Goal: Communication & Community: Answer question/provide support

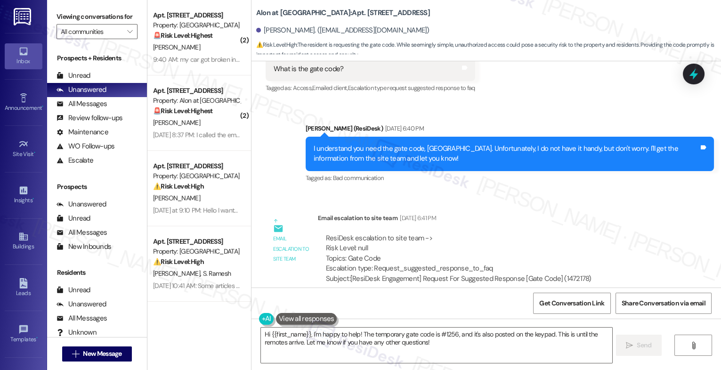
scroll to position [2912, 0]
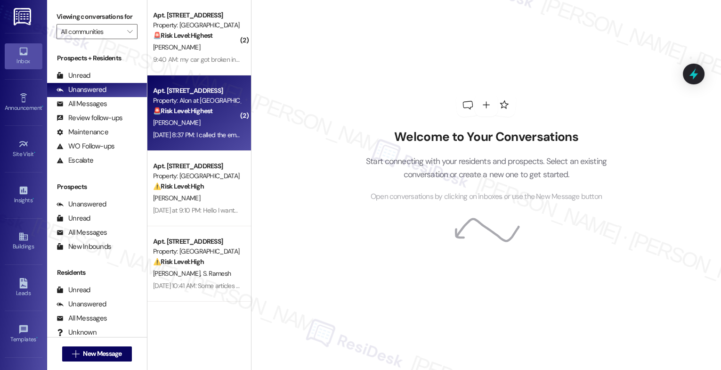
click at [184, 123] on div "[PERSON_NAME]" at bounding box center [196, 123] width 89 height 12
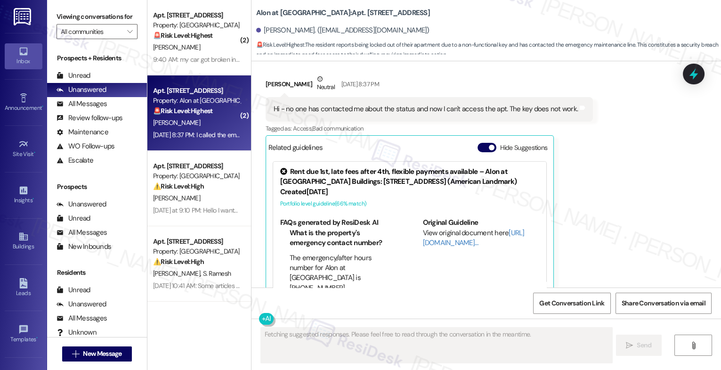
scroll to position [1143, 0]
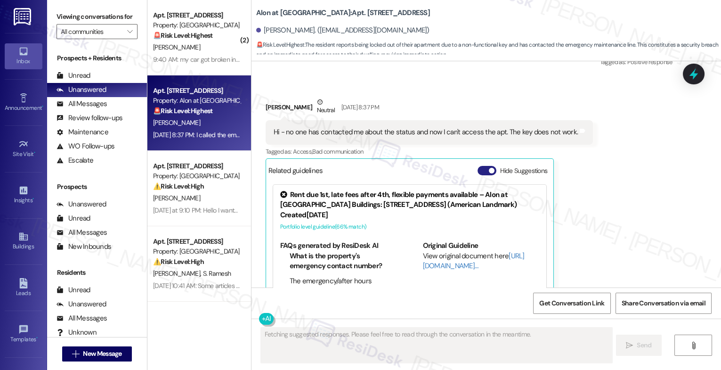
click at [480, 173] on button "Hide Suggestions" at bounding box center [486, 170] width 19 height 9
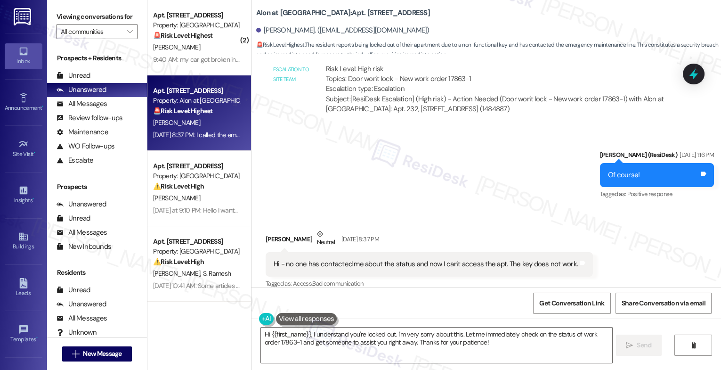
scroll to position [1112, 0]
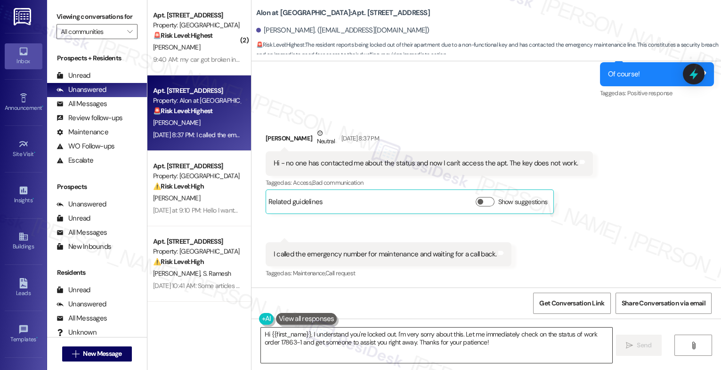
click at [317, 334] on textarea "Hi {{first_name}}, I understand you're locked out. I'm very sorry about this. L…" at bounding box center [436, 344] width 351 height 35
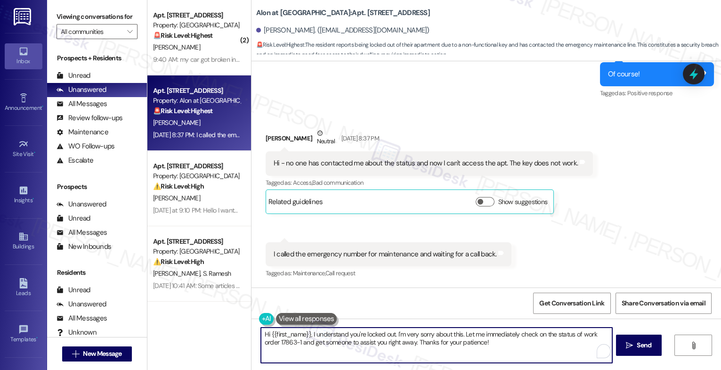
click at [317, 334] on textarea "Hi {{first_name}}, I understand you're locked out. I'm very sorry about this. L…" at bounding box center [436, 344] width 351 height 35
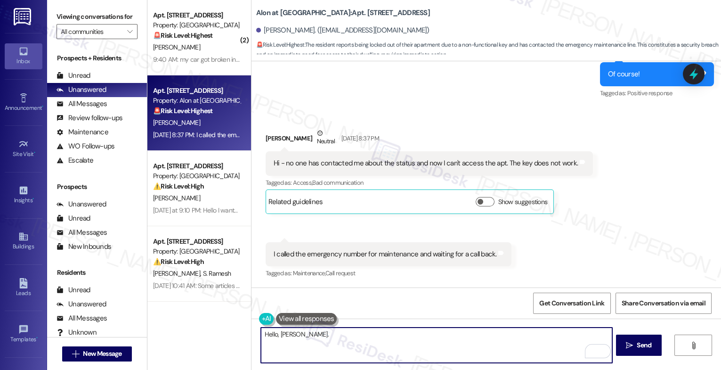
drag, startPoint x: 255, startPoint y: 332, endPoint x: 228, endPoint y: 330, distance: 26.9
click at [228, 330] on div "( 2 ) Apt. 5101, 3379 Timber View Dr Property: Kenzie Park 🚨 Risk Level: Highes…" at bounding box center [433, 185] width 573 height 370
click at [310, 334] on textarea "Hi Noralina." at bounding box center [436, 344] width 351 height 35
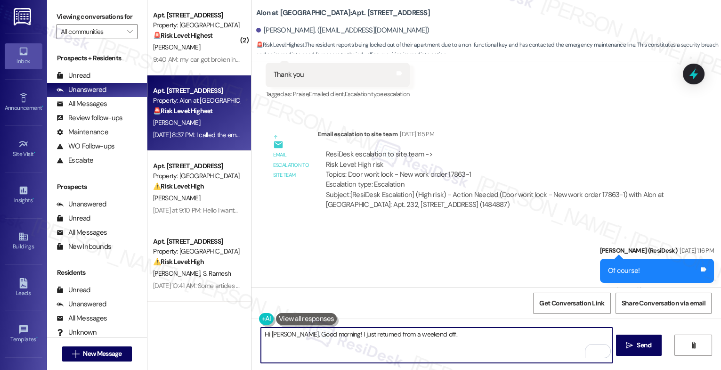
scroll to position [1104, 0]
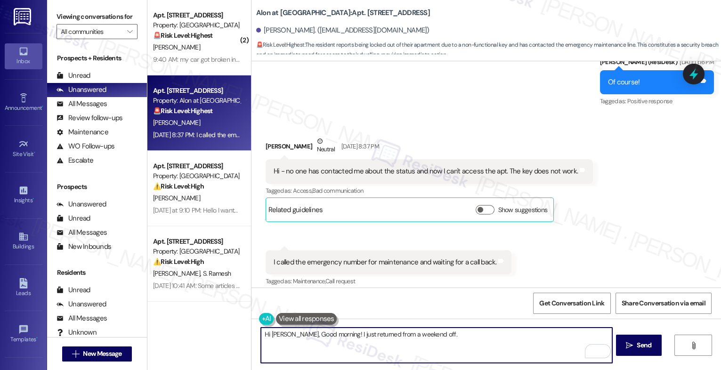
click at [446, 336] on textarea "Hi Noralina, Good morning! I just returned from a weekend off." at bounding box center [436, 344] width 351 height 35
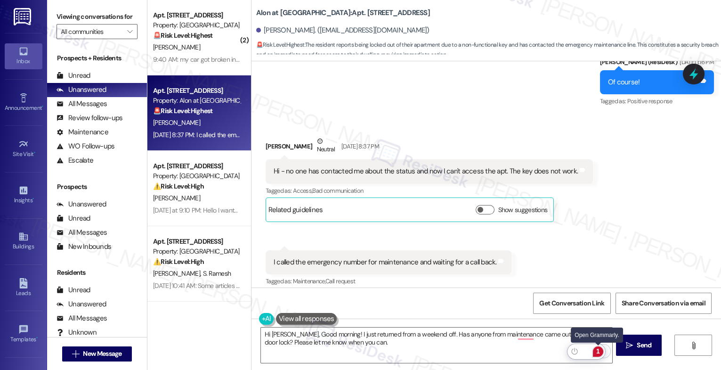
click at [599, 347] on div "1" at bounding box center [598, 351] width 10 height 10
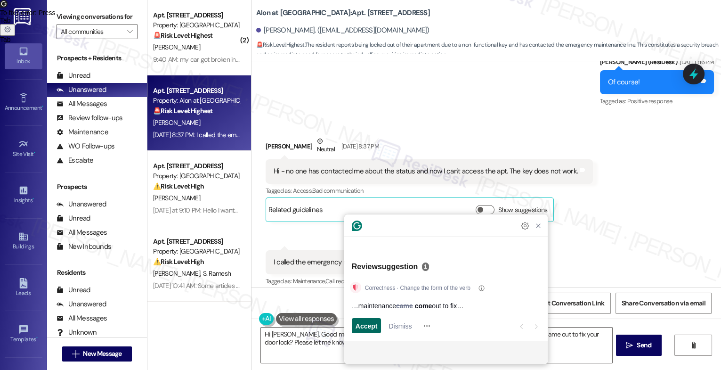
click at [372, 328] on span "Accept" at bounding box center [366, 326] width 22 height 10
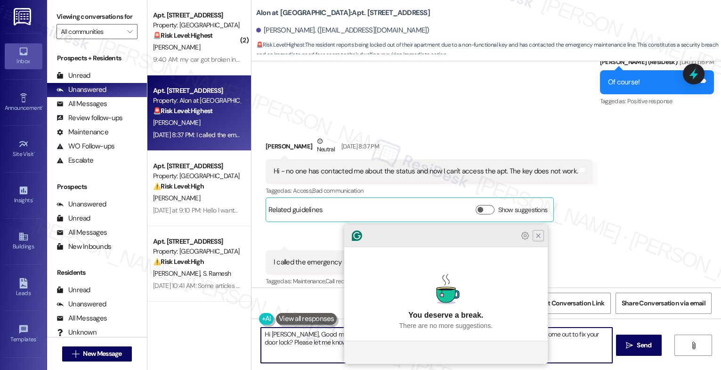
type textarea "Hi Noralina, Good morning! I just returned from a weekend off. Has anyone from …"
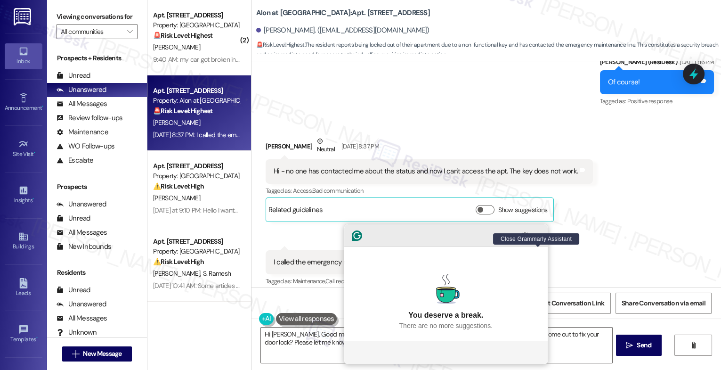
click at [534, 239] on icon "Close Grammarly Assistant" at bounding box center [538, 236] width 8 height 8
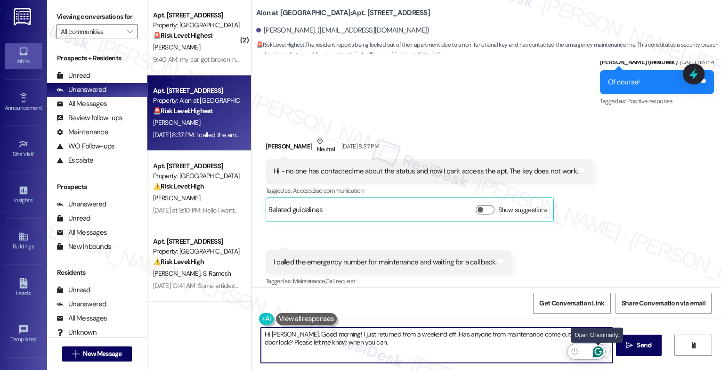
click at [597, 348] on icon "Open Grammarly. 0 Suggestions." at bounding box center [597, 350] width 7 height 7
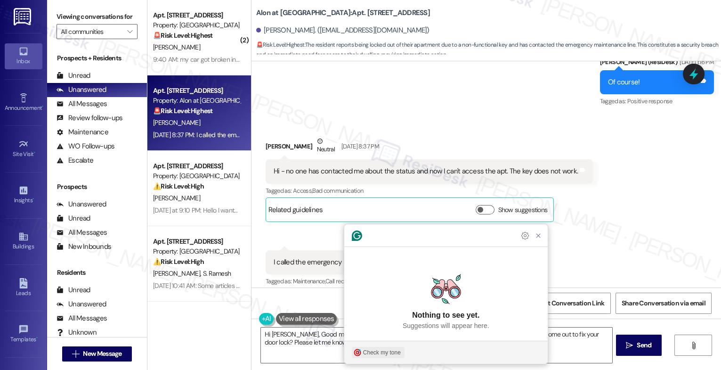
click at [380, 348] on div "Check my tone" at bounding box center [382, 352] width 38 height 8
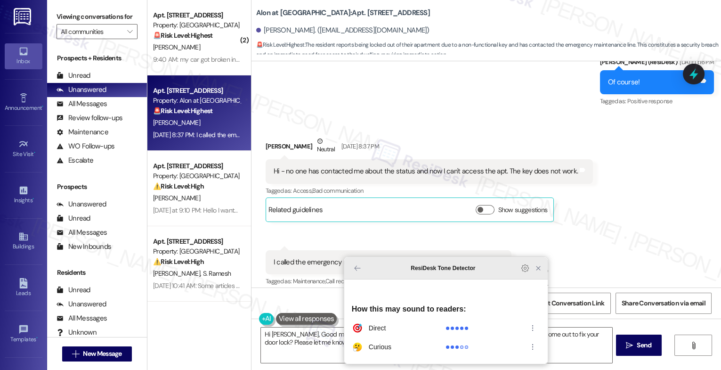
click at [539, 272] on icon "Close Grammarly Assistant" at bounding box center [538, 268] width 8 height 8
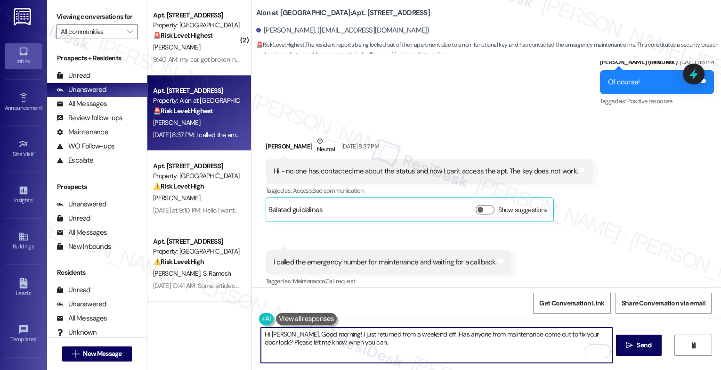
scroll to position [1112, 0]
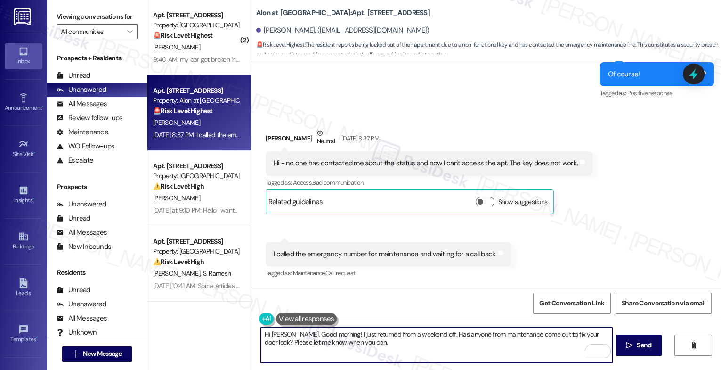
click at [390, 349] on textarea "Hi Noralina, Good morning! I just returned from a weekend off. Has anyone from …" at bounding box center [436, 344] width 351 height 35
click at [599, 350] on icon "Open Grammarly. 0 Suggestions." at bounding box center [598, 351] width 10 height 10
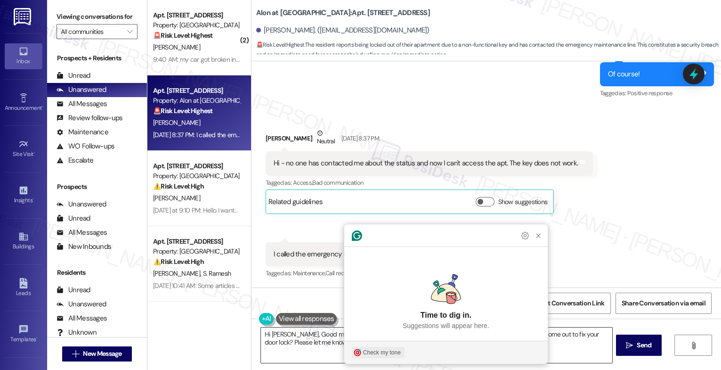
click at [363, 353] on div "Check my tone" at bounding box center [382, 352] width 38 height 8
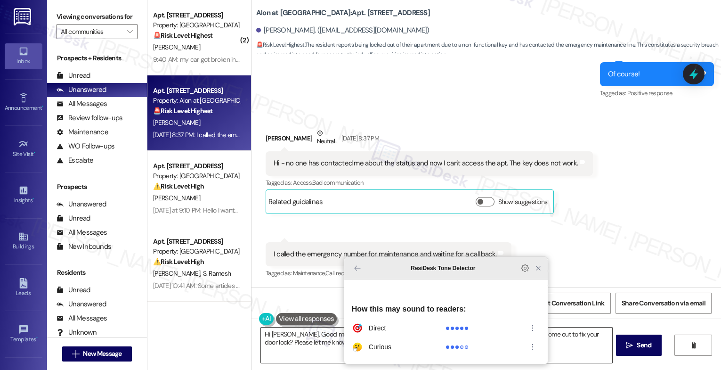
click at [540, 274] on icon "Close Grammarly Assistant" at bounding box center [537, 267] width 11 height 11
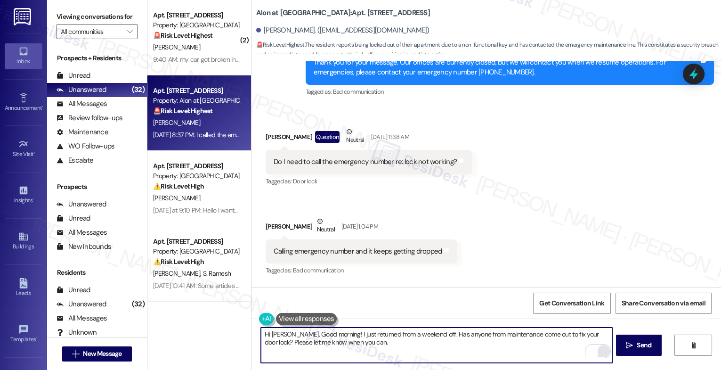
scroll to position [173, 0]
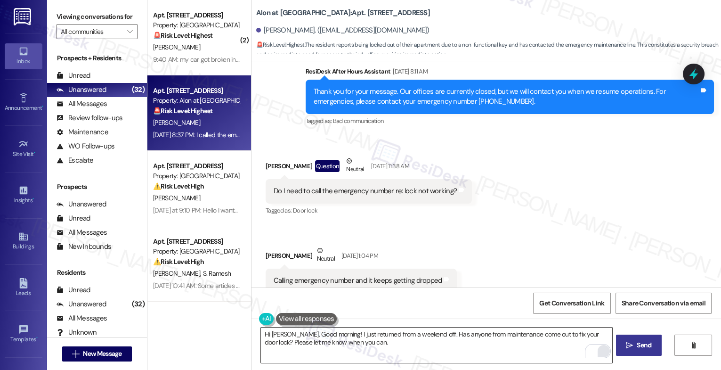
click at [642, 344] on span "Send" at bounding box center [643, 345] width 15 height 10
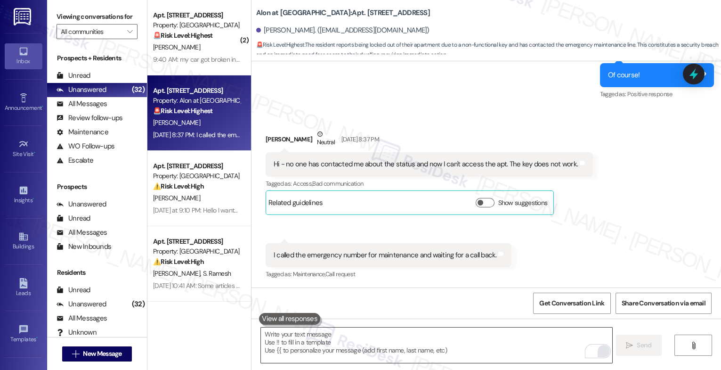
scroll to position [1187, 0]
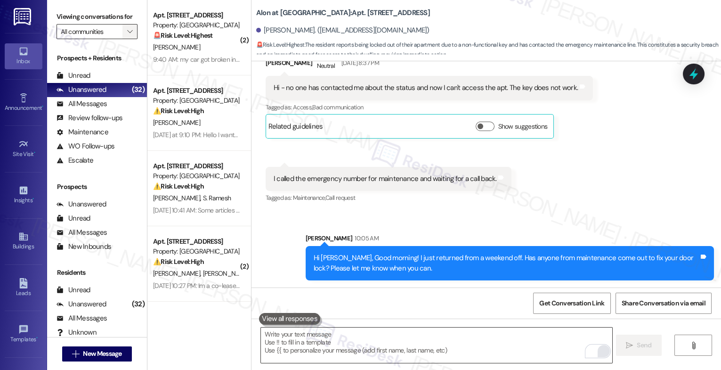
click at [127, 35] on icon "" at bounding box center [129, 32] width 5 height 8
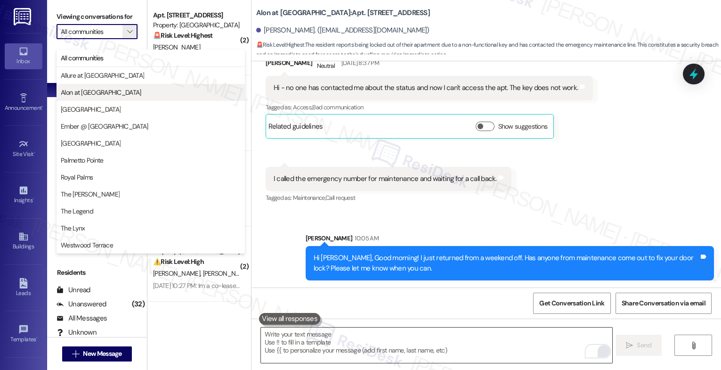
click at [89, 89] on span "Alon at [GEOGRAPHIC_DATA]" at bounding box center [101, 92] width 81 height 9
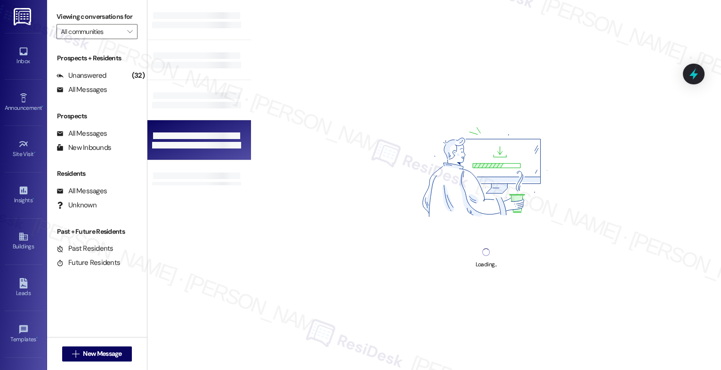
type input "Alon at [GEOGRAPHIC_DATA]"
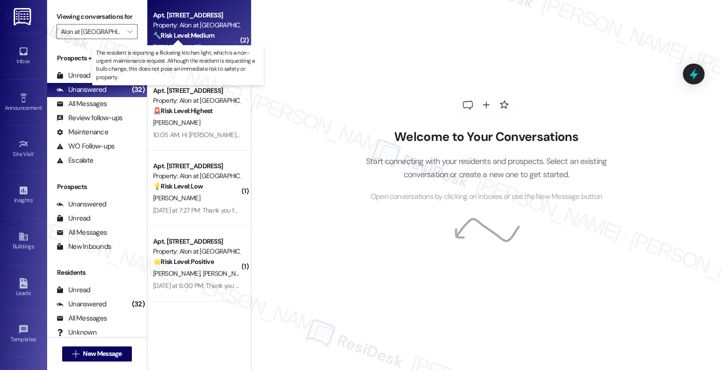
click at [180, 40] on strong "🔧 Risk Level: Medium" at bounding box center [183, 35] width 61 height 8
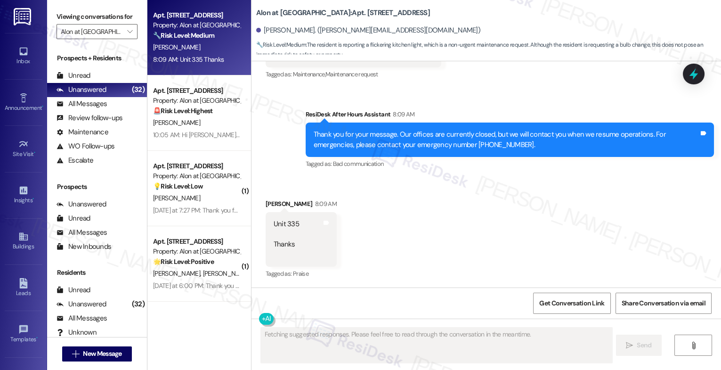
scroll to position [1384, 0]
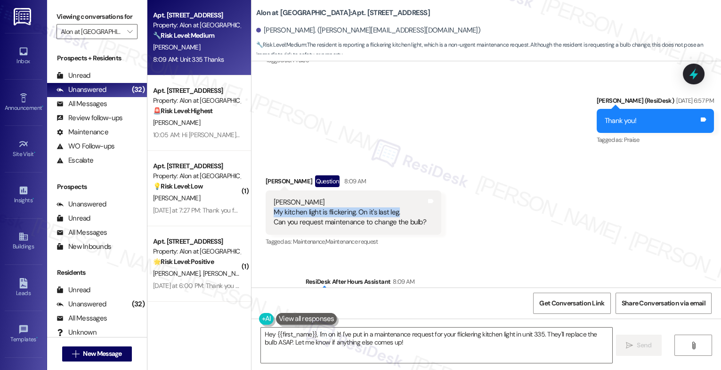
drag, startPoint x: 268, startPoint y: 210, endPoint x: 405, endPoint y: 209, distance: 137.0
click at [405, 209] on div "Sarah My kitchen light is flickering. On it's last leg. Can you request mainten…" at bounding box center [350, 212] width 153 height 30
copy div "My kitchen light is flickering. On it's last leg."
click at [411, 202] on div "Sarah My kitchen light is flickering. On it's last leg. Can you request mainten…" at bounding box center [350, 212] width 153 height 30
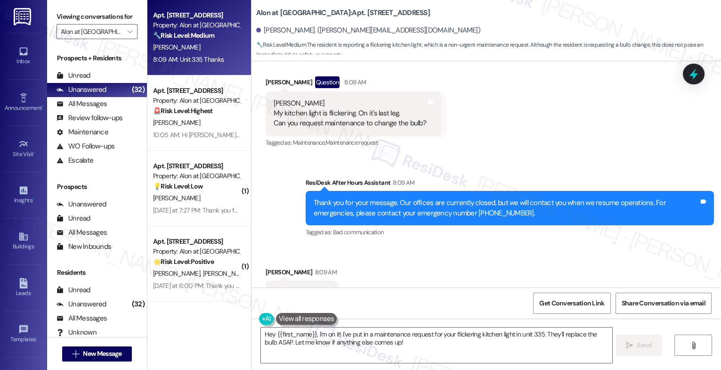
scroll to position [1551, 0]
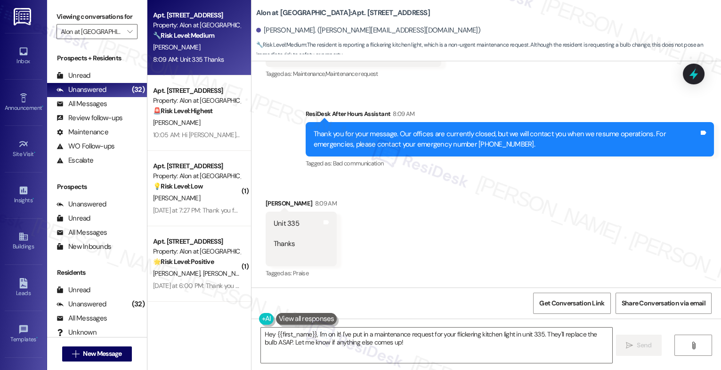
click at [315, 322] on button at bounding box center [306, 319] width 61 height 12
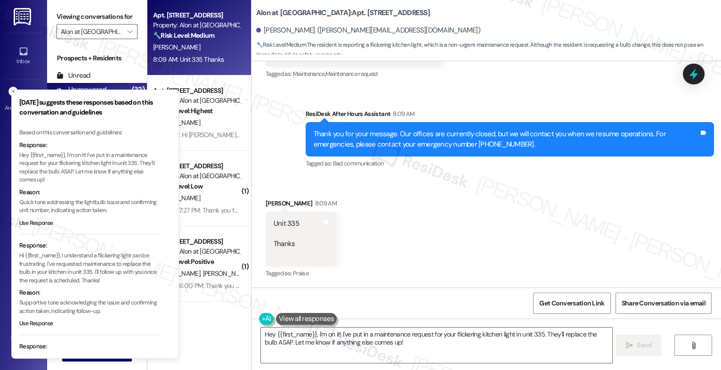
scroll to position [84, 0]
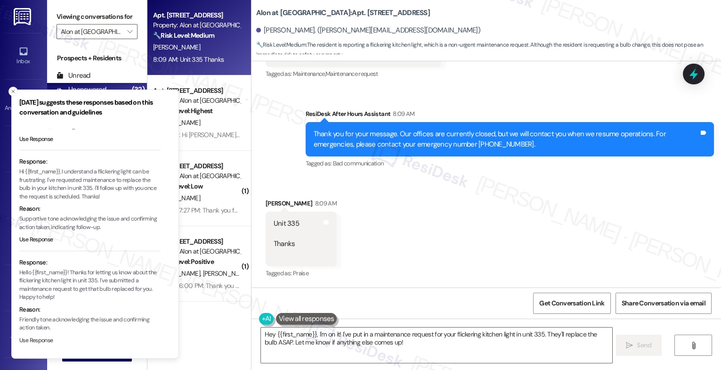
click at [39, 339] on button "Use Response" at bounding box center [36, 340] width 34 height 8
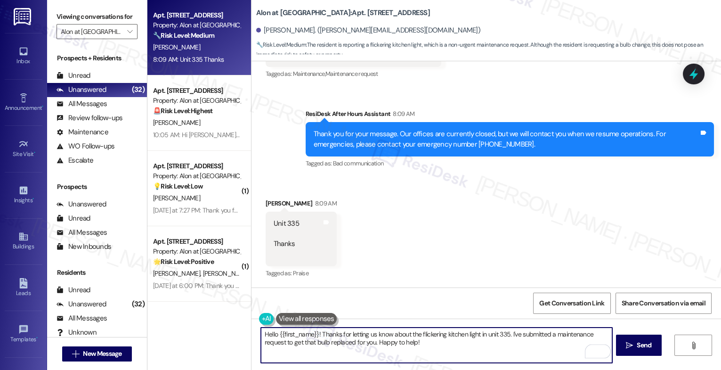
drag, startPoint x: 505, startPoint y: 333, endPoint x: 544, endPoint y: 333, distance: 39.1
click at [483, 332] on textarea "Hello {{first_name}}! Thanks for letting us know about the flickering kitchen l…" at bounding box center [436, 344] width 351 height 35
click at [483, 346] on textarea "Hello {{first_name}}! Thanks for letting us know about the flickering kitchen l…" at bounding box center [436, 344] width 351 height 35
drag, startPoint x: 533, startPoint y: 335, endPoint x: 550, endPoint y: 347, distance: 21.2
click at [550, 347] on textarea "Hello {{first_name}}! Thanks for letting us know about the flickering kitchen l…" at bounding box center [436, 344] width 351 height 35
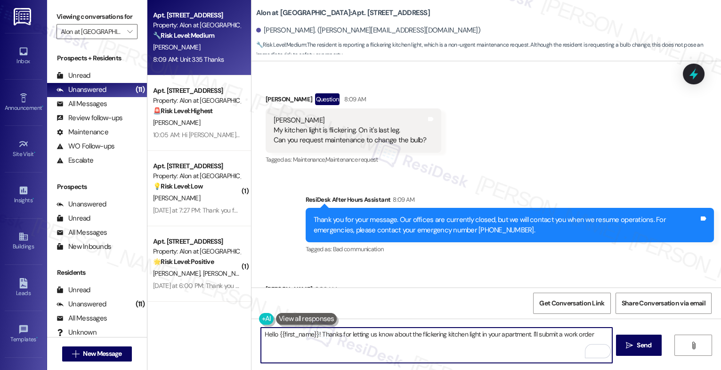
scroll to position [1426, 0]
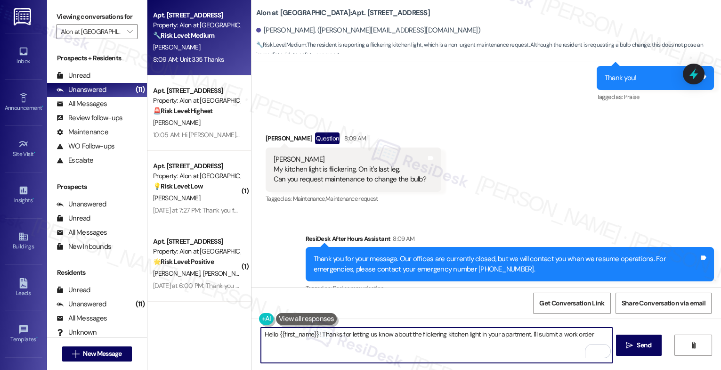
drag, startPoint x: 533, startPoint y: 336, endPoint x: 604, endPoint y: 336, distance: 71.6
click at [604, 336] on textarea "Hello {{first_name}}! Thanks for letting us know about the flickering kitchen l…" at bounding box center [436, 344] width 351 height 35
type textarea "Hello {{first_name}}! Thanks for letting us know about the flickering kitchen l…"
click at [596, 349] on icon "Open Grammarly. 0 Suggestions." at bounding box center [598, 351] width 10 height 10
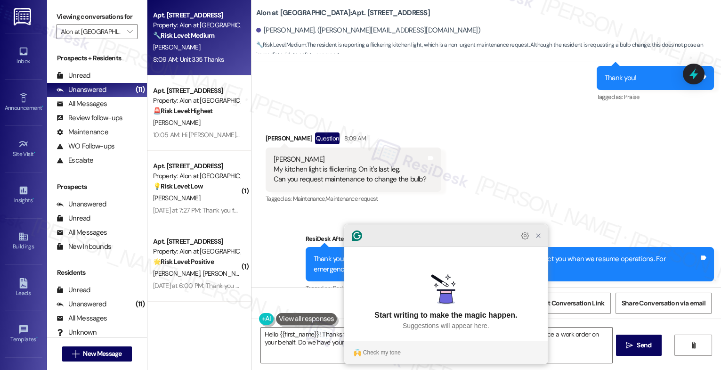
click at [537, 239] on icon "Close Grammarly Assistant" at bounding box center [538, 236] width 8 height 8
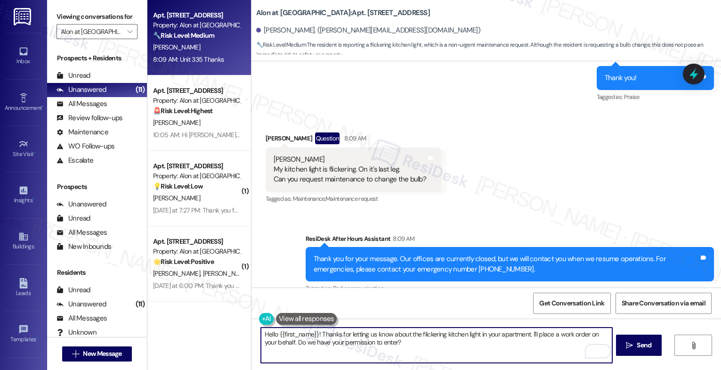
scroll to position [1551, 0]
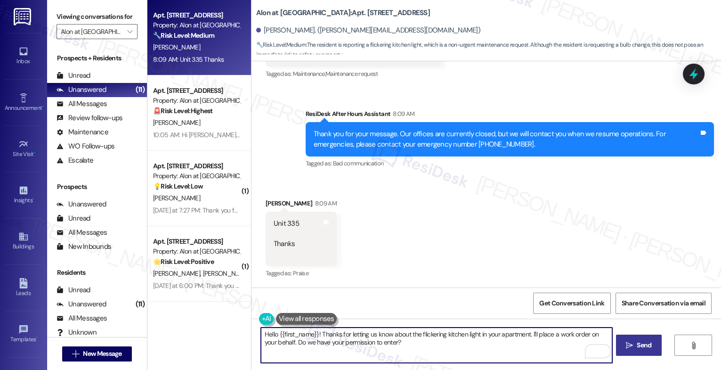
click at [635, 344] on span "Send" at bounding box center [644, 345] width 18 height 10
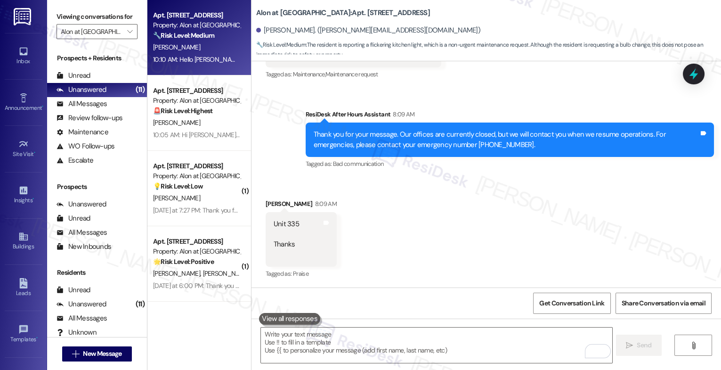
scroll to position [1627, 0]
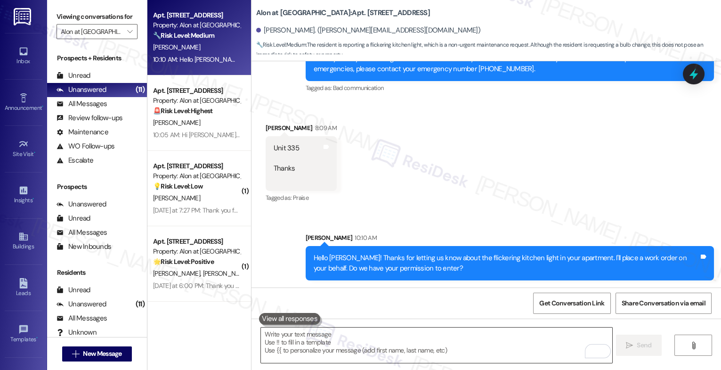
click at [311, 338] on textarea "To enrich screen reader interactions, please activate Accessibility in Grammarl…" at bounding box center [436, 344] width 351 height 35
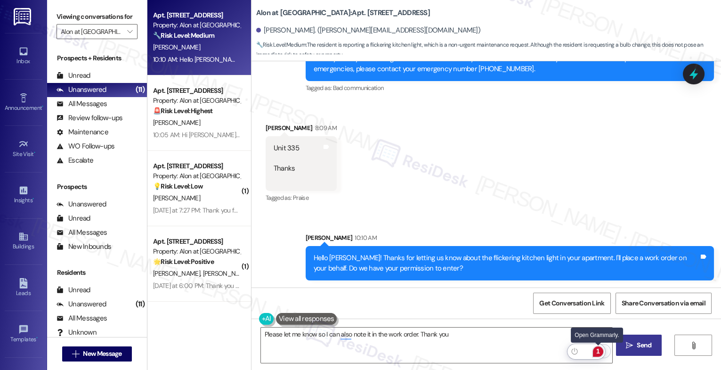
click at [597, 349] on div "1" at bounding box center [598, 351] width 10 height 10
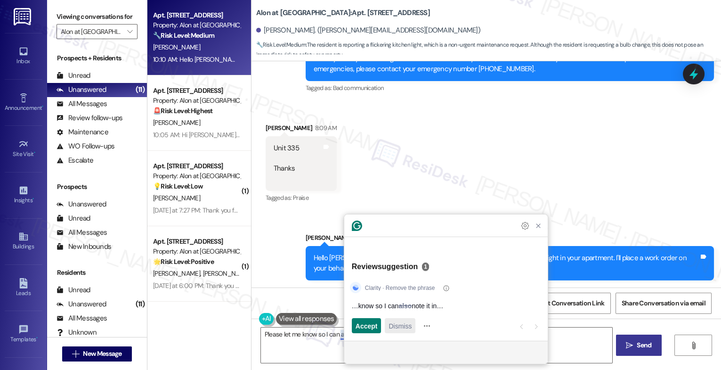
click at [403, 327] on span "Dismiss" at bounding box center [399, 326] width 23 height 10
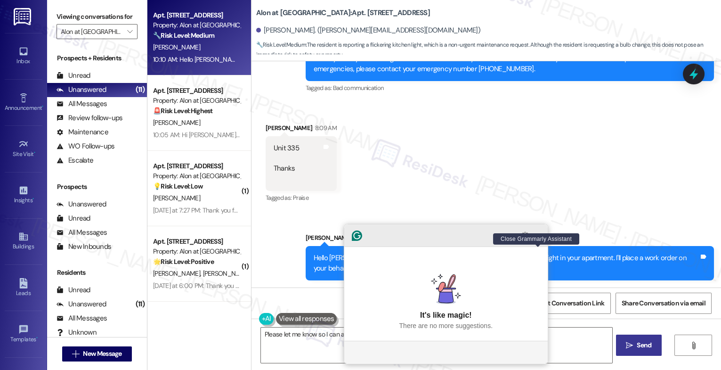
click at [537, 237] on icon "Close Grammarly Assistant" at bounding box center [538, 236] width 4 height 4
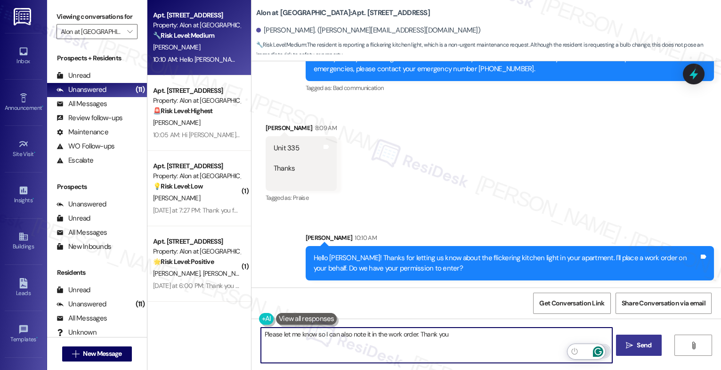
click at [598, 348] on icon "Open Grammarly. 0 Suggestions." at bounding box center [597, 350] width 7 height 7
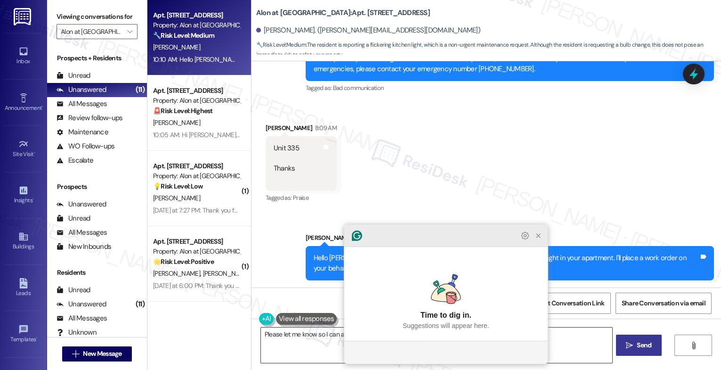
click at [536, 237] on icon "Close Grammarly Assistant" at bounding box center [538, 236] width 4 height 4
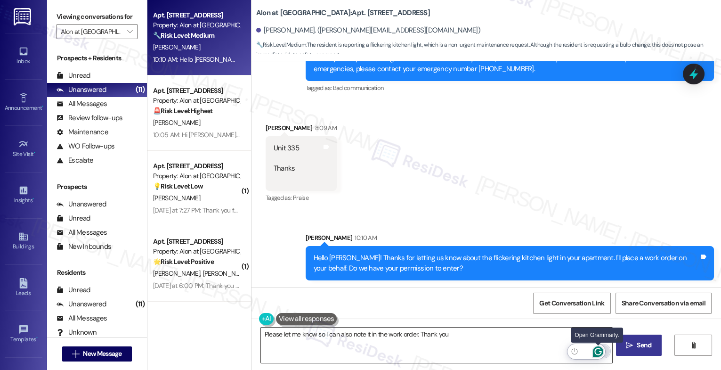
click at [598, 349] on icon "Open Grammarly. 0 Suggestions." at bounding box center [598, 351] width 10 height 10
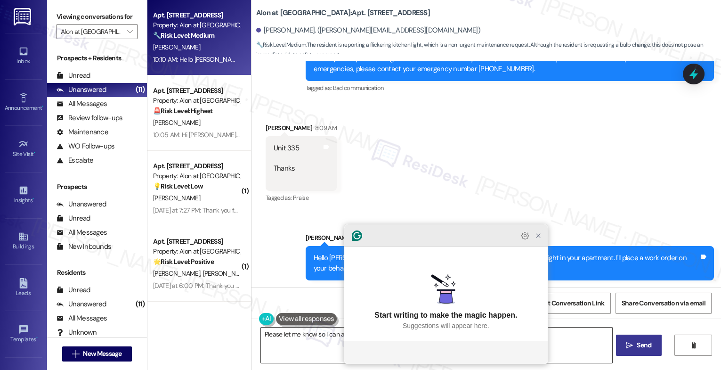
click at [540, 241] on icon "Close Grammarly Assistant" at bounding box center [537, 235] width 11 height 11
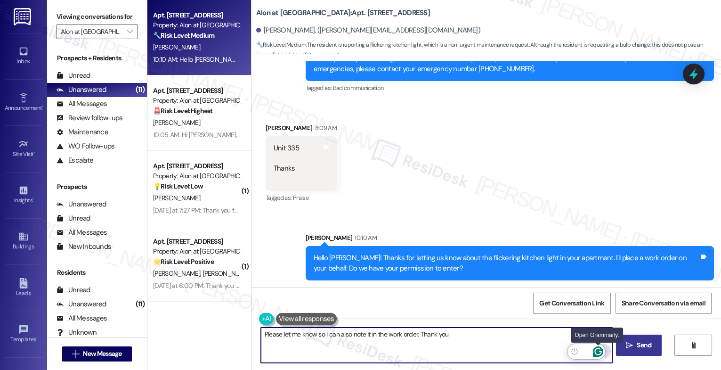
click at [598, 347] on icon "Open Grammarly. 0 Suggestions." at bounding box center [597, 350] width 7 height 7
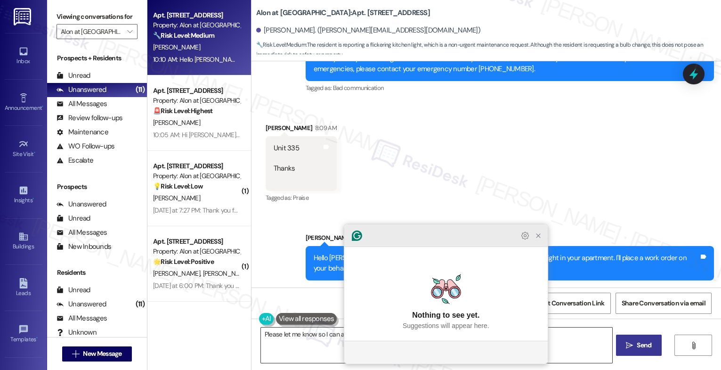
click at [538, 239] on icon "Close Grammarly Assistant" at bounding box center [538, 236] width 8 height 8
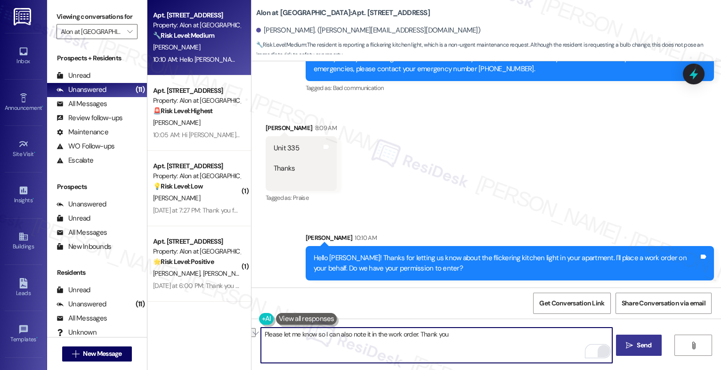
drag, startPoint x: 310, startPoint y: 335, endPoint x: 330, endPoint y: 339, distance: 20.2
click at [275, 333] on textarea "Please let me know so I can also note it in the work order. Thank you" at bounding box center [436, 344] width 351 height 35
click at [336, 334] on textarea "Please confirm so I can also note it in the work order. Thank you" at bounding box center [436, 344] width 351 height 35
click at [449, 339] on textarea "Please confirm so I can note it in the work order. Thank you" at bounding box center [436, 344] width 351 height 35
type textarea "Please confirm so I can note it in the work order. Thank you"
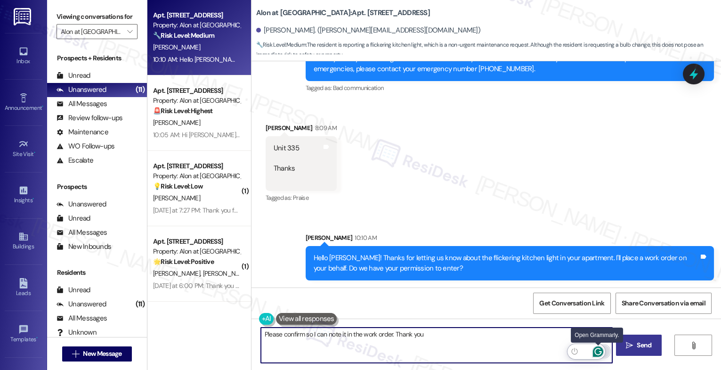
click at [600, 351] on icon "Open Grammarly. 0 Suggestions." at bounding box center [598, 351] width 10 height 10
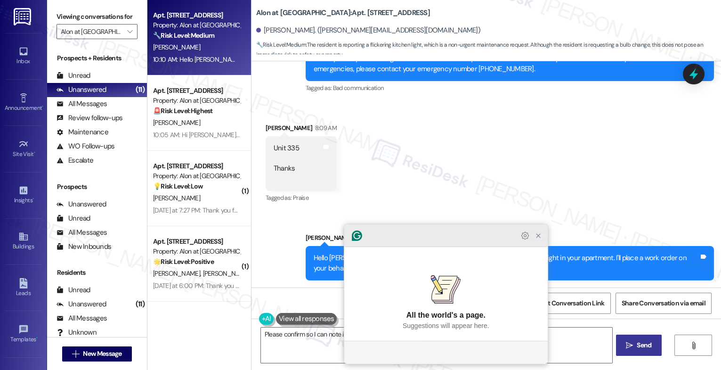
click at [535, 239] on icon "Close Grammarly Assistant" at bounding box center [538, 236] width 8 height 8
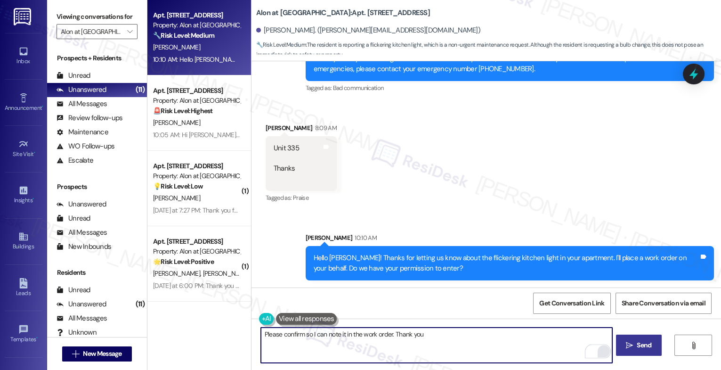
click at [650, 350] on button " Send" at bounding box center [639, 344] width 46 height 21
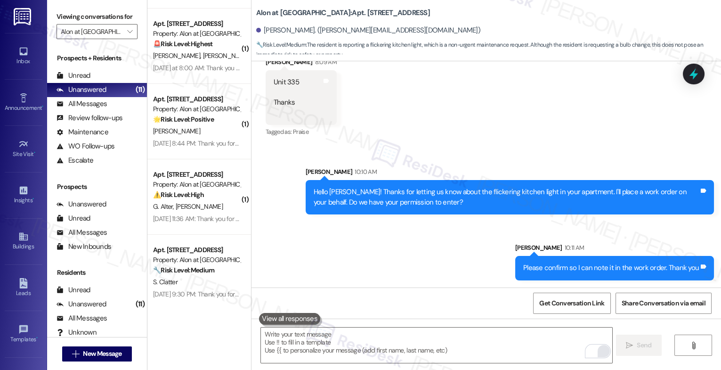
scroll to position [525, 0]
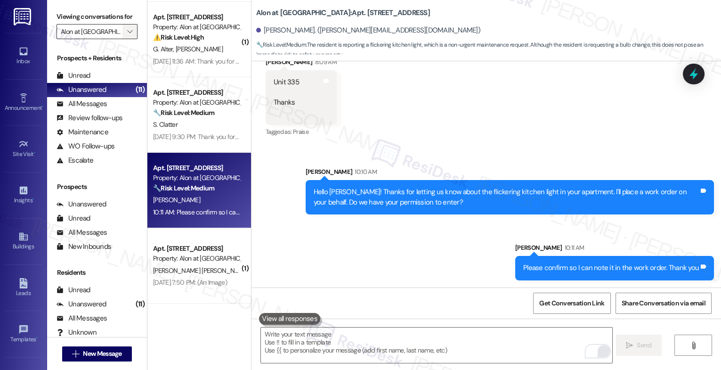
click at [127, 35] on icon "" at bounding box center [129, 32] width 5 height 8
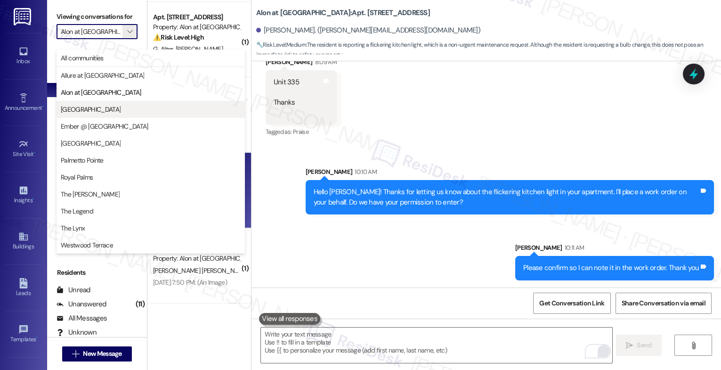
click at [102, 107] on span "Clear Springs" at bounding box center [151, 109] width 180 height 9
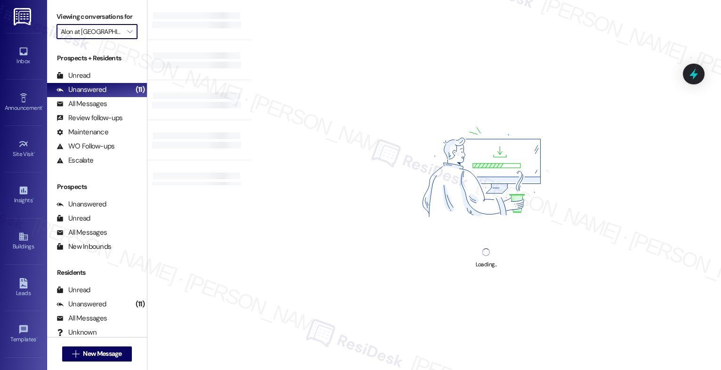
type input "Clear Springs"
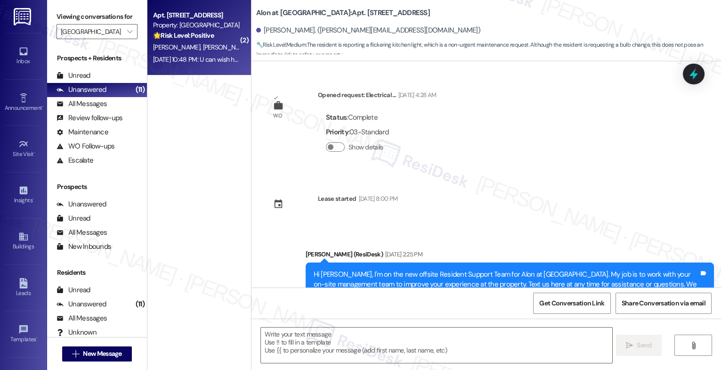
click at [198, 55] on div "Sep 19, 2025 at 10:48 PM: U can wish her a happy bday tomorrow morning though S…" at bounding box center [248, 59] width 191 height 8
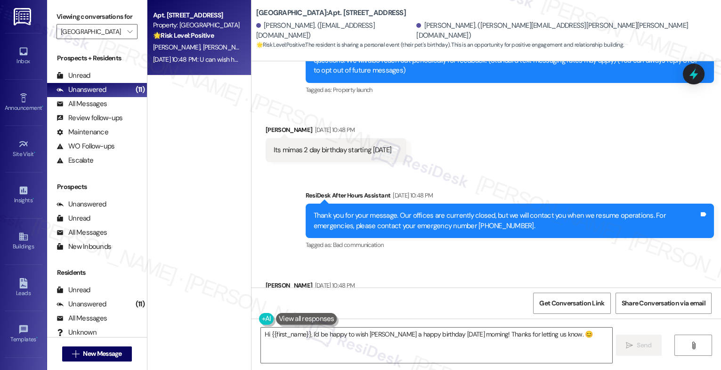
scroll to position [271, 0]
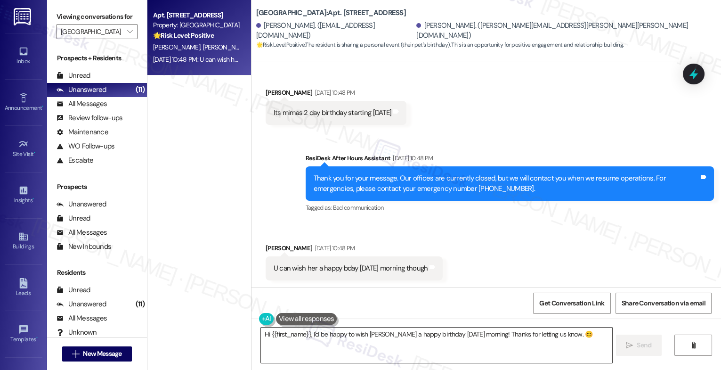
click at [307, 334] on textarea "Hi {{first_name}}, I'd be happy to wish Mima a happy birthday tomorrow morning!…" at bounding box center [436, 344] width 351 height 35
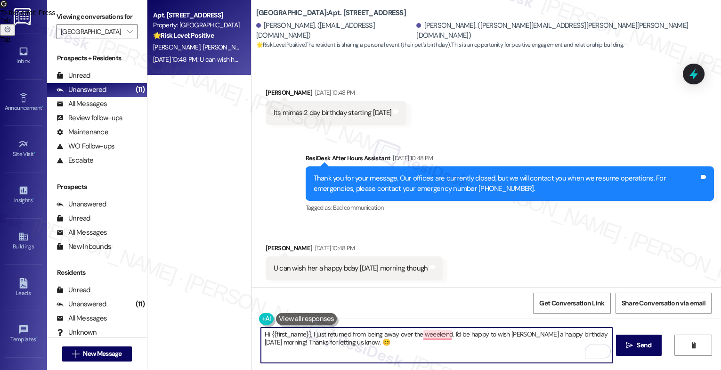
click at [443, 274] on div "U can wish her a happy bday tomorrow morning though Tags and notes" at bounding box center [354, 268] width 177 height 24
drag, startPoint x: 445, startPoint y: 333, endPoint x: 450, endPoint y: 353, distance: 20.4
click at [450, 353] on textarea "Hi {{first_name}}, I just returned from being away over the weekend. I'd be hap…" at bounding box center [436, 344] width 351 height 35
click at [552, 337] on textarea "Hi {{first_name}}, I just returned from being away over the weekend. Belated Ha…" at bounding box center [436, 344] width 351 height 35
click at [556, 337] on textarea "Hi {{first_name}}, I just returned from being away over the weekend. Belated Ha…" at bounding box center [436, 344] width 351 height 35
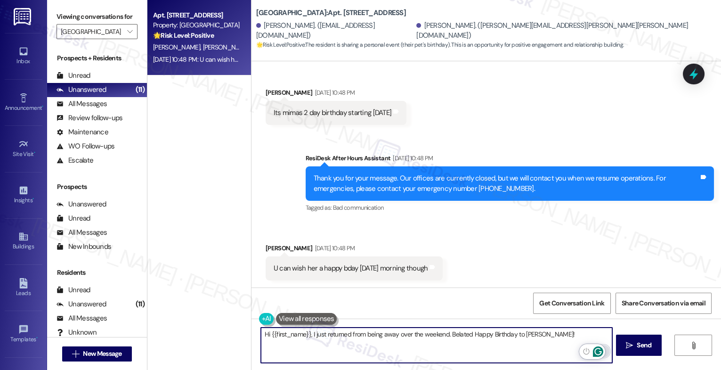
click at [599, 352] on icon "Open Grammarly. 0 Suggestions." at bounding box center [598, 351] width 10 height 10
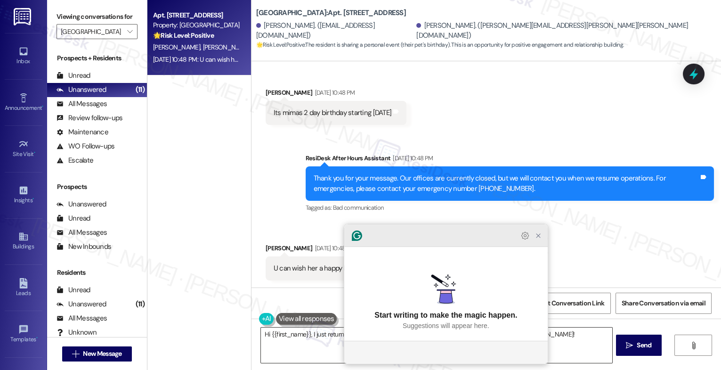
click at [539, 239] on icon "Close Grammarly Assistant" at bounding box center [538, 236] width 8 height 8
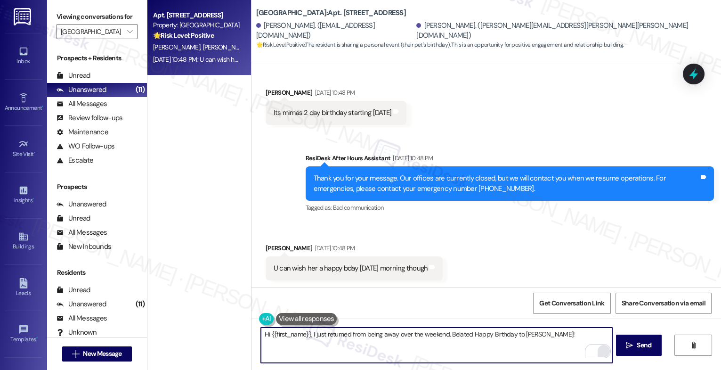
click at [546, 338] on textarea "Hi {{first_name}}, I just returned from being away over the weekend. Belated Ha…" at bounding box center [436, 344] width 351 height 35
click at [563, 336] on textarea "Hi {{first_name}}, I just returned from being away over the weekend. Belated Ha…" at bounding box center [436, 344] width 351 height 35
click at [542, 334] on textarea "Hi {{first_name}}, I just returned from being away over the weekend. Belated Ha…" at bounding box center [436, 344] width 351 height 35
click at [554, 331] on textarea "Hi {{first_name}}, I just returned from being away over the weekend. Belated Ha…" at bounding box center [436, 344] width 351 height 35
type textarea "Hi {{first_name}}, I just returned from being away over the weekend. Belated Ha…"
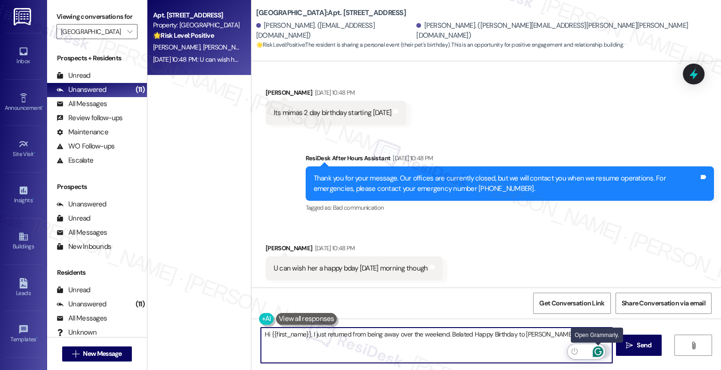
click at [598, 349] on icon "Open Grammarly. 0 Suggestions." at bounding box center [598, 351] width 10 height 10
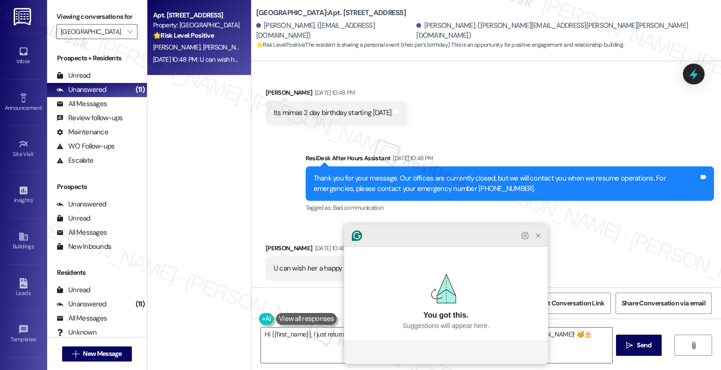
click at [534, 239] on icon "Close Grammarly Assistant" at bounding box center [538, 236] width 8 height 8
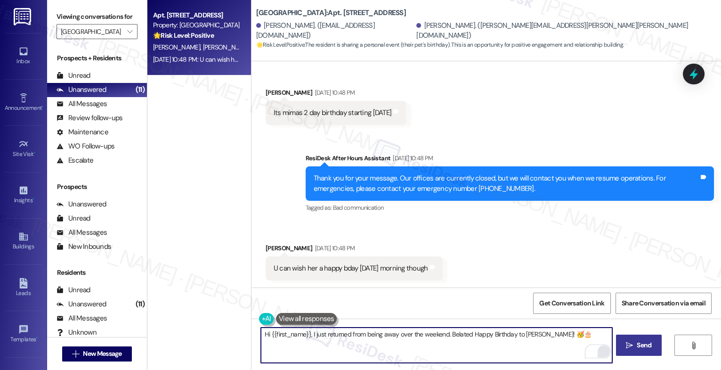
click at [640, 341] on span "Send" at bounding box center [643, 345] width 15 height 10
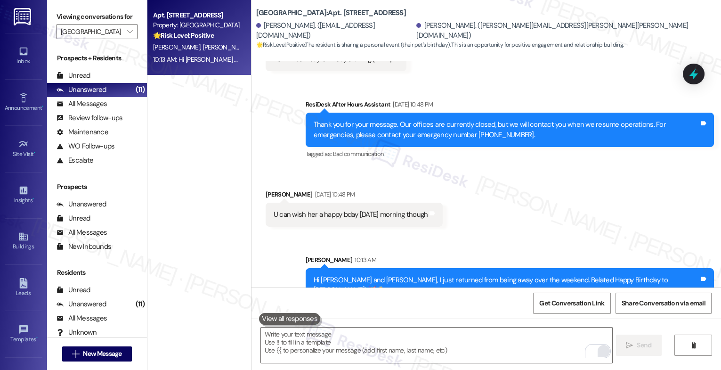
scroll to position [337, 0]
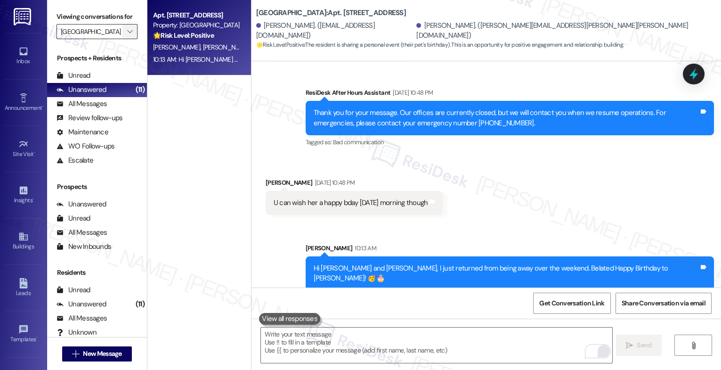
click at [128, 39] on button "" at bounding box center [129, 31] width 15 height 15
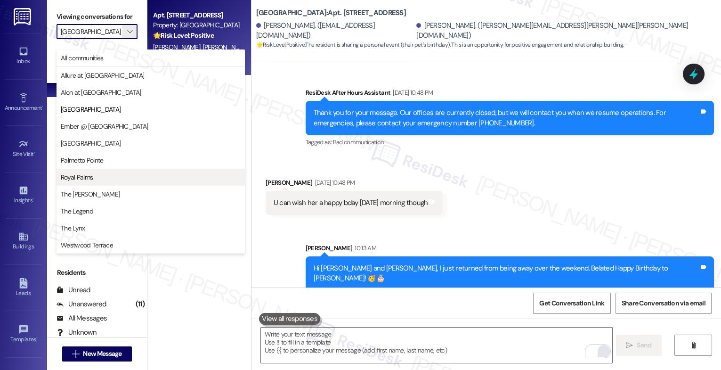
click at [109, 173] on span "Royal Palms" at bounding box center [151, 176] width 180 height 9
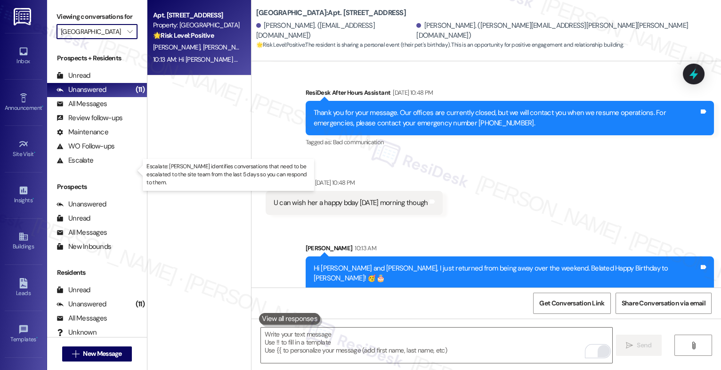
type input "Royal Palms"
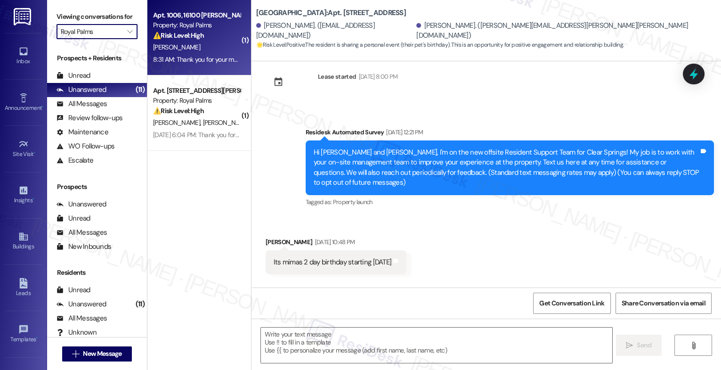
click at [198, 44] on div "[PERSON_NAME]" at bounding box center [196, 47] width 89 height 12
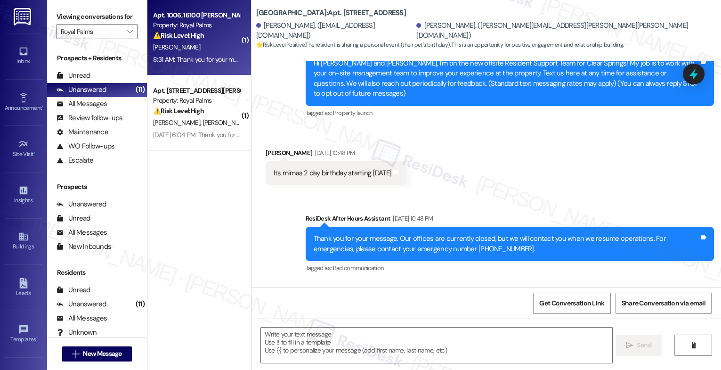
scroll to position [271, 0]
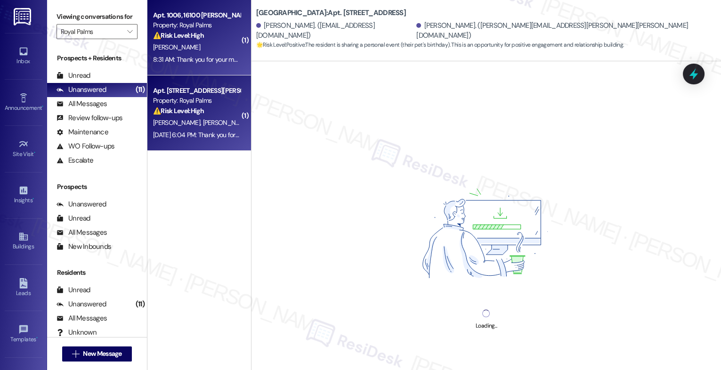
click at [191, 115] on div "⚠️ Risk Level: High The resident reports that the previously submitted work ord…" at bounding box center [196, 111] width 87 height 10
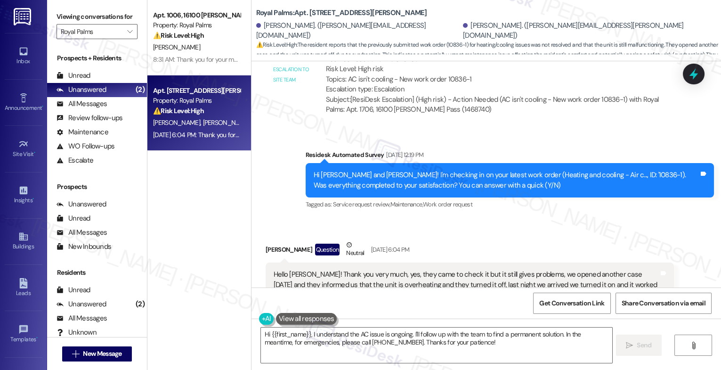
scroll to position [1828, 0]
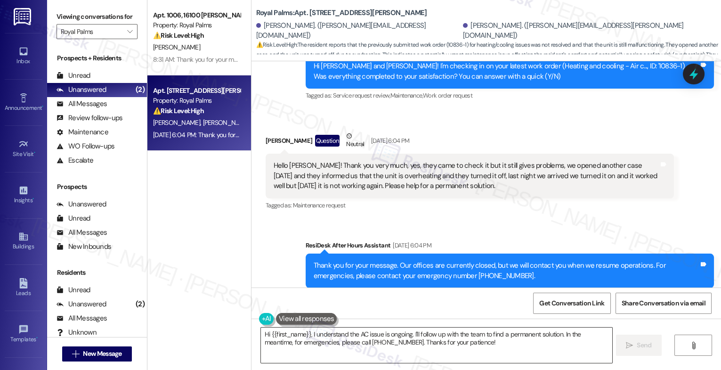
click at [320, 341] on textarea "Hi {{first_name}}, I understand the AC issue is ongoing. I'll follow up with th…" at bounding box center [436, 344] width 351 height 35
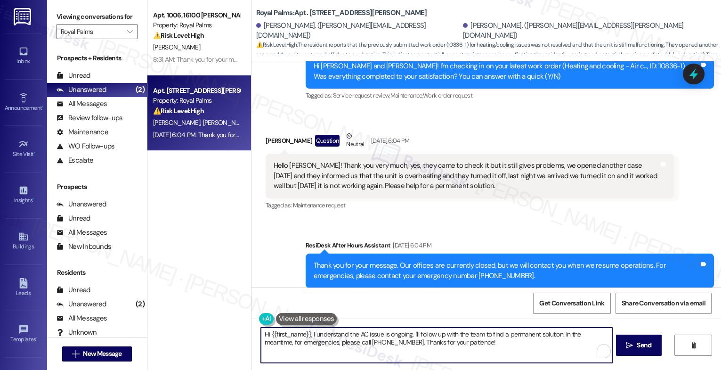
click at [320, 341] on textarea "Hi {{first_name}}, I understand the AC issue is ongoing. I'll follow up with th…" at bounding box center [436, 344] width 351 height 35
type textarea "Hi Rolando, Good morning! I just returned today from being away over the weeken…"
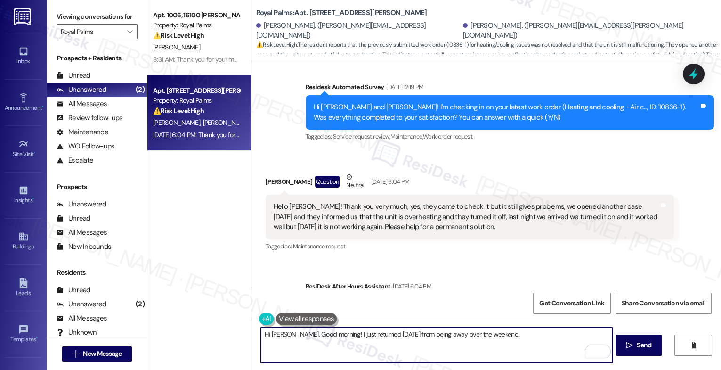
scroll to position [1767, 0]
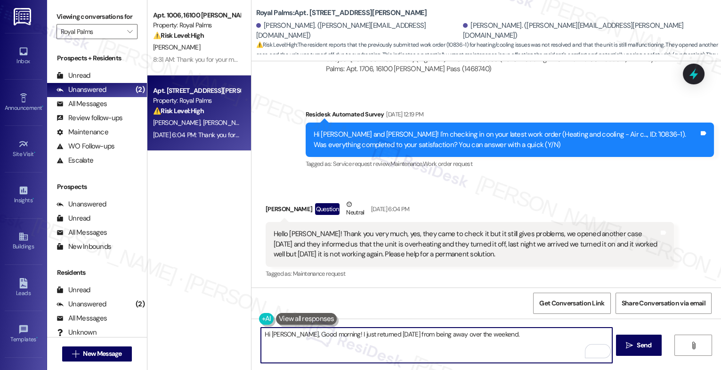
scroll to position [1747, 0]
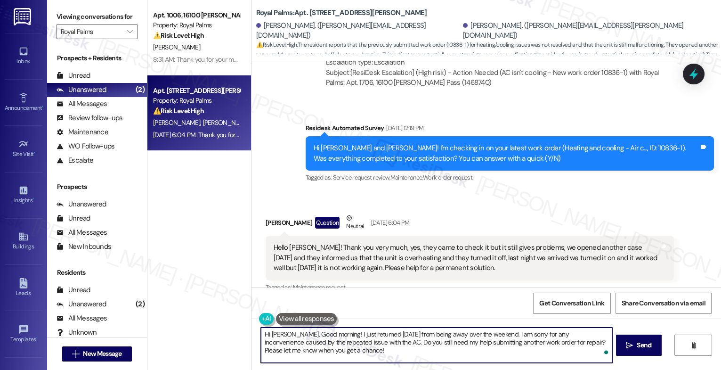
type textarea "Hi [PERSON_NAME], Good morning! I just returned [DATE] from being away over the…"
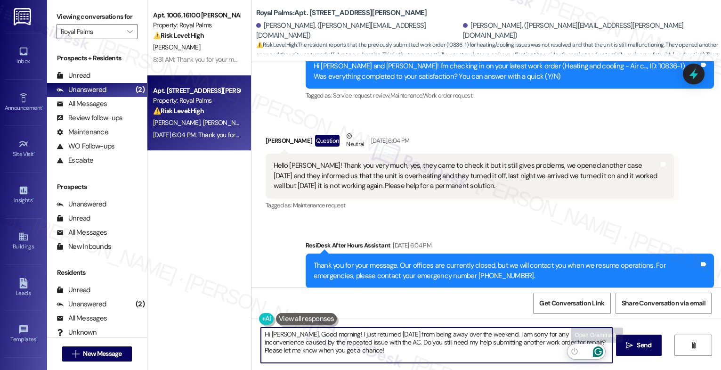
click at [599, 349] on icon "Open Grammarly. 0 Suggestions." at bounding box center [598, 351] width 10 height 10
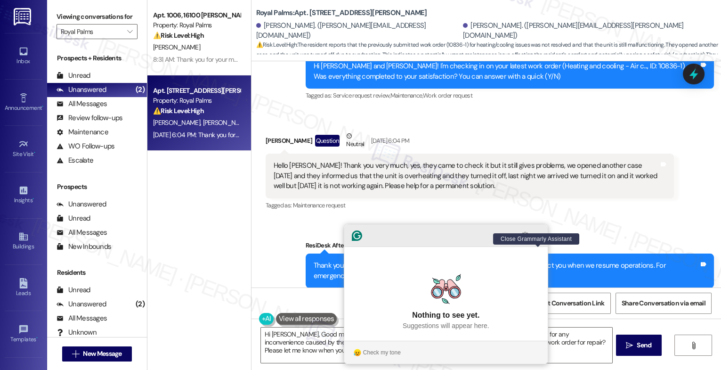
click at [538, 239] on icon "Close Grammarly Assistant" at bounding box center [538, 236] width 8 height 8
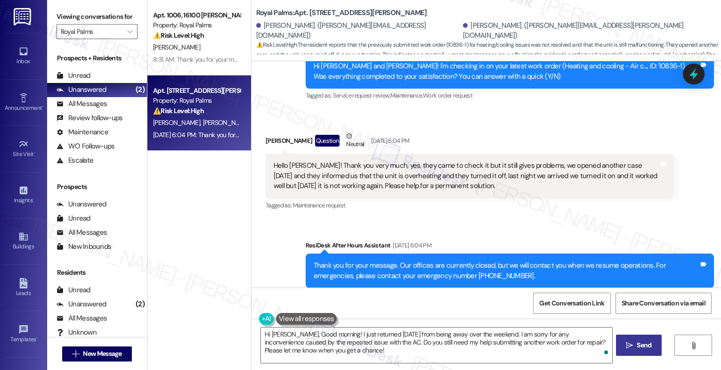
click at [633, 350] on button " Send" at bounding box center [639, 344] width 46 height 21
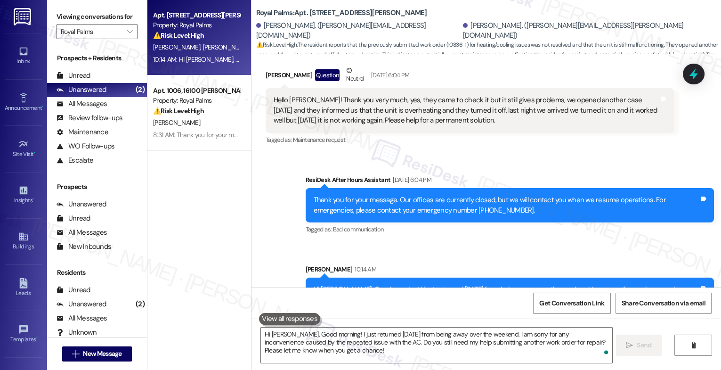
scroll to position [1914, 0]
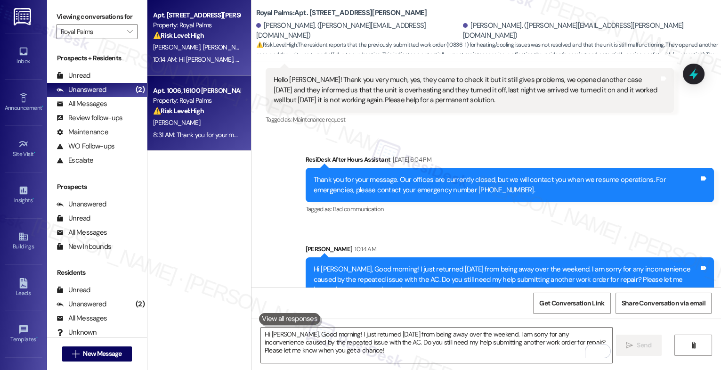
click at [197, 118] on div "[PERSON_NAME]" at bounding box center [196, 123] width 89 height 12
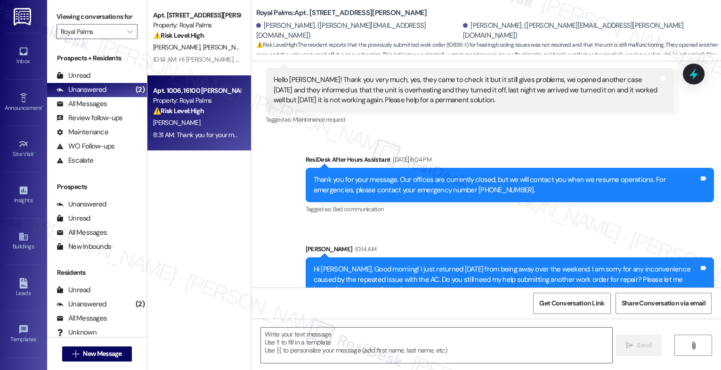
type textarea "Fetching suggested responses. Please feel free to read through the conversation…"
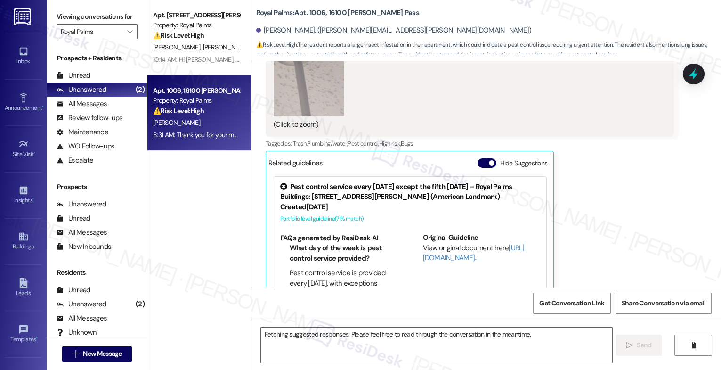
scroll to position [3386, 0]
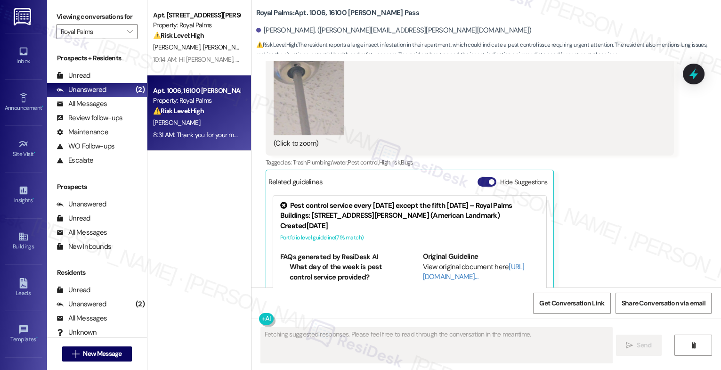
click at [478, 177] on button "Hide Suggestions" at bounding box center [486, 181] width 19 height 9
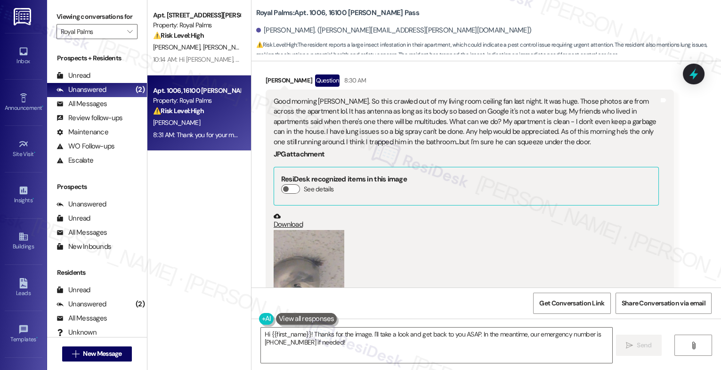
scroll to position [3204, 0]
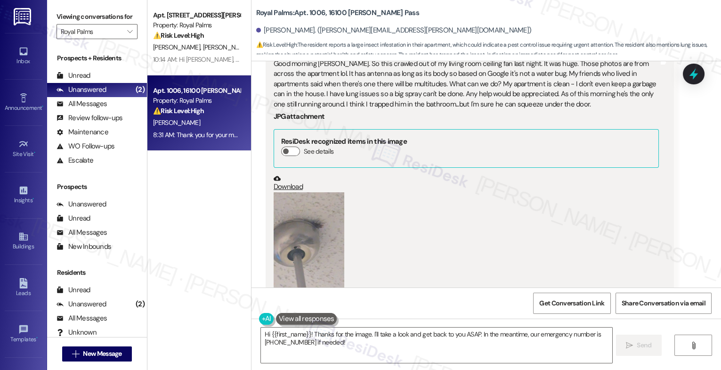
click at [320, 192] on button "Zoom image" at bounding box center [309, 255] width 71 height 126
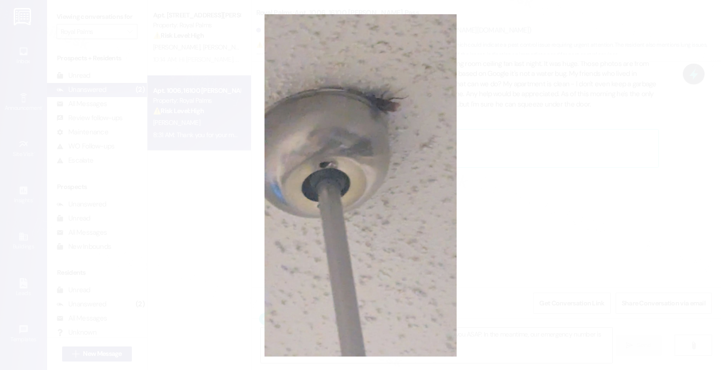
click at [385, 167] on button "Unzoom image" at bounding box center [360, 185] width 721 height 370
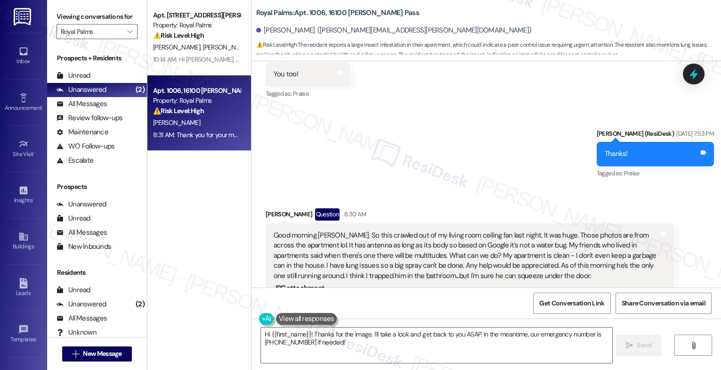
scroll to position [3328, 0]
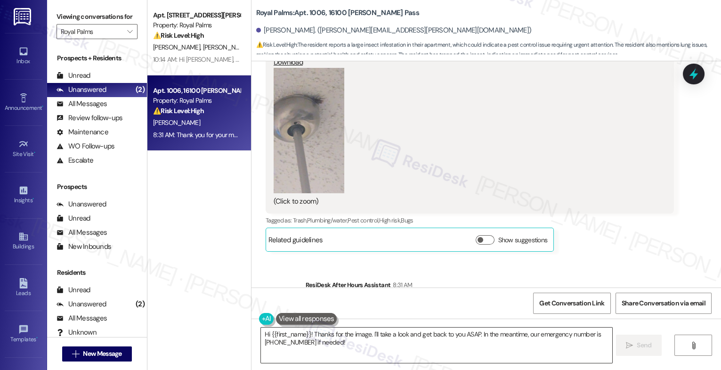
click at [357, 343] on textarea "Hi {{first_name}}! Thanks for the image. I'll take a look and get back to you A…" at bounding box center [436, 344] width 351 height 35
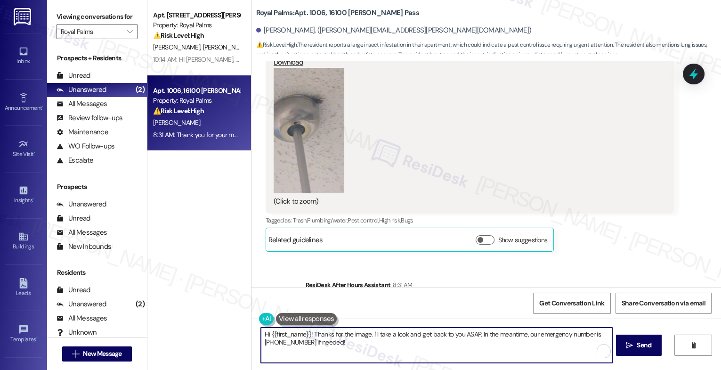
click at [357, 343] on textarea "Hi {{first_name}}! Thanks for the image. I'll take a look and get back to you A…" at bounding box center [436, 344] width 351 height 35
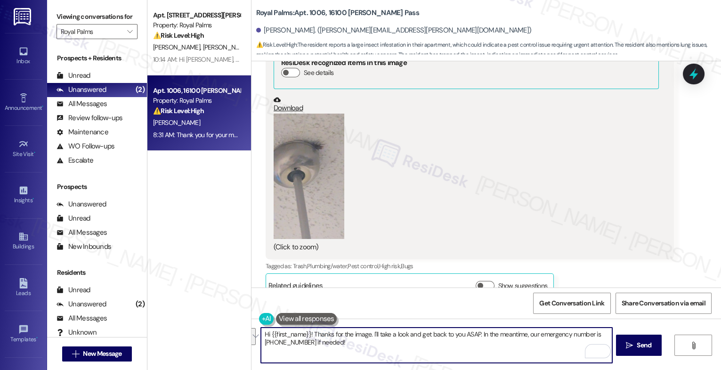
scroll to position [3121, 0]
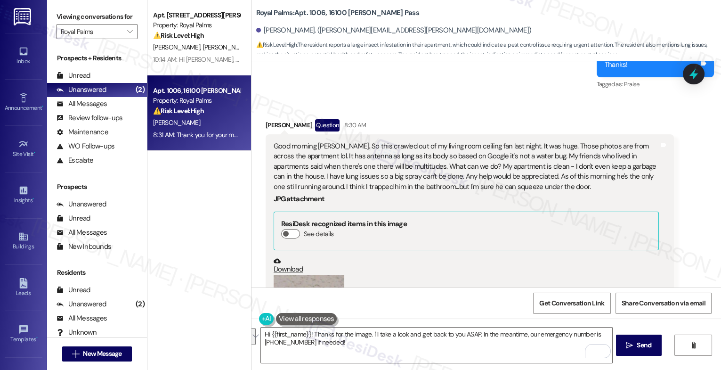
click at [311, 274] on button "Zoom image" at bounding box center [309, 337] width 71 height 126
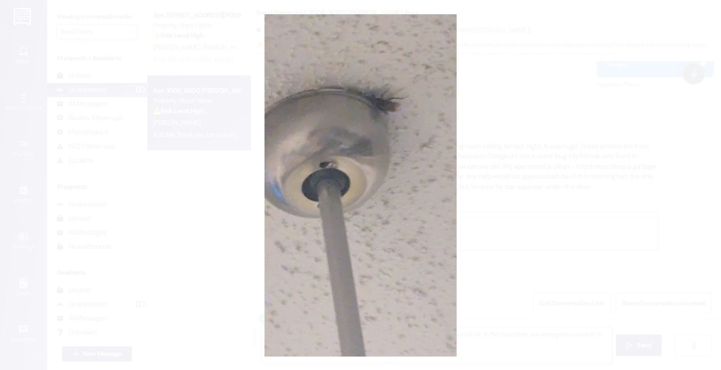
click at [382, 142] on button "Unzoom image" at bounding box center [360, 185] width 721 height 370
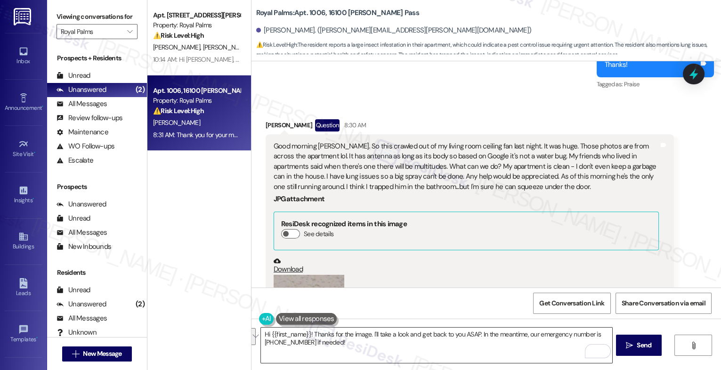
click at [319, 342] on textarea "Hi {{first_name}}! Thanks for the image. I'll take a look and get back to you A…" at bounding box center [436, 344] width 351 height 35
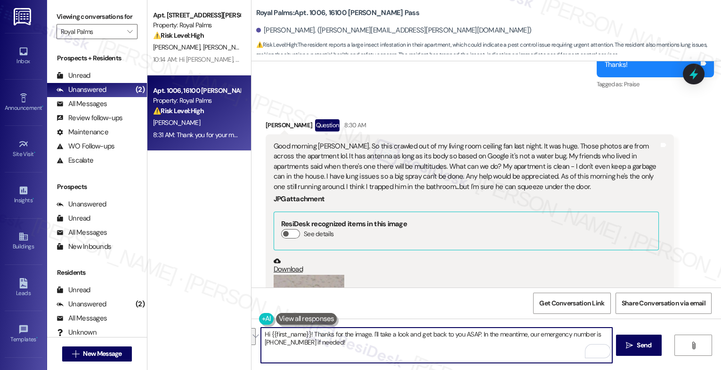
click at [319, 342] on textarea "Hi {{first_name}}! Thanks for the image. I'll take a look and get back to you A…" at bounding box center [436, 344] width 351 height 35
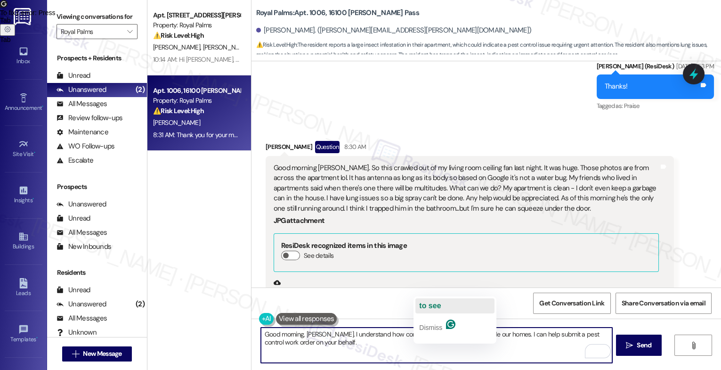
click at [443, 299] on button "to see" at bounding box center [454, 305] width 79 height 15
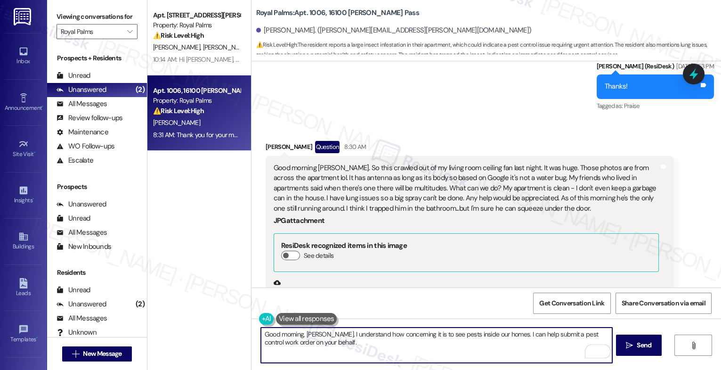
click at [346, 345] on textarea "Good morning, Christina. I understand how concerning it is to see pests inside …" at bounding box center [436, 344] width 351 height 35
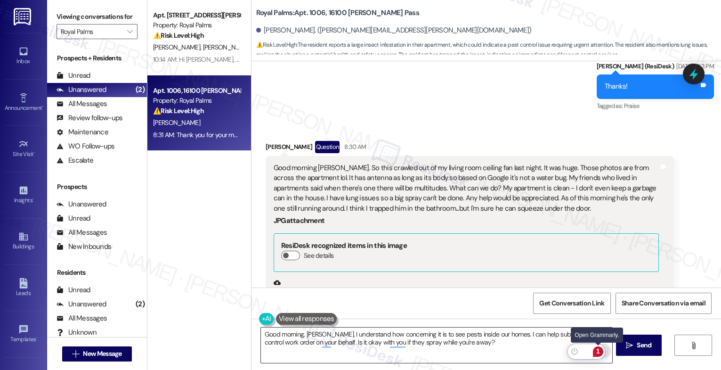
click at [598, 349] on div "1" at bounding box center [598, 351] width 10 height 10
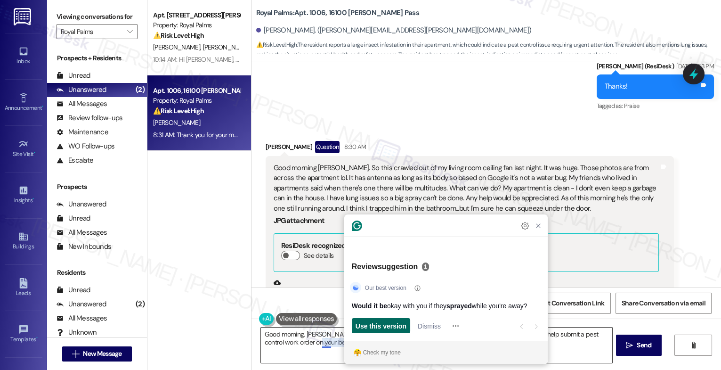
click at [373, 328] on span "Use this version" at bounding box center [380, 326] width 51 height 10
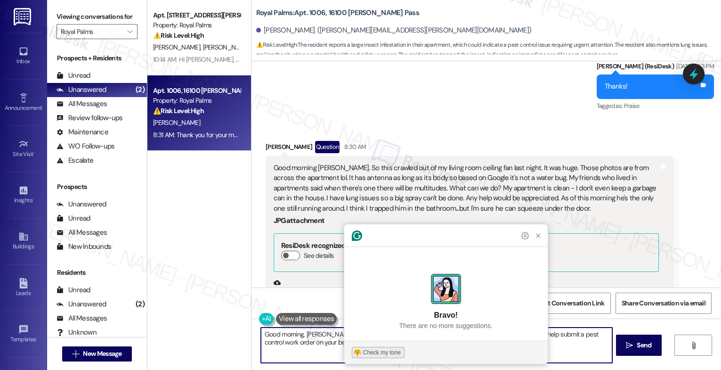
type textarea "Good morning, Christina. I understand how concerning it is to see pests inside …"
click at [386, 352] on div "Check my tone" at bounding box center [382, 352] width 38 height 8
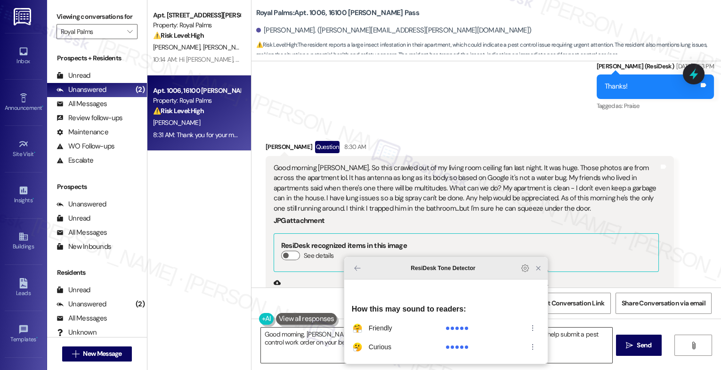
click at [539, 270] on icon "Close Grammarly Assistant" at bounding box center [538, 268] width 4 height 4
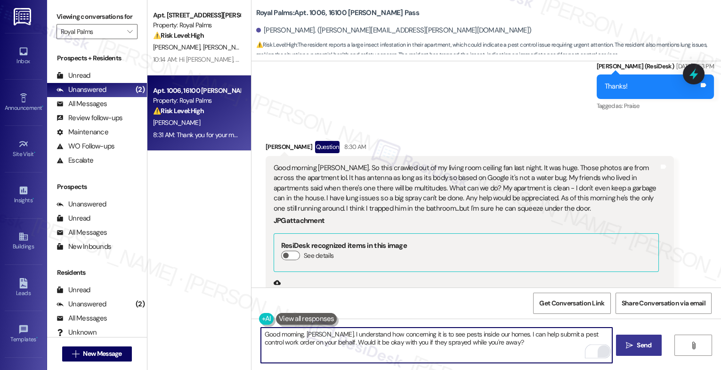
click at [624, 345] on span " Send" at bounding box center [639, 345] width 30 height 10
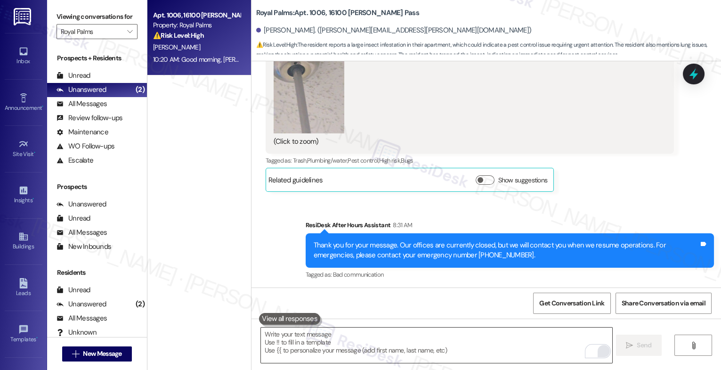
scroll to position [3404, 0]
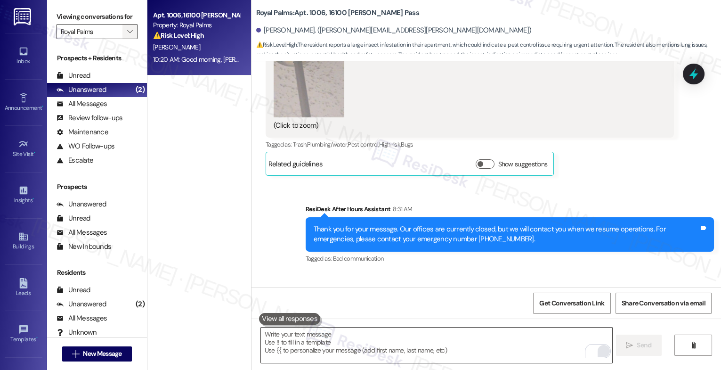
click at [122, 39] on button "" at bounding box center [129, 31] width 15 height 15
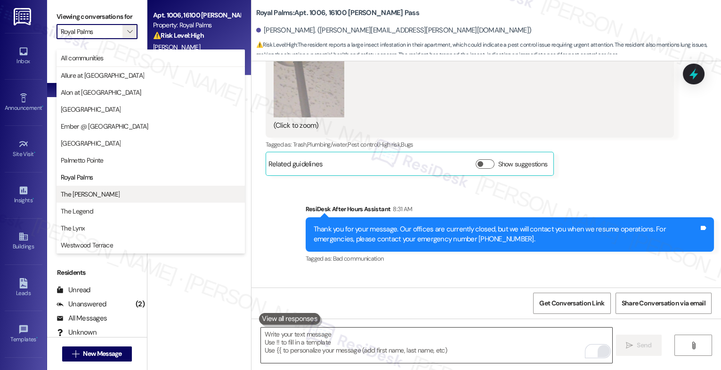
click at [102, 189] on span "The [PERSON_NAME]" at bounding box center [151, 193] width 180 height 9
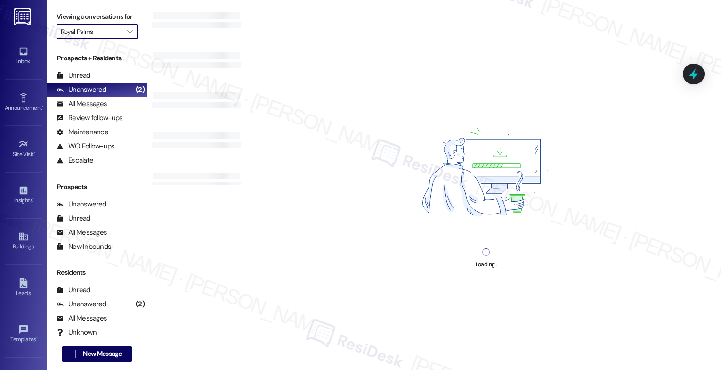
type input "The [PERSON_NAME]"
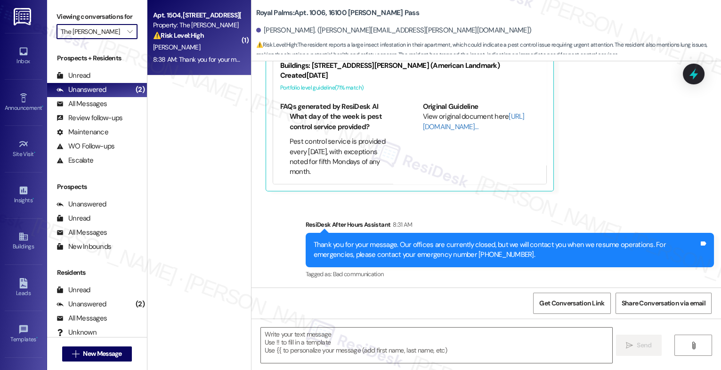
click at [208, 43] on div "D. Santamaria" at bounding box center [196, 47] width 89 height 12
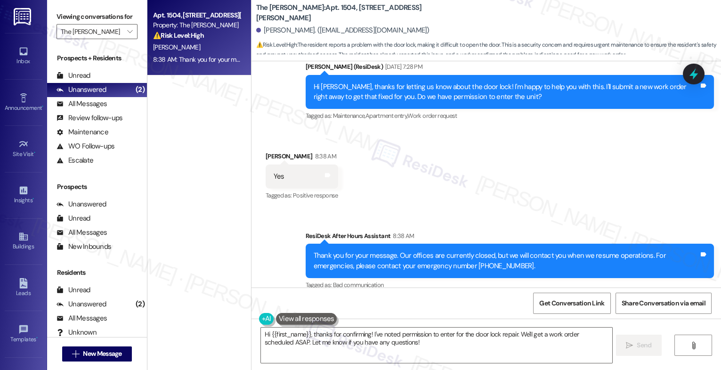
scroll to position [2770, 0]
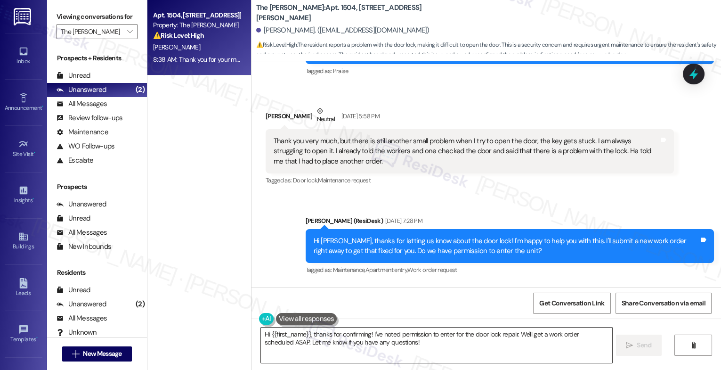
click at [326, 338] on textarea "Hi {{first_name}}, thanks for confirming! I've noted permission to enter for th…" at bounding box center [436, 344] width 351 height 35
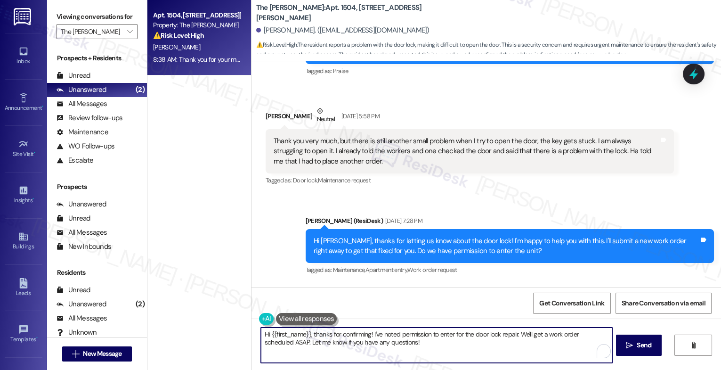
click at [326, 338] on textarea "Hi {{first_name}}, thanks for confirming! I've noted permission to enter for th…" at bounding box center [436, 344] width 351 height 35
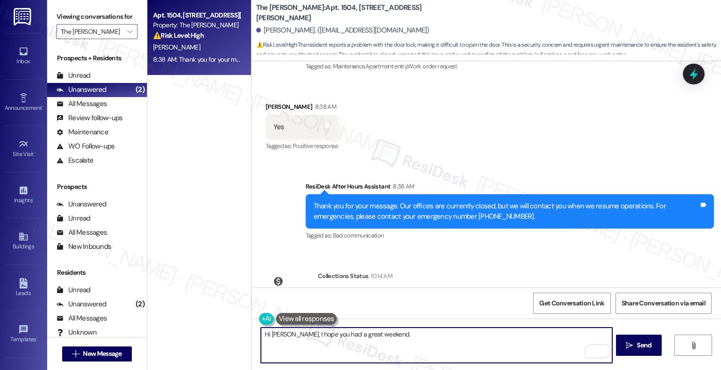
scroll to position [3011, 0]
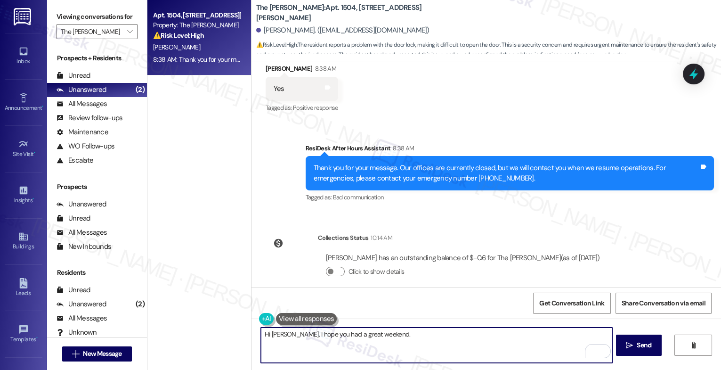
click at [387, 336] on textarea "Hi Diana, I hope you had a great weekend." at bounding box center [436, 344] width 351 height 35
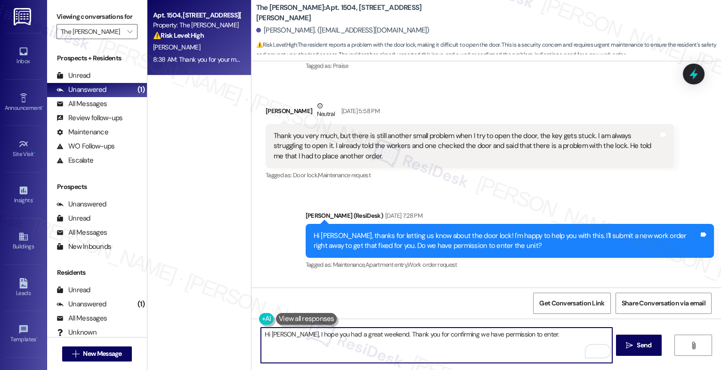
scroll to position [2775, 0]
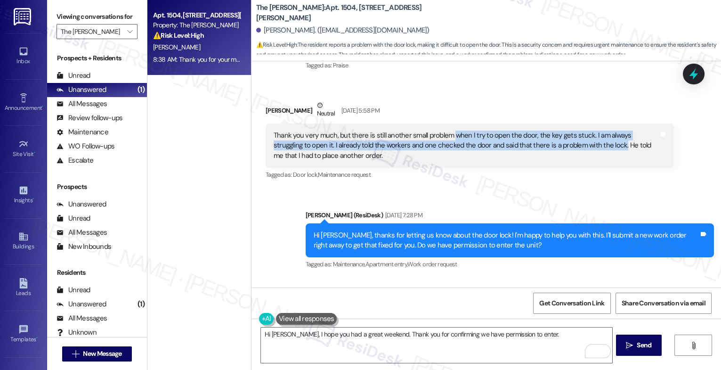
drag, startPoint x: 447, startPoint y: 123, endPoint x: 578, endPoint y: 133, distance: 131.2
click at [578, 133] on div "Thank you very much, but there is still another small problem when I try to ope…" at bounding box center [466, 145] width 385 height 30
copy div "when I try to open the door, the key gets stuck. I am always struggling to open…"
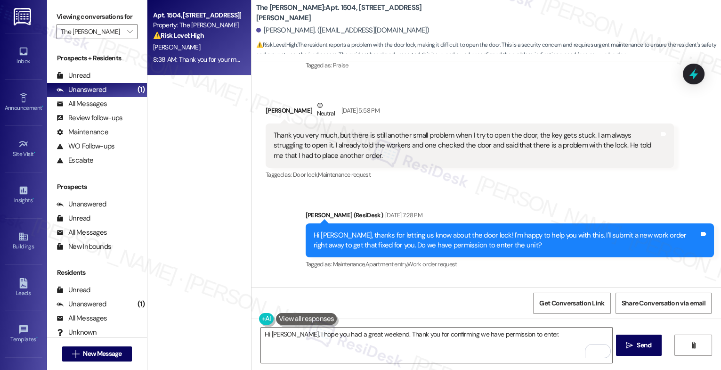
click at [431, 177] on div "Received via SMS Diana Santamaria Neutral Sep 19, 2025 at 5:58 PM Thank you ver…" at bounding box center [469, 141] width 422 height 96
click at [536, 338] on textarea "Hi Diana, I hope you had a great weekend. Thank you for confirming we have perm…" at bounding box center [436, 344] width 351 height 35
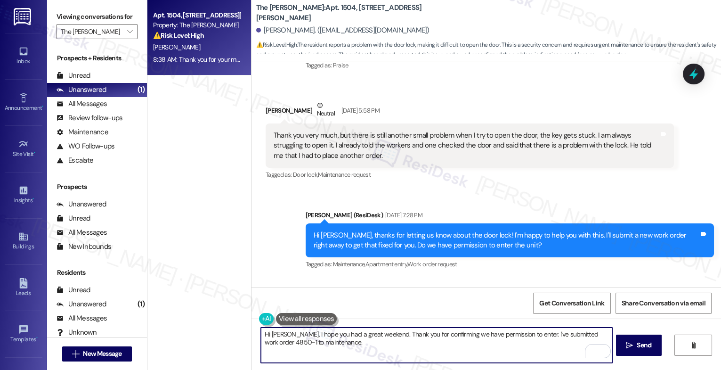
paste textarea "If anything else comes up or you have more questions, feel free to reach out an…"
click at [318, 354] on textarea "Hi Diana, I hope you had a great weekend. Thank you for confirming we have perm…" at bounding box center [436, 344] width 351 height 35
type textarea "Hi Diana, I hope you had a great weekend. Thank you for confirming we have perm…"
click at [598, 349] on div "1" at bounding box center [598, 351] width 10 height 10
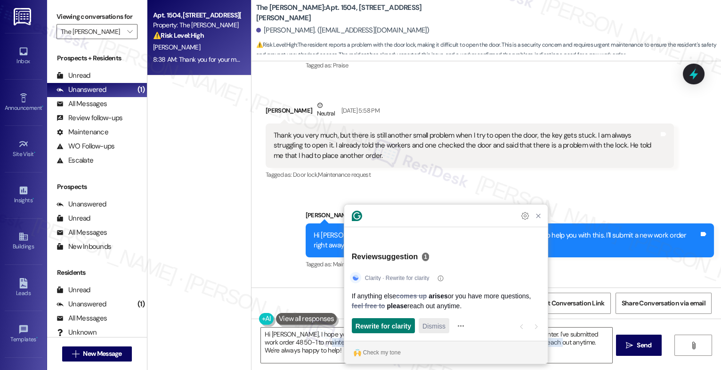
click at [428, 327] on span "Dismiss" at bounding box center [433, 326] width 23 height 10
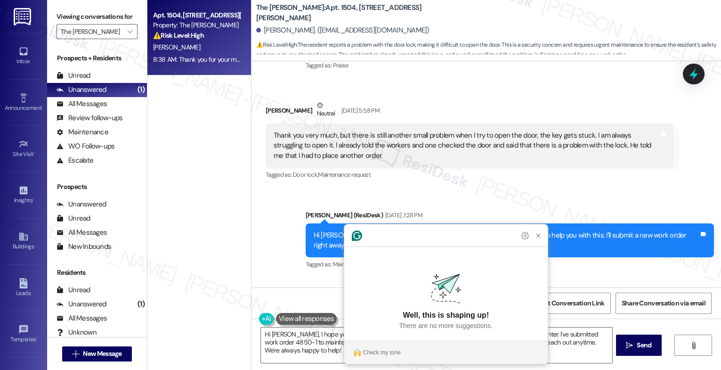
click at [371, 359] on section "Check my tone" at bounding box center [445, 352] width 203 height 15
click at [373, 356] on div "Check my tone" at bounding box center [382, 352] width 38 height 8
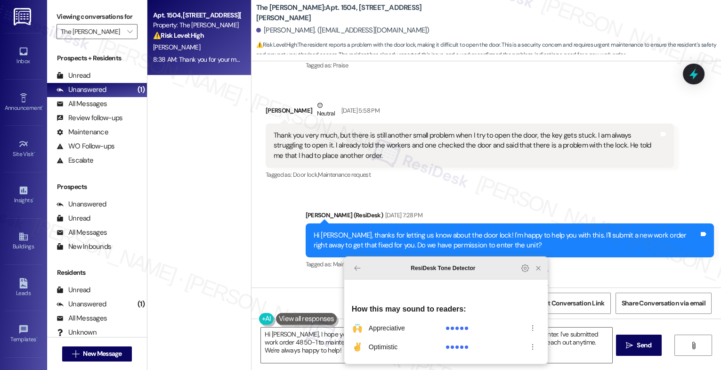
click at [540, 272] on icon "Close Grammarly Assistant" at bounding box center [538, 268] width 8 height 8
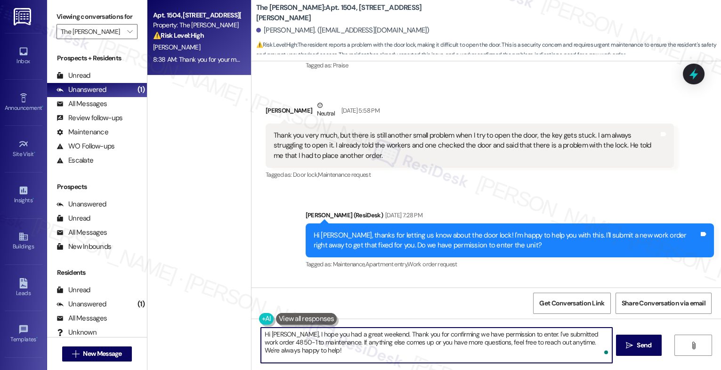
click at [362, 353] on textarea "Hi Diana, I hope you had a great weekend. Thank you for confirming we have perm…" at bounding box center [436, 344] width 351 height 35
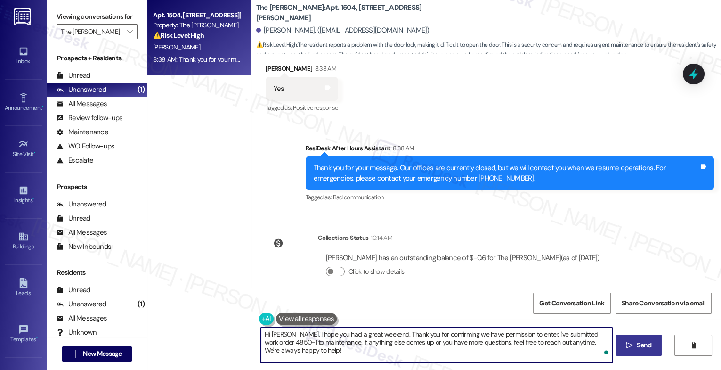
click at [626, 343] on icon "" at bounding box center [629, 345] width 7 height 8
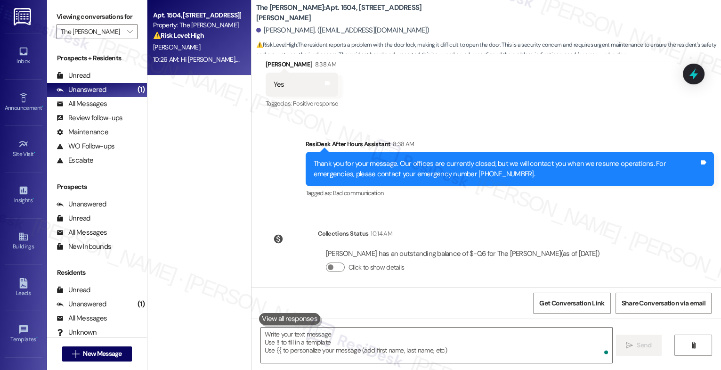
scroll to position [3087, 0]
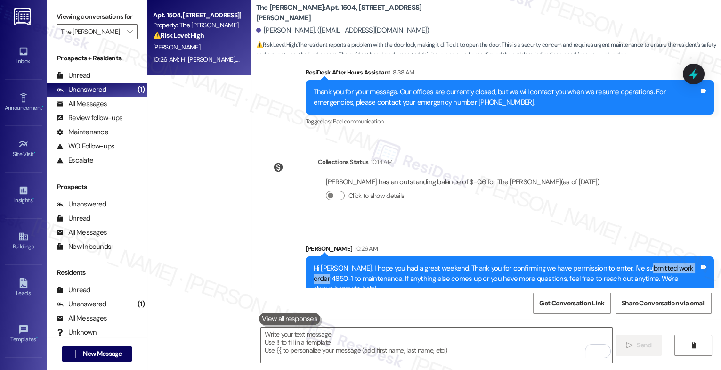
drag, startPoint x: 632, startPoint y: 258, endPoint x: 687, endPoint y: 256, distance: 55.6
click at [687, 263] on div "Hi Diana, I hope you had a great weekend. Thank you for confirming we have perm…" at bounding box center [506, 278] width 385 height 30
copy div "work order 4850-1"
click at [421, 222] on div "Sent via SMS Sarah 10:26 AM Hi Diana, I hope you had a great weekend. Thank you…" at bounding box center [485, 265] width 469 height 86
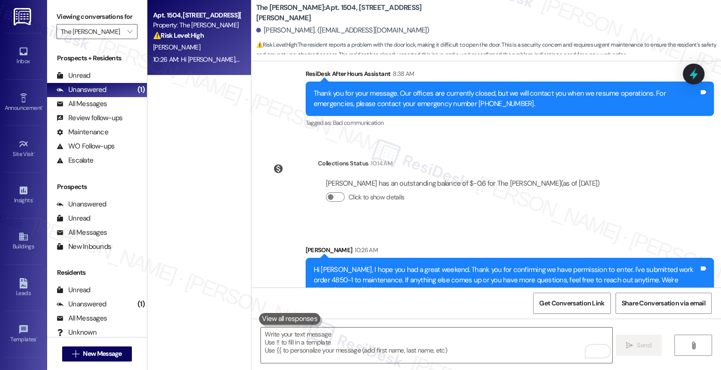
scroll to position [3085, 0]
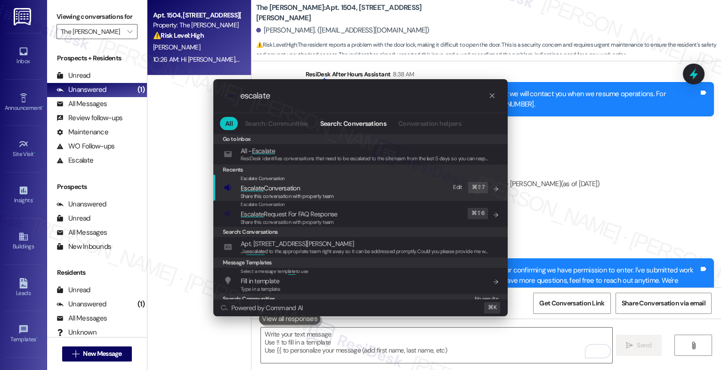
type input "escalate"
click at [287, 185] on span "Escalate Conversation" at bounding box center [270, 188] width 59 height 8
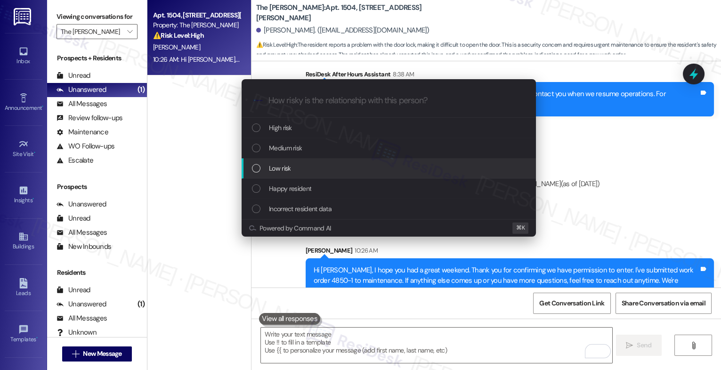
click at [284, 161] on div "Low risk" at bounding box center [389, 168] width 294 height 20
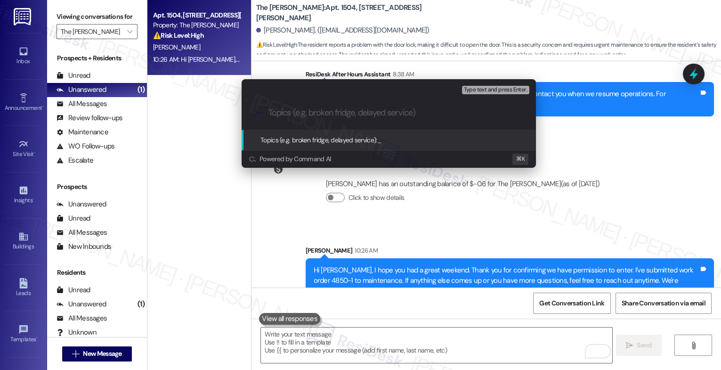
click at [294, 114] on input "Topics (e.g. broken fridge, delayed service)" at bounding box center [396, 113] width 256 height 10
paste input "work order 4850-1"
type input "New work order 4850-1 filed by ResiDesk"
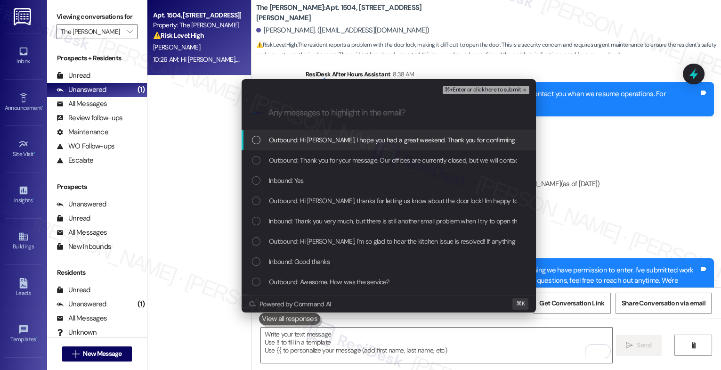
click at [512, 87] on span "⌘+Enter or click here to submit" at bounding box center [482, 90] width 76 height 7
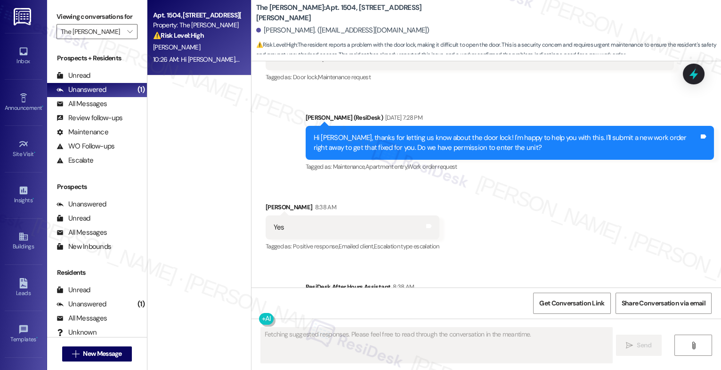
scroll to position [2834, 0]
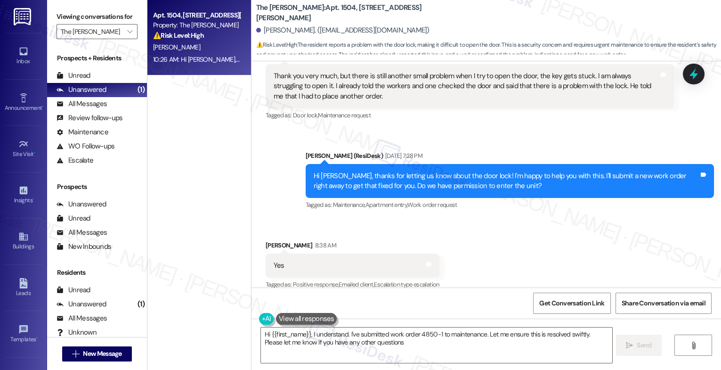
type textarea "Hi {{first_name}}, I understand. I've submitted work order 4850-1 to maintenanc…"
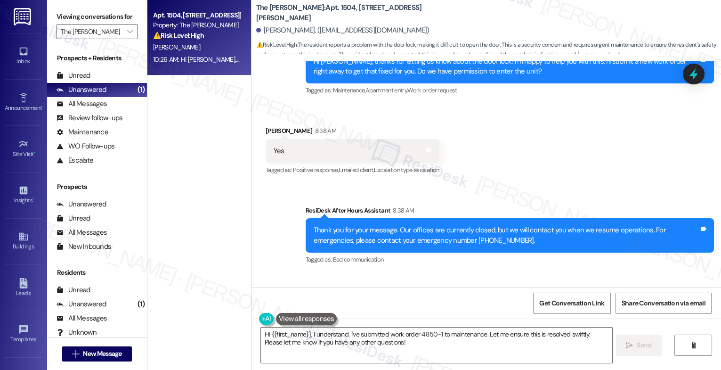
scroll to position [2914, 0]
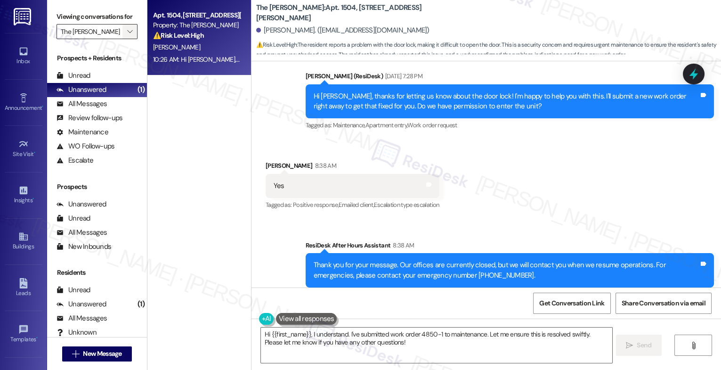
click at [128, 39] on button "" at bounding box center [129, 31] width 15 height 15
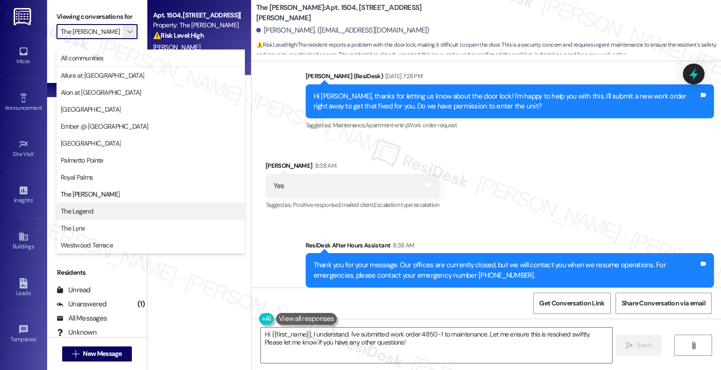
click at [116, 206] on button "The Legend" at bounding box center [150, 210] width 188 height 17
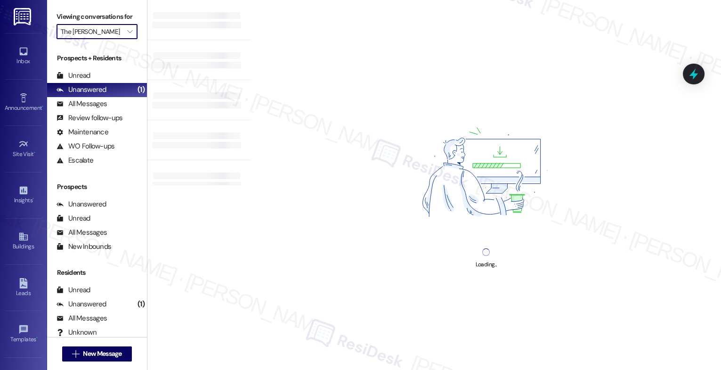
type input "The Legend"
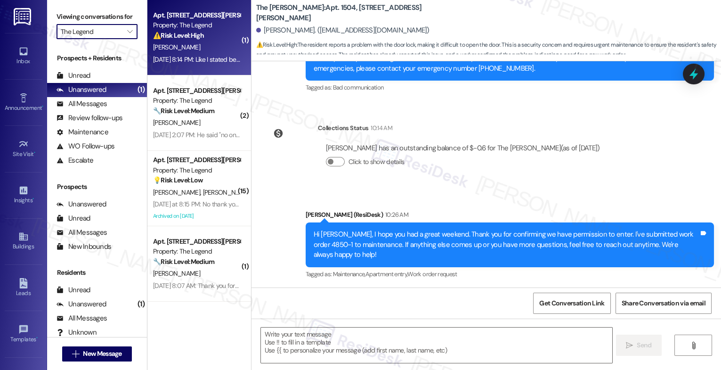
click at [201, 39] on div "⚠️ Risk Level: High The resident states they have not slept in the apartment an…" at bounding box center [196, 36] width 87 height 10
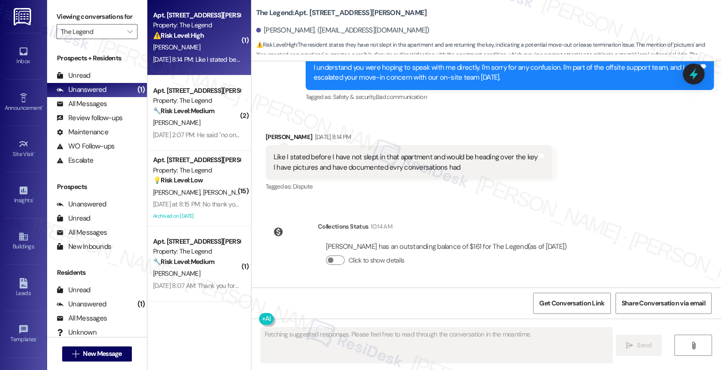
scroll to position [2528, 0]
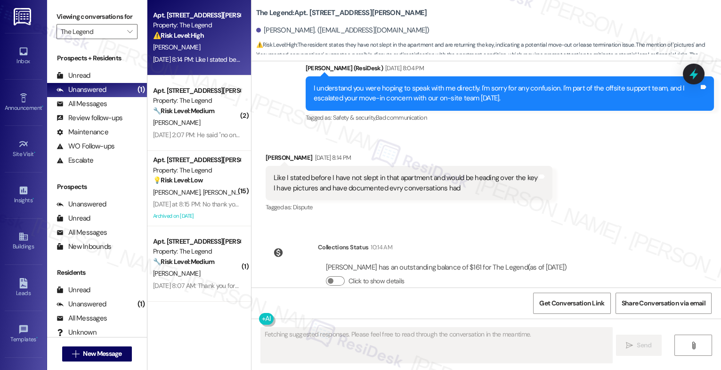
click at [181, 48] on div "J. Kamara" at bounding box center [196, 47] width 89 height 12
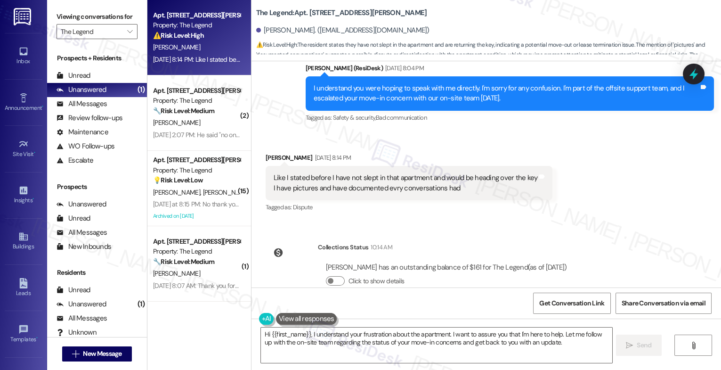
click at [407, 145] on div "Received via SMS Jeneba Kamara Sep 19, 2025 at 8:14 PM Like I stated before I h…" at bounding box center [408, 182] width 301 height 75
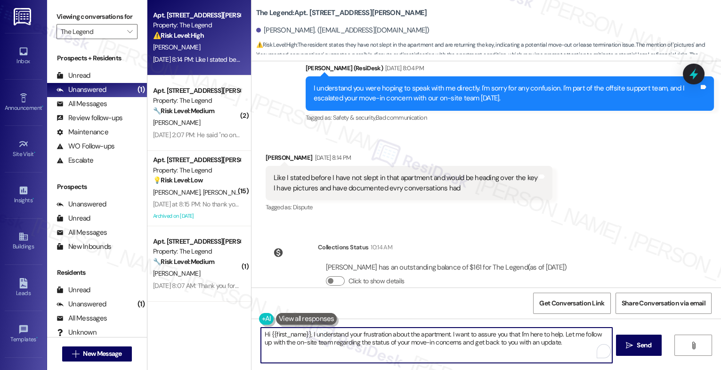
click at [361, 342] on textarea "Hi {{first_name}}, I understand your frustration about the apartment. I want to…" at bounding box center [436, 344] width 351 height 35
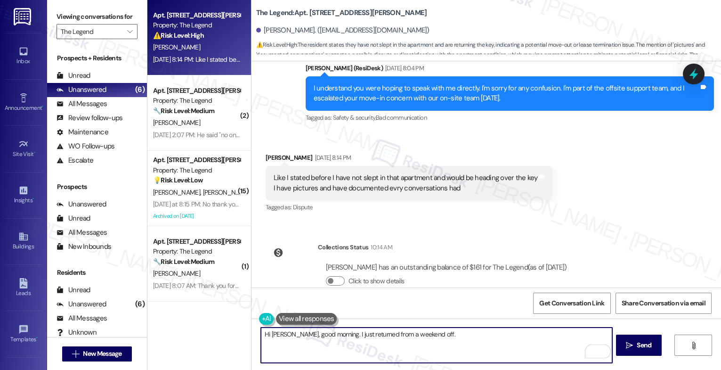
click at [291, 334] on textarea "Hi Jeneba, good morning. I just returned from a weekend off." at bounding box center [436, 344] width 351 height 35
click at [472, 341] on textarea "Hi Jeneba, Good morning. I just returned from a weekend off." at bounding box center [436, 344] width 351 height 35
click at [441, 337] on textarea "Hi Jeneba, Good morning. I just returned from a weekend off." at bounding box center [436, 344] width 351 height 35
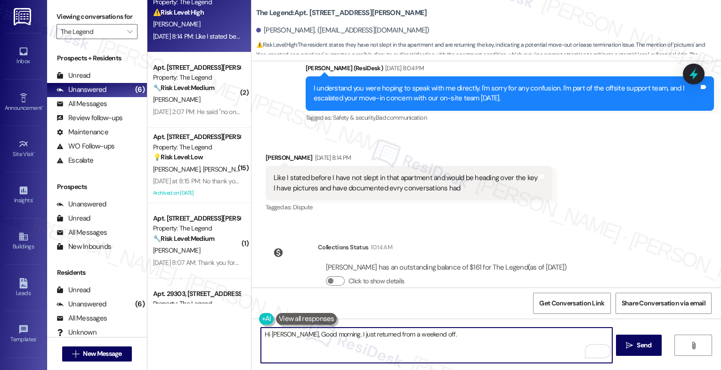
scroll to position [0, 0]
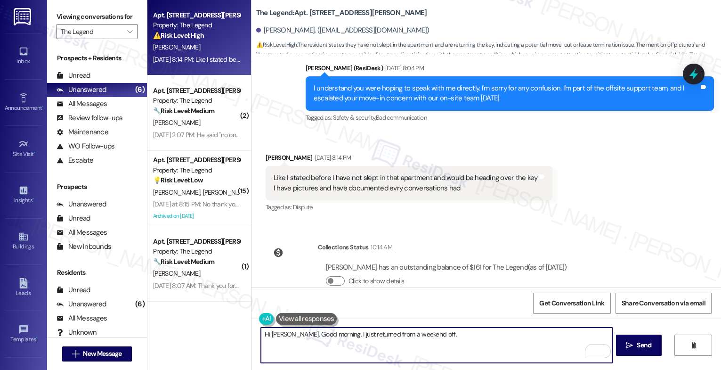
click at [443, 339] on textarea "Hi Jeneba, Good morning. I just returned from a weekend off." at bounding box center [436, 344] width 351 height 35
click at [127, 35] on icon "" at bounding box center [129, 32] width 5 height 8
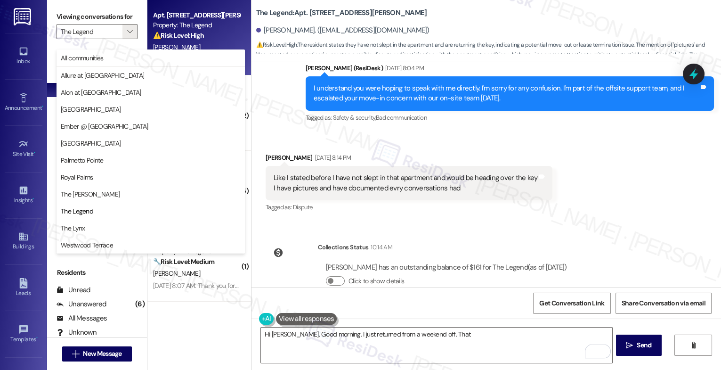
click at [486, 262] on div "Jeneba Kamara has an outstanding balance of $161 for The Legend (as of Sep 22, …" at bounding box center [446, 267] width 241 height 10
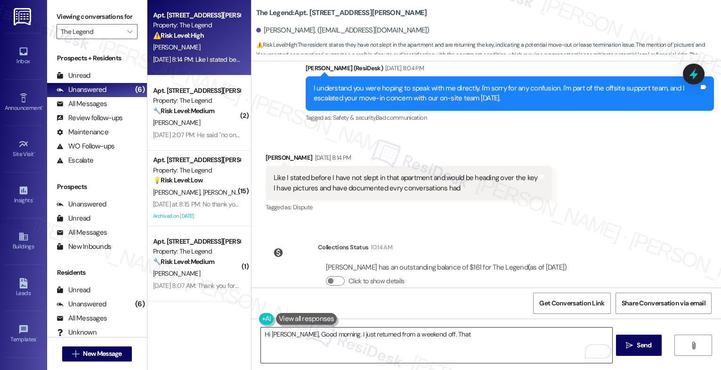
click at [458, 335] on textarea "Hi Jeneba, Good morning. I just returned from a weekend off. That" at bounding box center [436, 344] width 351 height 35
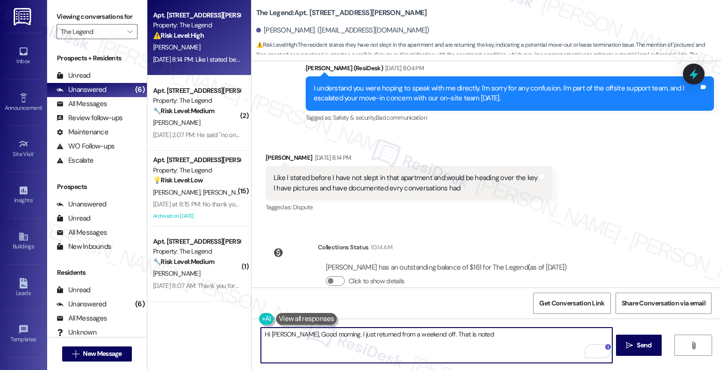
drag, startPoint x: 289, startPoint y: 332, endPoint x: 241, endPoint y: 330, distance: 48.1
click at [241, 330] on div "Apt. 24208, 8797 Marbach Rd Property: The Legend ⚠️ Risk Level: High The reside…" at bounding box center [433, 185] width 573 height 370
click at [297, 335] on textarea "Good morning. I just returned from a weekend off. That is noted" at bounding box center [436, 344] width 351 height 35
click at [490, 334] on textarea "Good morning, Jeneba. I just returned from a weekend off. That is noted" at bounding box center [436, 344] width 351 height 35
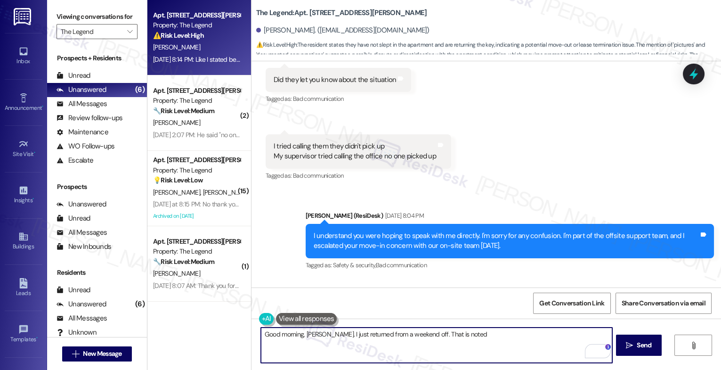
scroll to position [2528, 0]
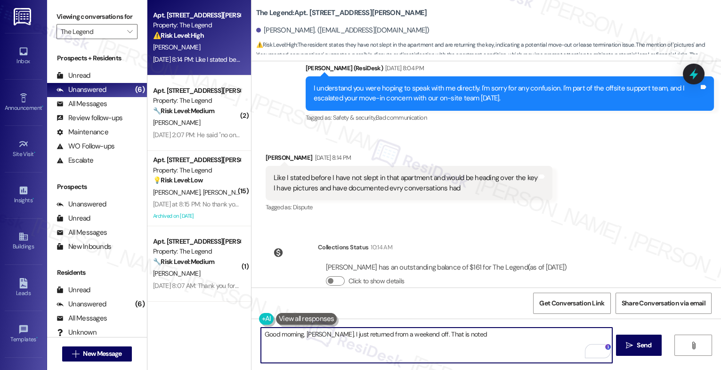
drag, startPoint x: 418, startPoint y: 333, endPoint x: 531, endPoint y: 342, distance: 114.2
click at [531, 342] on textarea "Good morning, Jeneba. I just returned from a weekend off. That is noted" at bounding box center [436, 344] width 351 height 35
drag, startPoint x: 566, startPoint y: 335, endPoint x: 571, endPoint y: 346, distance: 11.6
click at [571, 346] on textarea "Good morning, Jeneba. I just returned from a weekend off. I hope you were able …" at bounding box center [436, 344] width 351 height 35
click at [571, 332] on textarea "Good morning, Jeneba. I just returned from a weekend off. I hope you were able …" at bounding box center [436, 344] width 351 height 35
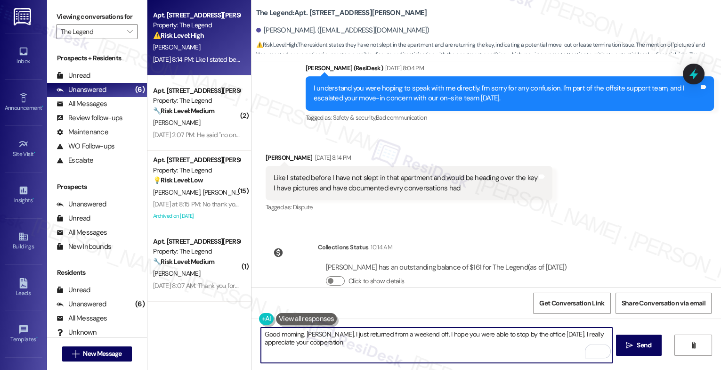
click at [361, 342] on textarea "Good morning, Jeneba. I just returned from a weekend off. I hope you were able …" at bounding box center [436, 344] width 351 height 35
type textarea "Good morning, Jeneba. I just returned from a weekend off. I hope you were able …"
click at [599, 350] on icon "Open Grammarly. 0 Suggestions." at bounding box center [598, 351] width 10 height 10
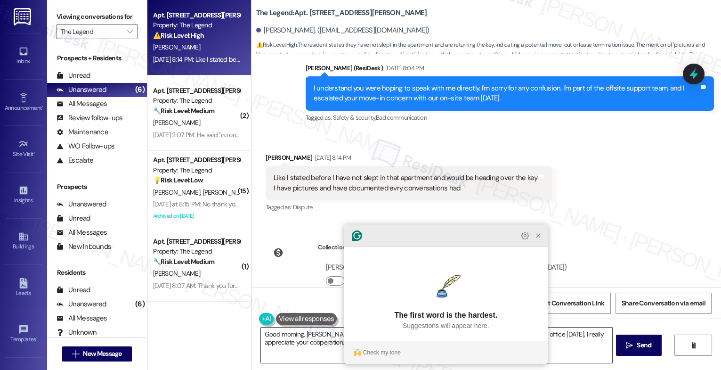
click at [538, 239] on icon "Close Grammarly Assistant" at bounding box center [538, 236] width 8 height 8
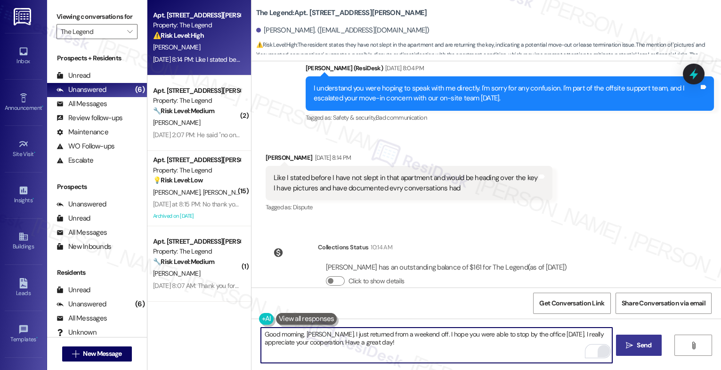
click at [628, 337] on button " Send" at bounding box center [639, 344] width 46 height 21
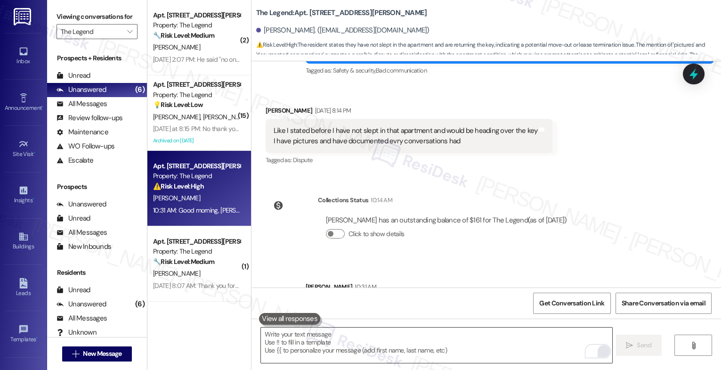
scroll to position [2603, 0]
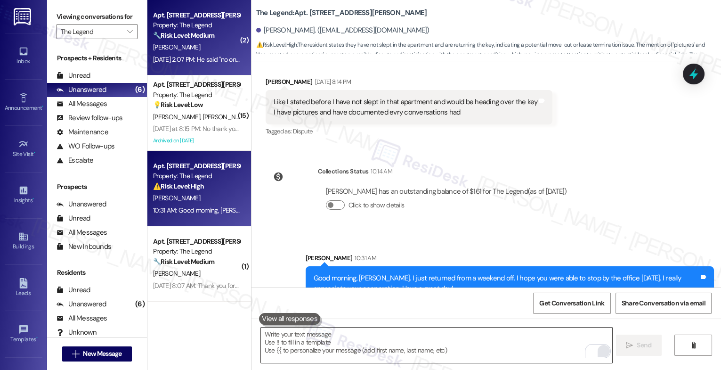
click at [176, 48] on span "M. Vasquez" at bounding box center [176, 47] width 47 height 8
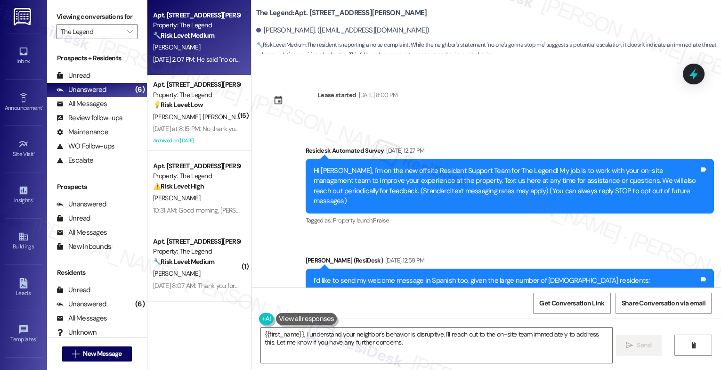
scroll to position [305, 0]
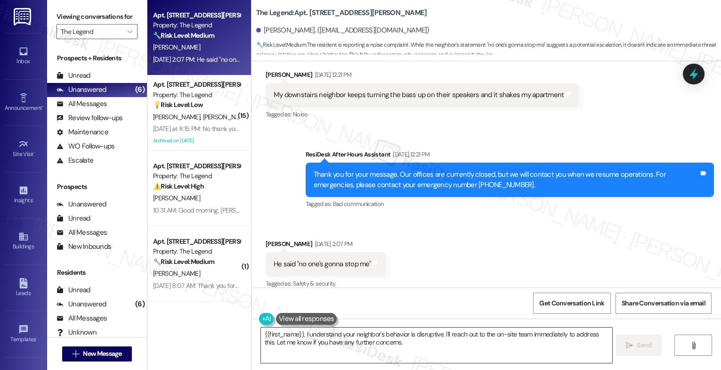
click at [261, 335] on textarea "{{first_name}}, I understand your neighbor's behavior is disruptive. I'll reach…" at bounding box center [436, 344] width 351 height 35
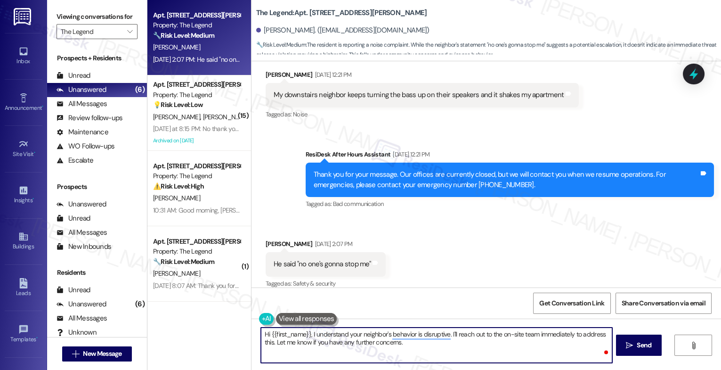
drag, startPoint x: 306, startPoint y: 332, endPoint x: 378, endPoint y: 339, distance: 71.9
click at [306, 332] on textarea "Hi {{first_name}}, I understand your neighbor's behavior is disruptive. I'll re…" at bounding box center [436, 344] width 351 height 35
click at [518, 335] on textarea "Hi {{first_name}}, thank you for reaching out. I understand your neighbor's beh…" at bounding box center [436, 344] width 351 height 35
type textarea "Hi {{first_name}}, thank you for reaching out. I understand your neighbor's beh…"
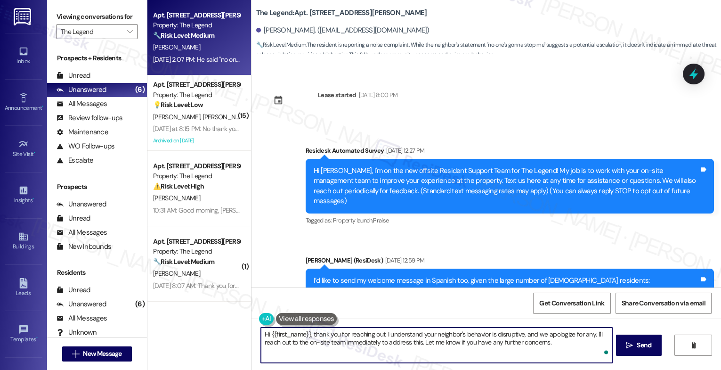
scroll to position [305, 0]
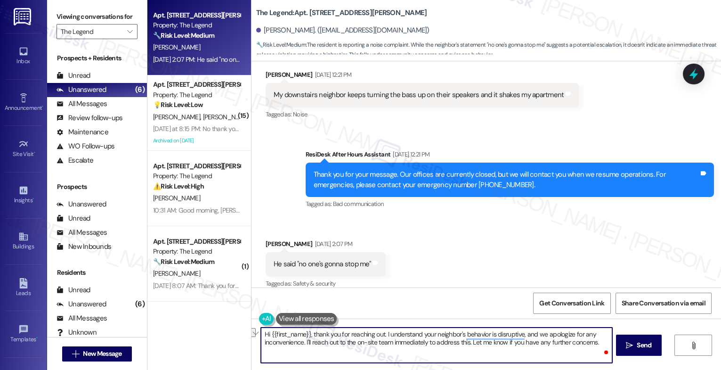
drag, startPoint x: 303, startPoint y: 341, endPoint x: 609, endPoint y: 348, distance: 306.1
click at [609, 348] on textarea "Hi {{first_name}}, thank you for reaching out. I understand your neighbor's beh…" at bounding box center [436, 344] width 351 height 35
click at [380, 330] on textarea "Hi {{first_name}}, thank you for reaching out. I understand your neighbor's beh…" at bounding box center [436, 344] width 351 height 35
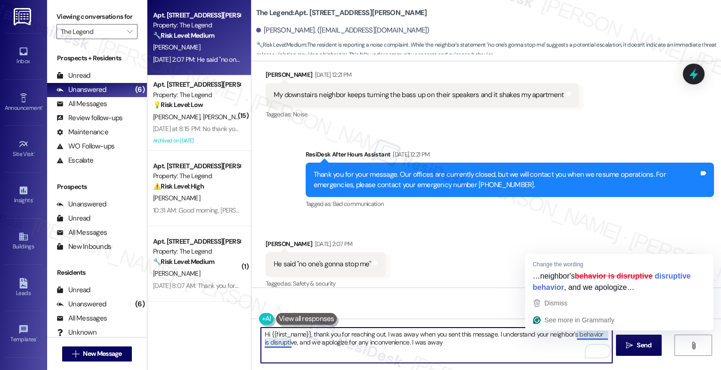
click at [514, 348] on textarea "Hi {{first_name}}, thank you for reaching out. I was away when you sent this me…" at bounding box center [436, 344] width 351 height 35
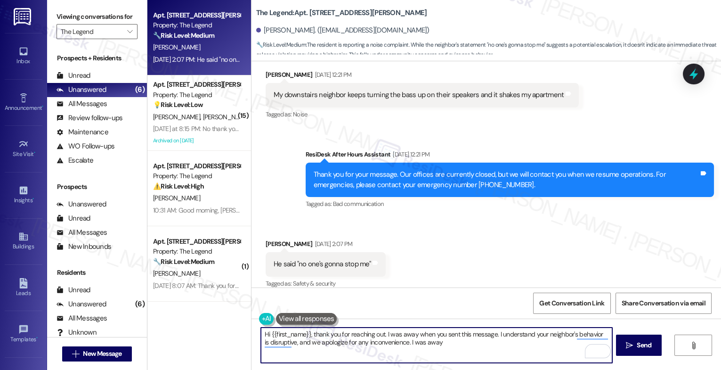
drag, startPoint x: 400, startPoint y: 342, endPoint x: 496, endPoint y: 348, distance: 96.2
click at [492, 348] on textarea "Hi {{first_name}}, thank you for reaching out. I was away when you sent this me…" at bounding box center [436, 344] width 351 height 35
click at [430, 347] on textarea "Hi {{first_name}}, thank you for reaching out. I was away when you sent this me…" at bounding box center [436, 344] width 351 height 35
type textarea "Hi {{first_name}}, thank you for reaching out. I was away when you sent this me…"
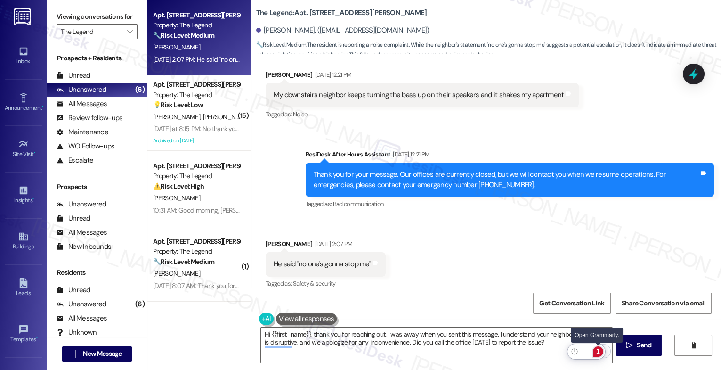
click at [601, 349] on div "1" at bounding box center [598, 351] width 10 height 10
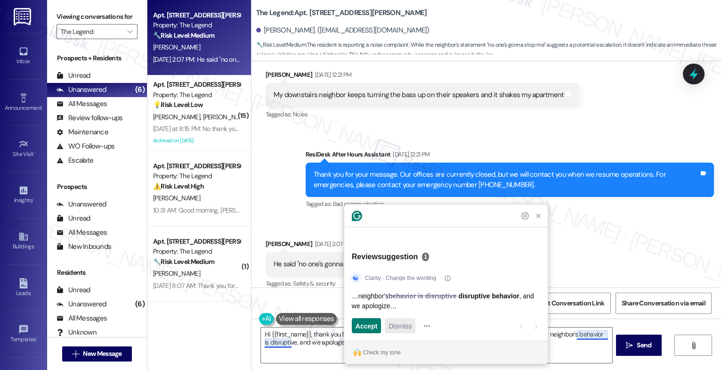
click at [395, 330] on span "Dismiss" at bounding box center [399, 326] width 23 height 10
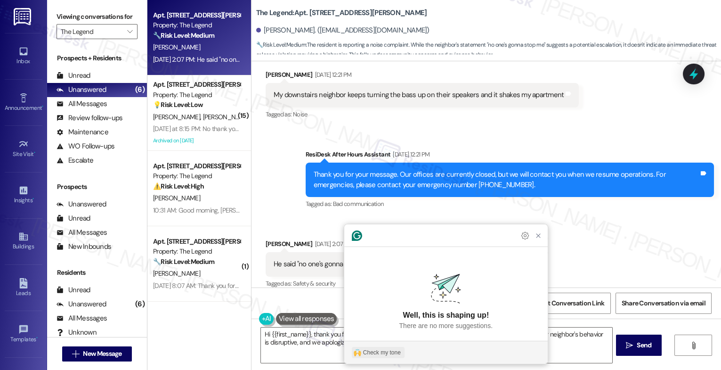
click at [373, 350] on div "Check my tone" at bounding box center [382, 352] width 38 height 8
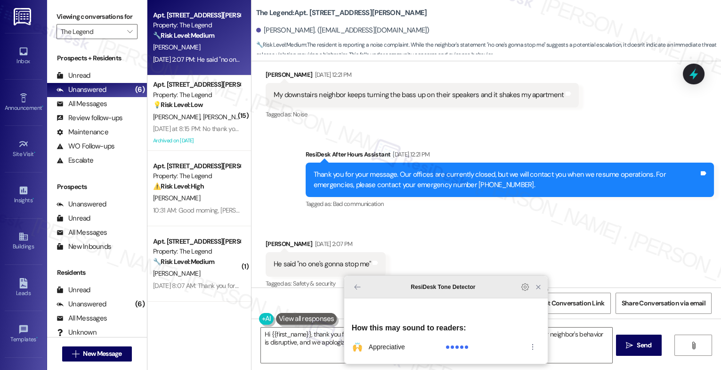
click at [542, 292] on icon "Close Grammarly Assistant" at bounding box center [537, 286] width 11 height 11
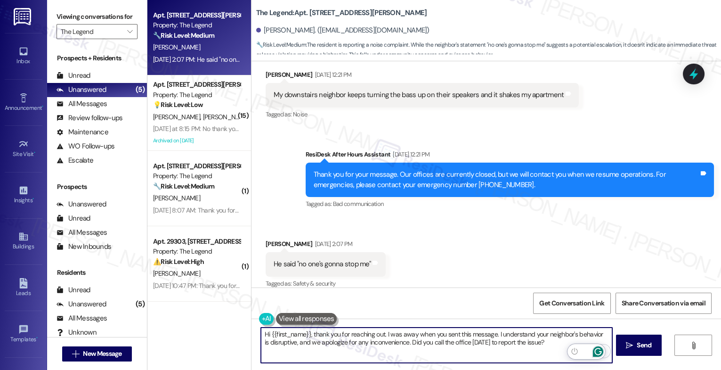
click at [599, 349] on icon "Open Grammarly. 0 Suggestions." at bounding box center [598, 351] width 10 height 10
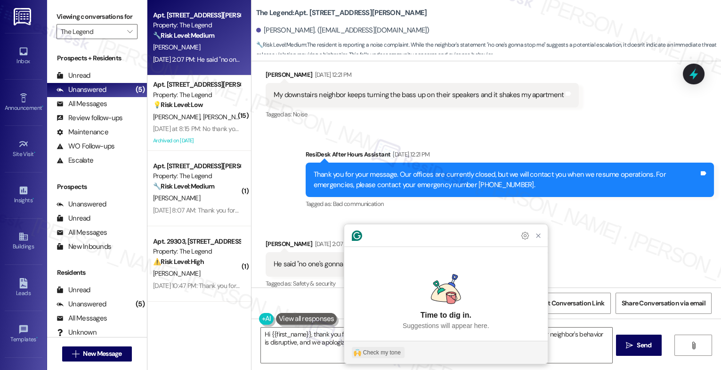
click at [387, 349] on div "Check my tone" at bounding box center [382, 352] width 38 height 8
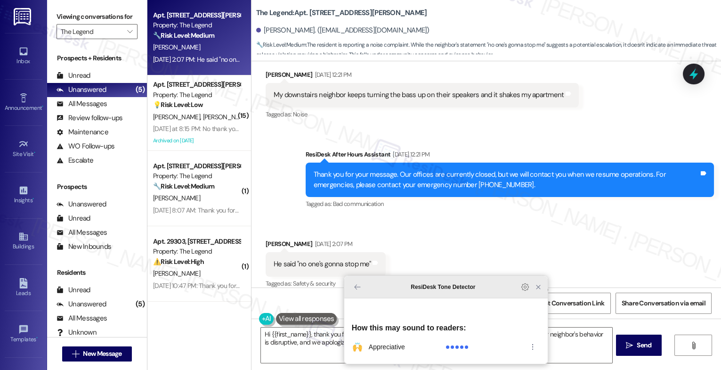
click at [536, 292] on icon "Close Grammarly Assistant" at bounding box center [537, 286] width 11 height 11
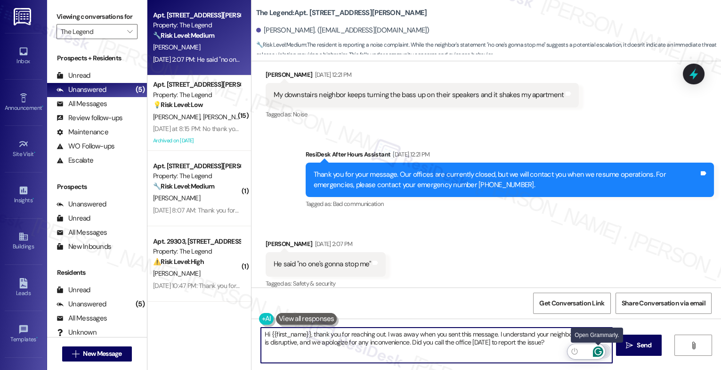
click at [600, 346] on icon "Open Grammarly. 0 Suggestions." at bounding box center [598, 351] width 10 height 10
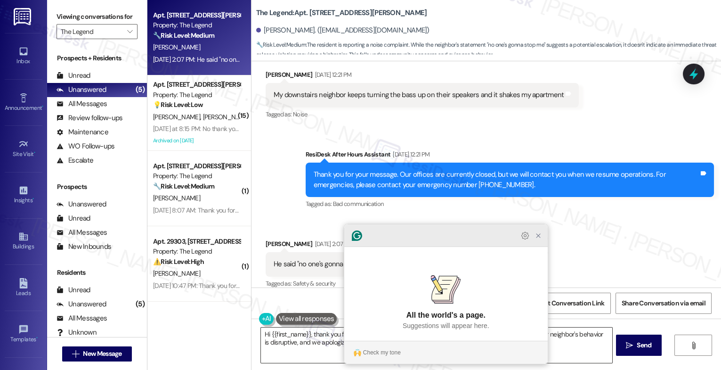
click at [539, 239] on icon "Close Grammarly Assistant" at bounding box center [538, 236] width 8 height 8
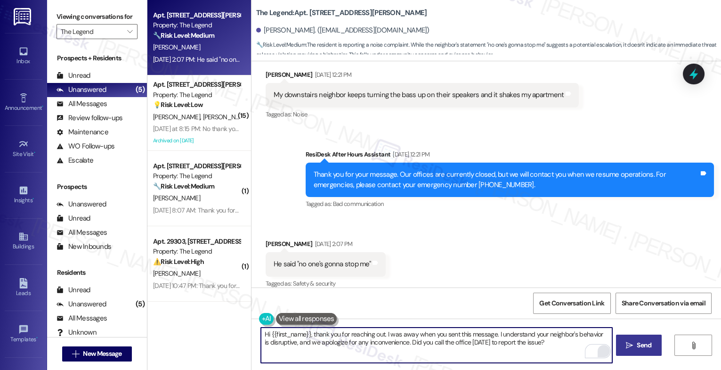
click at [630, 351] on button " Send" at bounding box center [639, 344] width 46 height 21
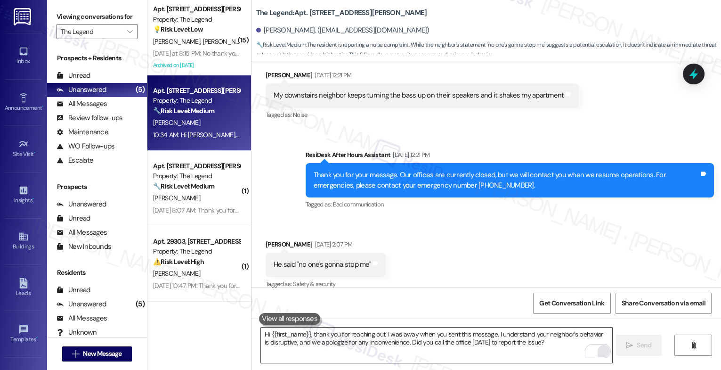
scroll to position [381, 0]
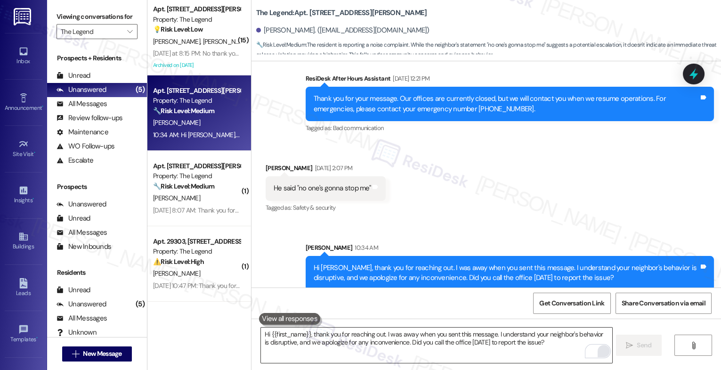
click at [210, 43] on div "W. Rojo L. Chapa" at bounding box center [196, 42] width 89 height 12
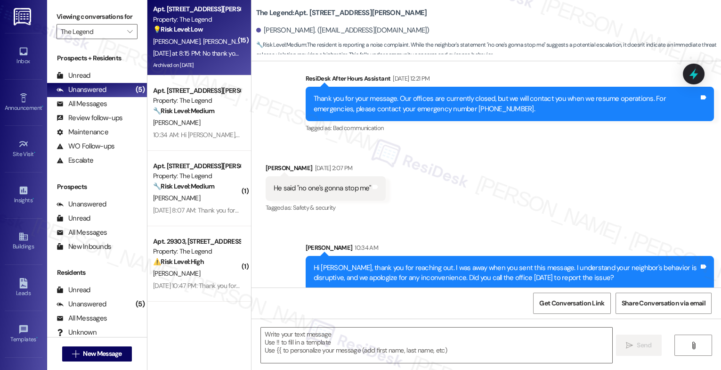
type textarea "Fetching suggested responses. Please feel free to read through the conversation…"
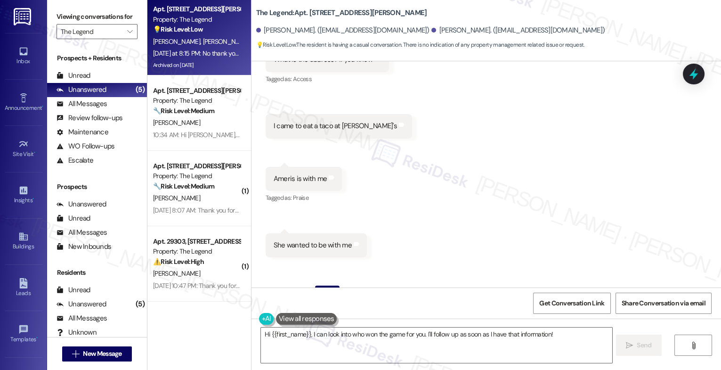
scroll to position [3869, 0]
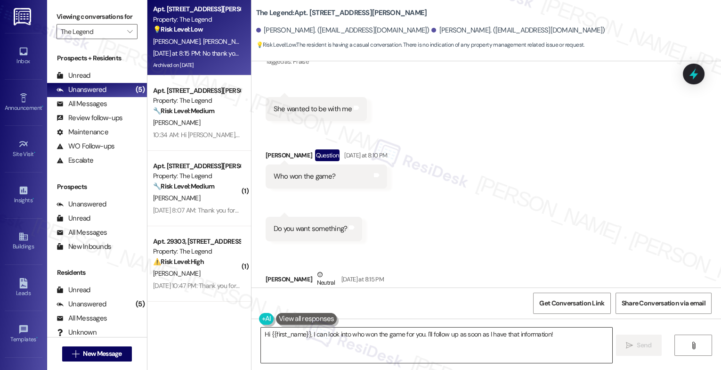
click at [312, 332] on textarea "Hi {{first_name}}, I can look into who won the game for you. I'll follow up as …" at bounding box center [436, 344] width 351 height 35
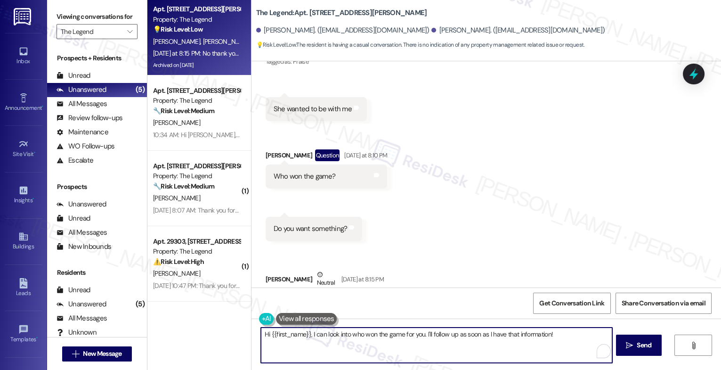
click at [312, 332] on textarea "Hi {{first_name}}, I can look into who won the game for you. I'll follow up as …" at bounding box center [436, 344] width 351 height 35
click at [332, 341] on textarea "Hi {{first_name}}, I can look into who won the game for you. I'll follow up as …" at bounding box center [436, 344] width 351 height 35
drag, startPoint x: 308, startPoint y: 335, endPoint x: 573, endPoint y: 336, distance: 265.0
click at [573, 336] on textarea "Hi {{first_name}}, I can look into who won the game for you. I'll follow up as …" at bounding box center [436, 344] width 351 height 35
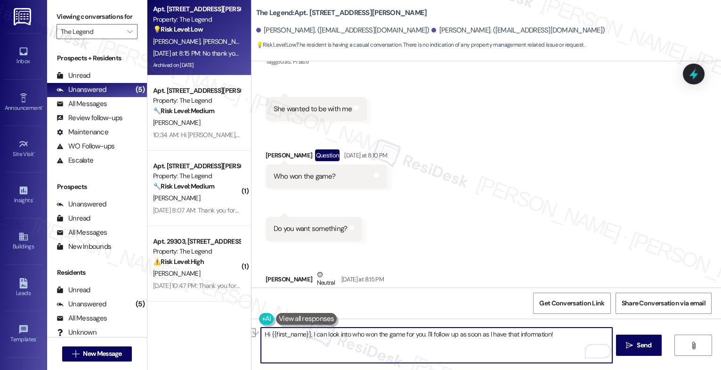
drag, startPoint x: 559, startPoint y: 334, endPoint x: 310, endPoint y: 330, distance: 248.6
click at [310, 330] on textarea "Hi {{first_name}}, I can look into who won the game for you. I'll follow up as …" at bounding box center [436, 344] width 351 height 35
paste textarea "This might be the wrong group, but no worries—easy mix-up!"
click at [479, 333] on textarea "Hi {{first_name}}, I hope you had a great weekend. This might be the wrong grou…" at bounding box center [436, 344] width 351 height 35
click at [332, 342] on textarea "Hi {{first_name}}, I hope you had a great weekend. This might be the wrong grou…" at bounding box center [436, 344] width 351 height 35
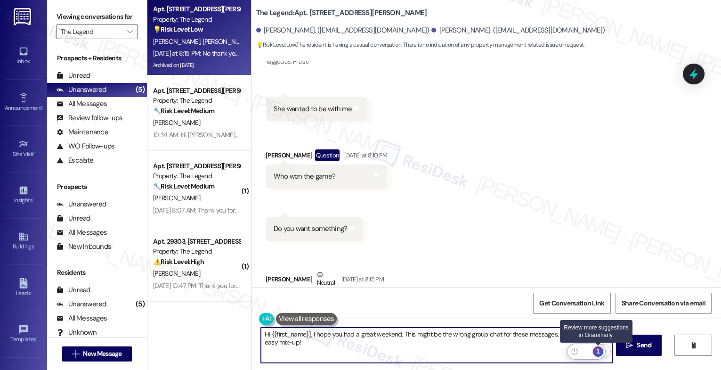
type textarea "Hi {{first_name}}, I hope you had a great weekend. This might be the wrong grou…"
click at [599, 350] on div "1" at bounding box center [598, 351] width 10 height 10
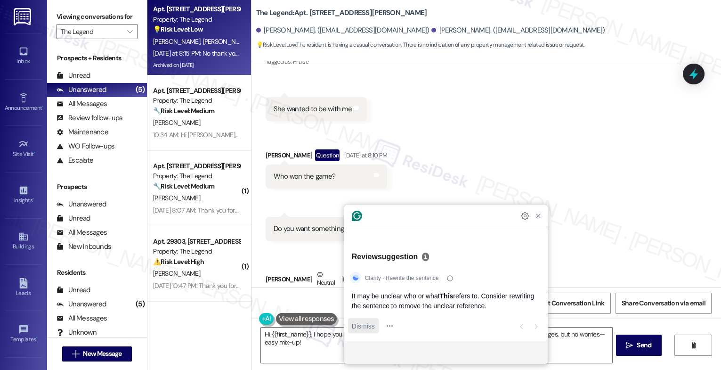
click at [367, 323] on span "Dismiss" at bounding box center [363, 326] width 23 height 10
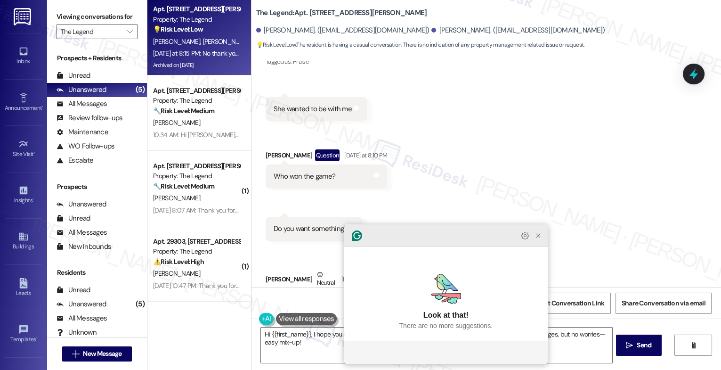
click at [534, 239] on icon "Close Grammarly Assistant" at bounding box center [538, 236] width 8 height 8
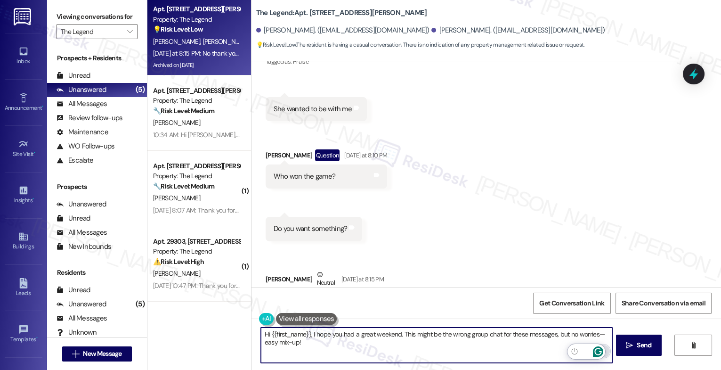
click at [597, 349] on icon "Open Grammarly. 0 Suggestions." at bounding box center [598, 351] width 10 height 10
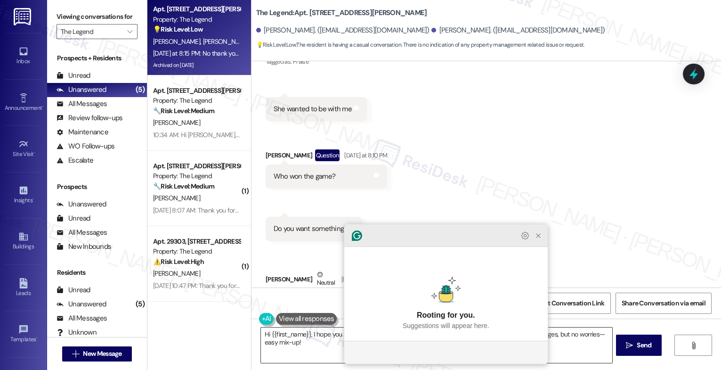
click at [540, 239] on icon "Close Grammarly Assistant" at bounding box center [538, 236] width 8 height 8
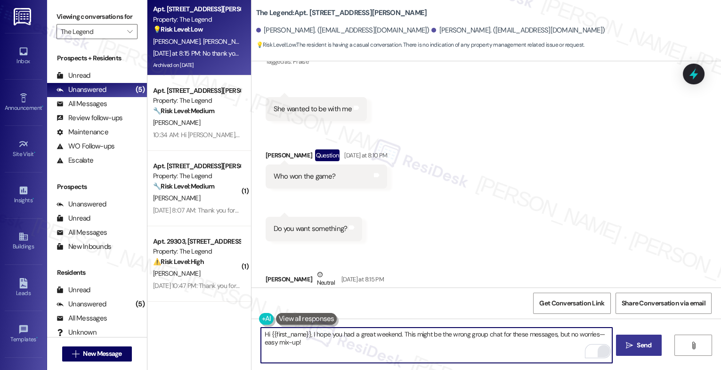
click at [626, 347] on icon "" at bounding box center [629, 345] width 7 height 8
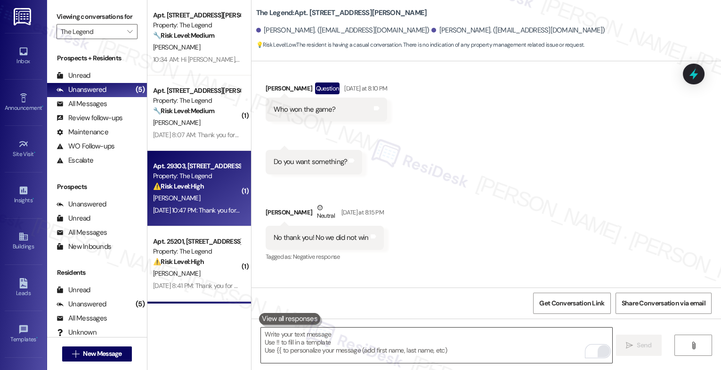
scroll to position [3945, 0]
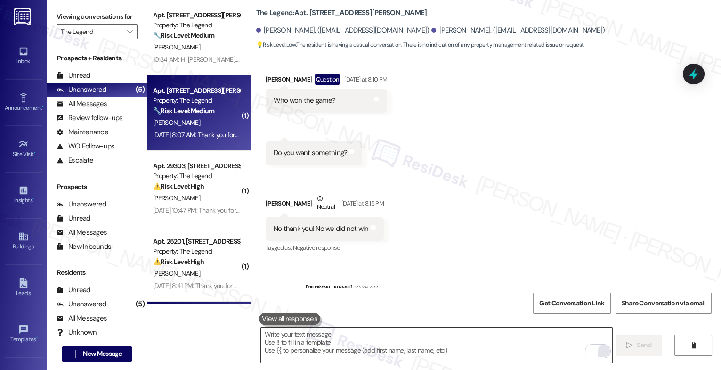
click at [175, 110] on strong "🔧 Risk Level: Medium" at bounding box center [183, 110] width 61 height 8
type textarea "Fetching suggested responses. Please feel free to read through the conversation…"
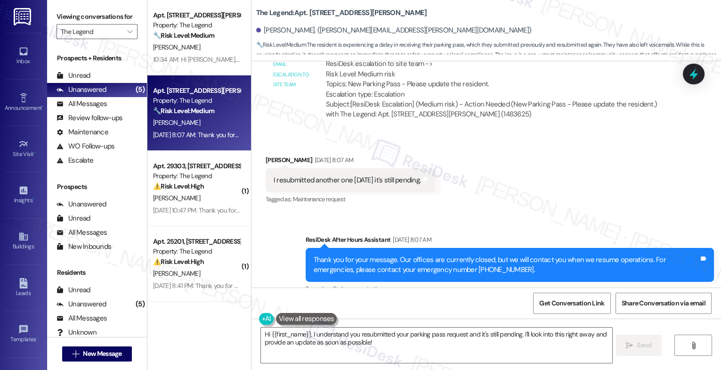
scroll to position [645, 0]
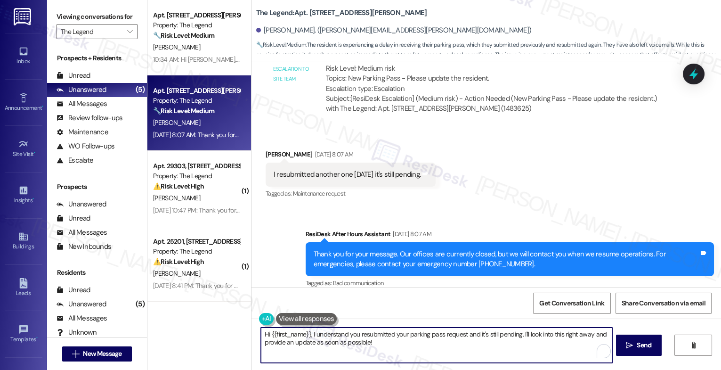
click at [333, 340] on textarea "Hi {{first_name}}, I understand you resubmitted your parking pass request and i…" at bounding box center [436, 344] width 351 height 35
drag, startPoint x: 314, startPoint y: 334, endPoint x: 474, endPoint y: 358, distance: 161.9
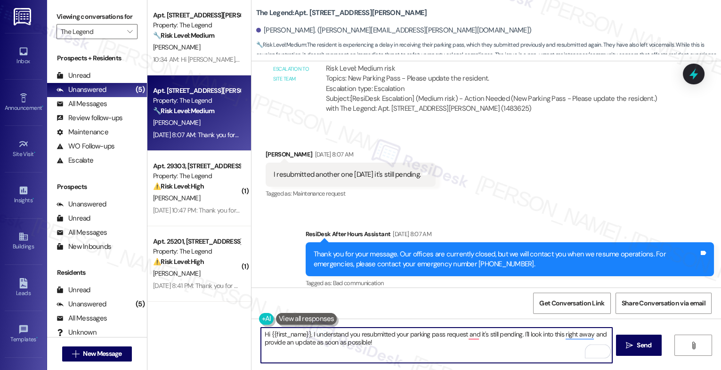
click at [474, 358] on textarea "Hi {{first_name}}, I understand you resubmitted your parking pass request and i…" at bounding box center [436, 344] width 351 height 35
type textarea "Hi {{first_name}}, I hope you had a great weekend. I just returned today. Has a…"
click at [596, 348] on icon "Open Grammarly. 0 Suggestions." at bounding box center [598, 351] width 10 height 10
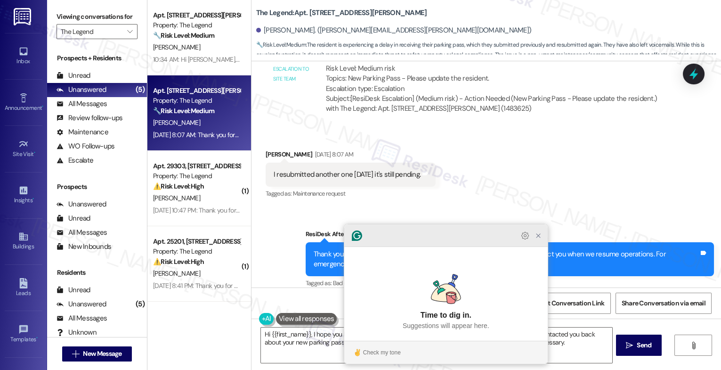
click at [535, 239] on icon "Close Grammarly Assistant" at bounding box center [538, 236] width 8 height 8
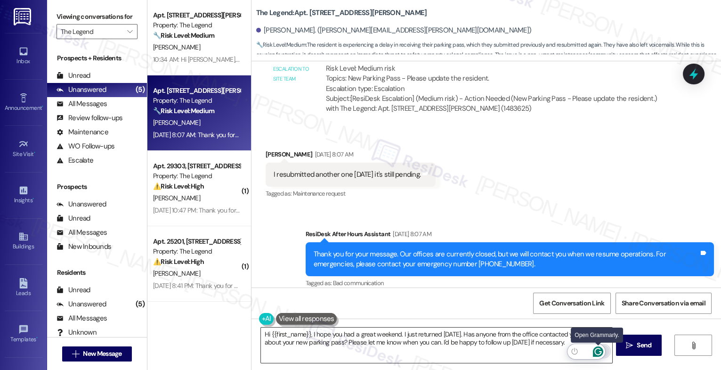
click at [597, 349] on icon "Open Grammarly. 0 Suggestions." at bounding box center [598, 351] width 10 height 10
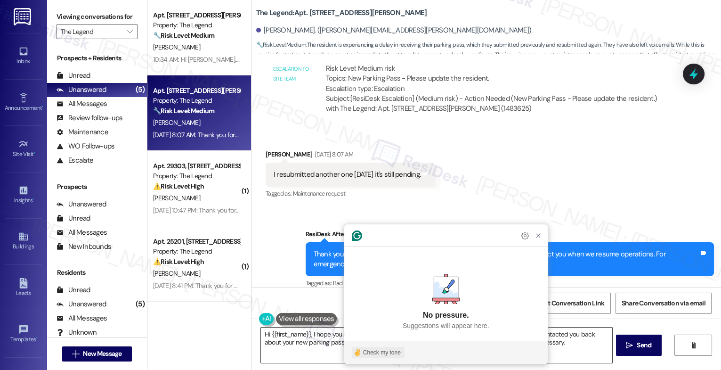
click at [381, 349] on div "Check my tone" at bounding box center [382, 352] width 38 height 8
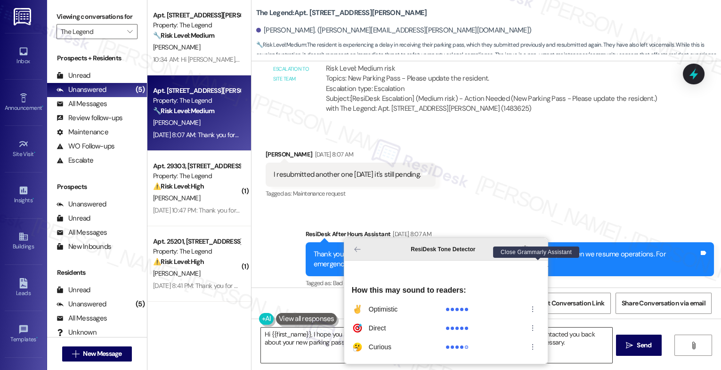
click at [534, 253] on icon "Close Grammarly Assistant" at bounding box center [538, 249] width 8 height 8
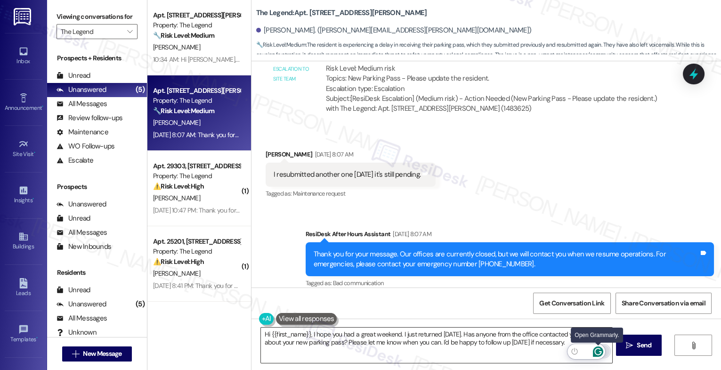
click at [598, 349] on icon "Open Grammarly. 0 Suggestions." at bounding box center [598, 351] width 10 height 10
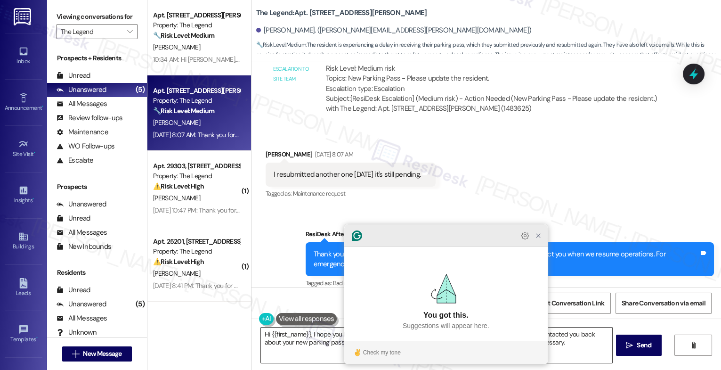
click at [535, 239] on icon "Close Grammarly Assistant" at bounding box center [538, 236] width 8 height 8
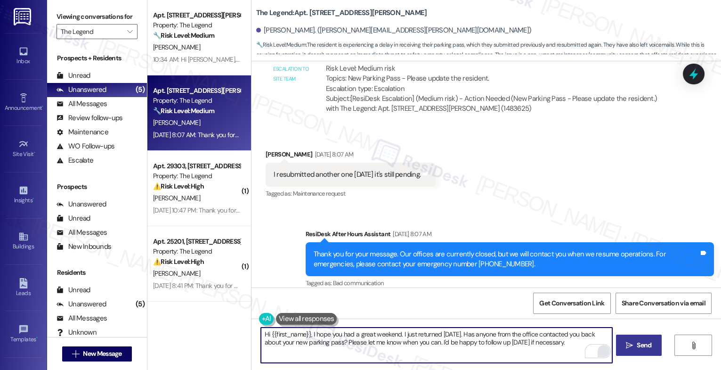
click at [644, 345] on span "Send" at bounding box center [643, 345] width 15 height 10
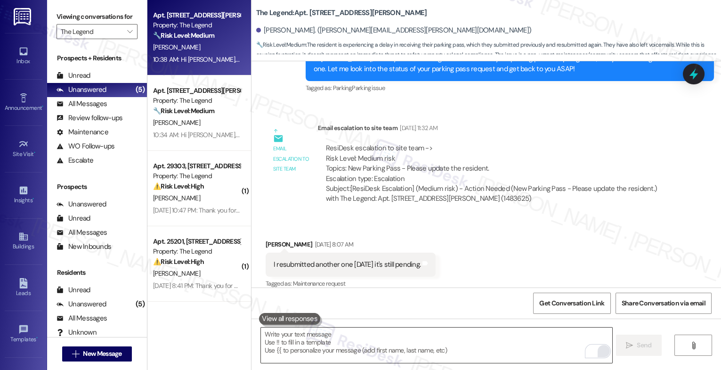
scroll to position [720, 0]
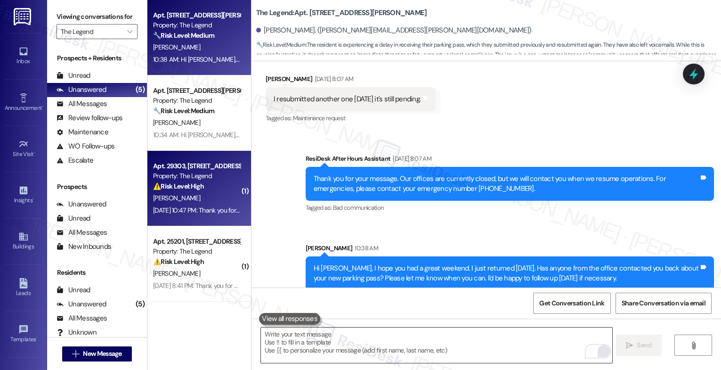
click at [184, 182] on strong "⚠️ Risk Level: High" at bounding box center [178, 186] width 51 height 8
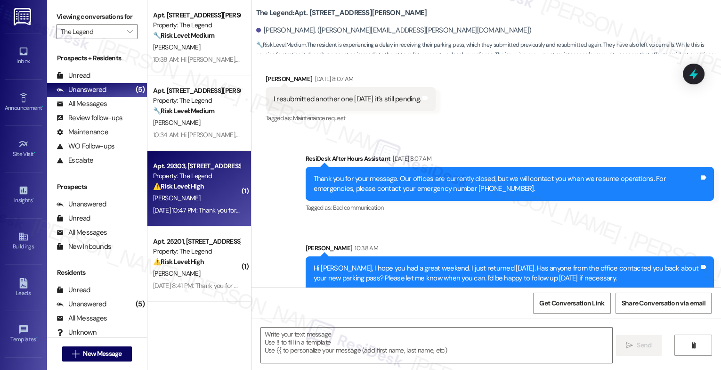
type textarea "Fetching suggested responses. Please feel free to read through the conversation…"
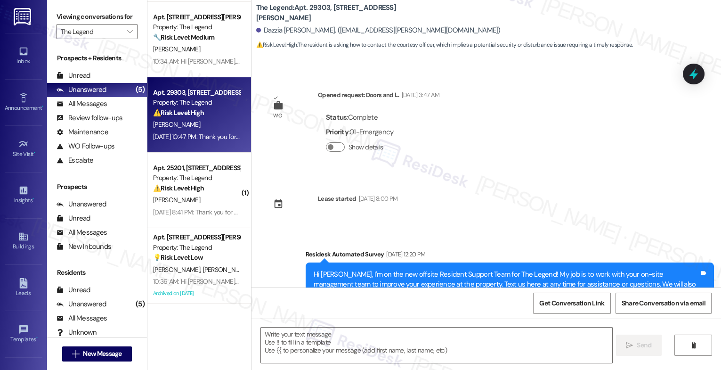
scroll to position [331, 0]
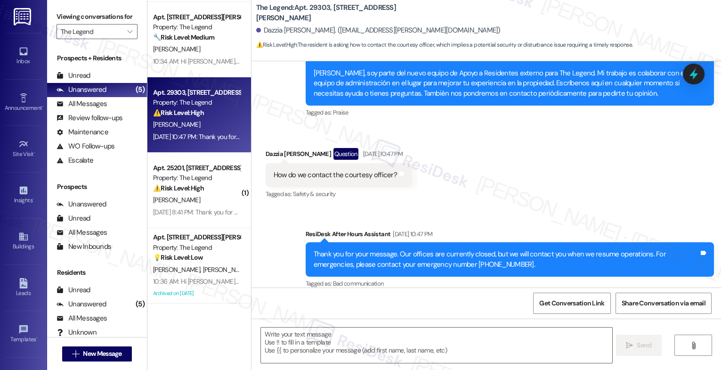
click at [404, 194] on div "Received via SMS Dazzia Harig Question Sep 19, 2025 at 10:47 PM How do we conta…" at bounding box center [338, 174] width 161 height 67
click at [308, 341] on textarea at bounding box center [436, 344] width 351 height 35
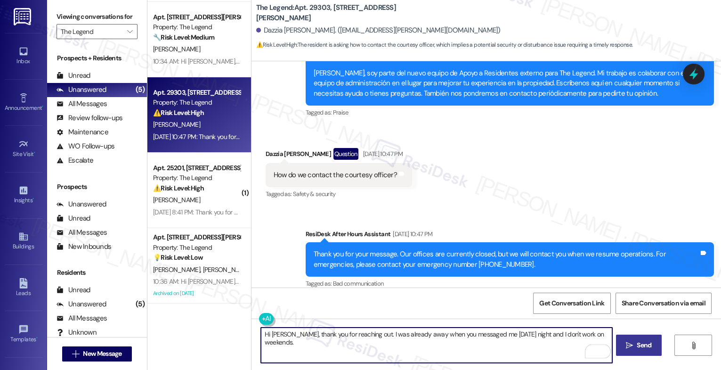
type textarea "Hi Dazzia, thank you for reaching out. I was already away when you messaged me …"
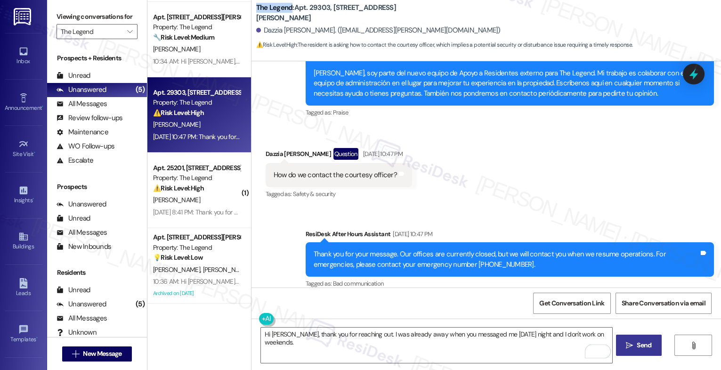
drag, startPoint x: 249, startPoint y: 9, endPoint x: 286, endPoint y: 12, distance: 37.3
click at [286, 12] on div "The Legend: Apt. 29303, 8797 Marbach Rd Dazzia Harig. (dazzia.harig@gmail.com) …" at bounding box center [485, 26] width 469 height 48
copy b "The Legend"
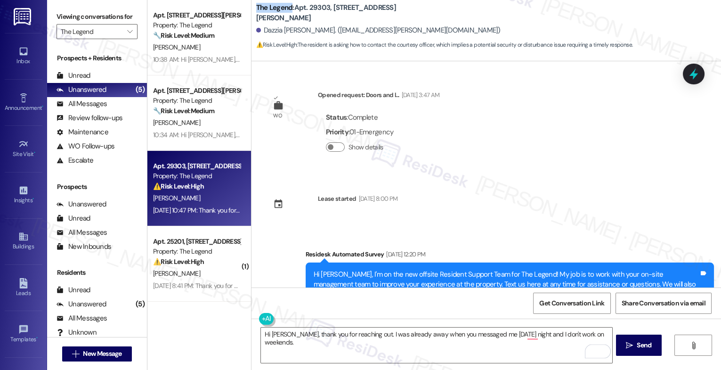
scroll to position [331, 0]
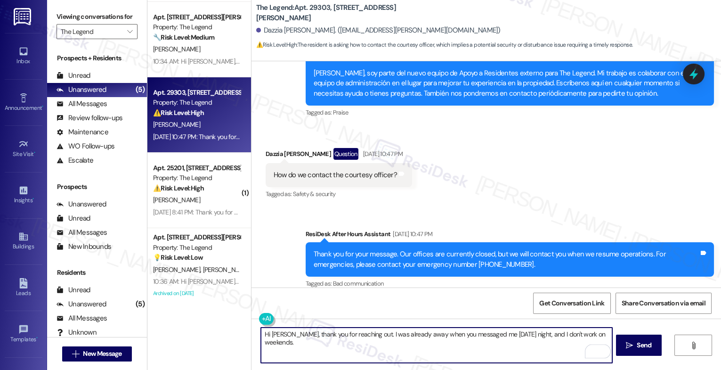
click at [608, 334] on textarea "Hi [PERSON_NAME], thank you for reaching out. I was already away when you messa…" at bounding box center [436, 344] width 351 height 35
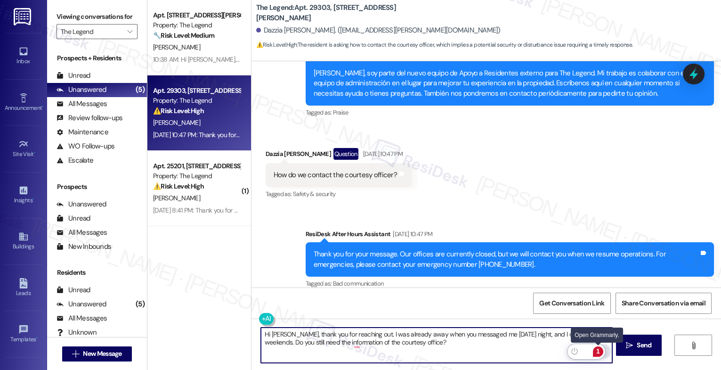
click at [599, 350] on div "1" at bounding box center [598, 351] width 10 height 10
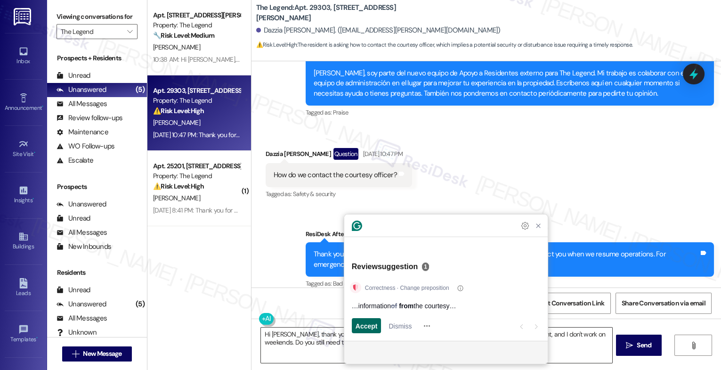
click at [359, 324] on span "Accept" at bounding box center [366, 326] width 22 height 10
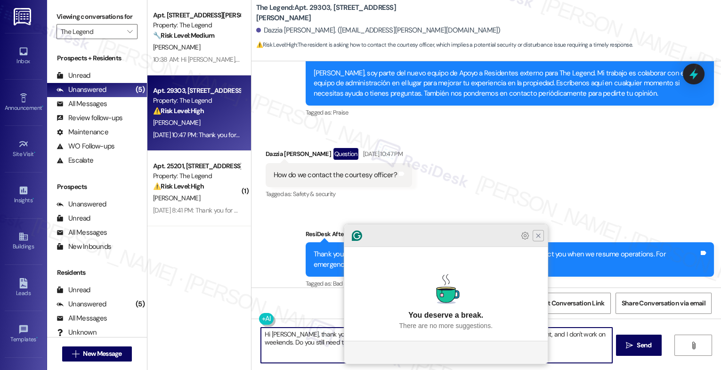
type textarea "Hi [PERSON_NAME], thank you for reaching out. I was already away when you messa…"
click at [535, 239] on icon "Close Grammarly Assistant" at bounding box center [538, 236] width 8 height 8
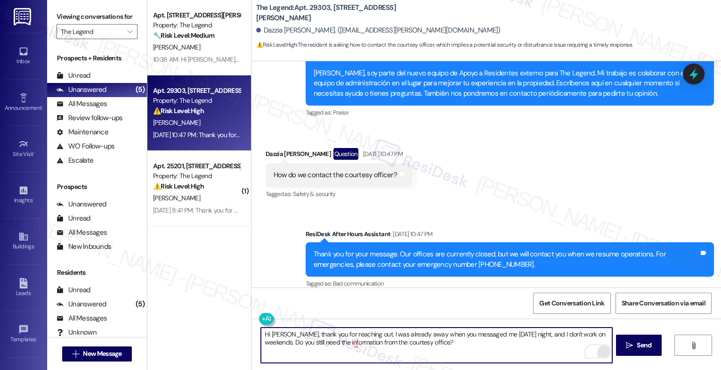
click at [428, 342] on textarea "Hi [PERSON_NAME], thank you for reaching out. I was already away when you messa…" at bounding box center [436, 344] width 351 height 35
click at [599, 350] on icon "Open Grammarly. 0 Suggestions." at bounding box center [597, 350] width 7 height 7
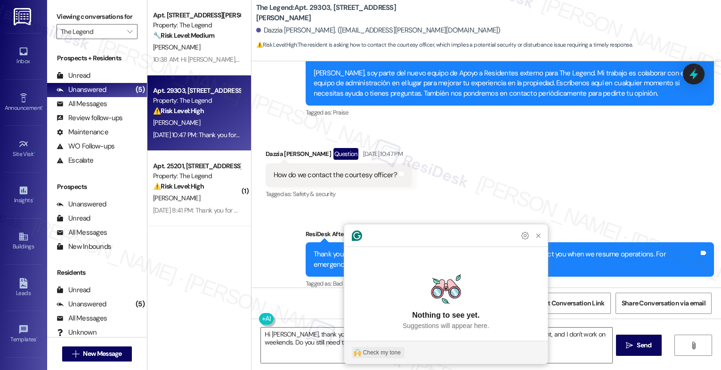
click at [383, 353] on div "Check my tone" at bounding box center [382, 352] width 38 height 8
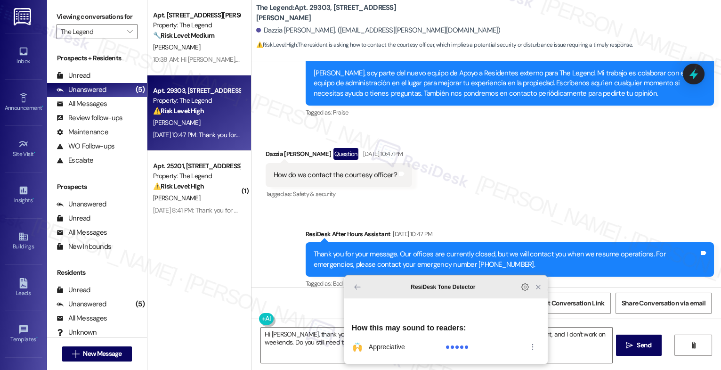
click at [539, 290] on icon "Close Grammarly Assistant" at bounding box center [538, 287] width 8 height 8
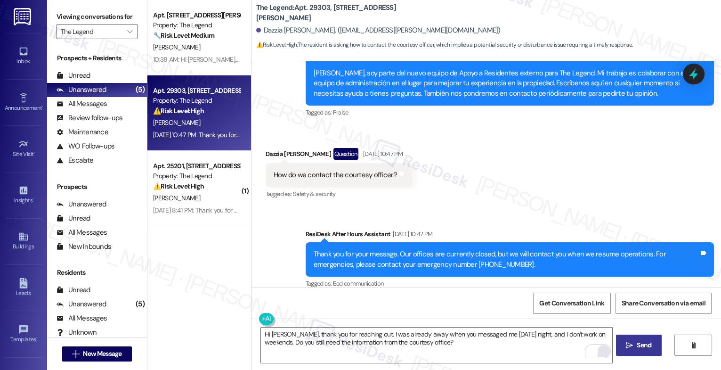
click at [646, 349] on span "Send" at bounding box center [643, 345] width 15 height 10
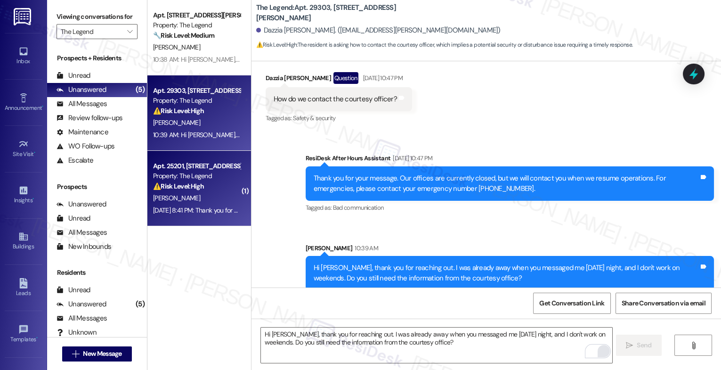
click at [199, 176] on div "Property: The Legend" at bounding box center [196, 176] width 87 height 10
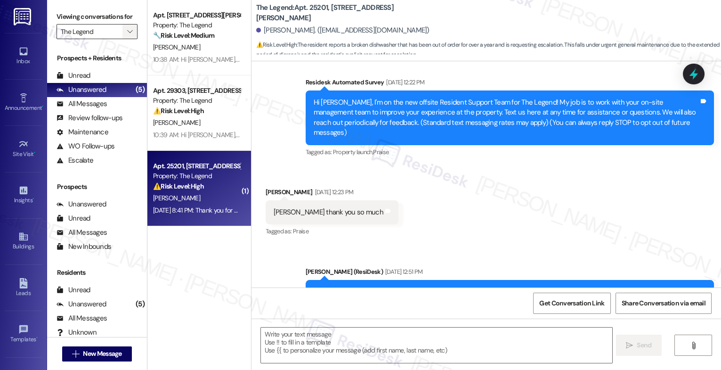
click at [127, 35] on icon "" at bounding box center [129, 32] width 5 height 8
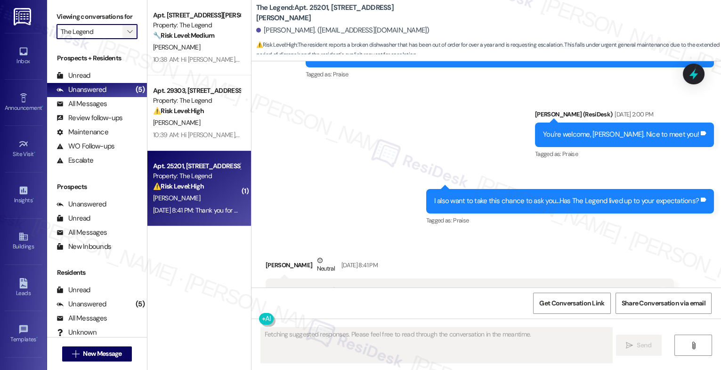
scroll to position [484, 0]
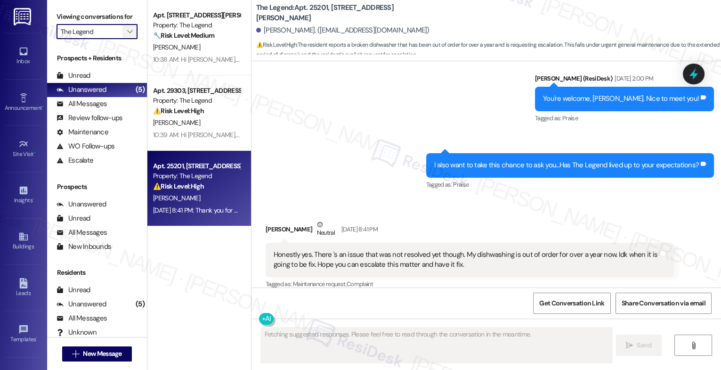
click at [127, 35] on icon "" at bounding box center [129, 32] width 5 height 8
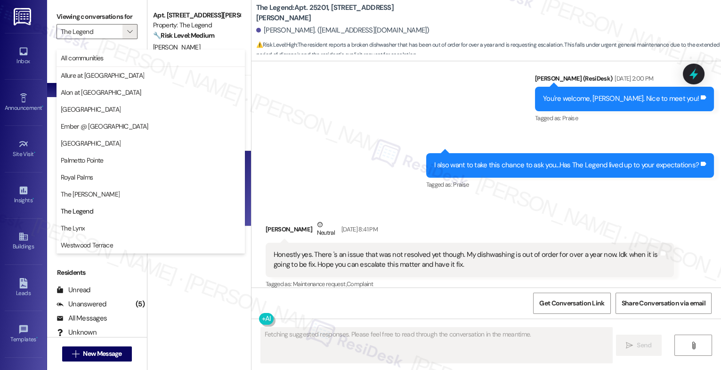
click at [351, 132] on div "Announcement, sent via SMS [PERSON_NAME] (ResiDesk) [DATE] 12:51 PM I’d like to…" at bounding box center [485, 66] width 469 height 266
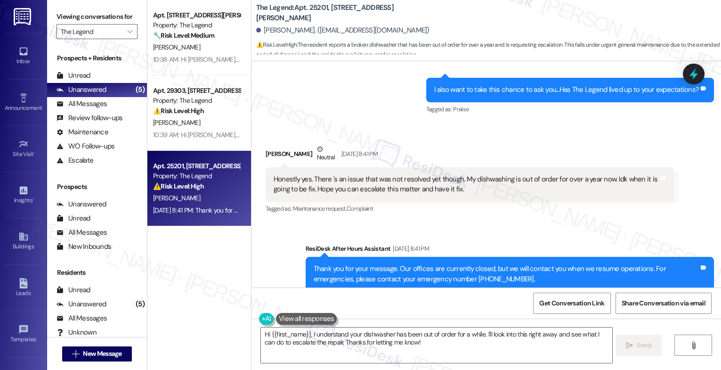
scroll to position [553, 0]
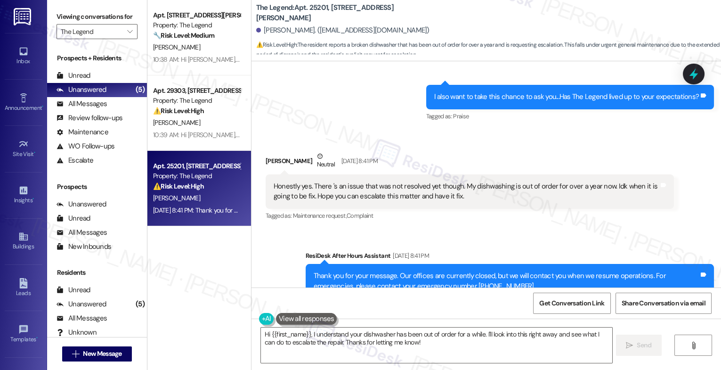
click at [306, 331] on textarea "Hi {{first_name}}, I understand your dishwasher has been out of order for a whi…" at bounding box center [436, 344] width 351 height 35
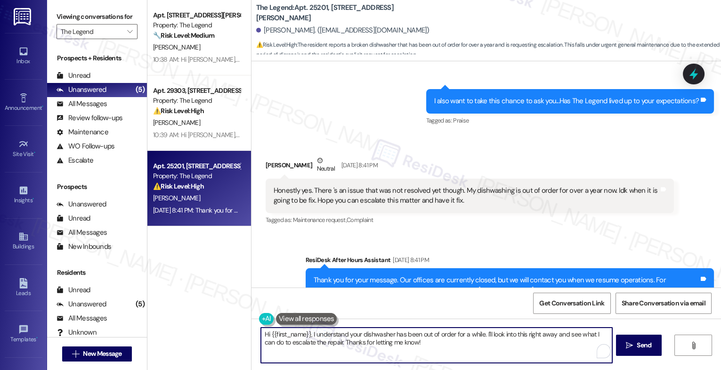
scroll to position [574, 0]
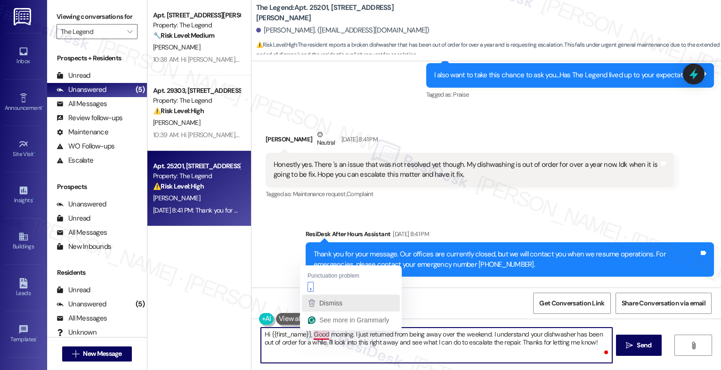
click at [342, 307] on div "Dismiss" at bounding box center [329, 303] width 25 height 14
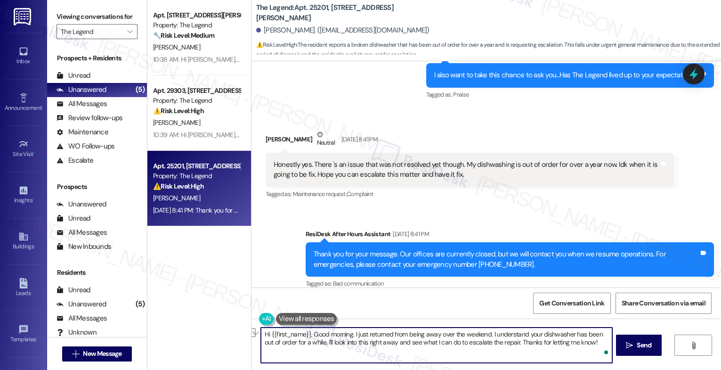
drag, startPoint x: 382, startPoint y: 343, endPoint x: 353, endPoint y: 341, distance: 28.8
click at [353, 341] on textarea "Hi {{first_name}}, Good morning. I just returned from being away over the weeke…" at bounding box center [436, 344] width 351 height 35
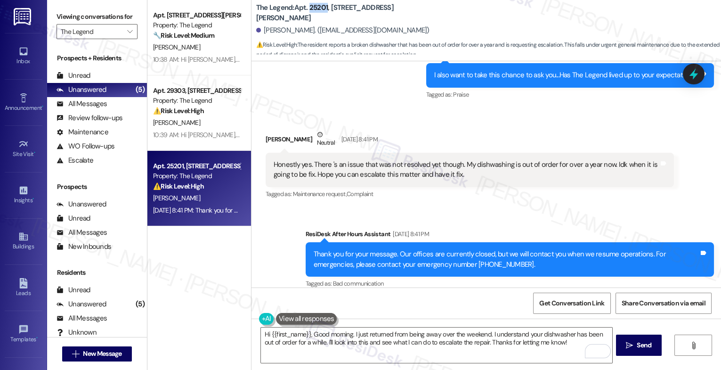
drag, startPoint x: 303, startPoint y: 11, endPoint x: 322, endPoint y: 11, distance: 18.4
click at [322, 11] on b "The Legend: Apt. 25201, [STREET_ADDRESS][PERSON_NAME]" at bounding box center [350, 13] width 188 height 20
copy b "25201"
click at [383, 112] on div "Received via SMS Mita [GEOGRAPHIC_DATA] [DATE] 8:41 PM Honestly yes. There 's a…" at bounding box center [485, 157] width 469 height 99
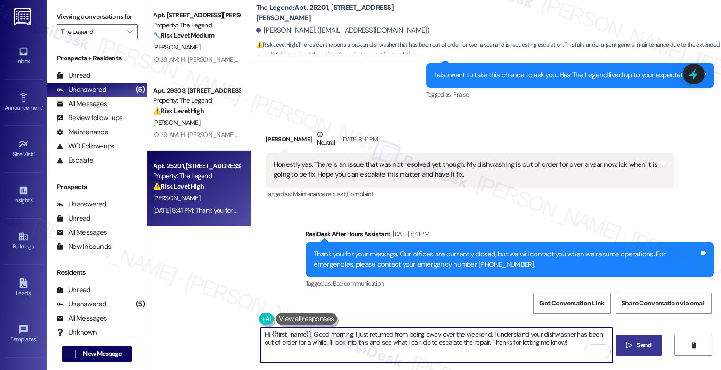
drag, startPoint x: 475, startPoint y: 339, endPoint x: 621, endPoint y: 349, distance: 146.3
click at [621, 349] on div "Hi {{first_name}}, Good morning. I just returned from being away over the weeke…" at bounding box center [485, 353] width 469 height 71
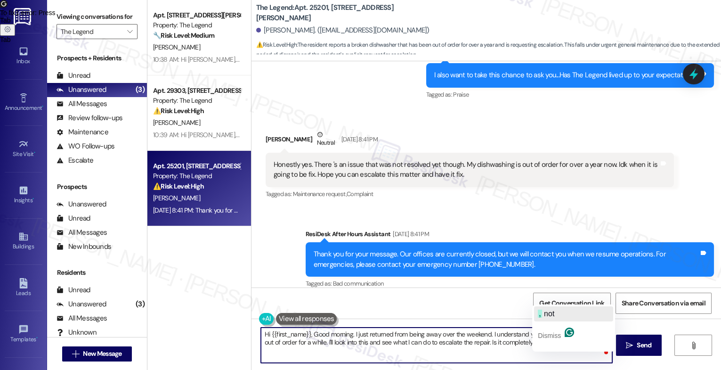
click at [554, 312] on span "not" at bounding box center [549, 313] width 10 height 8
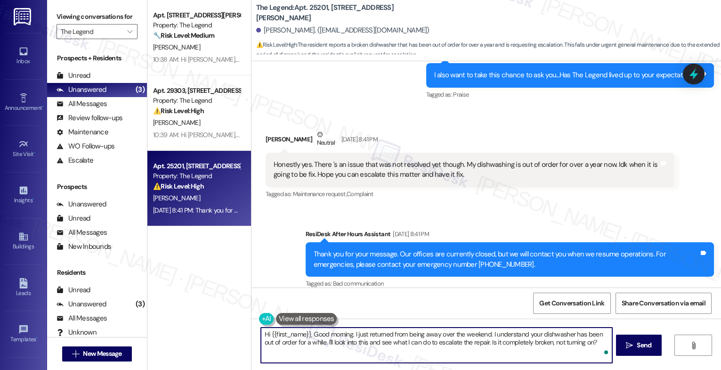
click at [589, 344] on textarea "Hi {{first_name}}, Good morning. I just returned from being away over the weeke…" at bounding box center [436, 344] width 351 height 35
click at [600, 351] on div "1" at bounding box center [598, 351] width 10 height 10
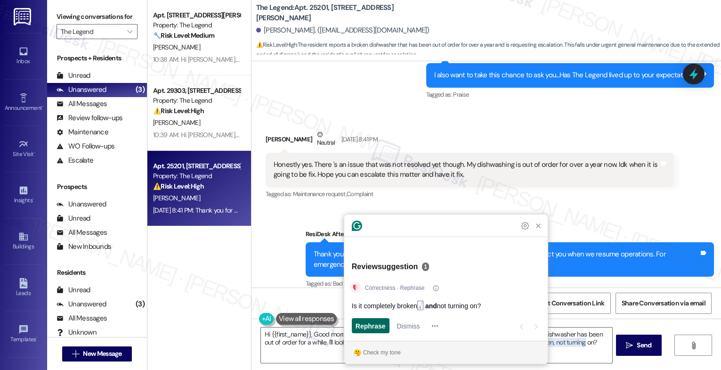
click at [365, 325] on span "Rephrase" at bounding box center [370, 326] width 30 height 10
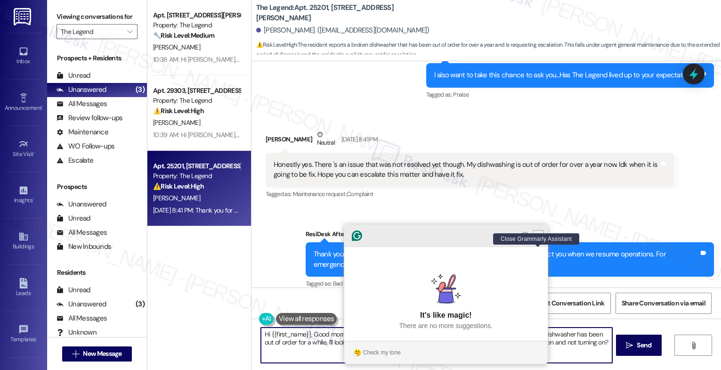
type textarea "Hi {{first_name}}, Good morning. I just returned from being away over the weeke…"
click at [540, 239] on icon "Close Grammarly Assistant" at bounding box center [538, 236] width 8 height 8
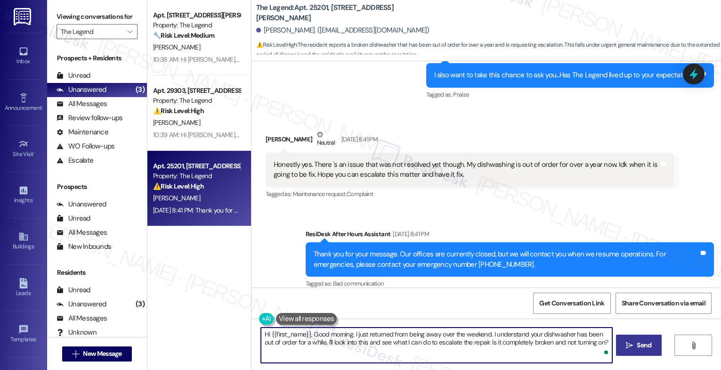
click at [630, 344] on icon "" at bounding box center [629, 345] width 7 height 8
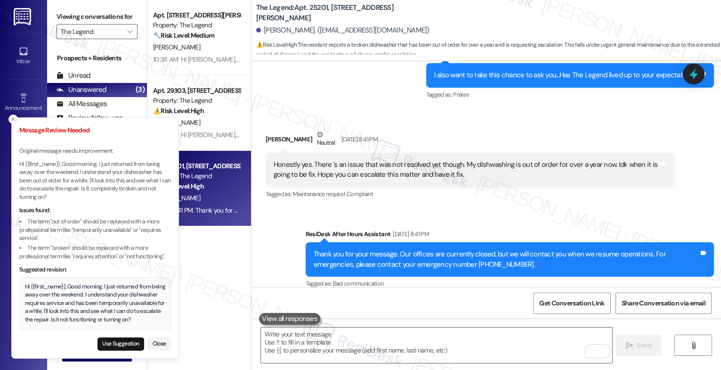
click at [11, 116] on icon "Close toast" at bounding box center [13, 119] width 6 height 6
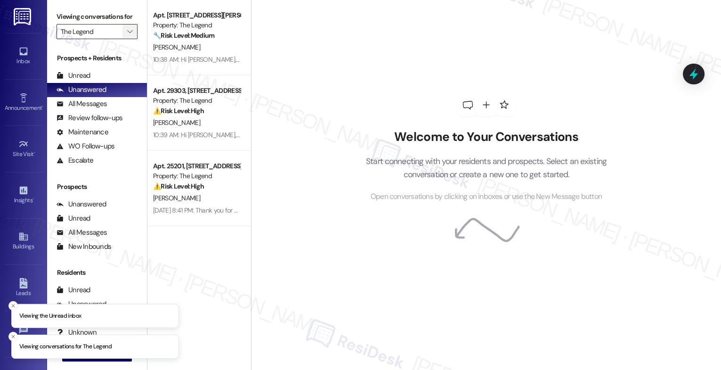
click at [128, 39] on span "" at bounding box center [129, 31] width 9 height 15
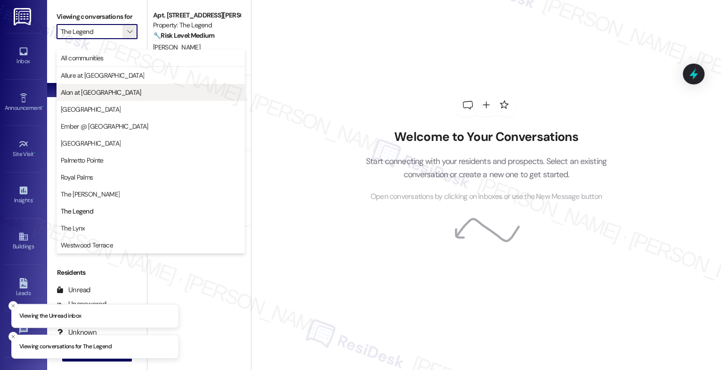
click at [106, 89] on span "Alon at [GEOGRAPHIC_DATA]" at bounding box center [101, 92] width 81 height 9
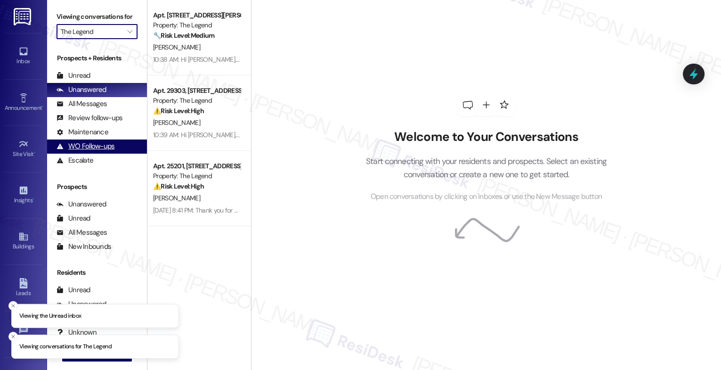
type input "Alon at [GEOGRAPHIC_DATA]"
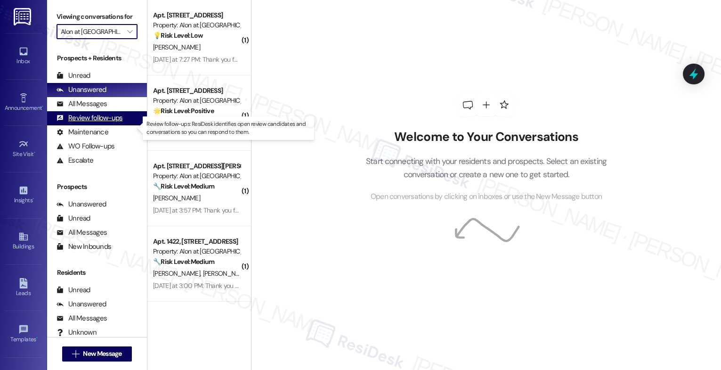
click at [95, 123] on div "Review follow-ups" at bounding box center [89, 118] width 66 height 10
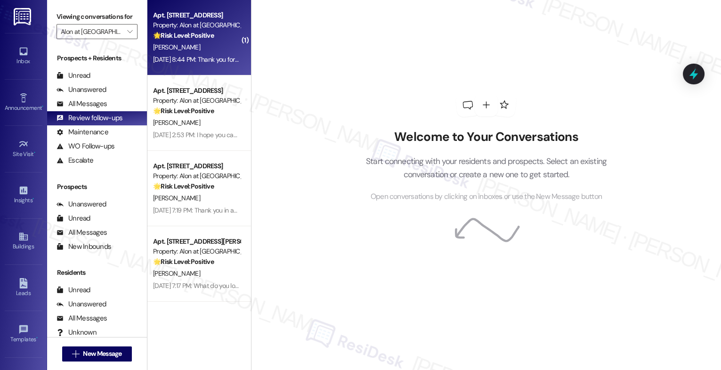
click at [203, 54] on div "[DATE] 8:44 PM: Thank you for your message. Our offices are currently closed, b…" at bounding box center [196, 60] width 89 height 12
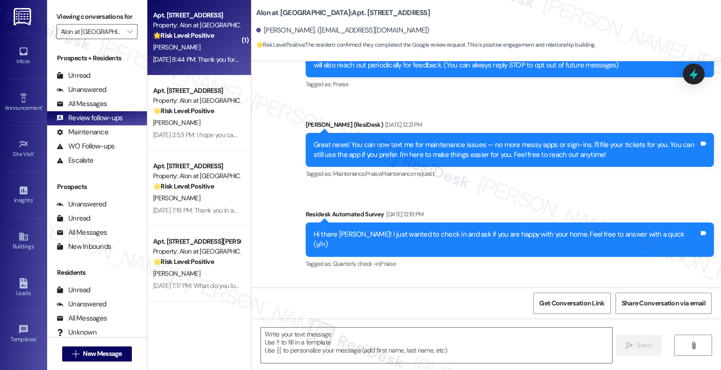
type textarea "Fetching suggested responses. Please feel free to read through the conversation…"
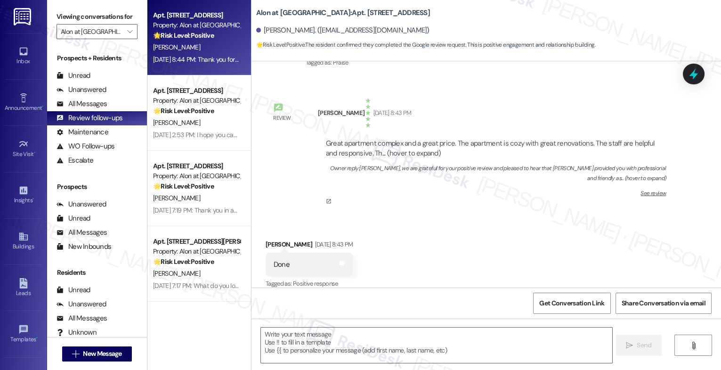
scroll to position [765, 0]
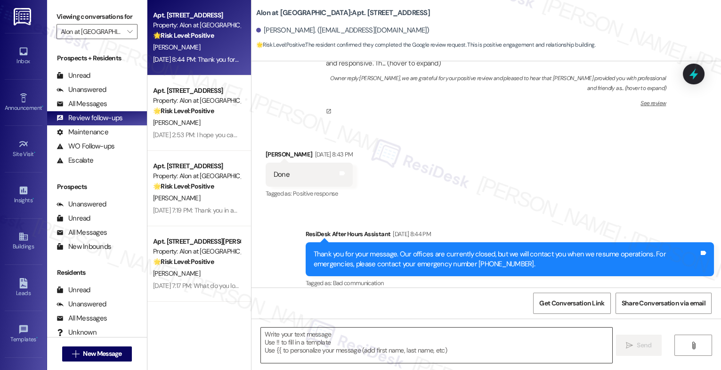
click at [312, 333] on textarea at bounding box center [436, 344] width 351 height 35
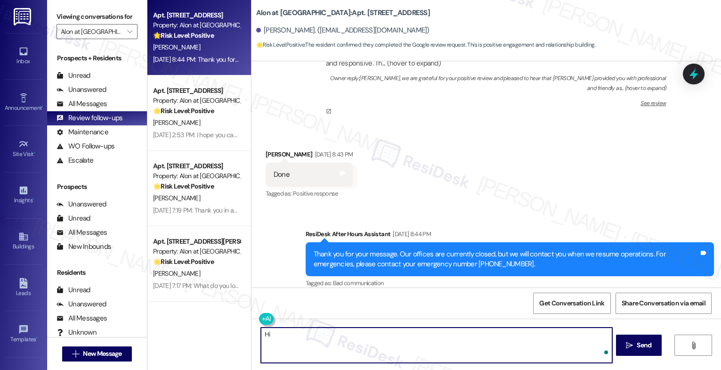
paste textarea "Thanks so much for leaving a Google review! We really appreciate you taking the…"
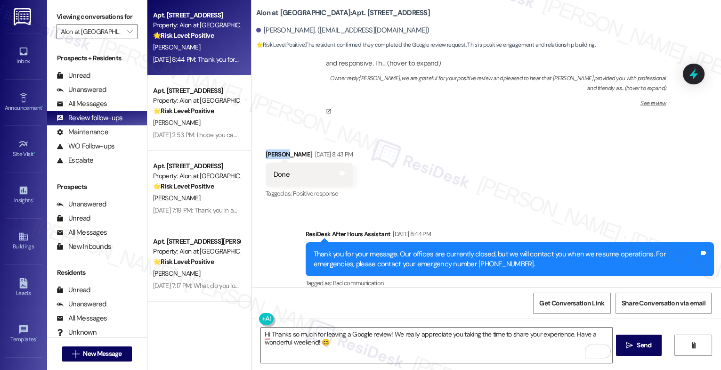
drag, startPoint x: 259, startPoint y: 144, endPoint x: 250, endPoint y: 143, distance: 9.1
click at [251, 143] on div "Received via SMS Edoardo Perez Sep 20, 2025 at 8:43 PM Done Tags and notes Tagg…" at bounding box center [485, 168] width 469 height 80
copy div "Edoardo"
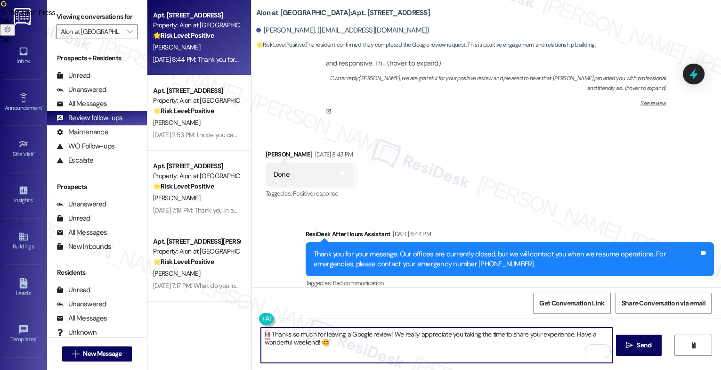
click at [266, 333] on textarea "Hi Thanks so much for leaving a Google review! We really appreciate you taking …" at bounding box center [436, 344] width 351 height 35
paste textarea "Edoardo"
click at [392, 343] on textarea "Hi Edoardo, I hope you had a great weekend. Thanks so much for leaving a Google…" at bounding box center [436, 344] width 351 height 35
click at [464, 344] on textarea "Hi [PERSON_NAME], I hope you had a great weekend. Thanks so much for leaving a …" at bounding box center [436, 344] width 351 height 35
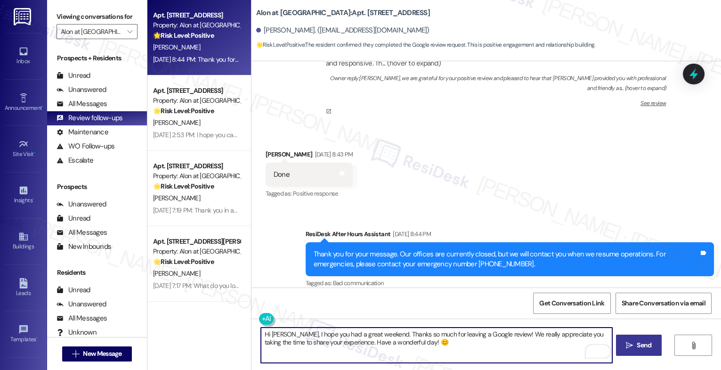
type textarea "Hi [PERSON_NAME], I hope you had a great weekend. Thanks so much for leaving a …"
click at [636, 346] on span "Send" at bounding box center [643, 345] width 15 height 10
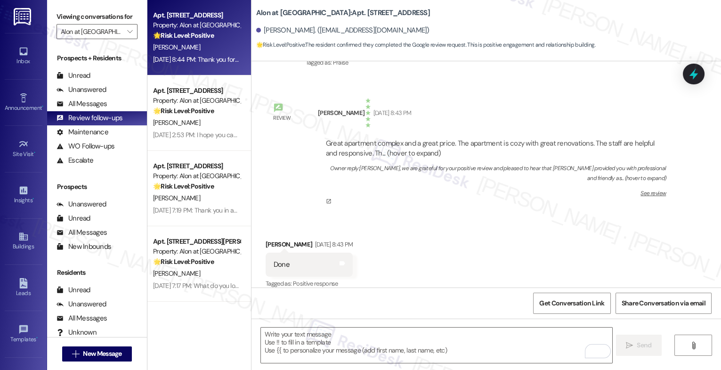
scroll to position [754, 0]
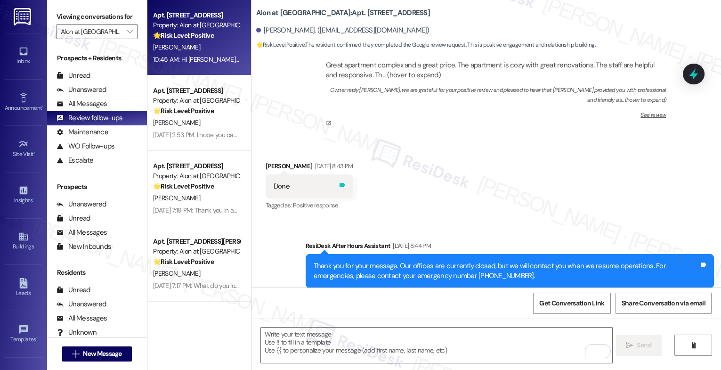
click at [345, 183] on icon at bounding box center [342, 185] width 6 height 4
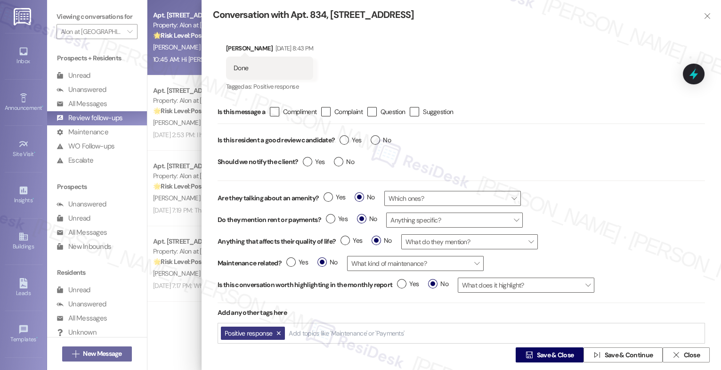
click at [317, 323] on div "Positive response Add topics like 'Maintenance' or 'Payments'" at bounding box center [460, 332] width 487 height 21
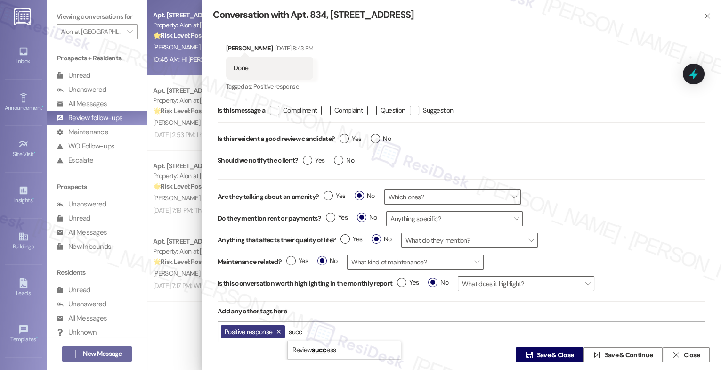
scroll to position [3, 0]
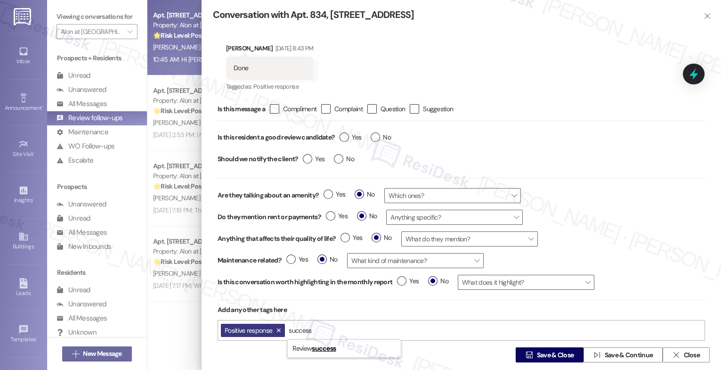
type input "success"
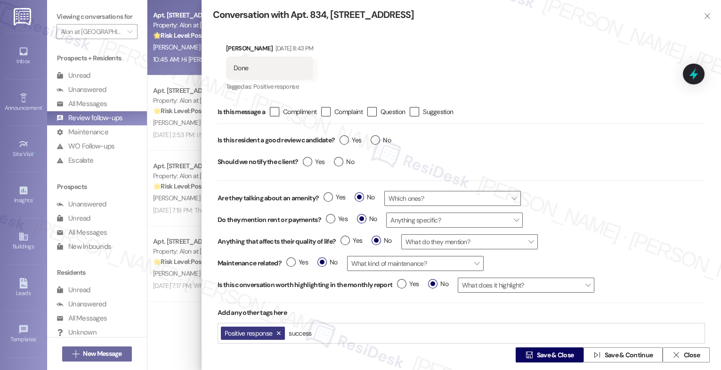
click at [310, 345] on div " Save & Close  Save & Continue  Close" at bounding box center [460, 354] width 519 height 30
click at [326, 333] on div "Positive response success success" at bounding box center [460, 332] width 487 height 21
click at [304, 350] on div " Save & Close  Save & Continue  Close" at bounding box center [461, 354] width 497 height 15
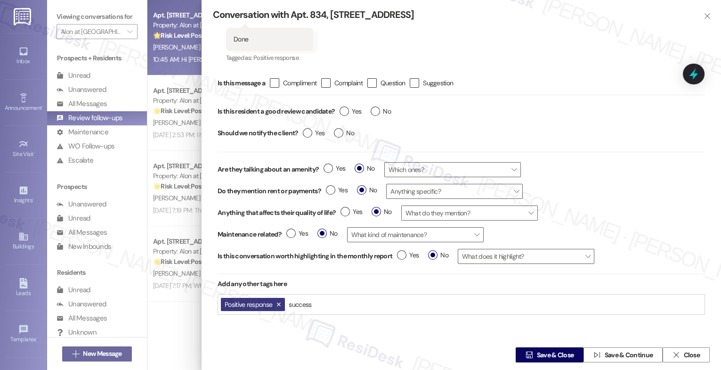
drag, startPoint x: 317, startPoint y: 306, endPoint x: 286, endPoint y: 301, distance: 30.9
click at [286, 301] on div "Positive response success success" at bounding box center [460, 304] width 487 height 21
click at [706, 15] on icon "" at bounding box center [706, 16] width 7 height 8
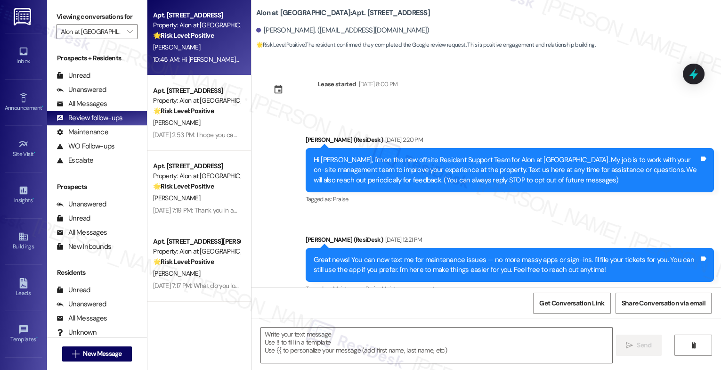
type textarea "Fetching suggested responses. Please feel free to read through the conversation…"
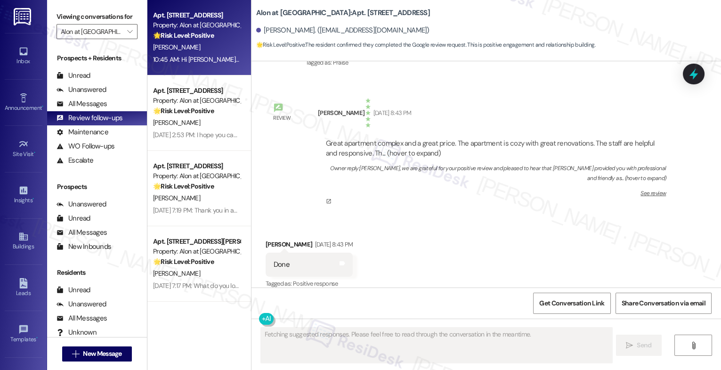
scroll to position [855, 0]
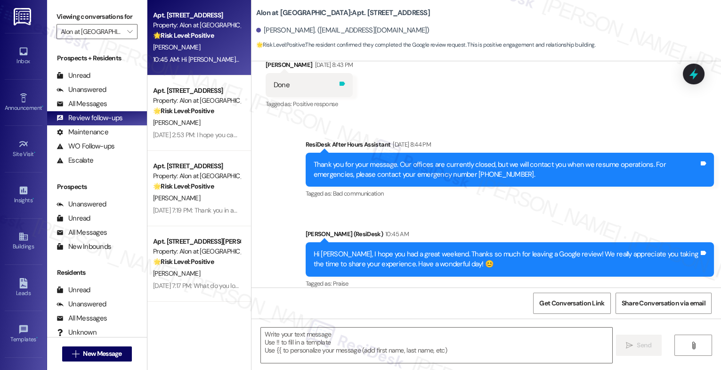
click at [345, 81] on icon at bounding box center [342, 83] width 6 height 4
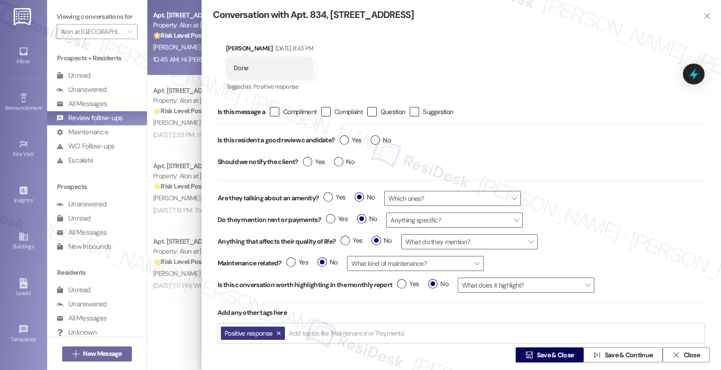
click at [305, 332] on input "Add topics like 'Maintenance' or 'Payments'" at bounding box center [347, 333] width 117 height 8
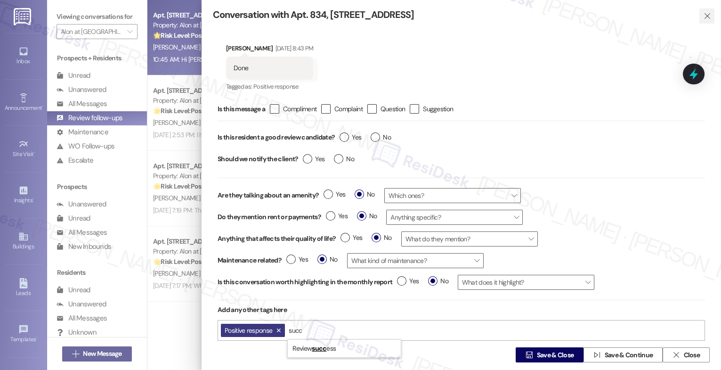
type input "succ"
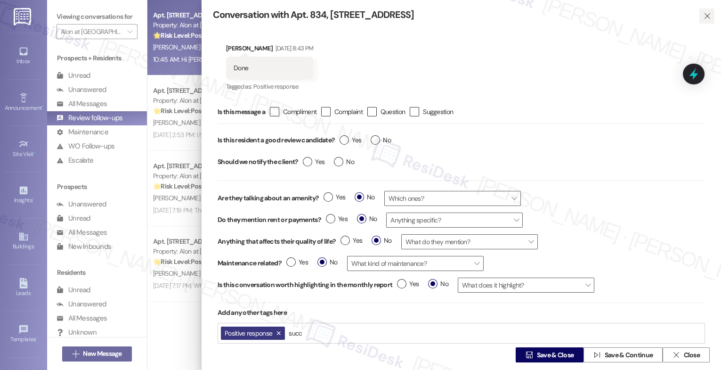
click at [703, 13] on icon "" at bounding box center [706, 16] width 7 height 8
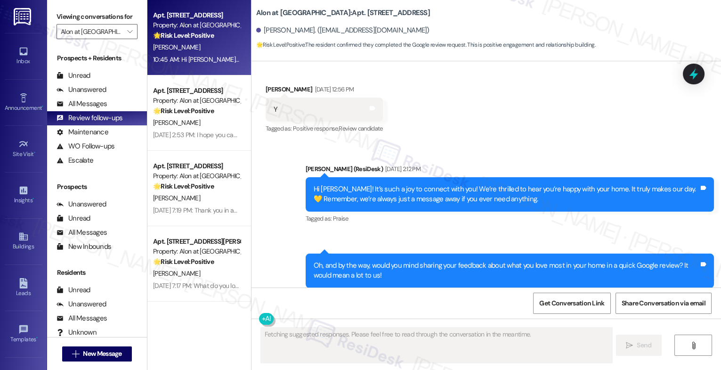
scroll to position [398, 0]
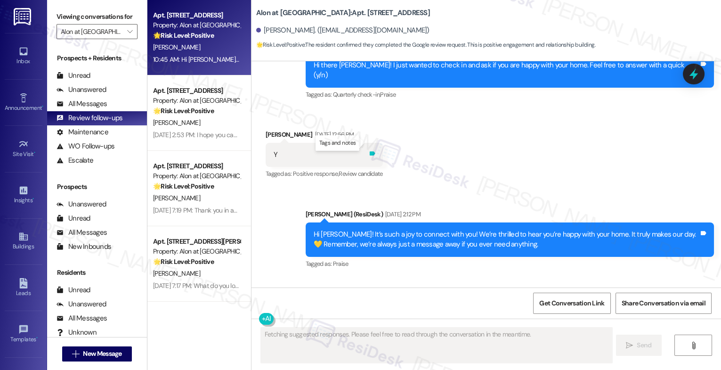
click at [370, 151] on icon at bounding box center [373, 153] width 6 height 4
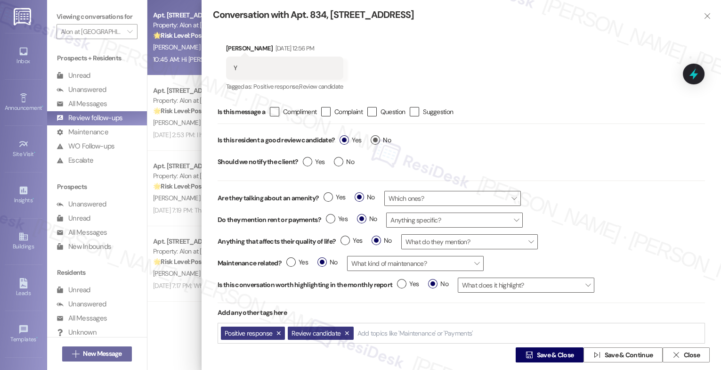
type textarea "Hey {{first_name}}, thanks for letting us know! We appreciate you taking the ti…"
click at [380, 140] on label "No" at bounding box center [380, 140] width 20 height 10
click at [380, 140] on input "No" at bounding box center [380, 141] width 20 height 12
radio input "true"
click at [324, 328] on div "Add topics like 'Maintenance' or 'Payments'" at bounding box center [347, 333] width 119 height 15
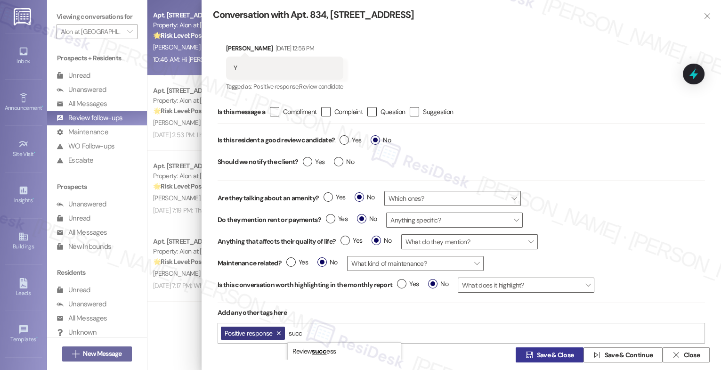
type input "succ"
click at [537, 350] on span "Save & Close" at bounding box center [555, 355] width 37 height 10
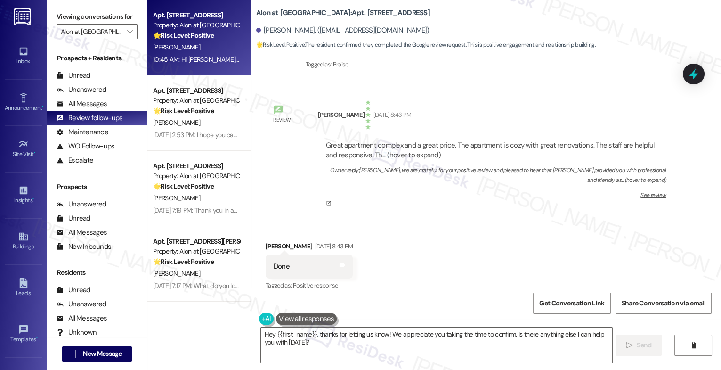
scroll to position [855, 0]
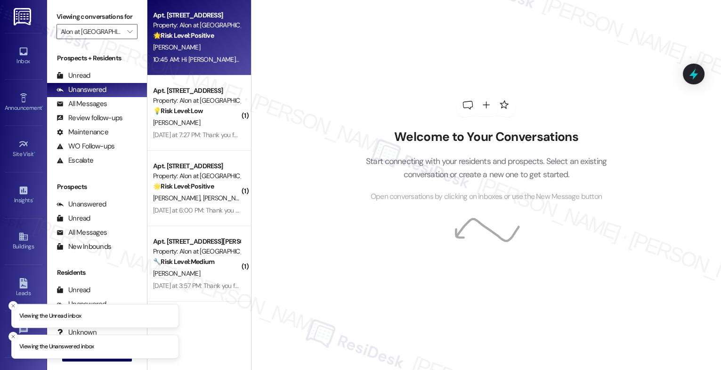
click at [181, 50] on div "[PERSON_NAME]" at bounding box center [196, 47] width 89 height 12
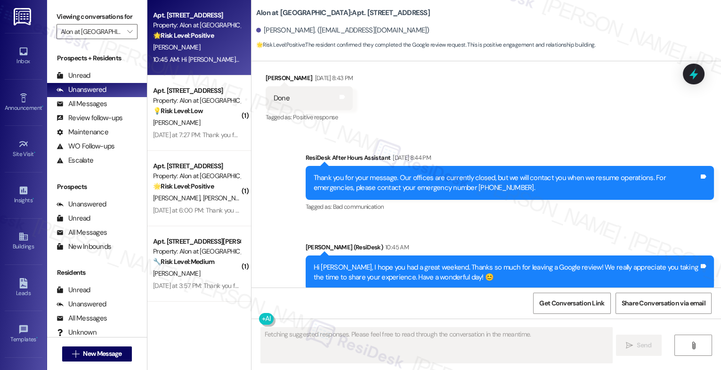
scroll to position [835, 0]
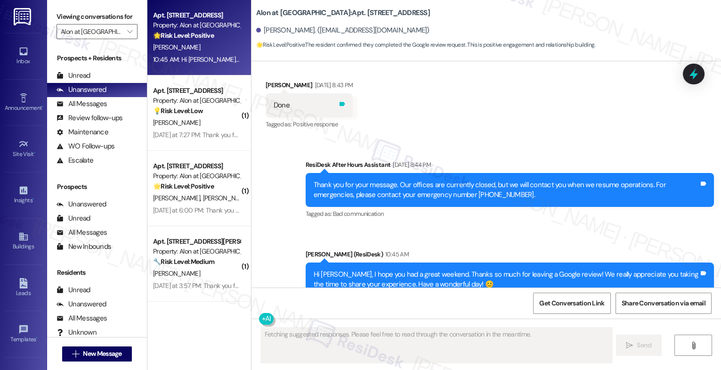
click at [345, 102] on icon at bounding box center [342, 104] width 6 height 4
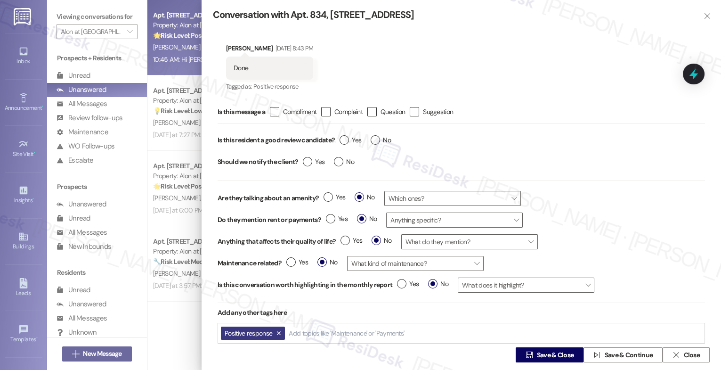
click at [307, 335] on input "Add topics like 'Maintenance' or 'Payments'" at bounding box center [347, 333] width 117 height 8
type textarea "Hey {{first_name}}, thanks for letting us know! We really appreciate you taking…"
type input "s"
type textarea "Hey {{first_name}}, thanks for letting us know! We really appreciate you taking…"
type input "succ"
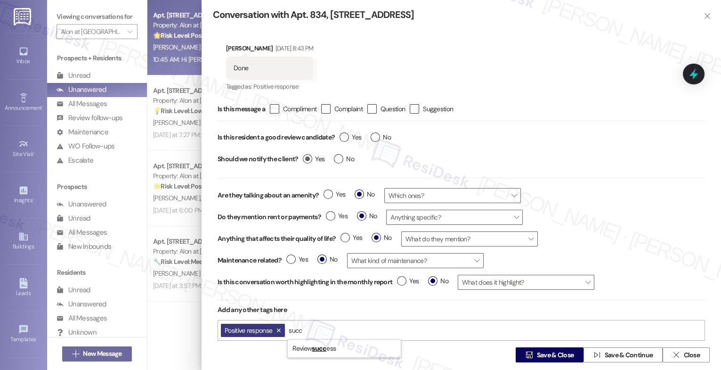
scroll to position [29, 0]
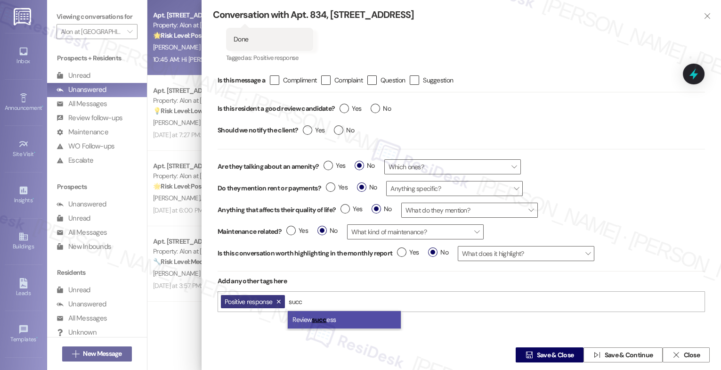
click at [310, 320] on span "Review succ ess" at bounding box center [313, 319] width 43 height 8
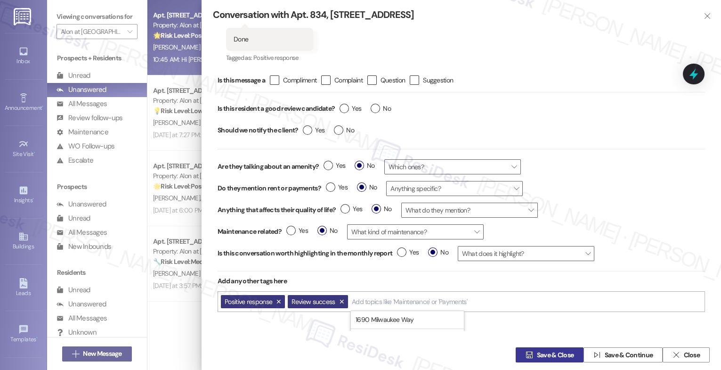
click at [527, 356] on icon "" at bounding box center [528, 355] width 7 height 8
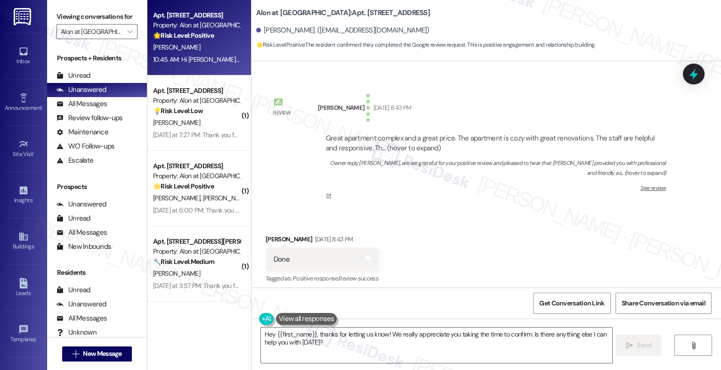
scroll to position [681, 0]
drag, startPoint x: 250, startPoint y: 13, endPoint x: 307, endPoint y: 14, distance: 57.0
click at [307, 14] on b "Alon at Castle Hills: Apt. 834, 1835 Lockhill Selma Rd" at bounding box center [343, 13] width 174 height 10
copy b "Alon at [GEOGRAPHIC_DATA]"
click at [555, 306] on span "Get Conversation Link" at bounding box center [571, 303] width 65 height 10
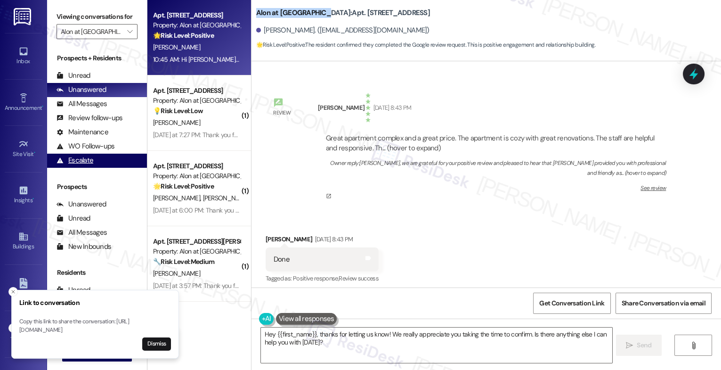
drag, startPoint x: 11, startPoint y: 282, endPoint x: 78, endPoint y: 164, distance: 135.4
click at [11, 289] on icon "Close toast" at bounding box center [13, 292] width 6 height 6
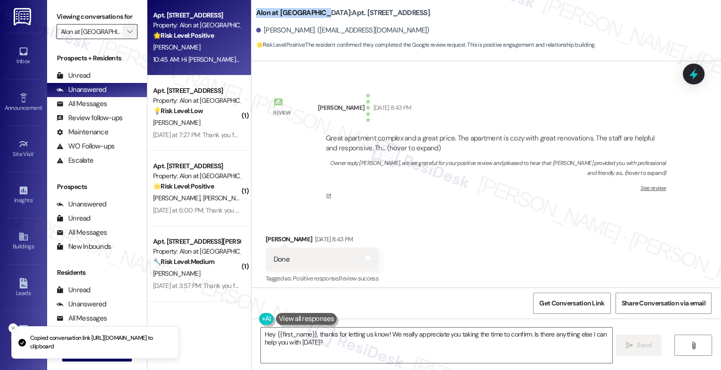
click at [127, 36] on span "" at bounding box center [129, 31] width 9 height 15
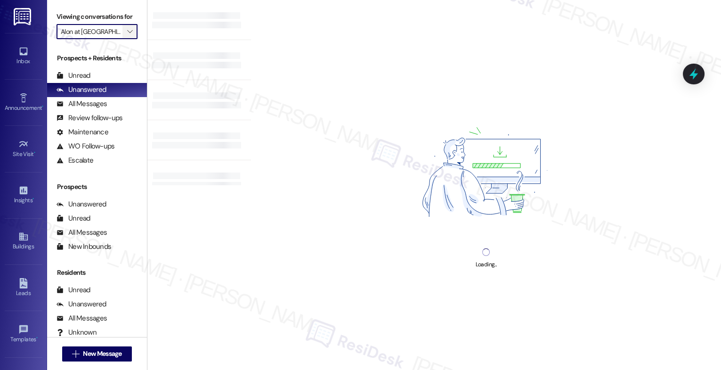
type input "The Lynx"
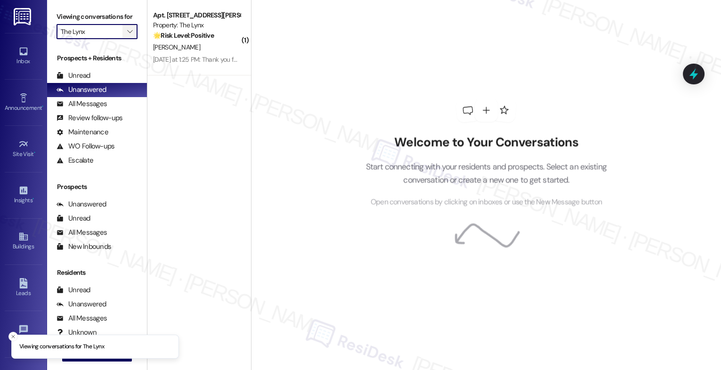
click at [127, 35] on icon "" at bounding box center [129, 32] width 5 height 8
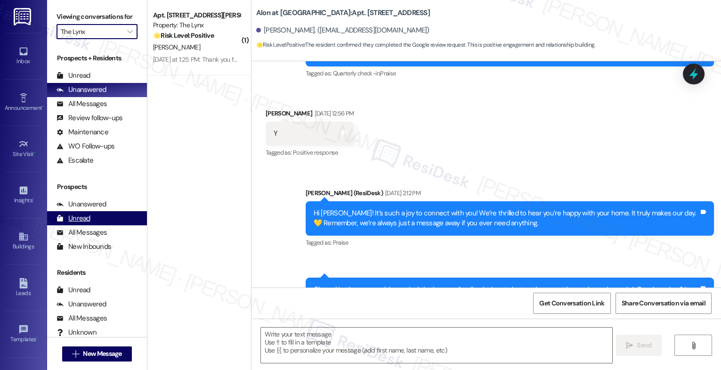
type textarea "Fetching suggested responses. Please feel free to read through the conversation…"
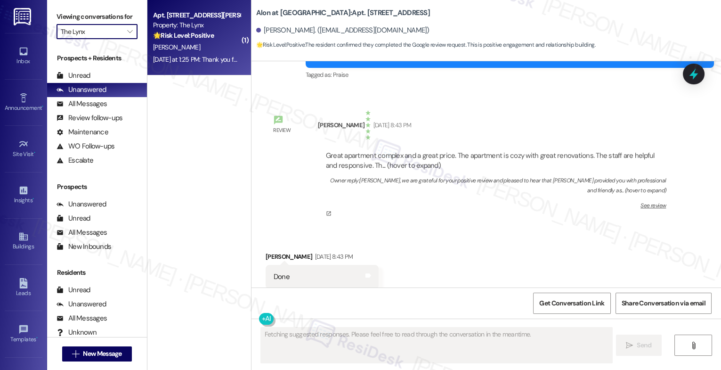
scroll to position [676, 0]
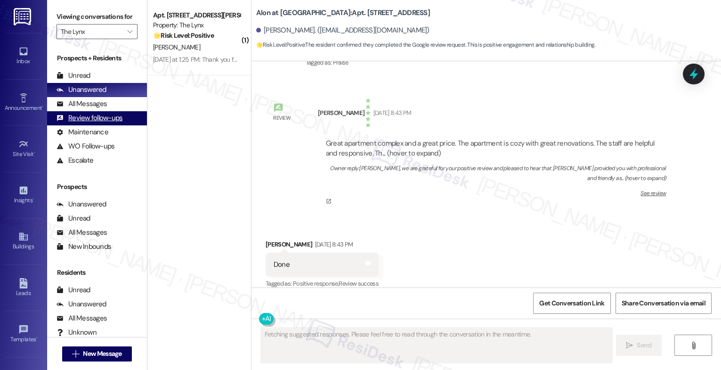
click at [108, 122] on div "Review follow-ups (undefined)" at bounding box center [97, 118] width 100 height 14
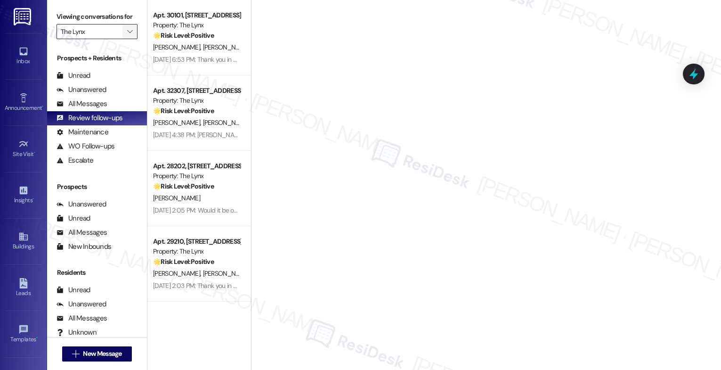
click at [127, 35] on icon "" at bounding box center [129, 32] width 5 height 8
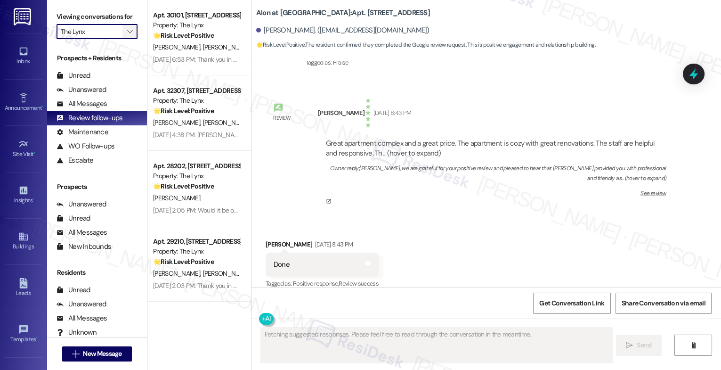
click at [127, 35] on icon "" at bounding box center [129, 32] width 5 height 8
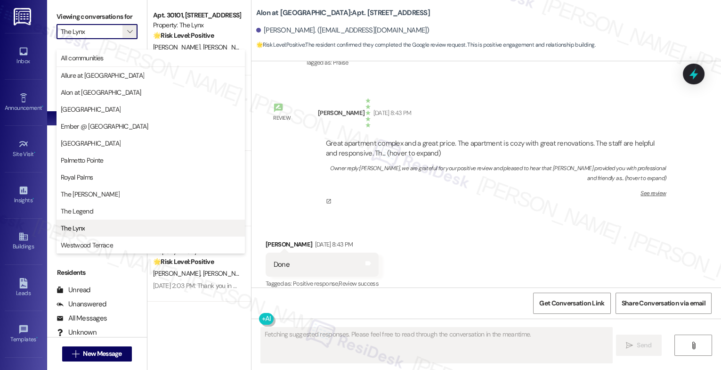
click at [90, 230] on span "The Lynx" at bounding box center [151, 227] width 180 height 9
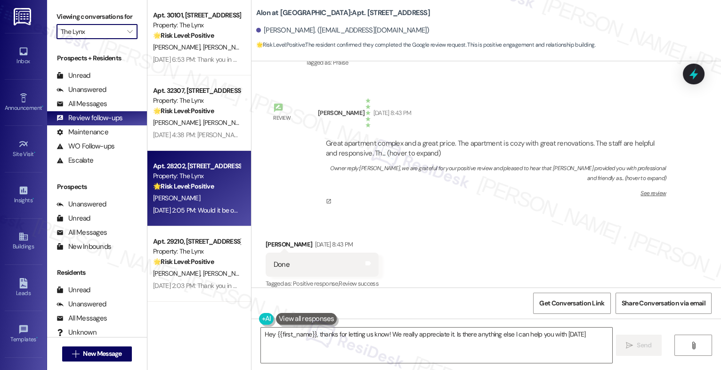
type textarea "Hey {{first_name}}, thanks for letting us know! We really appreciate it. Is the…"
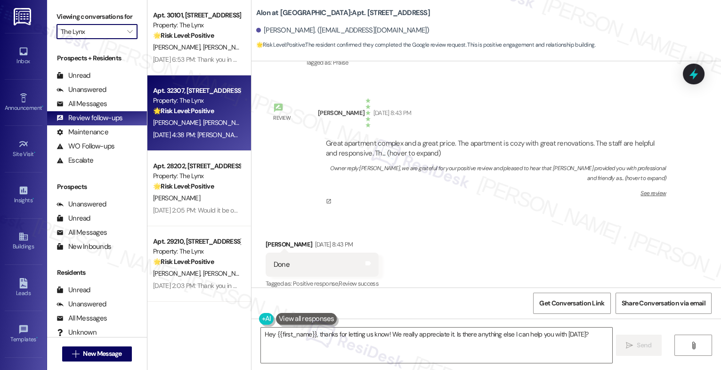
scroll to position [149, 0]
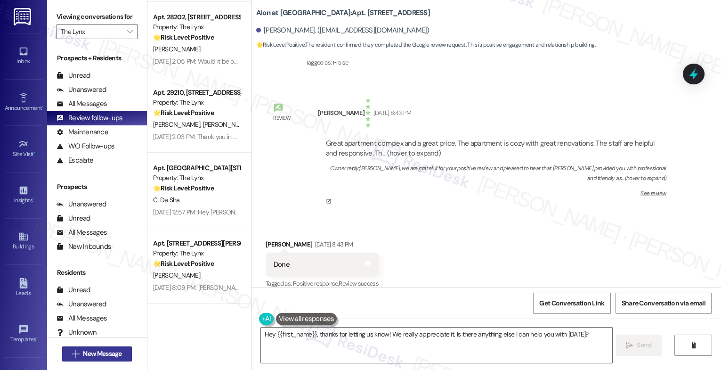
click at [112, 348] on button " New Message" at bounding box center [97, 353] width 70 height 15
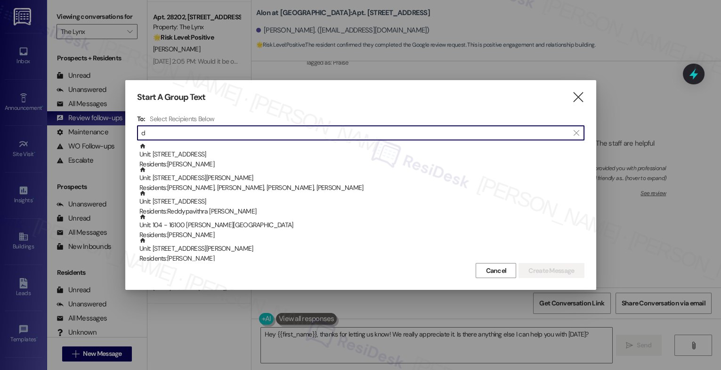
type input "d"
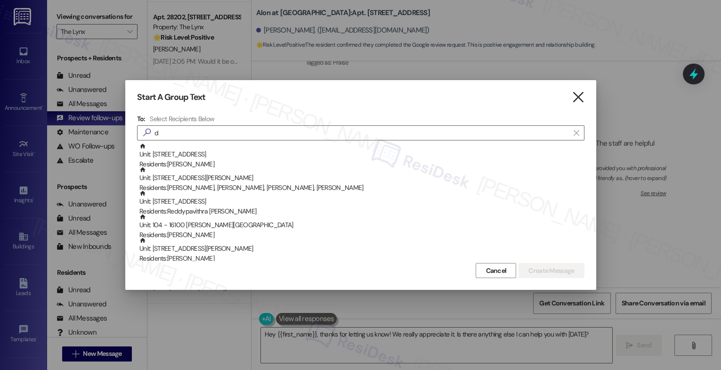
click at [574, 100] on icon "" at bounding box center [578, 97] width 13 height 10
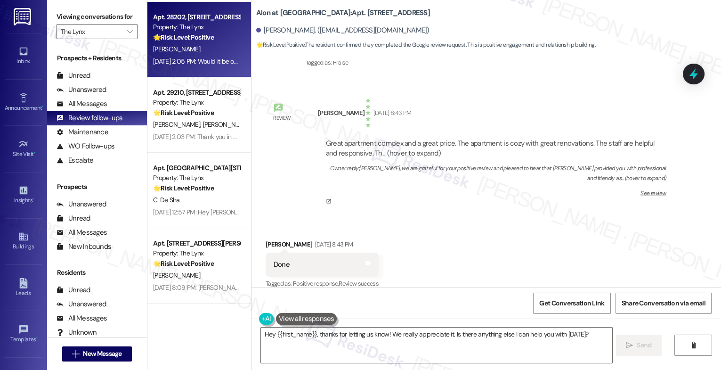
click at [205, 41] on strong "🌟 Risk Level: Positive" at bounding box center [183, 37] width 61 height 8
type textarea "Fetching suggested responses. Please feel free to read through the conversation…"
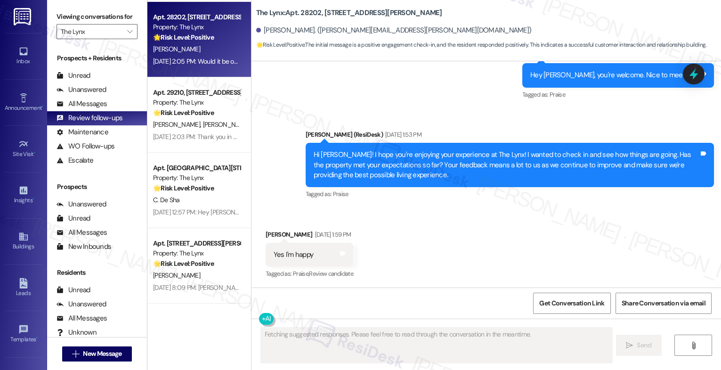
scroll to position [544, 0]
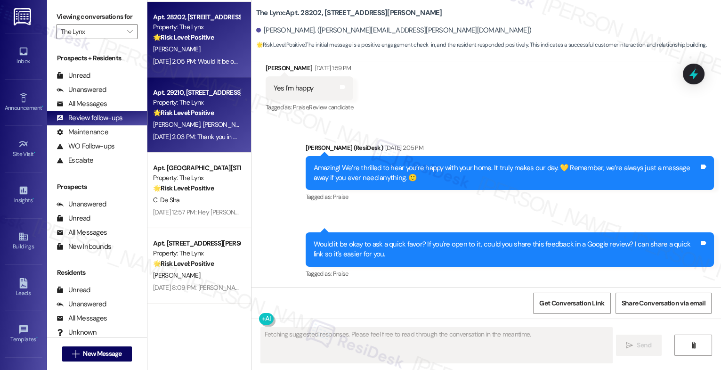
click at [200, 117] on div "Apt. 29210, 6000 Randolph Blvd Property: The Lynx 🌟 Risk Level: Positive The re…" at bounding box center [196, 103] width 89 height 32
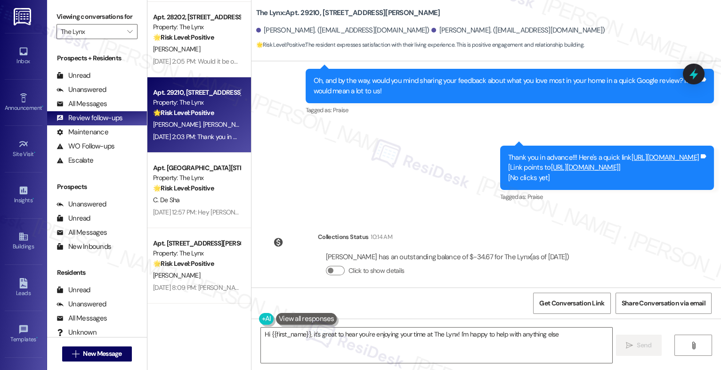
scroll to position [1718, 0]
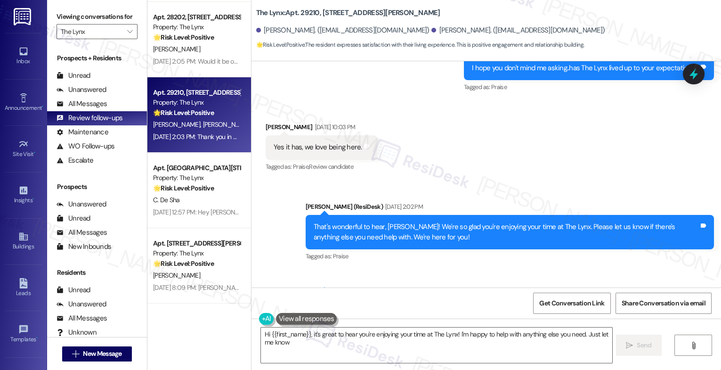
type textarea "Hi {{first_name}}, it's great to hear you're enjoying your time at The Lynx! I'…"
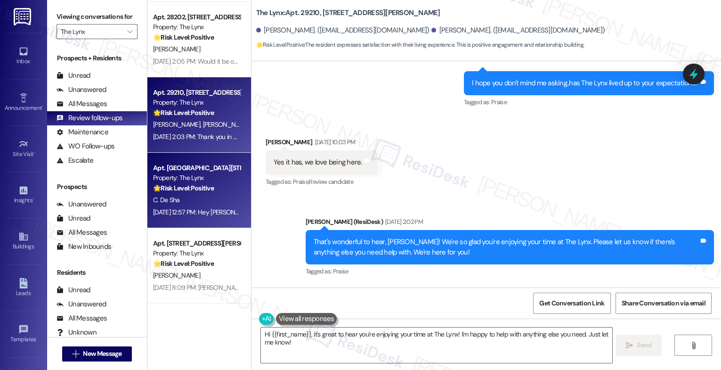
click at [176, 189] on strong "🌟 Risk Level: Positive" at bounding box center [183, 188] width 61 height 8
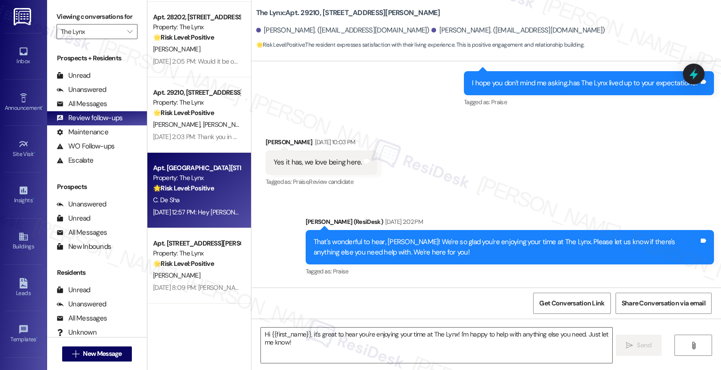
type textarea "Fetching suggested responses. Please feel free to read through the conversation…"
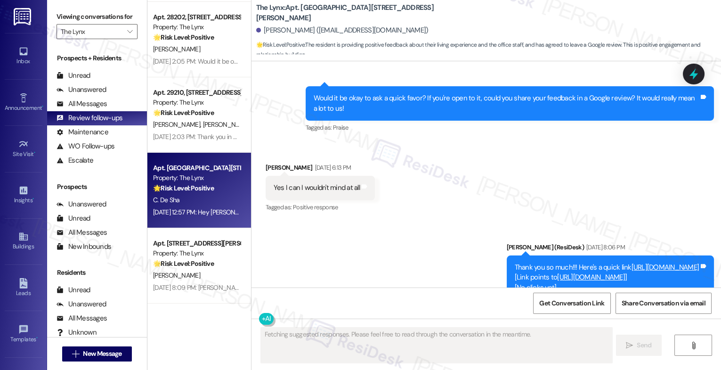
scroll to position [966, 0]
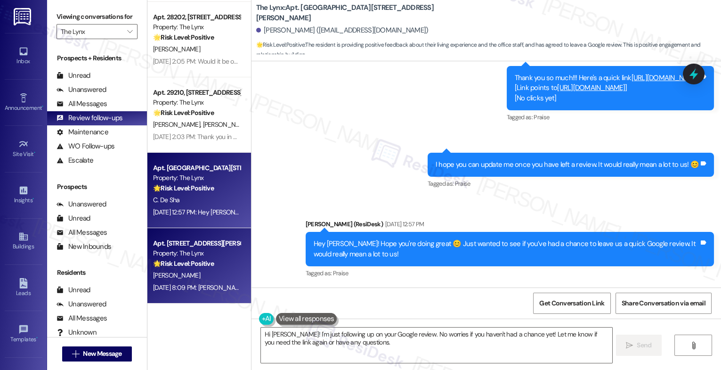
type textarea "Hi Connie! I'm just following up on your Google review. No worries if you haven…"
click at [181, 274] on div "J. Alvarenga" at bounding box center [196, 275] width 89 height 12
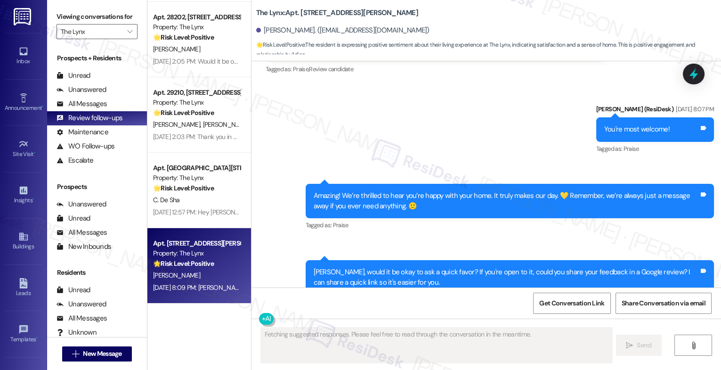
scroll to position [1115, 0]
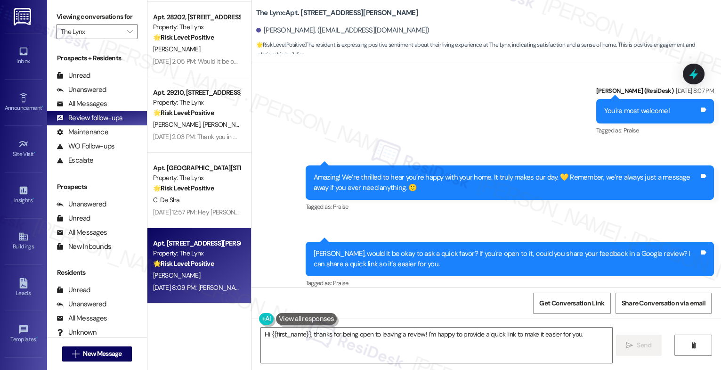
type textarea "Hi {{first_name}}, thanks for being open to leaving a review! I'm happy to prov…"
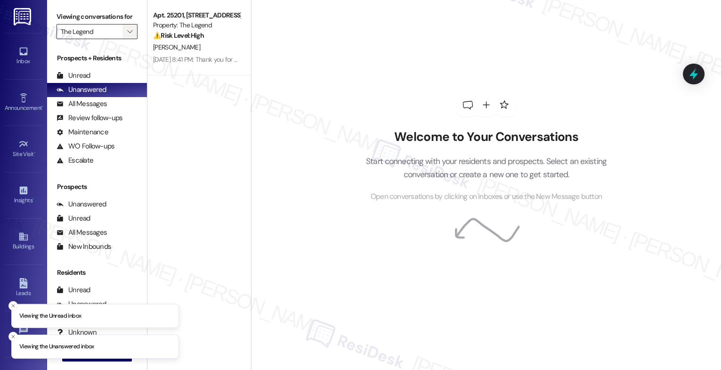
click at [127, 35] on icon "" at bounding box center [129, 32] width 5 height 8
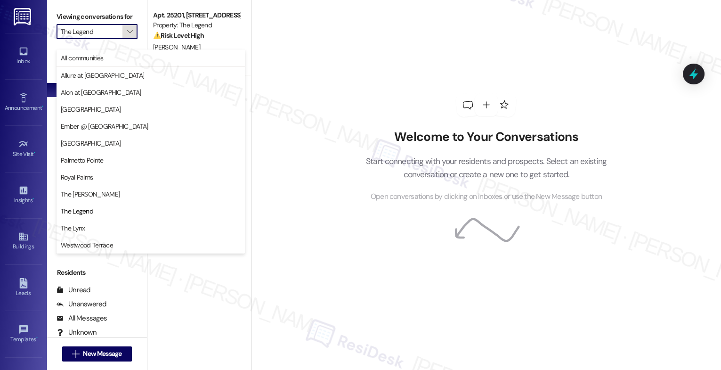
click at [127, 35] on icon "" at bounding box center [129, 32] width 5 height 8
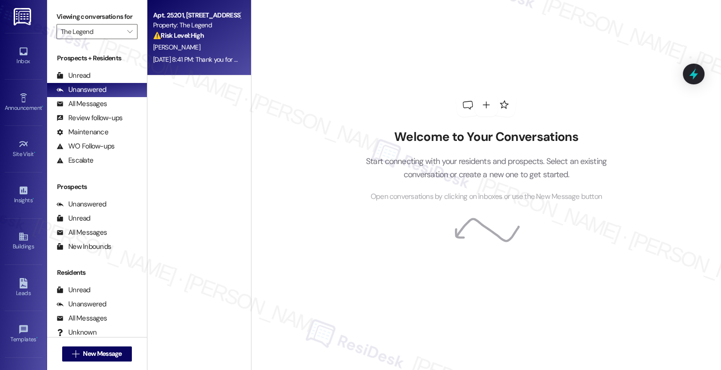
click at [184, 57] on div "[DATE] 8:41 PM: Thank you for your message. Our offices are currently closed, b…" at bounding box center [437, 59] width 569 height 8
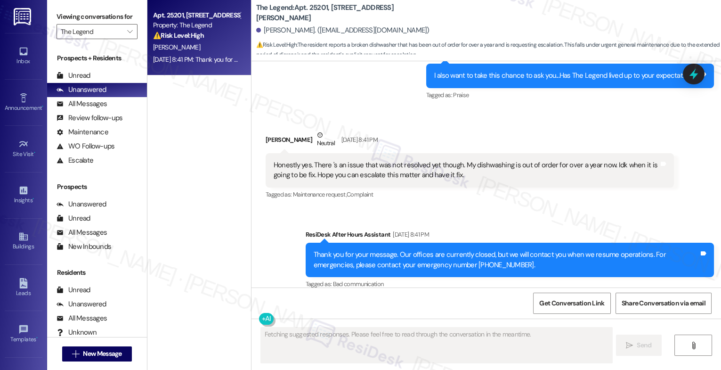
scroll to position [574, 0]
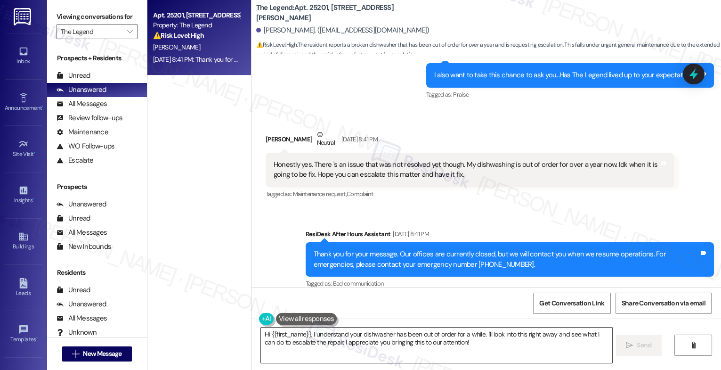
click at [307, 332] on textarea "Hi {{first_name}}, I understand your dishwasher has been out of order for a whi…" at bounding box center [436, 344] width 351 height 35
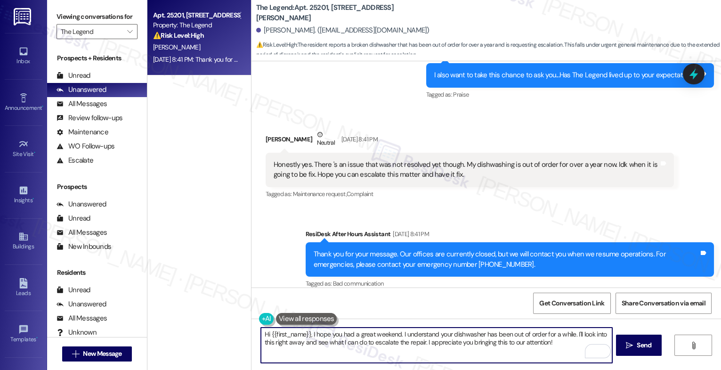
drag, startPoint x: 420, startPoint y: 341, endPoint x: 569, endPoint y: 347, distance: 149.4
click at [569, 347] on textarea "Hi {{first_name}}, I hope you had a great weekend. I understand your dishwasher…" at bounding box center [436, 344] width 351 height 35
drag, startPoint x: 556, startPoint y: 347, endPoint x: 451, endPoint y: 346, distance: 105.5
click at [421, 345] on textarea "Hi {{first_name}}, I hope you had a great weekend. I understand your dishwasher…" at bounding box center [436, 344] width 351 height 35
click at [599, 351] on div "1" at bounding box center [598, 351] width 10 height 10
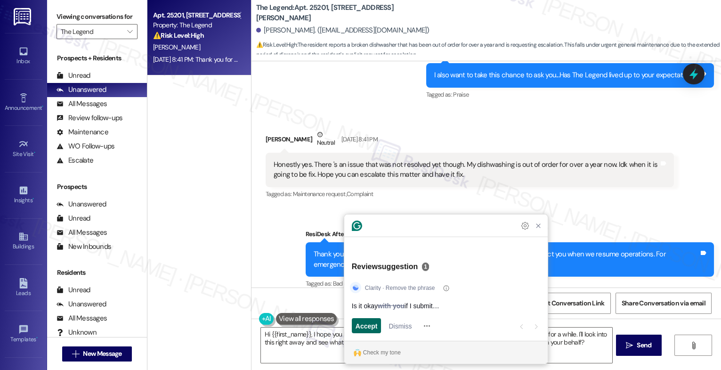
click at [367, 326] on span "Accept" at bounding box center [366, 326] width 22 height 10
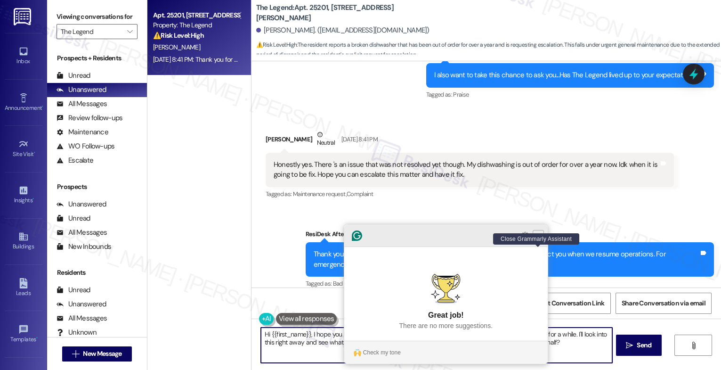
type textarea "Hi {{first_name}}, I hope you had a great weekend. I understand your dishwasher…"
click at [534, 241] on icon "Close Grammarly Assistant" at bounding box center [537, 235] width 11 height 11
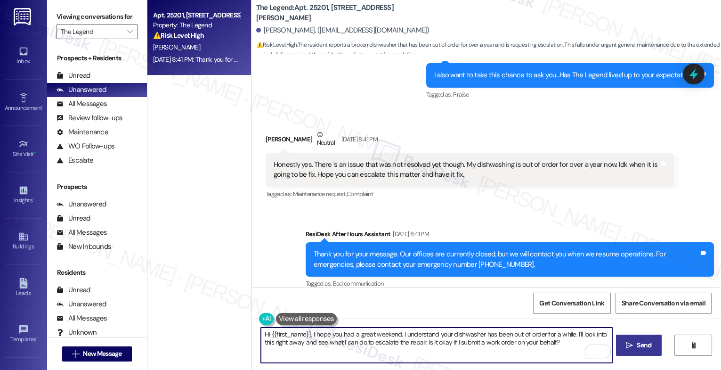
click at [627, 338] on button " Send" at bounding box center [639, 344] width 46 height 21
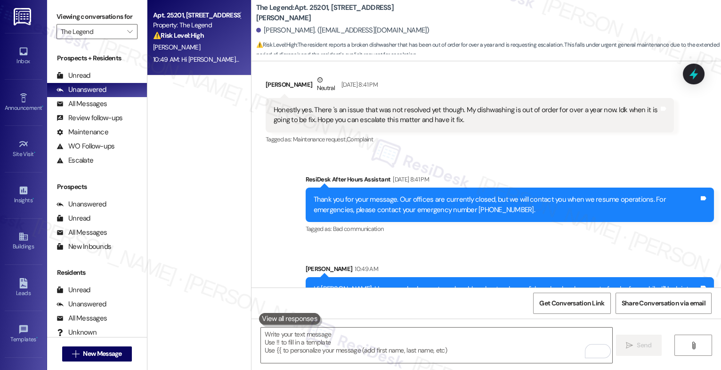
scroll to position [650, 0]
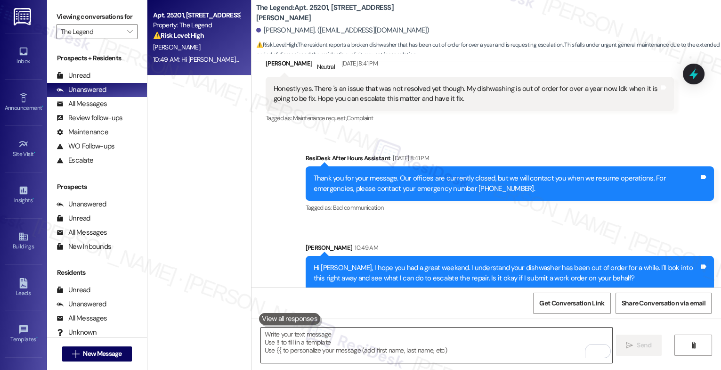
click at [314, 341] on textarea "To enrich screen reader interactions, please activate Accessibility in Grammarl…" at bounding box center [436, 344] width 351 height 35
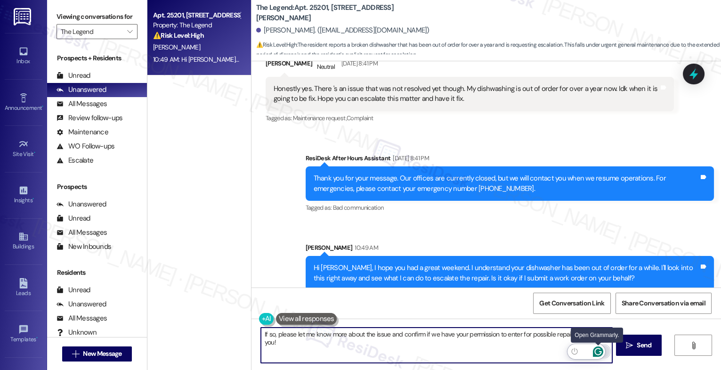
click at [598, 351] on icon "Open Grammarly. 0 Suggestions." at bounding box center [598, 351] width 10 height 10
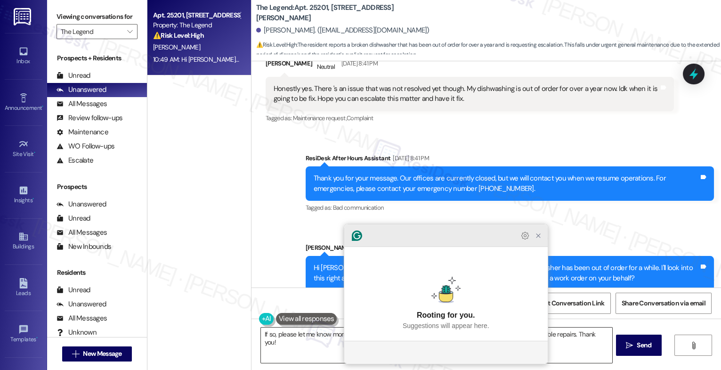
click at [541, 239] on icon "Close Grammarly Assistant" at bounding box center [538, 236] width 8 height 8
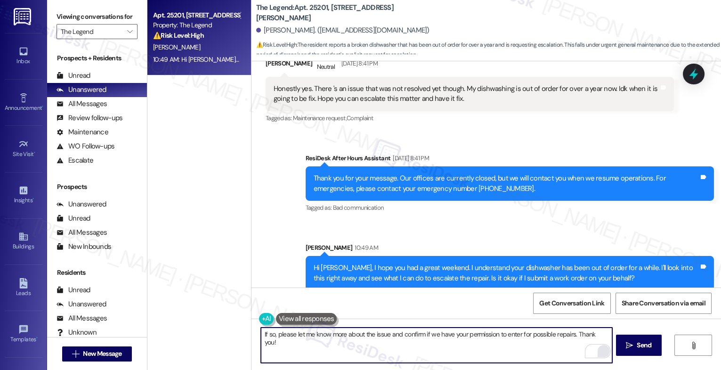
click at [268, 333] on textarea "If so, please let me know more about the issue and confirm if we have your perm…" at bounding box center [436, 344] width 351 height 35
type textarea "If yes, please let me know more about the issue and confirm if we have your per…"
click at [599, 349] on div "1" at bounding box center [598, 351] width 10 height 10
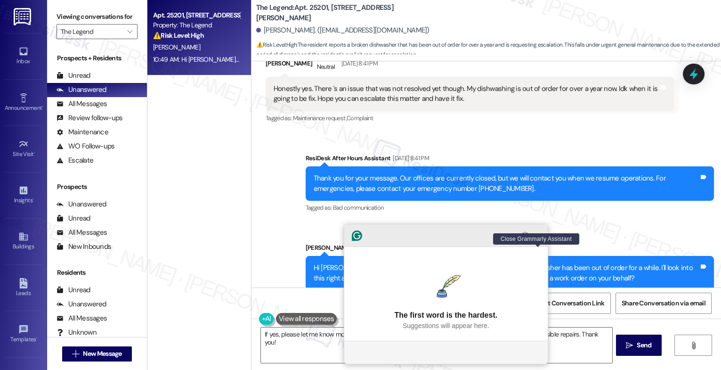
click at [538, 239] on icon "Close Grammarly Assistant" at bounding box center [538, 236] width 8 height 8
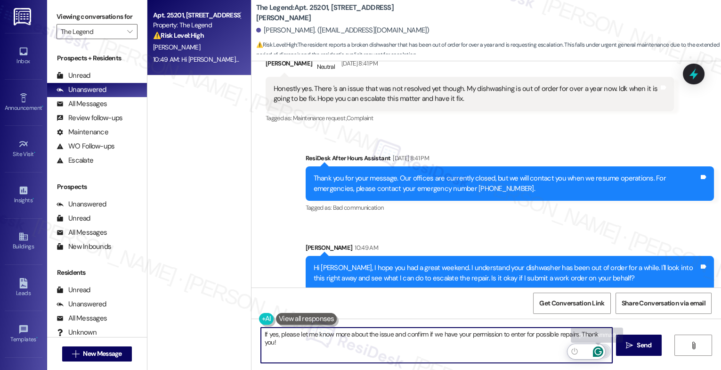
click at [599, 350] on icon "Open Grammarly. 0 Suggestions." at bounding box center [597, 350] width 7 height 7
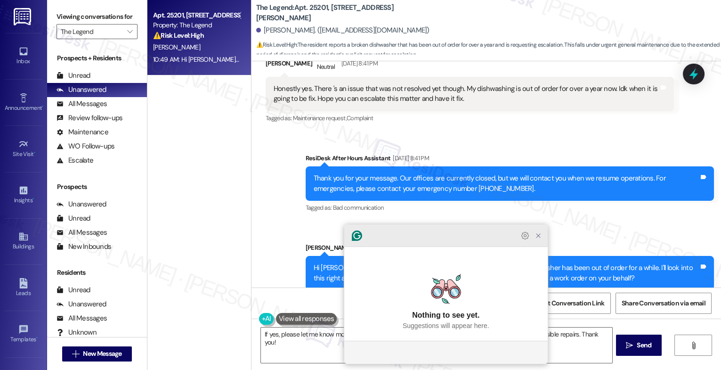
click at [534, 239] on icon "Close Grammarly Assistant" at bounding box center [538, 236] width 8 height 8
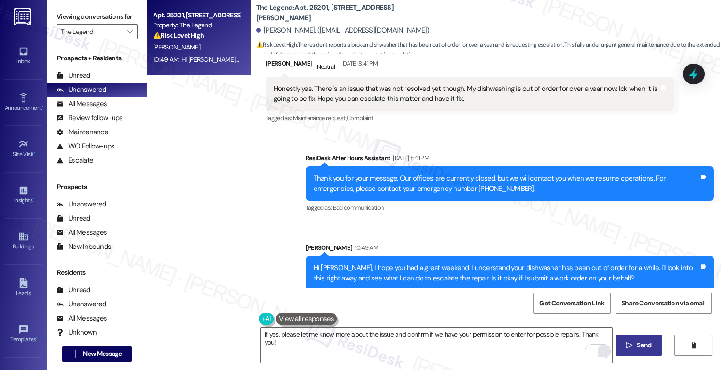
click at [624, 336] on button " Send" at bounding box center [639, 344] width 46 height 21
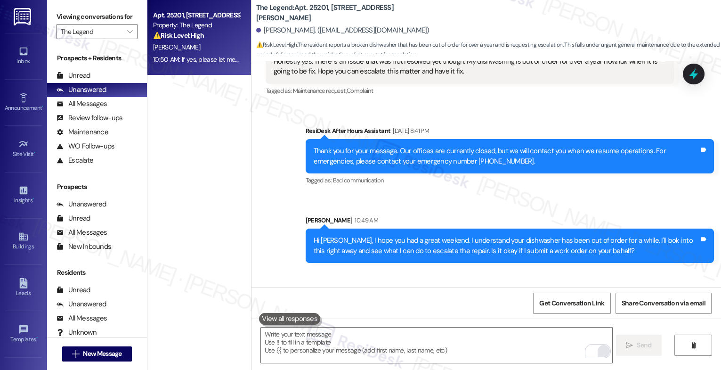
scroll to position [716, 0]
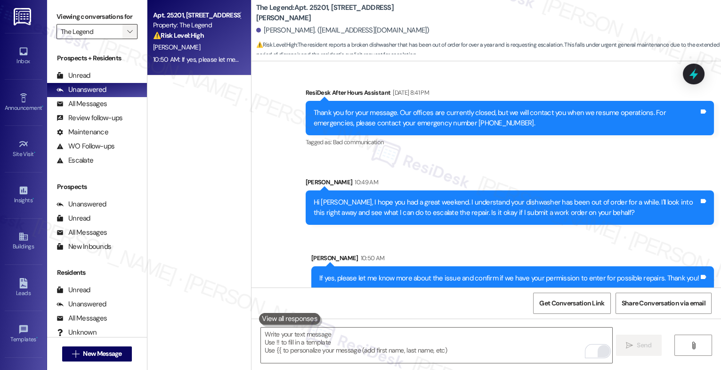
click at [125, 39] on span "" at bounding box center [129, 31] width 9 height 15
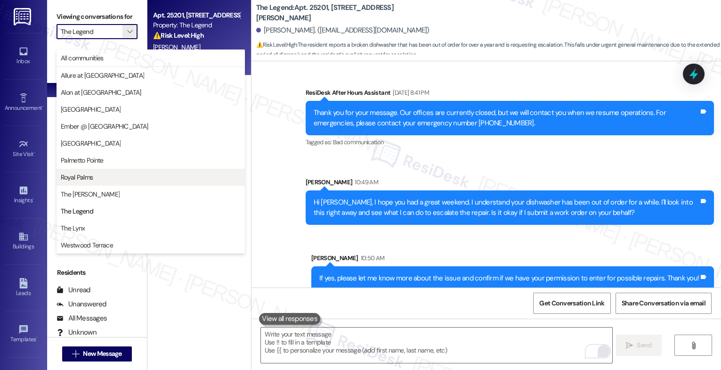
click at [101, 180] on span "Royal Palms" at bounding box center [151, 176] width 180 height 9
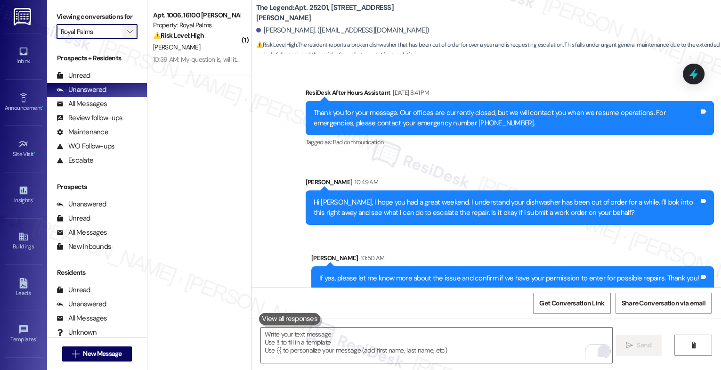
click at [127, 35] on icon "" at bounding box center [129, 32] width 5 height 8
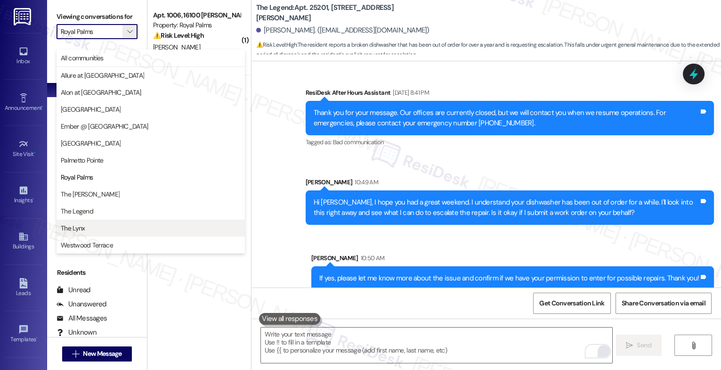
click at [100, 229] on span "The Lynx" at bounding box center [151, 227] width 180 height 9
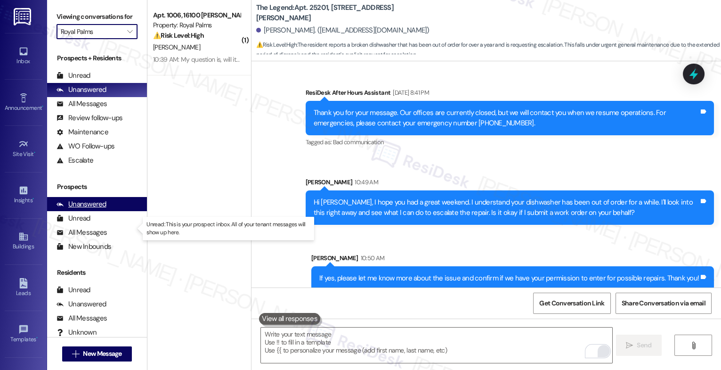
type input "The Lynx"
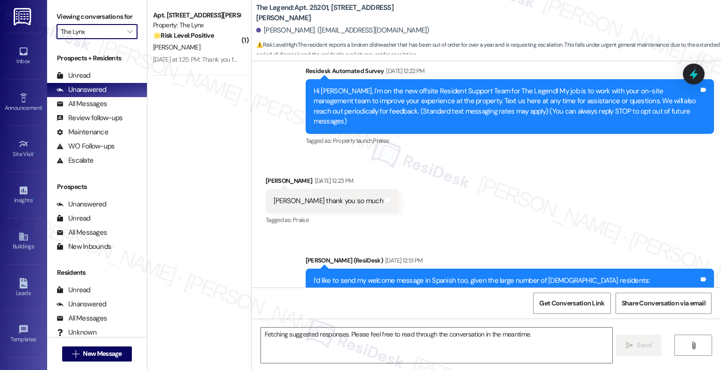
click at [193, 33] on strong "🌟 Risk Level: Positive" at bounding box center [183, 35] width 61 height 8
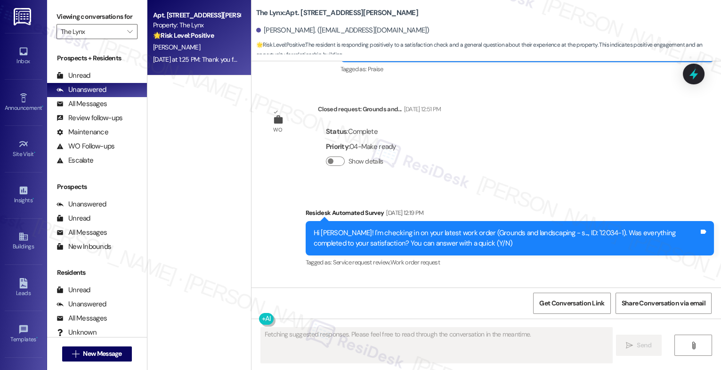
scroll to position [976, 0]
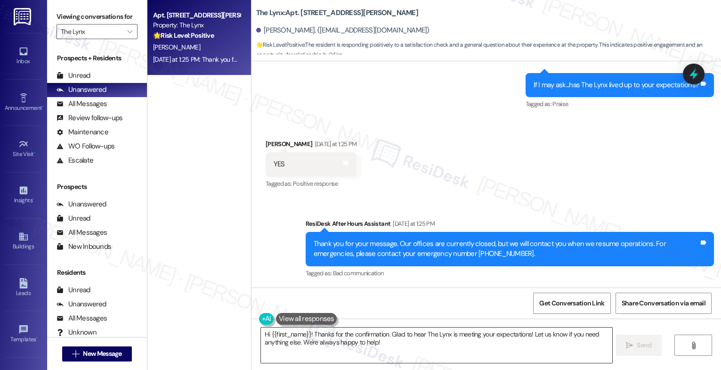
click at [311, 343] on textarea "Hi {{first_name}}! Thanks for the confirmation. Glad to hear The Lynx is meetin…" at bounding box center [436, 344] width 351 height 35
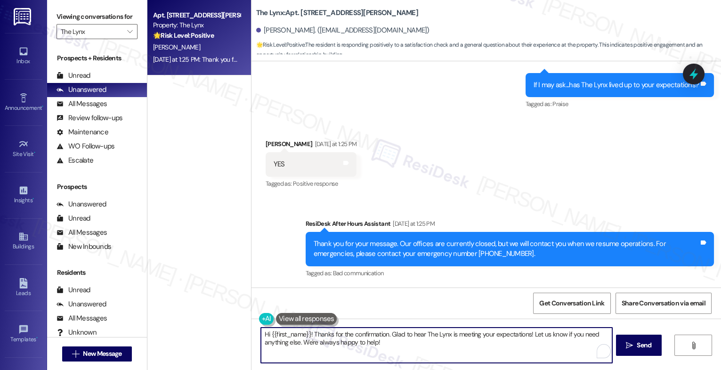
click at [311, 343] on textarea "Hi {{first_name}}! Thanks for the confirmation. Glad to hear The Lynx is meetin…" at bounding box center [436, 344] width 351 height 35
paste textarea "ey {{first_name}}! We couldn’t be happier to know we’ve met your expectations. …"
drag, startPoint x: 313, startPoint y: 330, endPoint x: 318, endPoint y: 329, distance: 5.5
click at [314, 330] on textarea "Hey {{first_name}}! We couldn’t be happier to know we’ve met your expectations.…" at bounding box center [436, 344] width 351 height 35
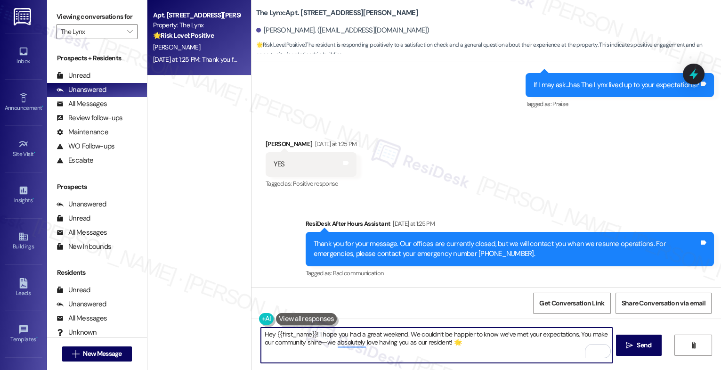
drag, startPoint x: 573, startPoint y: 330, endPoint x: 580, endPoint y: 341, distance: 12.7
click at [580, 341] on textarea "Hey {{first_name}}! I hope you had a great weekend. We couldn’t be happier to k…" at bounding box center [436, 344] width 351 height 35
type textarea "Hey {{first_name}}! I hope you had a great weekend. We couldn’t be happier to k…"
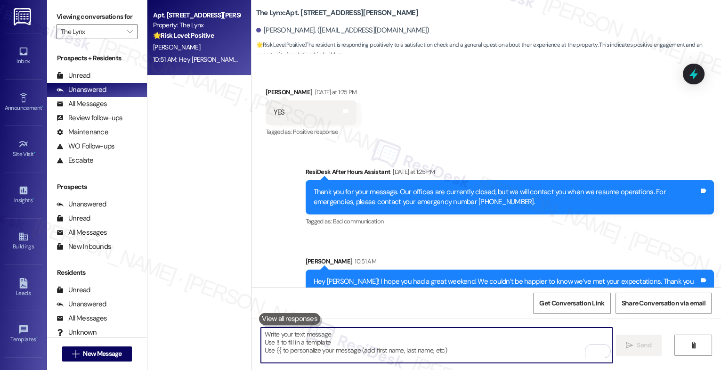
scroll to position [1052, 0]
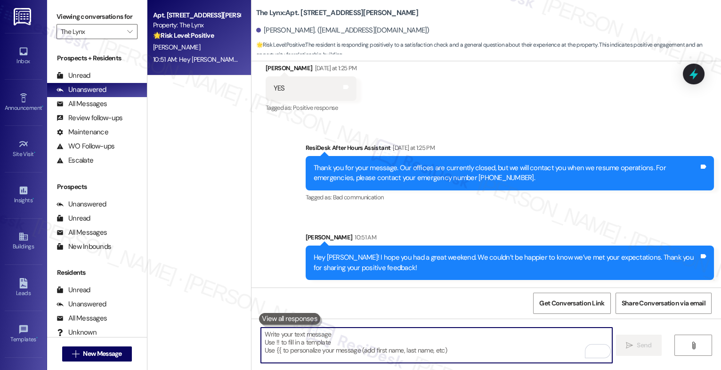
click at [338, 336] on textarea "To enrich screen reader interactions, please activate Accessibility in Grammarl…" at bounding box center [436, 344] width 351 height 35
paste textarea "Remember, we’re always just a message away if you ever need anything."
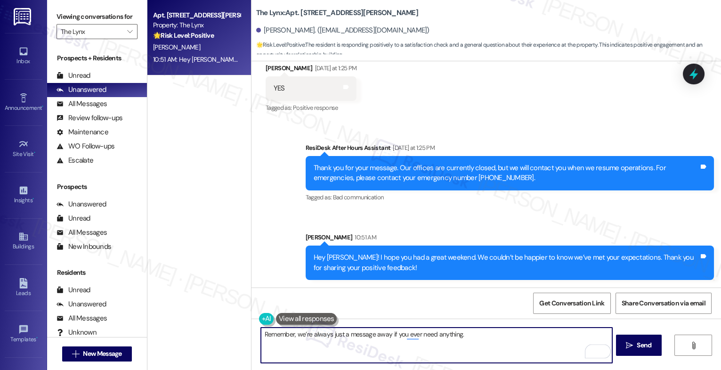
click at [488, 336] on textarea "Remember, we’re always just a message away if you ever need anything." at bounding box center [436, 344] width 351 height 35
type textarea "Remember, we’re always just a message away if you ever need anything. 🙂"
click at [626, 344] on icon "" at bounding box center [629, 345] width 7 height 8
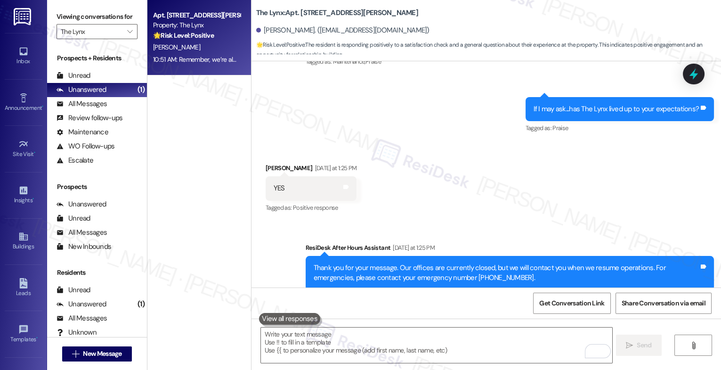
scroll to position [1118, 0]
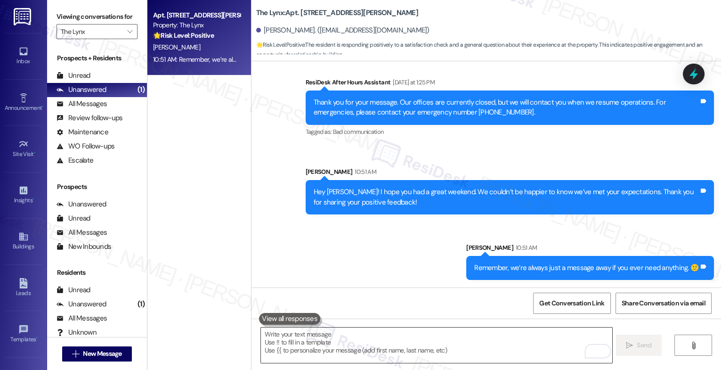
click at [335, 339] on textarea "To enrich screen reader interactions, please activate Accessibility in Grammarl…" at bounding box center [436, 344] width 351 height 35
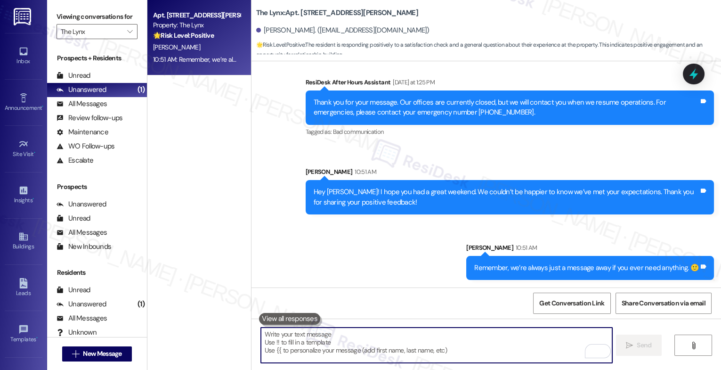
paste textarea "Oh, and by the way, would you mind sharing your feedback about what you love mo…"
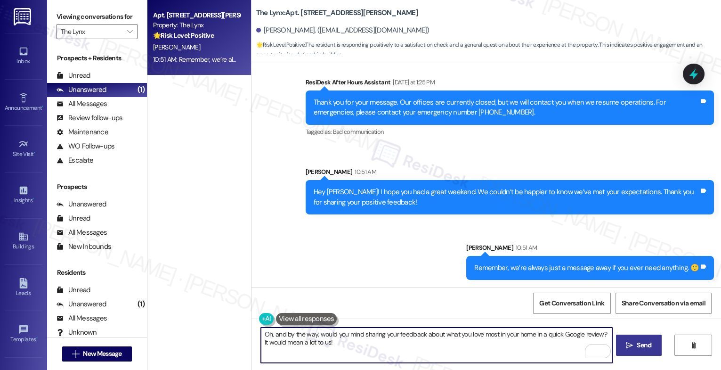
type textarea "Oh, and by the way, would you mind sharing your feedback about what you love mo…"
click at [635, 343] on span "Send" at bounding box center [644, 345] width 18 height 10
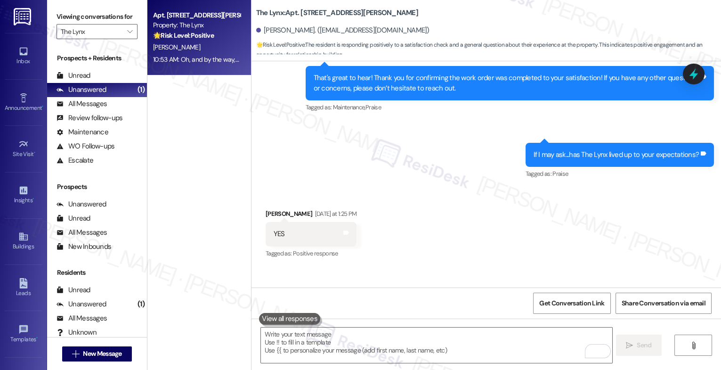
scroll to position [886, 0]
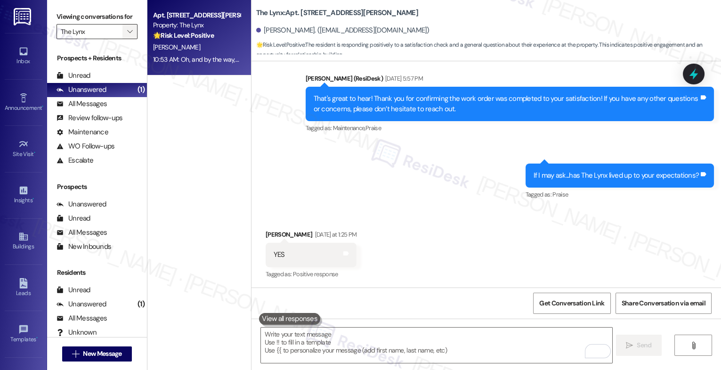
click at [127, 39] on span "" at bounding box center [129, 31] width 9 height 15
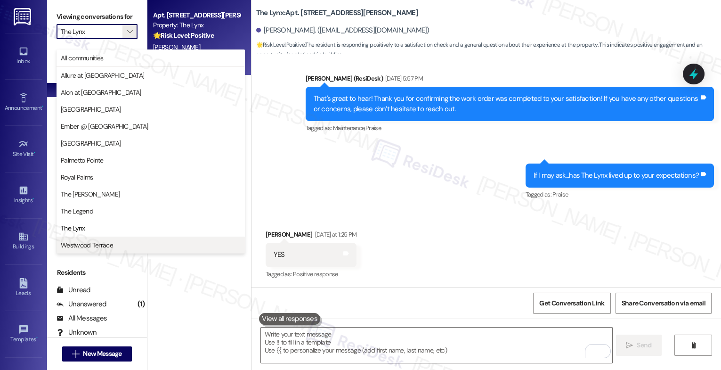
click at [98, 239] on button "Westwood Terrace" at bounding box center [150, 244] width 188 height 17
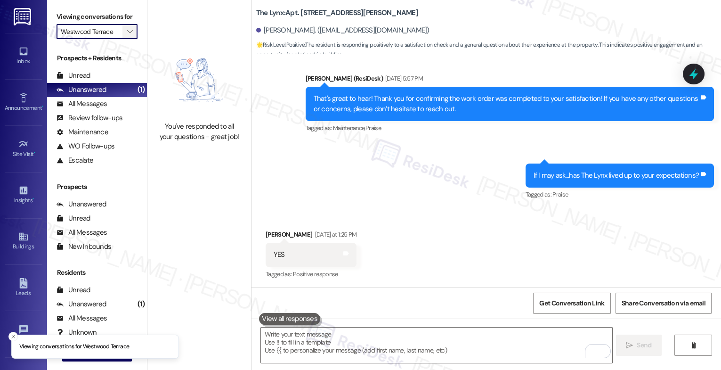
click at [127, 37] on span "" at bounding box center [129, 31] width 9 height 15
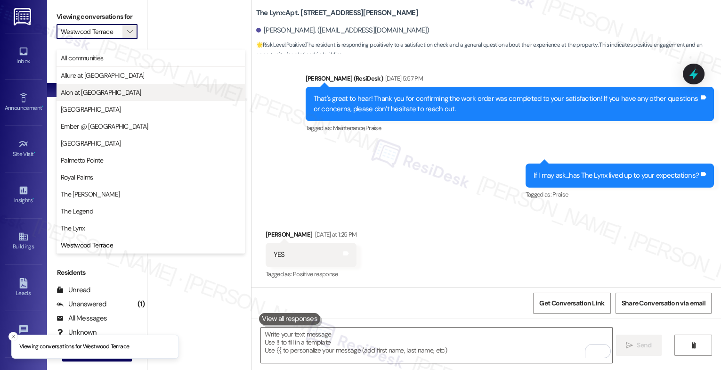
click at [109, 92] on span "Alon at [GEOGRAPHIC_DATA]" at bounding box center [101, 92] width 81 height 9
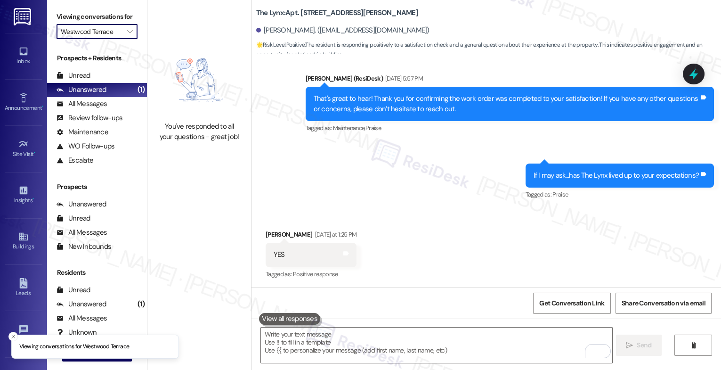
type input "Alon at [GEOGRAPHIC_DATA]"
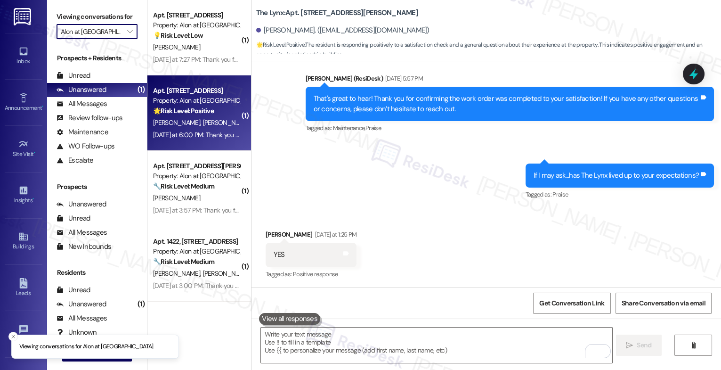
scroll to position [299, 0]
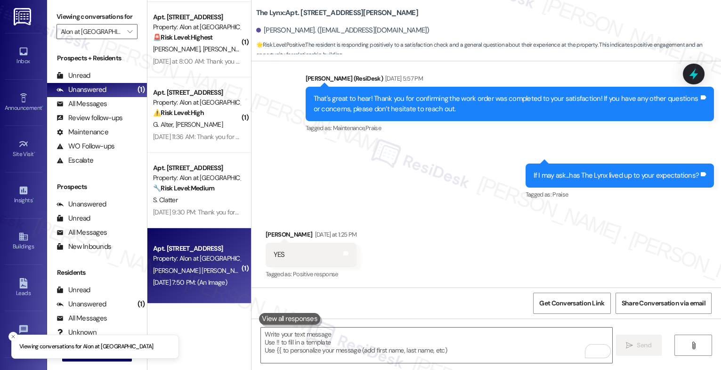
click at [202, 261] on div "Property: Alon at [GEOGRAPHIC_DATA]" at bounding box center [196, 258] width 87 height 10
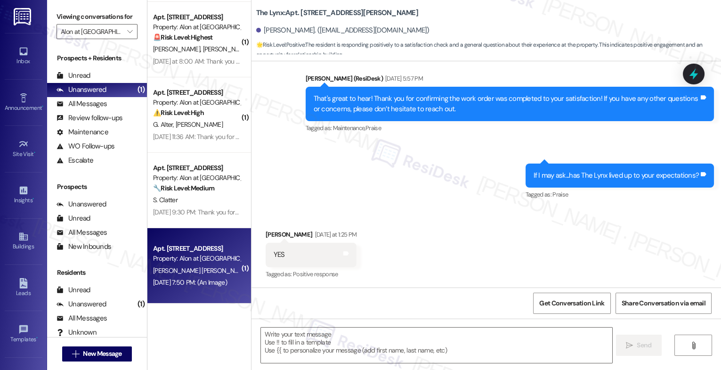
type textarea "Fetching suggested responses. Please feel free to read through the conversation…"
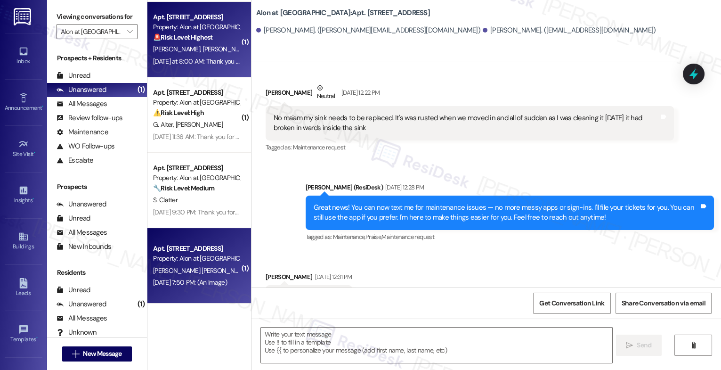
type textarea "Fetching suggested responses. Please feel free to read through the conversation…"
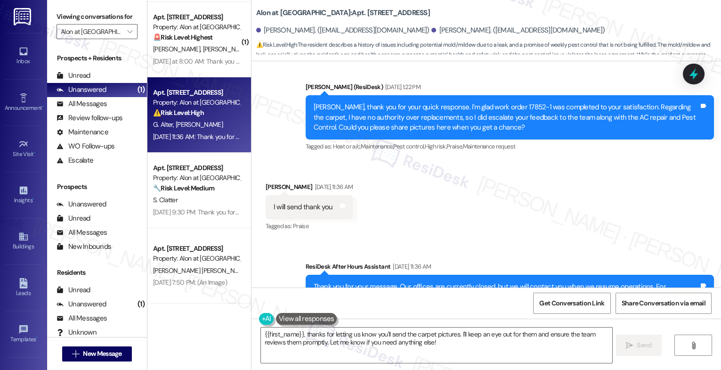
scroll to position [2986, 0]
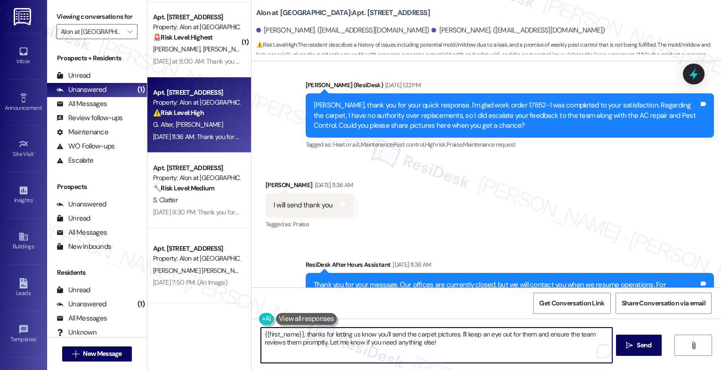
click at [338, 344] on textarea "{{first_name}}, thanks for letting us know you'll send the carpet pictures. I'l…" at bounding box center [436, 344] width 351 height 35
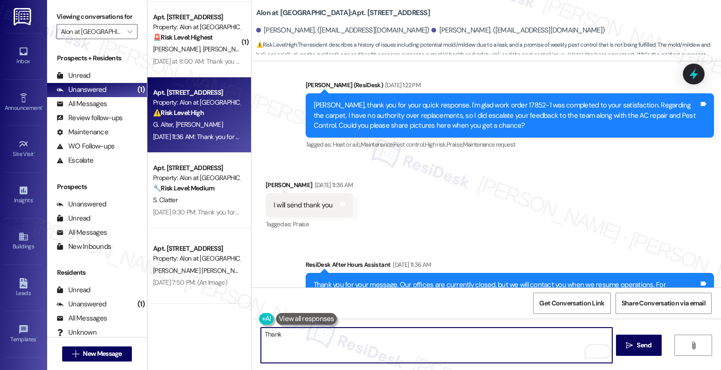
drag, startPoint x: 283, startPoint y: 339, endPoint x: 242, endPoint y: 333, distance: 41.9
click at [242, 333] on div "( 1 ) Apt. 321, 1835 Lockhill Selma Rd Property: Alon at Castle Hills 🌟 Risk Le…" at bounding box center [433, 185] width 573 height 370
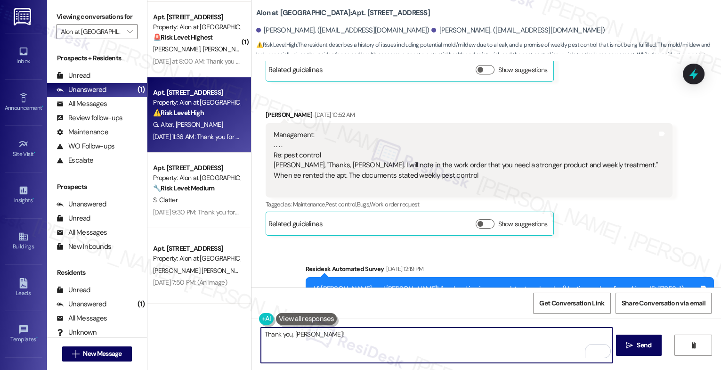
scroll to position [2534, 0]
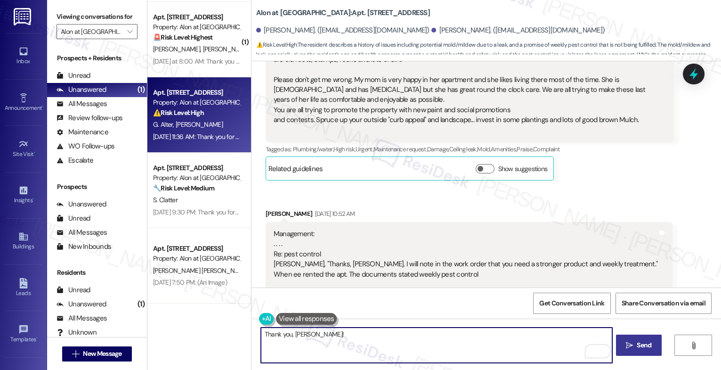
type textarea "Thank you, Glenda!"
click at [636, 346] on span "Send" at bounding box center [643, 345] width 15 height 10
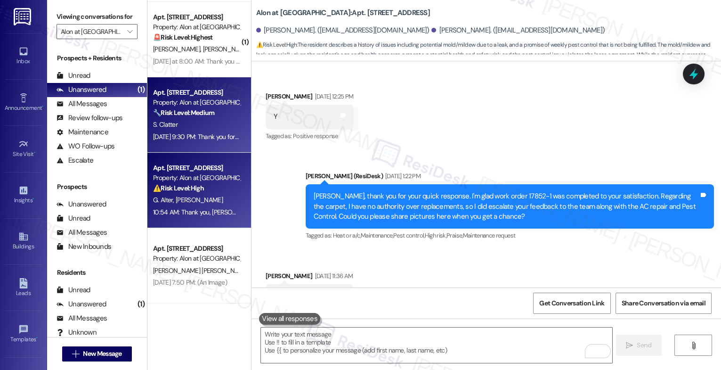
scroll to position [2895, 0]
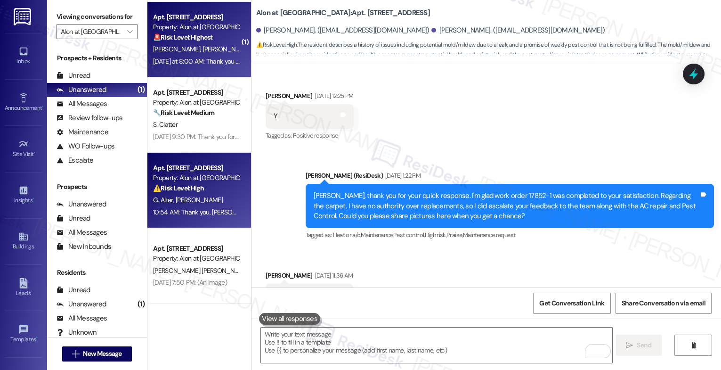
click at [202, 53] on span "[PERSON_NAME]" at bounding box center [225, 49] width 47 height 8
type textarea "Fetching suggested responses. Please feel free to read through the conversation…"
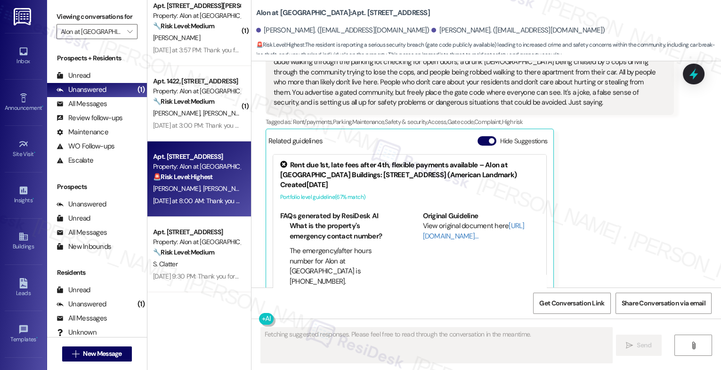
scroll to position [227, 0]
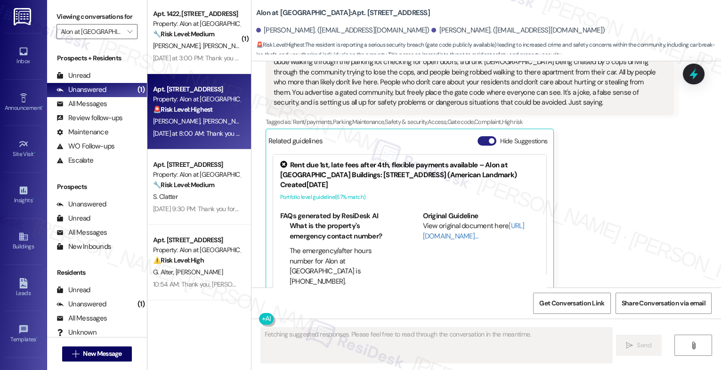
click at [478, 136] on button "Hide Suggestions" at bounding box center [486, 140] width 19 height 9
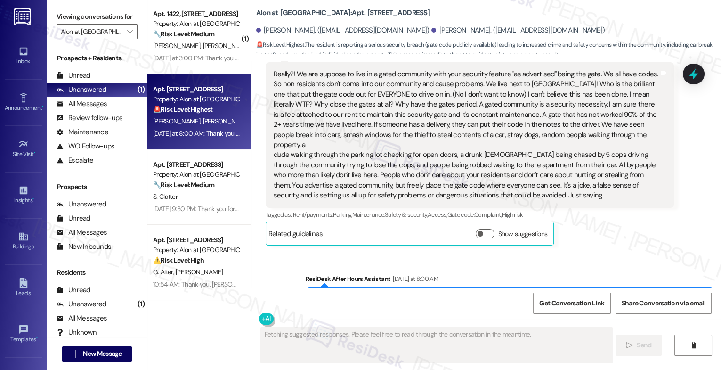
scroll to position [436, 0]
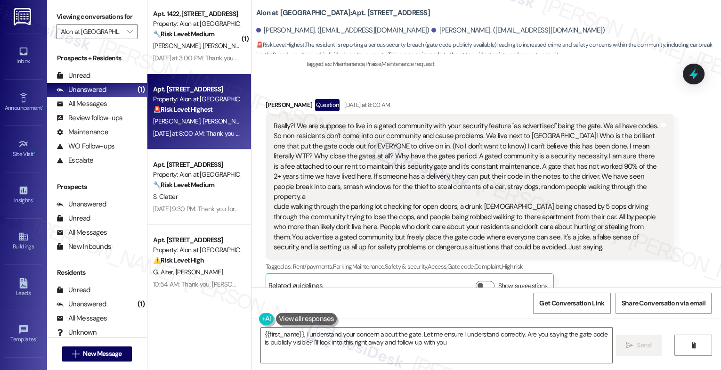
type textarea "{{first_name}}, I understand your concern about the gate. Let me ensure I under…"
click at [127, 35] on icon "" at bounding box center [129, 32] width 5 height 8
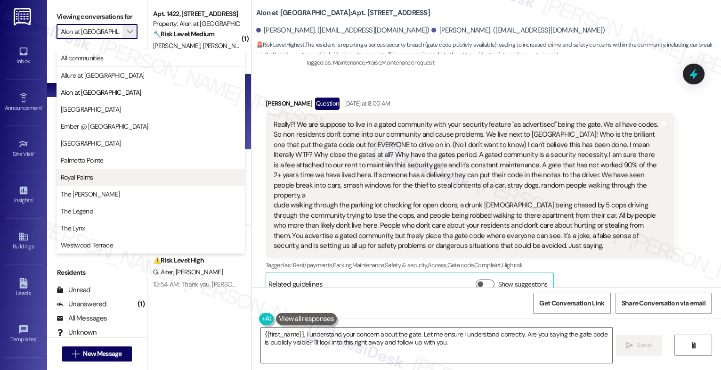
click at [100, 181] on span "Royal Palms" at bounding box center [151, 176] width 180 height 9
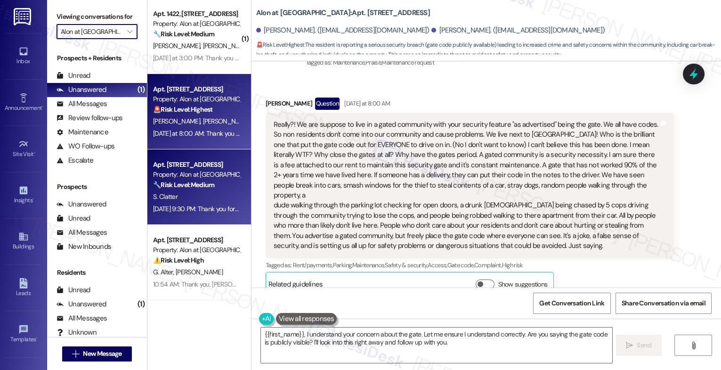
type input "Royal Palms"
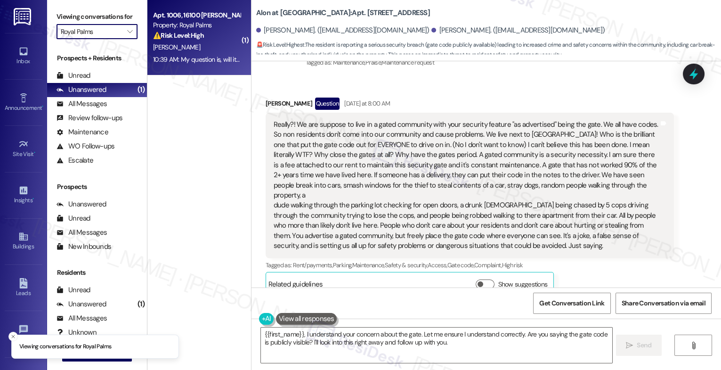
click at [195, 54] on div "10:39 AM: My question is, will it leave a film? I'm an author and am about to r…" at bounding box center [196, 60] width 89 height 12
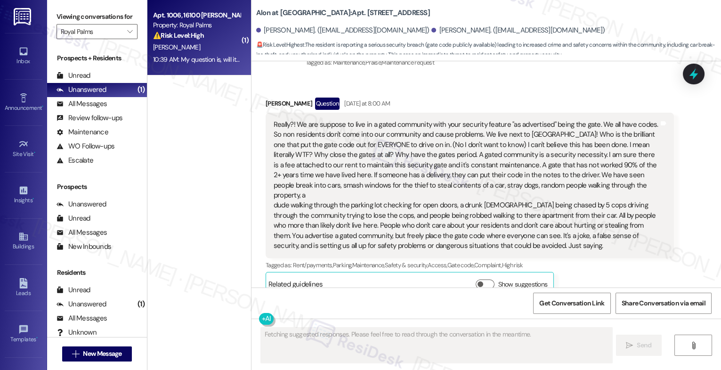
scroll to position [3699, 0]
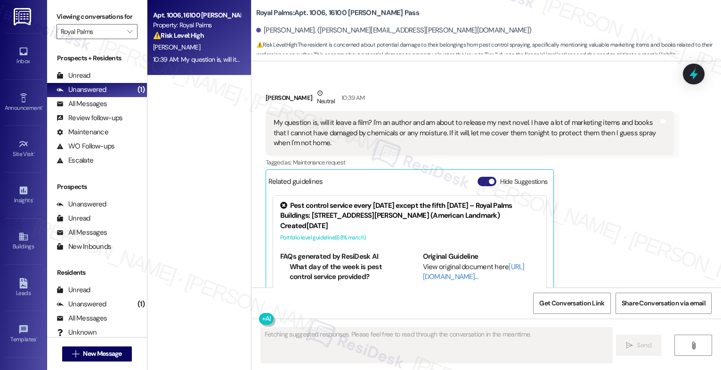
click at [480, 177] on button "Hide Suggestions" at bounding box center [486, 181] width 19 height 9
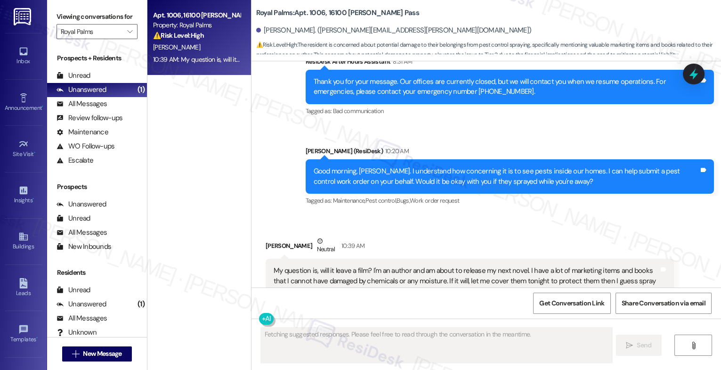
click at [428, 229] on div "Received via SMS Christina Merklinger Neutral 10:39 AM My question is, will it …" at bounding box center [469, 289] width 422 height 120
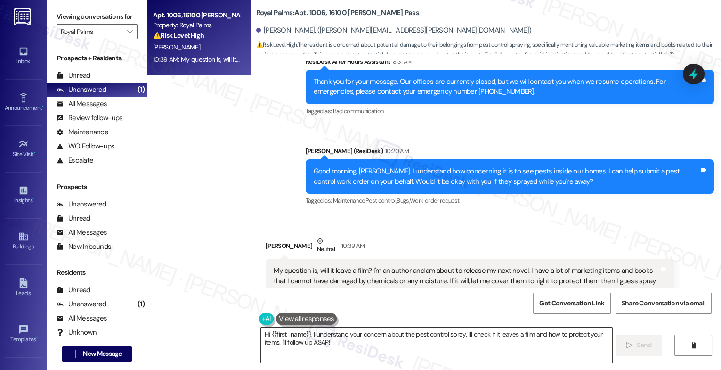
click at [356, 341] on textarea "Hi {{first_name}}, I understand your concern about the pest control spray. I'll…" at bounding box center [436, 344] width 351 height 35
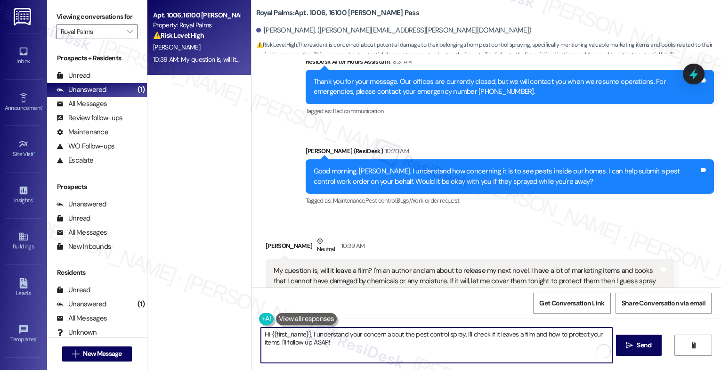
click at [356, 341] on textarea "Hi {{first_name}}, I understand your concern about the pest control spray. I'll…" at bounding box center [436, 344] width 351 height 35
click at [285, 320] on button at bounding box center [306, 319] width 61 height 12
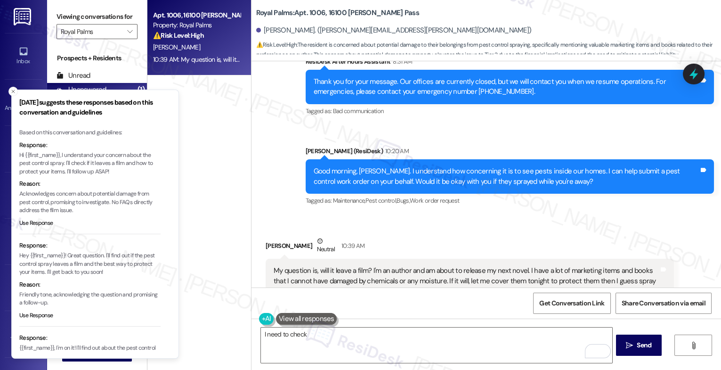
scroll to position [67, 0]
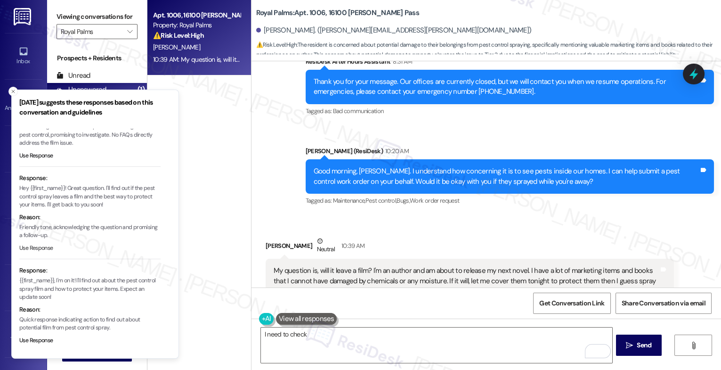
click at [40, 248] on button "Use Response" at bounding box center [36, 248] width 34 height 8
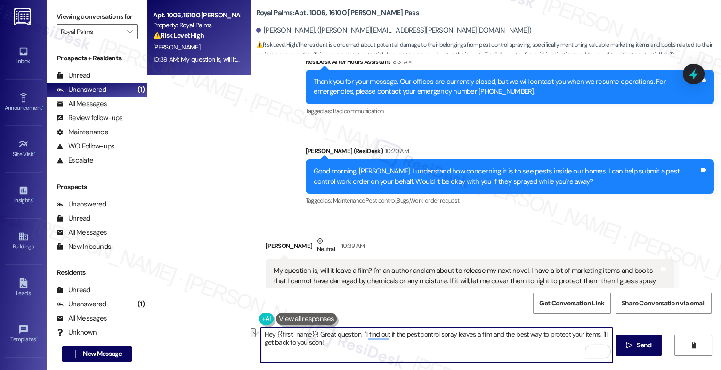
drag, startPoint x: 313, startPoint y: 335, endPoint x: 249, endPoint y: 333, distance: 64.1
click at [251, 333] on div "Hey {{first_name}}! Great question. I'll find out if the pest control spray lea…" at bounding box center [485, 353] width 469 height 71
click at [608, 334] on textarea "Great question. I'll find out if the pest control spray leaves a film and the b…" at bounding box center [436, 344] width 351 height 35
type textarea "Great question. I'll find out if the pest control spray leaves a film and the b…"
click at [644, 345] on span "Send" at bounding box center [643, 345] width 15 height 10
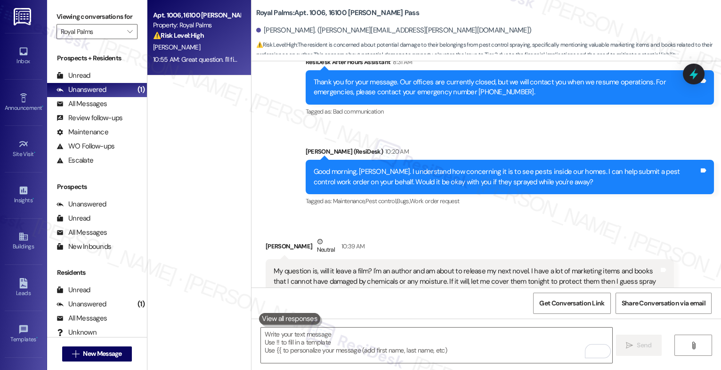
scroll to position [3617, 0]
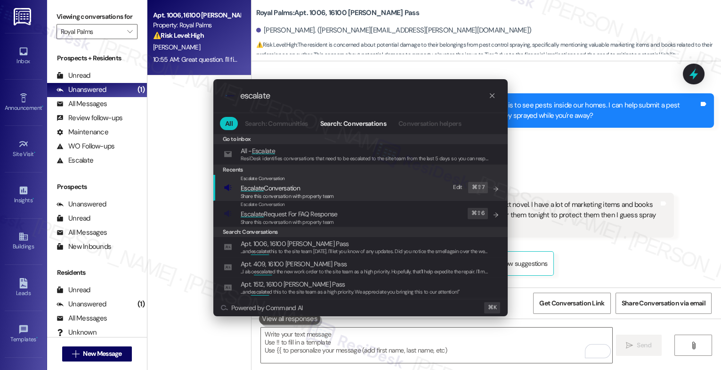
type input "escalate"
click at [306, 183] on span "Escalate Conversation" at bounding box center [287, 188] width 93 height 10
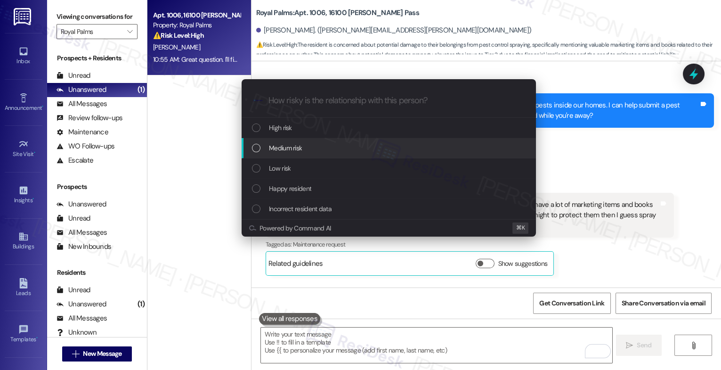
click at [305, 141] on div "Medium risk" at bounding box center [389, 148] width 294 height 20
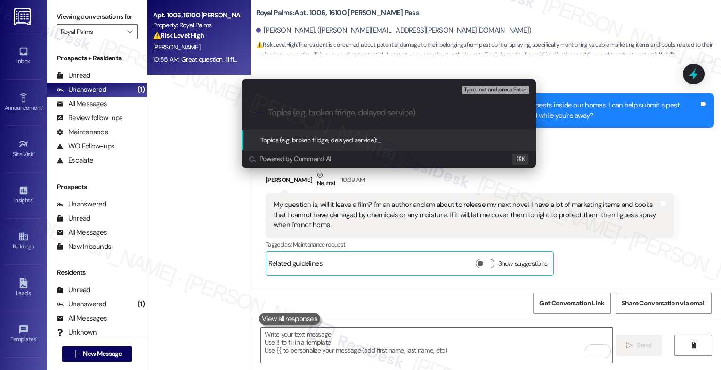
click at [304, 119] on div ".cls-1{fill:#0a055f;}.cls-2{fill:#0cc4c4;} resideskLogoBlueOrange" at bounding box center [389, 112] width 294 height 33
click at [355, 116] on input "Topics (e.g. broken fridge, delayed service)" at bounding box center [396, 113] width 256 height 10
type input "Pest Control Inquiry - Please advise."
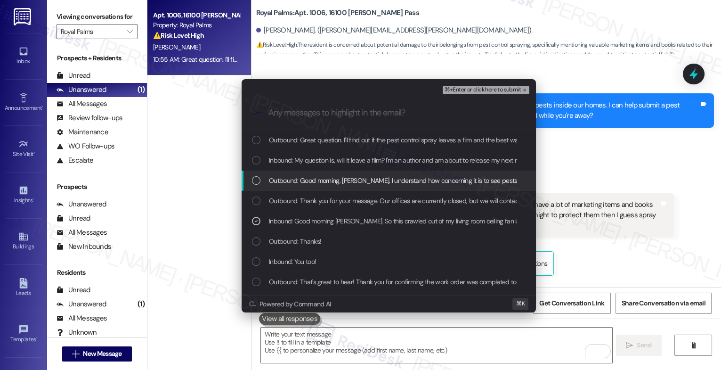
drag, startPoint x: 328, startPoint y: 180, endPoint x: 332, endPoint y: 165, distance: 15.6
click at [328, 180] on span "Outbound: Good morning, Christina. I understand how concerning it is to see pes…" at bounding box center [581, 180] width 625 height 10
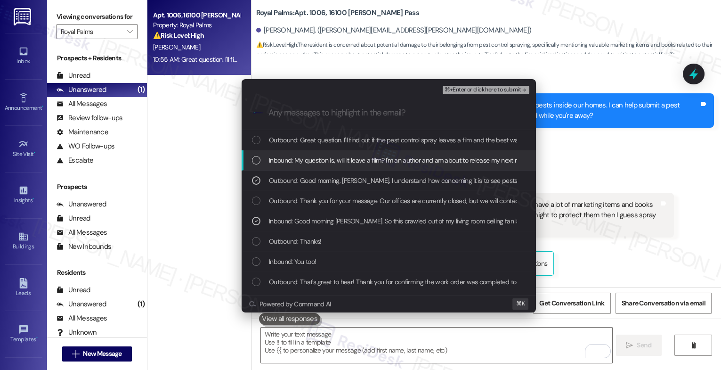
click at [332, 161] on span "Inbound: My question is, will it leave a film? I'm an author and am about to re…" at bounding box center [658, 160] width 778 height 10
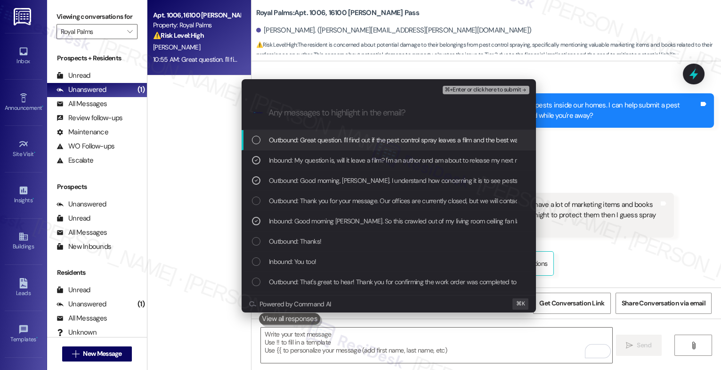
click at [335, 140] on span "Outbound: Great question. I'll find out if the pest control spray leaves a film…" at bounding box center [458, 140] width 378 height 10
click at [469, 87] on span "⌘+Enter or click here to submit" at bounding box center [482, 90] width 76 height 7
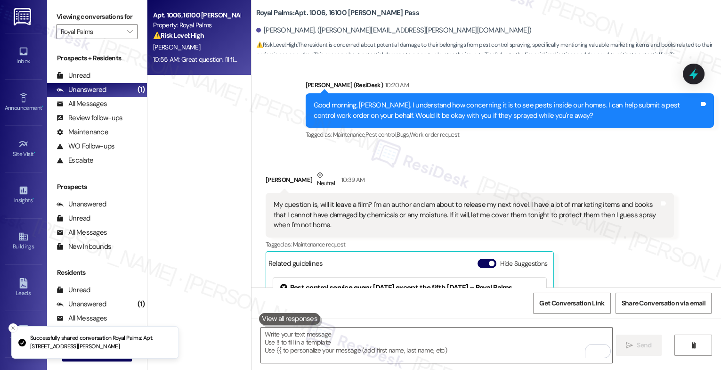
scroll to position [3765, 0]
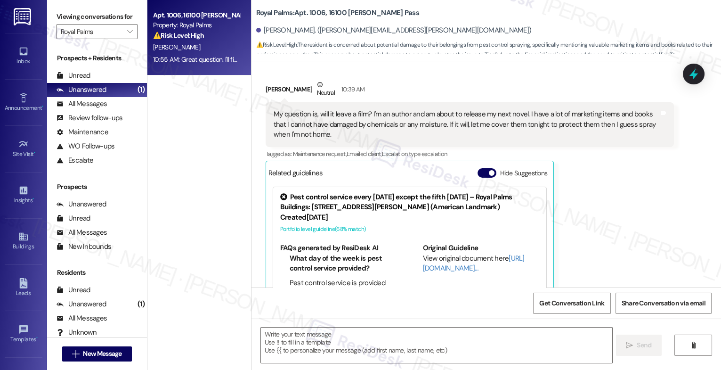
type textarea "Fetching suggested responses. Please feel free to read through the conversation…"
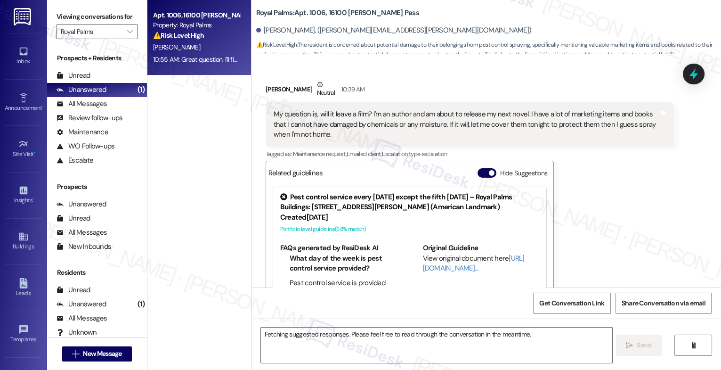
scroll to position [3698, 0]
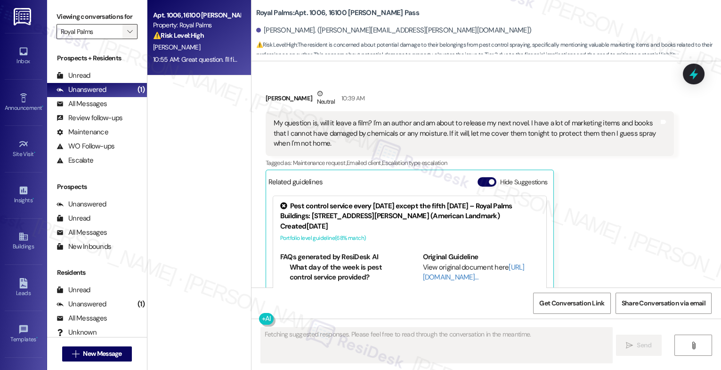
click at [125, 37] on span "" at bounding box center [129, 31] width 9 height 15
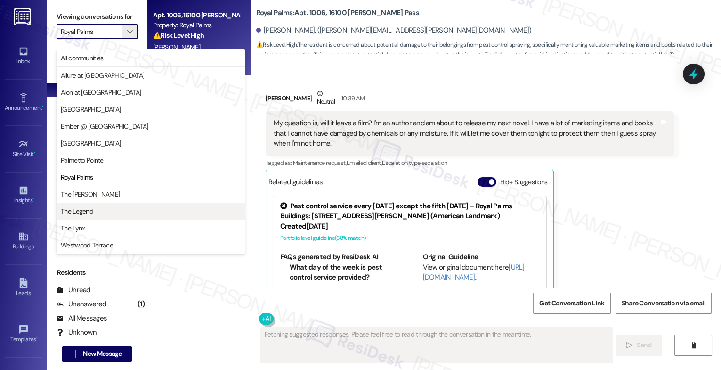
click at [93, 208] on span "The Legend" at bounding box center [151, 210] width 180 height 9
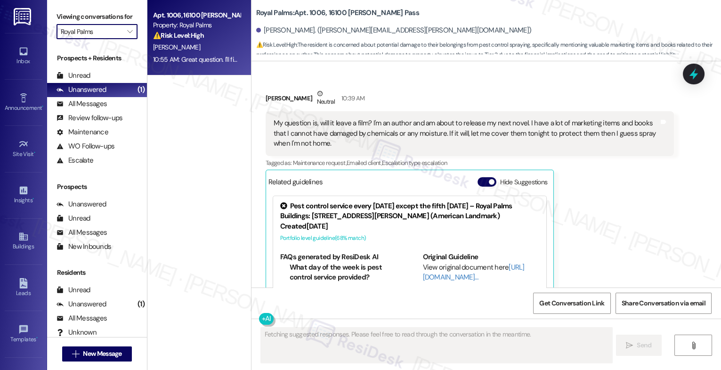
type input "The Legend"
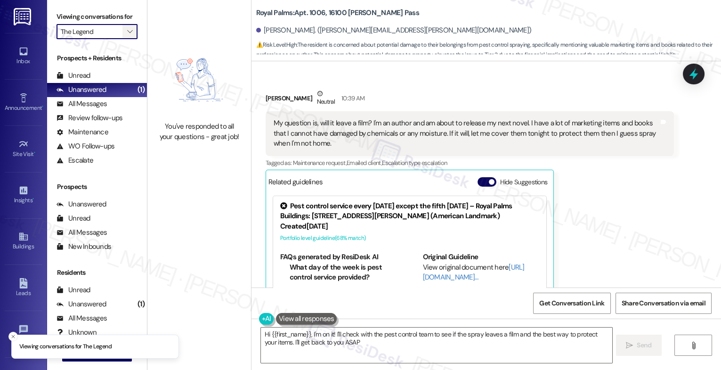
type textarea "Hi {{first_name}}, I'm on it! I'll check with the pest control team to see if t…"
click at [127, 35] on icon "" at bounding box center [129, 32] width 5 height 8
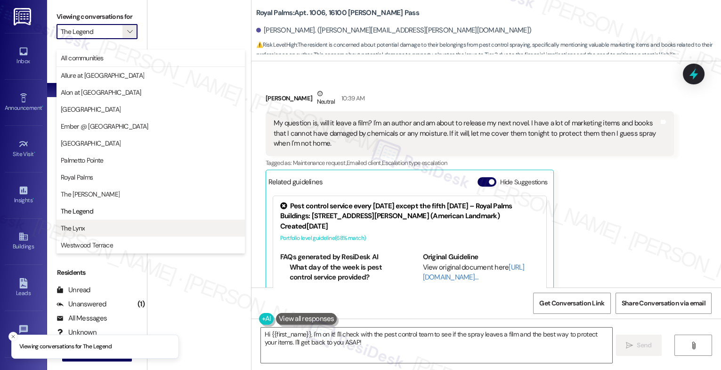
click at [98, 228] on span "The Lynx" at bounding box center [151, 227] width 180 height 9
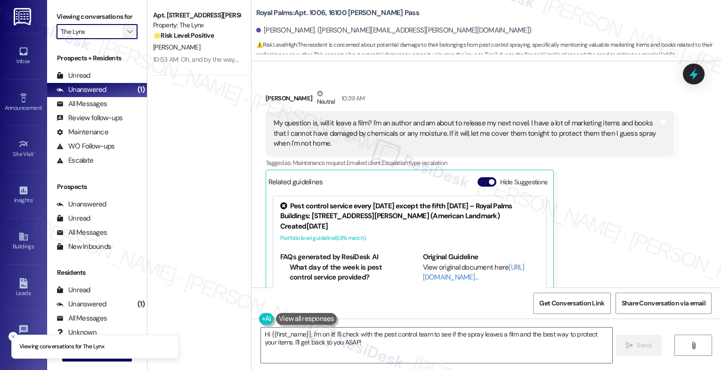
click at [127, 35] on icon "" at bounding box center [129, 32] width 5 height 8
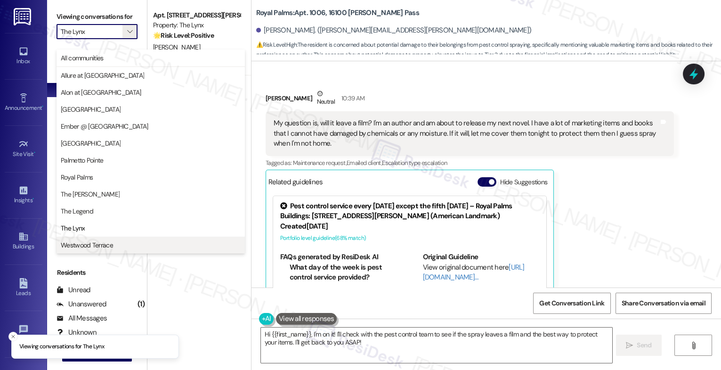
click at [108, 247] on span "Westwood Terrace" at bounding box center [87, 244] width 52 height 9
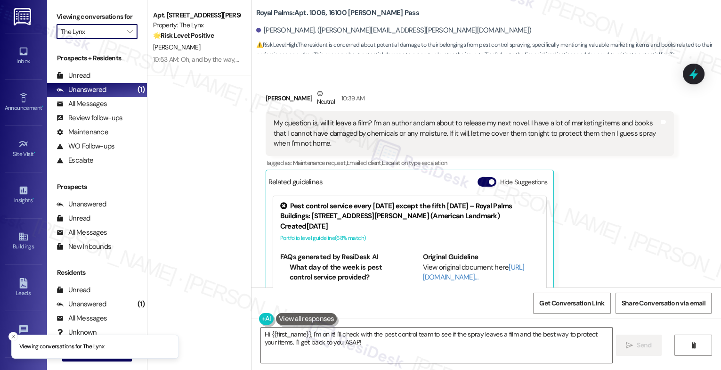
type input "Westwood Terrace"
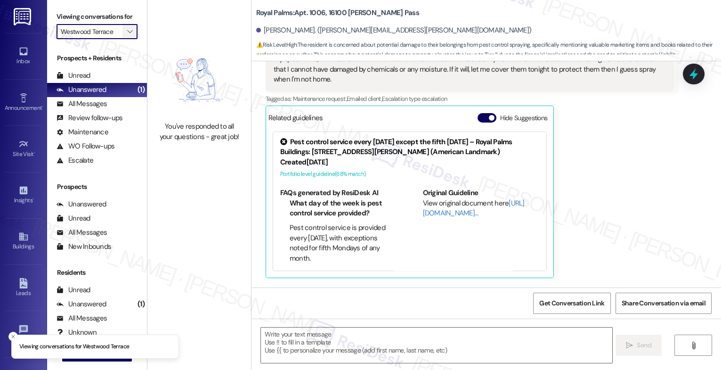
click at [125, 37] on span "" at bounding box center [129, 31] width 9 height 15
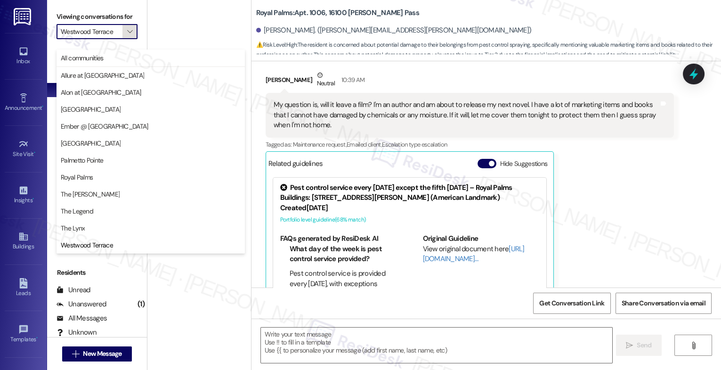
type textarea "Fetching suggested responses. Please feel free to read through the conversation…"
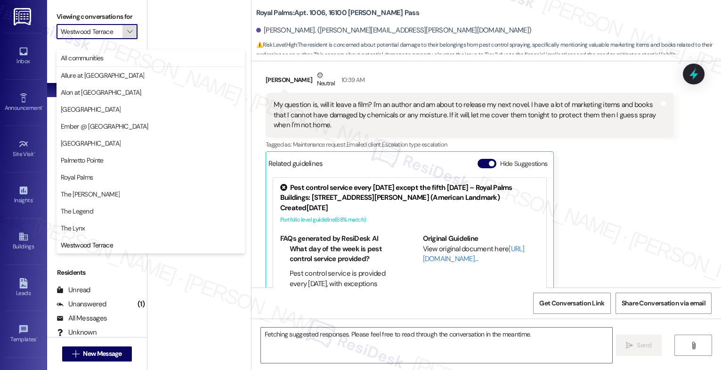
scroll to position [3698, 0]
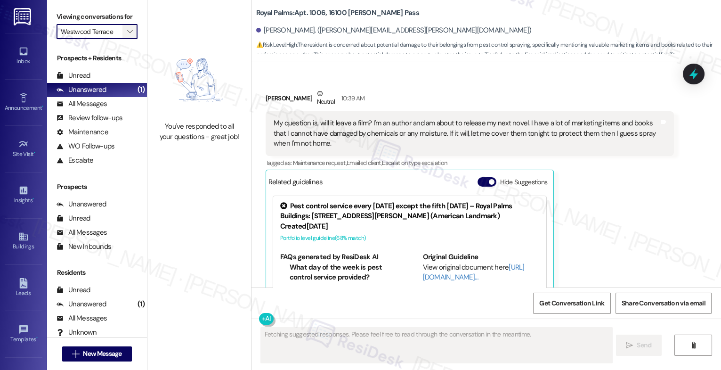
click at [125, 38] on span "" at bounding box center [129, 31] width 9 height 15
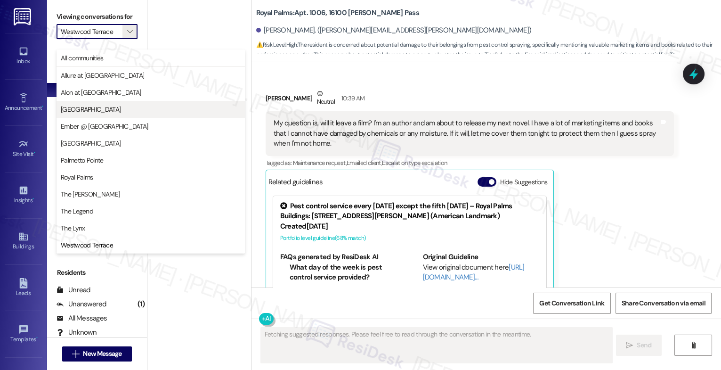
click at [101, 105] on span "[GEOGRAPHIC_DATA]" at bounding box center [151, 109] width 180 height 9
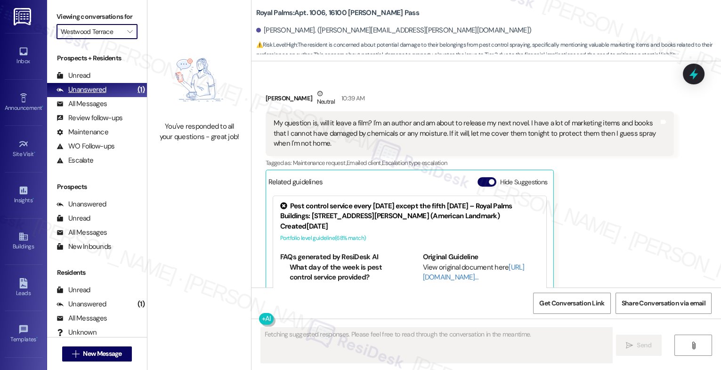
type input "[GEOGRAPHIC_DATA]"
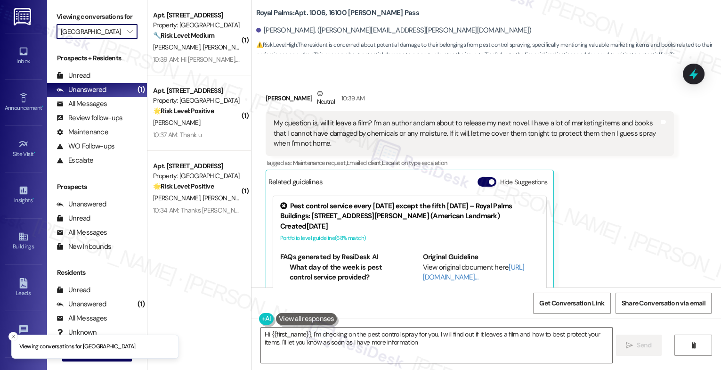
type textarea "Hi {{first_name}}, I'm checking on the pest control spray for you. I will find …"
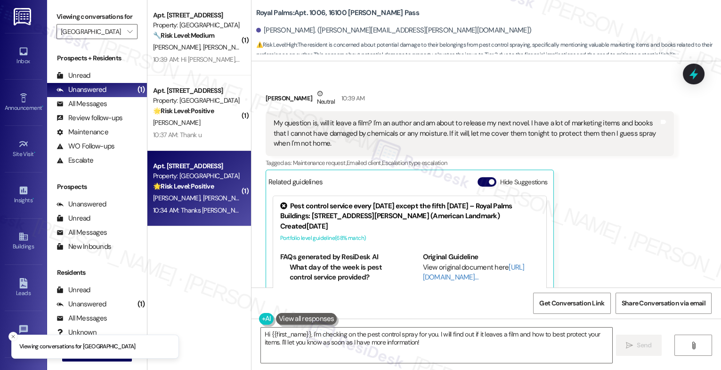
click at [194, 185] on strong "🌟 Risk Level: Positive" at bounding box center [183, 186] width 61 height 8
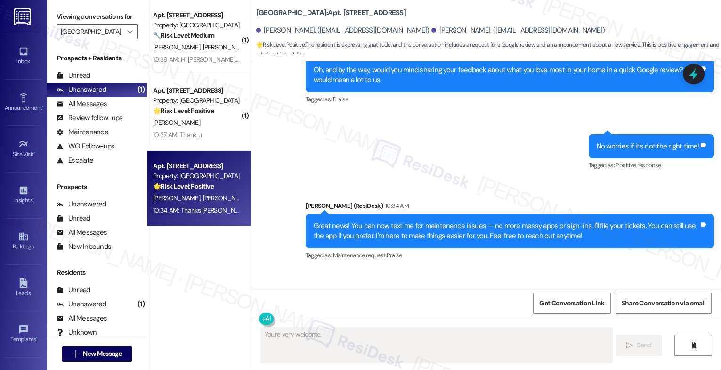
scroll to position [952, 0]
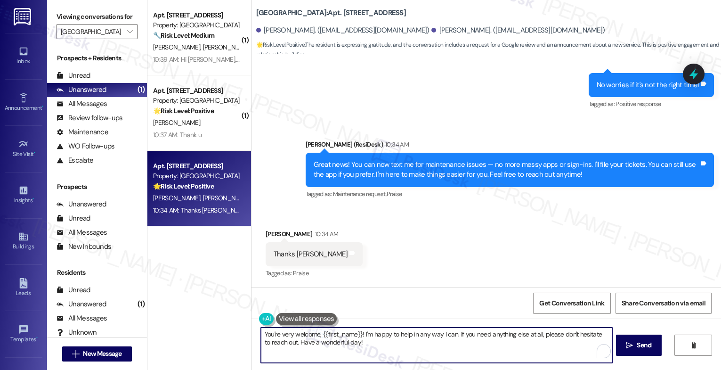
drag, startPoint x: 453, startPoint y: 331, endPoint x: 454, endPoint y: 349, distance: 17.9
click at [454, 349] on textarea "You're very welcome, {{first_name}}! I'm happy to help in any way I can. If you…" at bounding box center [436, 344] width 351 height 35
drag, startPoint x: 336, startPoint y: 333, endPoint x: 357, endPoint y: 334, distance: 21.7
click at [357, 334] on textarea "You're very welcome, {{first_name}}! I'm happy to help in any way I can. If you…" at bounding box center [436, 344] width 351 height 35
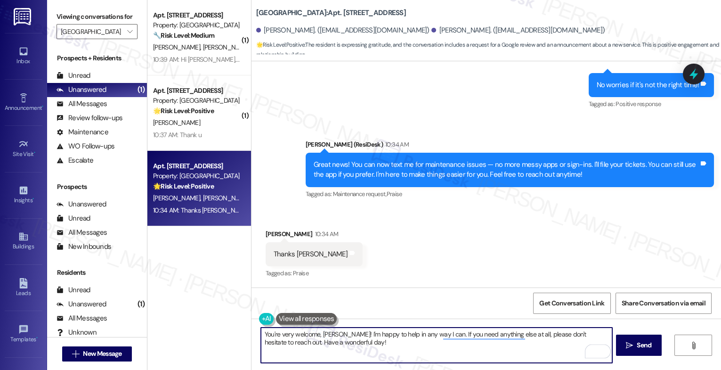
click at [382, 346] on textarea "You're very welcome, Gabrielle! I'm happy to help in any way I can. If you need…" at bounding box center [436, 344] width 351 height 35
type textarea "You're very welcome, Gabrielle! I'm happy to help in any way I can. If you need…"
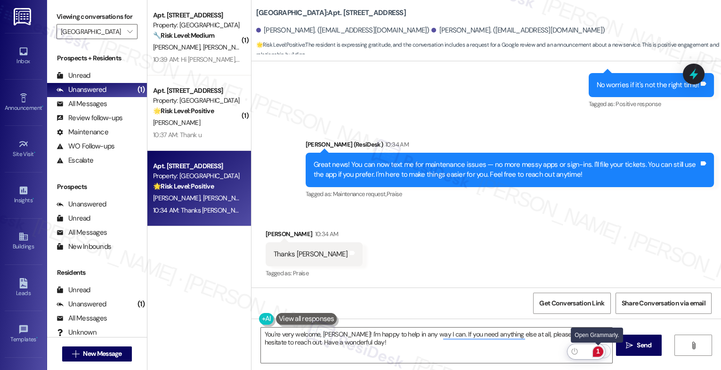
click at [599, 350] on div "1" at bounding box center [598, 351] width 10 height 10
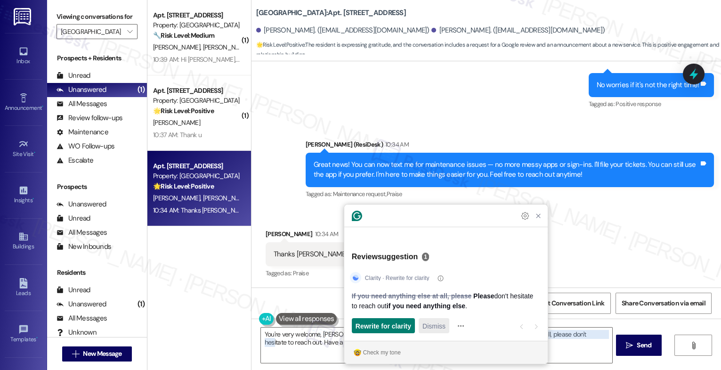
click at [442, 327] on span "Dismiss" at bounding box center [433, 326] width 23 height 10
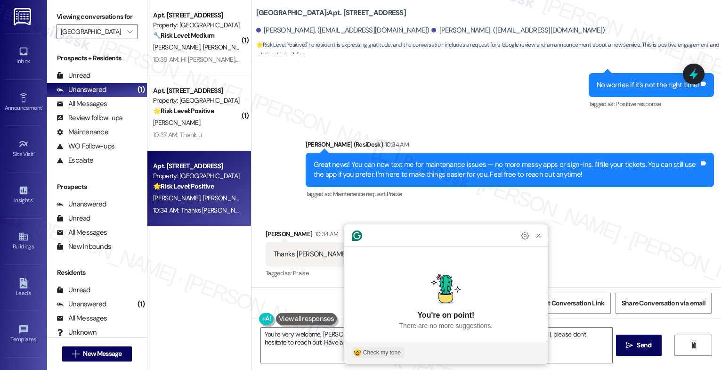
click at [387, 351] on div "Check my tone" at bounding box center [382, 352] width 38 height 8
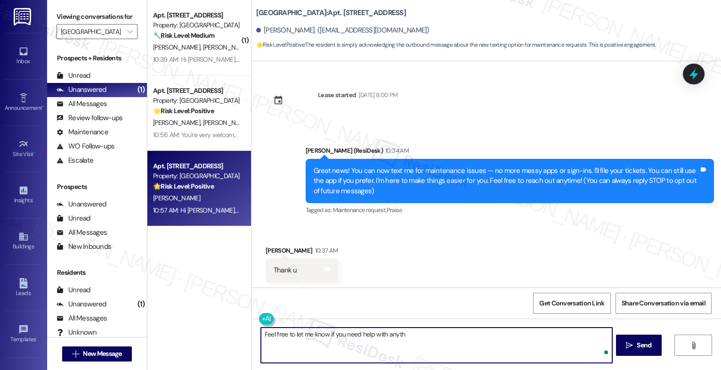
scroll to position [16, 0]
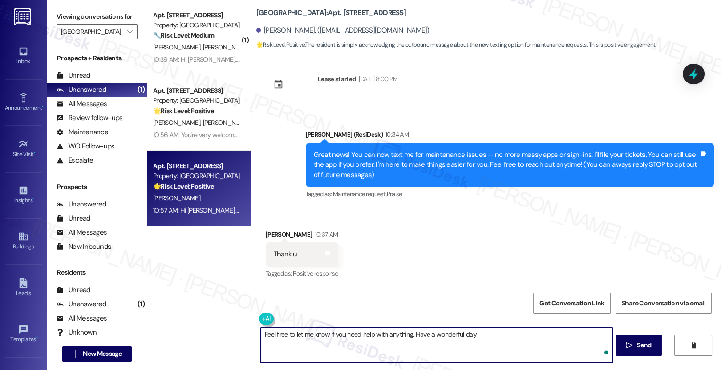
type textarea "Feel free to let me know if you need help with anything. Have a wonderful day!"
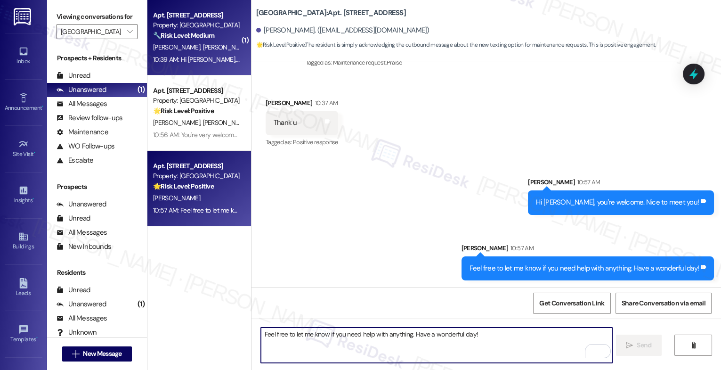
click at [206, 53] on div "[PERSON_NAME] [PERSON_NAME]" at bounding box center [196, 47] width 89 height 12
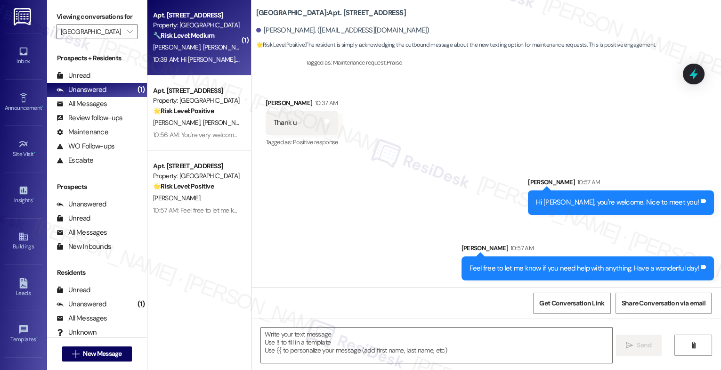
type textarea "Fetching suggested responses. Please feel free to read through the conversation…"
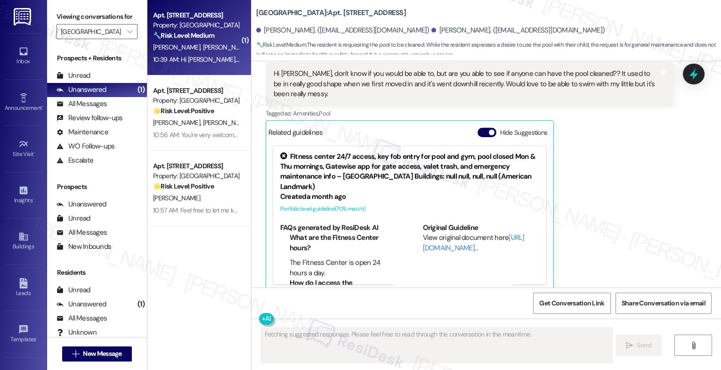
scroll to position [411, 0]
click at [480, 126] on button "Hide Suggestions" at bounding box center [486, 130] width 19 height 9
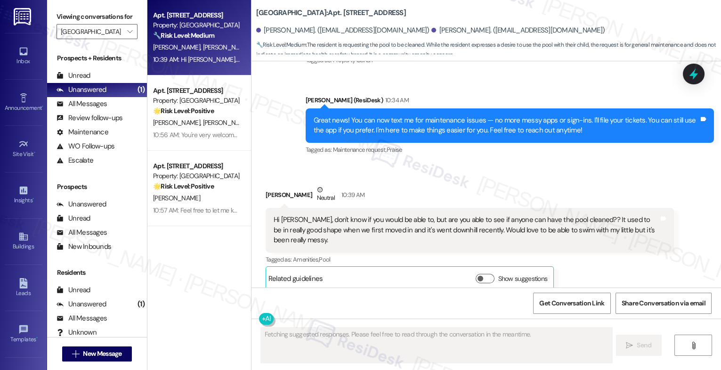
click at [427, 163] on div "Announcement, sent via SMS [PERSON_NAME] (ResiDesk) 10:34 AM Great news! You ca…" at bounding box center [509, 125] width 422 height 75
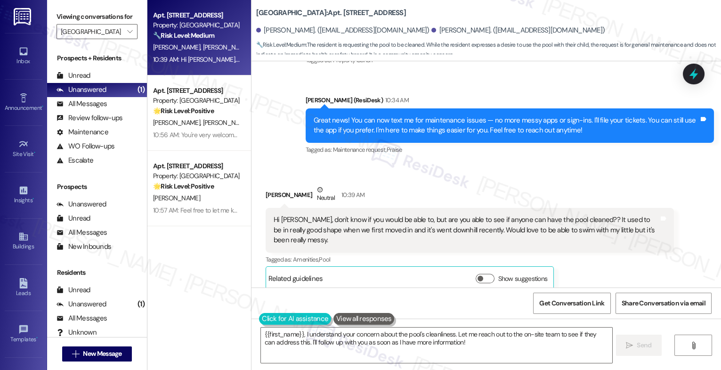
click at [279, 314] on button at bounding box center [295, 319] width 72 height 12
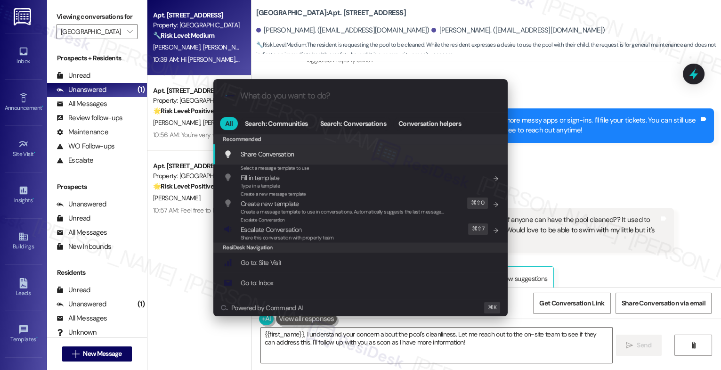
click at [564, 201] on div ".cls-1{fill:#0a055f;}.cls-2{fill:#0cc4c4;} resideskLogoBlueOrange All Search: C…" at bounding box center [360, 185] width 721 height 370
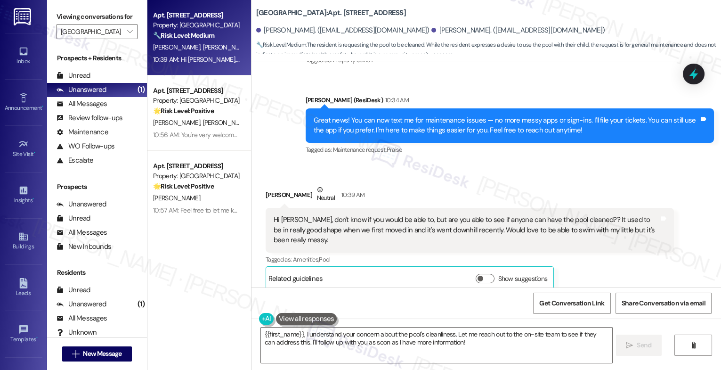
click at [306, 317] on button at bounding box center [306, 319] width 61 height 12
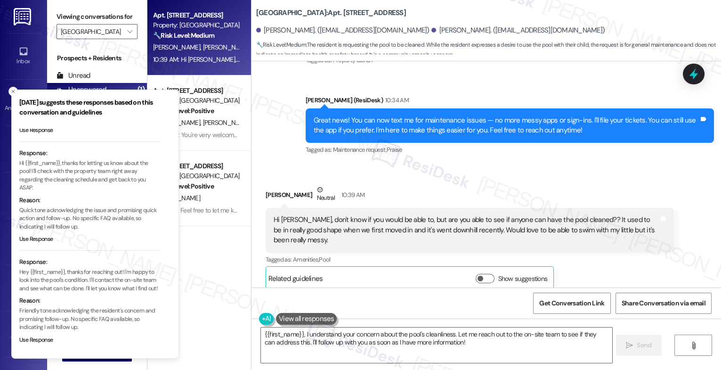
scroll to position [108, 0]
click at [32, 337] on button "Use Response" at bounding box center [36, 340] width 34 height 8
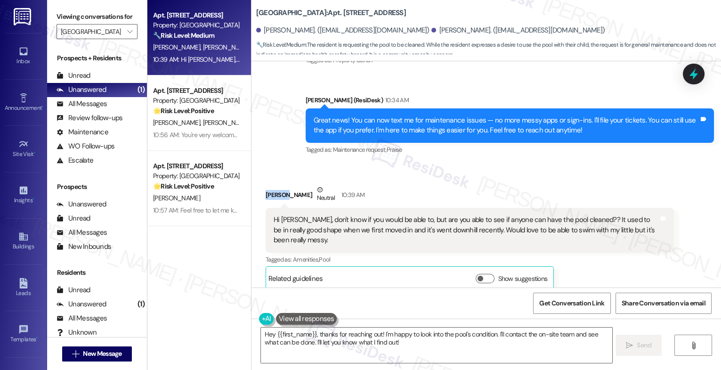
drag, startPoint x: 280, startPoint y: 192, endPoint x: 259, endPoint y: 192, distance: 20.7
click at [259, 192] on div "Received via SMS [PERSON_NAME] Neutral 10:39 AM Hi [PERSON_NAME], don't know if…" at bounding box center [469, 237] width 422 height 120
copy div "[PERSON_NAME]"
click at [300, 351] on textarea "Hey {{first_name}}, thanks for reaching out! I'm happy to look into the pool's …" at bounding box center [436, 344] width 351 height 35
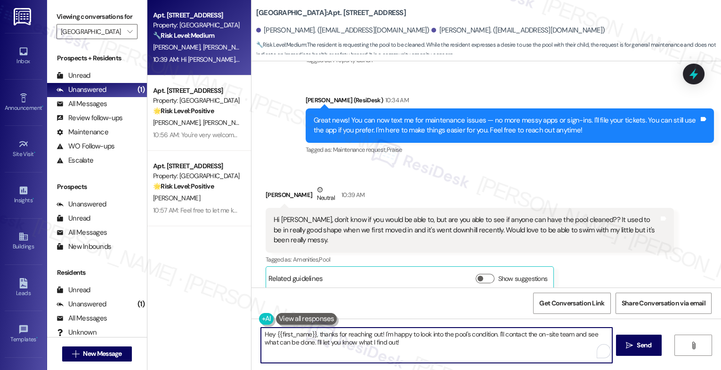
drag, startPoint x: 310, startPoint y: 335, endPoint x: 244, endPoint y: 331, distance: 65.5
click at [244, 331] on div "Apt. [STREET_ADDRESS] Property: Clear Springs 🔧 Risk Level: Medium The resident…" at bounding box center [433, 185] width 573 height 370
paste textarea "[PERSON_NAME]"
click at [383, 347] on textarea "Hi [PERSON_NAME], thanks for reaching out! I'm happy to look into the pool's co…" at bounding box center [436, 344] width 351 height 35
drag, startPoint x: 470, startPoint y: 333, endPoint x: 470, endPoint y: 346, distance: 12.7
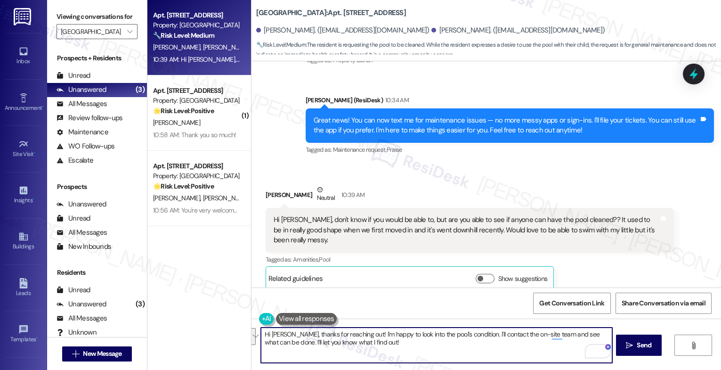
click at [470, 346] on textarea "Hi [PERSON_NAME], thanks for reaching out! I'm happy to look into the pool's co…" at bounding box center [436, 344] width 351 height 35
click at [297, 314] on button at bounding box center [306, 319] width 61 height 12
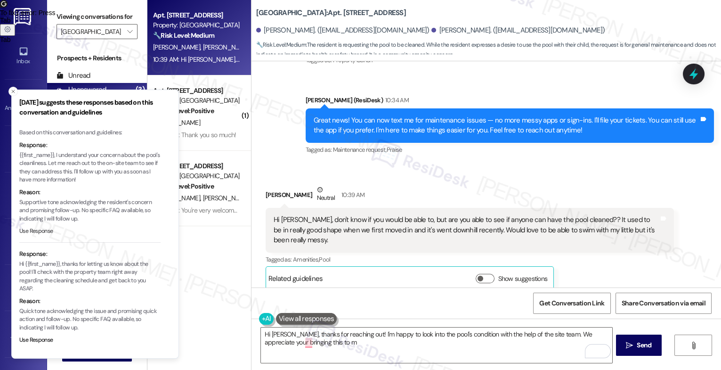
click at [49, 231] on button "Use Response" at bounding box center [36, 231] width 34 height 8
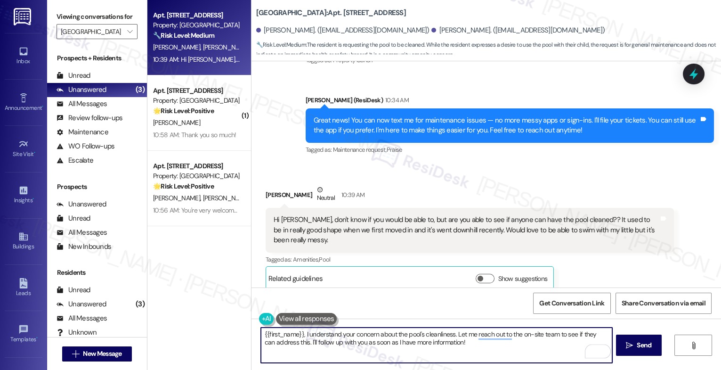
drag, startPoint x: 298, startPoint y: 331, endPoint x: 256, endPoint y: 333, distance: 42.4
click at [261, 333] on textarea "{{first_name}}, I understand your concern about the pool's cleanliness. Let me …" at bounding box center [436, 344] width 351 height 35
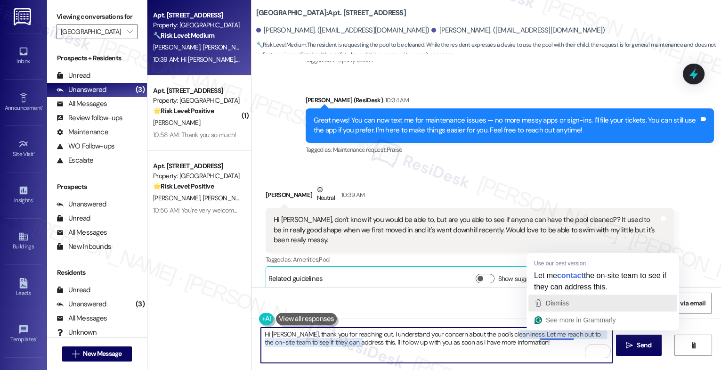
click at [551, 298] on div "Dismiss" at bounding box center [556, 303] width 25 height 14
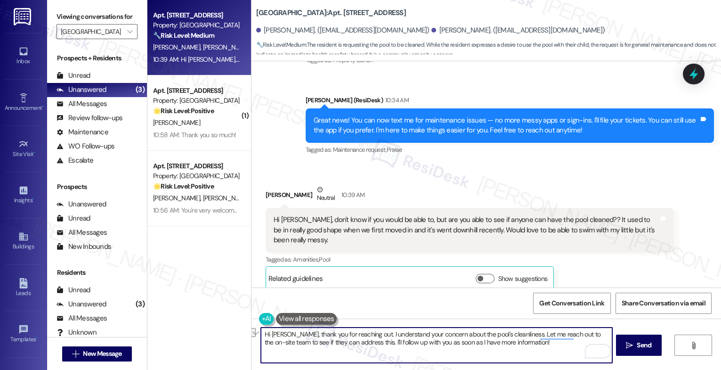
drag, startPoint x: 282, startPoint y: 342, endPoint x: 533, endPoint y: 342, distance: 250.4
click at [533, 342] on textarea "Hi [PERSON_NAME], thank you for reaching out. I understand your concern about t…" at bounding box center [436, 344] width 351 height 35
click at [487, 342] on textarea "Hi [PERSON_NAME], thank you for reaching out. I understand your concern about t…" at bounding box center [436, 344] width 351 height 35
drag, startPoint x: 282, startPoint y: 342, endPoint x: 356, endPoint y: 343, distance: 73.9
click at [356, 343] on textarea "Hi [PERSON_NAME], thank you for reaching out. I understand your concern about t…" at bounding box center [436, 344] width 351 height 35
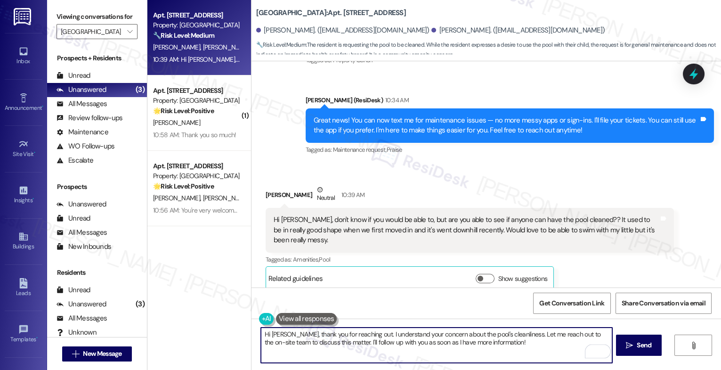
click at [539, 350] on textarea "Hi [PERSON_NAME], thank you for reaching out. I understand your concern about t…" at bounding box center [436, 344] width 351 height 35
type textarea "Hi [PERSON_NAME], thank you for reaching out. I understand your concern about t…"
click at [600, 350] on icon "Open Grammarly. 0 Suggestions." at bounding box center [598, 351] width 10 height 10
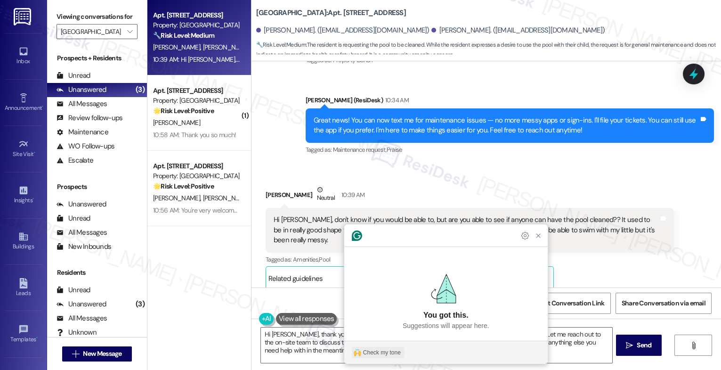
click at [367, 350] on div "Check my tone" at bounding box center [382, 352] width 38 height 8
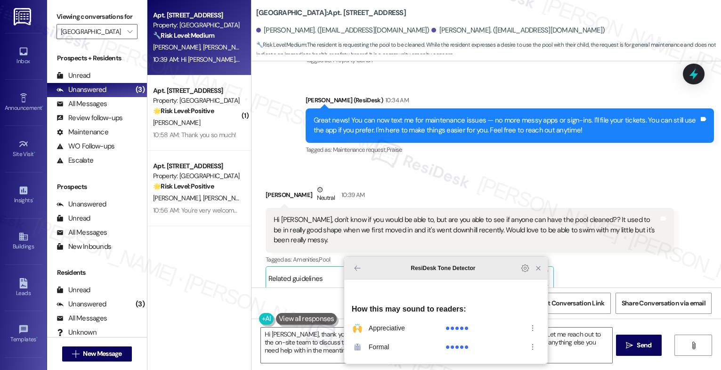
click at [540, 270] on icon "Close Grammarly Assistant" at bounding box center [538, 268] width 4 height 4
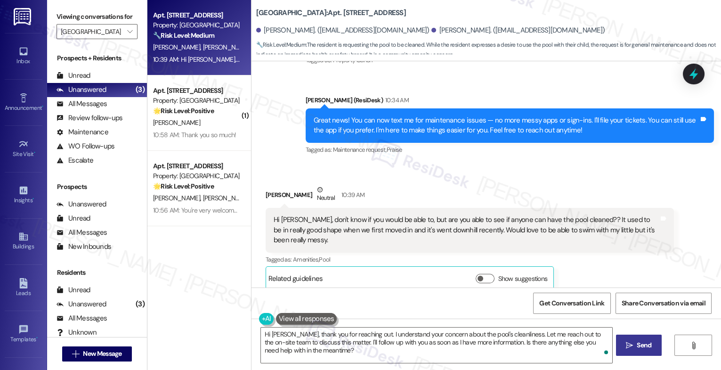
click at [635, 350] on span "Send" at bounding box center [644, 345] width 18 height 10
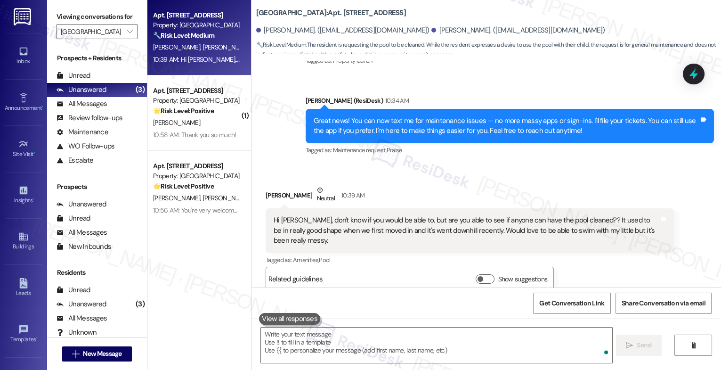
scroll to position [349, 0]
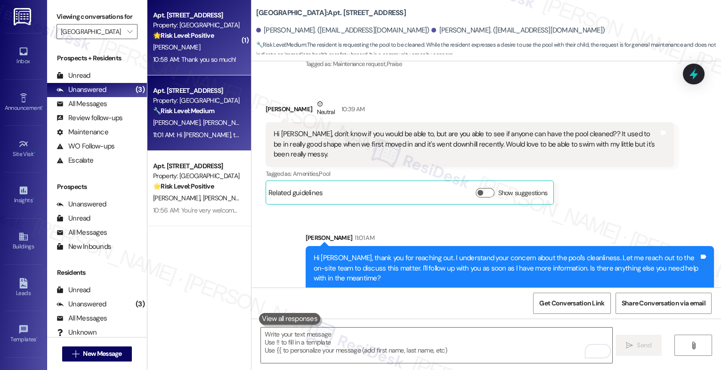
click at [193, 54] on div "10:58 AM: Thank you so much! 10:58 AM: Thank you so much!" at bounding box center [196, 60] width 89 height 12
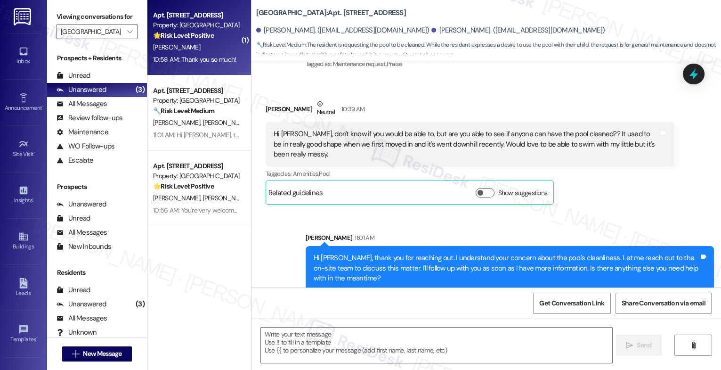
type textarea "Fetching suggested responses. Please feel free to read through the conversation…"
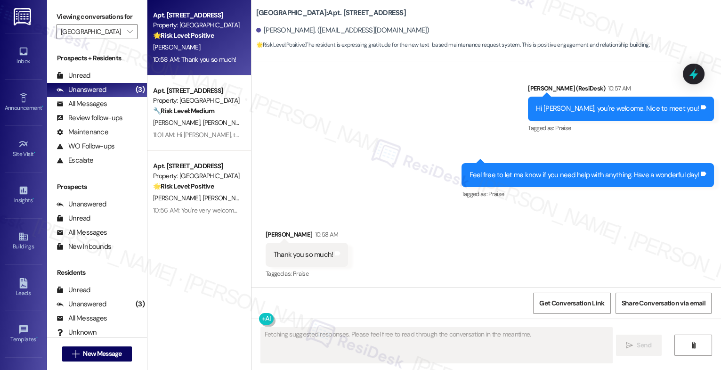
scroll to position [242, 0]
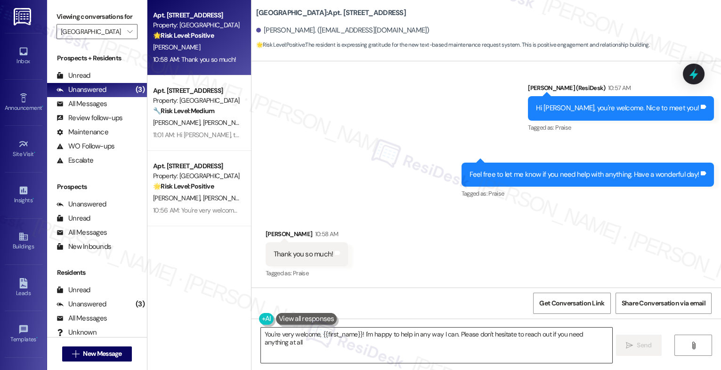
type textarea "You're very welcome, {{first_name}}! I'm happy to help in any way I can. Please…"
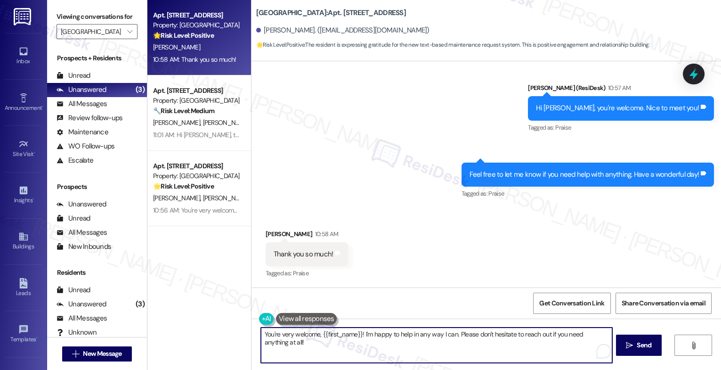
click at [309, 342] on textarea "You're very welcome, {{first_name}}! I'm happy to help in any way I can. Please…" at bounding box center [436, 344] width 351 height 35
click at [261, 334] on textarea "🙂" at bounding box center [436, 344] width 351 height 35
type textarea "My pleasure! 🙂"
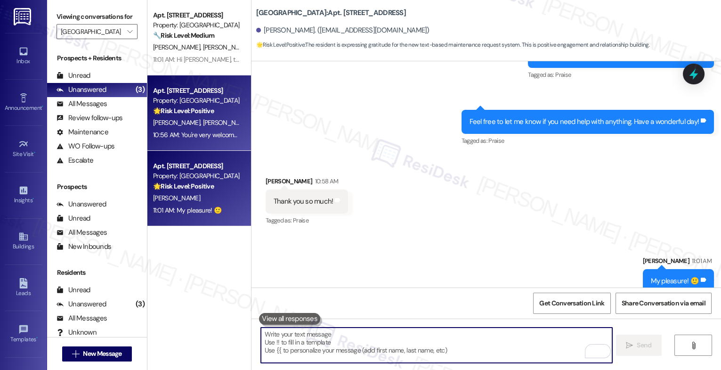
scroll to position [307, 0]
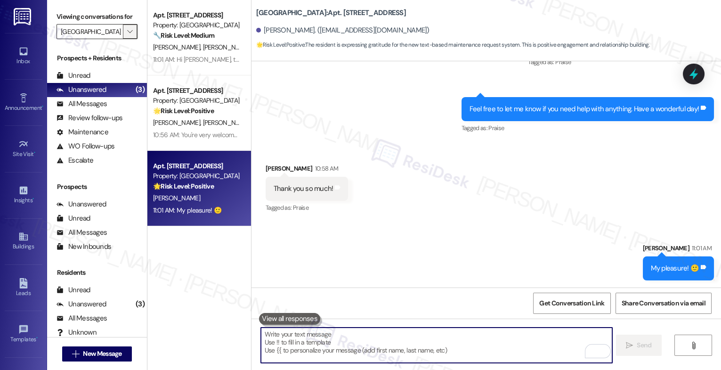
click at [127, 35] on icon "" at bounding box center [129, 32] width 5 height 8
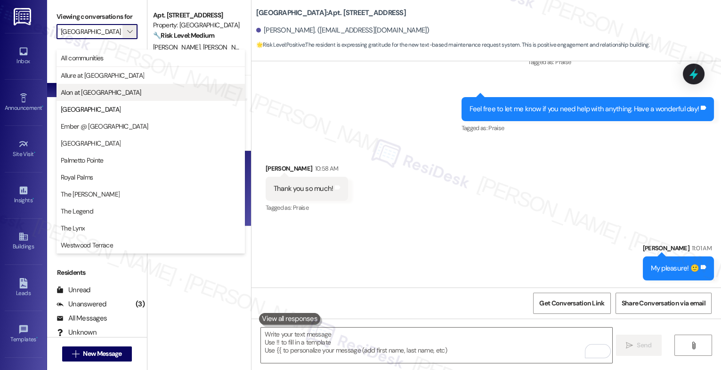
click at [100, 93] on span "Alon at [GEOGRAPHIC_DATA]" at bounding box center [101, 92] width 81 height 9
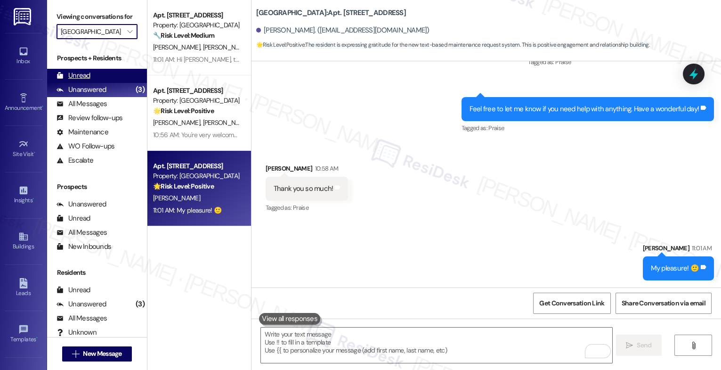
type input "Alon at [GEOGRAPHIC_DATA]"
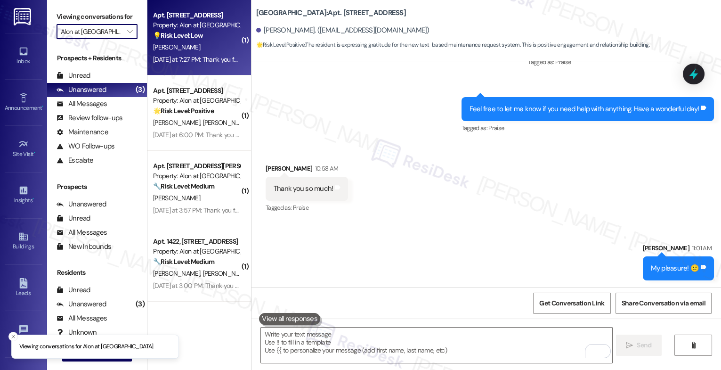
click at [199, 52] on div "[PERSON_NAME]" at bounding box center [196, 47] width 89 height 12
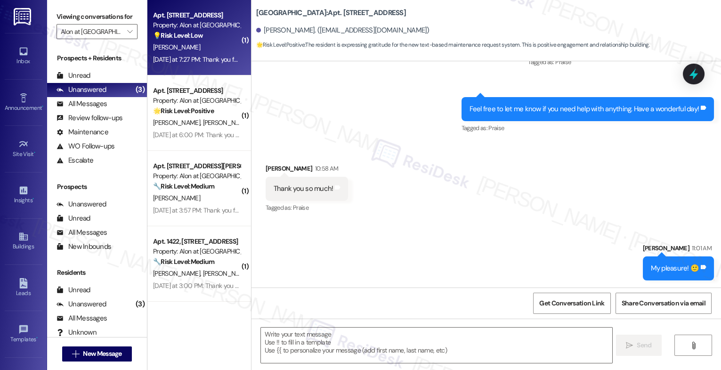
type textarea "Fetching suggested responses. Please feel free to read through the conversation…"
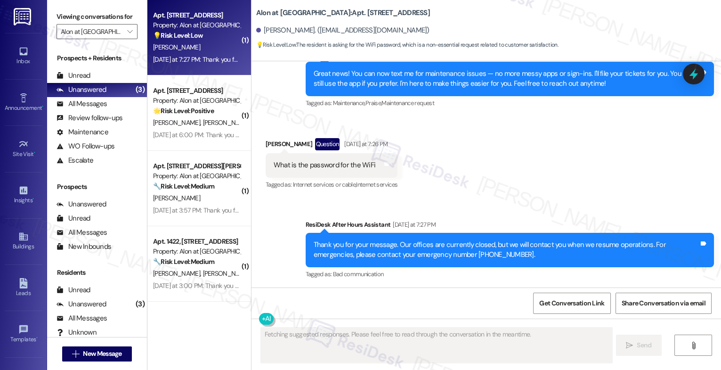
scroll to position [224, 0]
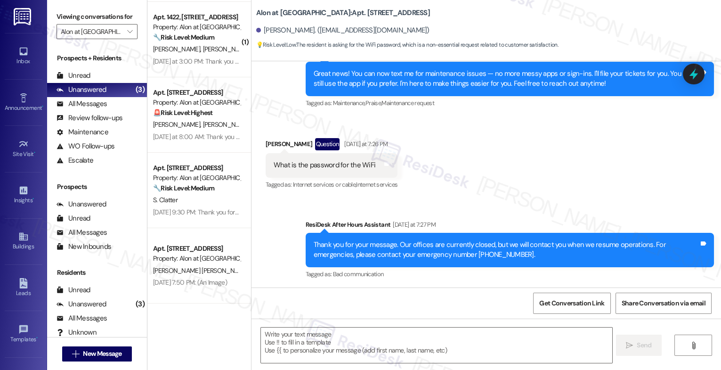
click at [193, 119] on div "A. [PERSON_NAME]" at bounding box center [196, 125] width 89 height 12
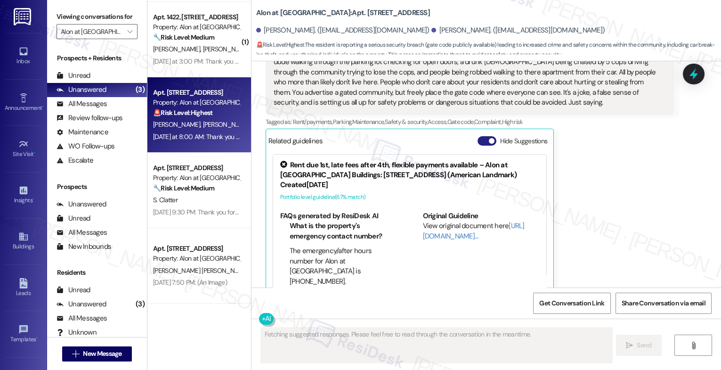
click at [477, 136] on button "Hide Suggestions" at bounding box center [486, 140] width 19 height 9
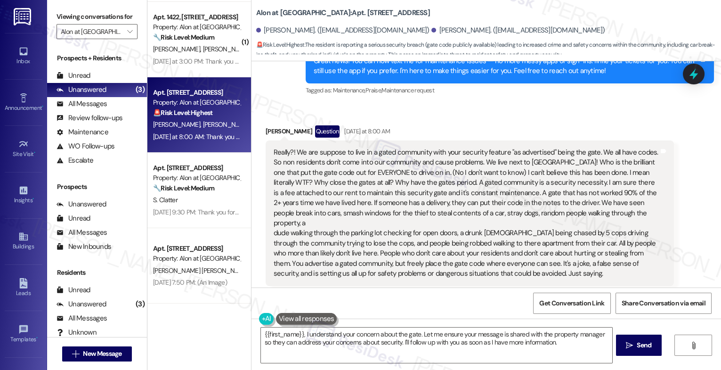
click at [482, 184] on div "Really?! We are suppose to live in a gated community with your security feature…" at bounding box center [466, 212] width 385 height 131
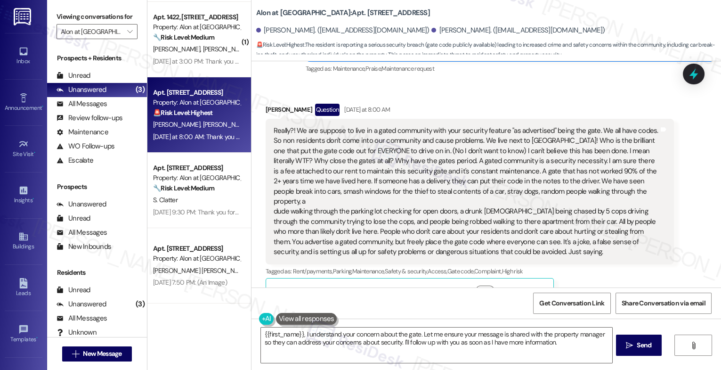
scroll to position [432, 0]
click at [579, 165] on div "Really?! We are suppose to live in a gated community with your security feature…" at bounding box center [466, 190] width 385 height 131
click at [502, 171] on div "Really?! We are suppose to live in a gated community with your security feature…" at bounding box center [466, 190] width 385 height 131
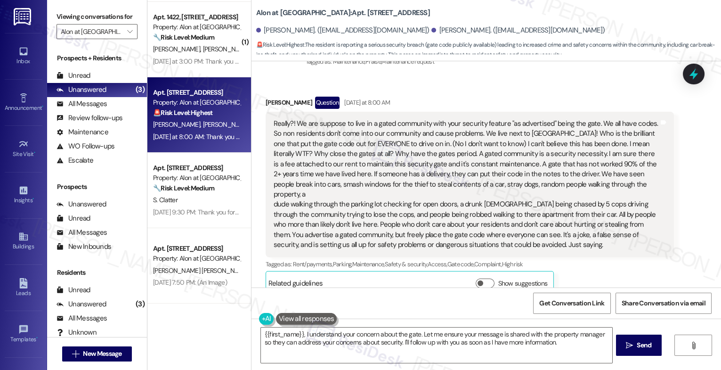
scroll to position [440, 0]
click at [400, 167] on div "Really?! We are suppose to live in a gated community with your security feature…" at bounding box center [466, 182] width 385 height 131
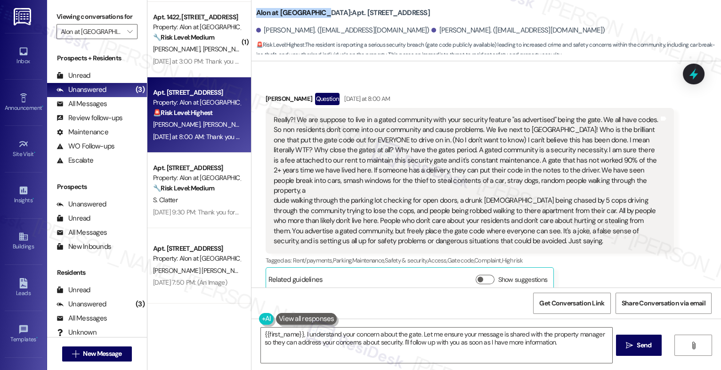
drag, startPoint x: 250, startPoint y: 12, endPoint x: 307, endPoint y: 14, distance: 57.5
click at [307, 14] on b "Alon at [GEOGRAPHIC_DATA]: Apt. [STREET_ADDRESS]" at bounding box center [343, 13] width 174 height 10
copy b "Alon at [GEOGRAPHIC_DATA]"
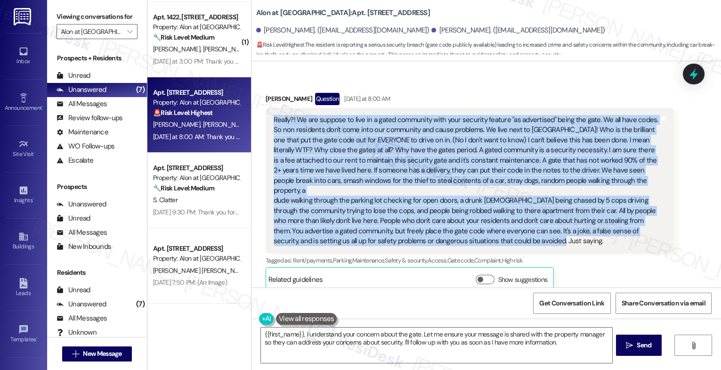
drag, startPoint x: 266, startPoint y: 106, endPoint x: 496, endPoint y: 221, distance: 257.5
click at [496, 221] on div "Really?! We are suppose to live in a gated community with your security feature…" at bounding box center [470, 180] width 408 height 145
copy div "Really?! We are suppose to live in a gated community with your security feature…"
click at [299, 337] on textarea "{{first_name}}, I understand your concern about the gate. Let me ensure your me…" at bounding box center [436, 344] width 351 height 35
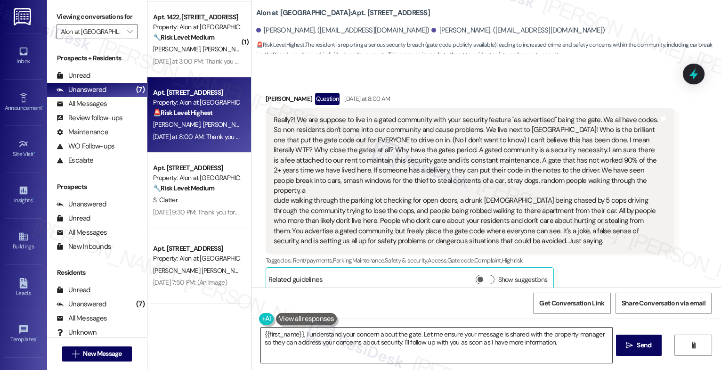
click at [299, 337] on textarea "{{first_name}}, I understand your concern about the gate. Let me ensure your me…" at bounding box center [436, 344] width 351 height 35
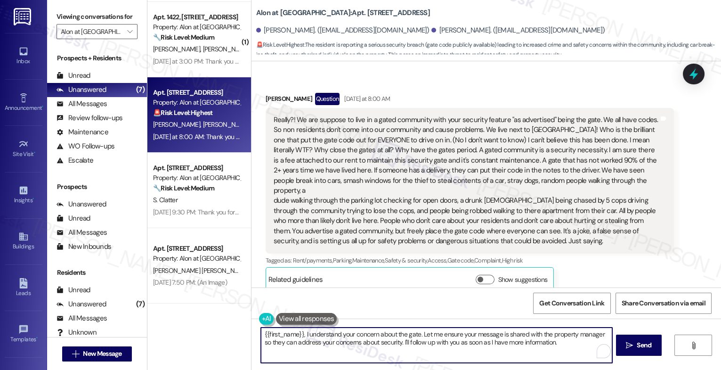
click at [299, 337] on textarea "{{first_name}}, I understand your concern about the gate. Let me ensure your me…" at bounding box center [436, 344] width 351 height 35
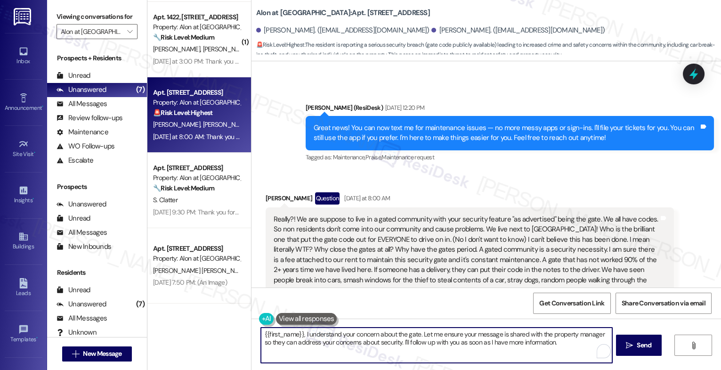
scroll to position [339, 0]
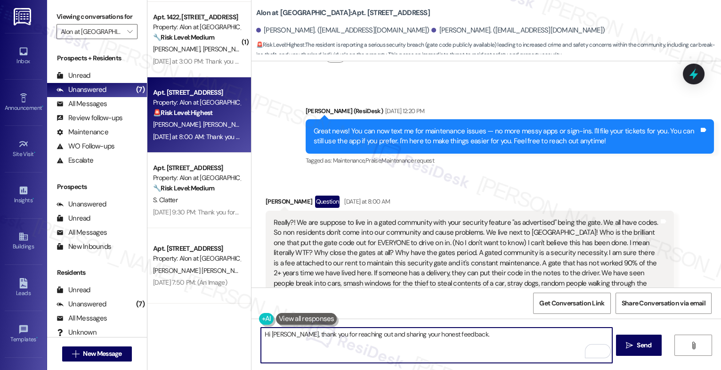
paste textarea "I’m really sorry to hear about everything you and your neighbors have experienc…"
click at [386, 346] on textarea "Hi [PERSON_NAME], thank you for reaching out and sharing your honest feedback. …" at bounding box center [436, 344] width 351 height 35
paste textarea "I hear your frustration about the gate code being shared too openly and how tha…"
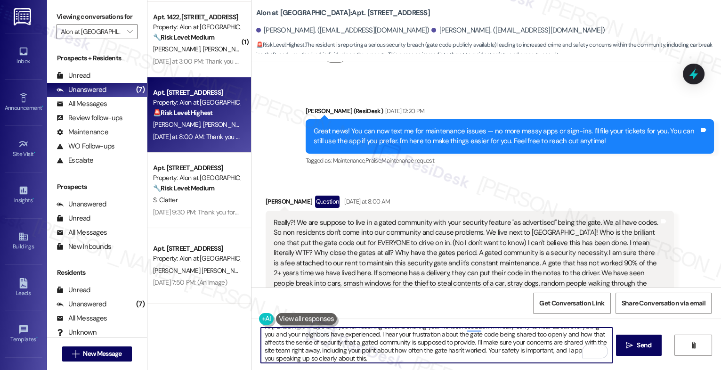
scroll to position [0, 0]
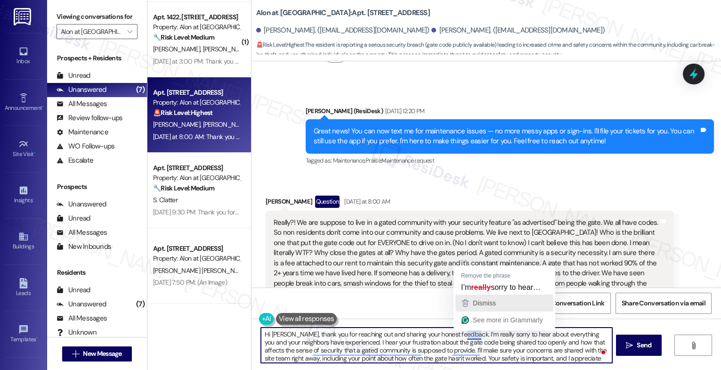
click at [491, 301] on span "Dismiss" at bounding box center [484, 303] width 23 height 8
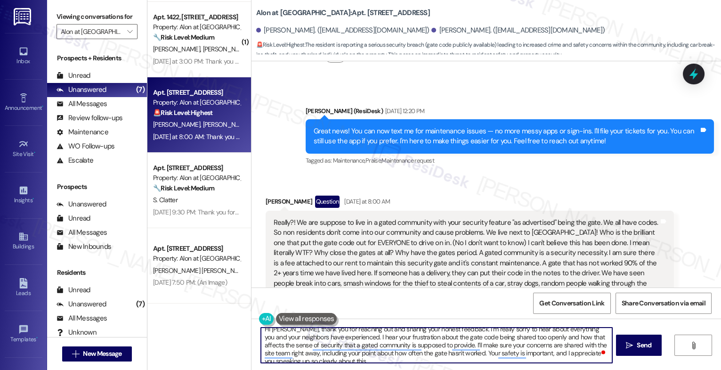
scroll to position [10, 0]
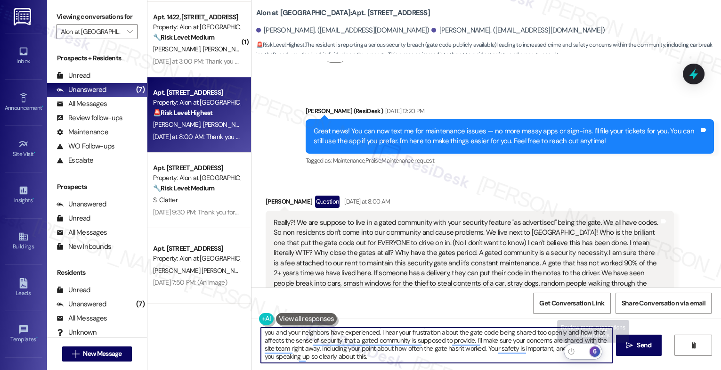
click at [598, 349] on div "6" at bounding box center [594, 351] width 10 height 10
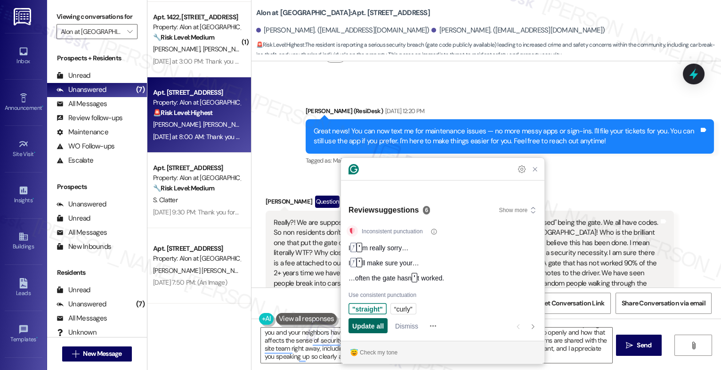
click at [369, 325] on span "Update all" at bounding box center [368, 326] width 32 height 10
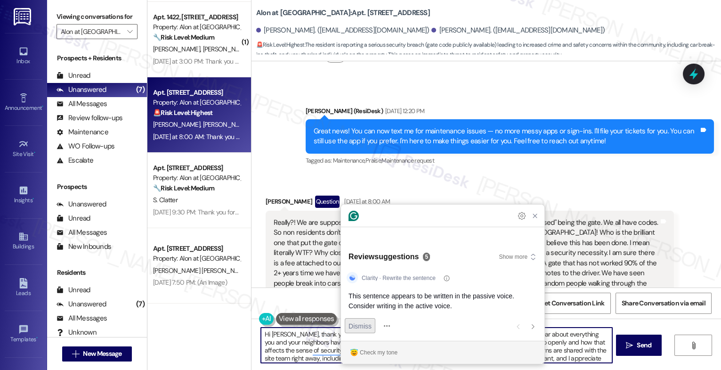
type textarea "Hi [PERSON_NAME], thank you for reaching out and sharing your honest feedback. …"
click at [369, 325] on span "Dismiss" at bounding box center [359, 326] width 23 height 10
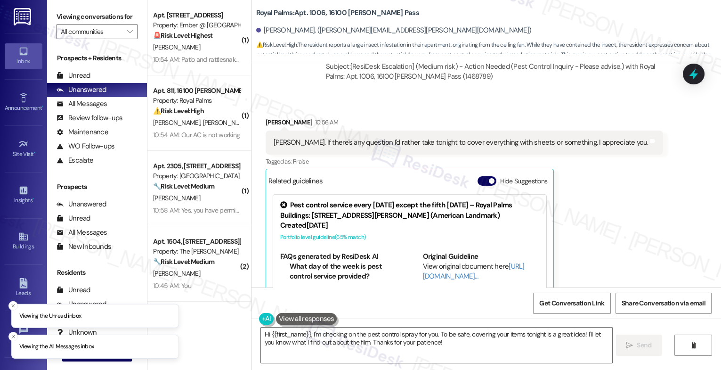
scroll to position [3998, 0]
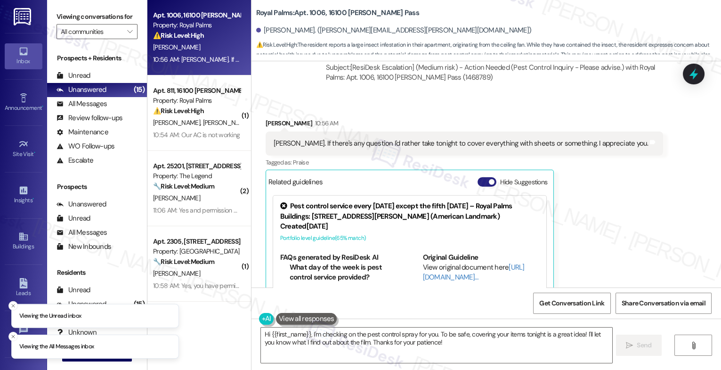
click at [477, 177] on button "Hide Suggestions" at bounding box center [486, 181] width 19 height 9
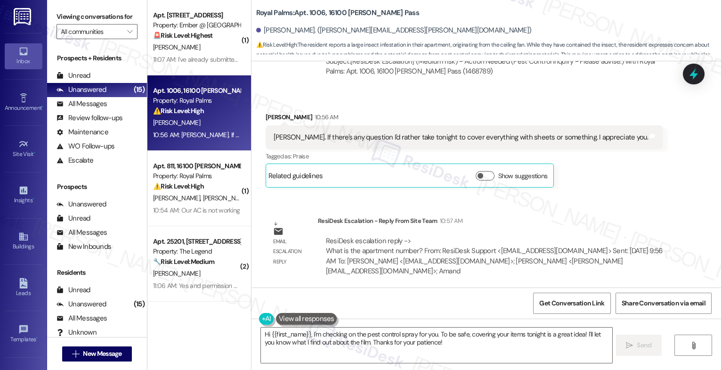
scroll to position [4022, 0]
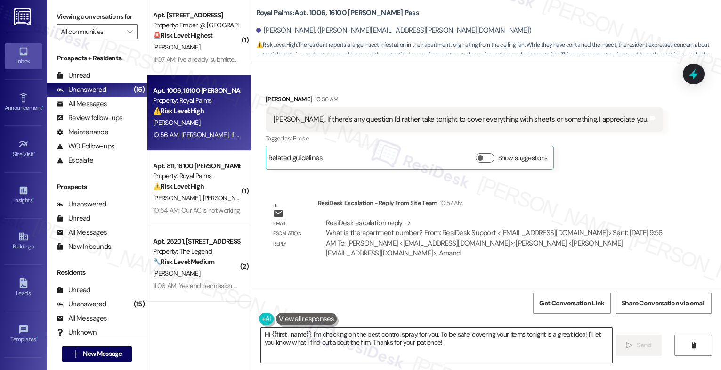
click at [322, 335] on textarea "Hi {{first_name}}, I'm checking on the pest control spray for you. To be safe, …" at bounding box center [436, 344] width 351 height 35
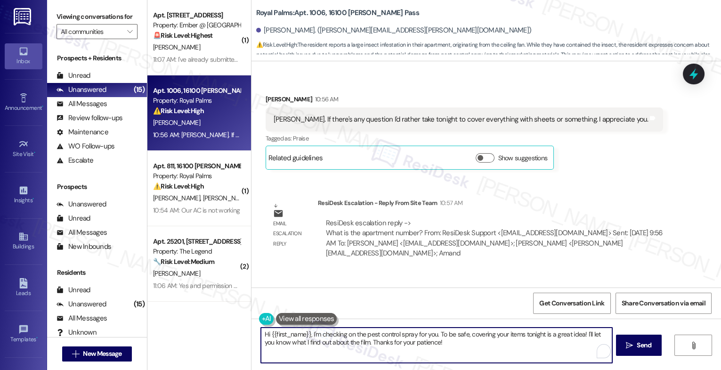
click at [322, 335] on textarea "Hi {{first_name}}, I'm checking on the pest control spray for you. To be safe, …" at bounding box center [436, 344] width 351 height 35
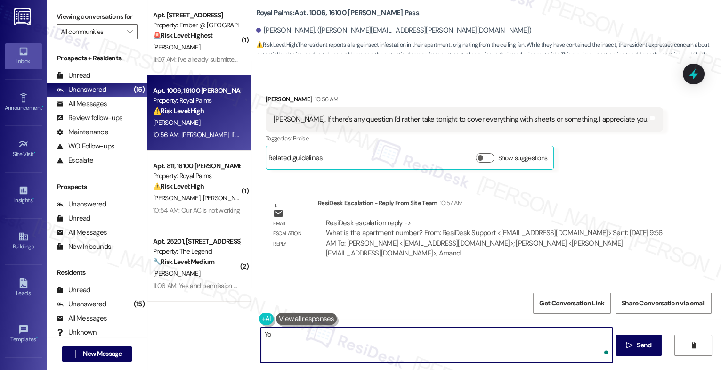
type textarea "Y"
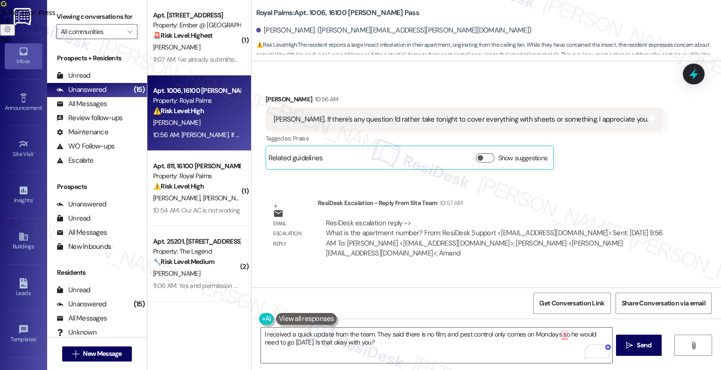
click at [569, 287] on div "Get Conversation Link Share Conversation via email" at bounding box center [485, 302] width 469 height 31
click at [483, 351] on textarea "I received a quick update from the team. They said there is no film, and pest c…" at bounding box center [436, 344] width 351 height 35
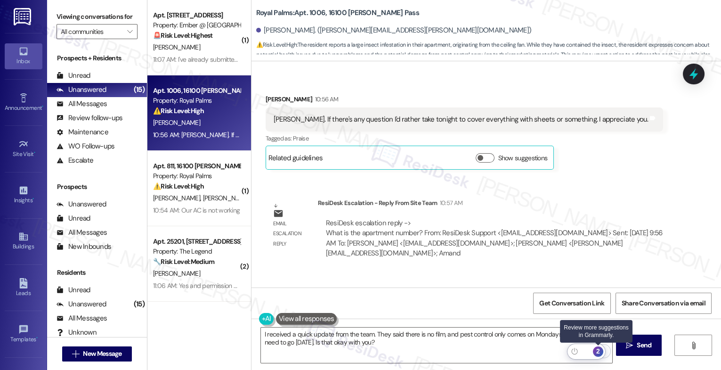
click at [599, 350] on div "2" at bounding box center [598, 351] width 10 height 10
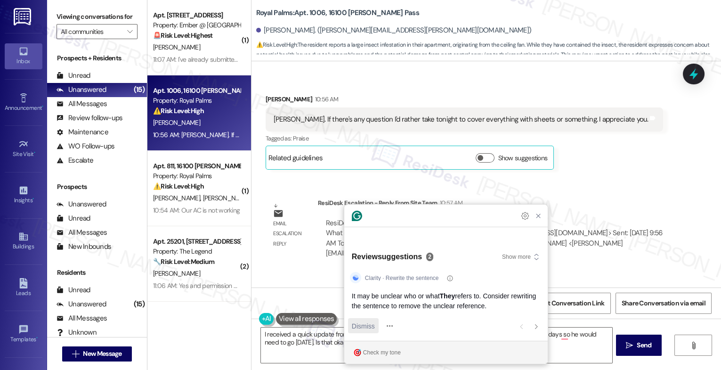
click at [358, 324] on span "Dismiss" at bounding box center [363, 326] width 23 height 10
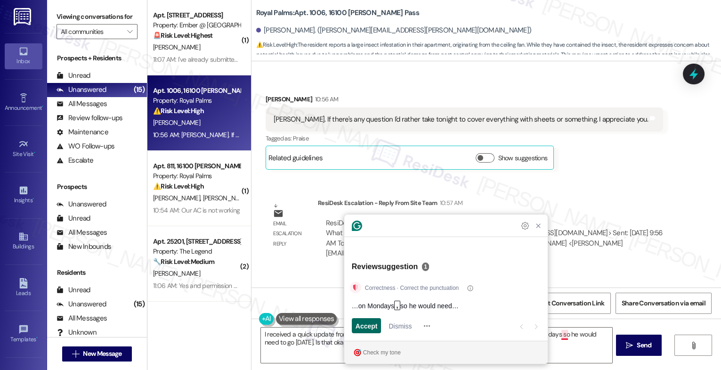
click at [365, 323] on span "Accept" at bounding box center [366, 326] width 22 height 10
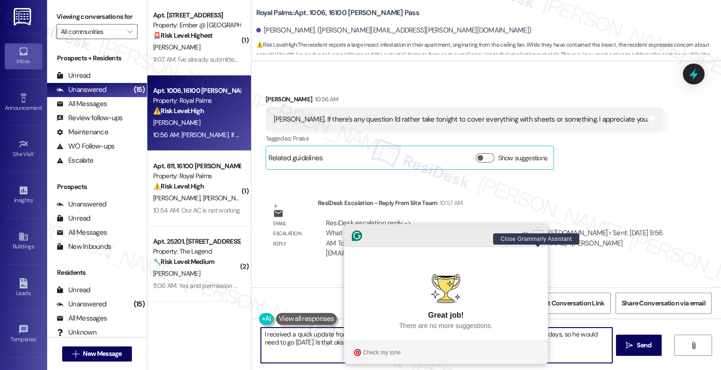
type textarea "I received a quick update from the team. They said there is no film, and pest c…"
click at [540, 239] on icon "Close Grammarly Assistant" at bounding box center [538, 236] width 8 height 8
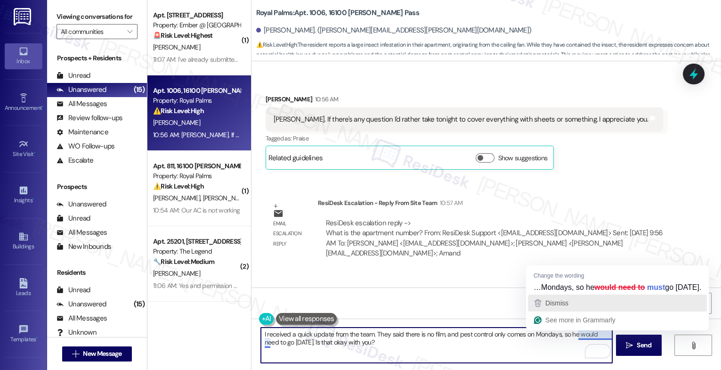
click at [571, 299] on div "Dismiss" at bounding box center [617, 303] width 170 height 14
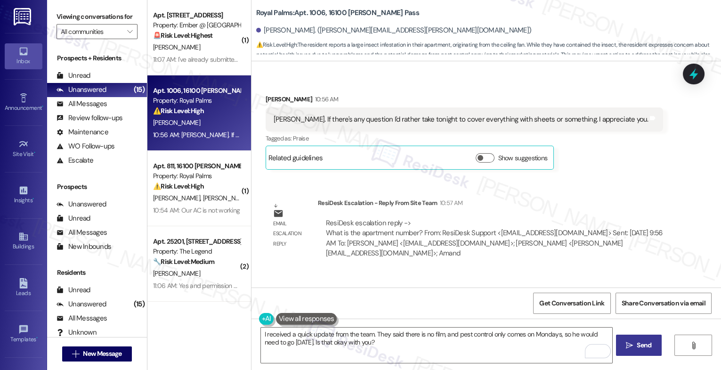
click at [629, 341] on icon "" at bounding box center [629, 345] width 7 height 8
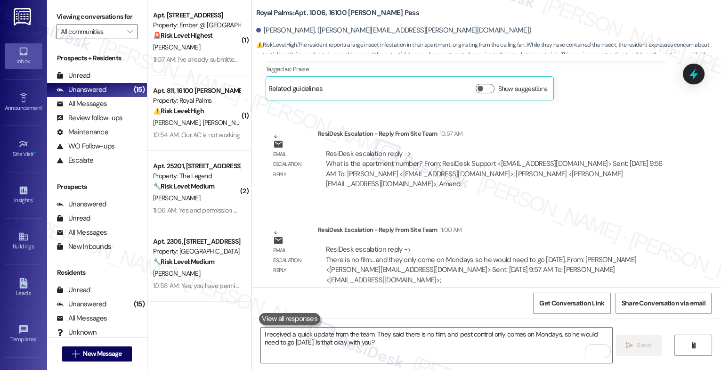
scroll to position [4098, 0]
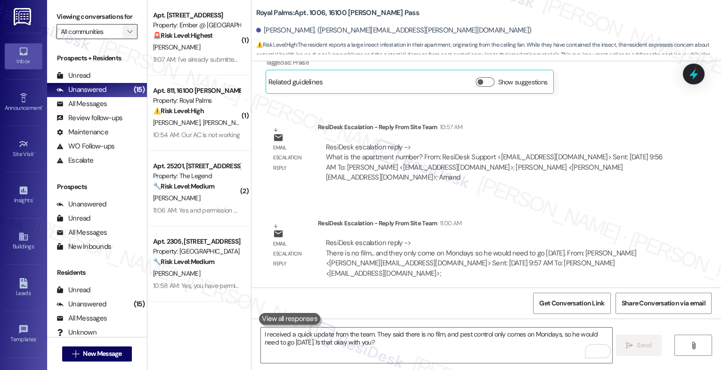
click at [127, 35] on icon "" at bounding box center [129, 32] width 5 height 8
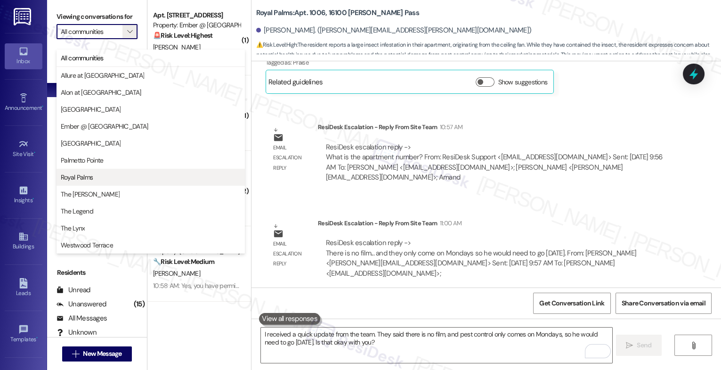
click at [71, 181] on span "Royal Palms" at bounding box center [77, 176] width 32 height 9
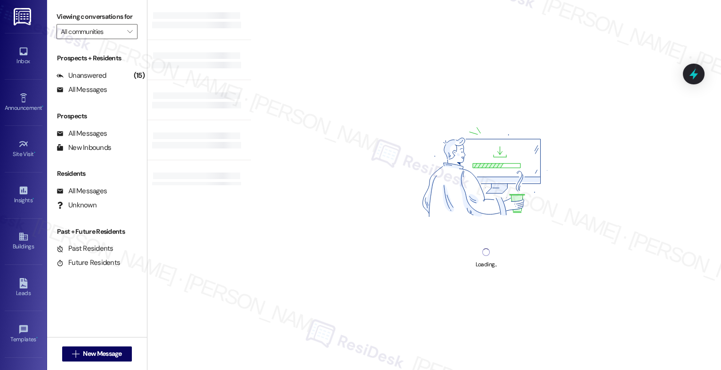
type input "Royal Palms"
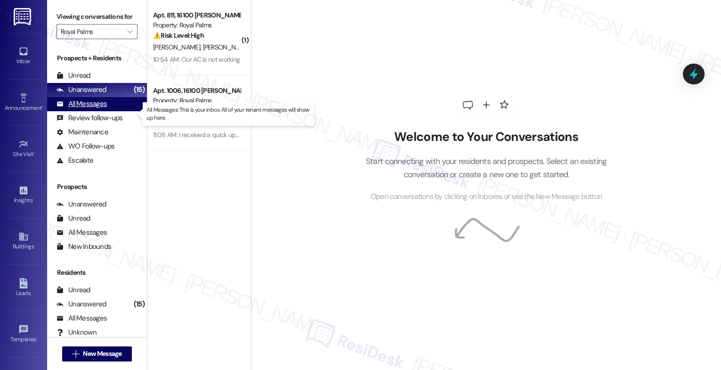
click at [90, 109] on div "All Messages" at bounding box center [81, 104] width 50 height 10
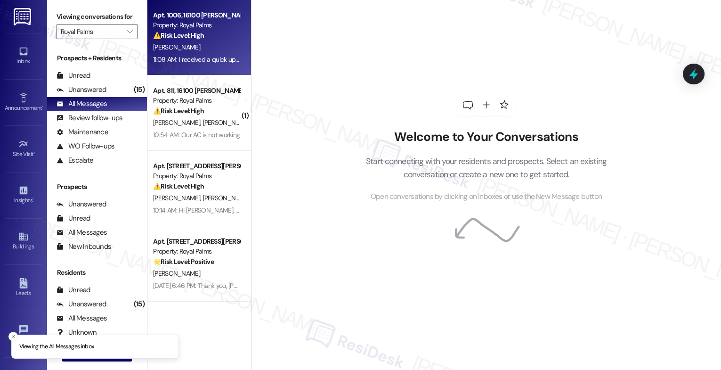
click at [191, 40] on strong "⚠️ Risk Level: High" at bounding box center [178, 35] width 51 height 8
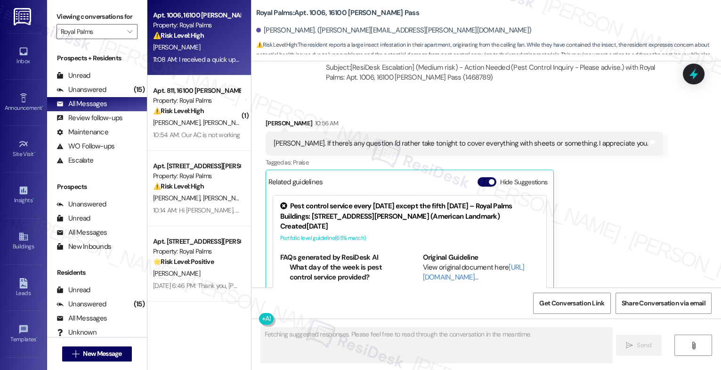
scroll to position [2, 0]
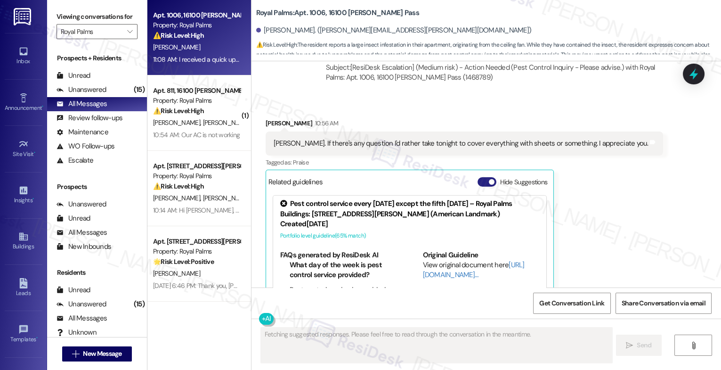
click at [480, 177] on button "Hide Suggestions" at bounding box center [486, 181] width 19 height 9
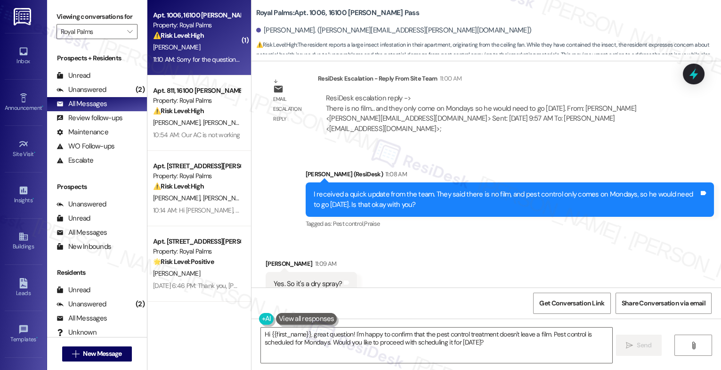
scroll to position [4308, 0]
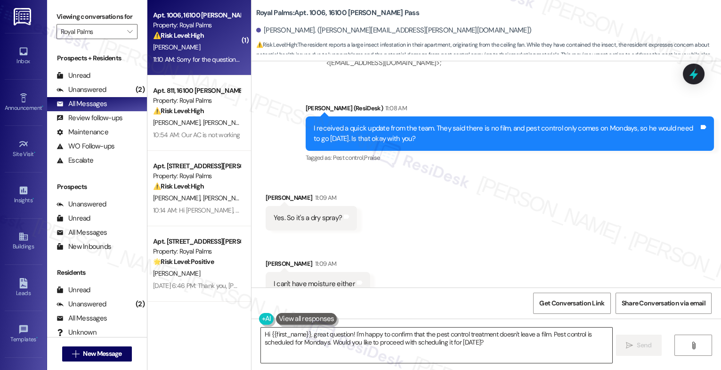
click at [333, 342] on textarea "Hi {{first_name}}, great question! I'm happy to confirm that the pest control t…" at bounding box center [436, 344] width 351 height 35
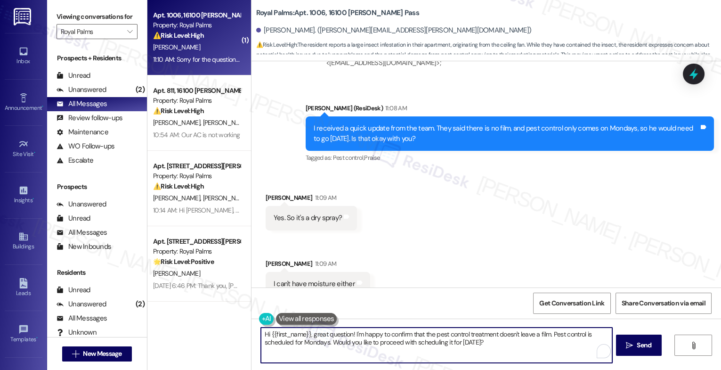
click at [333, 342] on textarea "Hi {{first_name}}, great question! I'm happy to confirm that the pest control t…" at bounding box center [436, 344] width 351 height 35
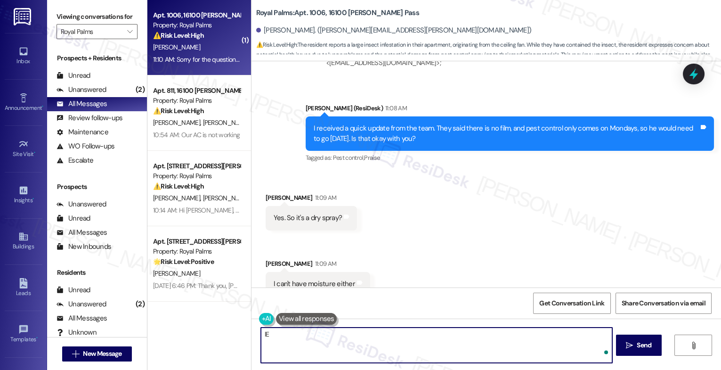
type textarea "l"
type textarea "Let me check it first to be sure."
click at [597, 348] on icon "Open Grammarly. 0 Suggestions." at bounding box center [597, 350] width 7 height 7
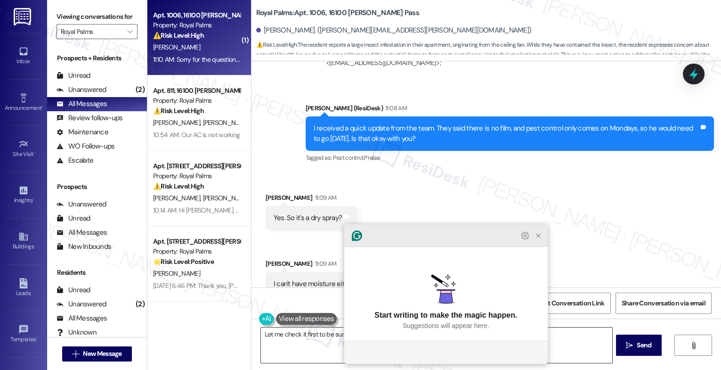
click at [540, 239] on icon "Close Grammarly Assistant" at bounding box center [538, 236] width 8 height 8
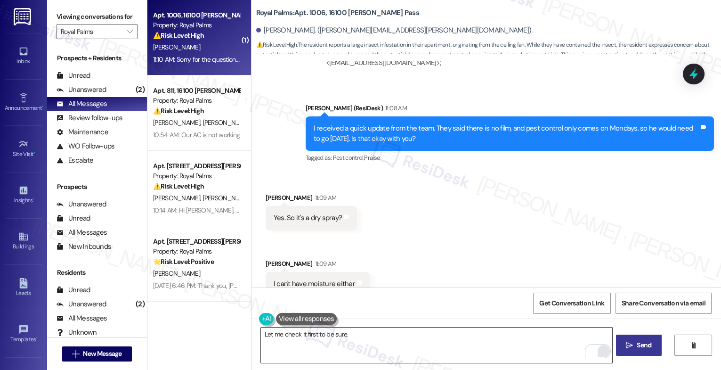
click at [634, 338] on button " Send" at bounding box center [639, 344] width 46 height 21
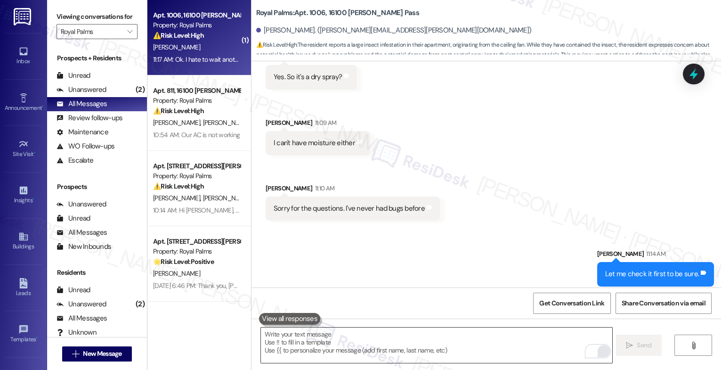
scroll to position [4449, 0]
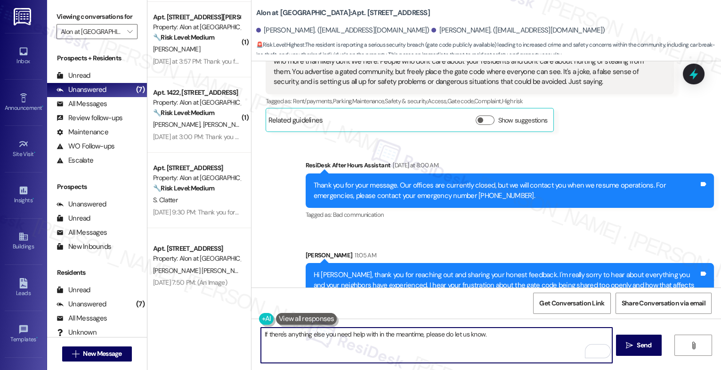
scroll to position [628, 0]
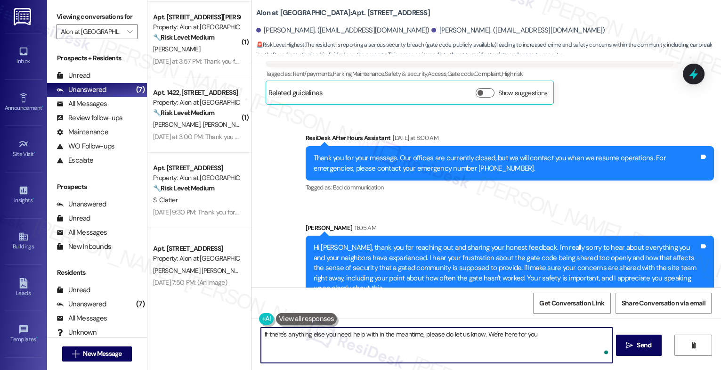
type textarea "If there's anything else you need help with in the meantime, please do let us k…"
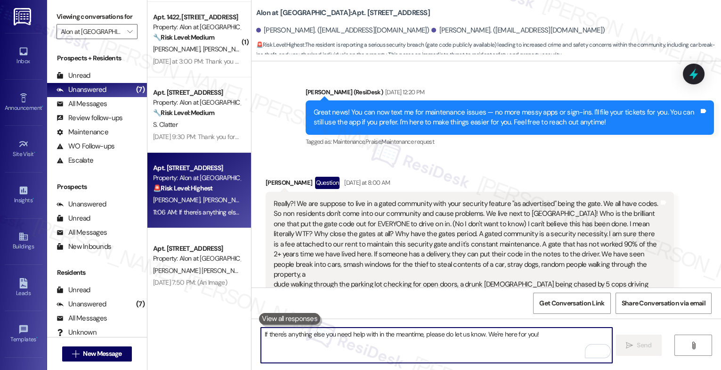
scroll to position [358, 0]
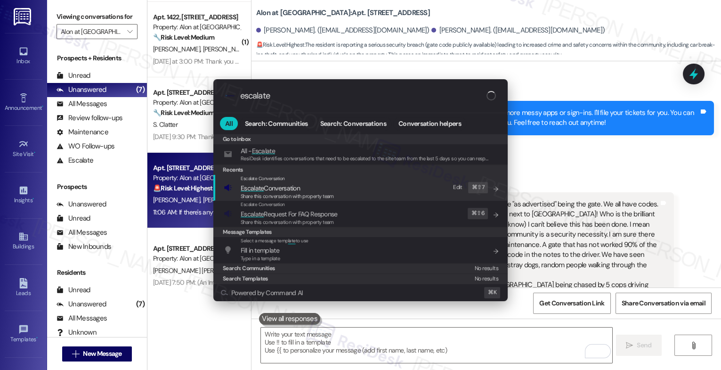
type input "escalate"
click at [306, 192] on div "Share this conversation with property team" at bounding box center [287, 196] width 93 height 8
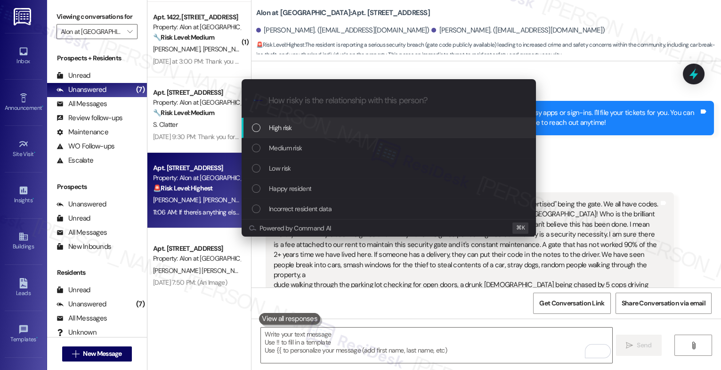
click at [296, 122] on div "High risk" at bounding box center [389, 127] width 275 height 10
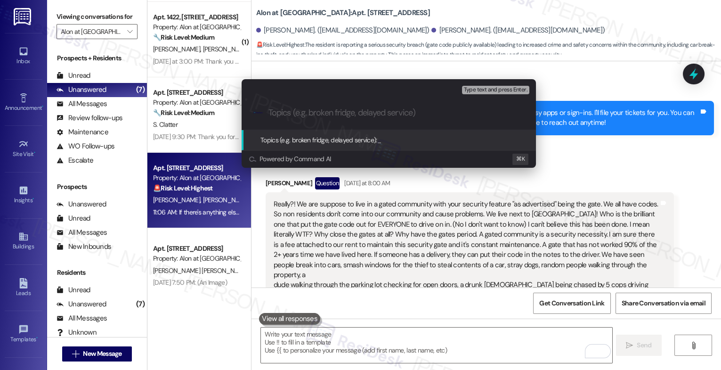
click at [299, 108] on input "Topics (e.g. broken fridge, delayed service)" at bounding box center [396, 113] width 256 height 10
type input "Security and Safety Concern - Gate code"
click at [432, 114] on input "Security and Safety Concern - Gate code" at bounding box center [392, 113] width 248 height 10
click at [431, 112] on input "Security and Safety Concern - Gate code" at bounding box center [392, 113] width 248 height 10
click at [404, 217] on div "Escalate Conversation High risk Topics (e.g. broken fridge, delayed service) An…" at bounding box center [360, 185] width 721 height 370
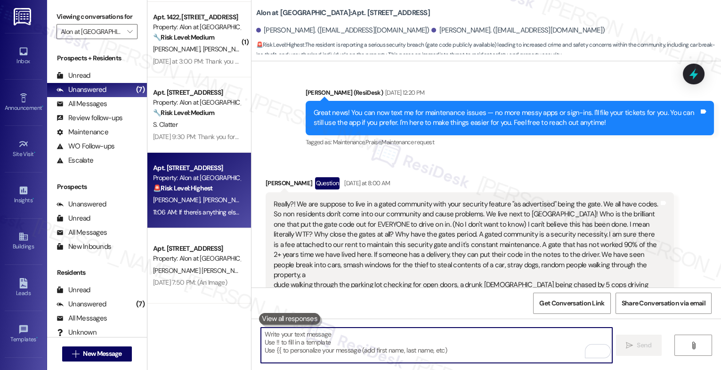
scroll to position [694, 0]
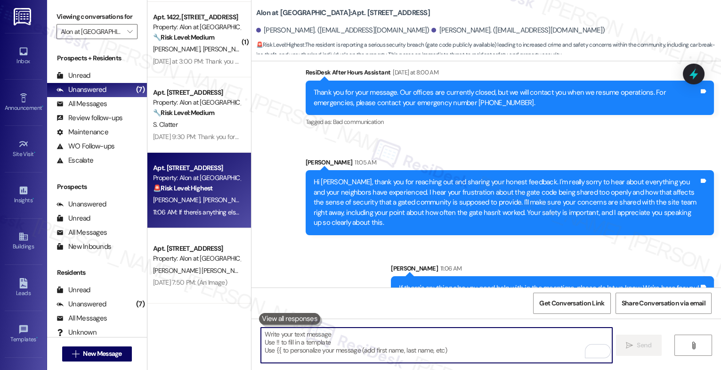
click at [309, 345] on textarea "To enrich screen reader interactions, please activate Accessibility in Grammarl…" at bounding box center [436, 344] width 351 height 35
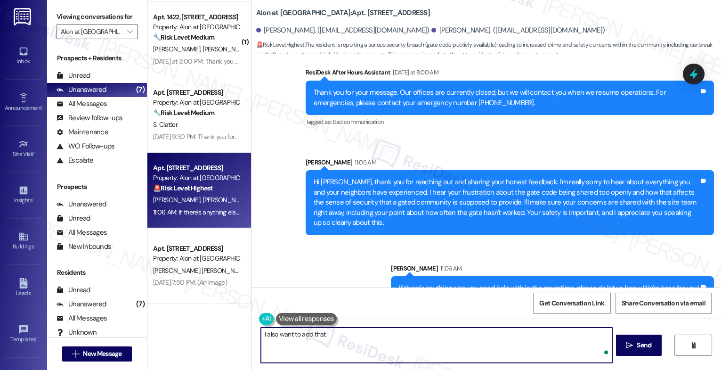
paste textarea "This is only temporary unit we get more remotes orders for all residents needin…"
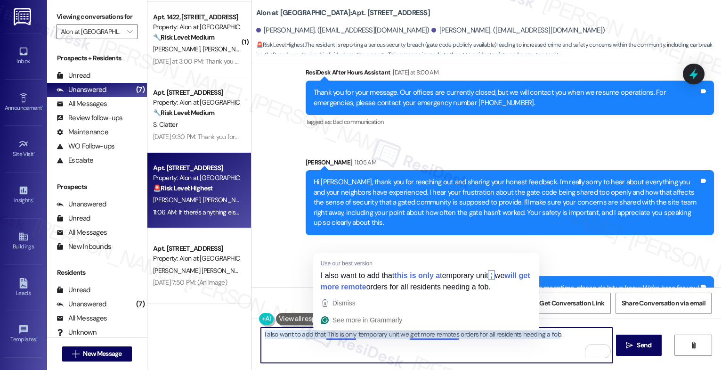
drag, startPoint x: 338, startPoint y: 334, endPoint x: 313, endPoint y: 334, distance: 25.4
click at [313, 334] on textarea "I also want to add that This is only temporary unit we get more remotes orders …" at bounding box center [436, 344] width 351 height 35
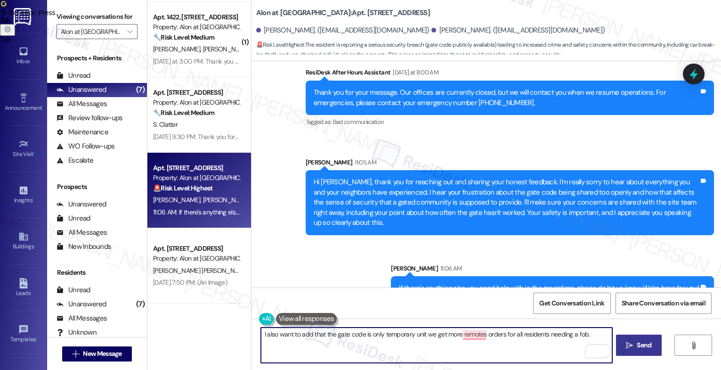
drag, startPoint x: 330, startPoint y: 333, endPoint x: 628, endPoint y: 334, distance: 298.0
click at [628, 334] on div "I also want to add that the gate code is only temporary unit we get more remote…" at bounding box center [485, 353] width 469 height 71
paste textarea "We created a general code for people to access the gates quickly. #1256. The co…"
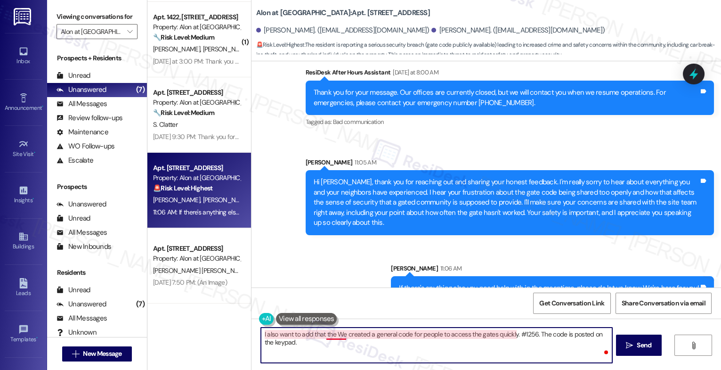
click at [336, 336] on textarea "I also want to add that the We created a general code for people to access the …" at bounding box center [436, 344] width 351 height 35
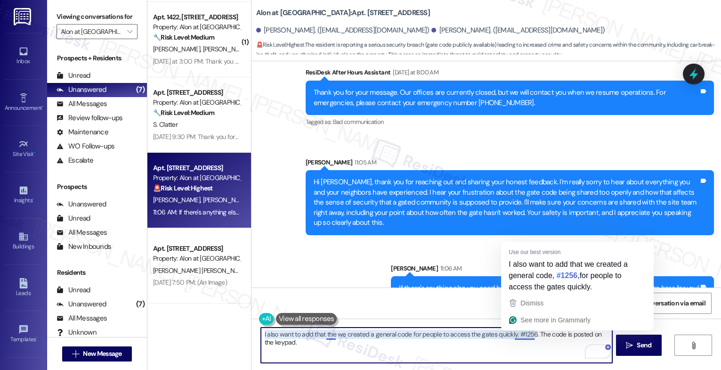
click at [412, 345] on textarea "I also want to add that the we created a general code for people to access the …" at bounding box center [436, 344] width 351 height 35
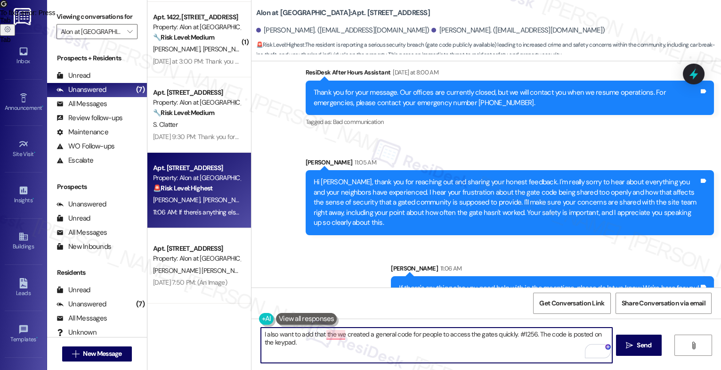
paste textarea "This is only temporary unit we get more remotes orders for all residents needin…"
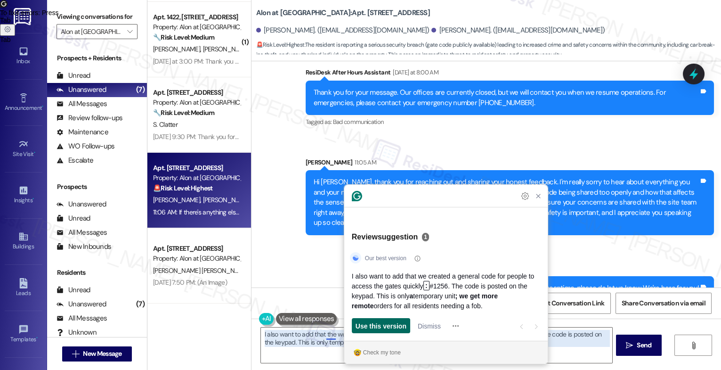
click at [382, 324] on span "Use this version" at bounding box center [380, 326] width 51 height 10
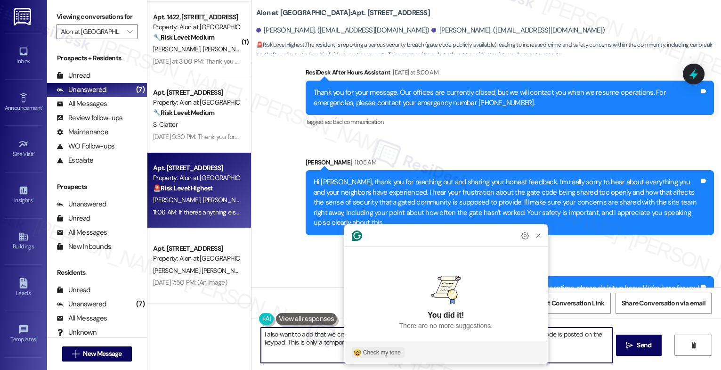
click at [378, 348] on div "Check my tone" at bounding box center [382, 352] width 38 height 8
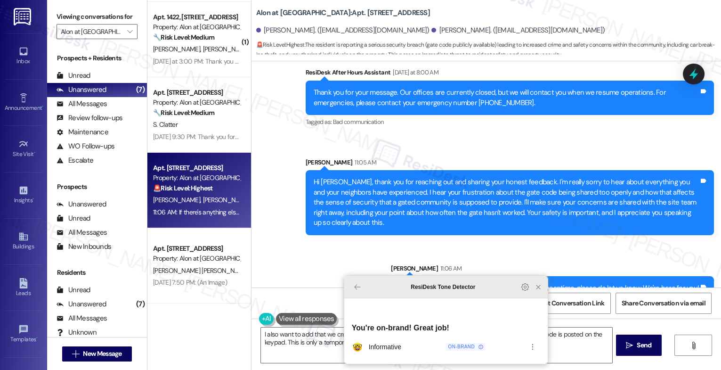
click at [541, 290] on icon "Close Grammarly Assistant" at bounding box center [538, 287] width 8 height 8
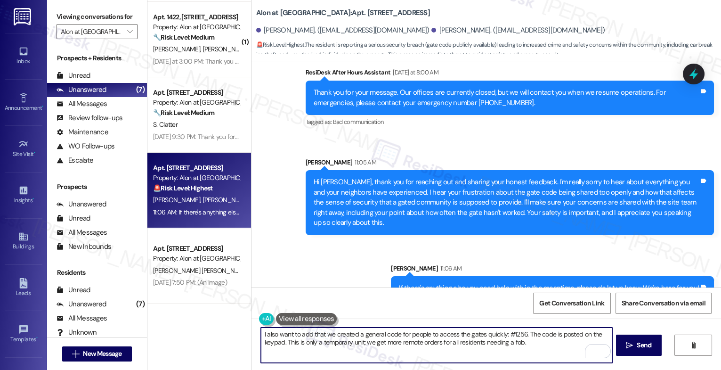
click at [260, 333] on div "I also want to add that we created a general code for people to access the gate…" at bounding box center [436, 345] width 352 height 36
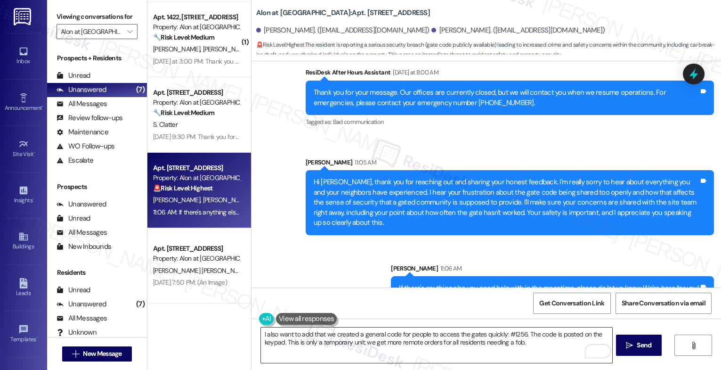
click at [261, 331] on textarea "I also want to add that we created a general code for people to access the gate…" at bounding box center [436, 344] width 351 height 35
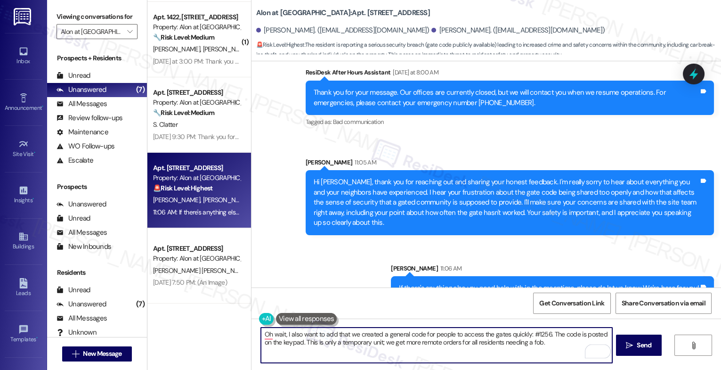
click at [559, 350] on textarea "Oh wait, I also want to add that we created a general code for people to access…" at bounding box center [436, 344] width 351 height 35
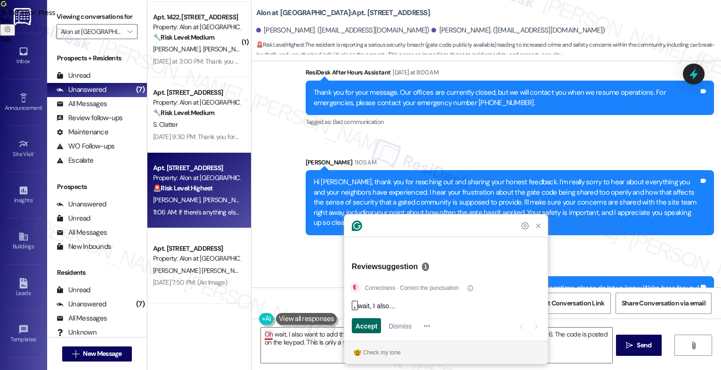
click at [354, 326] on button "Accept" at bounding box center [367, 325] width 30 height 15
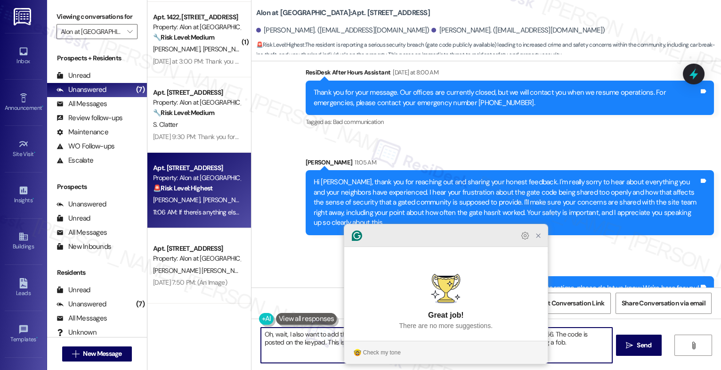
click at [538, 239] on icon "Close Grammarly Assistant" at bounding box center [538, 236] width 8 height 8
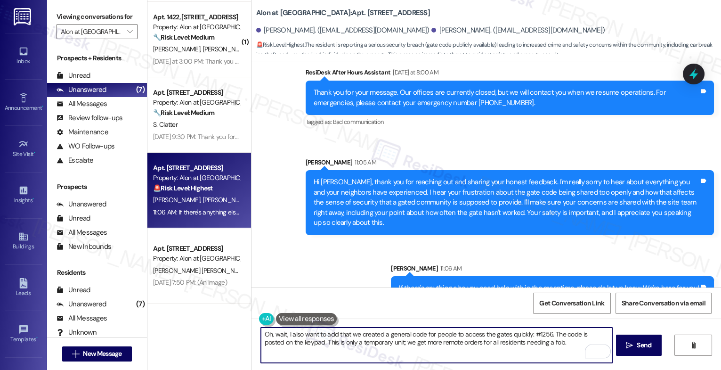
click at [554, 345] on textarea "Oh, wait, I also want to add that we created a general code for people to acces…" at bounding box center [436, 344] width 351 height 35
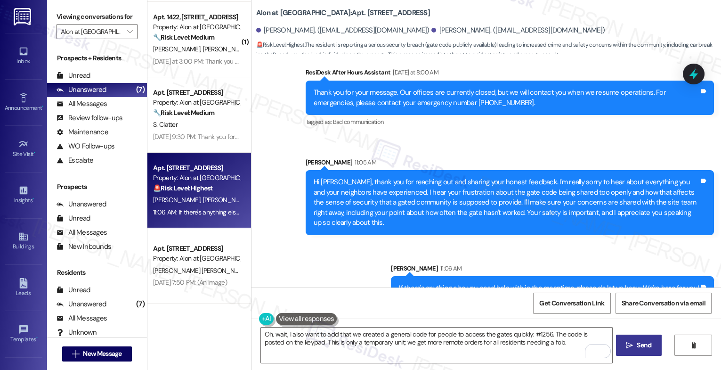
click at [631, 339] on button " Send" at bounding box center [639, 344] width 46 height 21
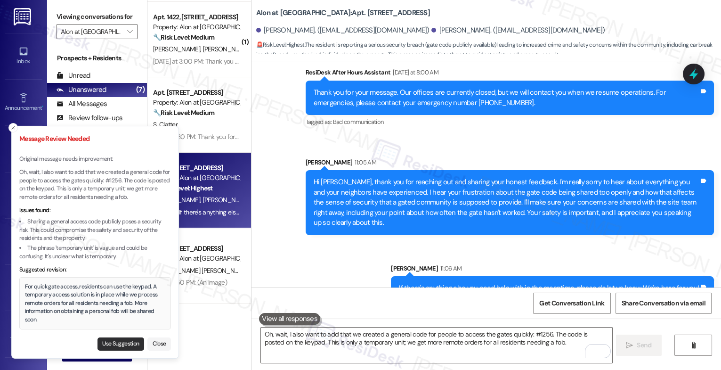
click at [120, 342] on button "Use Suggestion" at bounding box center [120, 343] width 47 height 13
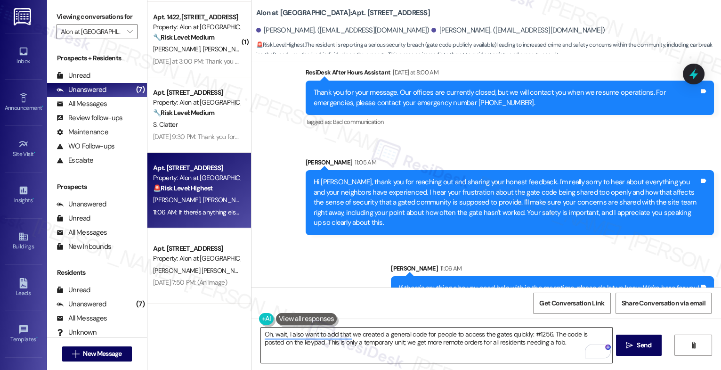
click at [261, 334] on textarea "For quick gate access, residents can use the keypad. A temporary access solutio…" at bounding box center [436, 344] width 351 height 35
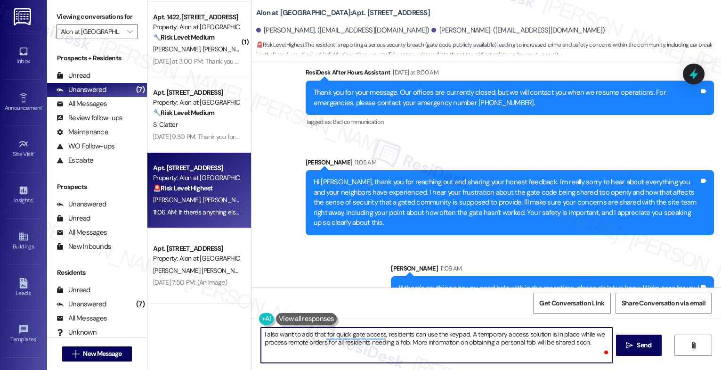
click at [584, 343] on textarea "I also want to add that for quick gate access, residents can use the keypad. A …" at bounding box center [436, 344] width 351 height 35
type textarea "I also want to add that for quick gate access, residents can use the keypad. A …"
click at [599, 350] on div "1" at bounding box center [598, 351] width 10 height 10
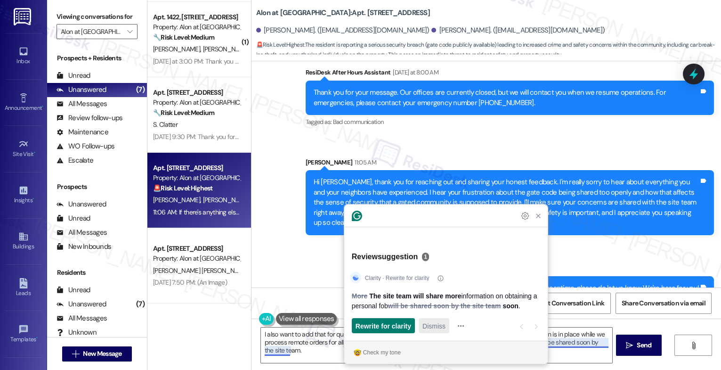
click at [438, 325] on span "Dismiss" at bounding box center [433, 326] width 23 height 10
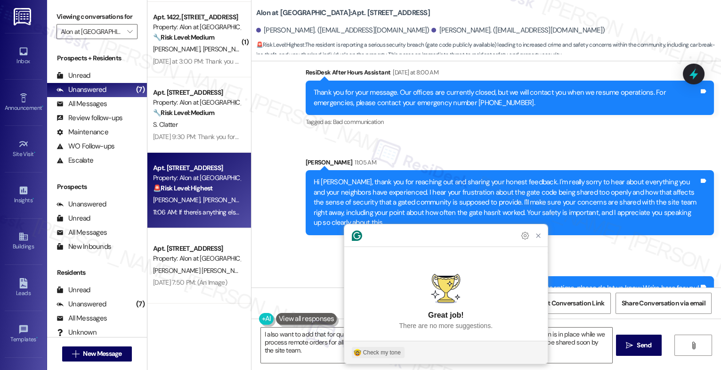
click at [373, 354] on div "Check my tone" at bounding box center [382, 352] width 38 height 8
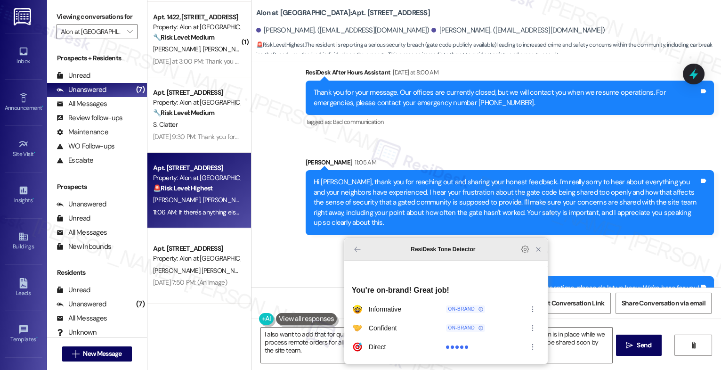
click at [533, 255] on icon "Close Grammarly Assistant" at bounding box center [537, 248] width 11 height 11
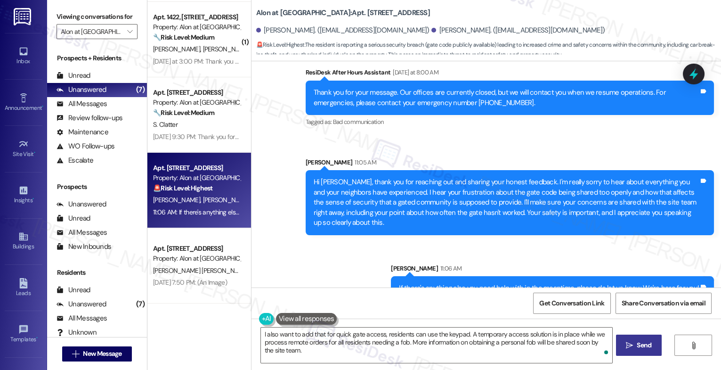
click at [640, 346] on span "Send" at bounding box center [643, 345] width 15 height 10
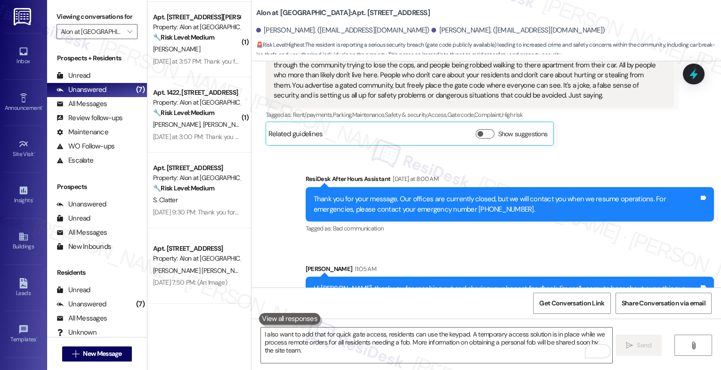
scroll to position [526, 0]
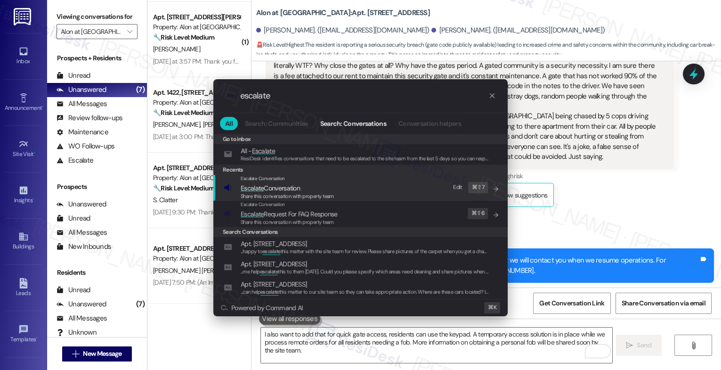
type input "escalate"
click at [284, 192] on div "Share this conversation with property team" at bounding box center [287, 196] width 93 height 8
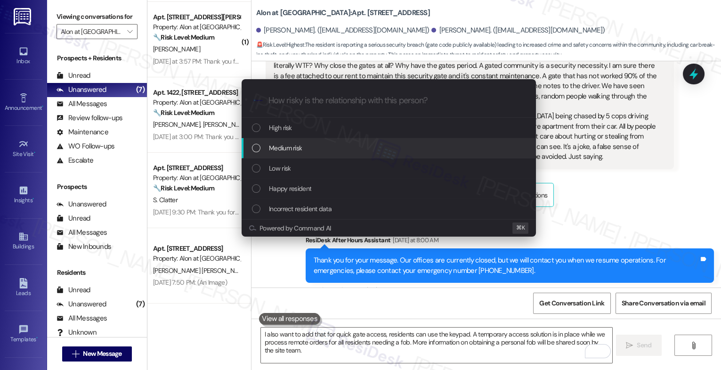
click at [287, 147] on span "Medium risk" at bounding box center [285, 148] width 33 height 10
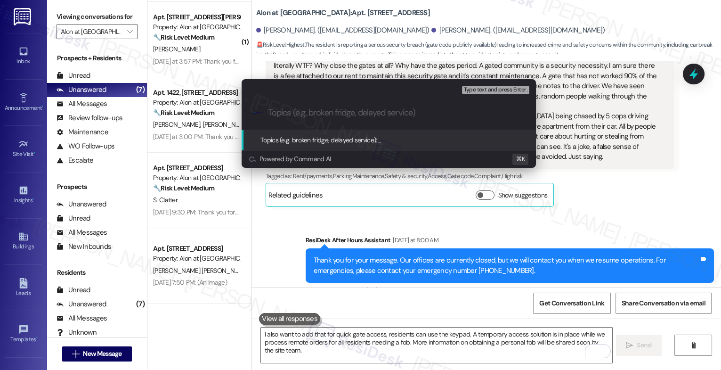
click at [293, 109] on input "Topics (e.g. broken fridge, delayed service)" at bounding box center [396, 113] width 256 height 10
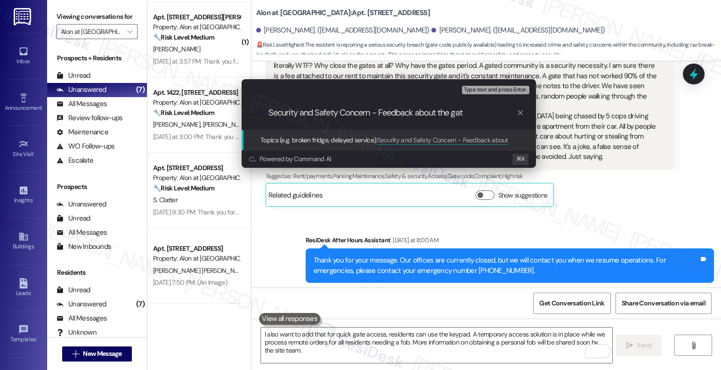
type input "Security and Safety Concern - Feedback about the gate"
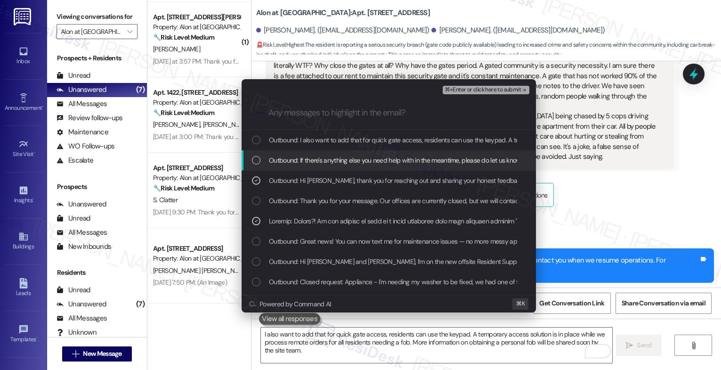
drag, startPoint x: 340, startPoint y: 163, endPoint x: 344, endPoint y: 142, distance: 21.5
click at [341, 158] on span "Outbound: If there's anything else you need help with in the meantime, please d…" at bounding box center [422, 160] width 306 height 10
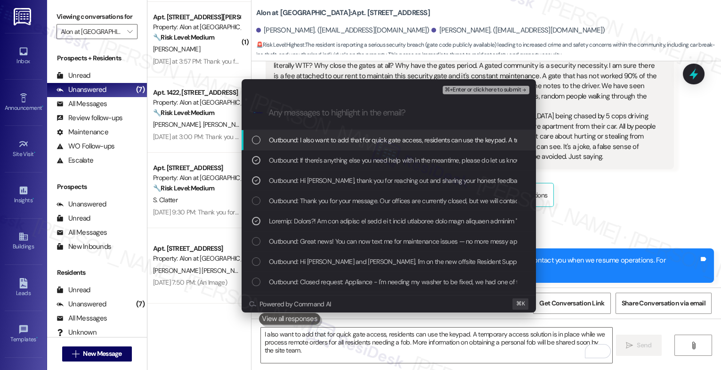
click at [344, 141] on span "Outbound: I also want to add that for quick gate access, residents can use the …" at bounding box center [641, 140] width 745 height 10
click at [514, 87] on span "⌘+Enter or click here to submit" at bounding box center [482, 90] width 76 height 7
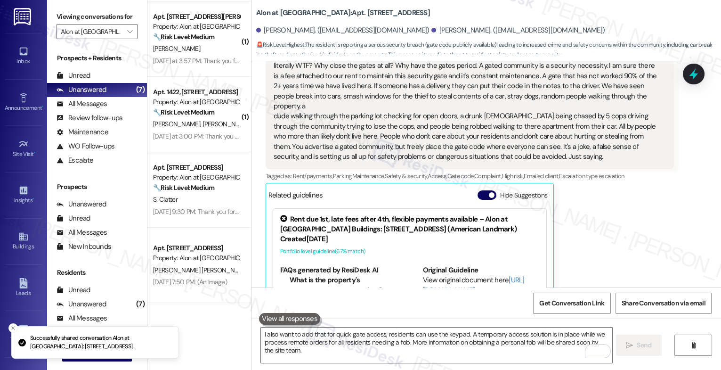
scroll to position [580, 0]
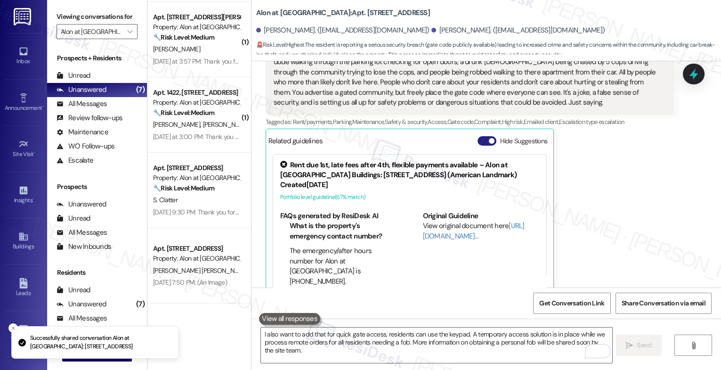
click at [478, 136] on button "Hide Suggestions" at bounding box center [486, 140] width 19 height 9
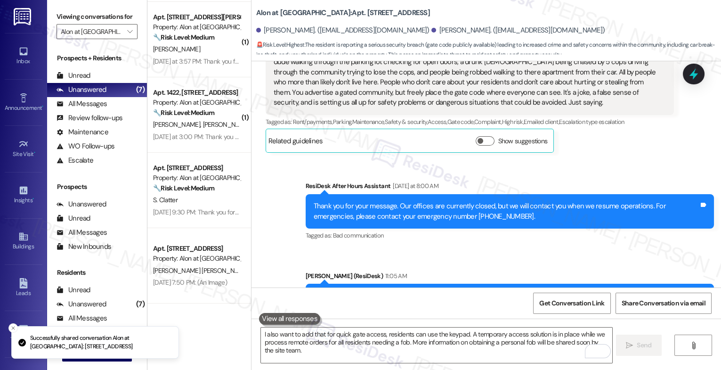
scroll to position [798, 0]
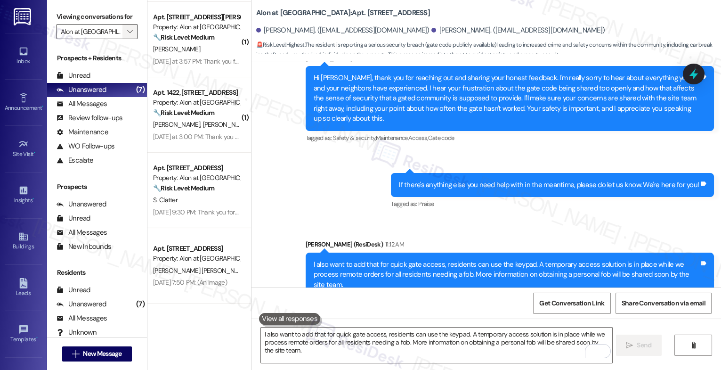
click at [125, 37] on span "" at bounding box center [129, 31] width 9 height 15
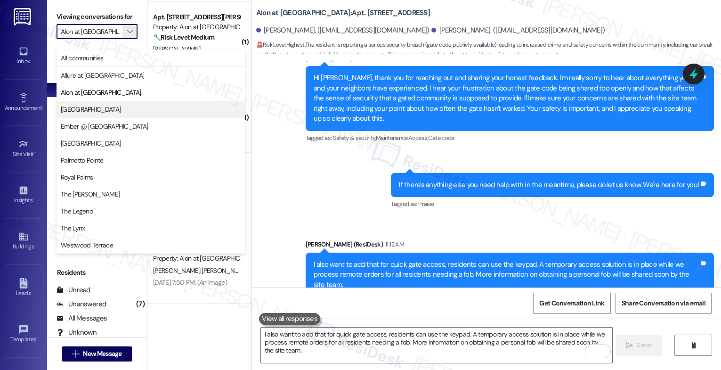
click at [91, 112] on span "Clear Springs" at bounding box center [91, 109] width 60 height 9
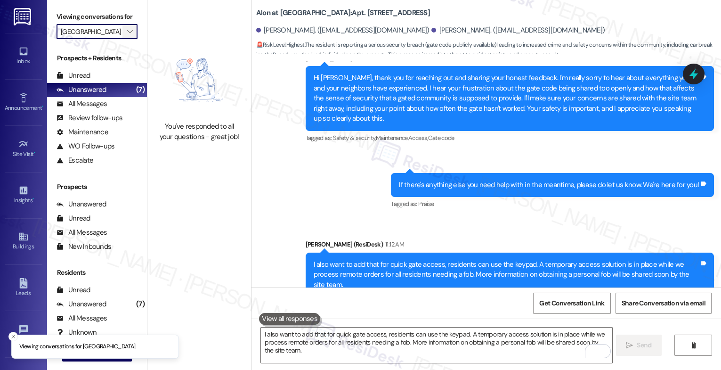
click at [127, 35] on icon "" at bounding box center [129, 32] width 5 height 8
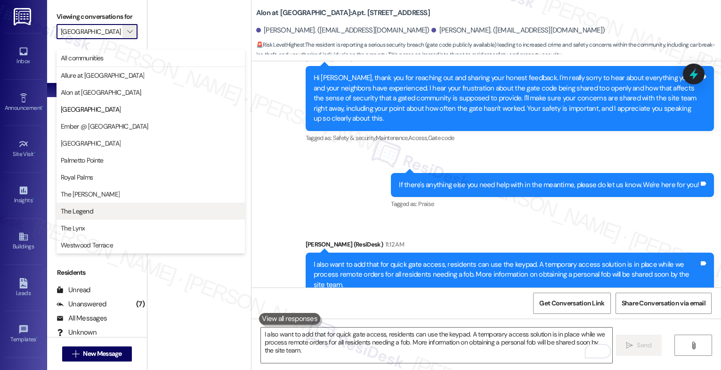
click at [96, 206] on span "The Legend" at bounding box center [151, 210] width 180 height 9
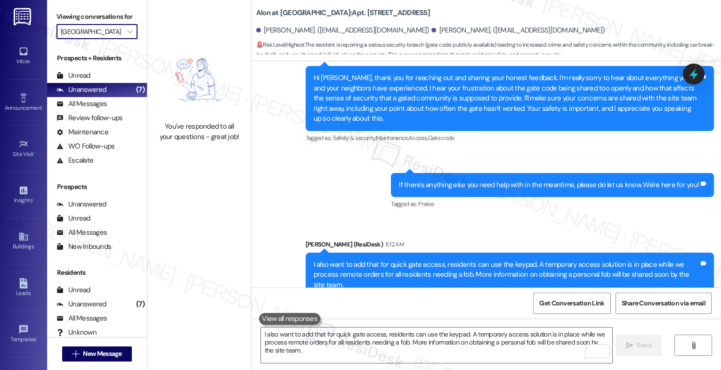
type input "The Legend"
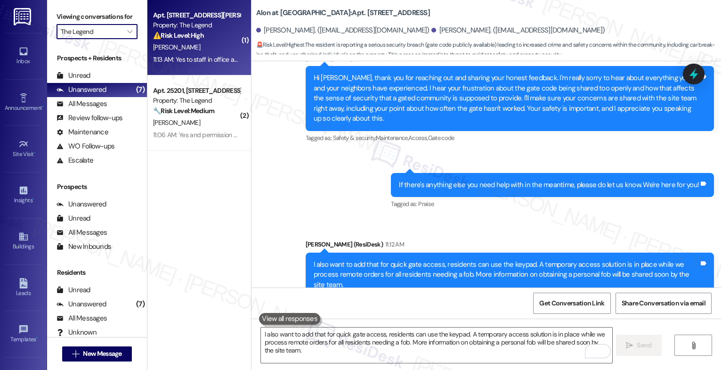
click at [201, 44] on div "[PERSON_NAME]" at bounding box center [196, 47] width 89 height 12
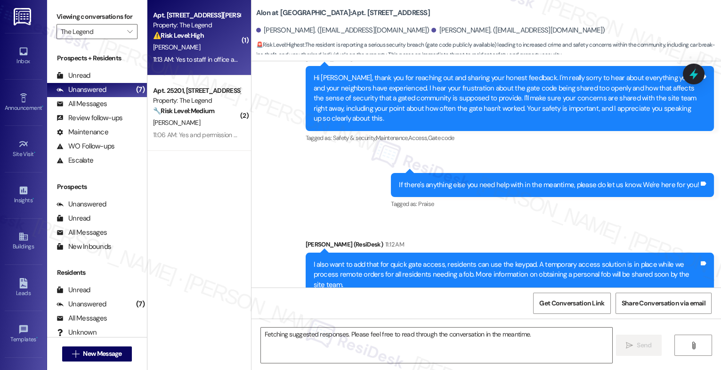
scroll to position [474, 0]
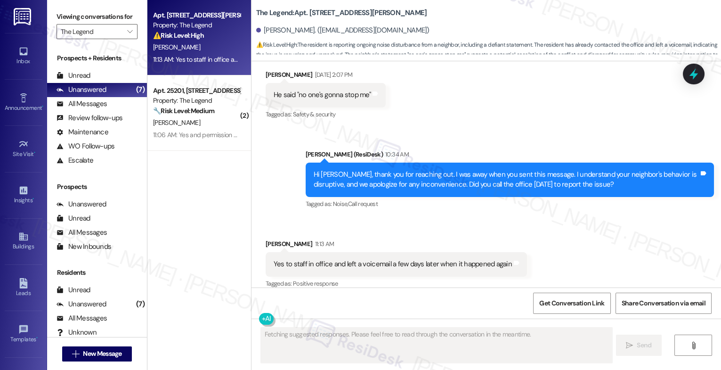
click at [418, 217] on div "Received via SMS Matthew Vasquez 11:13 AM Yes to staff in office and left a voi…" at bounding box center [485, 257] width 469 height 80
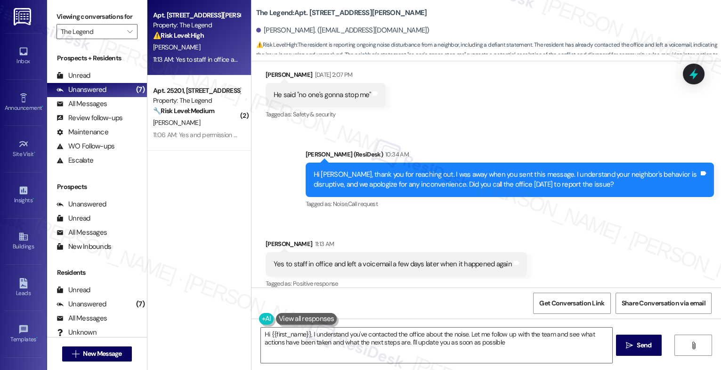
type textarea "Hi {{first_name}}, I understand you've contacted the office about the noise. Le…"
click at [94, 123] on div "Review follow-ups" at bounding box center [89, 118] width 66 height 10
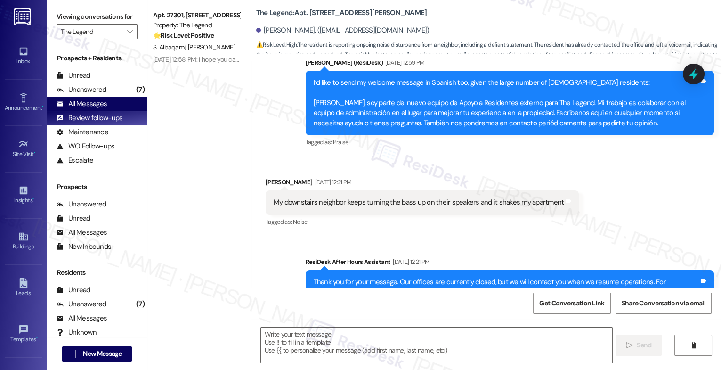
type textarea "Fetching suggested responses. Please feel free to read through the conversation…"
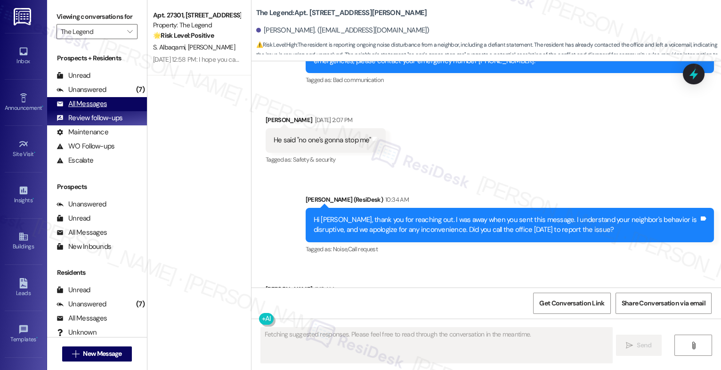
scroll to position [474, 0]
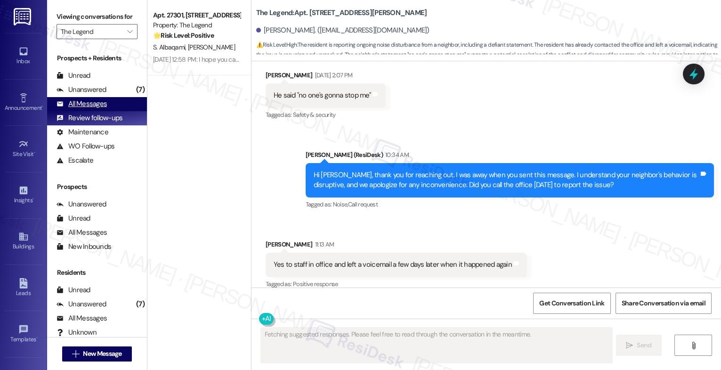
click at [96, 109] on div "All Messages" at bounding box center [81, 104] width 50 height 10
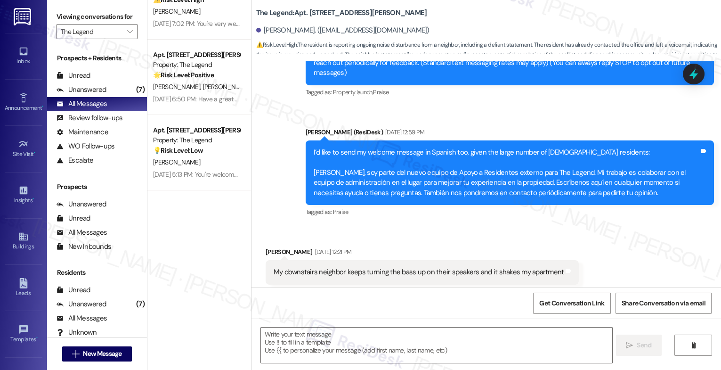
scroll to position [771, 0]
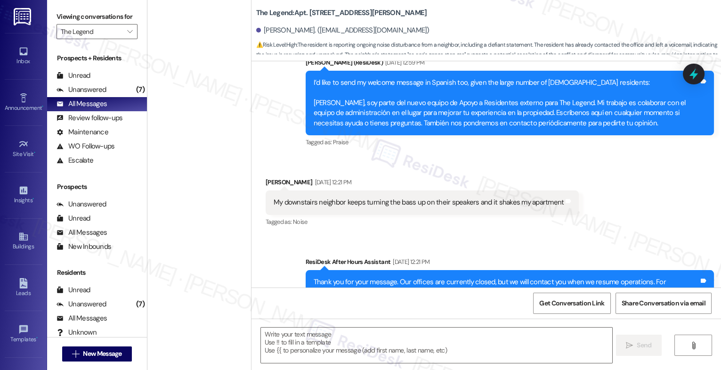
type textarea "Fetching suggested responses. Please feel free to read through the conversation…"
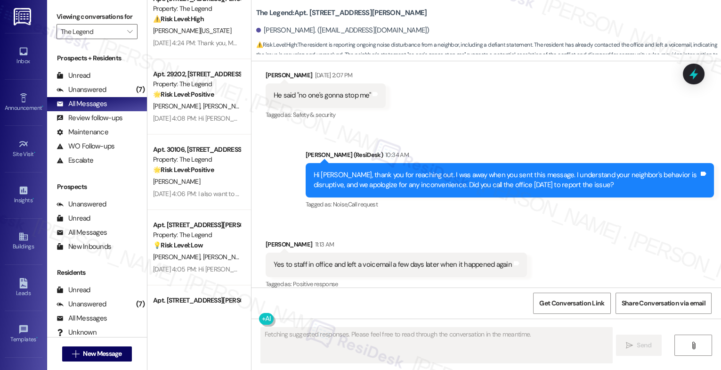
scroll to position [3463, 0]
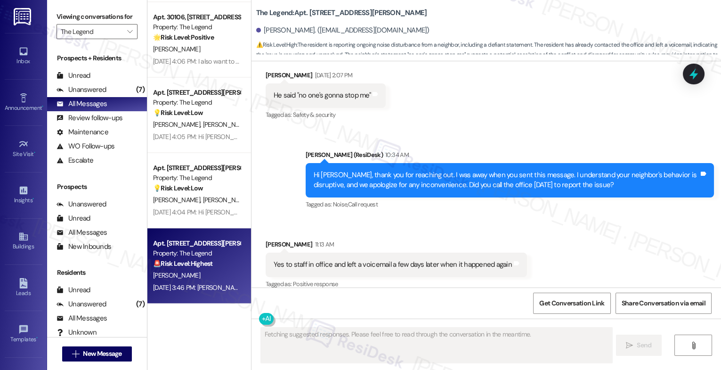
click at [191, 255] on div "Property: The Legend" at bounding box center [196, 253] width 87 height 10
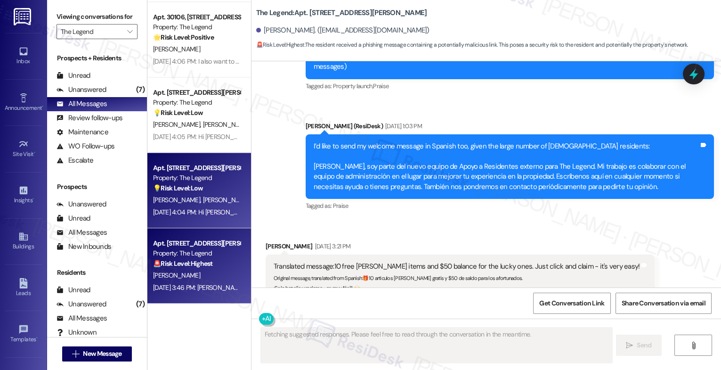
click at [184, 185] on strong "💡 Risk Level: Low" at bounding box center [178, 188] width 50 height 8
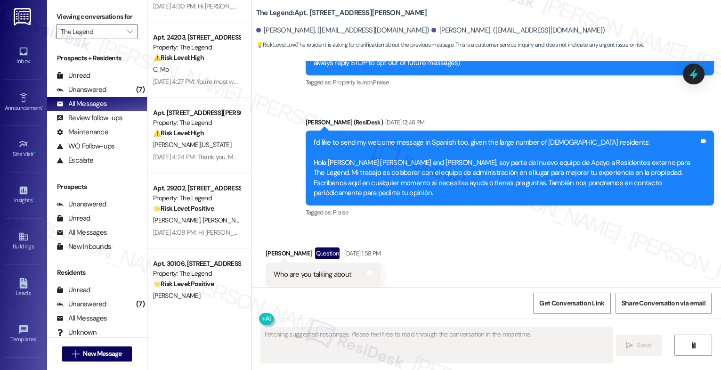
scroll to position [3242, 0]
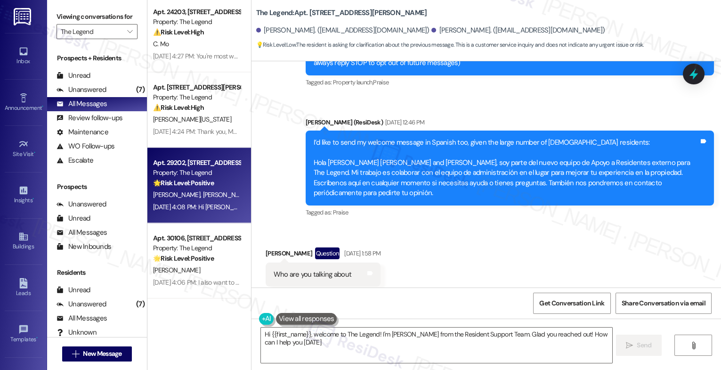
type textarea "Hi {{first_name}}, welcome to The Legend! I'm Sarah from the Resident Support T…"
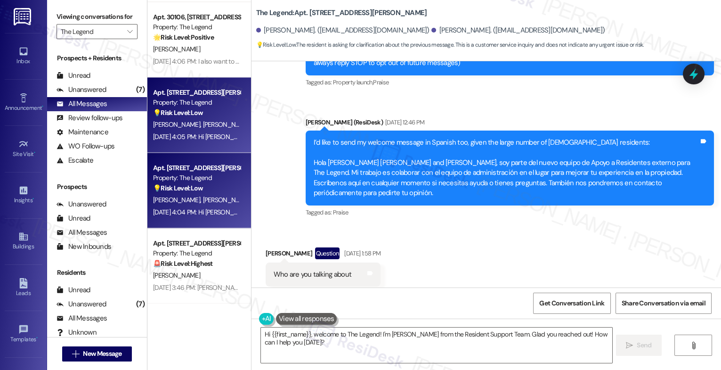
click at [208, 123] on span "F. Ogunmola" at bounding box center [227, 124] width 50 height 8
type textarea "Fetching suggested responses. Please feel free to read through the conversation…"
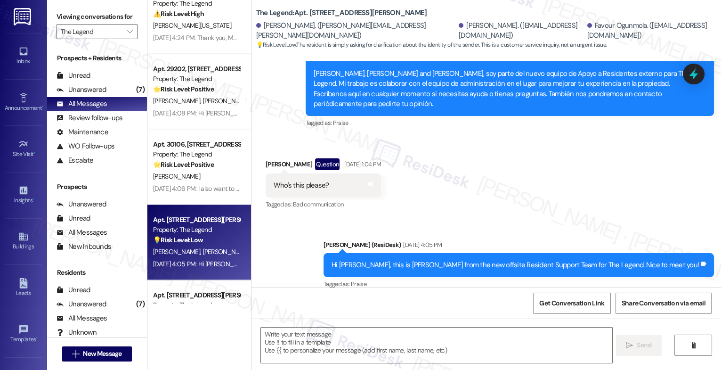
scroll to position [3327, 0]
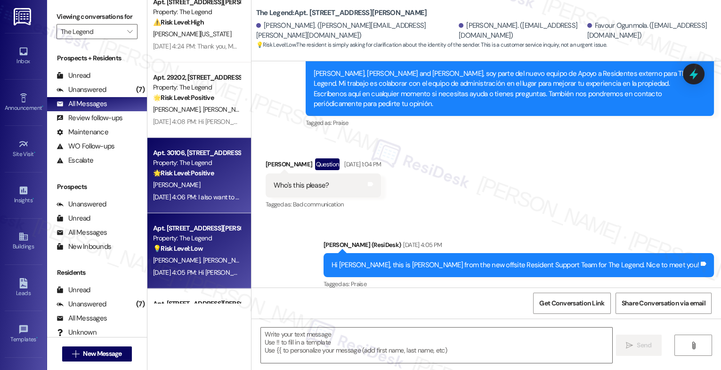
click at [193, 173] on strong "🌟 Risk Level: Positive" at bounding box center [183, 173] width 61 height 8
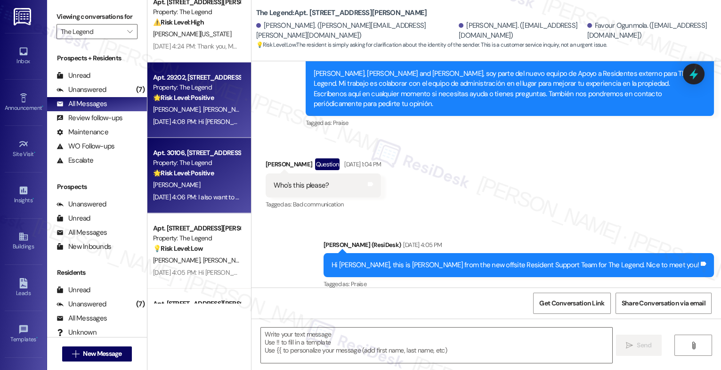
type textarea "Fetching suggested responses. Please feel free to read through the conversation…"
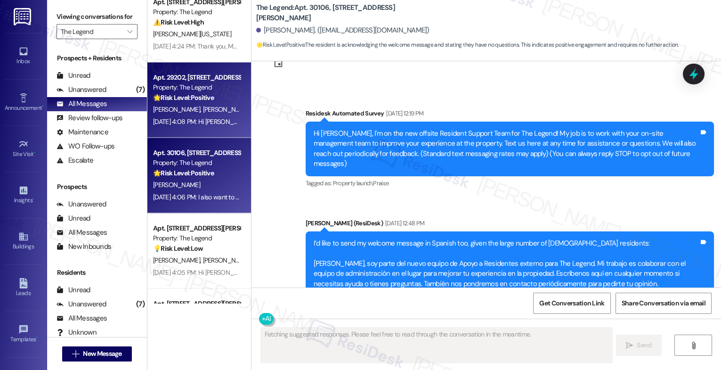
scroll to position [160, 0]
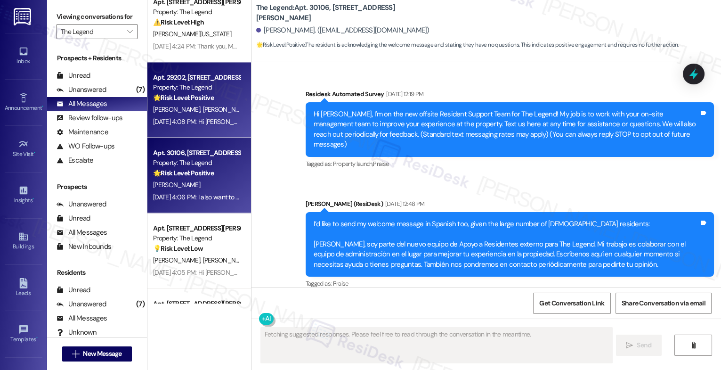
click at [202, 105] on span "J. Garcia Sanchez" at bounding box center [250, 109] width 96 height 8
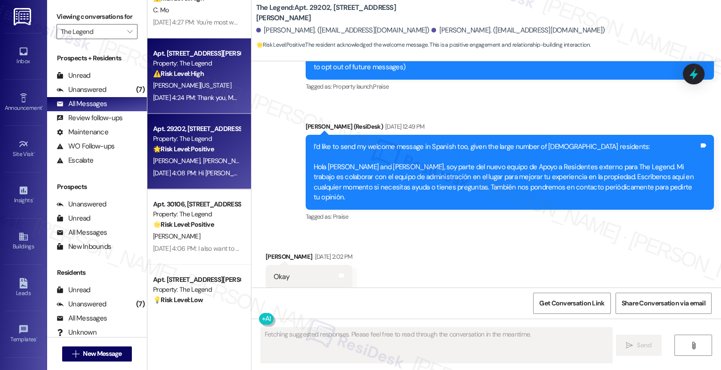
scroll to position [239, 0]
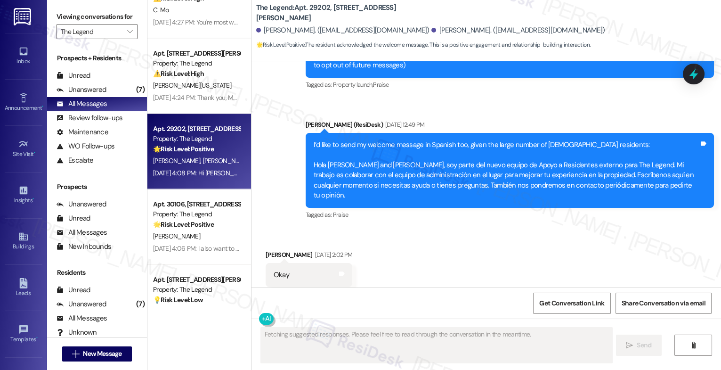
click at [190, 81] on div "M. Washington" at bounding box center [196, 86] width 89 height 12
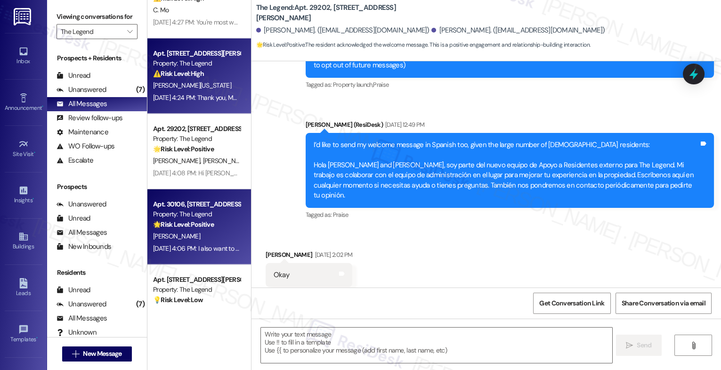
type textarea "Fetching suggested responses. Please feel free to read through the conversation…"
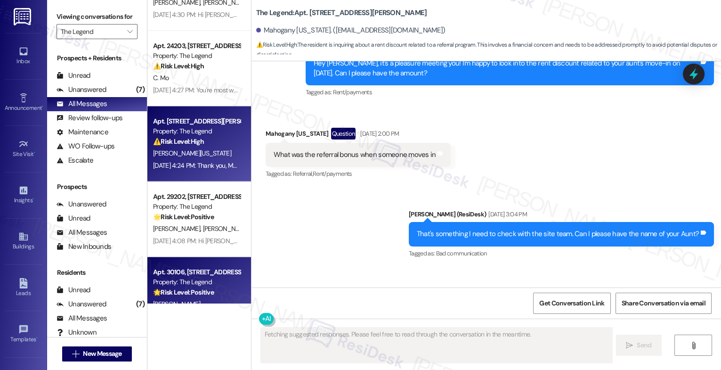
scroll to position [0, 0]
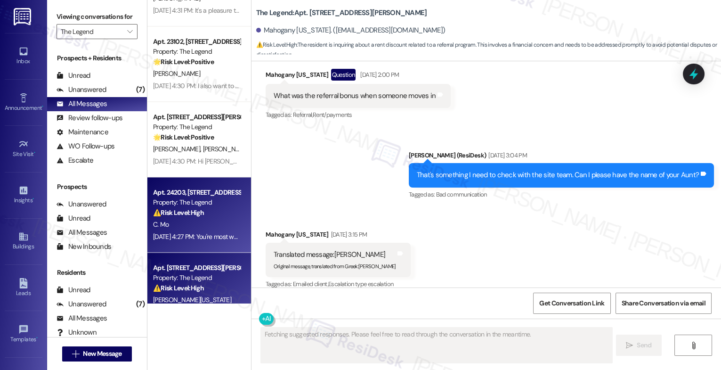
click at [188, 208] on strong "⚠️ Risk Level: High" at bounding box center [178, 212] width 51 height 8
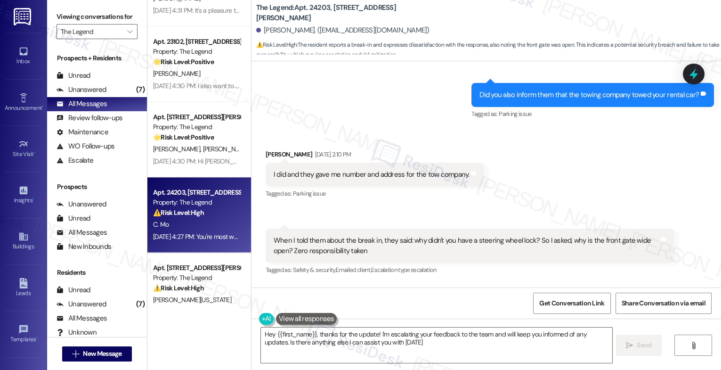
type textarea "Hey {{first_name}}, thanks for the update! I'm escalating your feedback to the …"
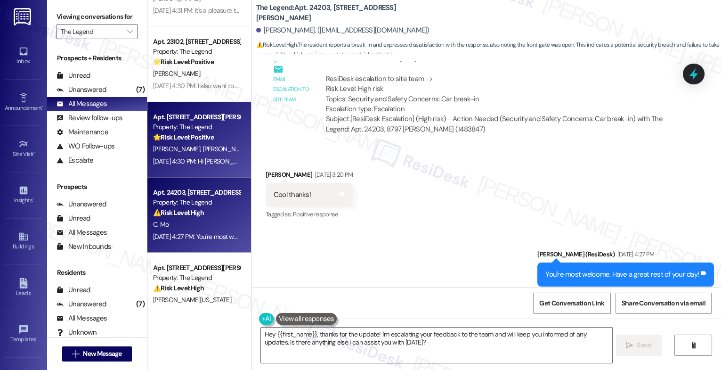
click at [212, 122] on div "Property: The Legend" at bounding box center [196, 127] width 87 height 10
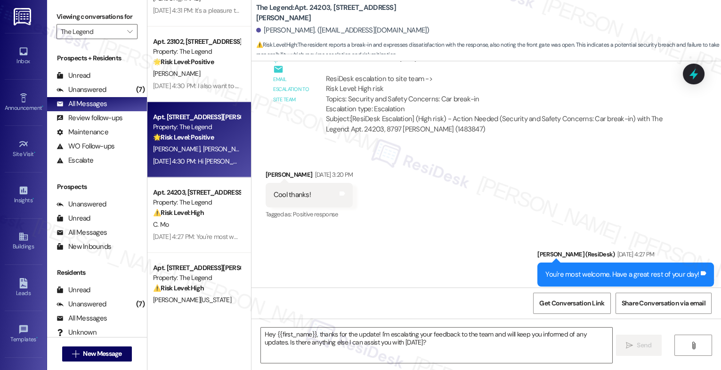
type textarea "Fetching suggested responses. Please feel free to read through the conversation…"
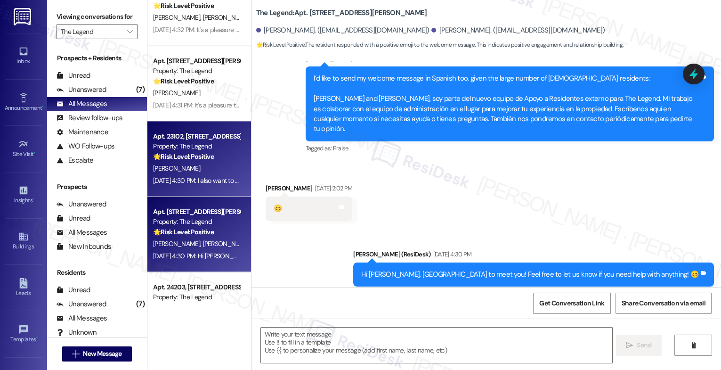
click at [184, 137] on div "Apt. 23102, 8797 Marbach Rd" at bounding box center [196, 136] width 87 height 10
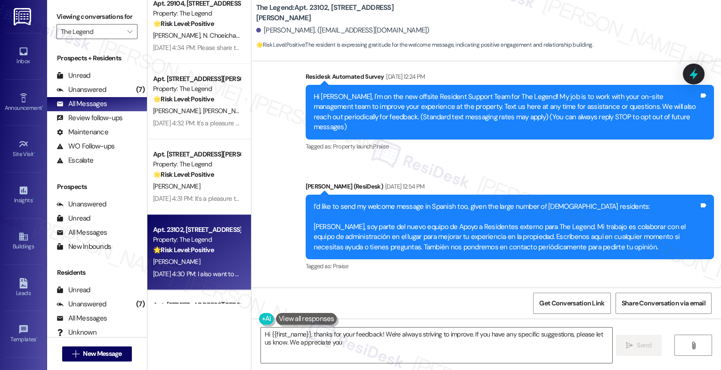
type textarea "Hi {{first_name}}, thanks for your feedback! We're always striving to improve. …"
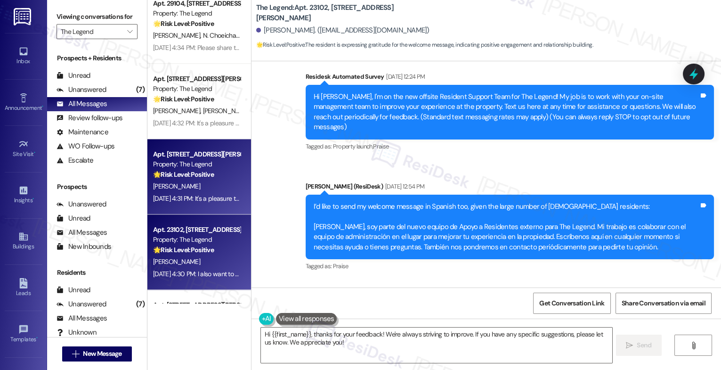
click at [194, 164] on div "Property: The Legend" at bounding box center [196, 164] width 87 height 10
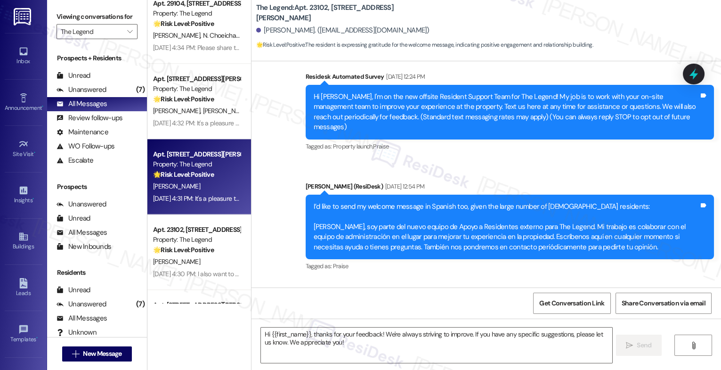
type textarea "Fetching suggested responses. Please feel free to read through the conversation…"
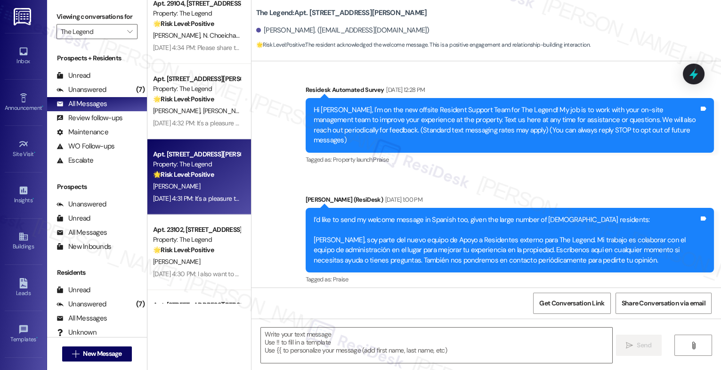
type textarea "Fetching suggested responses. Please feel free to read through the conversation…"
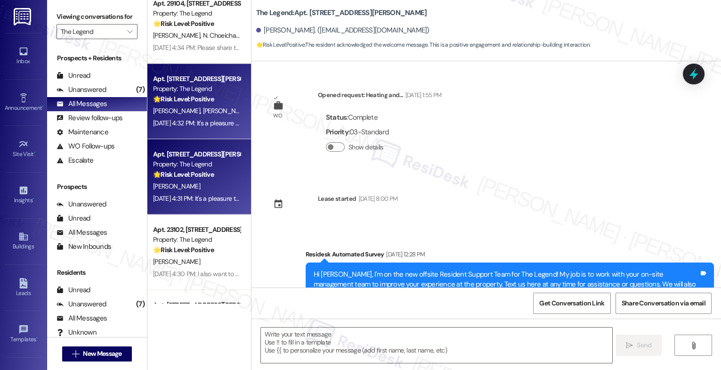
click at [179, 105] on div "L. Anders X. Garcia" at bounding box center [196, 111] width 89 height 12
type textarea "Fetching suggested responses. Please feel free to read through the conversation…"
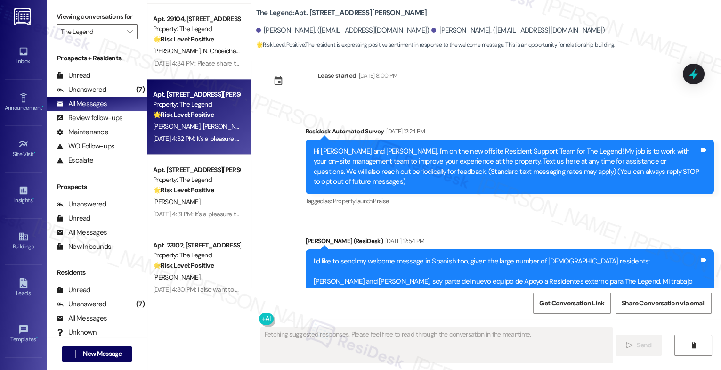
type textarea "Fetching suggested responses. Please feel free to read through the conversation…"
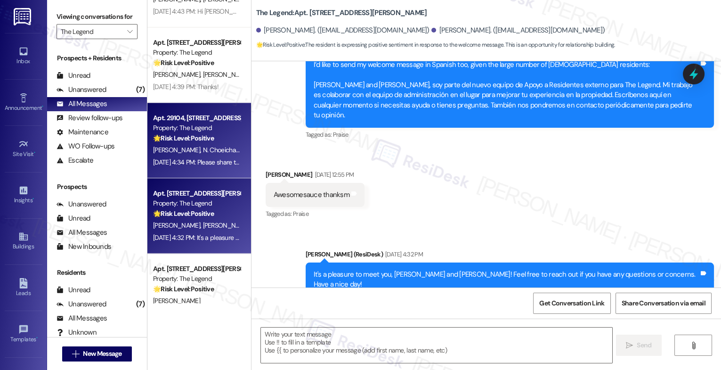
click at [197, 138] on strong "🌟 Risk Level: Positive" at bounding box center [183, 138] width 61 height 8
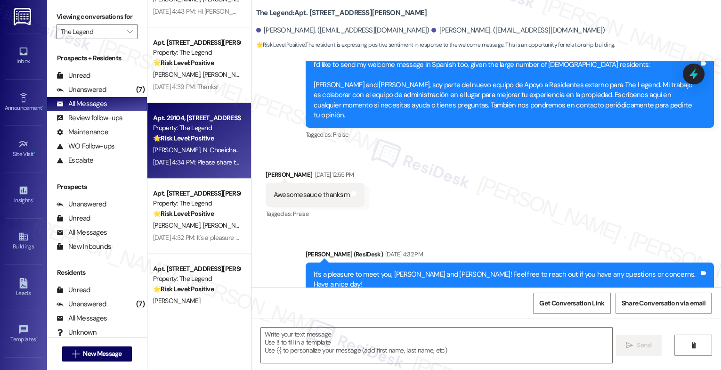
type textarea "Fetching suggested responses. Please feel free to read through the conversation…"
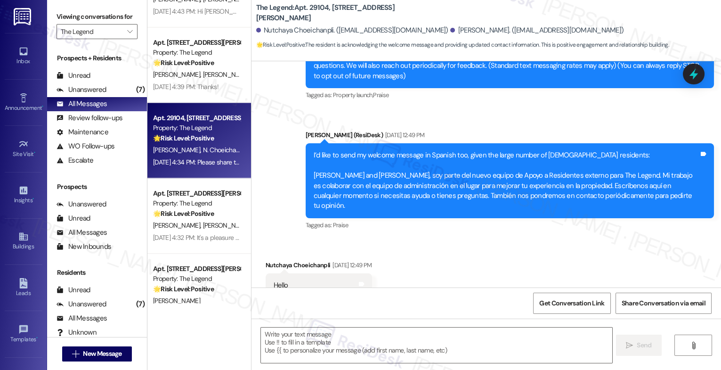
type textarea "Fetching suggested responses. Please feel free to read through the conversation…"
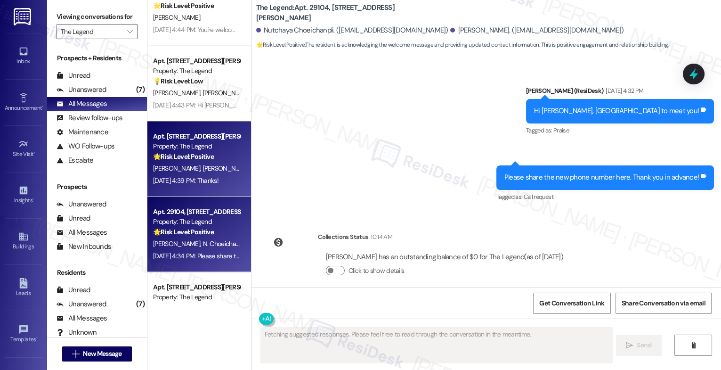
click at [188, 159] on strong "🌟 Risk Level: Positive" at bounding box center [183, 156] width 61 height 8
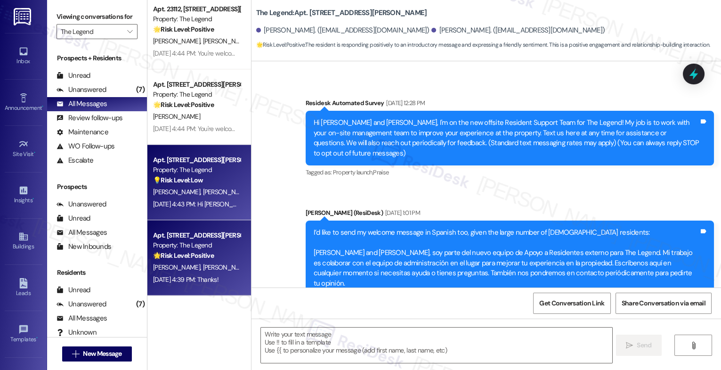
click at [180, 183] on strong "💡 Risk Level: Low" at bounding box center [178, 180] width 50 height 8
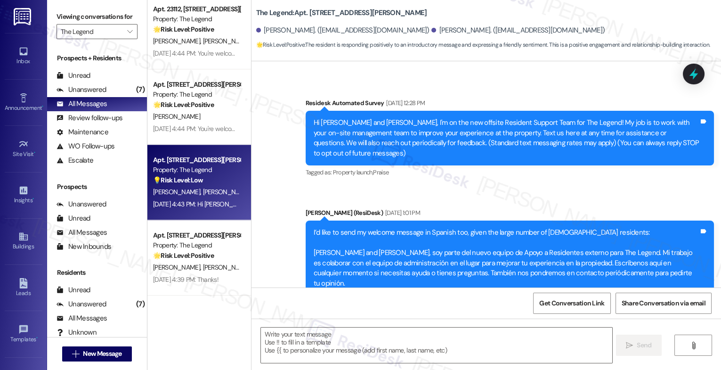
type textarea "Fetching suggested responses. Please feel free to read through the conversation…"
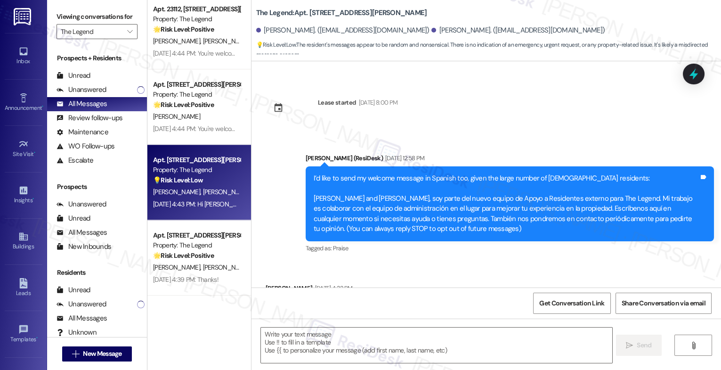
type textarea "Fetching suggested responses. Please feel free to read through the conversation…"
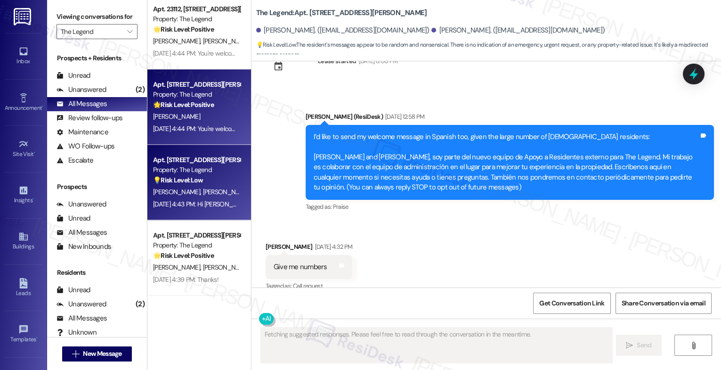
click at [207, 113] on div "S. Cooper" at bounding box center [196, 117] width 89 height 12
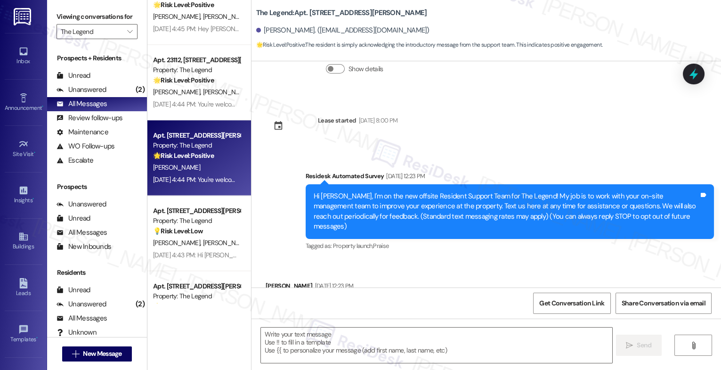
type textarea "Fetching suggested responses. Please feel free to read through the conversation…"
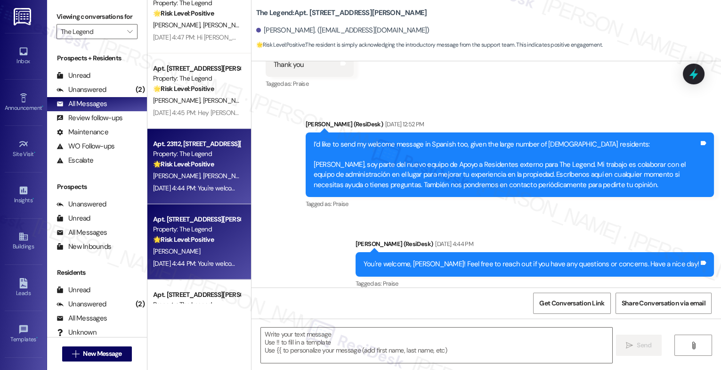
click at [191, 153] on div "Property: The Legend" at bounding box center [196, 154] width 87 height 10
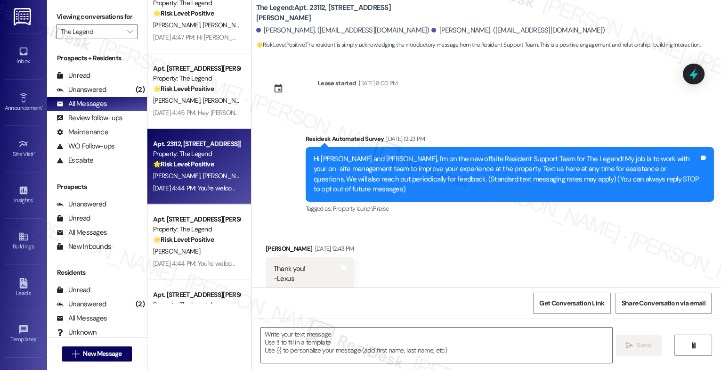
type textarea "Fetching suggested responses. Please feel free to read through the conversation…"
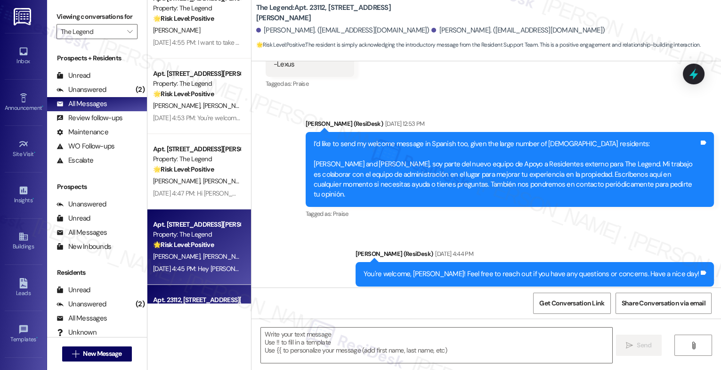
click at [186, 233] on div "Property: The Legend" at bounding box center [196, 234] width 87 height 10
type textarea "Fetching suggested responses. Please feel free to read through the conversation…"
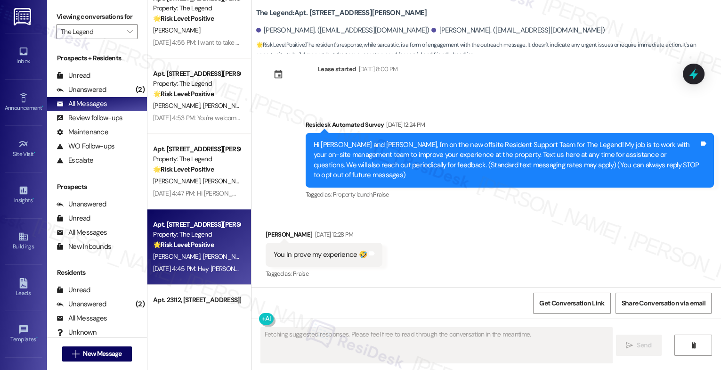
click at [199, 162] on div "Property: The Legend" at bounding box center [196, 159] width 87 height 10
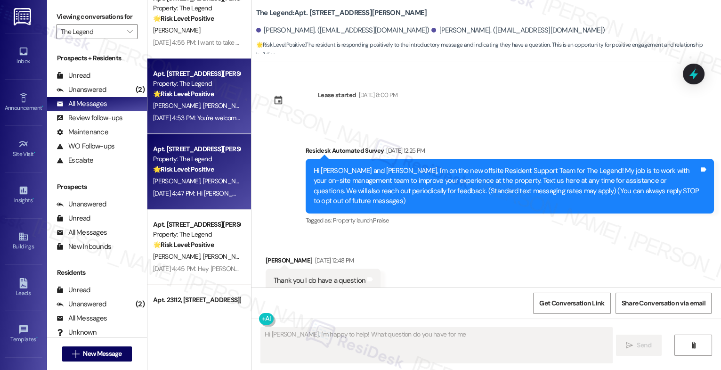
type textarea "Hi Valerie, I'm happy to help! What question do you have for me?"
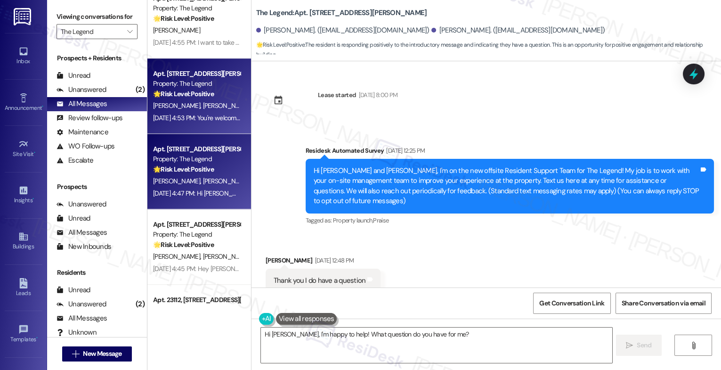
click at [202, 105] on span "A. Ramirez" at bounding box center [225, 105] width 47 height 8
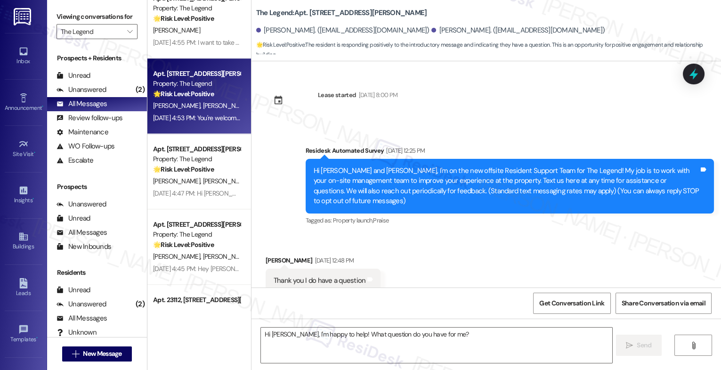
type textarea "Fetching suggested responses. Please feel free to read through the conversation…"
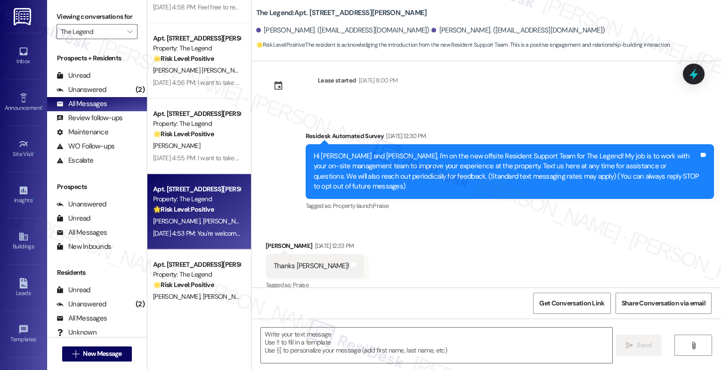
type textarea "Fetching suggested responses. Please feel free to read through the conversation…"
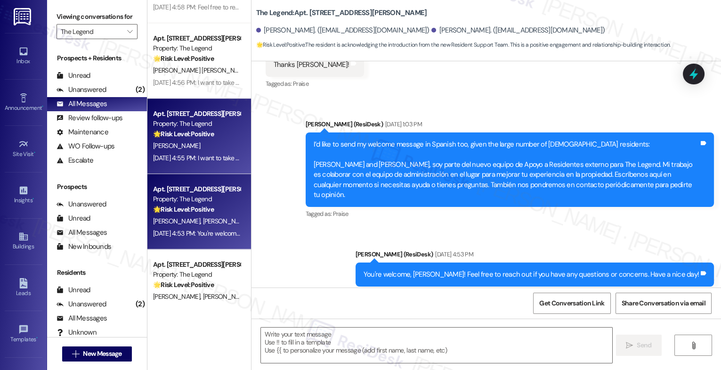
click at [195, 123] on div "Property: The Legend" at bounding box center [196, 124] width 87 height 10
type textarea "Fetching suggested responses. Please feel free to read through the conversation…"
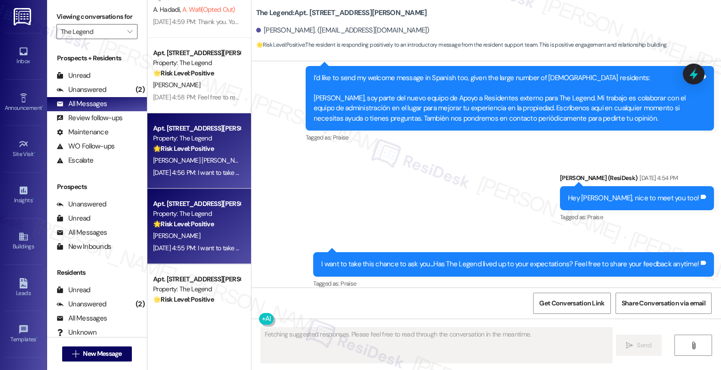
click at [181, 130] on div "Apt. 4206, 8797 Marbach Rd" at bounding box center [196, 128] width 87 height 10
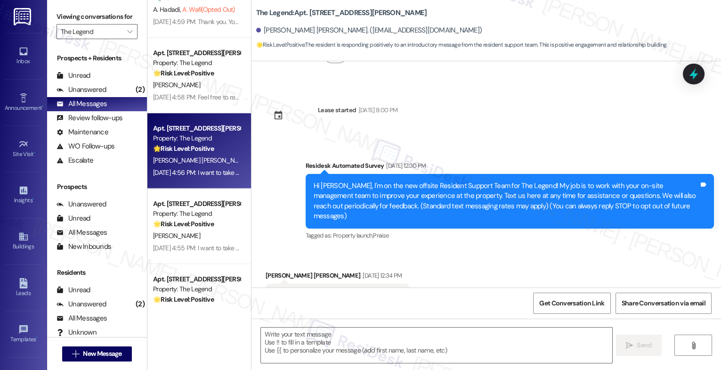
type textarea "Fetching suggested responses. Please feel free to read through the conversation…"
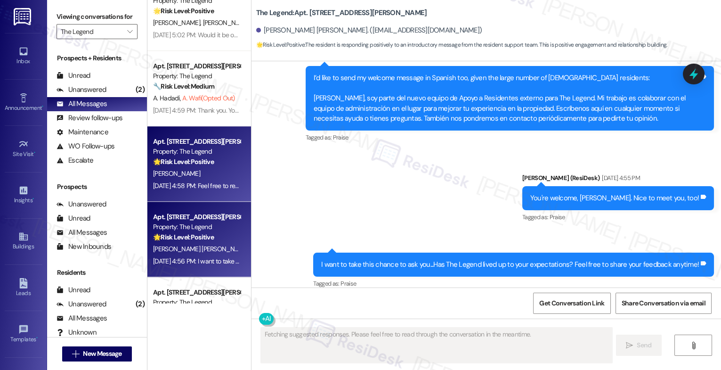
click at [172, 137] on div "Apt. 2304, 8797 Marbach Rd" at bounding box center [196, 142] width 87 height 10
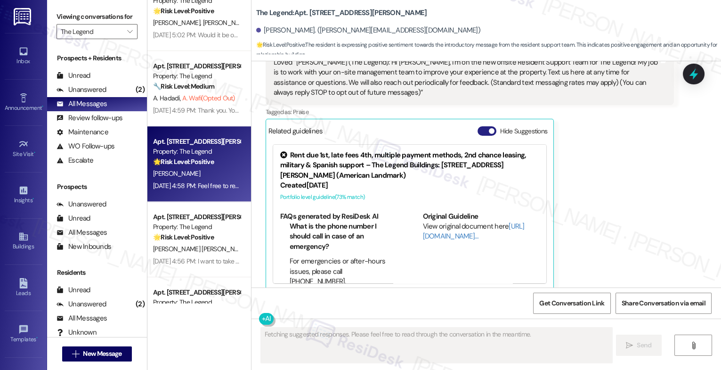
click at [489, 128] on span "button" at bounding box center [492, 131] width 6 height 6
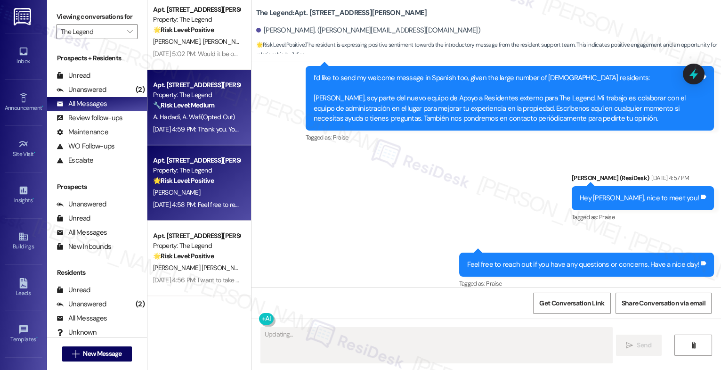
type textarea "{{first_name}}"
click at [193, 126] on div "Sep 18, 2025 at 4:59 PM: Thank you. You will no longer receive texts from this …" at bounding box center [386, 129] width 466 height 8
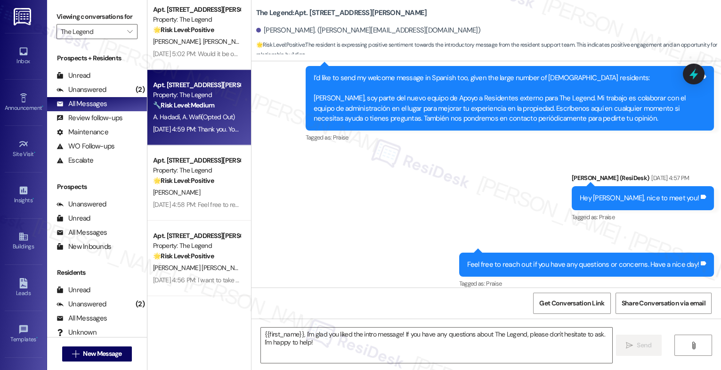
type textarea "Fetching suggested responses. Please feel free to read through the conversation…"
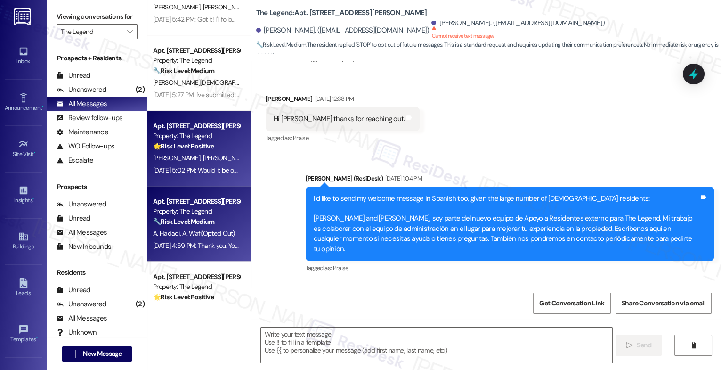
click at [187, 135] on div "Property: The Legend" at bounding box center [196, 136] width 87 height 10
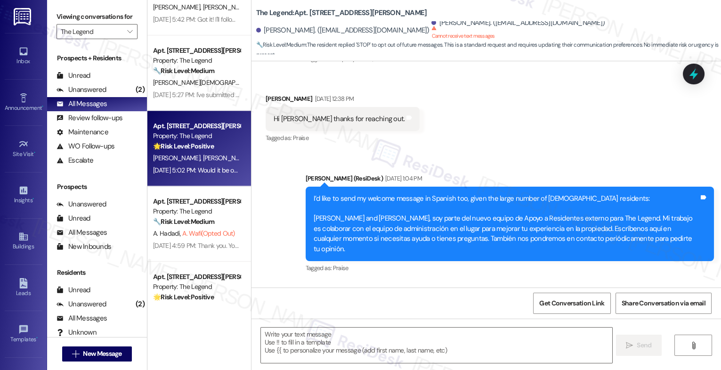
type textarea "Fetching suggested responses. Please feel free to read through the conversation…"
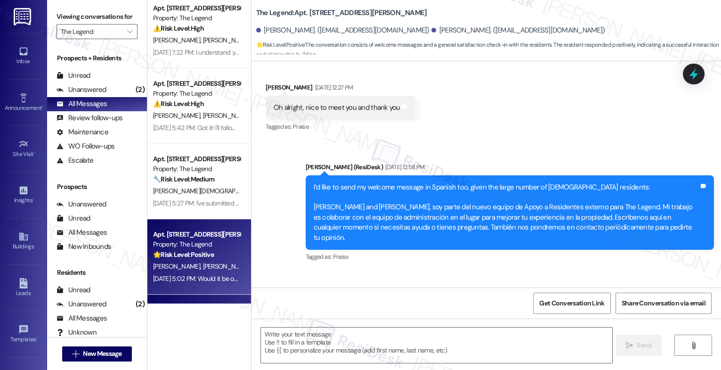
type textarea "Fetching suggested responses. Please feel free to read through the conversation…"
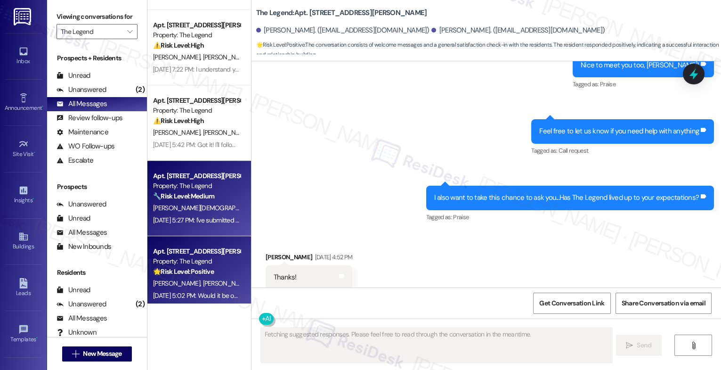
click at [186, 197] on strong "🔧 Risk Level: Medium" at bounding box center [183, 196] width 61 height 8
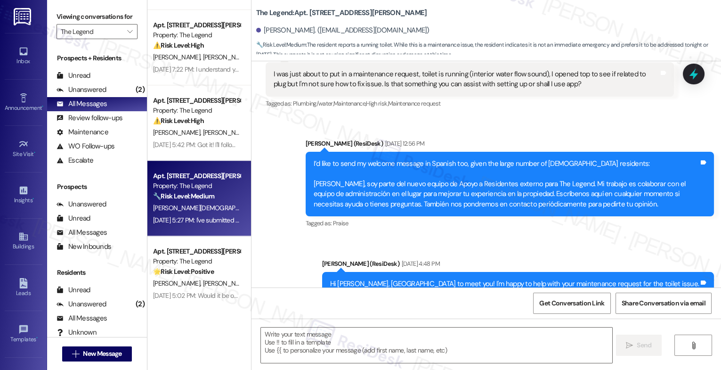
type textarea "Fetching suggested responses. Please feel free to read through the conversation…"
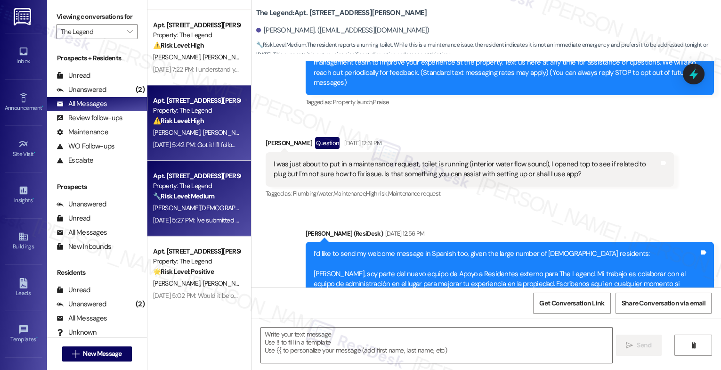
click at [171, 119] on strong "⚠️ Risk Level: High" at bounding box center [178, 120] width 51 height 8
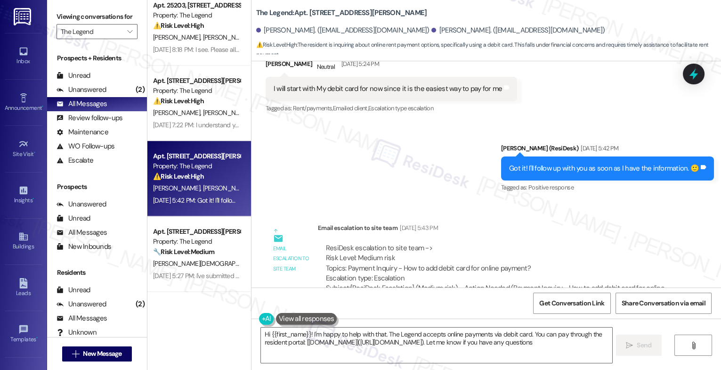
type textarea "Hi {{first_name}}! I'm happy to help with that. The Legend accepts online payme…"
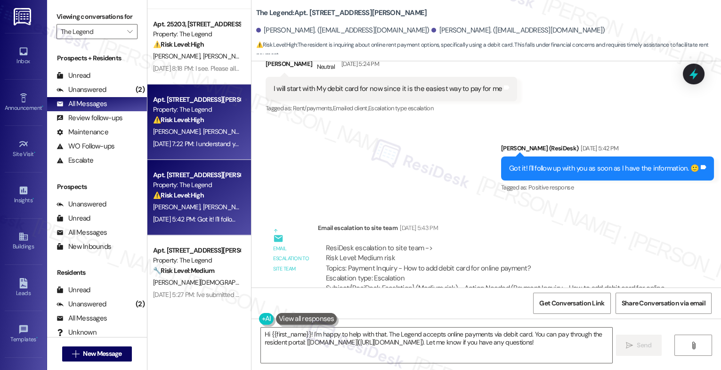
click at [202, 128] on span "R. Romero" at bounding box center [225, 131] width 47 height 8
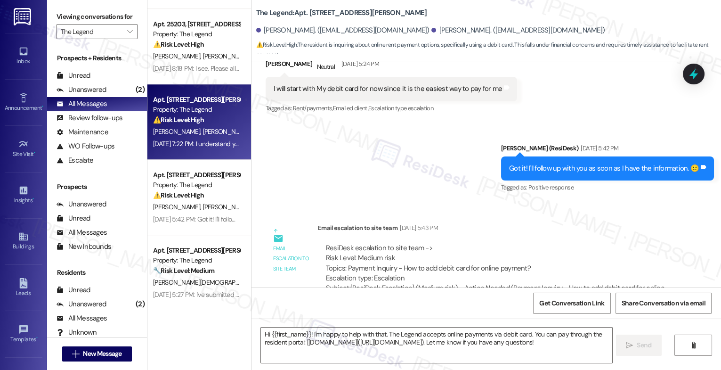
type textarea "Fetching suggested responses. Please feel free to read through the conversation…"
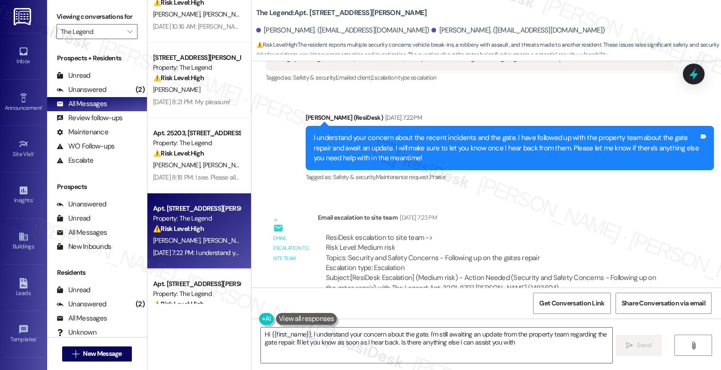
type textarea "Hi {{first_name}}, I understand your concern about the gate. I'm still awaiting…"
drag, startPoint x: 343, startPoint y: 237, endPoint x: 538, endPoint y: 239, distance: 194.9
click at [538, 239] on div "ResiDesk escalation to site team -> Risk Level: Medium risk Topics: Security an…" at bounding box center [496, 253] width 340 height 40
drag, startPoint x: 522, startPoint y: 236, endPoint x: 341, endPoint y: 237, distance: 180.8
click at [341, 237] on div "ResiDesk escalation to site team -> Risk Level: Medium risk Topics: Security an…" at bounding box center [496, 253] width 340 height 40
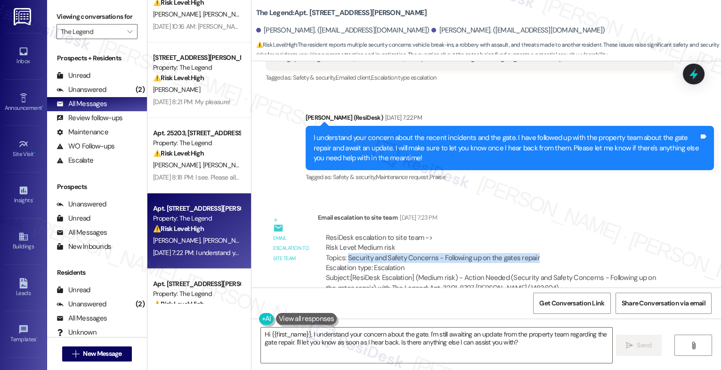
copy div "Security and Safety Concerns - Following up on the gates repair"
click at [469, 212] on div "Email escalation to site team Sep 18, 2025 at 7:23 PM" at bounding box center [496, 218] width 356 height 13
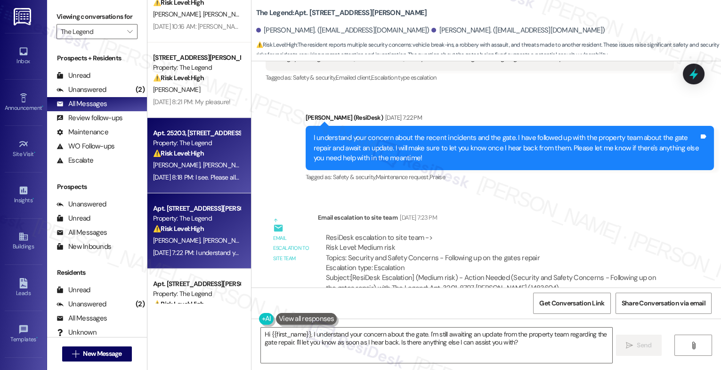
click at [182, 151] on strong "⚠️ Risk Level: High" at bounding box center [178, 153] width 51 height 8
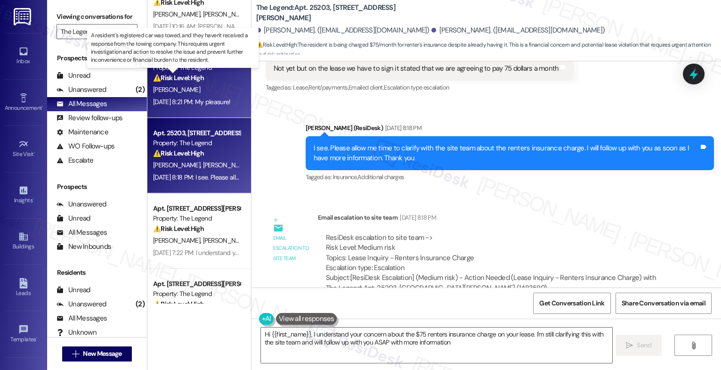
type textarea "Hi {{first_name}}, I understand your concern about the $75 renters insurance ch…"
click at [183, 77] on strong "⚠️ Risk Level: High" at bounding box center [178, 77] width 51 height 8
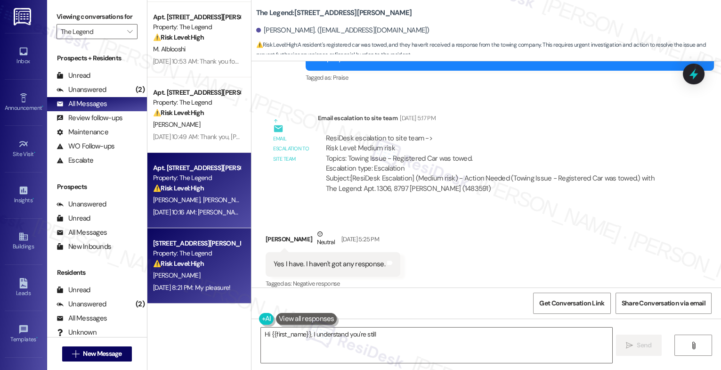
type textarea "Hi {{first_name}}, I understand you're still"
click at [200, 178] on div "Property: The Legend" at bounding box center [196, 178] width 87 height 10
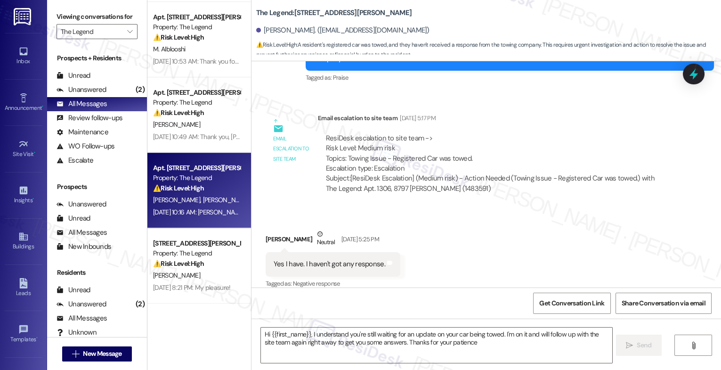
type textarea "Hi {{first_name}}, I understand you're still waiting for an update on your car …"
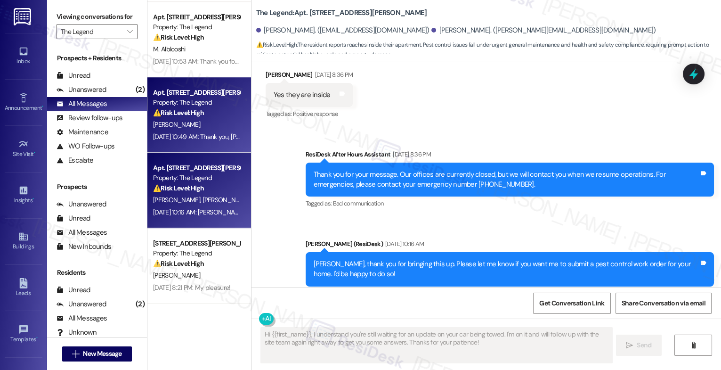
click at [193, 97] on div "Property: The Legend" at bounding box center [196, 102] width 87 height 10
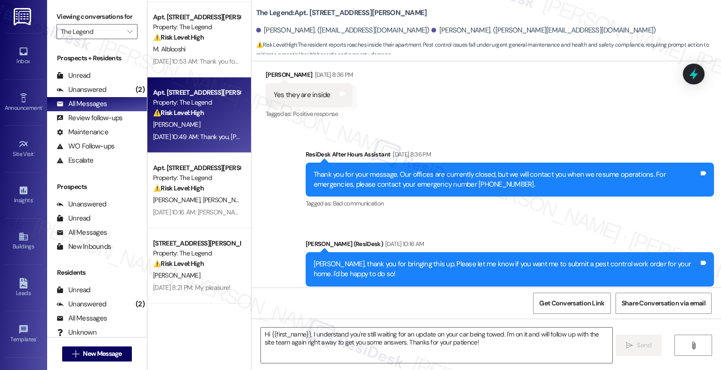
type textarea "Fetching suggested responses. Please feel free to read through the conversation…"
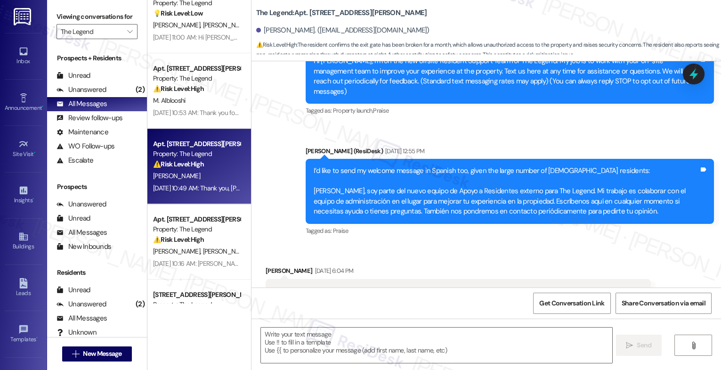
type textarea "Fetching suggested responses. Please feel free to read through the conversation…"
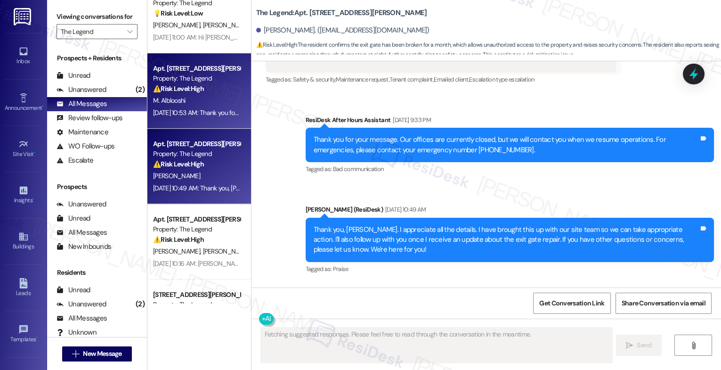
click at [191, 88] on strong "⚠️ Risk Level: High" at bounding box center [178, 88] width 51 height 8
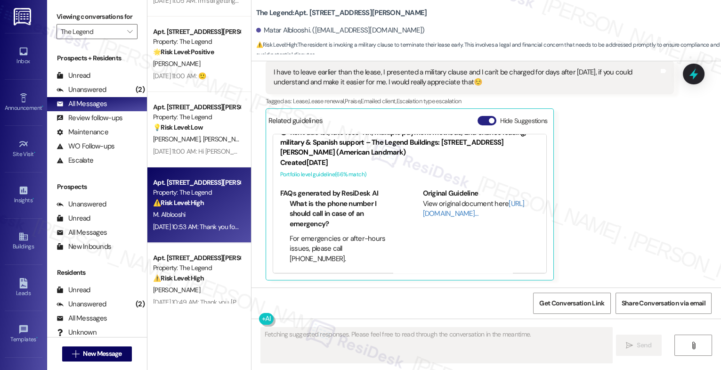
click at [482, 117] on button "Hide Suggestions" at bounding box center [486, 120] width 19 height 9
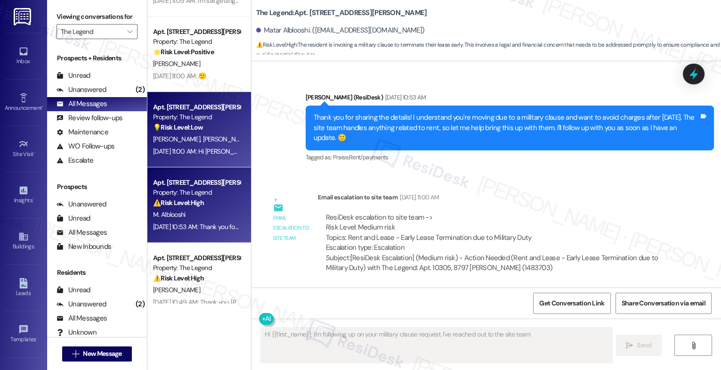
type textarea "Hi {{first_name}}, I'm following up on your military clause request. I've reach…"
click at [209, 126] on div "💡 Risk Level: Low The resident is expressing hunger and requesting a ride. This…" at bounding box center [196, 127] width 87 height 10
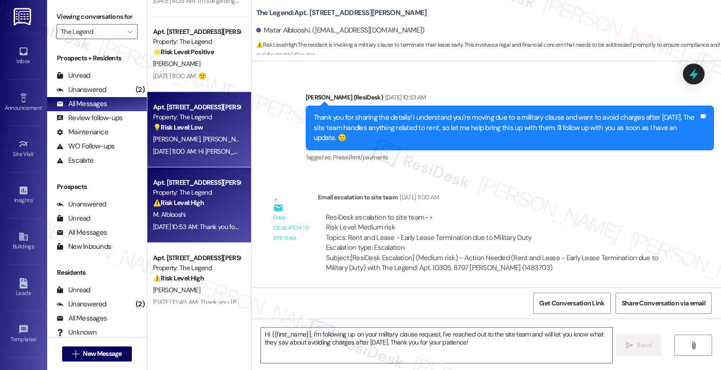
type textarea "Fetching suggested responses. Please feel free to read through the conversation…"
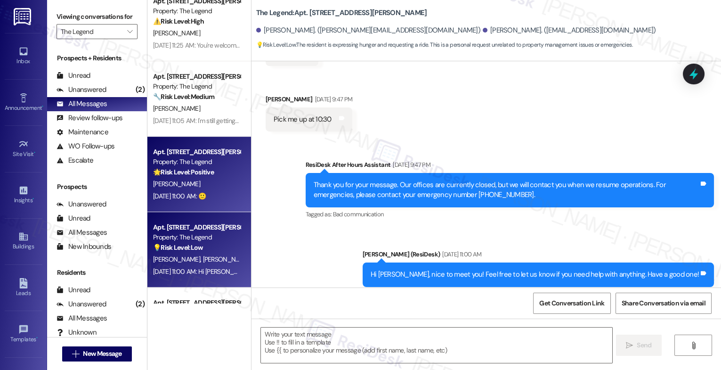
click at [193, 160] on div "Property: The Legend" at bounding box center [196, 162] width 87 height 10
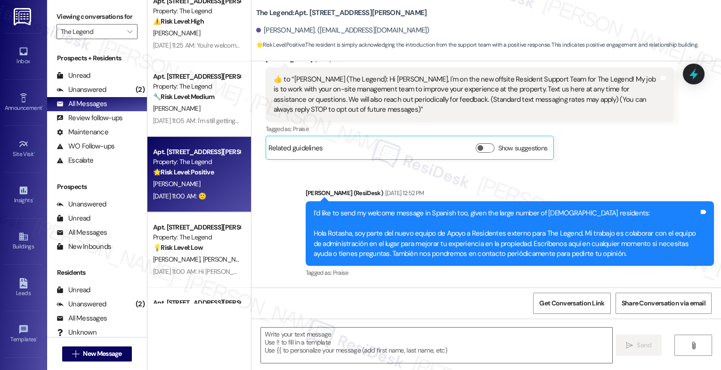
type textarea "Fetching suggested responses. Please feel free to read through the conversation…"
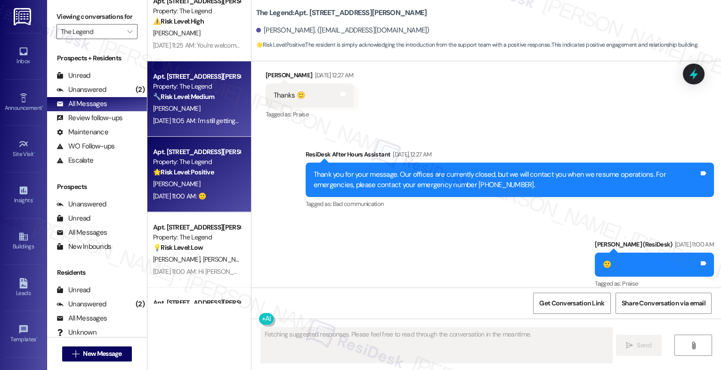
click at [182, 92] on div "🔧 Risk Level: Medium The resident is asking if a specific person is still the m…" at bounding box center [196, 97] width 87 height 10
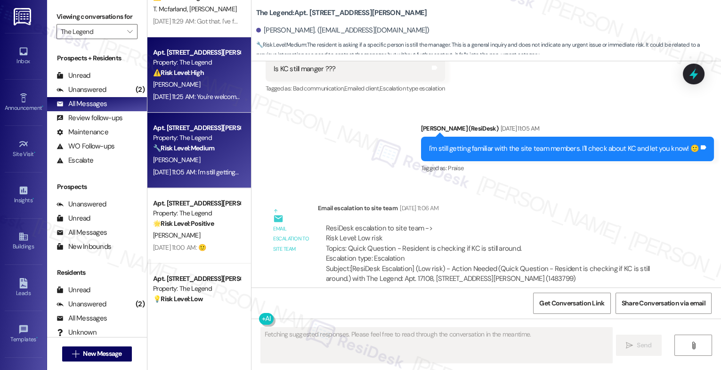
click at [196, 69] on strong "⚠️ Risk Level: High" at bounding box center [178, 72] width 51 height 8
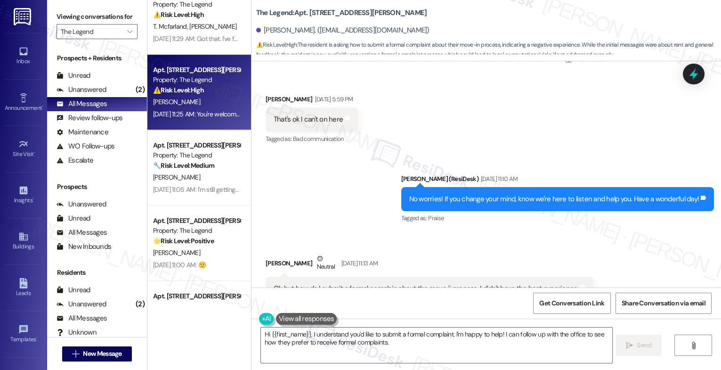
scroll to position [857, 0]
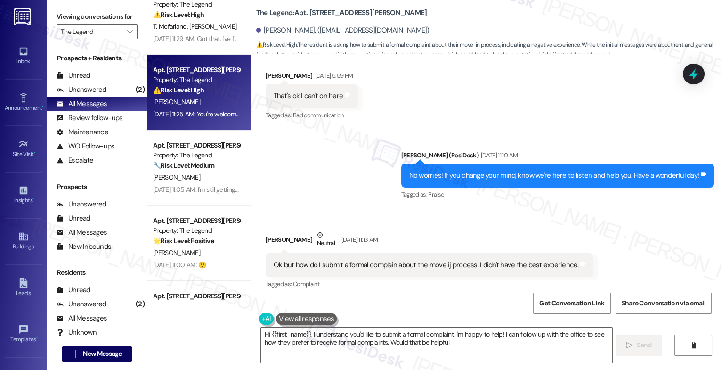
type textarea "Hi {{first_name}}, I understand you'd like to submit a formal complaint. I'm ha…"
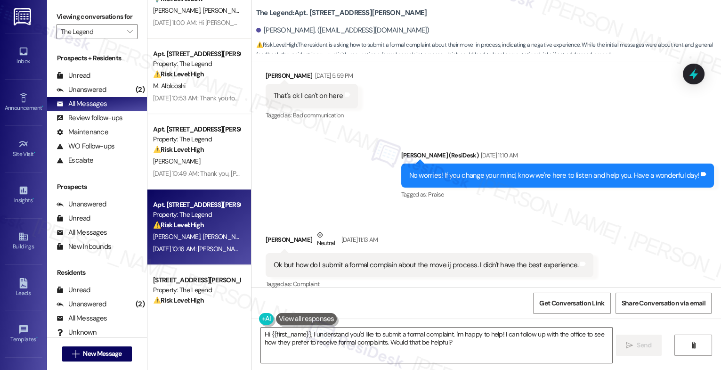
scroll to position [2299, 0]
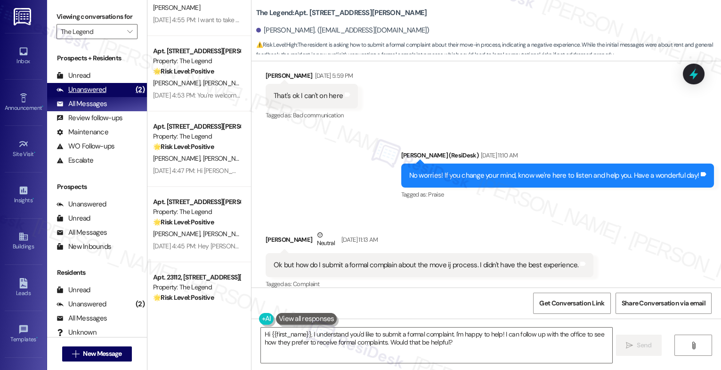
click at [83, 95] on div "Unanswered" at bounding box center [81, 90] width 50 height 10
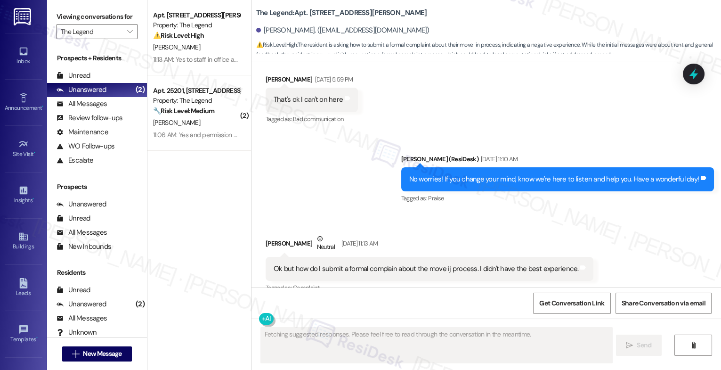
scroll to position [857, 0]
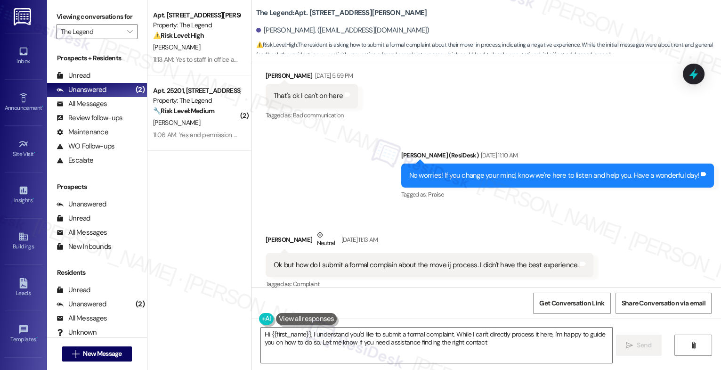
type textarea "Hi {{first_name}}, I understand you'd like to submit a formal complaint. While …"
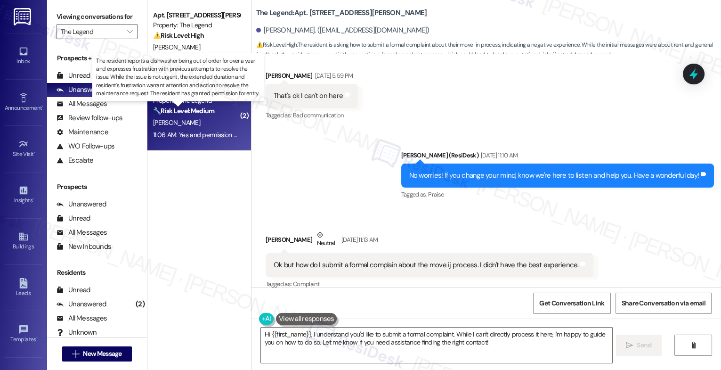
click at [175, 107] on strong "🔧 Risk Level: Medium" at bounding box center [183, 110] width 61 height 8
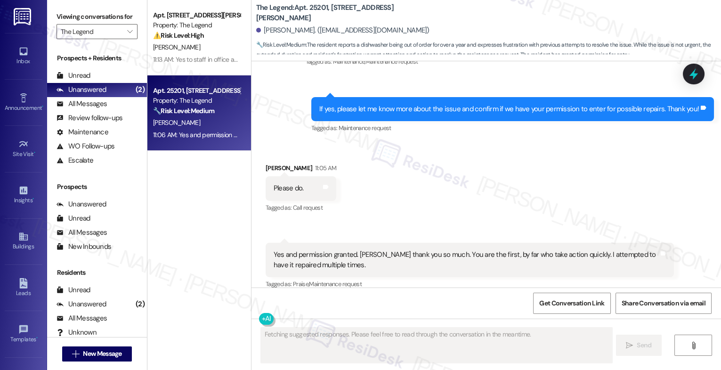
scroll to position [886, 0]
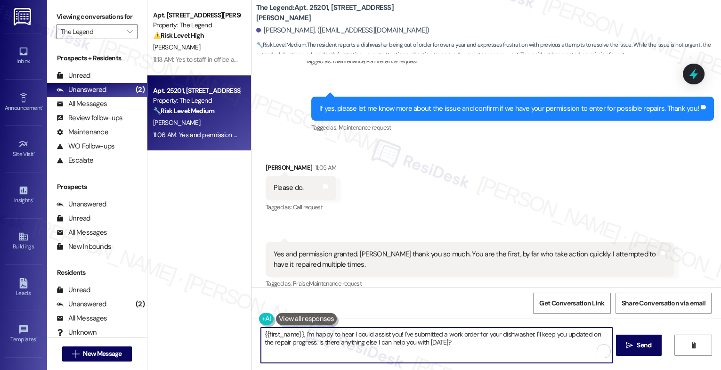
click at [335, 342] on textarea "{{first_name}}, I'm happy to hear I could assist you! I've submitted a work ord…" at bounding box center [436, 344] width 351 height 35
click at [319, 333] on textarea "Thanks for confirming! Is the dishwasher no longer turning on?" at bounding box center [436, 344] width 351 height 35
drag, startPoint x: 530, startPoint y: 334, endPoint x: 531, endPoint y: 346, distance: 12.7
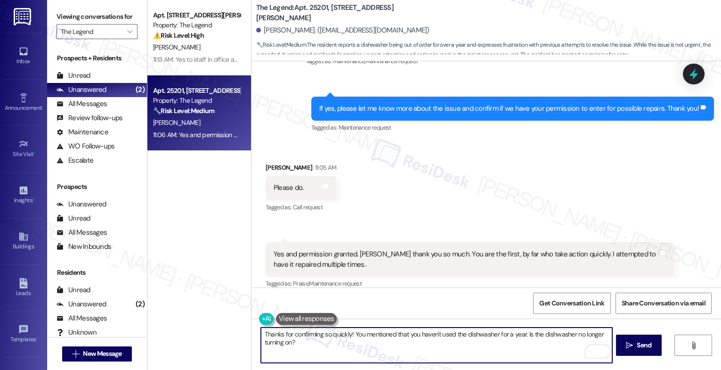
click at [531, 346] on textarea "Thanks for confirming so quickly! You mentioned that you haven't used the dishw…" at bounding box center [436, 344] width 351 height 35
type textarea "Thanks for confirming so quickly! You mentioned that you haven't used the dishw…"
click at [597, 348] on icon "Open Grammarly. 0 Suggestions." at bounding box center [597, 350] width 7 height 7
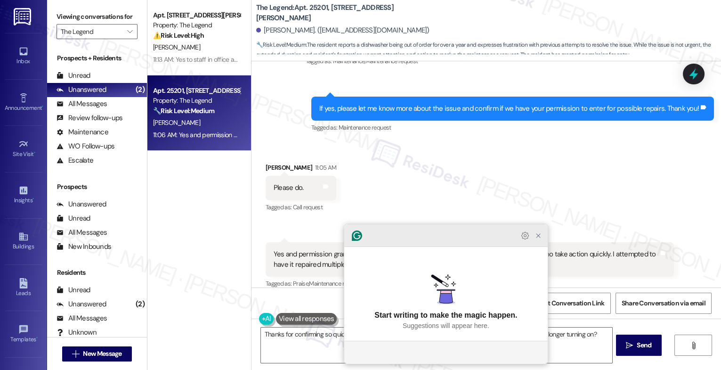
click at [541, 239] on icon "Close Grammarly Assistant" at bounding box center [538, 236] width 8 height 8
click at [540, 239] on icon "Close Grammarly Assistant" at bounding box center [538, 236] width 8 height 8
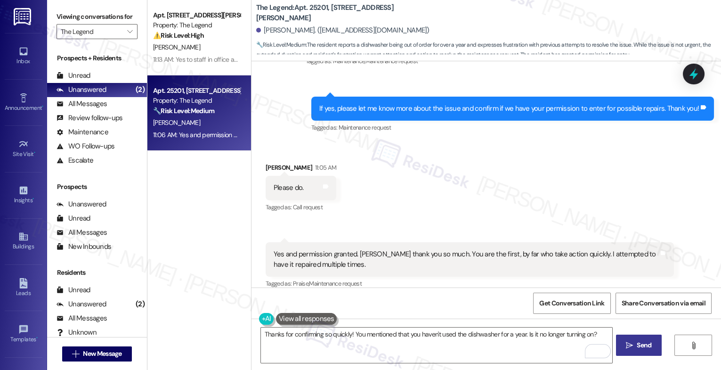
click at [642, 349] on span "Send" at bounding box center [643, 345] width 15 height 10
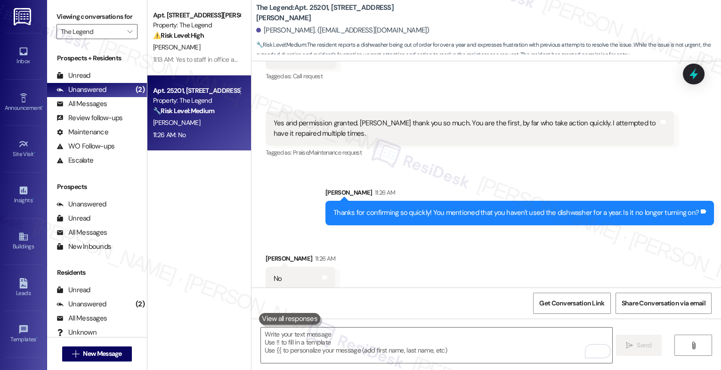
scroll to position [1017, 0]
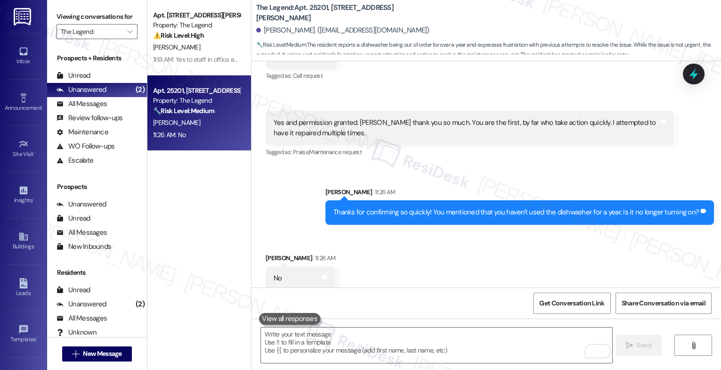
click at [407, 149] on div "Received via SMS 11:06 AM Mita Villa 11:06 AM Yes and permission granted. Sarah…" at bounding box center [469, 135] width 422 height 62
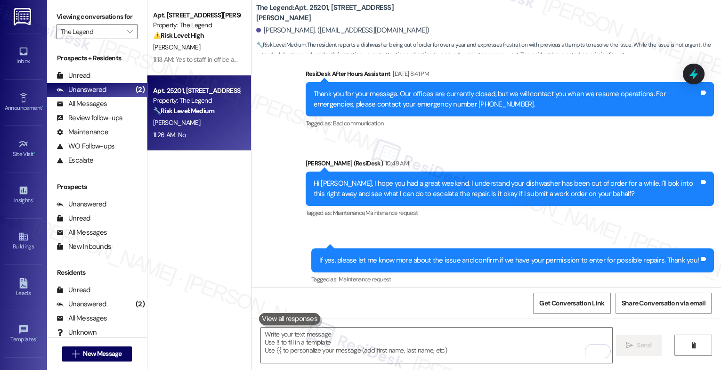
scroll to position [505, 0]
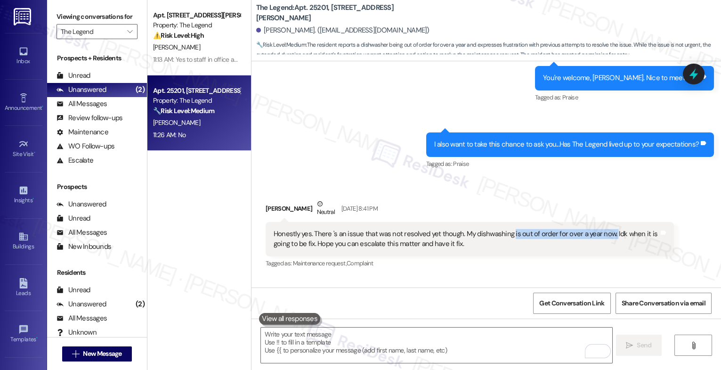
drag, startPoint x: 504, startPoint y: 223, endPoint x: 603, endPoint y: 223, distance: 98.9
click at [603, 229] on div "Honestly yes. There 's an issue that was not resolved yet though. My dishwashin…" at bounding box center [466, 239] width 385 height 20
copy div "is out of order for over a year now."
click at [394, 192] on div "Received via SMS Mita Villa Neutral Sep 19, 2025 at 8:41 PM Honestly yes. There…" at bounding box center [469, 234] width 422 height 85
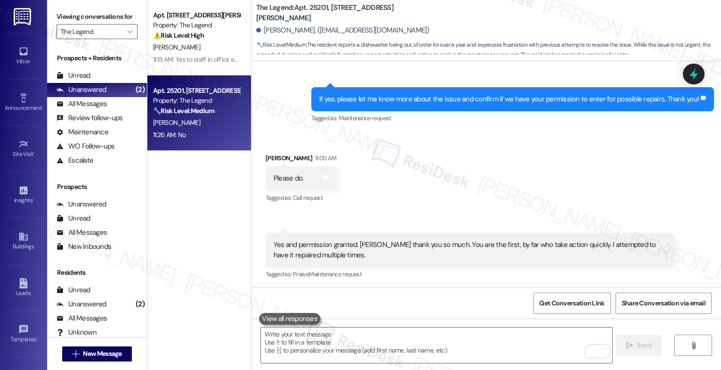
scroll to position [1017, 0]
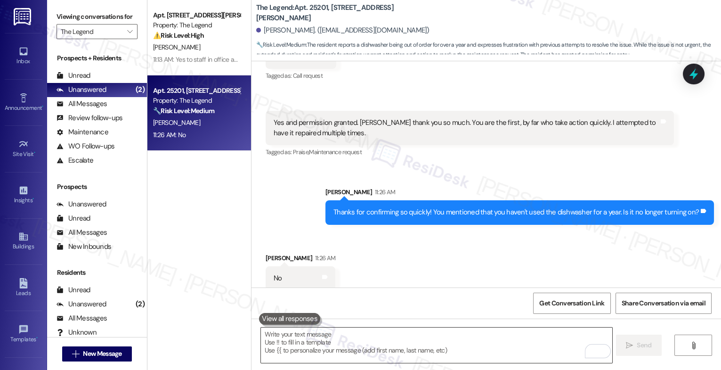
click at [299, 330] on textarea "To enrich screen reader interactions, please activate Accessibility in Grammarl…" at bounding box center [436, 344] width 351 height 35
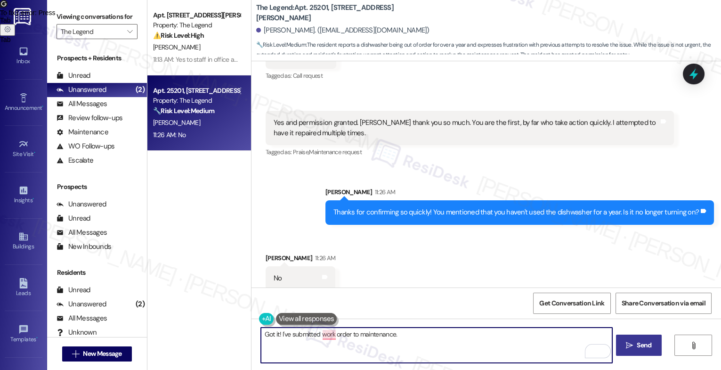
click at [344, 332] on textarea "Got it! I've submitted work order to maintenance." at bounding box center [436, 344] width 351 height 35
type textarea "Got it! I've submitted work order 10422-1 to maintenance."
click at [433, 338] on textarea "Got it! I've submitted work order 10422-1 to maintenance." at bounding box center [436, 344] width 351 height 35
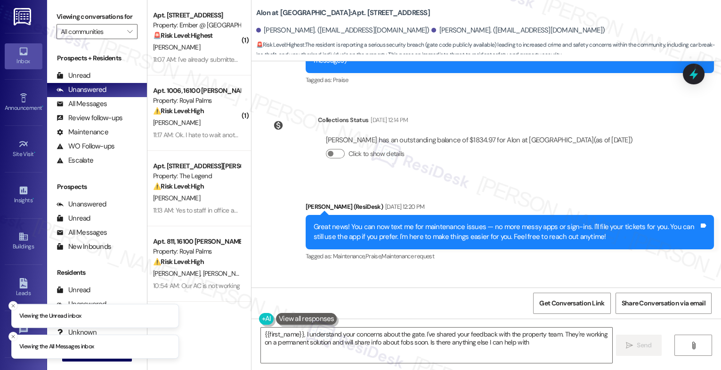
type textarea "{{first_name}}, I understand your concerns about the gate. I've shared your fee…"
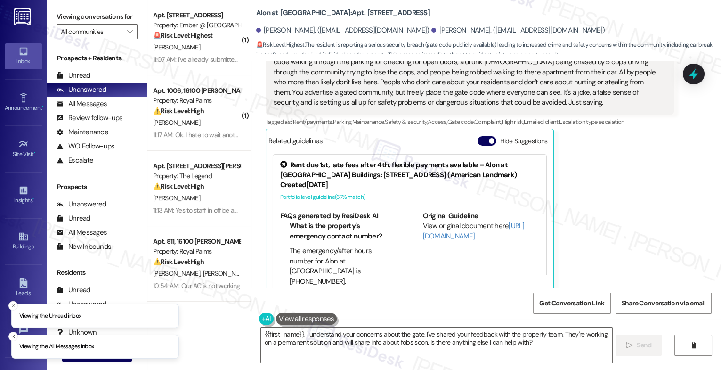
scroll to position [411, 0]
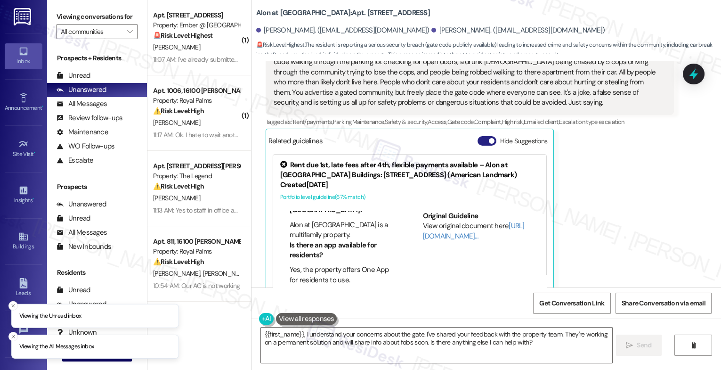
click at [482, 136] on button "Hide Suggestions" at bounding box center [486, 140] width 19 height 9
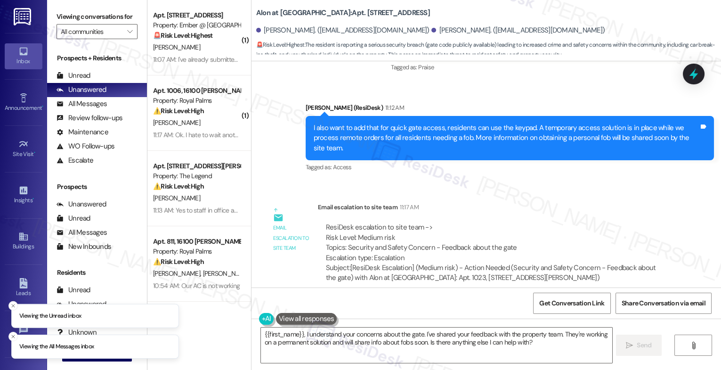
scroll to position [1000, 0]
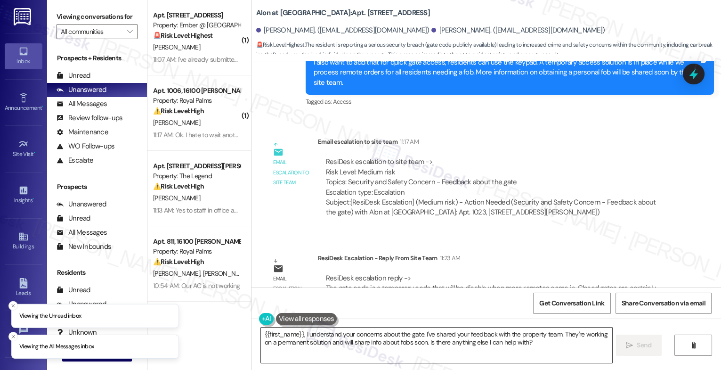
click at [331, 338] on textarea "{{first_name}}, I understand your concerns about the gate. I've shared your fee…" at bounding box center [436, 344] width 351 height 35
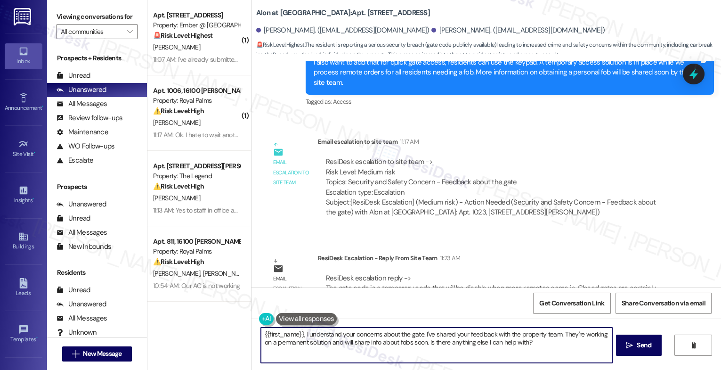
click at [331, 338] on textarea "{{first_name}}, I understand your concerns about the gate. I've shared your fee…" at bounding box center [436, 344] width 351 height 35
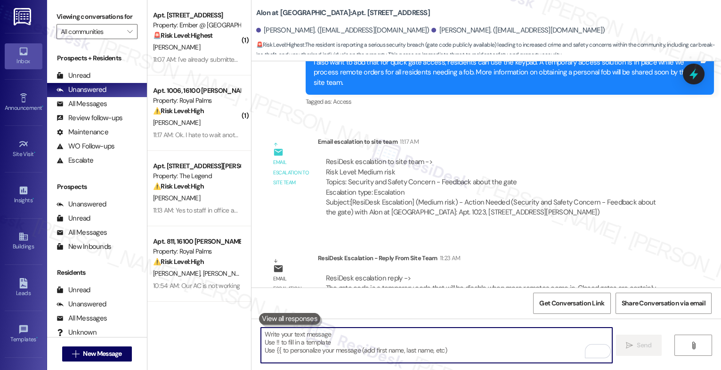
click at [314, 345] on textarea "To enrich screen reader interactions, please activate Accessibility in Grammarl…" at bounding box center [436, 344] width 351 height 35
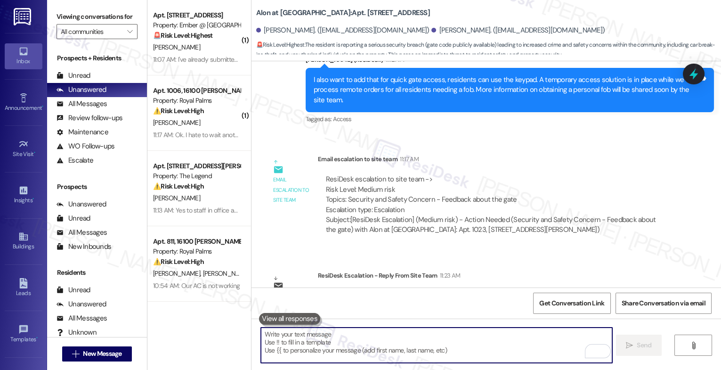
scroll to position [879, 0]
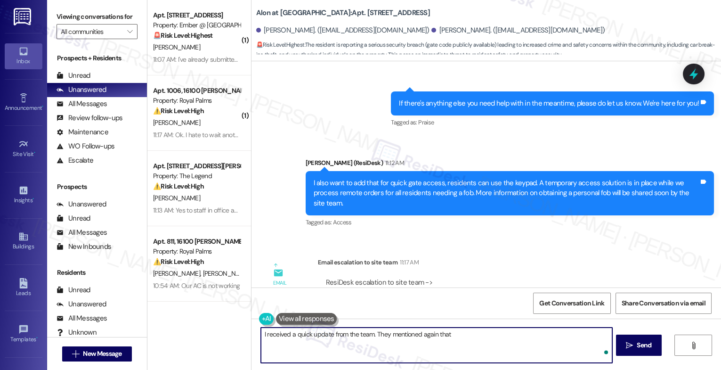
paste textarea "The gate code is a temporary code that will be disable when more remotes come i…"
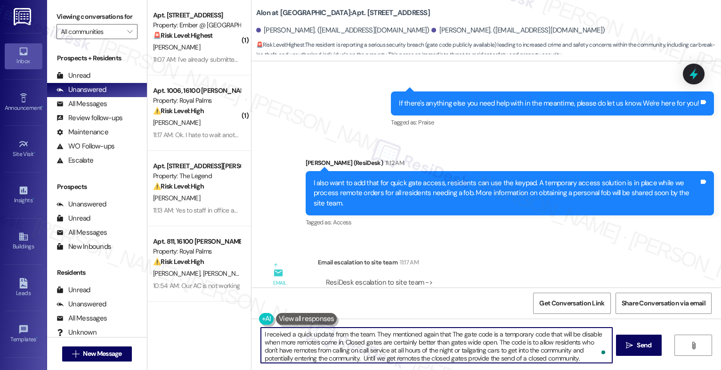
click at [450, 332] on textarea "I received a quick update from the team. They mentioned again that The gate cod…" at bounding box center [436, 344] width 351 height 35
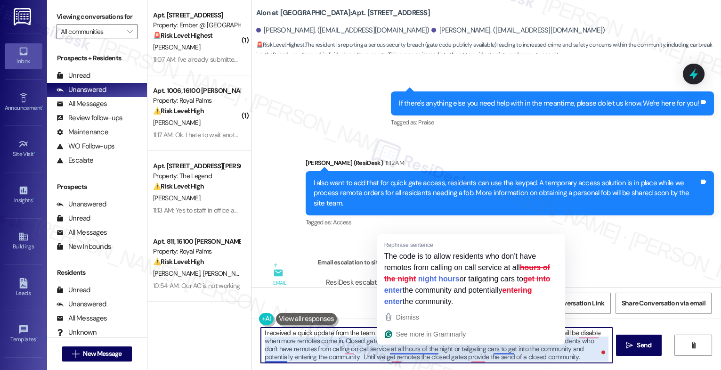
click at [343, 340] on textarea "I received a quick update from the team. They mentioned again that the gate cod…" at bounding box center [436, 344] width 351 height 35
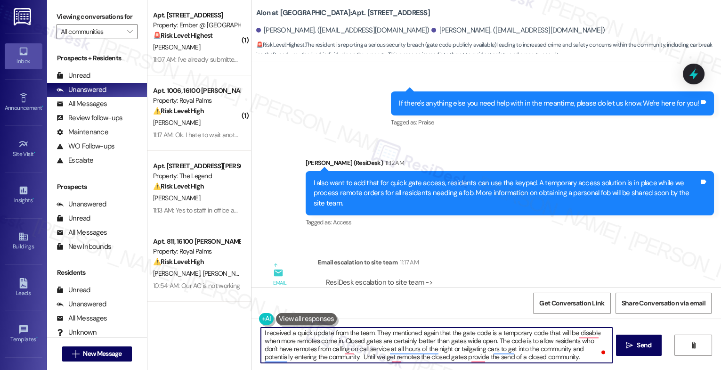
click at [443, 346] on textarea "I received a quick update from the team. They mentioned again that the gate cod…" at bounding box center [436, 344] width 351 height 35
click at [431, 348] on textarea "I received a quick update from the team. They mentioned again that the gate cod…" at bounding box center [436, 344] width 351 height 35
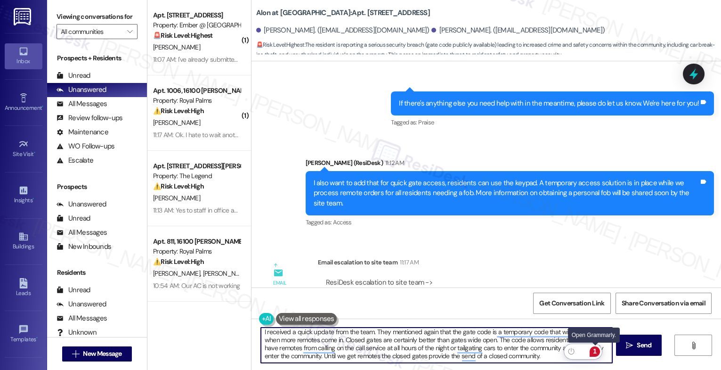
click at [598, 348] on div "1" at bounding box center [594, 351] width 10 height 10
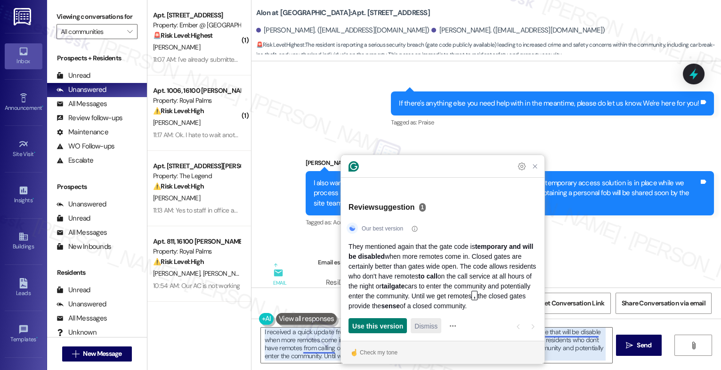
click at [424, 325] on span "Dismiss" at bounding box center [425, 326] width 23 height 10
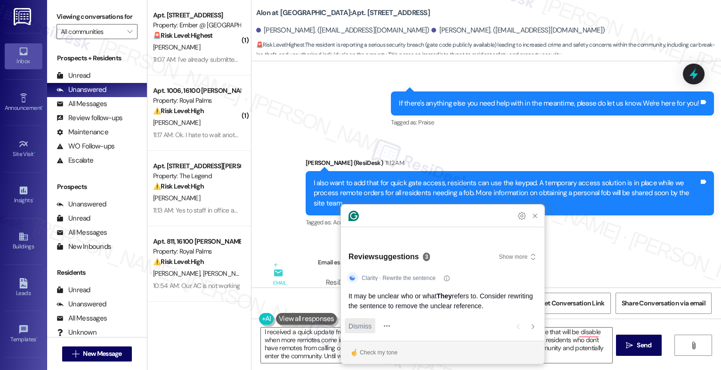
click at [346, 324] on button "Dismiss and open next suggestion" at bounding box center [360, 325] width 31 height 15
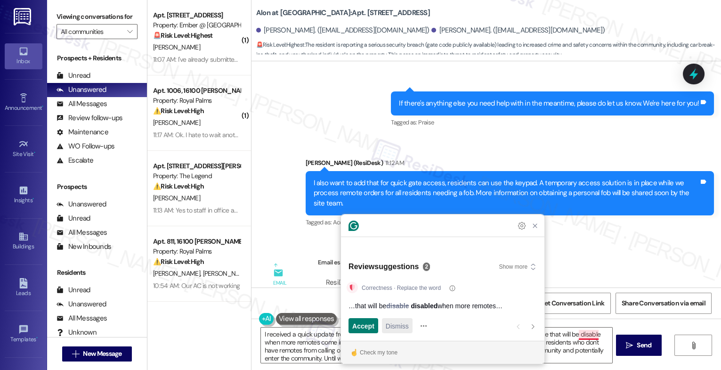
click at [393, 329] on span "Dismiss" at bounding box center [397, 326] width 23 height 10
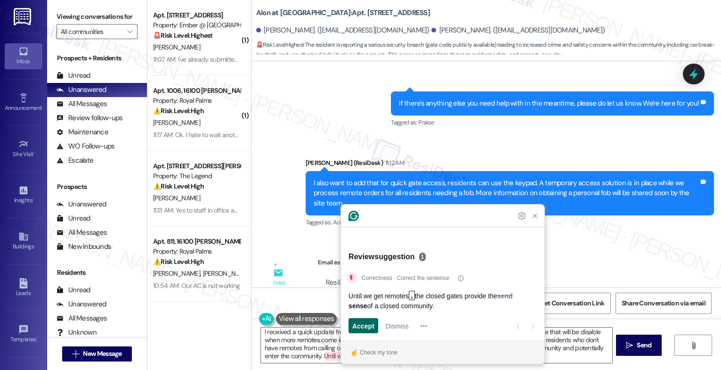
click at [364, 325] on span "Accept" at bounding box center [363, 326] width 22 height 10
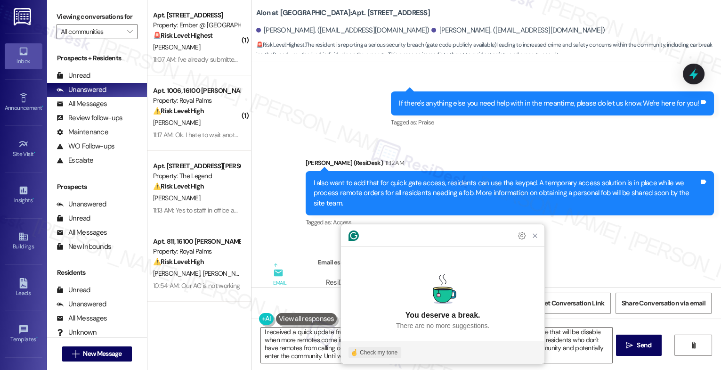
click at [379, 349] on div "Check my tone" at bounding box center [379, 352] width 38 height 8
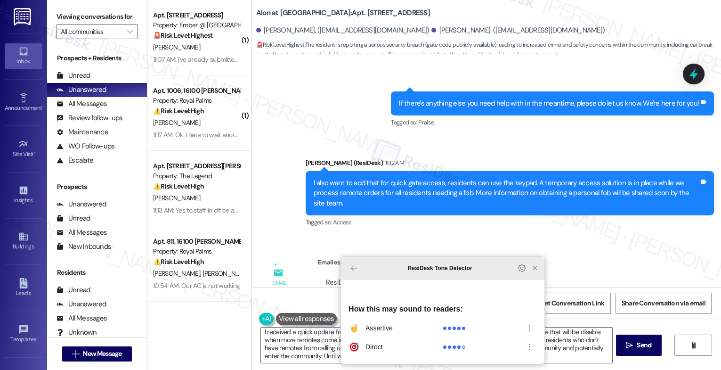
click at [538, 272] on icon "Close Grammarly Assistant" at bounding box center [535, 268] width 8 height 8
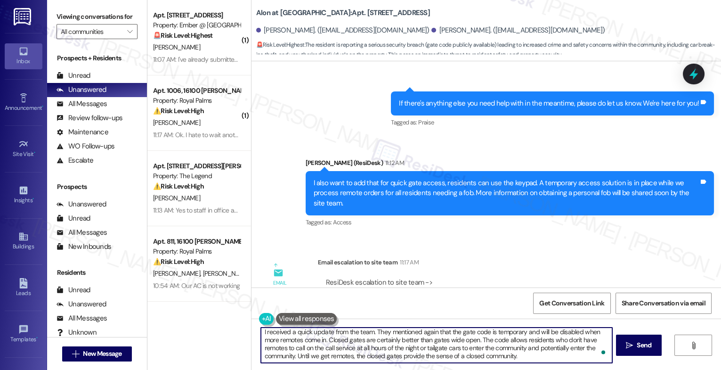
scroll to position [0, 0]
click at [527, 357] on textarea "I received a quick update from the team. They mentioned again that the gate cod…" at bounding box center [436, 344] width 351 height 35
click at [529, 361] on textarea "I received a quick update from the team. They mentioned again that the gate cod…" at bounding box center [436, 344] width 351 height 35
type textarea "I received a quick update from the team. They mentioned again that the gate cod…"
click at [639, 345] on span "Send" at bounding box center [643, 345] width 15 height 10
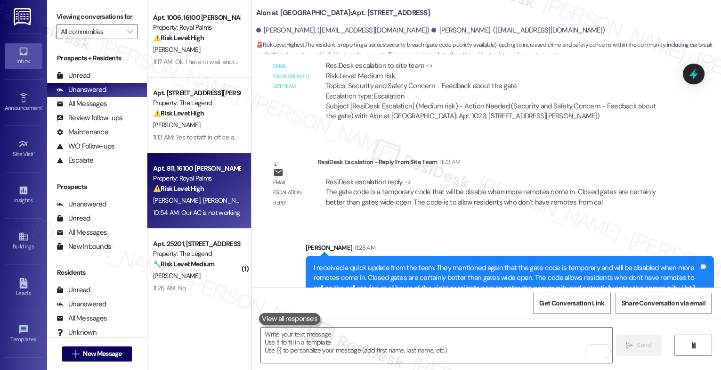
click at [202, 204] on span "[PERSON_NAME]" at bounding box center [225, 200] width 47 height 8
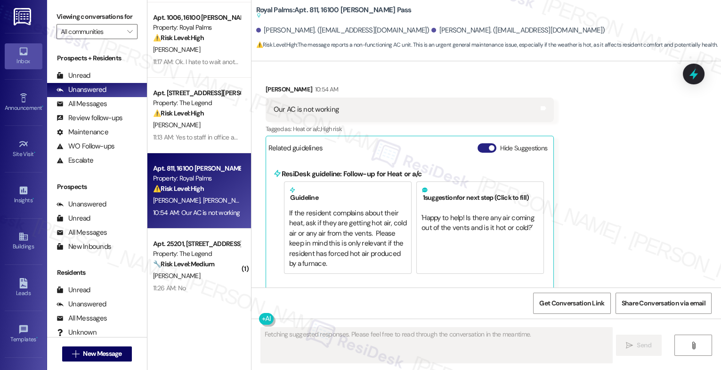
click at [489, 145] on span "button" at bounding box center [492, 148] width 6 height 6
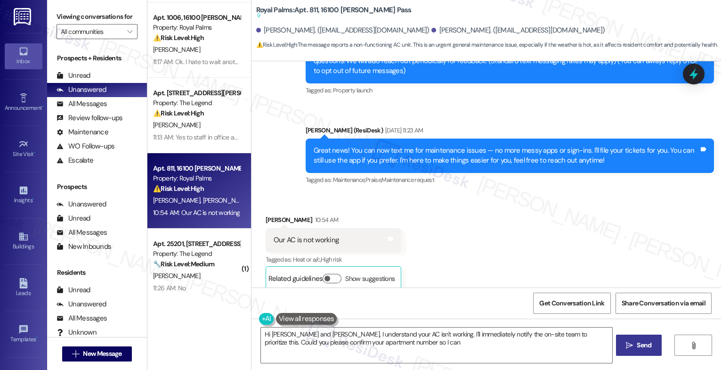
click at [470, 230] on div "Received via SMS [PERSON_NAME] 10:54 AM Our AC is not working Tags and notes Ta…" at bounding box center [485, 245] width 469 height 104
type textarea "Hi [PERSON_NAME] and [PERSON_NAME], I understand your AC isn't working. I'll im…"
drag, startPoint x: 257, startPoint y: 328, endPoint x: 224, endPoint y: 326, distance: 32.5
click at [224, 326] on div "( 1 ) Apt. [STREET_ADDRESS] Property: Ember @ [GEOGRAPHIC_DATA] 🚨 Risk Level: H…" at bounding box center [433, 185] width 573 height 370
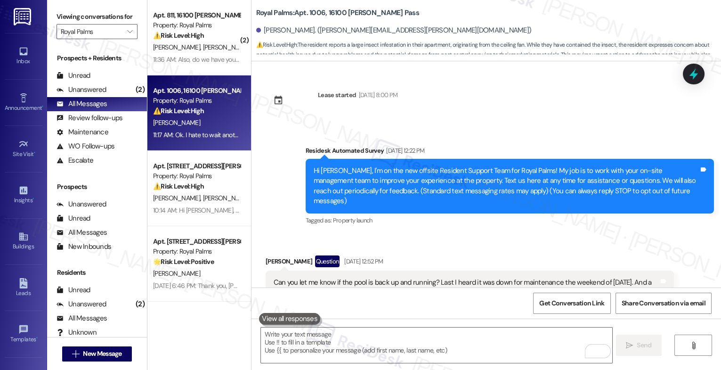
scroll to position [4449, 0]
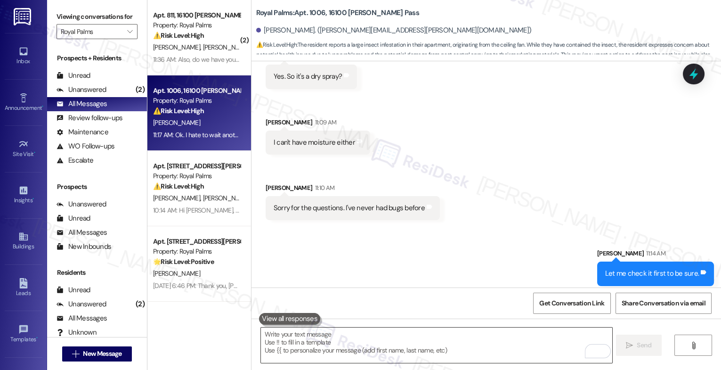
click at [330, 349] on textarea "To enrich screen reader interactions, please activate Accessibility in Grammarl…" at bounding box center [436, 344] width 351 height 35
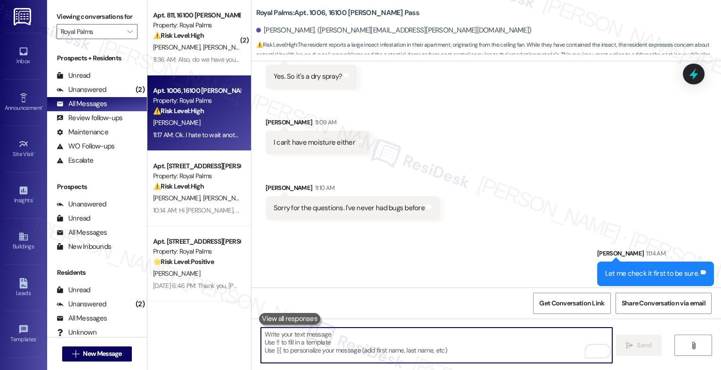
click at [323, 340] on textarea "To enrich screen reader interactions, please activate Accessibility in Grammarl…" at bounding box center [436, 344] width 351 height 35
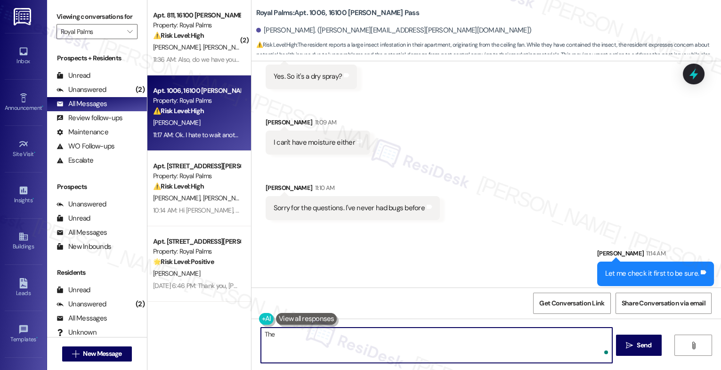
paste textarea "already here and has suggested gel. He will stop by and talk to her."
drag, startPoint x: 269, startPoint y: 334, endPoint x: 336, endPoint y: 330, distance: 66.5
click at [280, 332] on textarea "The already here and has suggested gel. He will stop by and talk to her." at bounding box center [436, 344] width 351 height 35
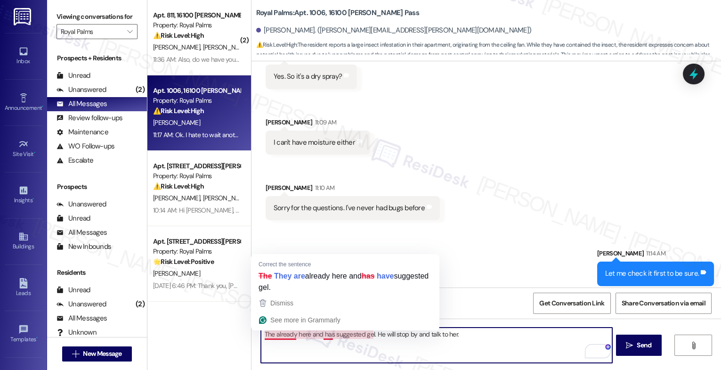
click at [271, 335] on textarea "The already here and has suggested gel. He will stop by and talk to her." at bounding box center [436, 344] width 351 height 35
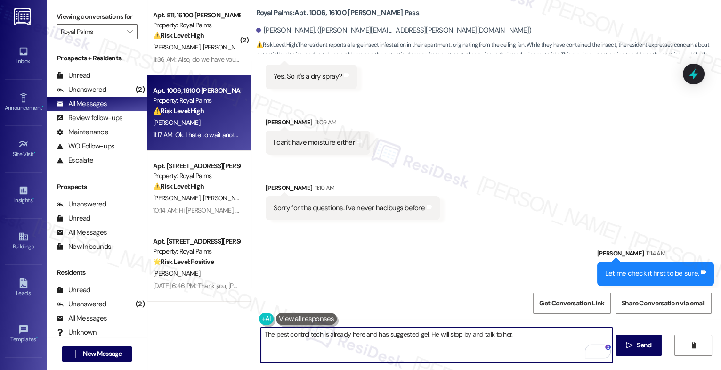
drag, startPoint x: 346, startPoint y: 336, endPoint x: 381, endPoint y: 334, distance: 35.4
click at [346, 336] on textarea "The pest control tech is already here and has suggested gel. He will stop by an…" at bounding box center [436, 344] width 351 height 35
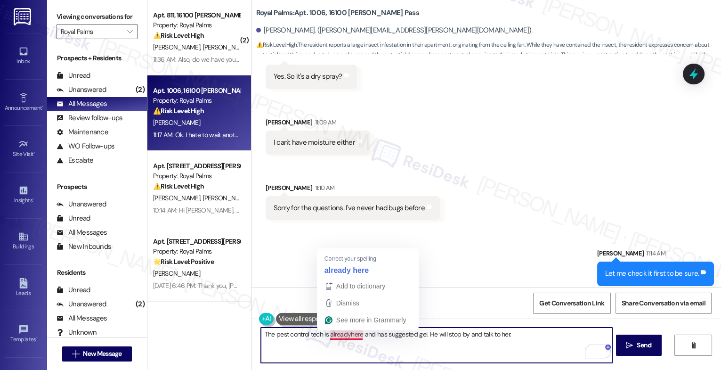
click at [357, 332] on textarea "The pest control tech is alreadyhere and has suggested gel. He will stop by and…" at bounding box center [436, 344] width 351 height 35
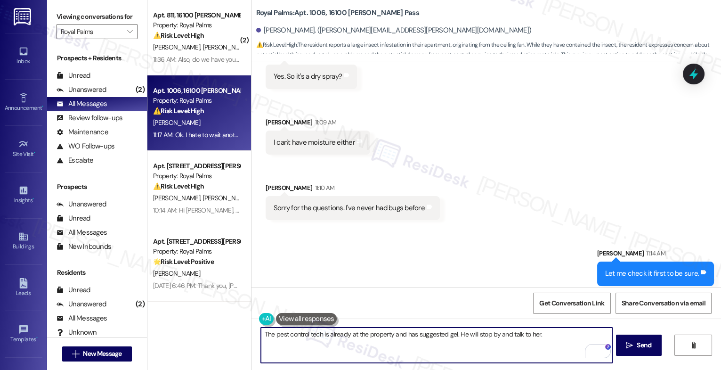
click at [545, 336] on textarea "The pest control tech is already at the property and has suggested gel. He will…" at bounding box center [436, 344] width 351 height 35
click at [317, 334] on textarea "The pest control tech is already at the property and has suggested gel. He will…" at bounding box center [436, 344] width 351 height 35
click at [578, 335] on textarea "The pest control guy is already at the property and has suggested gel. He will …" at bounding box center [436, 344] width 351 height 35
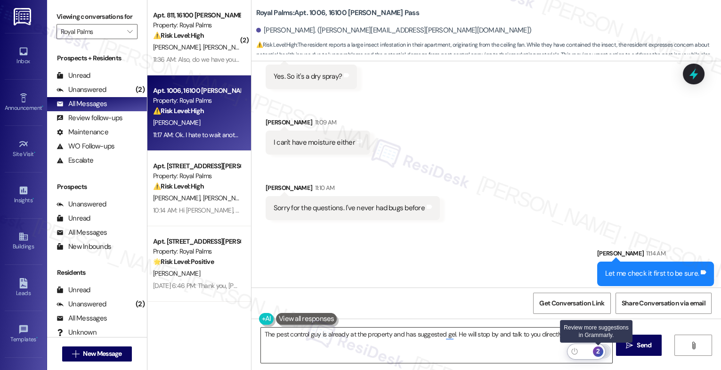
click at [599, 348] on div "2" at bounding box center [598, 351] width 10 height 10
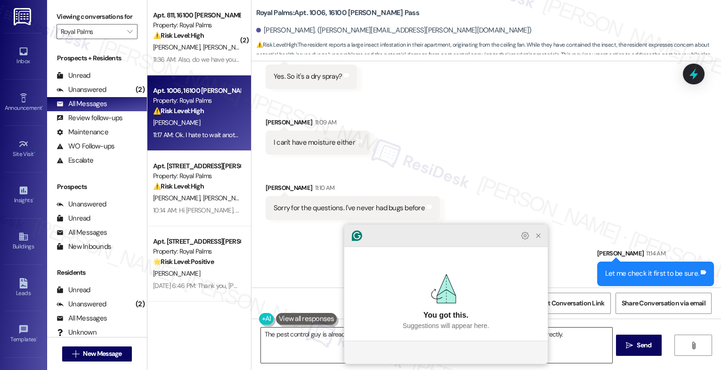
click at [541, 239] on icon "Close Grammarly Assistant" at bounding box center [538, 236] width 8 height 8
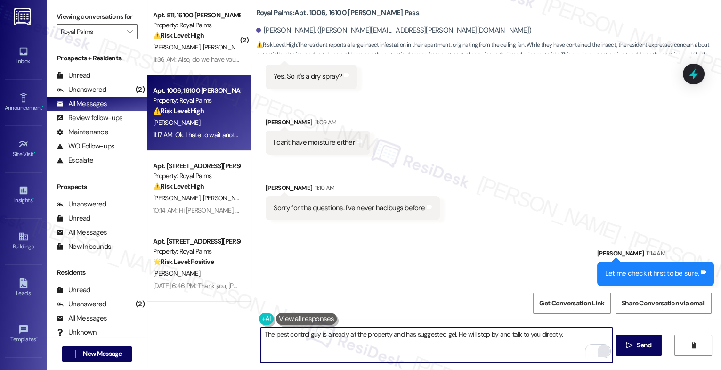
click at [261, 338] on textarea "The pest control guy is already at the property and has suggested gel. He will …" at bounding box center [436, 344] width 351 height 35
type textarea "The pest control guy is already at the property and has suggested gel. He will …"
click at [639, 344] on span "Send" at bounding box center [643, 345] width 15 height 10
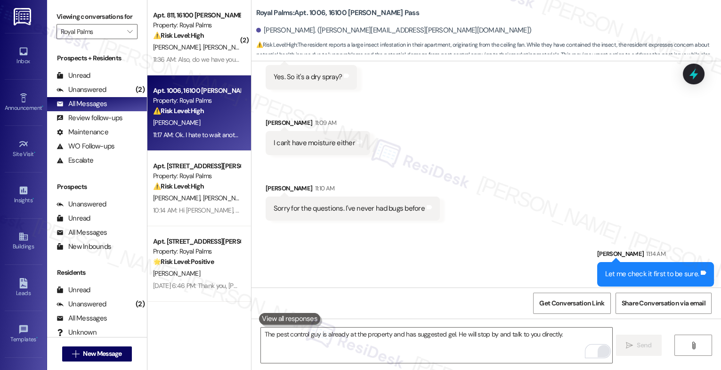
scroll to position [4515, 0]
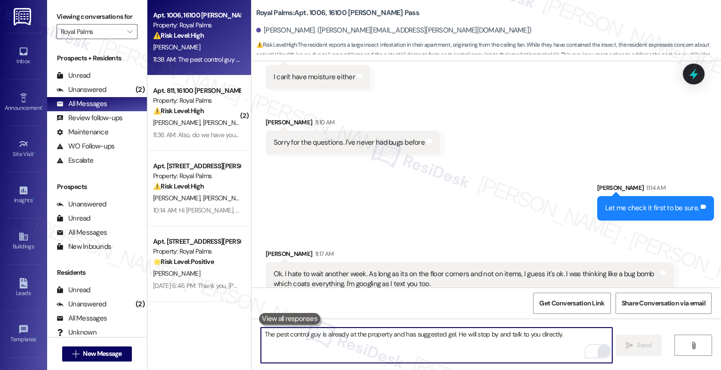
click at [316, 338] on textarea "The pest control guy is already at the property and has suggested gel. He will …" at bounding box center [436, 344] width 351 height 35
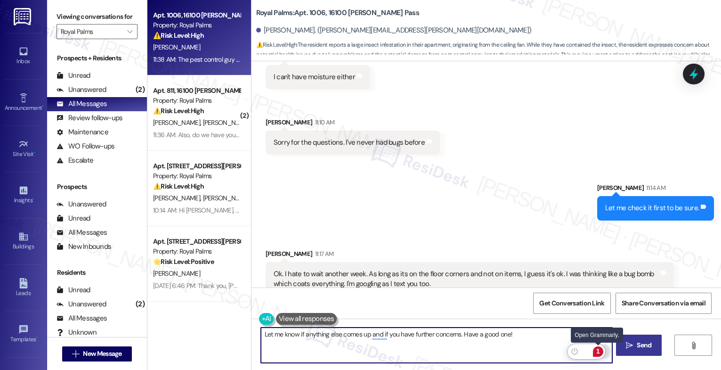
click at [600, 347] on div "1" at bounding box center [598, 351] width 10 height 10
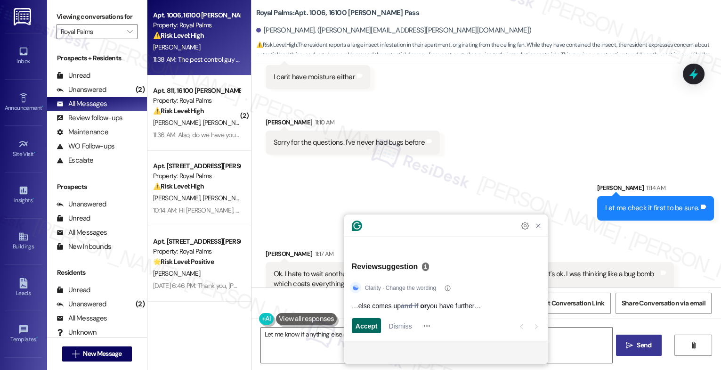
click at [370, 323] on span "Accept" at bounding box center [366, 326] width 22 height 10
click at [366, 324] on span "Accept" at bounding box center [366, 326] width 22 height 10
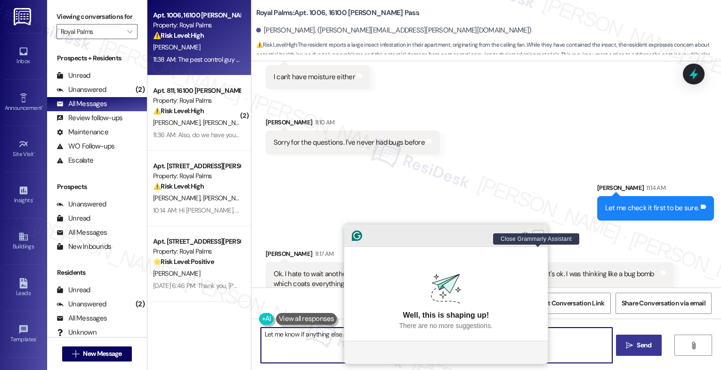
type textarea "Let me know if anything else comes up or if you have further concerns. Have a g…"
click at [539, 247] on div at bounding box center [445, 235] width 203 height 23
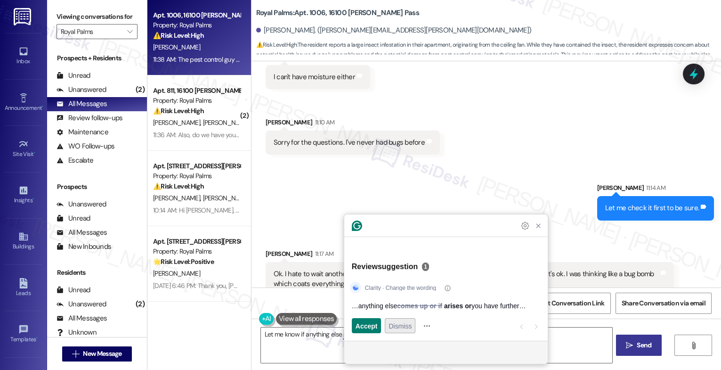
click at [411, 324] on span "Dismiss" at bounding box center [399, 326] width 23 height 10
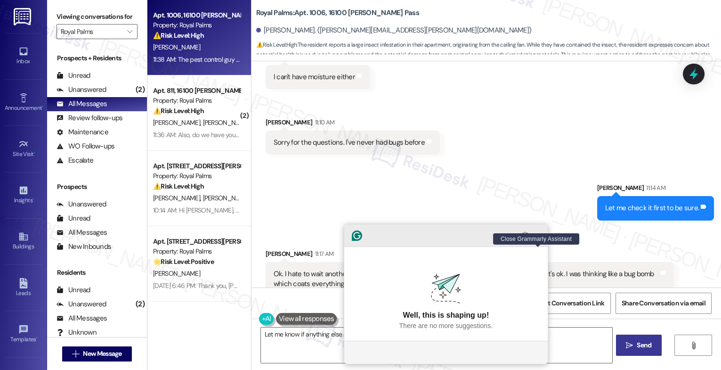
click at [537, 237] on icon "Close Grammarly Assistant" at bounding box center [538, 236] width 4 height 4
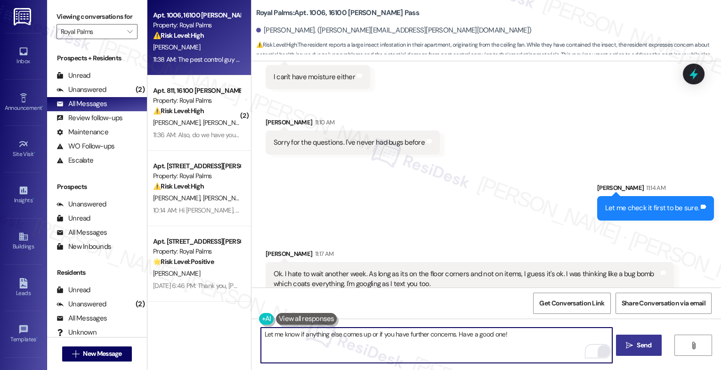
click at [527, 339] on textarea "Let me know if anything else comes up or if you have further concerns. Have a g…" at bounding box center [436, 344] width 351 height 35
click at [635, 346] on span "Send" at bounding box center [644, 345] width 18 height 10
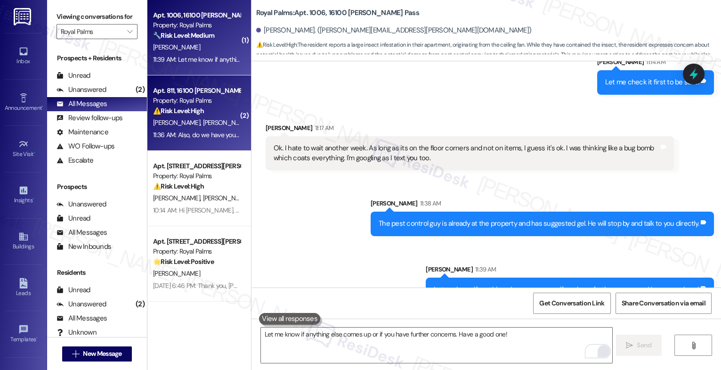
scroll to position [4646, 0]
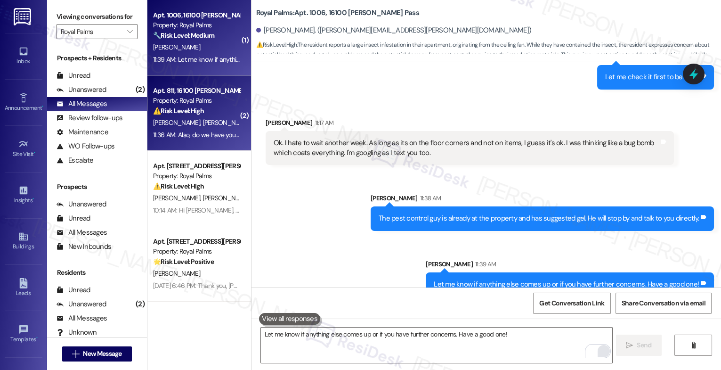
click at [212, 121] on div "T. Singletary T. Hill" at bounding box center [196, 123] width 89 height 12
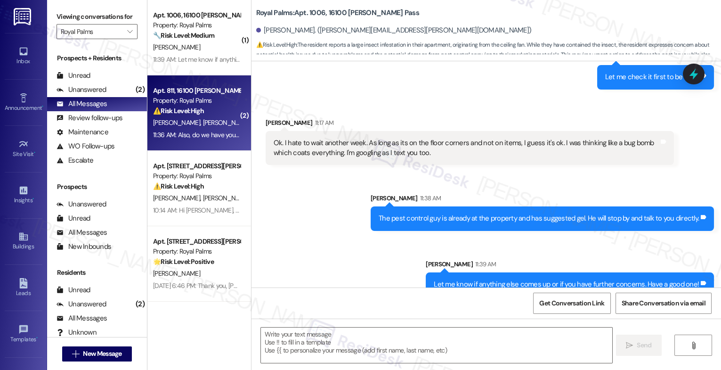
type textarea "Fetching suggested responses. Please feel free to read through the conversation…"
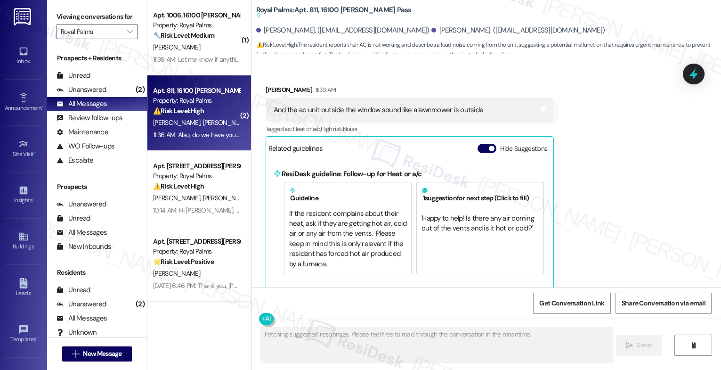
scroll to position [807, 0]
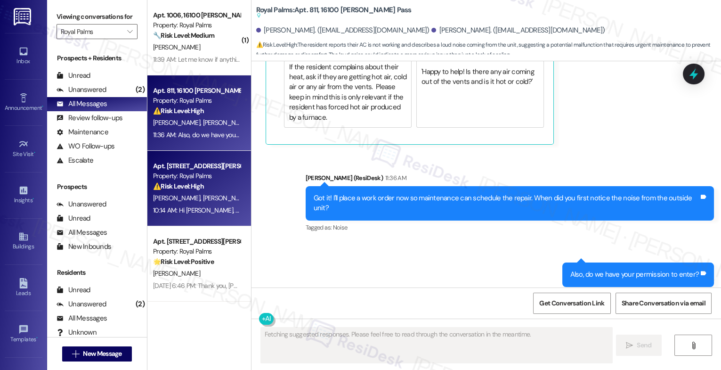
click at [212, 193] on div "E. Leiva R. Mena" at bounding box center [196, 198] width 89 height 12
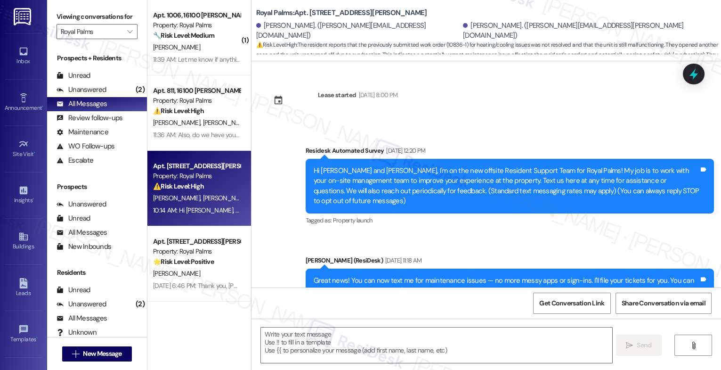
scroll to position [1928, 0]
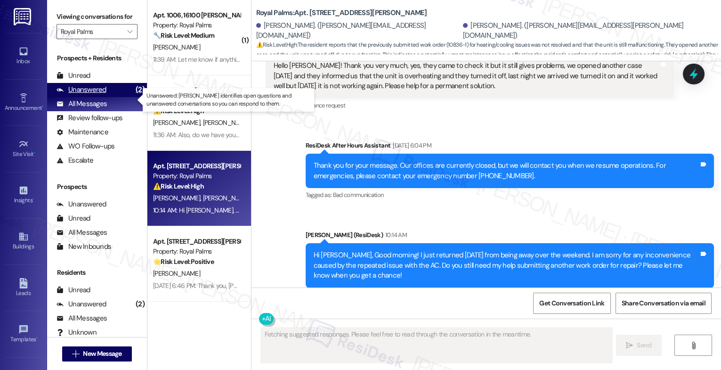
click at [102, 95] on div "Unanswered" at bounding box center [81, 90] width 50 height 10
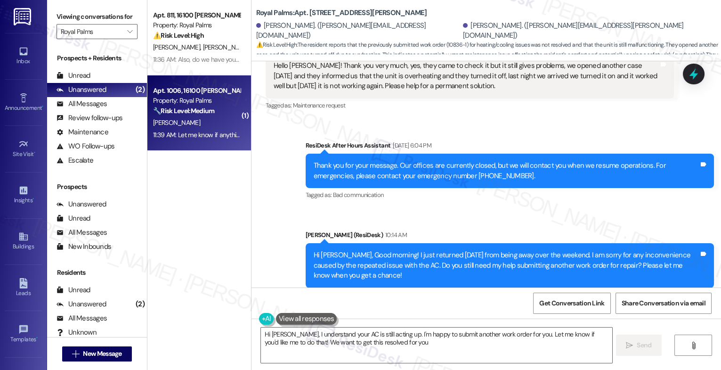
type textarea "Hi Rolando, I understand your AC is still acting up. I'm happy to submit anothe…"
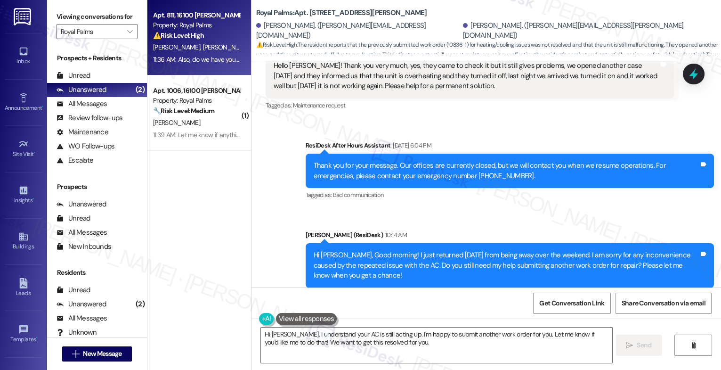
click at [208, 47] on div "T. Singletary T. Hill" at bounding box center [196, 47] width 89 height 12
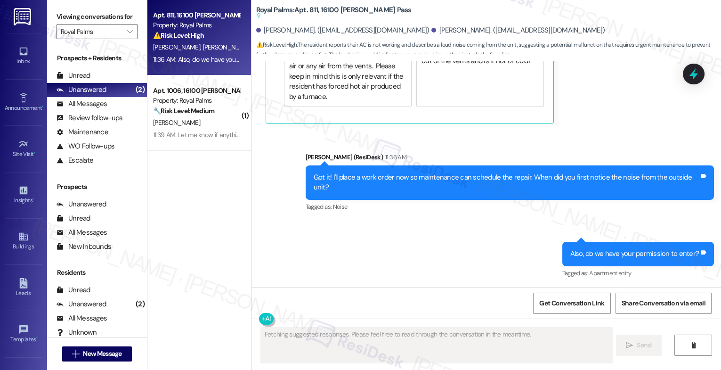
scroll to position [807, 0]
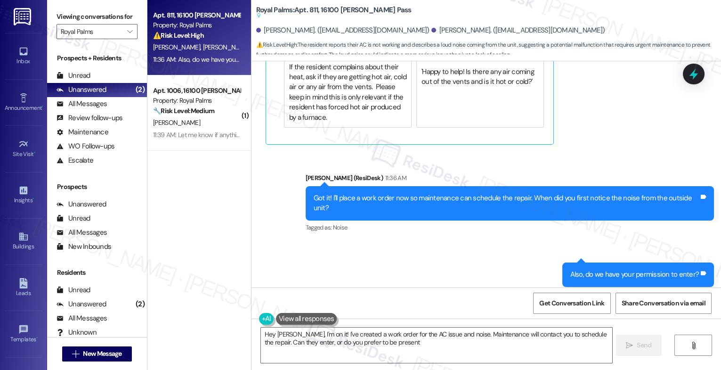
type textarea "Hey Timothy, I'm on it! I've created a work order for the AC issue and noise. M…"
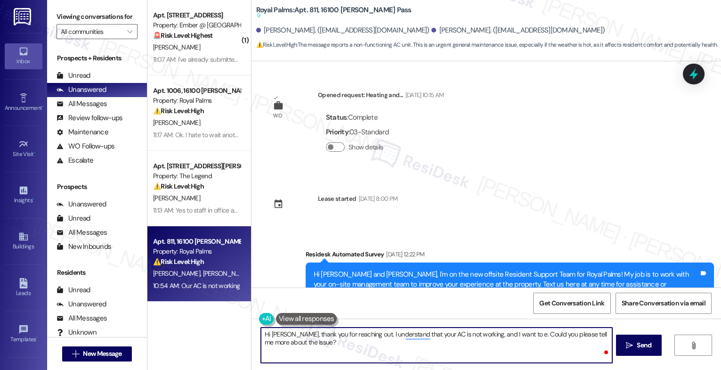
scroll to position [234, 0]
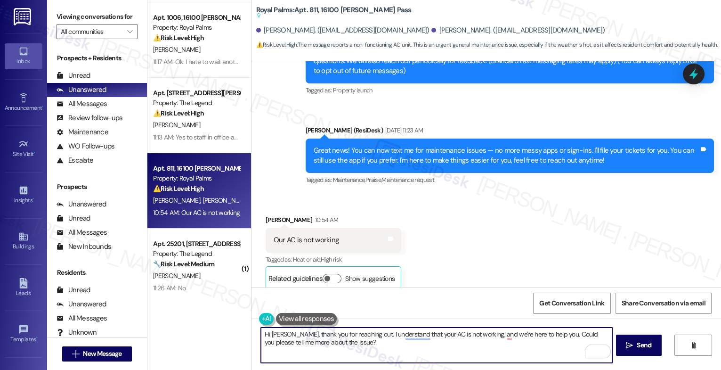
click at [378, 349] on textarea "Hi [PERSON_NAME], thank you for reaching out. I understand that your AC is not …" at bounding box center [436, 344] width 351 height 35
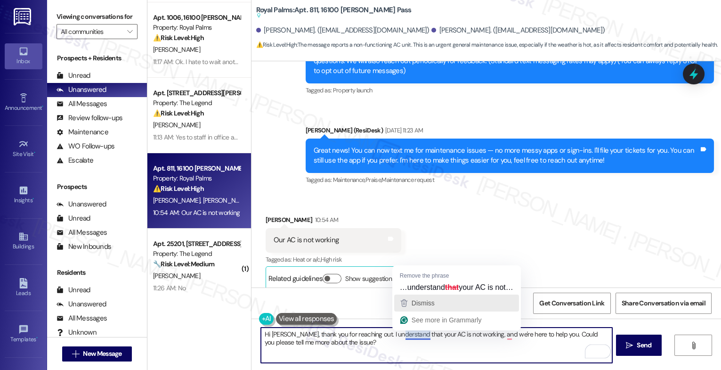
click at [419, 304] on span "Dismiss" at bounding box center [422, 303] width 23 height 8
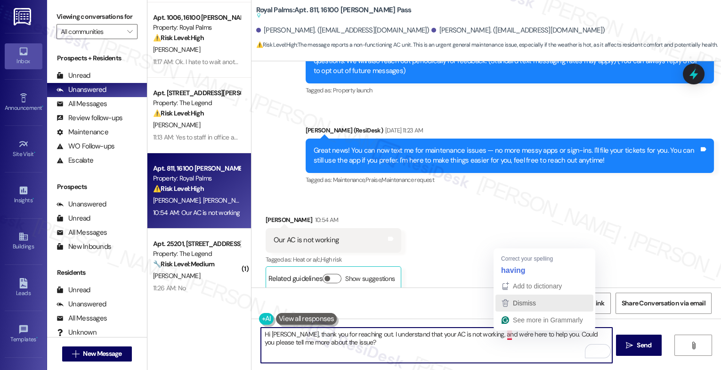
click at [521, 306] on span "Dismiss" at bounding box center [524, 303] width 23 height 8
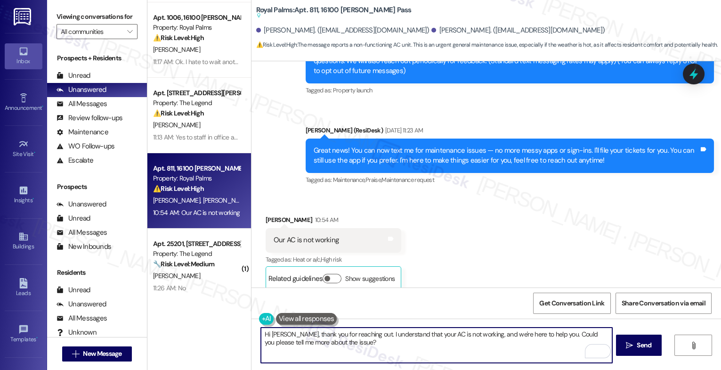
click at [484, 351] on textarea "Hi [PERSON_NAME], thank you for reaching out. I understand that your AC is not …" at bounding box center [436, 344] width 351 height 35
type textarea "Hi [PERSON_NAME], thank you for reaching out. I understand that your AC is not …"
click at [635, 342] on span "Send" at bounding box center [644, 345] width 18 height 10
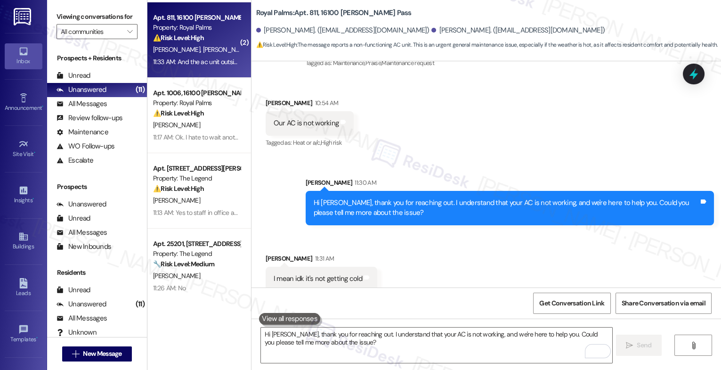
scroll to position [417, 0]
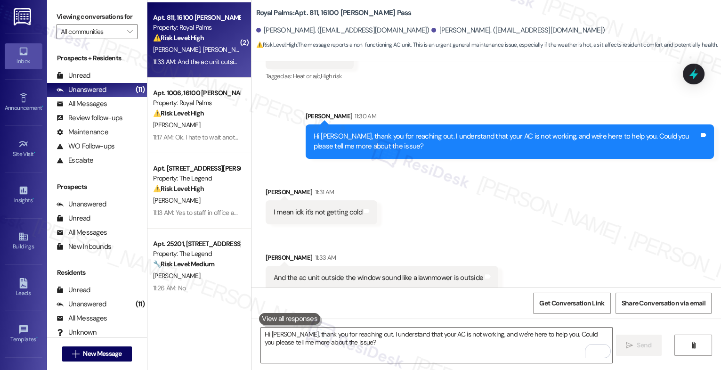
click at [399, 221] on div "Received via SMS [PERSON_NAME] 11:31 AM I mean idk it's not getting cold Tags a…" at bounding box center [485, 231] width 469 height 131
click at [322, 342] on textarea "Hi [PERSON_NAME], thank you for reaching out. I understand that your AC is not …" at bounding box center [436, 344] width 351 height 35
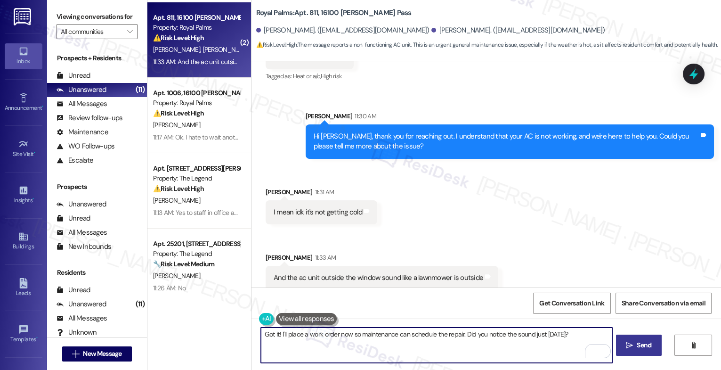
drag, startPoint x: 527, startPoint y: 333, endPoint x: 511, endPoint y: 333, distance: 16.0
click at [511, 333] on textarea "Got it! I'll place a work order now so maintenance can schedule the repair. Did…" at bounding box center [436, 344] width 351 height 35
drag, startPoint x: 461, startPoint y: 333, endPoint x: 499, endPoint y: 333, distance: 37.7
click at [499, 333] on textarea "Got it! I'll place a work order now so maintenance can schedule the repair. Did…" at bounding box center [436, 344] width 351 height 35
drag, startPoint x: 301, startPoint y: 344, endPoint x: 277, endPoint y: 344, distance: 24.0
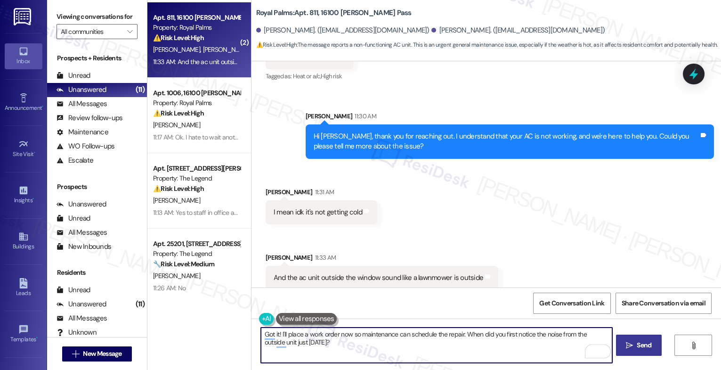
click at [277, 344] on textarea "Got it! I'll place a work order now so maintenance can schedule the repair. Whe…" at bounding box center [436, 344] width 351 height 35
click at [346, 335] on textarea "Got it! I'll place a work order now so maintenance can schedule the repair. Whe…" at bounding box center [436, 344] width 351 height 35
click at [338, 344] on textarea "Got it! I'll place a work order now so maintenance can schedule the repair. Whe…" at bounding box center [436, 344] width 351 height 35
click at [476, 349] on textarea "Got it! I'll place a work order now so maintenance can schedule the repair. Whe…" at bounding box center [436, 344] width 351 height 35
type textarea "Got it! I'll place a work order now so maintenance can schedule the repair. Whe…"
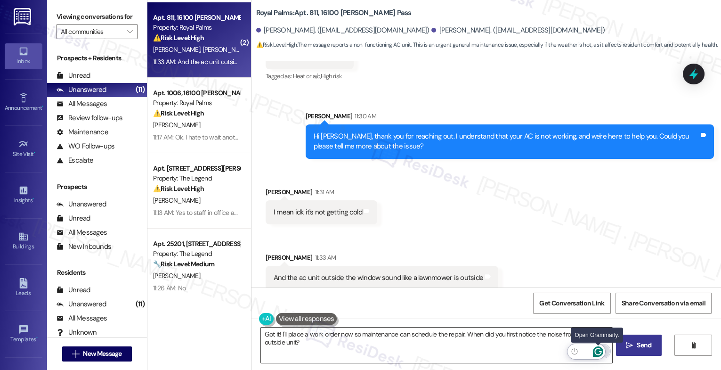
click at [598, 349] on icon "Open Grammarly. 0 Suggestions." at bounding box center [598, 351] width 10 height 10
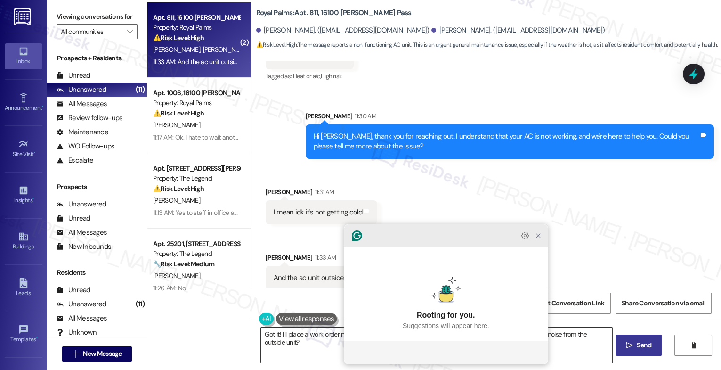
click at [538, 241] on icon "Close Grammarly Assistant" at bounding box center [537, 235] width 11 height 11
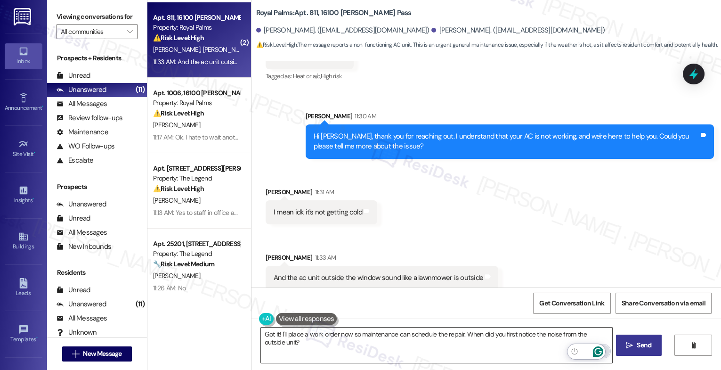
click at [596, 348] on icon "Open Grammarly. 0 Suggestions." at bounding box center [597, 350] width 7 height 7
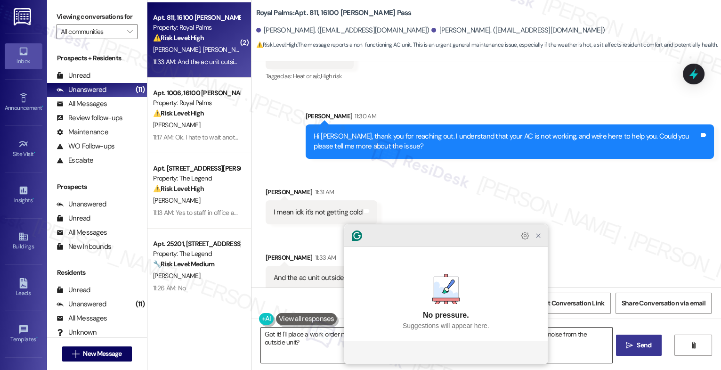
click at [541, 239] on icon "Close Grammarly Assistant" at bounding box center [538, 236] width 8 height 8
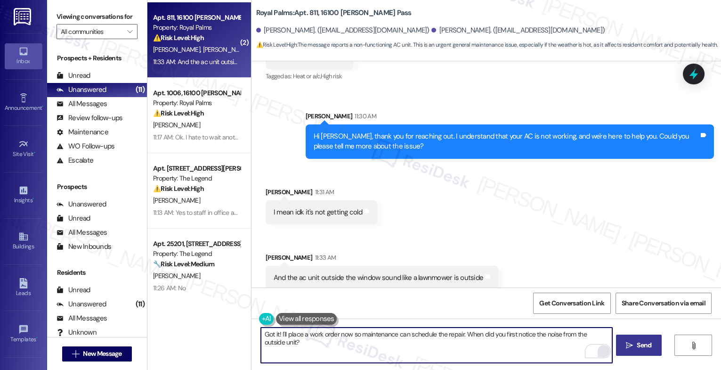
click at [641, 350] on button " Send" at bounding box center [639, 344] width 46 height 21
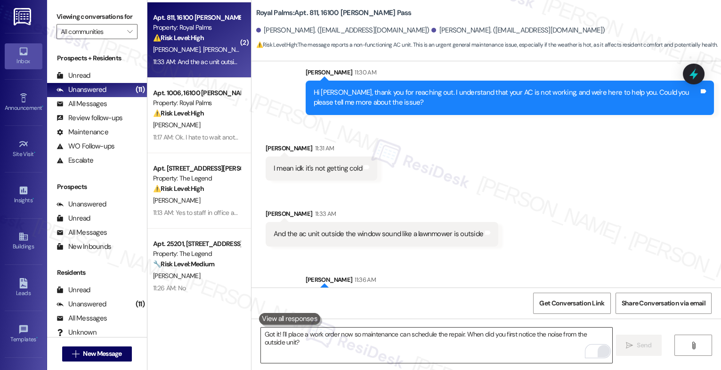
scroll to position [482, 0]
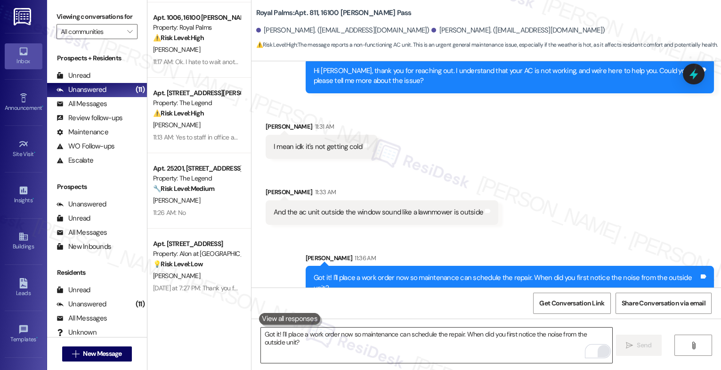
click at [306, 349] on textarea "Got it! I'll place a work order now so maintenance can schedule the repair. Whe…" at bounding box center [436, 344] width 351 height 35
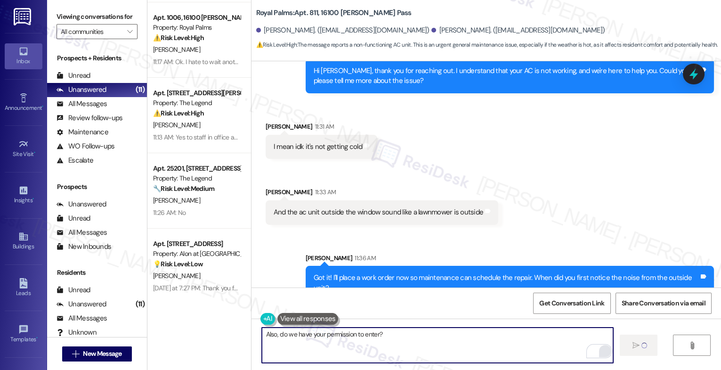
type textarea "Also, do we have your permission to enter?"
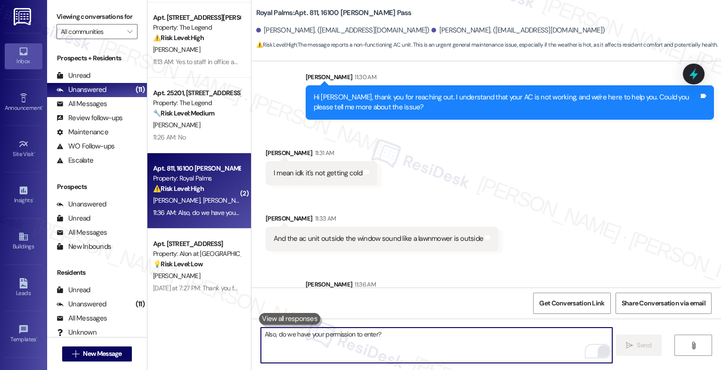
scroll to position [430, 0]
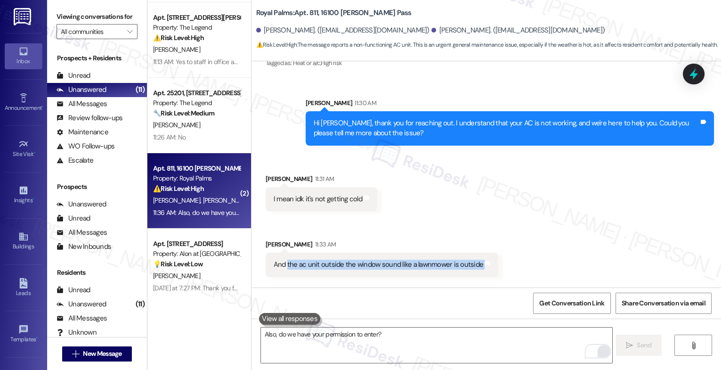
drag, startPoint x: 281, startPoint y: 253, endPoint x: 491, endPoint y: 255, distance: 210.4
click at [491, 255] on div "Received via SMS [PERSON_NAME] 11:33 AM And the ac unit outside the window soun…" at bounding box center [381, 257] width 247 height 51
copy div "the ac unit outside the window sound like a lawnmower is outside Tags and notes…"
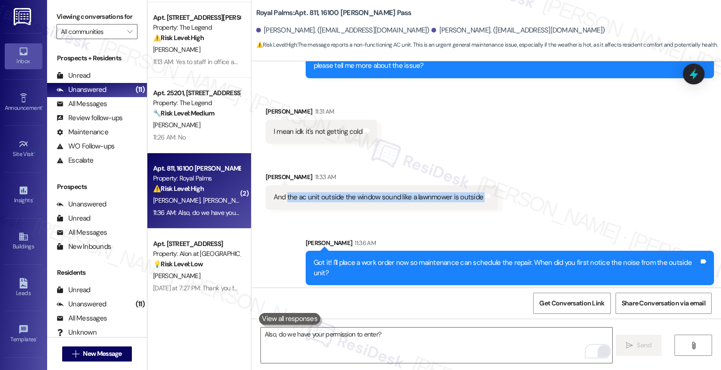
scroll to position [548, 0]
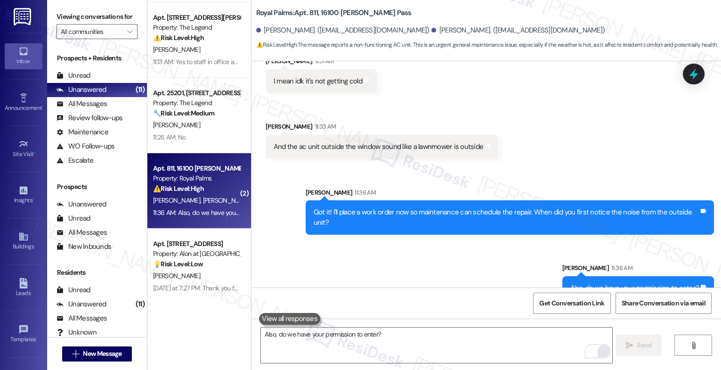
click at [400, 252] on div "Sent via SMS [PERSON_NAME] 11:36 AM Got it! I'll place a work order now so main…" at bounding box center [485, 236] width 469 height 141
click at [351, 258] on div "Sent via SMS [PERSON_NAME] 11:36 AM Got it! I'll place a work order now so main…" at bounding box center [485, 236] width 469 height 141
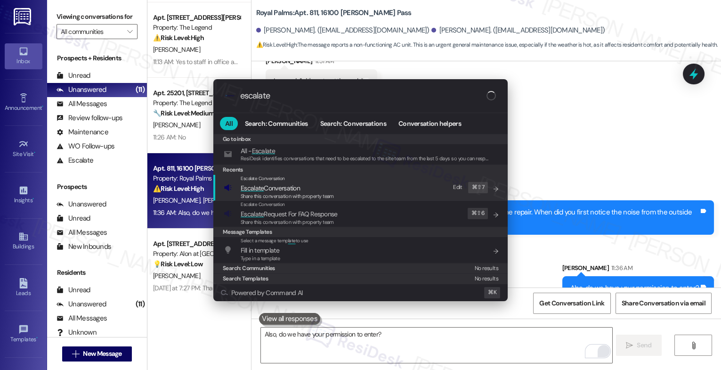
type input "escalate"
click at [307, 184] on span "Escalate Conversation" at bounding box center [287, 188] width 93 height 10
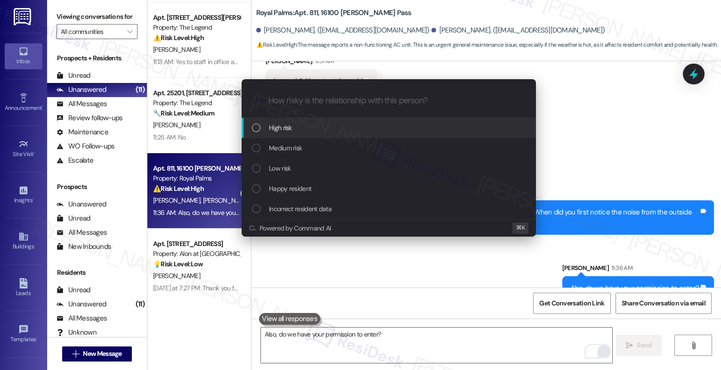
click at [298, 130] on div "High risk" at bounding box center [389, 127] width 275 height 10
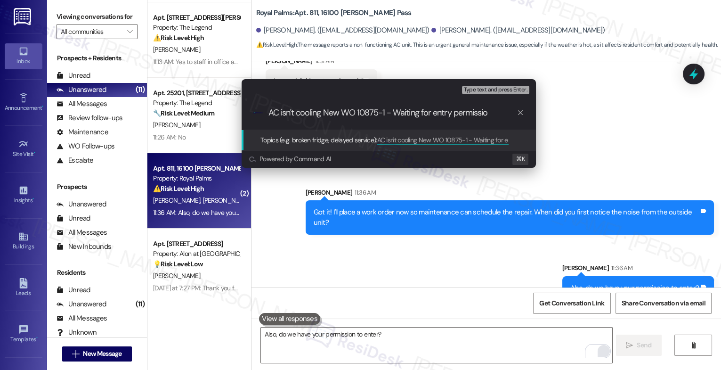
type input "AC isn't cooling New WO 10875-1 - Waiting for entry permission"
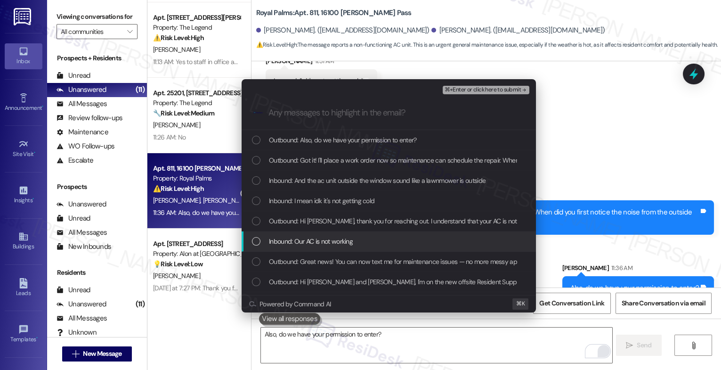
drag, startPoint x: 323, startPoint y: 239, endPoint x: 324, endPoint y: 224, distance: 15.1
click at [323, 238] on span "Inbound: Our AC is not working" at bounding box center [311, 241] width 84 height 10
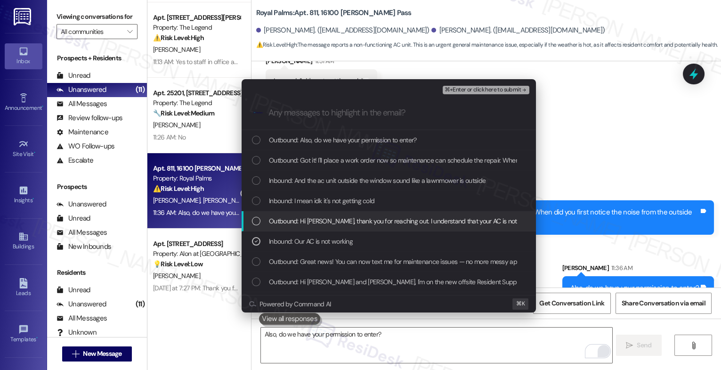
drag, startPoint x: 325, startPoint y: 222, endPoint x: 323, endPoint y: 203, distance: 18.5
click at [324, 219] on span "Outbound: Hi [PERSON_NAME], thank you for reaching out. I understand that your …" at bounding box center [507, 221] width 477 height 10
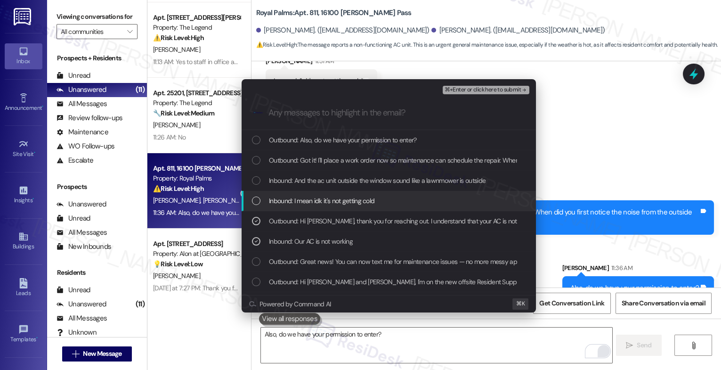
drag, startPoint x: 322, startPoint y: 202, endPoint x: 324, endPoint y: 189, distance: 13.7
click at [322, 196] on span "Inbound: I mean idk it's not getting cold" at bounding box center [321, 200] width 105 height 10
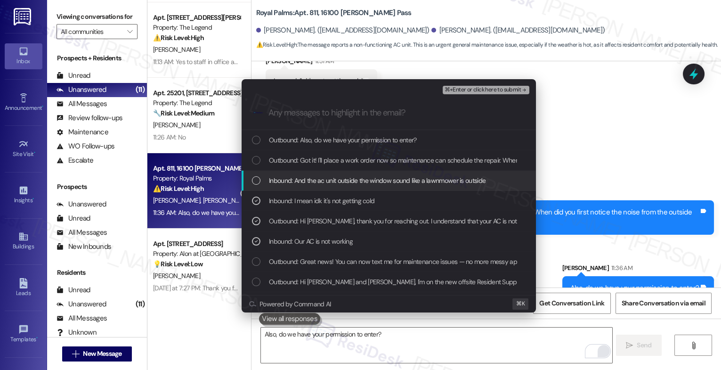
drag, startPoint x: 325, startPoint y: 182, endPoint x: 331, endPoint y: 161, distance: 21.6
click at [325, 182] on span "Inbound: And the ac unit outside the window sound like a lawnmower is outside" at bounding box center [377, 180] width 217 height 10
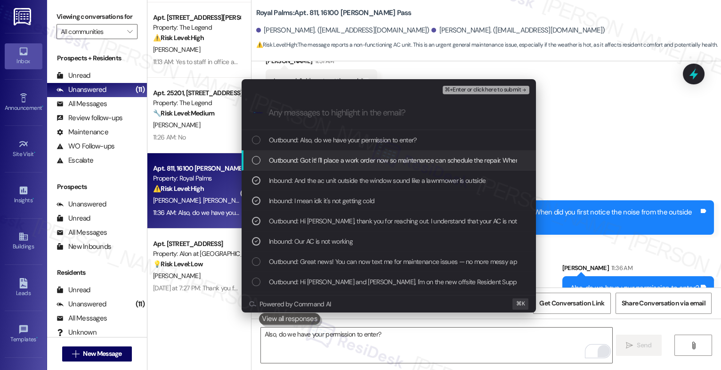
drag, startPoint x: 331, startPoint y: 161, endPoint x: 336, endPoint y: 154, distance: 8.1
click at [332, 159] on span "Outbound: Got it! I'll place a work order now so maintenance can schedule the r…" at bounding box center [463, 160] width 389 height 10
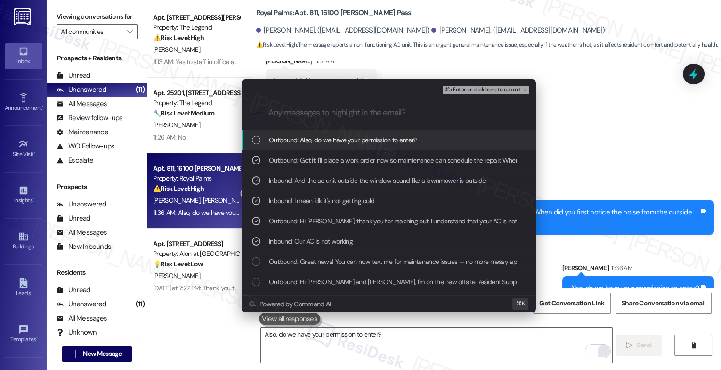
drag, startPoint x: 342, startPoint y: 145, endPoint x: 362, endPoint y: 141, distance: 20.1
click at [343, 145] on span "Outbound: Also, do we have your permission to enter?" at bounding box center [343, 140] width 148 height 10
click at [513, 87] on span "⌘+Enter or click here to submit" at bounding box center [482, 90] width 76 height 7
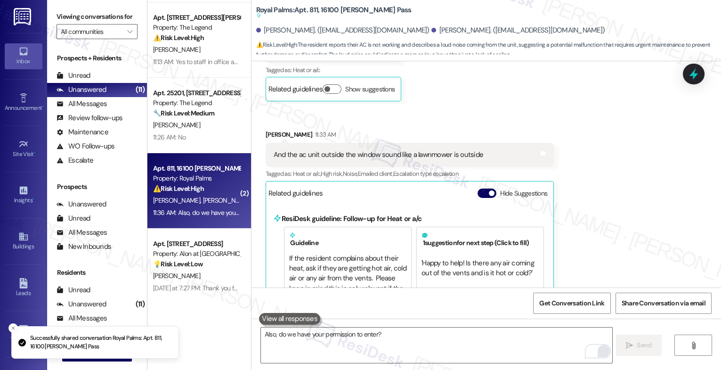
scroll to position [619, 0]
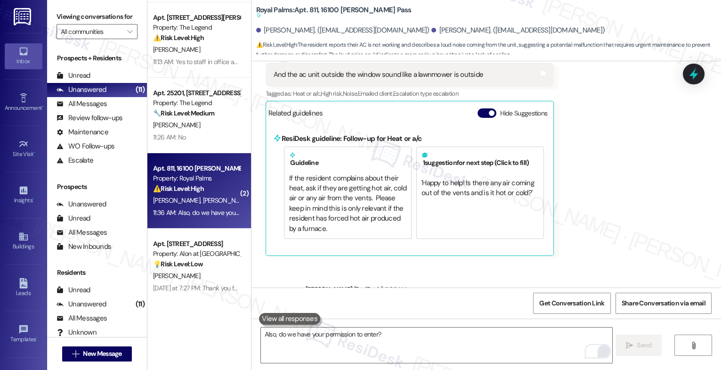
click at [477, 108] on button "Hide Suggestions" at bounding box center [486, 112] width 19 height 9
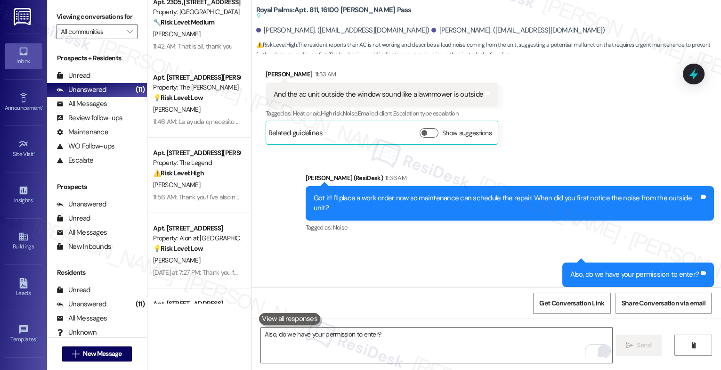
scroll to position [0, 0]
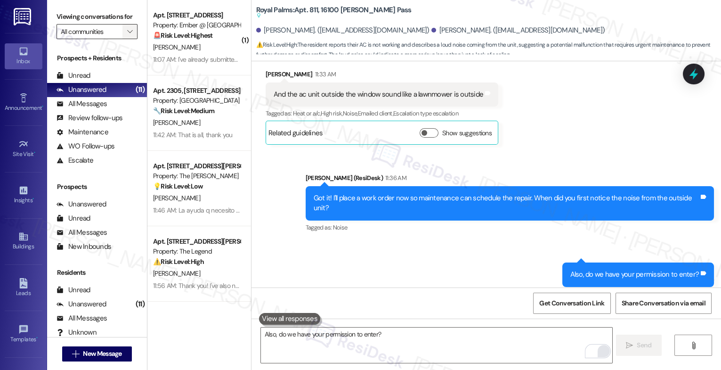
click at [126, 39] on span "" at bounding box center [129, 31] width 9 height 15
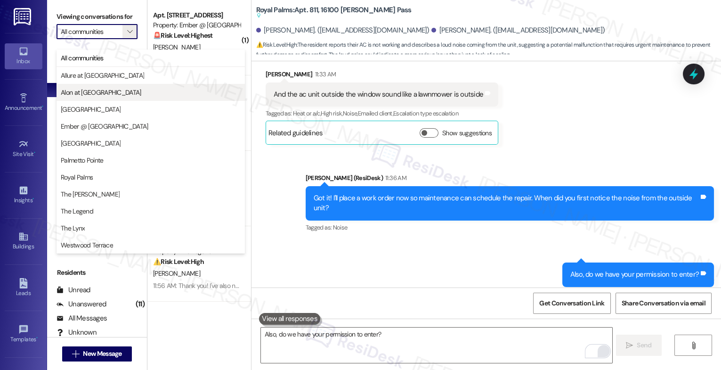
click at [89, 91] on span "Alon at Castle Hills" at bounding box center [101, 92] width 81 height 9
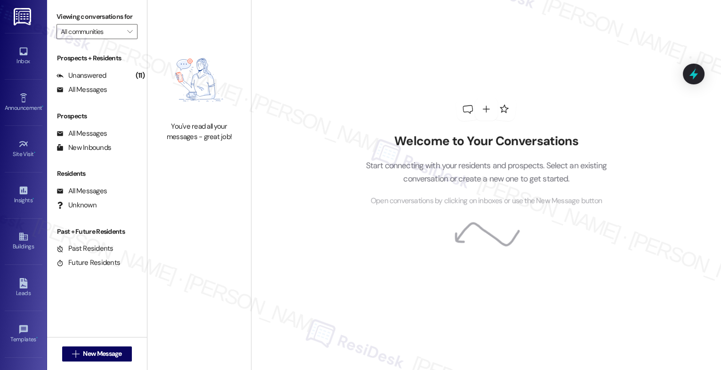
type input "Alon at Castle Hills"
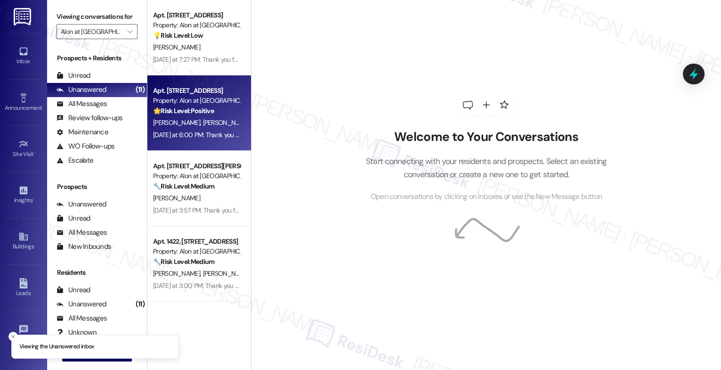
scroll to position [149, 0]
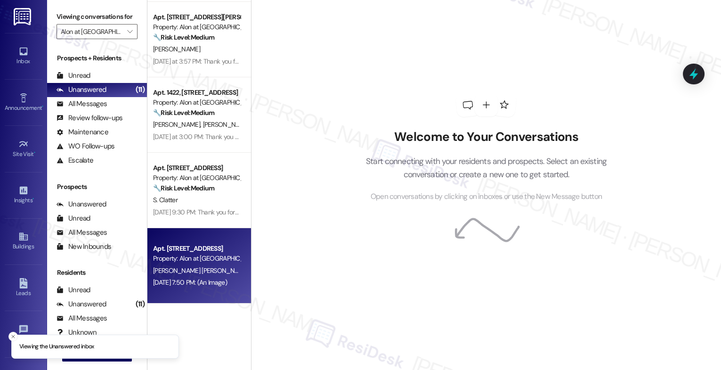
click at [190, 272] on span "N. Robertson Fuentes" at bounding box center [202, 270] width 98 height 8
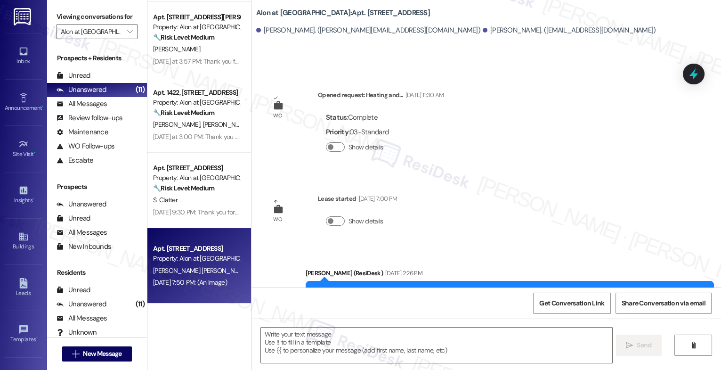
scroll to position [1155, 0]
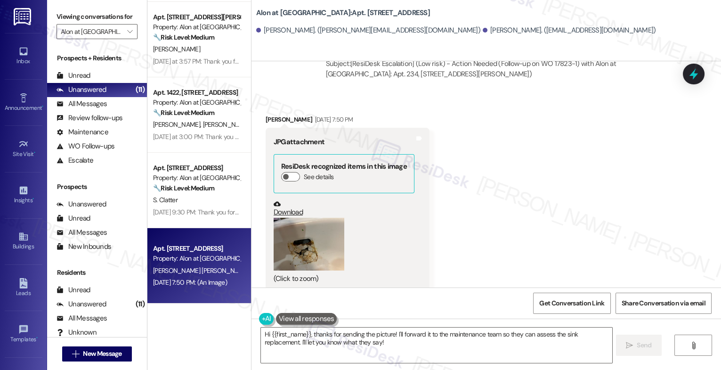
click at [295, 238] on button "Zoom image" at bounding box center [309, 243] width 71 height 53
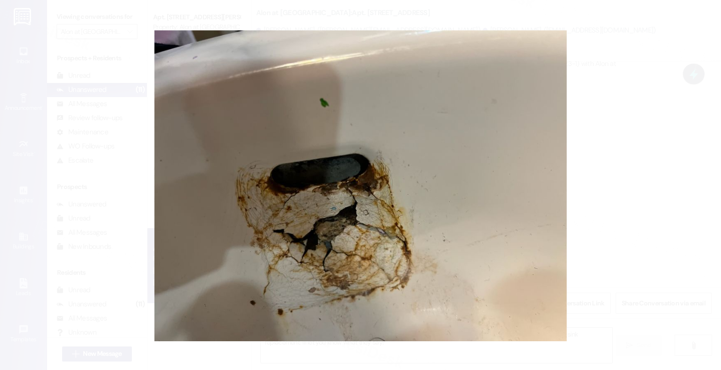
click at [437, 200] on button "Unzoom image" at bounding box center [360, 185] width 721 height 370
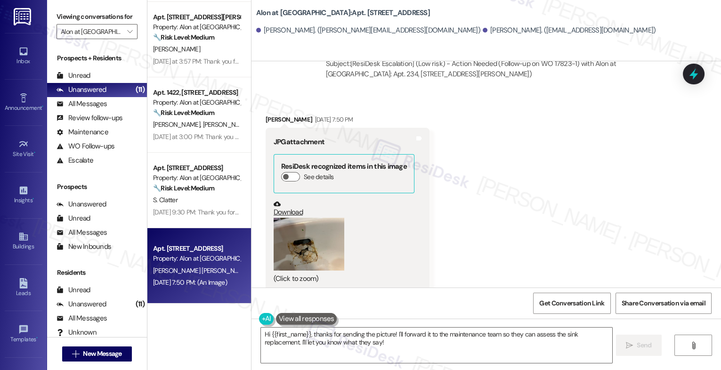
click at [314, 236] on button "Zoom image" at bounding box center [309, 243] width 71 height 53
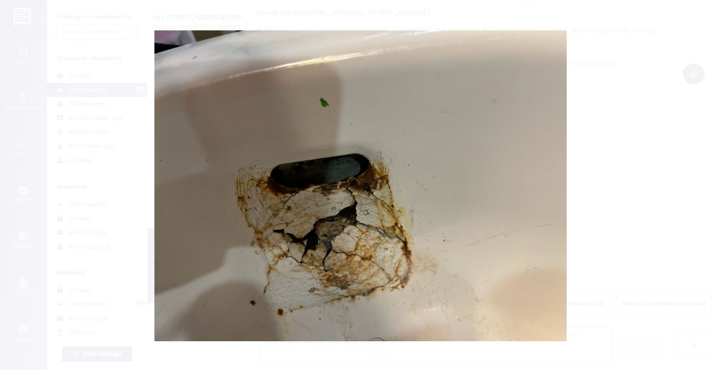
click at [393, 187] on button "Unzoom image" at bounding box center [360, 185] width 721 height 370
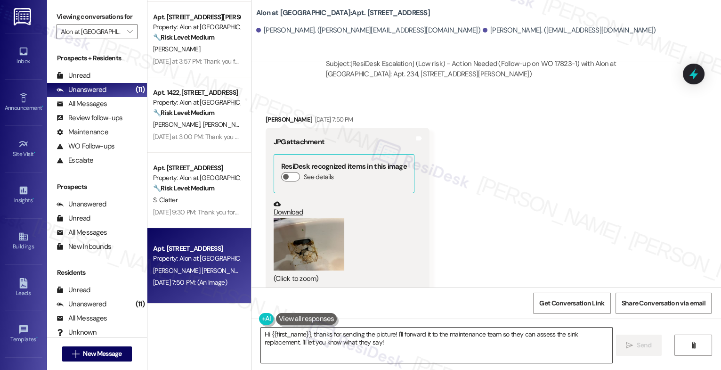
click at [317, 340] on textarea "Hi {{first_name}}, thanks for sending the picture! I'll forward it to the maint…" at bounding box center [436, 344] width 351 height 35
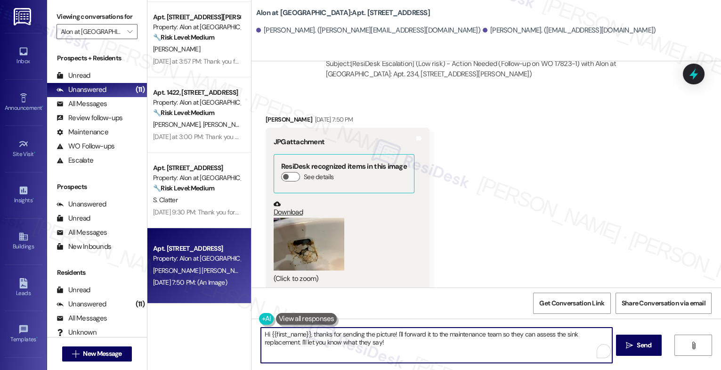
click at [317, 340] on textarea "Hi {{first_name}}, thanks for sending the picture! I'll forward it to the maint…" at bounding box center [436, 344] width 351 height 35
click at [348, 338] on textarea "Hi {{first_name}}, thanks for sending the picture! I'll forward it to the maint…" at bounding box center [436, 344] width 351 height 35
drag, startPoint x: 399, startPoint y: 332, endPoint x: 407, endPoint y: 348, distance: 17.5
click at [407, 348] on textarea "Hi {{first_name}}, thanks for sending the picture! I'll forward it to the maint…" at bounding box center [436, 344] width 351 height 35
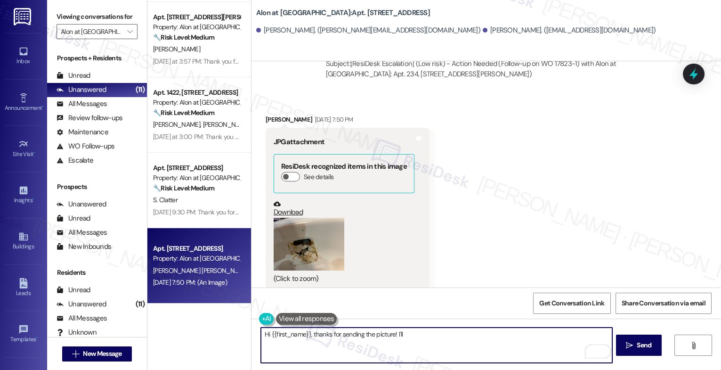
drag, startPoint x: 308, startPoint y: 332, endPoint x: 381, endPoint y: 324, distance: 73.4
click at [308, 332] on textarea "Hi {{first_name}}, thanks for sending the picture! I'll" at bounding box center [436, 344] width 351 height 35
drag, startPoint x: 305, startPoint y: 333, endPoint x: 350, endPoint y: 344, distance: 46.0
click at [266, 333] on textarea "Hi {{first_name}}, I hope you had a great weekend. Thanks for sending the pictu…" at bounding box center [436, 344] width 351 height 35
click at [487, 334] on textarea "Hi Emily, I hope you had a great weekend. Thanks for sending the picture! I'll" at bounding box center [436, 344] width 351 height 35
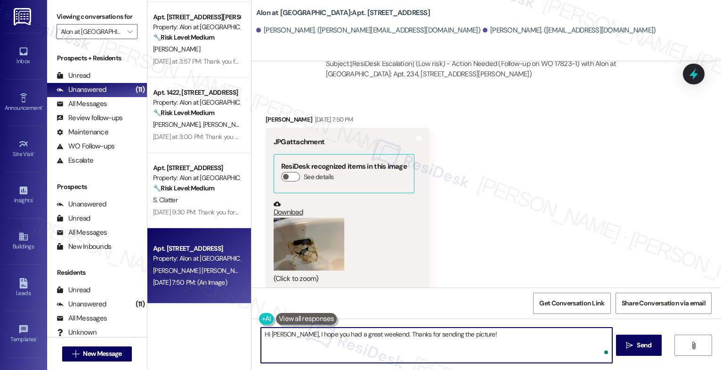
type textarea "Hi Emily, I hope you had a great weekend. Thanks for sending the picture!"
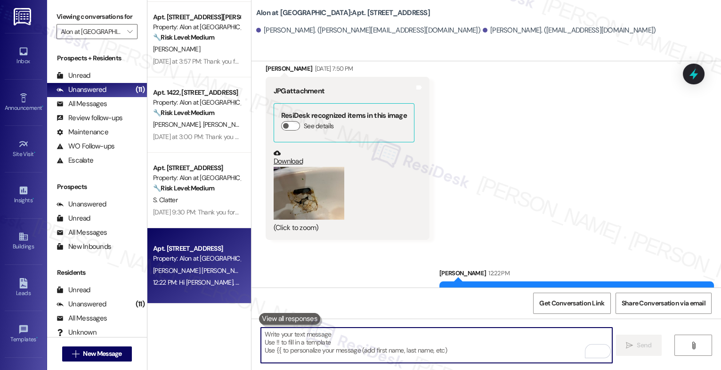
scroll to position [1221, 0]
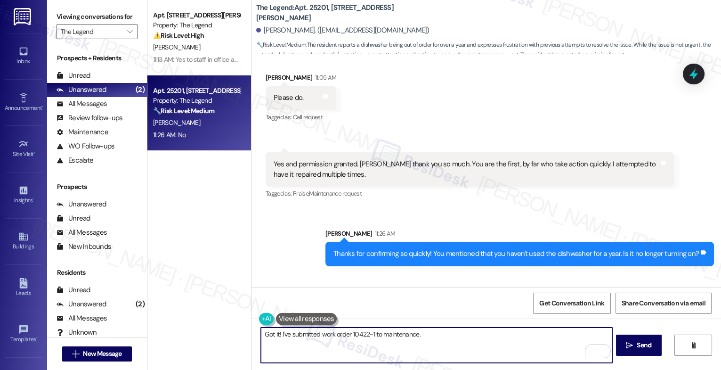
scroll to position [1017, 0]
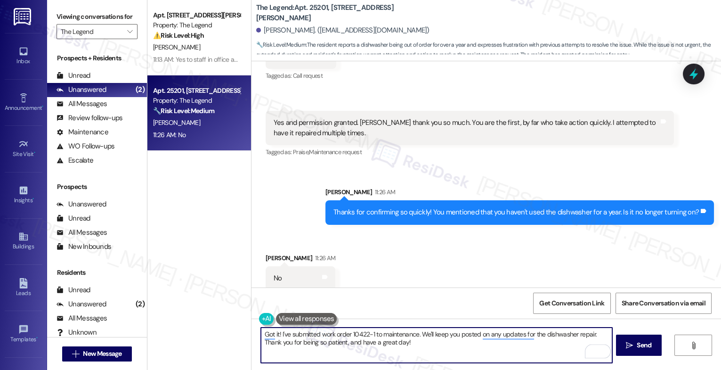
click at [435, 345] on textarea "Got it! I've submitted work order 10422-1 to maintenance. We'll keep you posted…" at bounding box center [436, 344] width 351 height 35
type textarea "Got it! I've submitted work order 10422-1 to maintenance. We'll keep you posted…"
click at [630, 347] on icon "" at bounding box center [629, 345] width 7 height 8
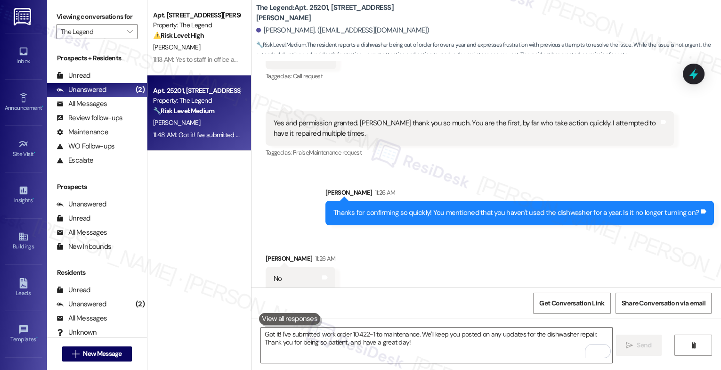
scroll to position [1093, 0]
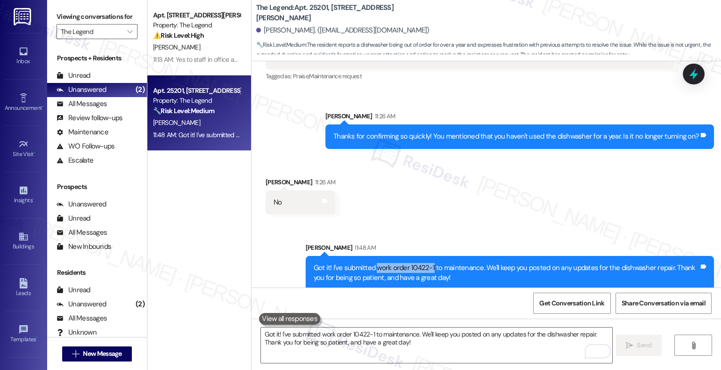
drag, startPoint x: 371, startPoint y: 259, endPoint x: 426, endPoint y: 257, distance: 55.1
click at [426, 263] on div "Got it! I've submitted work order 10422-1 to maintenance. We'll keep you posted…" at bounding box center [506, 273] width 385 height 20
copy div "work order 10422-1"
click at [395, 202] on div "Received via SMS Mita Villa 11:26 AM No Tags and notes" at bounding box center [485, 188] width 469 height 65
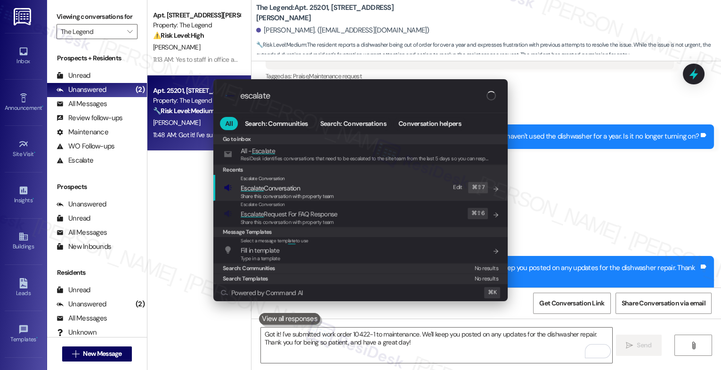
type input "escalate"
click at [291, 184] on span "Escalate Conversation" at bounding box center [270, 188] width 59 height 8
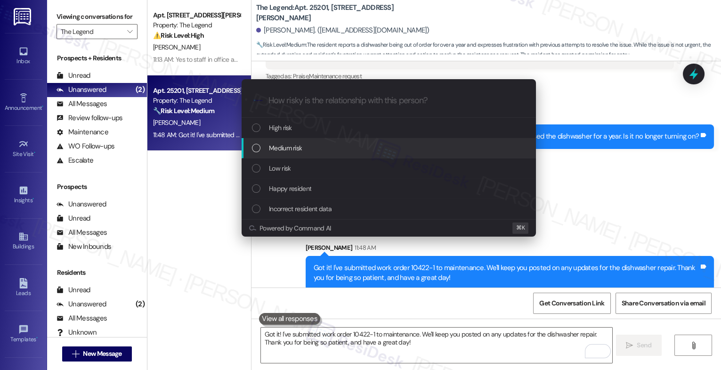
click at [294, 147] on span "Medium risk" at bounding box center [285, 148] width 33 height 10
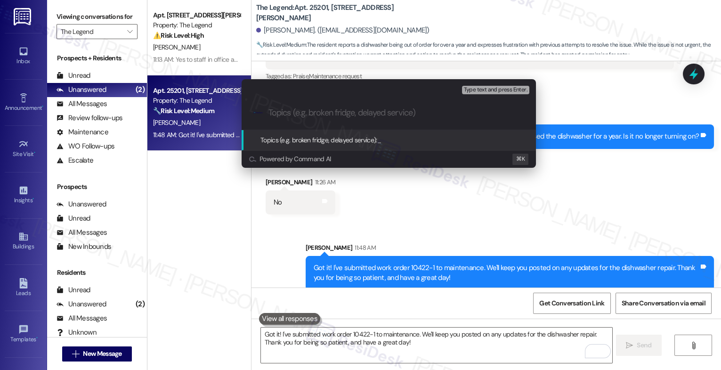
click at [293, 112] on input "Topics (e.g. broken fridge, delayed service)" at bounding box center [396, 113] width 256 height 10
paste input "work order 10422-1"
type input "Dishwasher repair - New work order 10422-1"
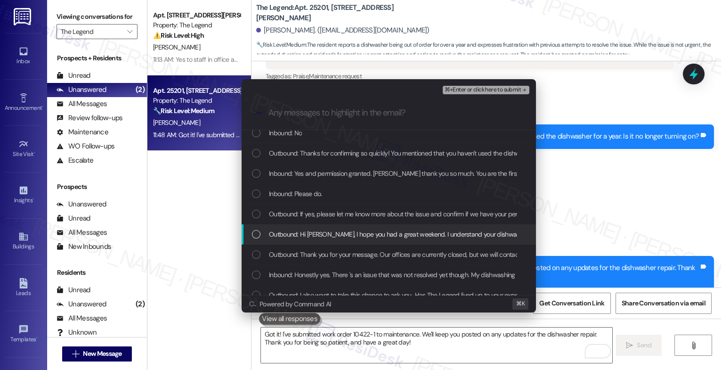
scroll to position [28, 0]
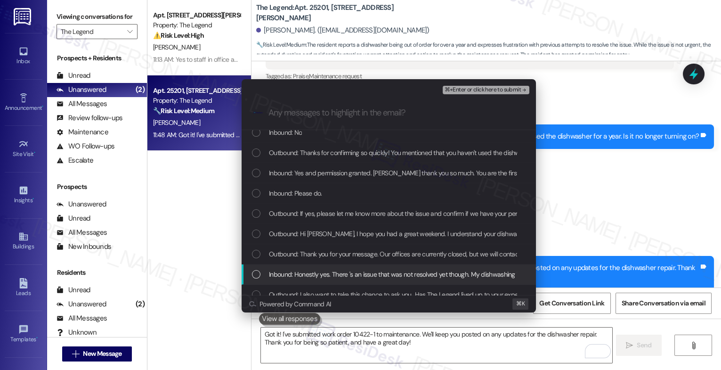
click at [330, 273] on span "Inbound: Honestly yes. There 's an issue that was not resolved yet though. My d…" at bounding box center [546, 274] width 555 height 10
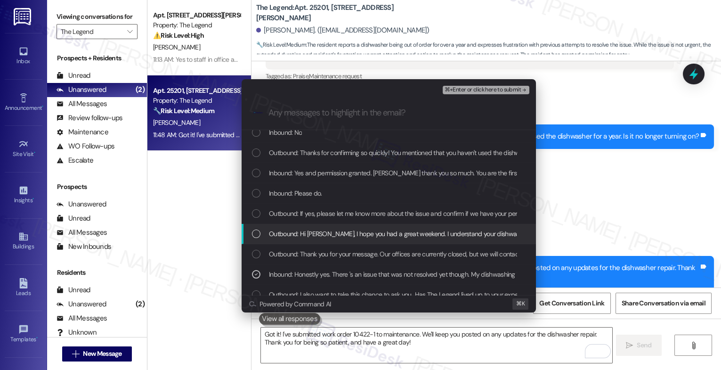
click at [334, 229] on span "Outbound: Hi [PERSON_NAME], I hope you had a great weekend. I understand your d…" at bounding box center [607, 233] width 677 height 10
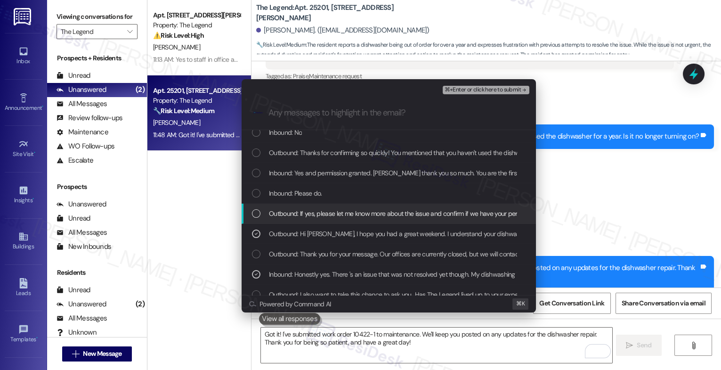
drag, startPoint x: 337, startPoint y: 213, endPoint x: 314, endPoint y: 190, distance: 32.3
click at [337, 212] on span "Outbound: If yes, please let me know more about the issue and confirm if we hav…" at bounding box center [458, 213] width 378 height 10
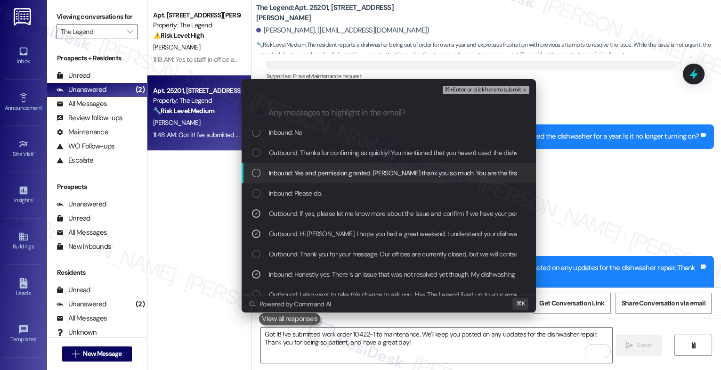
drag, startPoint x: 320, startPoint y: 170, endPoint x: 329, endPoint y: 153, distance: 19.2
click at [320, 169] on span "Inbound: Yes and permission granted. [PERSON_NAME] thank you so much. You are t…" at bounding box center [499, 173] width 460 height 10
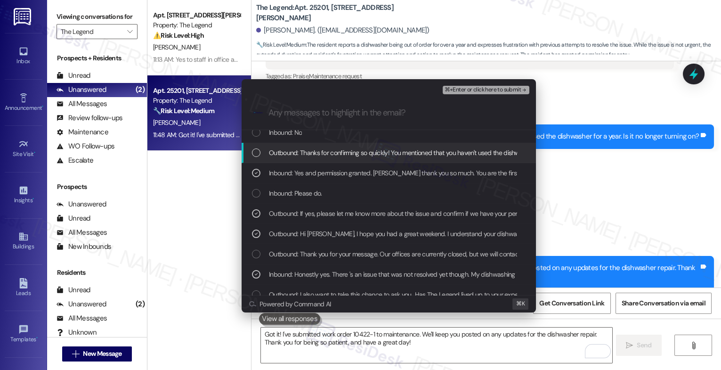
click at [329, 153] on span "Outbound: Thanks for confirming so quickly! You mentioned that you haven't used…" at bounding box center [450, 152] width 363 height 10
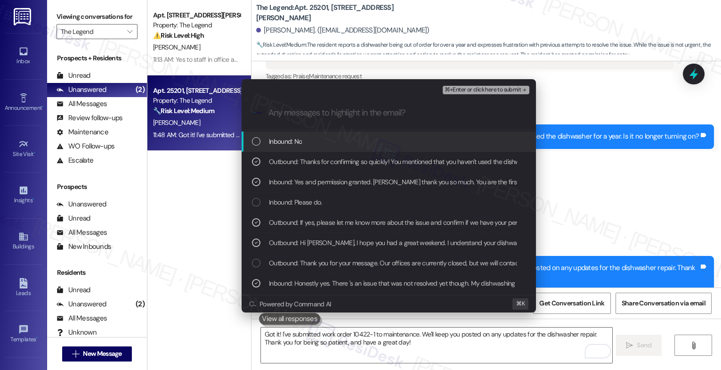
scroll to position [0, 0]
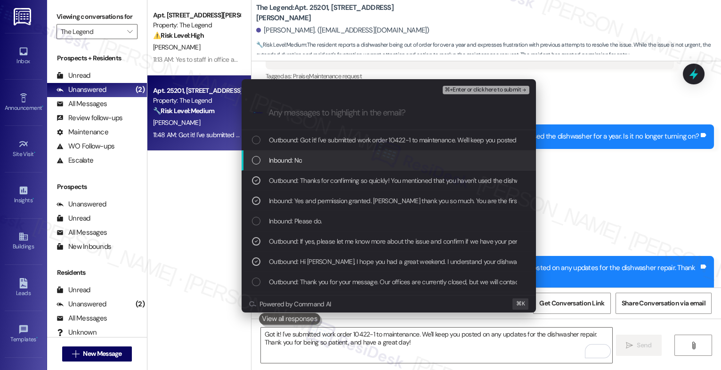
click at [323, 166] on div "Inbound: No" at bounding box center [389, 160] width 294 height 20
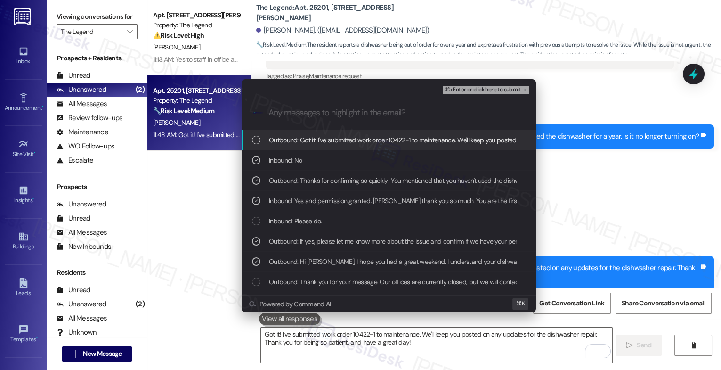
click at [344, 141] on span "Outbound: Got it! I've submitted work order 10422-1 to maintenance. We'll keep …" at bounding box center [524, 140] width 511 height 10
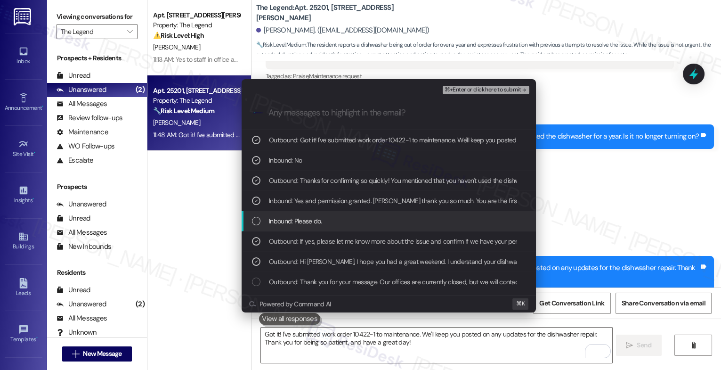
click at [335, 223] on div "Inbound: Please do." at bounding box center [389, 221] width 275 height 10
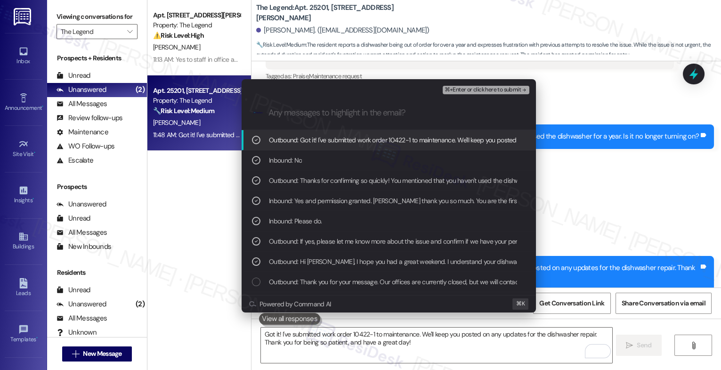
click at [498, 88] on span "⌘+Enter or click here to submit" at bounding box center [482, 90] width 76 height 7
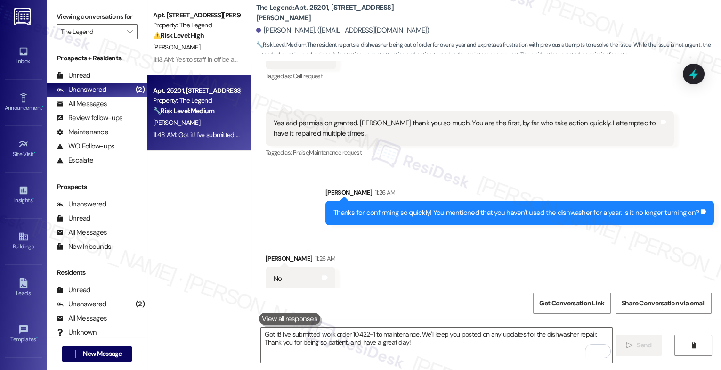
scroll to position [1135, 0]
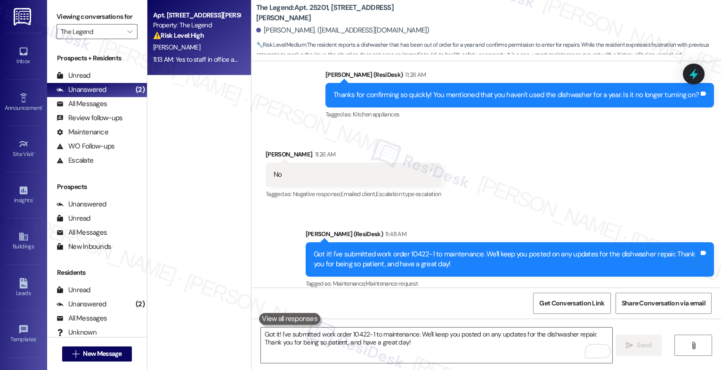
click at [198, 59] on div "11:13 AM: Yes to staff in office and left a voicemail a few days later when it …" at bounding box center [275, 59] width 244 height 8
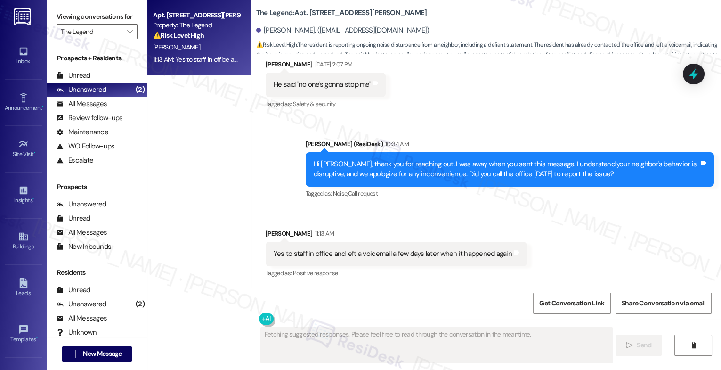
scroll to position [474, 0]
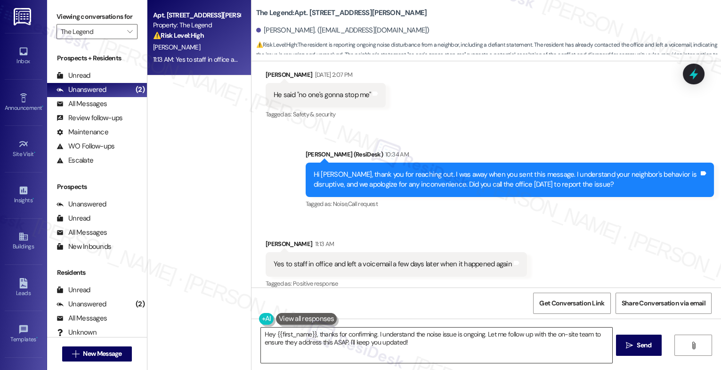
click at [325, 341] on textarea "Hey {{first_name}}, thanks for confirming. I understand the noise issue is ongo…" at bounding box center [436, 344] width 351 height 35
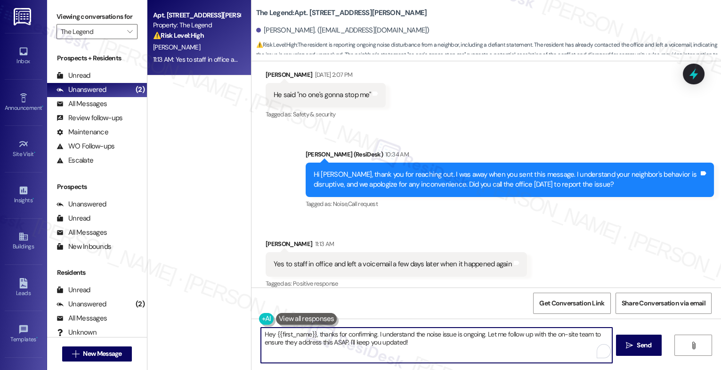
click at [325, 341] on textarea "Hey {{first_name}}, thanks for confirming. I understand the noise issue is ongo…" at bounding box center [436, 344] width 351 height 35
click at [256, 337] on div "Thank you for confirming  Send " at bounding box center [485, 353] width 469 height 71
click at [321, 338] on textarea "Thank you for confirming" at bounding box center [436, 344] width 351 height 35
drag, startPoint x: 288, startPoint y: 331, endPoint x: 412, endPoint y: 342, distance: 124.3
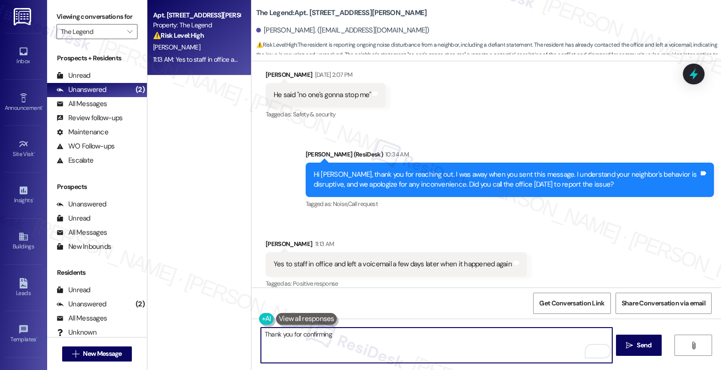
click at [410, 342] on textarea "Thank you for confirming" at bounding box center [436, 344] width 351 height 35
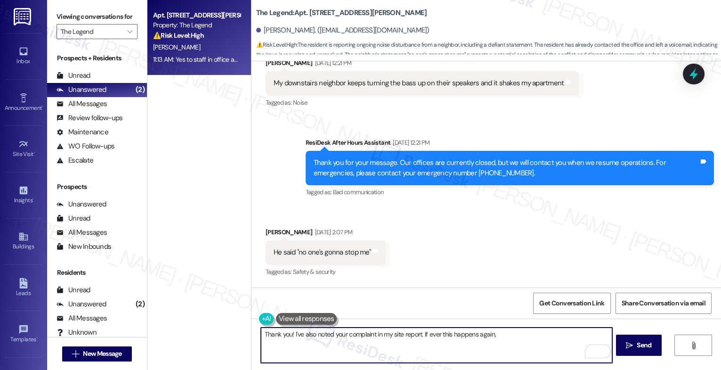
scroll to position [268, 0]
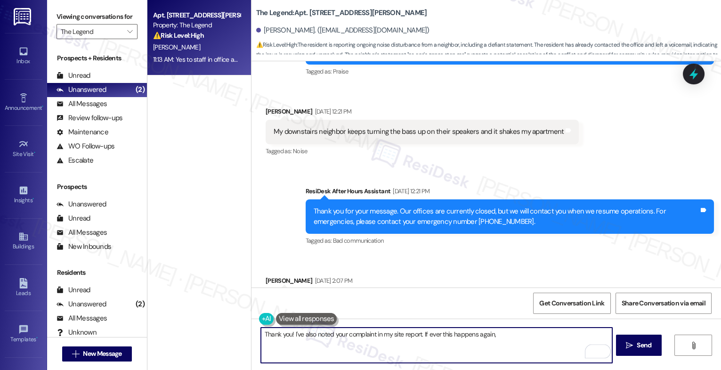
drag, startPoint x: 441, startPoint y: 333, endPoint x: 561, endPoint y: 341, distance: 119.8
click at [552, 340] on textarea "Thank you! I've also noted your complaint in my site report. If ever this happe…" at bounding box center [436, 344] width 351 height 35
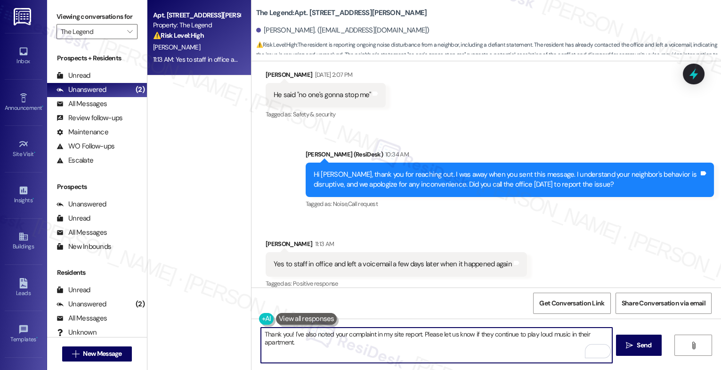
click at [321, 347] on textarea "Thank you! I've also noted your complaint in my site report. Please let us know…" at bounding box center [436, 344] width 351 height 35
drag, startPoint x: 419, startPoint y: 334, endPoint x: 424, endPoint y: 345, distance: 11.8
click at [424, 345] on textarea "Thank you! I've also noted your complaint in my site report. Please let us know…" at bounding box center [436, 344] width 351 height 35
paste textarea "If anything else comes up or you have more questions, feel free to reach out an…"
click at [563, 347] on textarea "Thank you! I've also noted your complaint in my site report. We really apprecia…" at bounding box center [436, 344] width 351 height 35
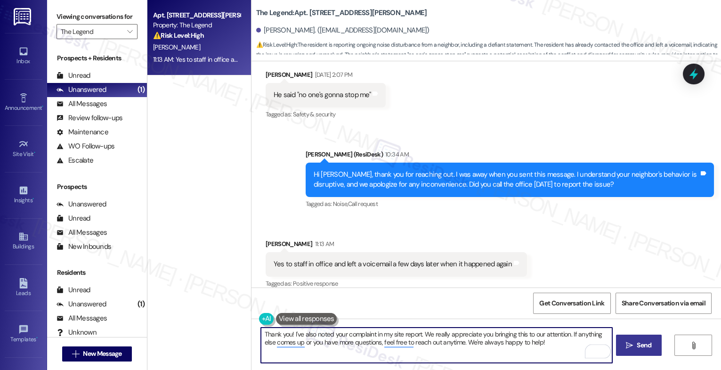
type textarea "Thank you! I've also noted your complaint in my site report. We really apprecia…"
click at [643, 343] on span "Send" at bounding box center [643, 345] width 15 height 10
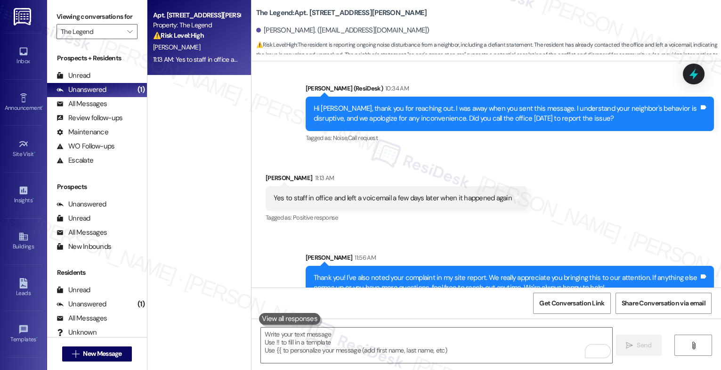
scroll to position [550, 0]
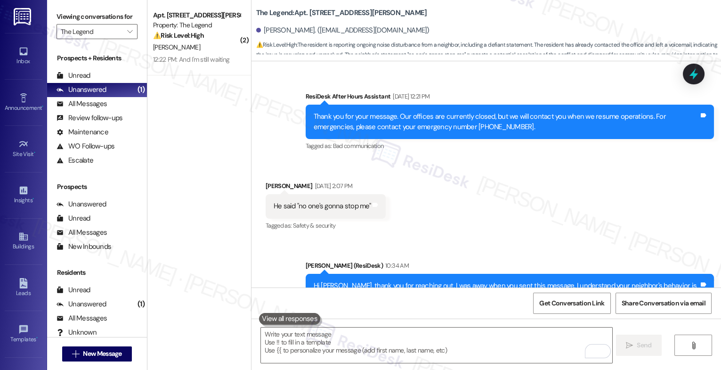
scroll to position [550, 0]
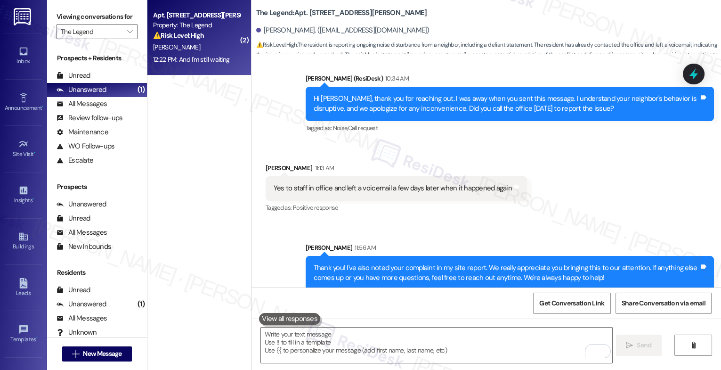
click at [205, 33] on div "⚠️ Risk Level: High The resident states they have not slept in the apartment an…" at bounding box center [196, 36] width 87 height 10
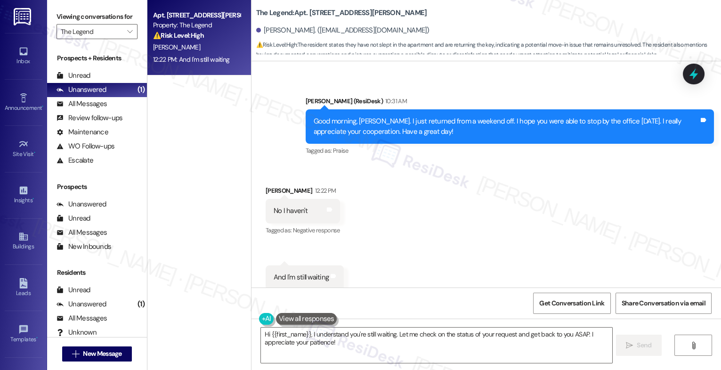
scroll to position [2763, 0]
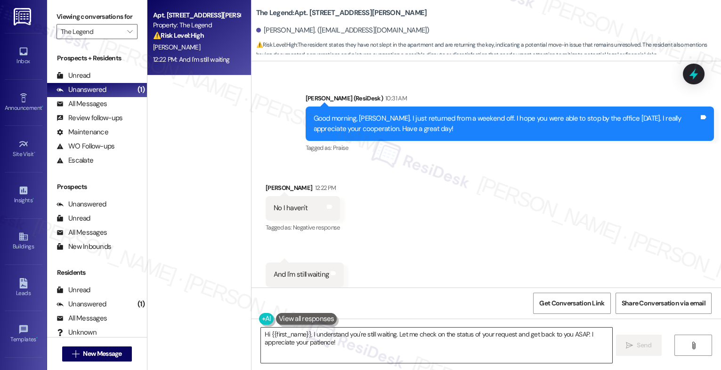
click at [303, 345] on textarea "Hi {{first_name}}, I understand you're still waiting. Let me check on the statu…" at bounding box center [436, 344] width 351 height 35
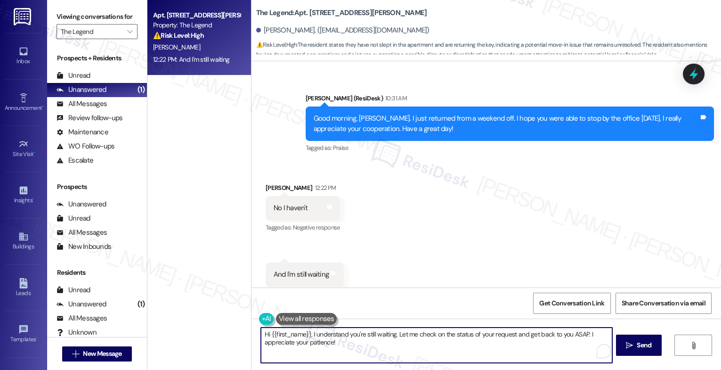
click at [303, 345] on textarea "Hi {{first_name}}, I understand you're still waiting. Let me check on the statu…" at bounding box center [436, 344] width 351 height 35
type textarea "I"
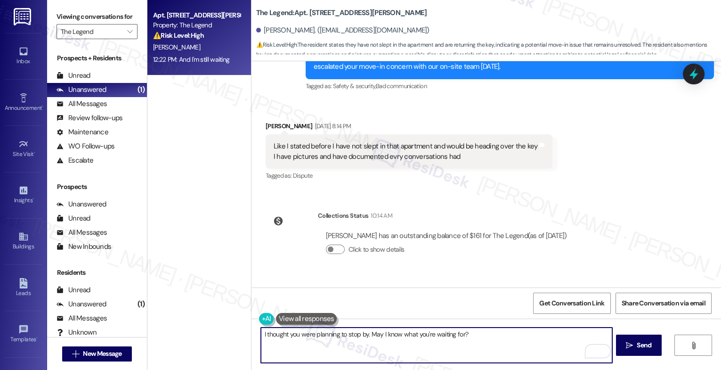
scroll to position [2451, 0]
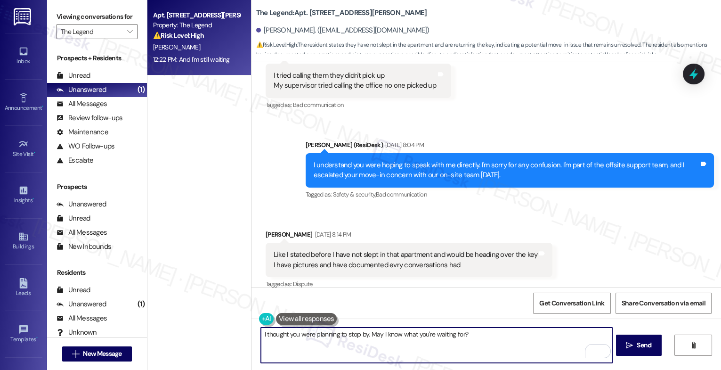
drag, startPoint x: 441, startPoint y: 338, endPoint x: 533, endPoint y: 345, distance: 92.5
click at [532, 345] on textarea "I thought you were planning to stop by. May I know what you're waiting for?" at bounding box center [436, 344] width 351 height 35
click at [261, 338] on textarea "I thought you were planning to stop by the office to drop off the key and discu…" at bounding box center [436, 344] width 351 height 35
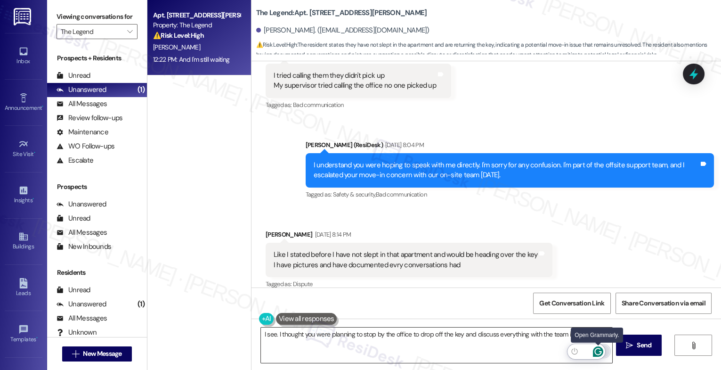
click at [602, 352] on icon "Open Grammarly. 0 Suggestions." at bounding box center [598, 351] width 10 height 10
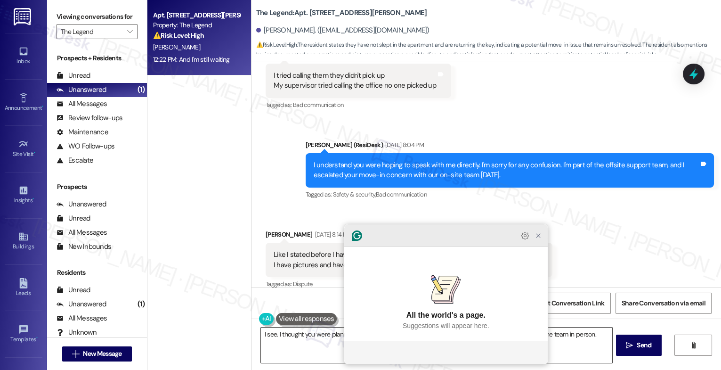
click at [538, 239] on icon "Close Grammarly Assistant" at bounding box center [538, 236] width 8 height 8
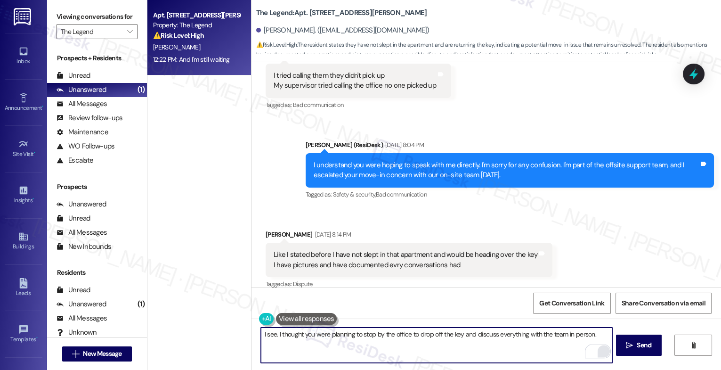
scroll to position [2763, 0]
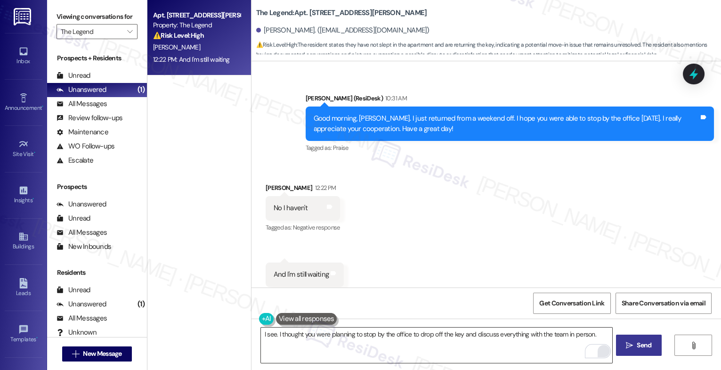
click at [628, 342] on icon "" at bounding box center [629, 345] width 7 height 8
type textarea "Fetching suggested responses. Please feel free to read through the conversation…"
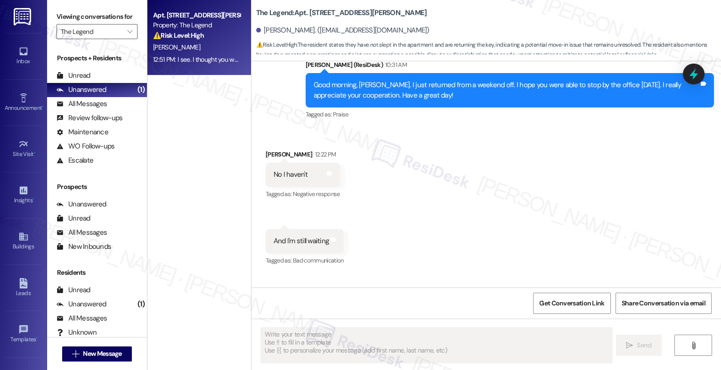
scroll to position [2828, 0]
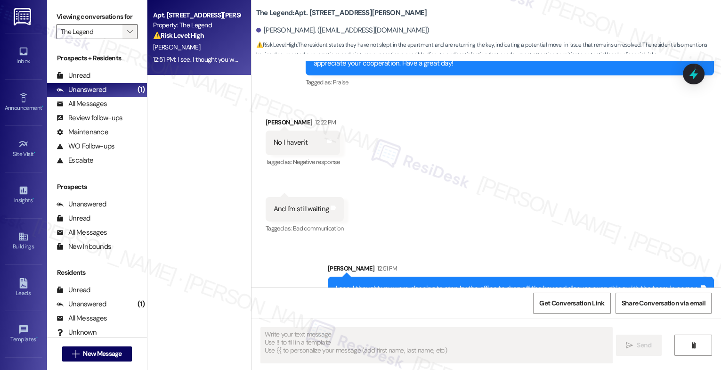
click at [122, 39] on button "" at bounding box center [129, 31] width 15 height 15
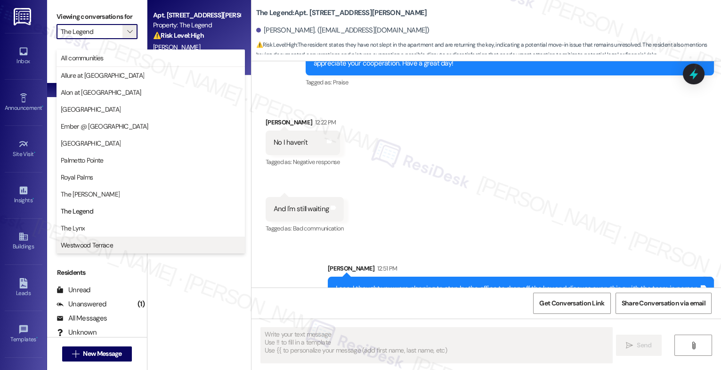
click at [99, 245] on span "Westwood Terrace" at bounding box center [87, 244] width 52 height 9
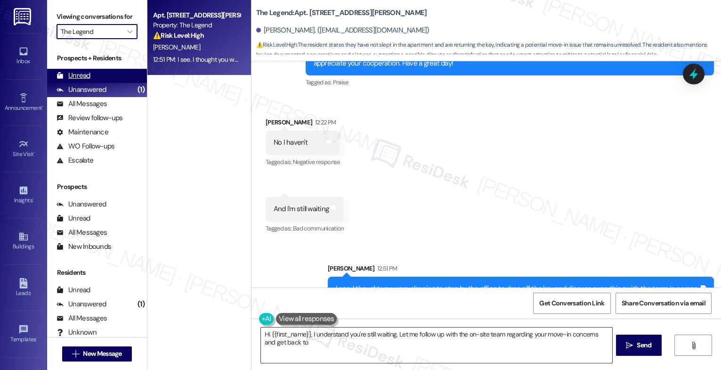
type textarea "Hi {{first_name}}, I understand you're still waiting. Let me follow up with the…"
type input "Westwood Terrace"
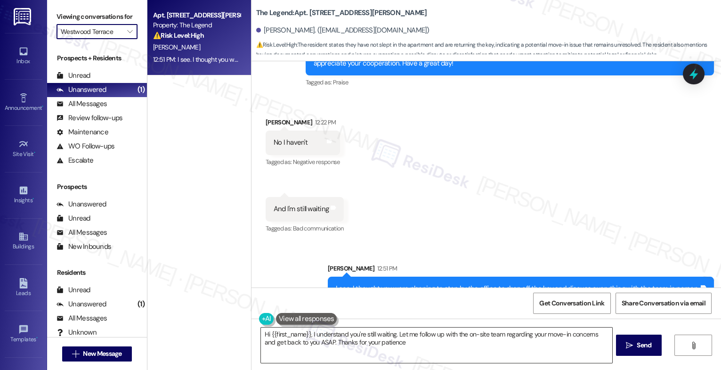
type textarea "Hi {{first_name}}, I understand you're still waiting. Let me follow up with the…"
click at [167, 37] on strong "🔧 Risk Level: Medium" at bounding box center [183, 35] width 61 height 8
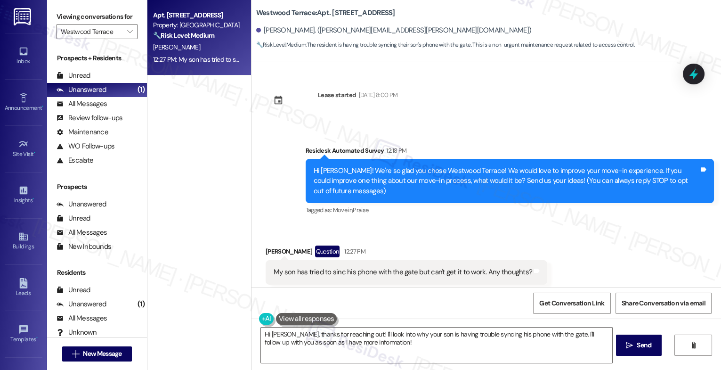
scroll to position [8, 0]
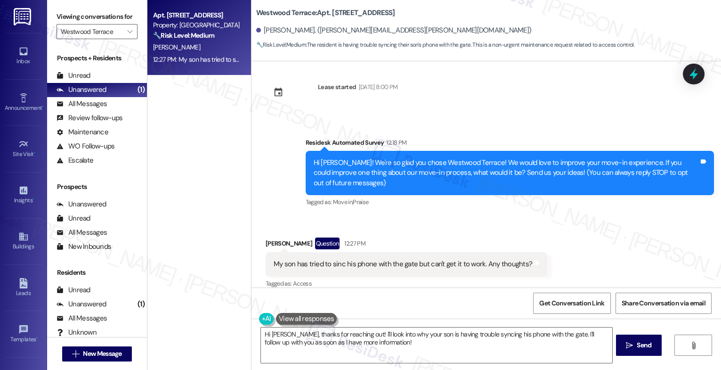
click at [356, 259] on div "My son has tried to sinc his phone with the gate but can't get it to work. Any …" at bounding box center [403, 264] width 258 height 10
copy div "My son has tried to sinc his phone with the gate but can't get it to work. Any …"
click at [315, 344] on textarea "Hi Jerry, thanks for reaching out! I'll look into why your son is having troubl…" at bounding box center [436, 344] width 351 height 35
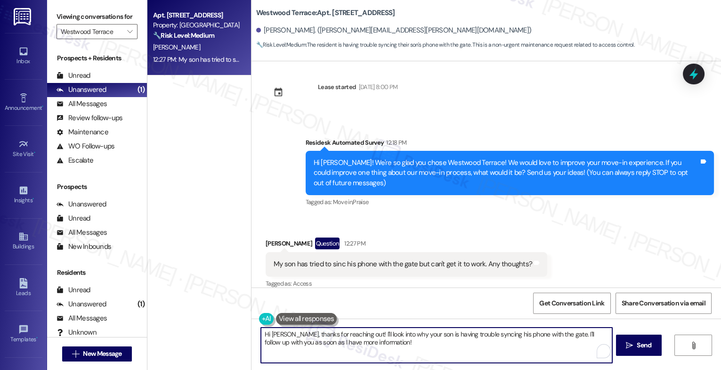
click at [315, 344] on textarea "Hi Jerry, thanks for reaching out! I'll look into why your son is having troubl…" at bounding box center [436, 344] width 351 height 35
paste textarea "! Thanks for reaching out. Sorry to hear your son’s having trouble syncing his …"
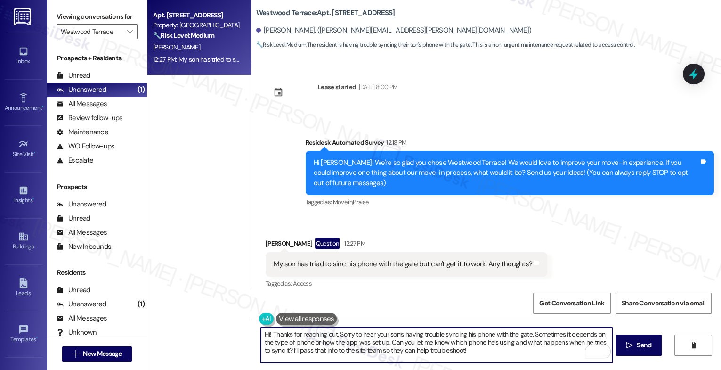
click at [263, 334] on textarea "Hi! Thanks for reaching out. Sorry to hear your son’s having trouble syncing hi…" at bounding box center [436, 344] width 351 height 35
type textarea "Hi Jerry! Thanks for reaching out. Sorry to hear your son’s having trouble sync…"
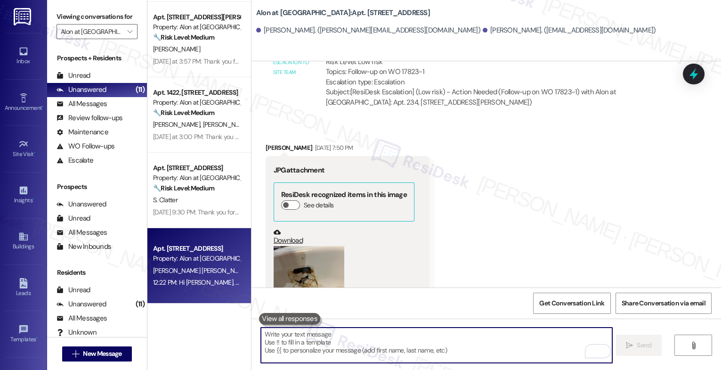
scroll to position [1221, 0]
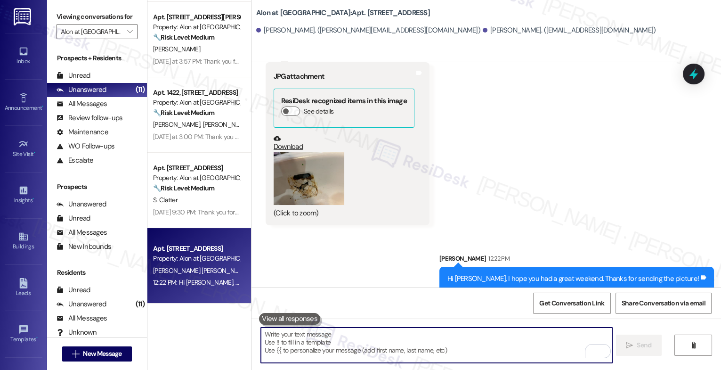
click at [338, 343] on textarea "To enrich screen reader interactions, please activate Accessibility in Grammarl…" at bounding box center [436, 344] width 351 height 35
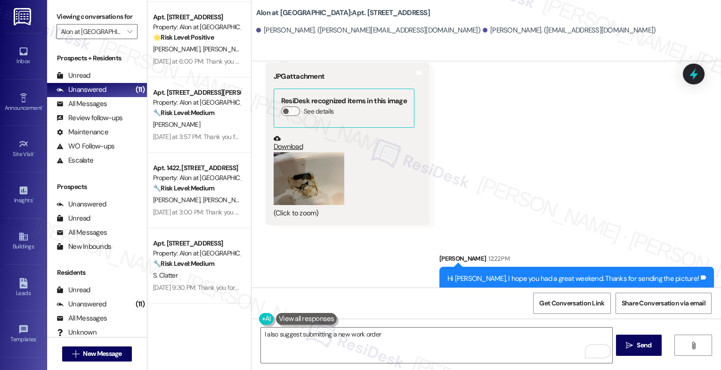
click at [312, 168] on button "Zoom image" at bounding box center [309, 178] width 71 height 53
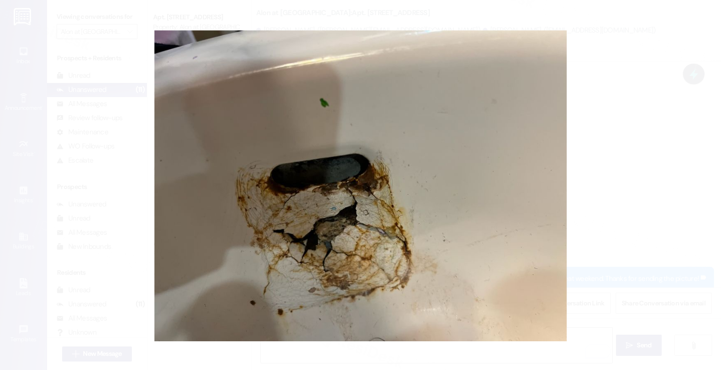
click at [418, 174] on button "Unzoom image" at bounding box center [360, 185] width 721 height 370
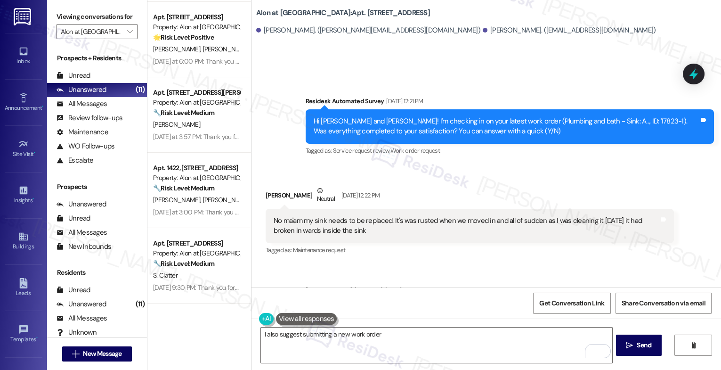
scroll to position [404, 0]
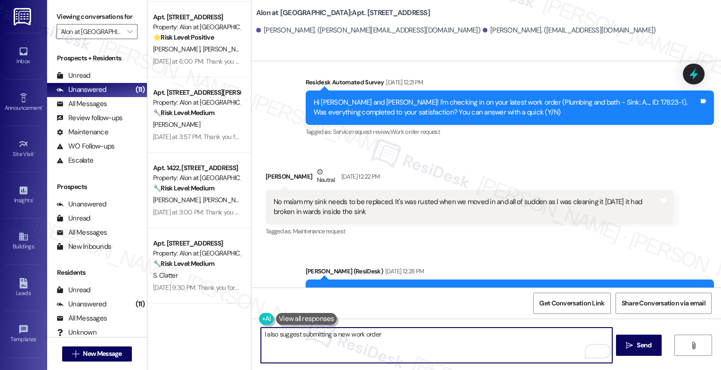
click at [396, 335] on textarea "I also suggest submitting a new work order" at bounding box center [436, 344] width 351 height 35
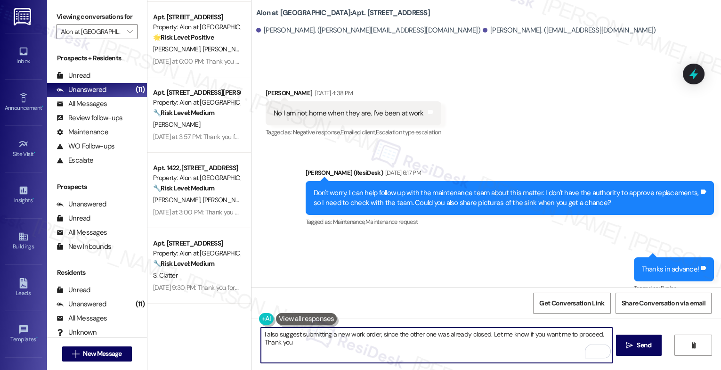
scroll to position [1221, 0]
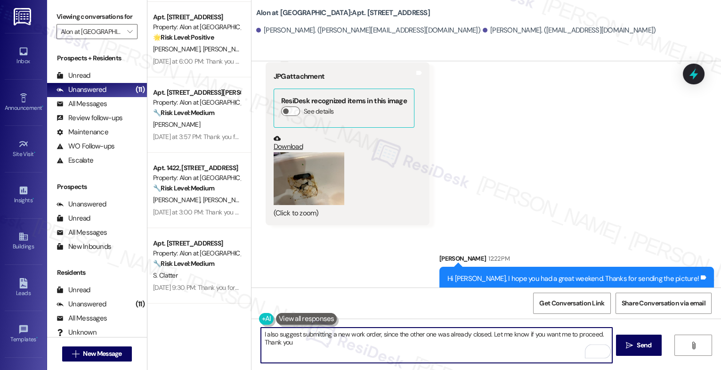
click at [593, 333] on textarea "I also suggest submitting a new work order, since the other one was already clo…" at bounding box center [436, 344] width 351 height 35
click at [486, 341] on textarea "I also suggest submitting a new work order, since the other one was already clo…" at bounding box center [436, 344] width 351 height 35
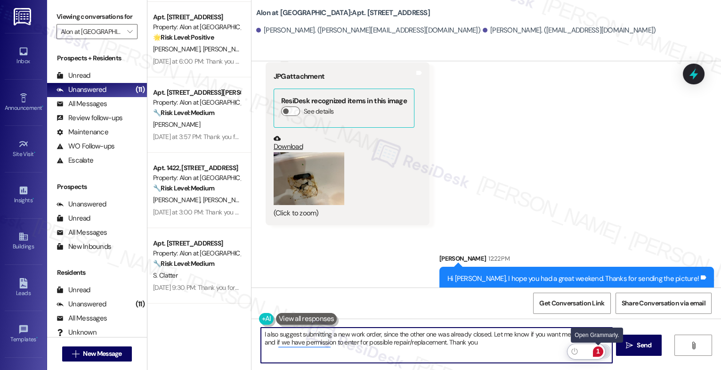
click at [596, 348] on div "1" at bounding box center [598, 351] width 10 height 10
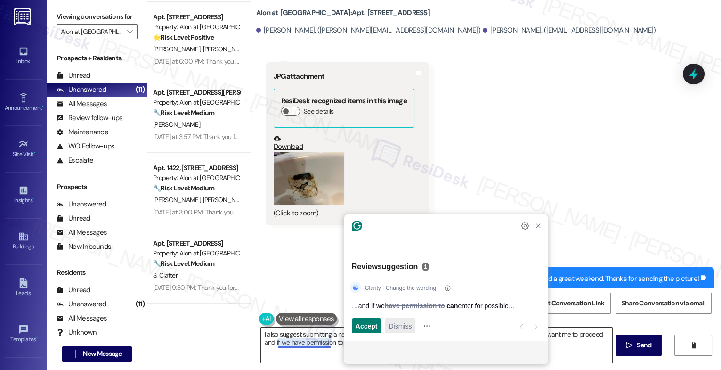
click at [402, 329] on span "Dismiss" at bounding box center [399, 326] width 23 height 10
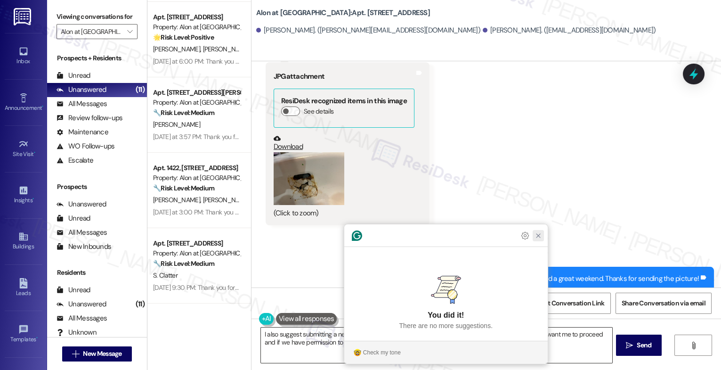
drag, startPoint x: 540, startPoint y: 254, endPoint x: 514, endPoint y: 260, distance: 26.6
click at [540, 239] on icon "Close Grammarly Assistant" at bounding box center [538, 236] width 8 height 8
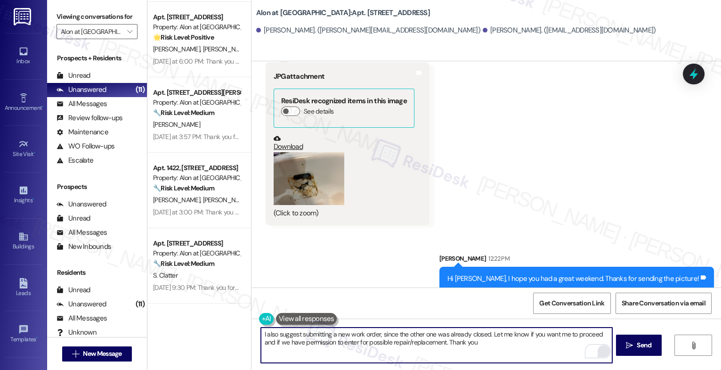
drag, startPoint x: 286, startPoint y: 342, endPoint x: 325, endPoint y: 340, distance: 39.1
click at [287, 341] on textarea "I also suggest submitting a new work order, since the other one was already clo…" at bounding box center [436, 344] width 351 height 35
click at [488, 351] on textarea "I also suggest submitting a new work order, since the other one was already clo…" at bounding box center [436, 344] width 351 height 35
type textarea "I also suggest submitting a new work order, since the other one was already clo…"
click at [598, 350] on icon "Open Grammarly. 0 Suggestions." at bounding box center [598, 351] width 10 height 10
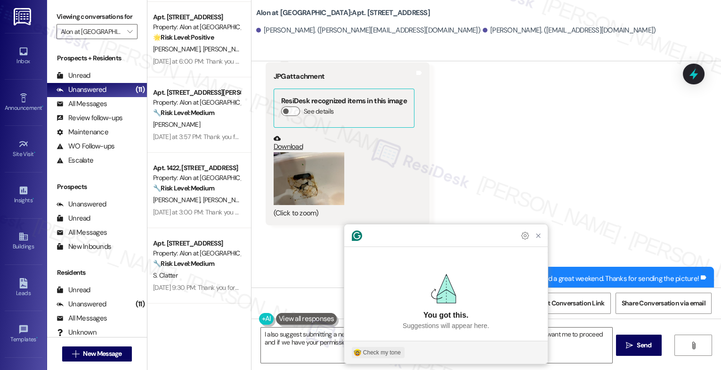
click at [375, 351] on div "Check my tone" at bounding box center [382, 352] width 38 height 8
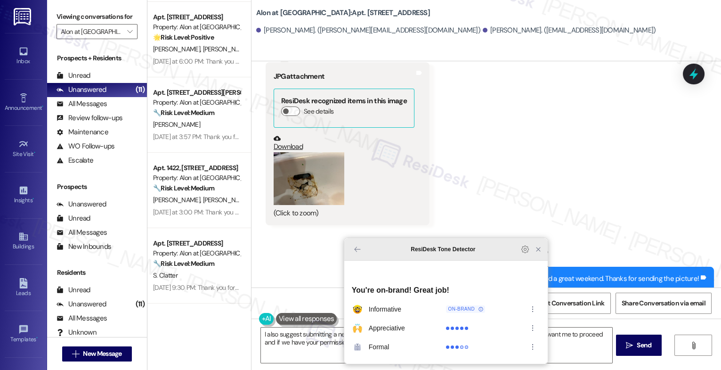
click icon "Close Grammarly Assistant"
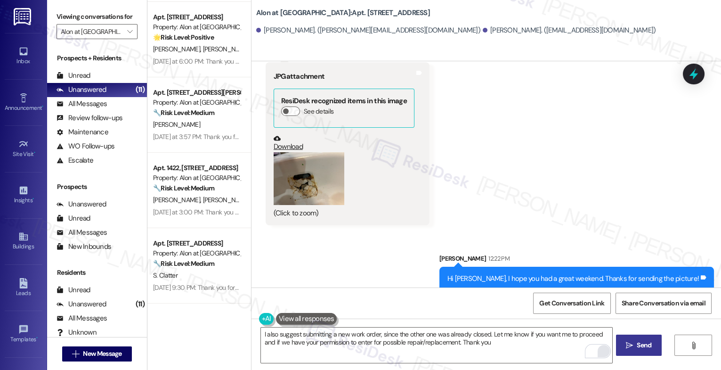
click span "Send"
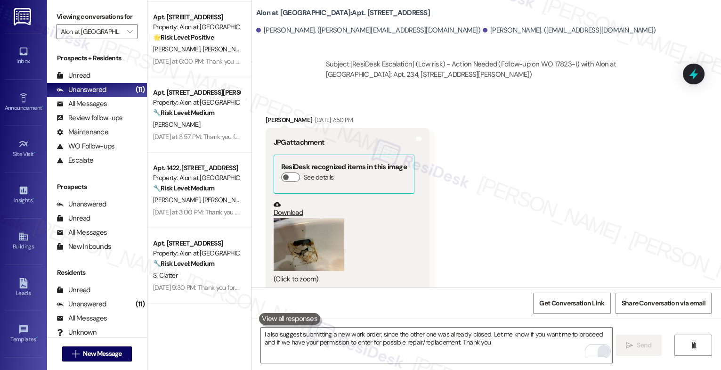
scroll to position [1296, 0]
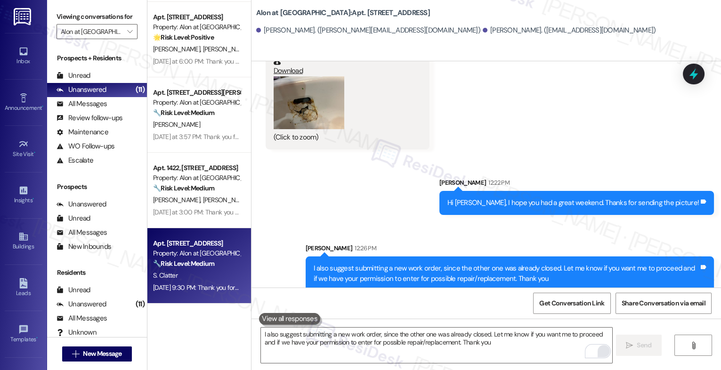
click strong "🔧 Risk Level: Medium"
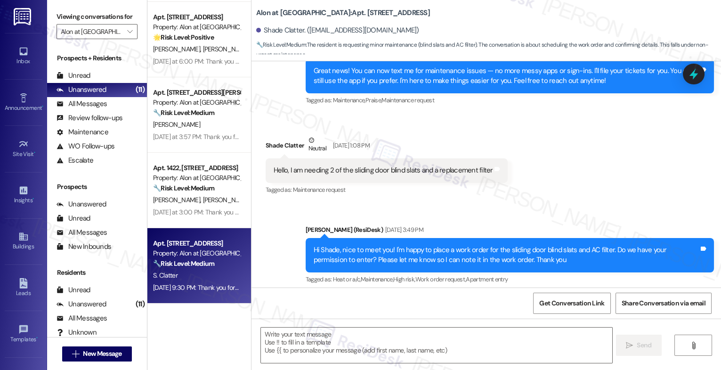
type textarea "Fetching suggested responses. Please feel free to read through the conversation…"
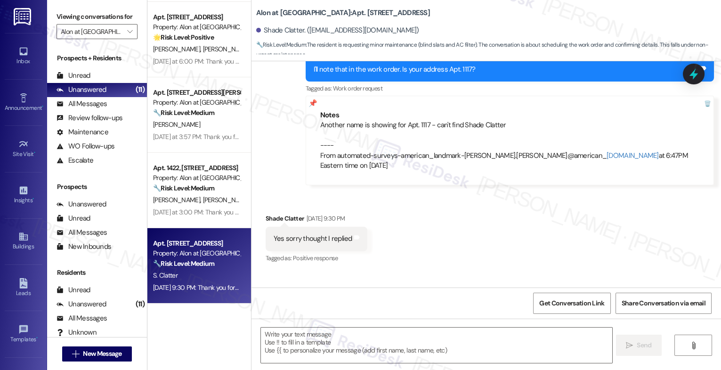
scroll to position [694, 0]
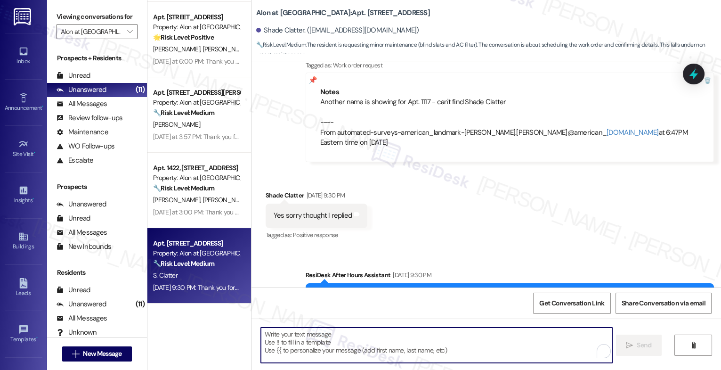
click textarea "To enrich screen reader interactions, please activate Accessibility in Grammarl…"
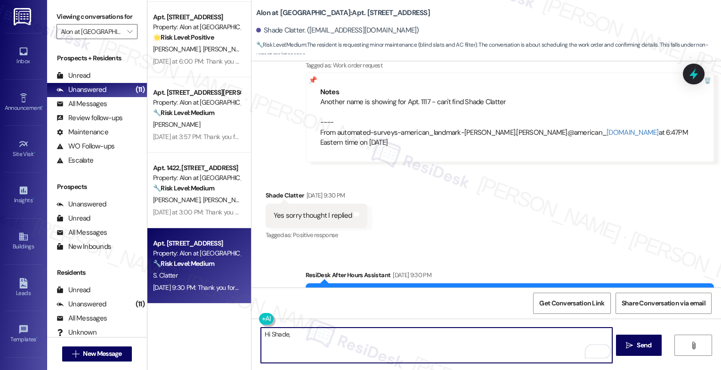
type textarea "Hi Shade,"
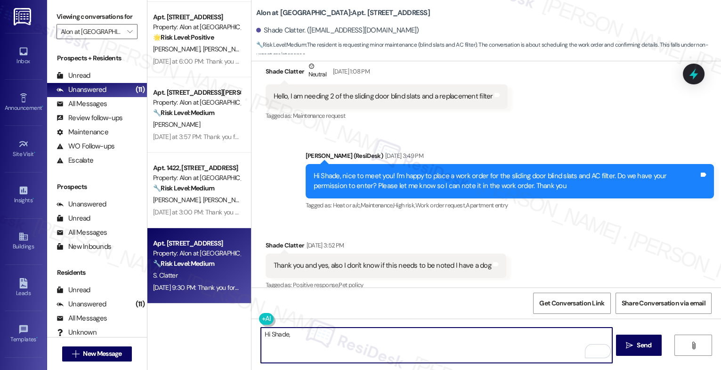
scroll to position [383, 0]
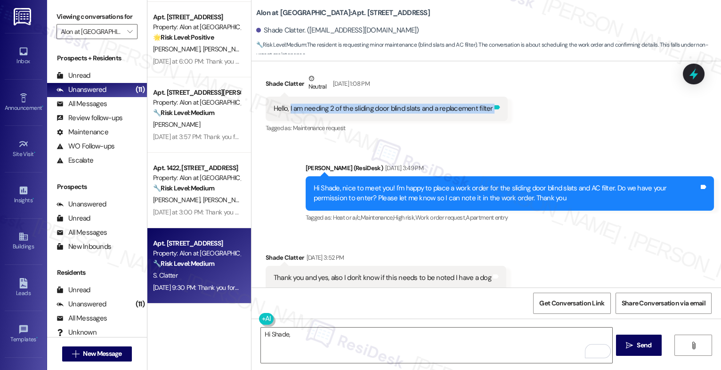
drag, startPoint x: 285, startPoint y: 108, endPoint x: 490, endPoint y: 111, distance: 204.8
click div "Hello, I am needing 2 of the sliding door blind slats and a replacement filter …"
copy div "I am needing 2 of the sliding door blind slats and a replacement filter Tags an…"
click div "Sent via SMS Sarah (ResiDesk) Sep 18, 2025 at 3:49 PM Hi Shade, nice to meet yo…"
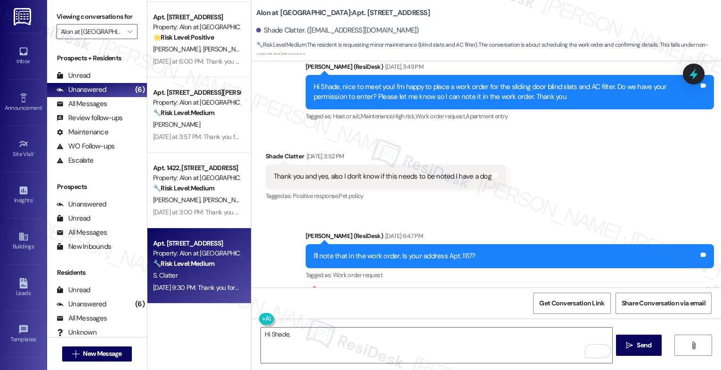
scroll to position [560, 0]
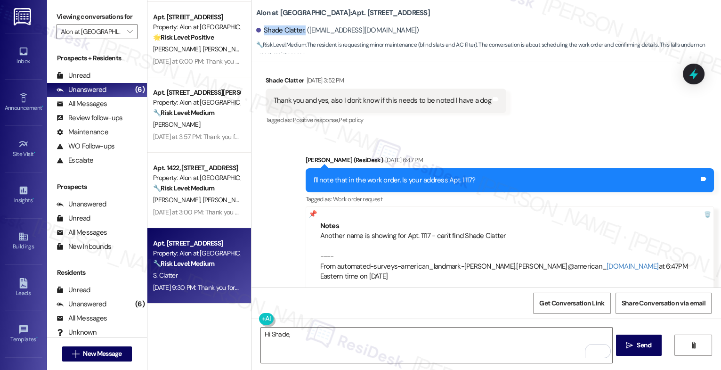
drag, startPoint x: 259, startPoint y: 27, endPoint x: 298, endPoint y: 30, distance: 38.7
click div "Shade Clatter. (gothmuppet1@gmail.com)"
copy div "Shade Clatter."
click div "Received via SMS Shade Clatter Sep 18, 2025 at 3:52 PM Thank you and yes, also …"
click span "New Message"
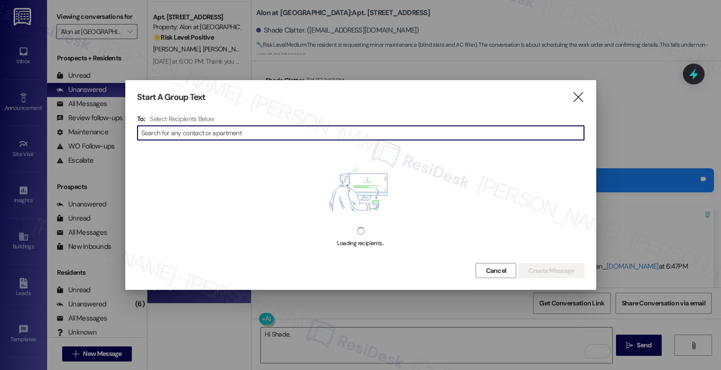
click input
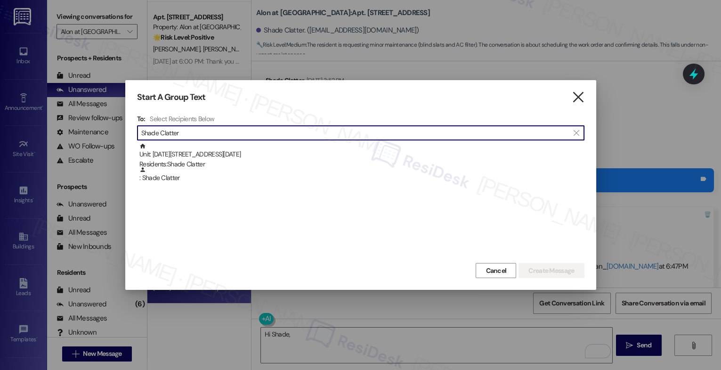
type input "Shade Clatter"
click icon ""
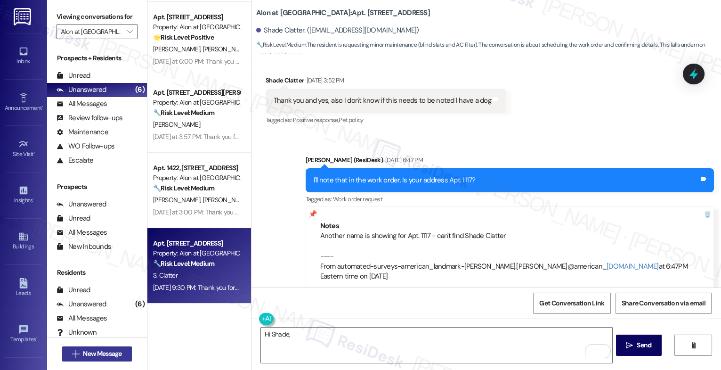
click span "New Message"
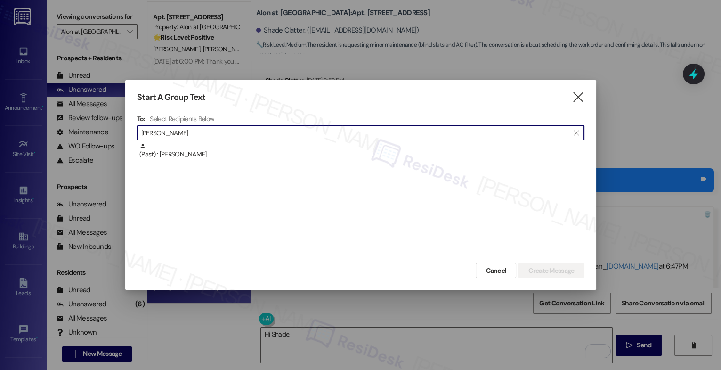
type input "Douglas Cha"
click icon ""
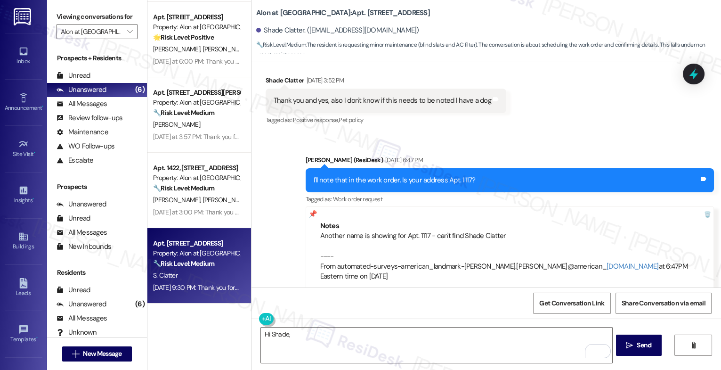
scroll to position [735, 0]
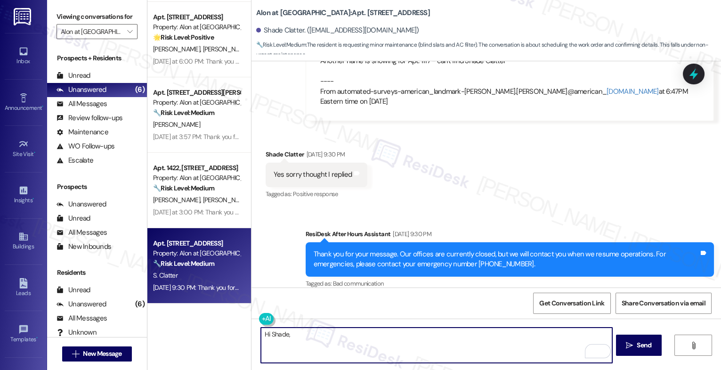
click textarea "Hi Shade,"
click textarea "Hi Shade, I hope you had a great weekend. I've submitted work order"
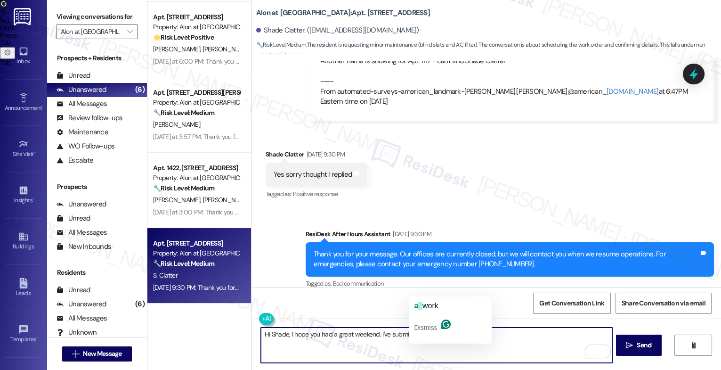
click span "work"
click textarea "Hi Shade, I hope you had a great weekend. I've submitted a work order"
click textarea "Hi Shade, I hope you had a great weekend. I've submitted work order"
drag, startPoint x: 414, startPoint y: 333, endPoint x: 560, endPoint y: 341, distance: 146.2
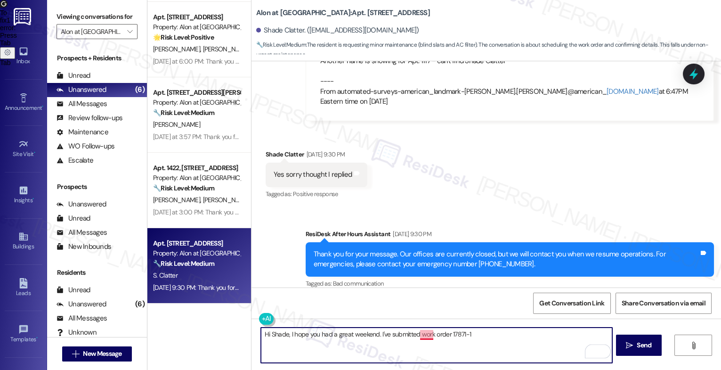
click textarea "Hi Shade, I hope you had a great weekend. I've submitted work order 17871-1"
type textarea "Hi Shade, I hope you had a great weekend. I've submitted the work order for you…"
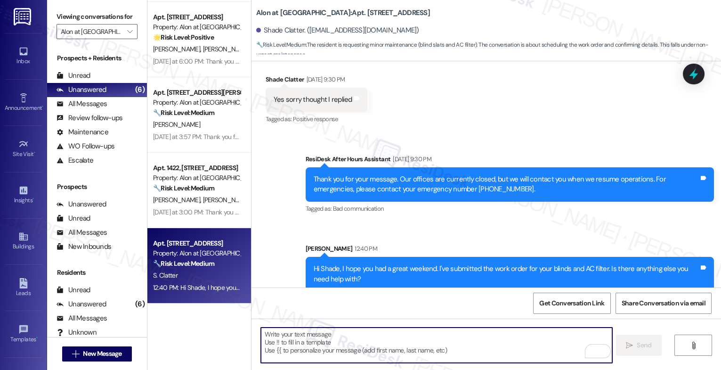
scroll to position [811, 0]
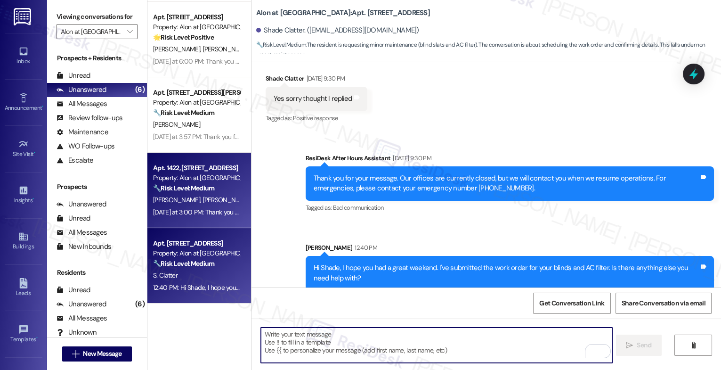
click strong "🔧 Risk Level: Medium"
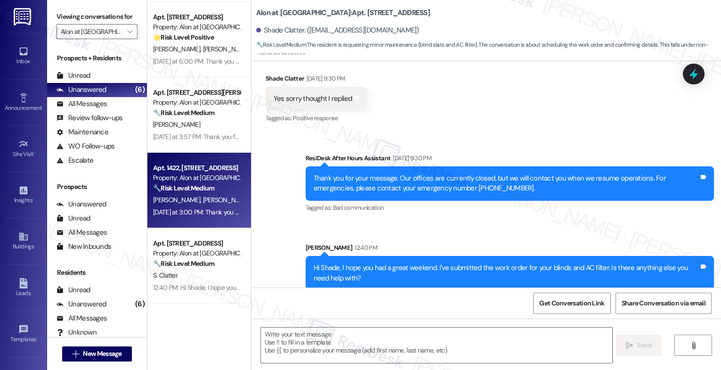
type textarea "Fetching suggested responses. Please feel free to read through the conversation…"
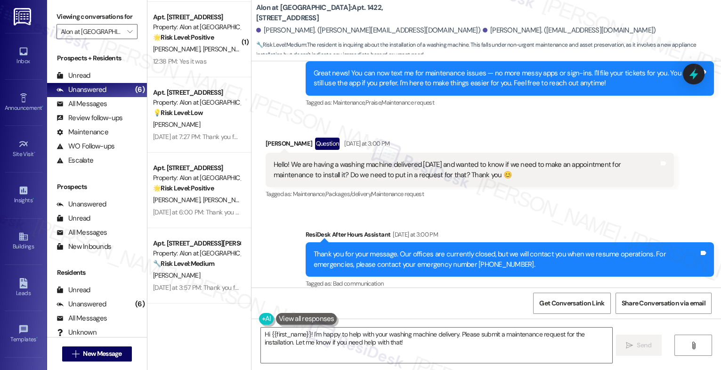
scroll to position [615, 0]
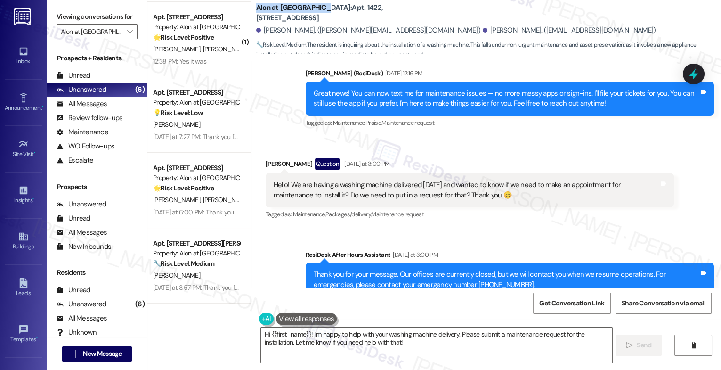
drag, startPoint x: 250, startPoint y: 13, endPoint x: 306, endPoint y: 12, distance: 56.0
click b "Alon at Castle Hills: Apt. 1422, 1835 Lockhill Selma Rd"
copy b "Alon at [GEOGRAPHIC_DATA]"
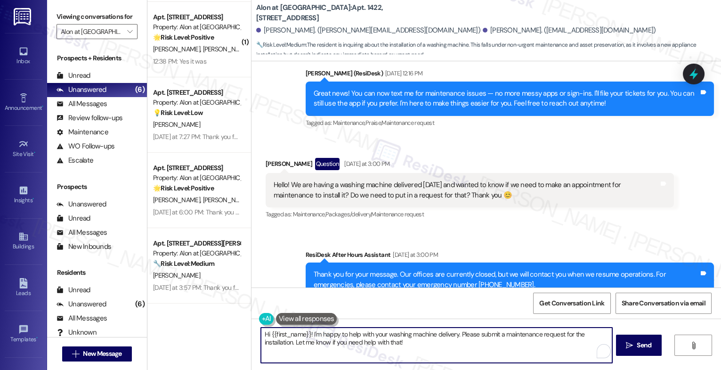
drag, startPoint x: 305, startPoint y: 334, endPoint x: 234, endPoint y: 333, distance: 70.6
click div "( 2 ) Apt. 234, 1835 Lockhill Selma Rd Property: Alon at Castle Hills 🔧 Risk Le…"
drag, startPoint x: 570, startPoint y: 344, endPoint x: 523, endPoint y: 338, distance: 46.5
click textarea "Hi Sarah, I hope you had a good weekend! I was away when you messaged me yester…"
type textarea "Hi Sarah, I hope you had a good weekend! I was away when you messaged me yester…"
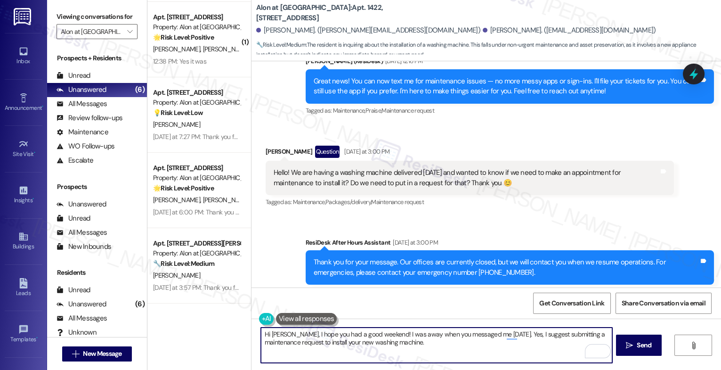
scroll to position [636, 0]
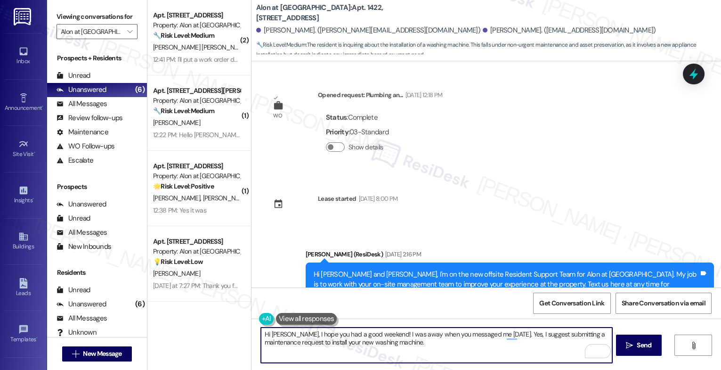
scroll to position [636, 0]
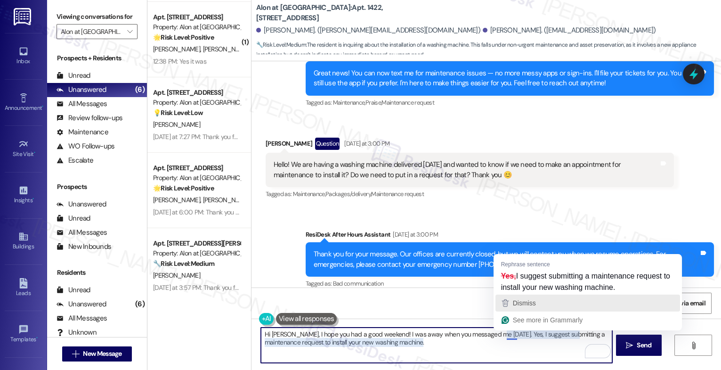
click at [524, 299] on span "Dismiss" at bounding box center [524, 303] width 23 height 8
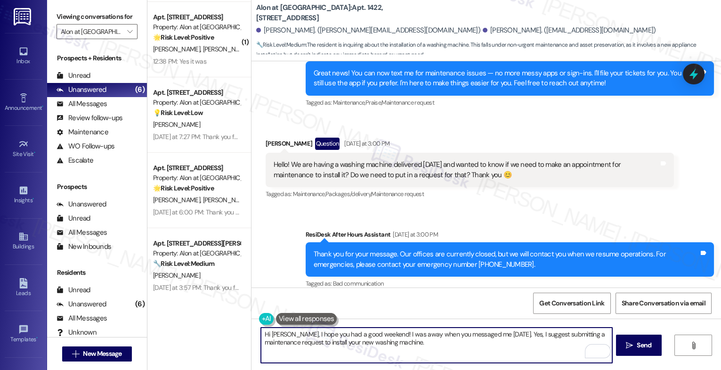
click at [438, 344] on textarea "Hi Sarah, I hope you had a good weekend! I was away when you messaged me yester…" at bounding box center [436, 344] width 351 height 35
type textarea "Hi Sarah, I hope you had a good weekend! I was away when you messaged me yester…"
click at [643, 340] on button " Send" at bounding box center [639, 344] width 46 height 21
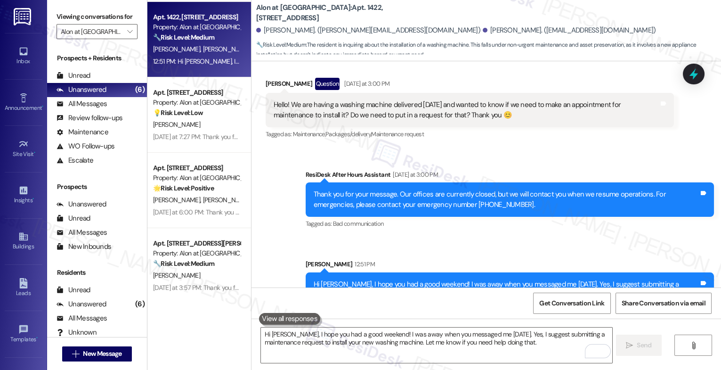
scroll to position [711, 0]
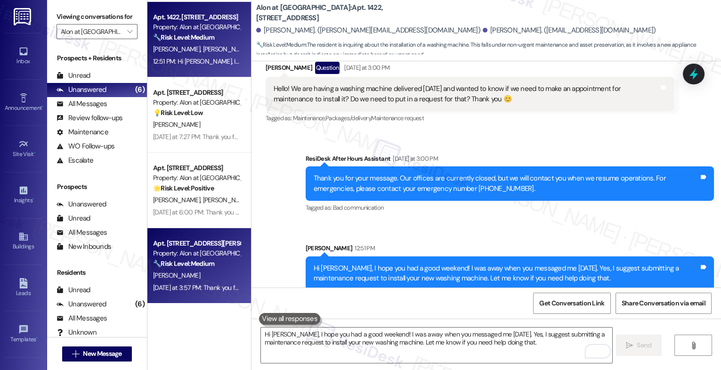
click at [179, 259] on strong "🔧 Risk Level: Medium" at bounding box center [183, 263] width 61 height 8
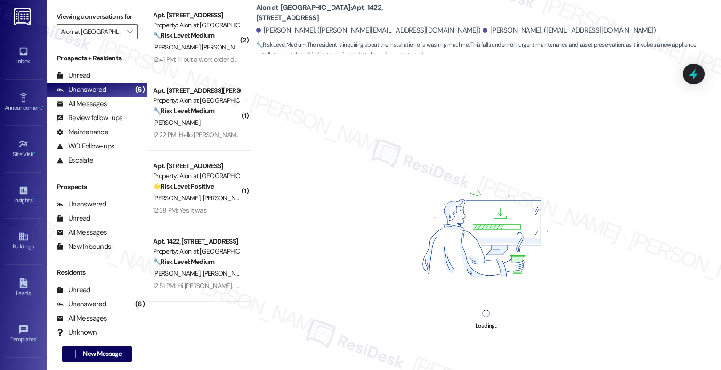
scroll to position [224, 0]
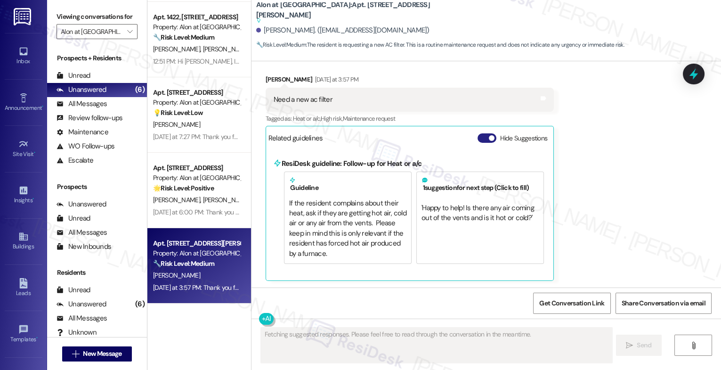
click at [477, 135] on button "Hide Suggestions" at bounding box center [486, 137] width 19 height 9
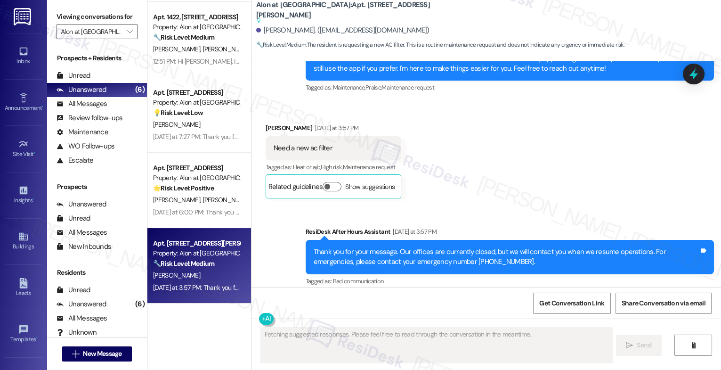
scroll to position [323, 0]
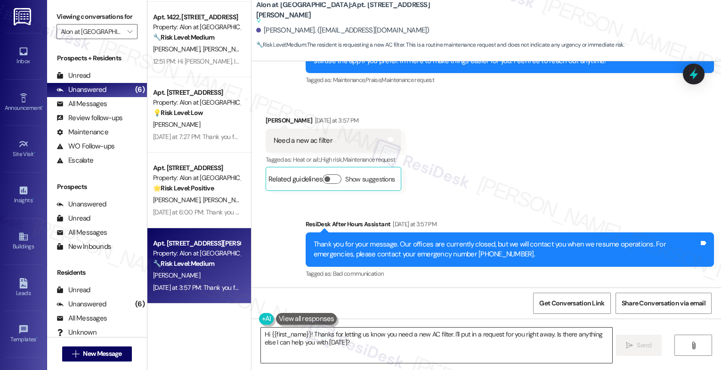
click at [305, 331] on textarea "Hi {{first_name}}! Thanks for letting us know you need a new AC filter. I'll pu…" at bounding box center [436, 344] width 351 height 35
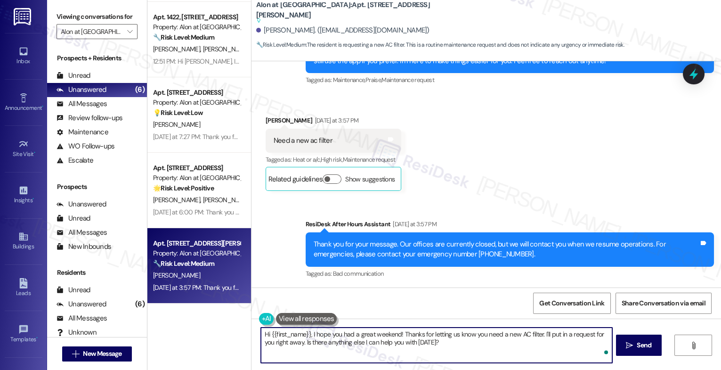
click at [455, 350] on textarea "Hi {{first_name}}, I hope you had a great weekend! Thanks for letting us know y…" at bounding box center [436, 344] width 351 height 35
drag, startPoint x: 420, startPoint y: 346, endPoint x: 248, endPoint y: 343, distance: 172.8
click at [251, 343] on div "Hi {{first_name}}, I hope you had a great weekend! Thanks for letting us know y…" at bounding box center [485, 353] width 469 height 71
type textarea "Hi {{first_name}}, I hope you had a great weekend! Thanks for letting us know y…"
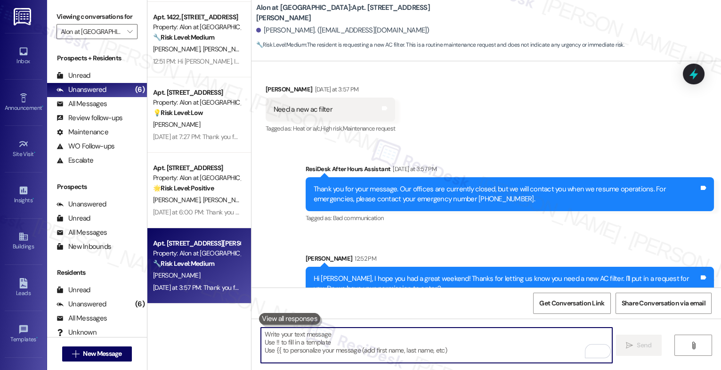
scroll to position [375, 0]
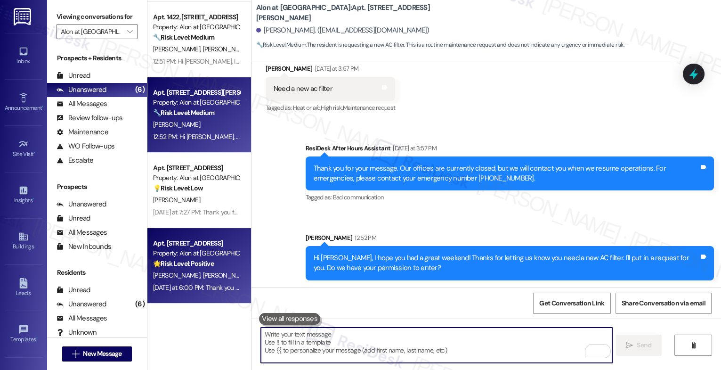
click at [187, 261] on strong "🌟 Risk Level: Positive" at bounding box center [183, 263] width 61 height 8
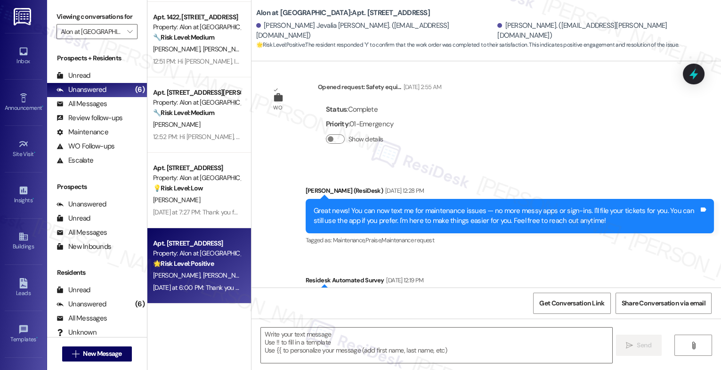
type textarea "Fetching suggested responses. Please feel free to read through the conversation…"
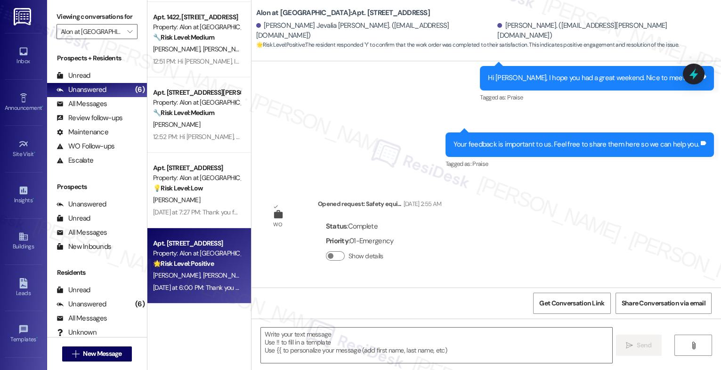
scroll to position [722, 0]
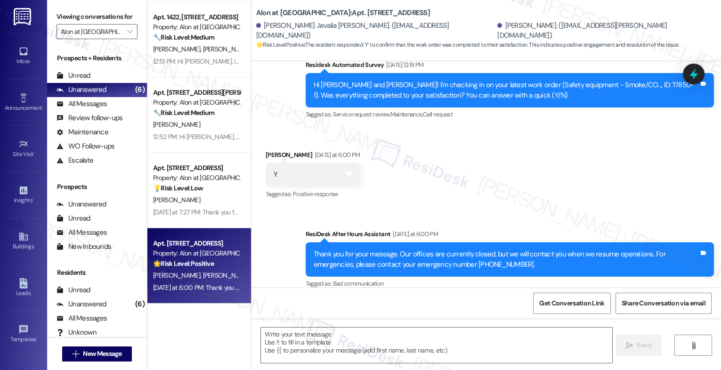
click at [449, 180] on div "Received via SMS Symone Hogan Yesterday at 6:00 PM Y Tags and notes Tagged as: …" at bounding box center [485, 169] width 469 height 80
click at [340, 345] on textarea at bounding box center [436, 344] width 351 height 35
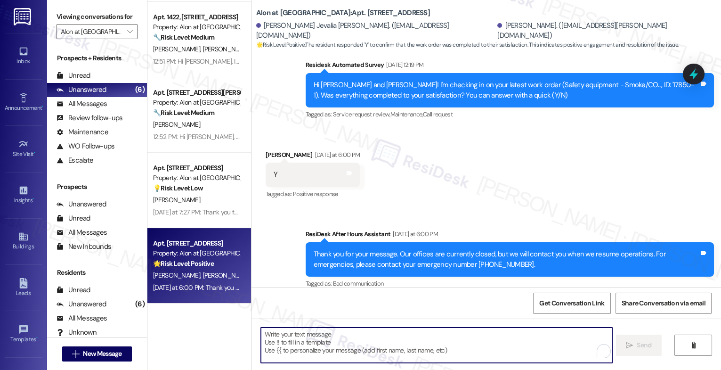
paste textarea "Hey {{first_name}}, that's great news! Thank you for confirming that the work o…"
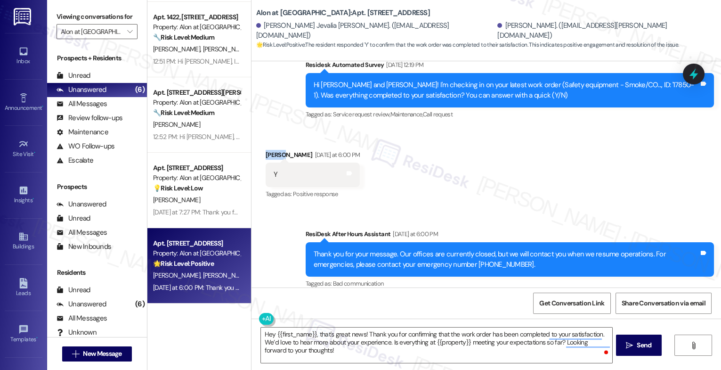
drag, startPoint x: 282, startPoint y: 145, endPoint x: 258, endPoint y: 142, distance: 23.8
click at [258, 143] on div "Received via SMS Symone Hogan Yesterday at 6:00 PM Y Tags and notes Tagged as: …" at bounding box center [312, 175] width 109 height 65
copy div "Symone"
click at [301, 350] on textarea "Hey {{first_name}}, that's great news! Thank you for confirming that the work o…" at bounding box center [436, 344] width 351 height 35
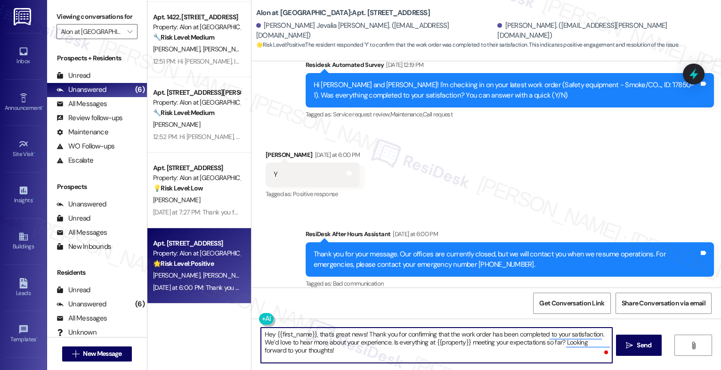
drag, startPoint x: 311, startPoint y: 336, endPoint x: 271, endPoint y: 333, distance: 40.1
click at [271, 333] on textarea "Hey {{first_name}}, that's great news! Thank you for confirming that the work o…" at bounding box center [436, 344] width 351 height 35
paste textarea "Symone"
click at [333, 353] on textarea "Hey Symone, that's great news! Thank you for confirming that the work order has…" at bounding box center [436, 344] width 351 height 35
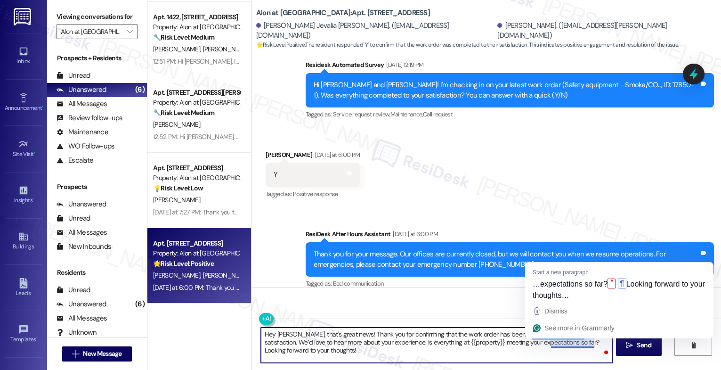
click at [425, 350] on textarea "Hey Symone, that's great news! Thank you for confirming that the work order has…" at bounding box center [436, 344] width 351 height 35
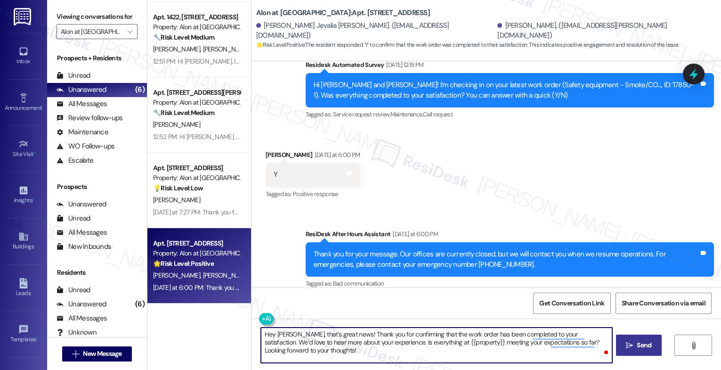
type textarea "Hey Symone, that's great news! Thank you for confirming that the work order has…"
drag, startPoint x: 640, startPoint y: 340, endPoint x: 579, endPoint y: 319, distance: 64.9
click at [640, 340] on span "Send" at bounding box center [643, 345] width 15 height 10
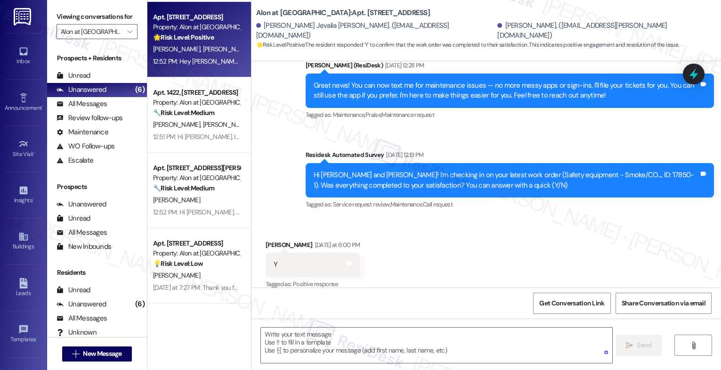
scroll to position [807, 0]
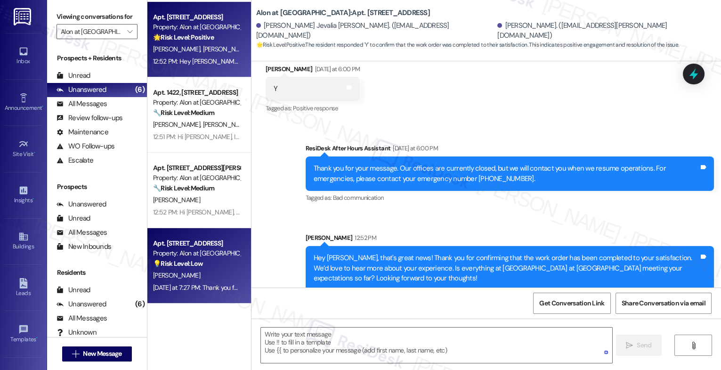
click at [179, 256] on div "Property: Alon at [GEOGRAPHIC_DATA]" at bounding box center [196, 253] width 87 height 10
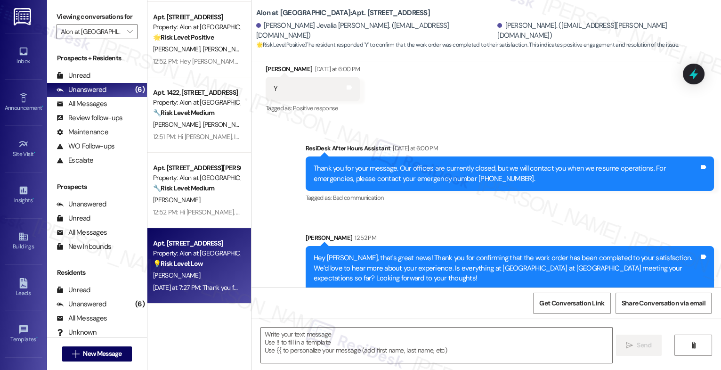
type textarea "Fetching suggested responses. Please feel free to read through the conversation…"
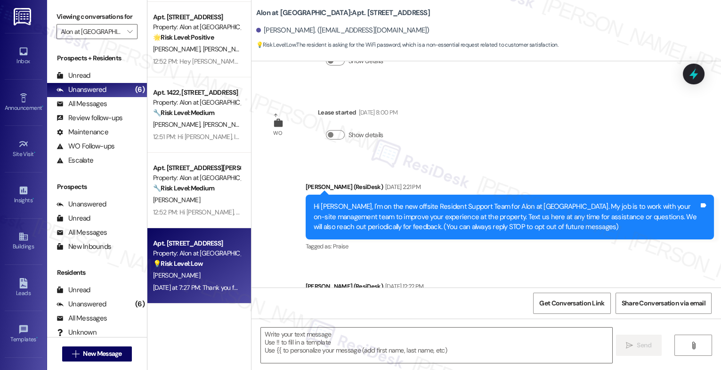
type textarea "Fetching suggested responses. Please feel free to read through the conversation…"
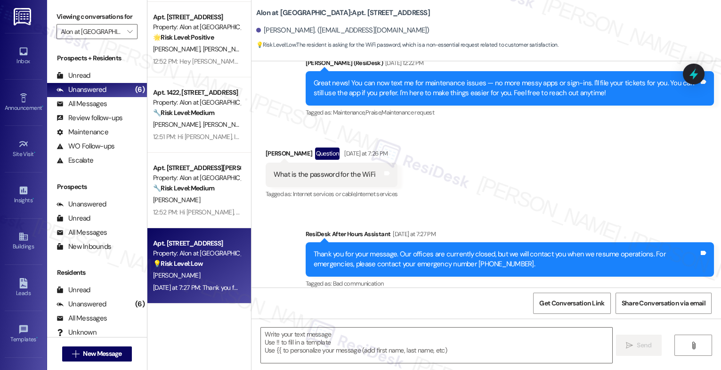
scroll to position [320, 0]
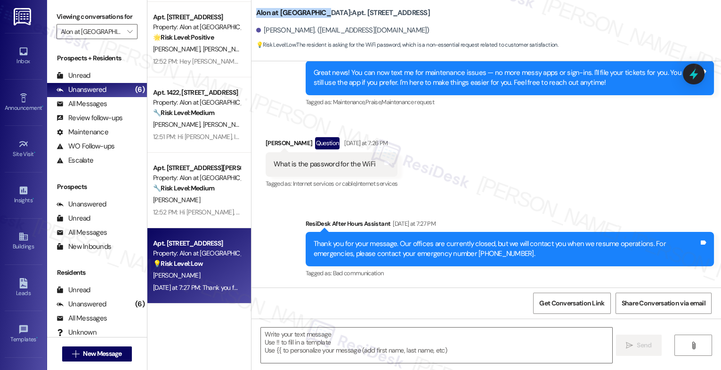
drag, startPoint x: 251, startPoint y: 12, endPoint x: 307, endPoint y: 13, distance: 55.6
click at [307, 13] on b "Alon at Castle Hills: Apt. 812, 1835 Lockhill Selma Rd" at bounding box center [343, 13] width 174 height 10
copy b "Alon at [GEOGRAPHIC_DATA]"
click at [416, 127] on div "Received via SMS Sheryl Zieske Question Yesterday at 7:26 PM What is the passwo…" at bounding box center [485, 156] width 469 height 81
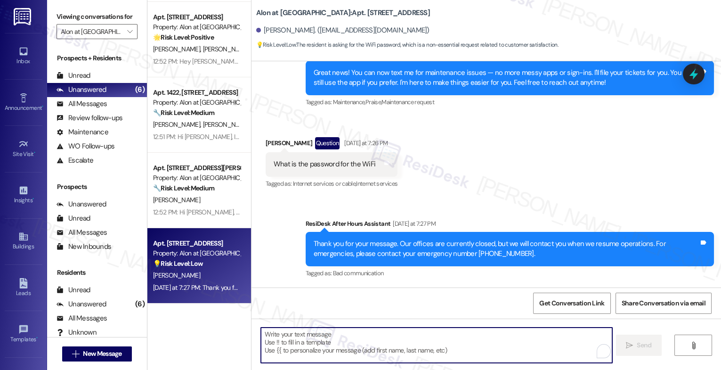
click at [341, 346] on textarea "To enrich screen reader interactions, please activate Accessibility in Grammarl…" at bounding box center [436, 344] width 351 height 35
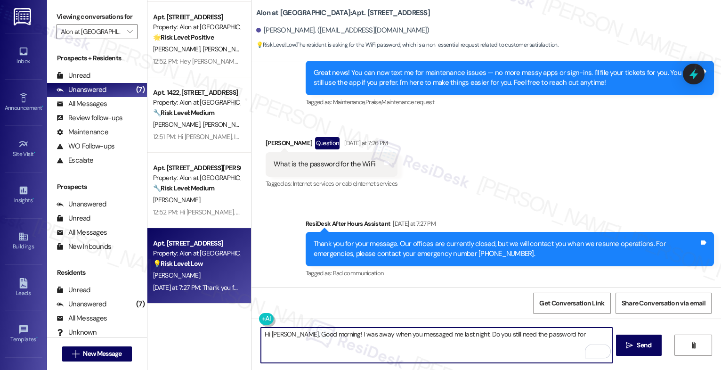
drag, startPoint x: 510, startPoint y: 334, endPoint x: 591, endPoint y: 342, distance: 80.9
click at [591, 342] on textarea "Hi Sheryl, Good morning! I was away when you messaged me last night. Do you sti…" at bounding box center [436, 344] width 351 height 35
type textarea "Hi [PERSON_NAME], Good morning! I was away when you messaged me last night. Do …"
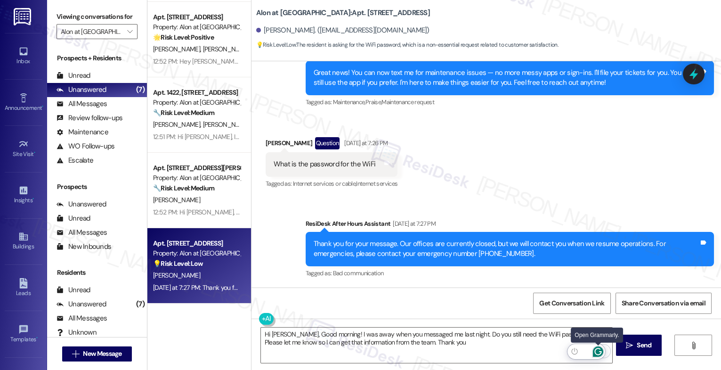
click at [598, 350] on icon "Open Grammarly. 0 Suggestions." at bounding box center [598, 351] width 10 height 10
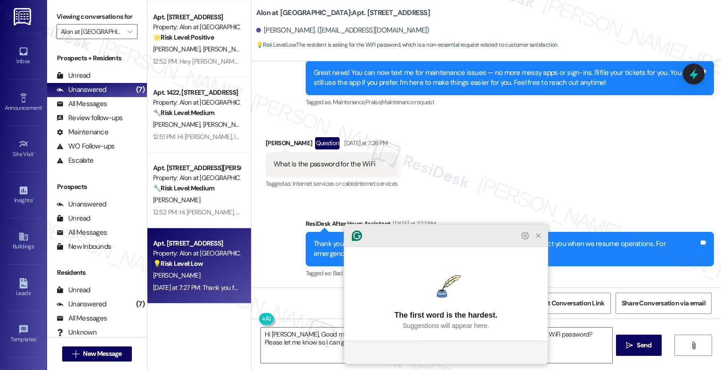
click at [540, 237] on icon "Close Grammarly Assistant" at bounding box center [538, 236] width 4 height 4
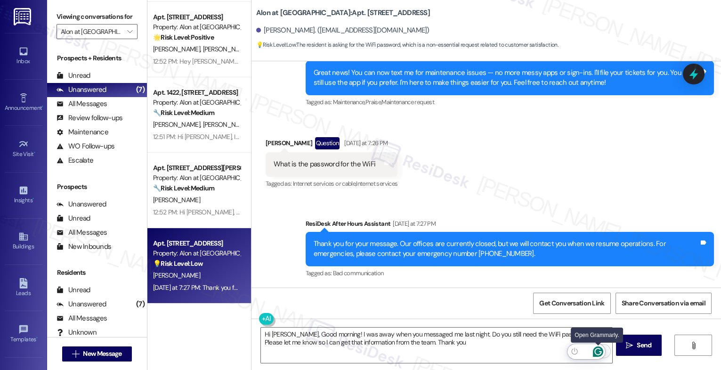
click at [599, 348] on icon "Open Grammarly. 0 Suggestions." at bounding box center [597, 350] width 7 height 7
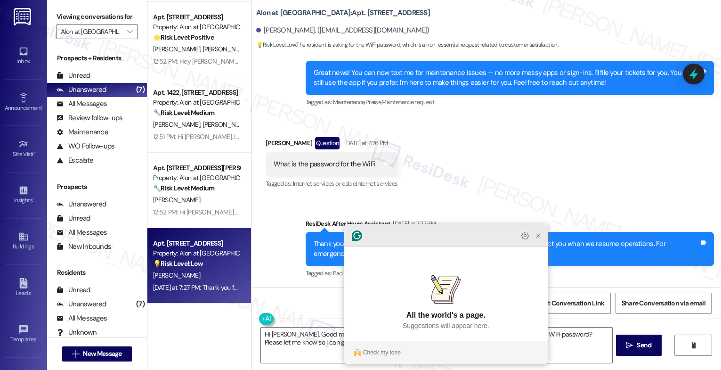
click at [542, 241] on icon "Close Grammarly Assistant" at bounding box center [537, 235] width 11 height 11
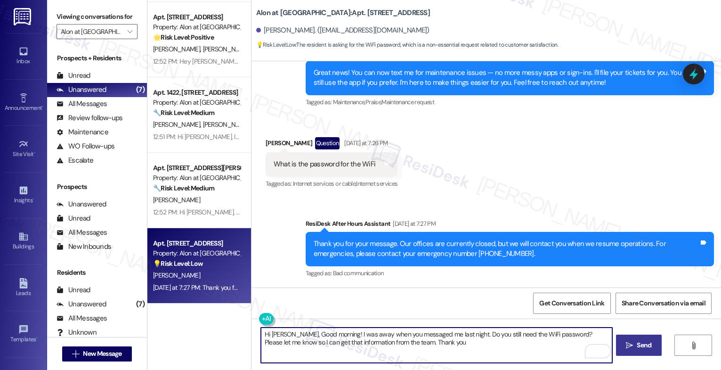
click at [643, 345] on span "Send" at bounding box center [643, 345] width 15 height 10
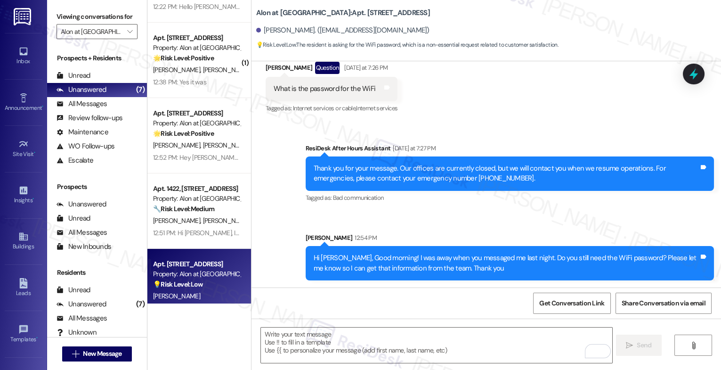
scroll to position [117, 0]
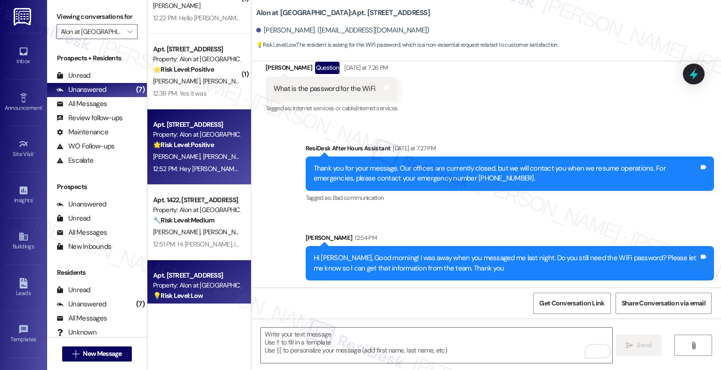
click at [185, 135] on div "Property: Alon at Castle Hills" at bounding box center [196, 134] width 87 height 10
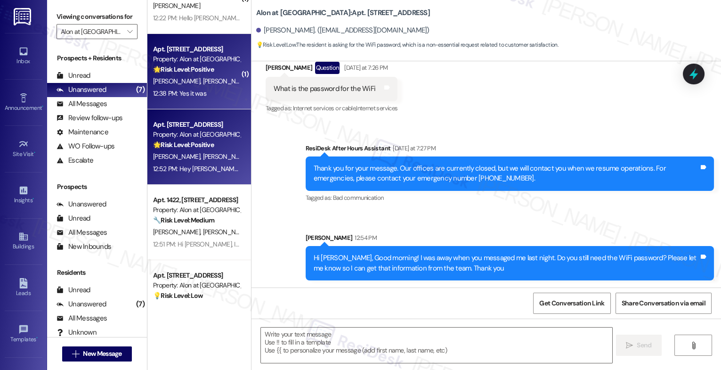
type textarea "Fetching suggested responses. Please feel free to read through the conversation…"
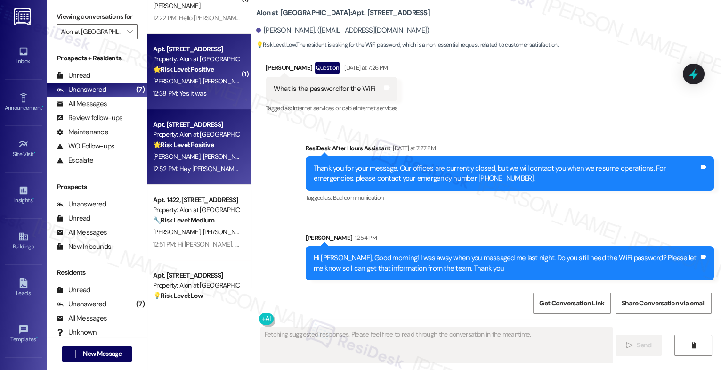
click at [184, 88] on div "12:38 PM: Yes it was 12:38 PM: Yes it was" at bounding box center [196, 94] width 89 height 12
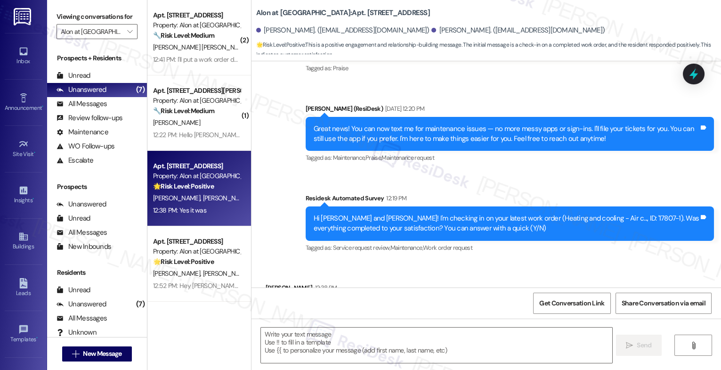
scroll to position [284, 0]
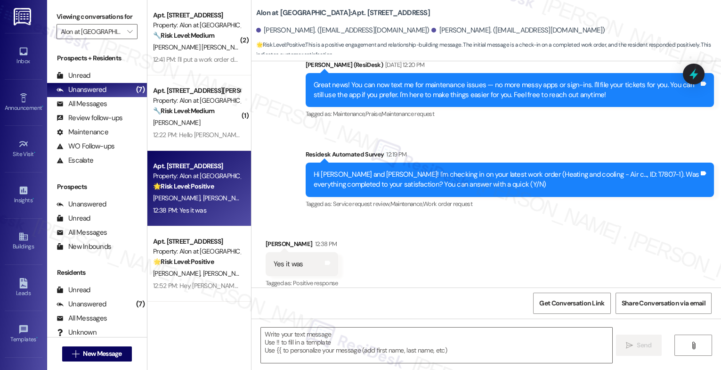
click at [373, 250] on div "Received via SMS Joshua Hawkins 12:38 PM Yes it was Tags and notes Tagged as: P…" at bounding box center [485, 257] width 469 height 80
click at [298, 337] on textarea at bounding box center [436, 344] width 351 height 35
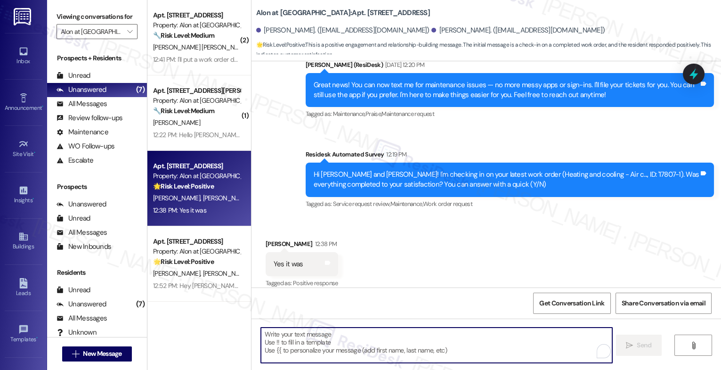
paste textarea "That's great to hear! Thank you for confirming the work order was completed to …"
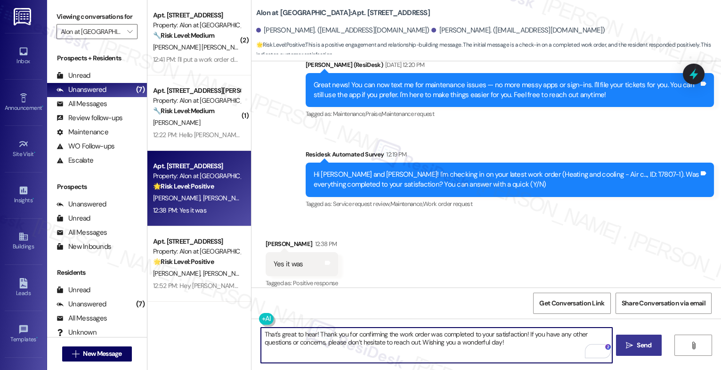
type textarea "That's great to hear! Thank you for confirming the work order was completed to …"
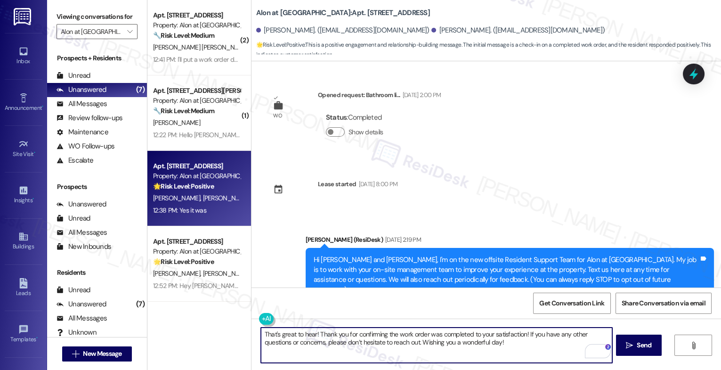
scroll to position [284, 0]
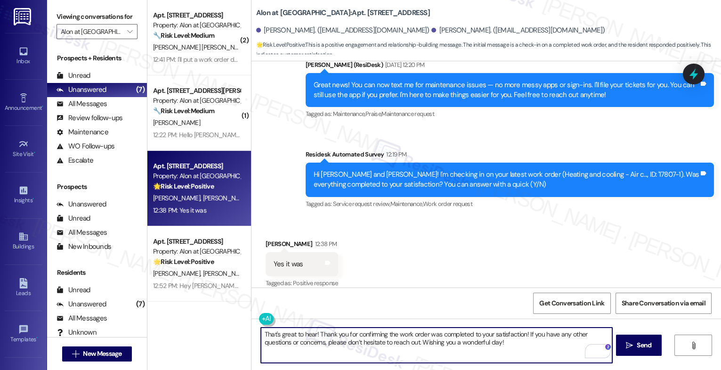
drag, startPoint x: 503, startPoint y: 353, endPoint x: 568, endPoint y: 357, distance: 65.5
click at [567, 357] on textarea "That's great to hear! Thank you for confirming the work order was completed to …" at bounding box center [436, 344] width 351 height 35
type textarea "That's great to hear! Thank you for confirming the work order was completed to …"
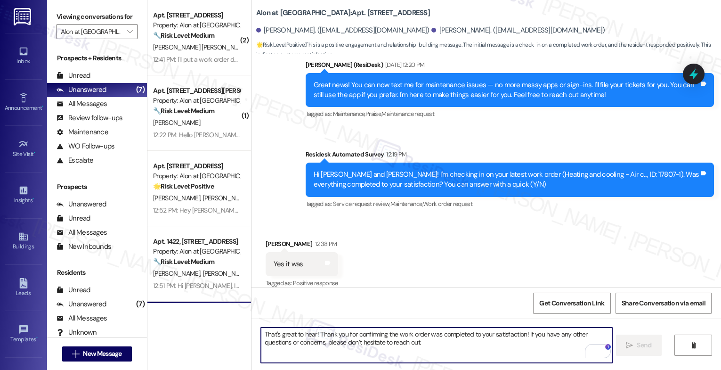
scroll to position [360, 0]
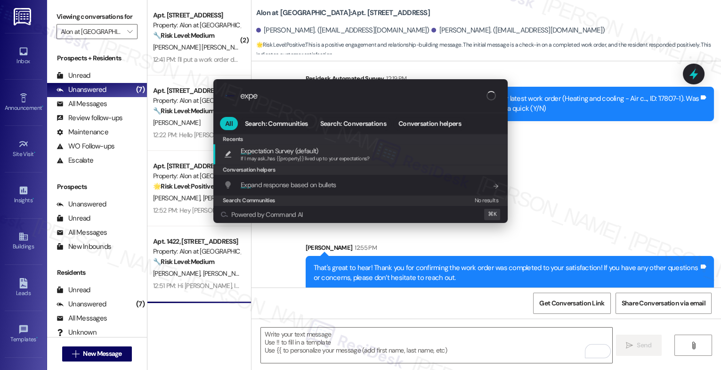
type input "expec"
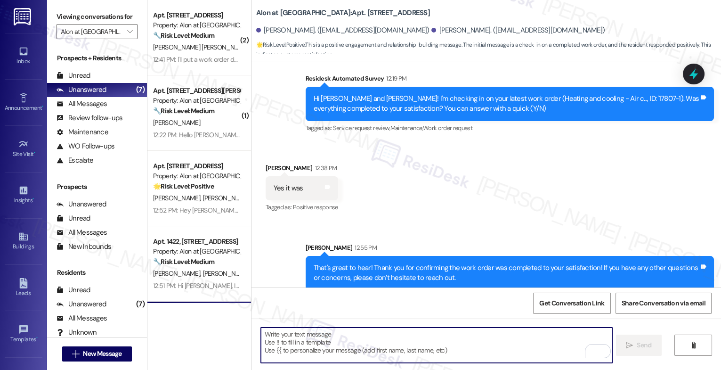
type textarea "If I may ask...has {{property}} lived up to your expectations?"
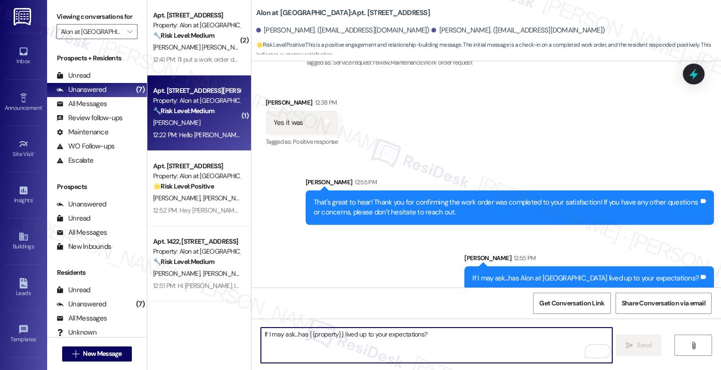
click at [191, 117] on div "[PERSON_NAME]" at bounding box center [196, 123] width 89 height 12
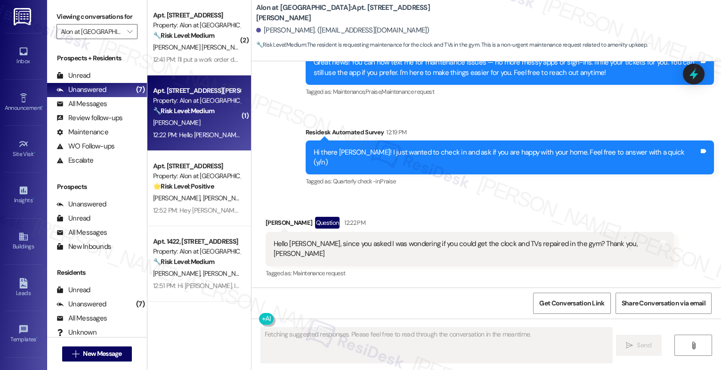
scroll to position [187, 0]
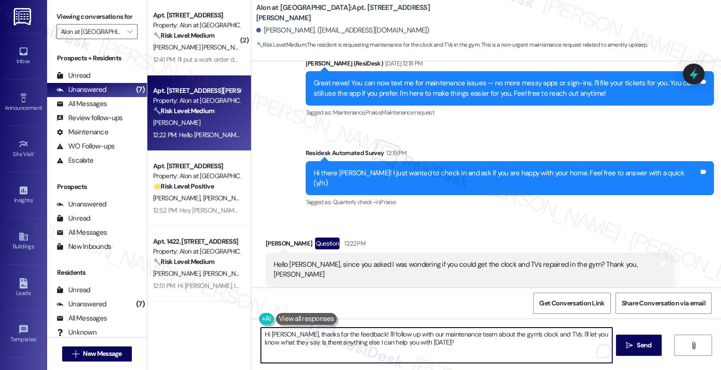
click at [446, 351] on textarea "Hi [PERSON_NAME], thanks for the feedback! I'll follow up with our maintenance …" at bounding box center [436, 344] width 351 height 35
click at [491, 350] on textarea "Hi [PERSON_NAME], thanks for the feedback! I'll follow up with our maintenance …" at bounding box center [436, 344] width 351 height 35
click at [600, 350] on div "1" at bounding box center [598, 351] width 10 height 10
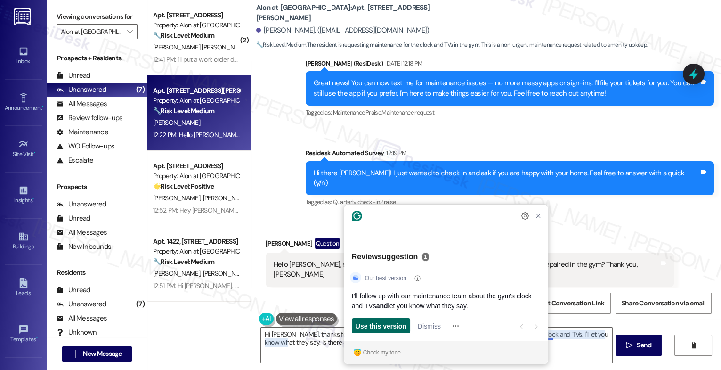
click at [386, 323] on span "Use this version" at bounding box center [380, 326] width 51 height 10
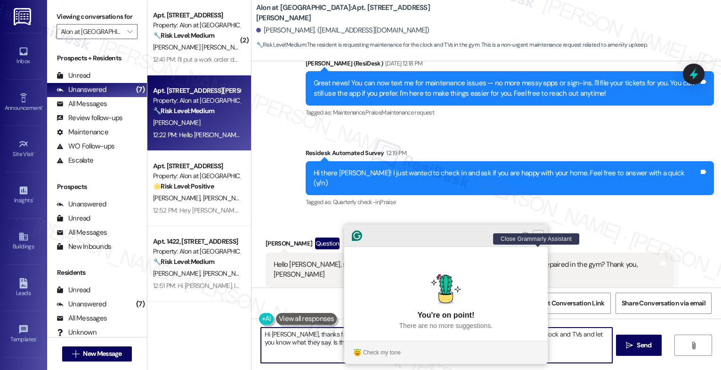
type textarea "Hi [PERSON_NAME], thanks for the feedback! I'll follow up with our maintenance …"
click at [535, 239] on icon "Close Grammarly Assistant" at bounding box center [538, 236] width 8 height 8
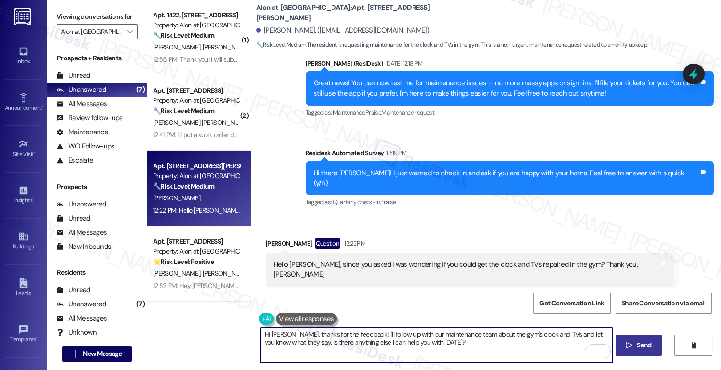
click at [640, 342] on span "Send" at bounding box center [643, 345] width 15 height 10
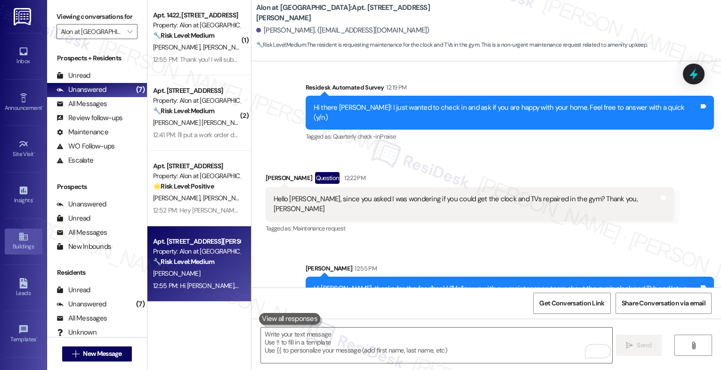
scroll to position [263, 0]
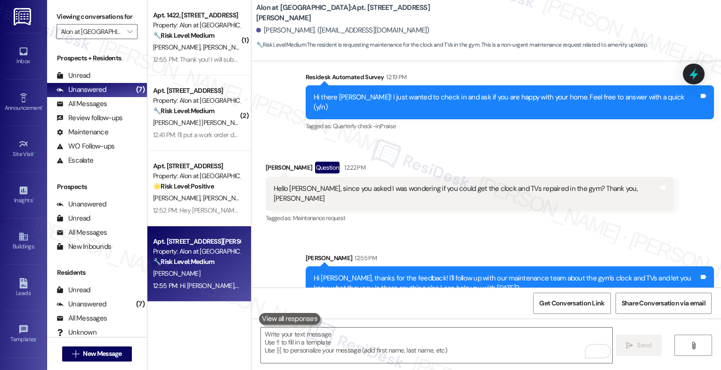
drag, startPoint x: 257, startPoint y: 27, endPoint x: 303, endPoint y: 31, distance: 46.7
click at [303, 31] on div "[PERSON_NAME]. ([EMAIL_ADDRESS][DOMAIN_NAME])" at bounding box center [342, 30] width 173 height 10
drag, startPoint x: 303, startPoint y: 31, endPoint x: 258, endPoint y: 28, distance: 45.8
click at [258, 28] on div "[PERSON_NAME]. ([EMAIL_ADDRESS][DOMAIN_NAME])" at bounding box center [342, 30] width 173 height 10
copy div "[PERSON_NAME]"
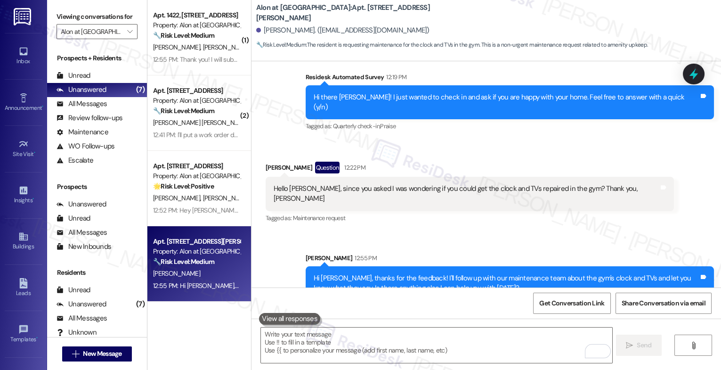
click at [310, 123] on div "Announcement, sent via SMS [PERSON_NAME] (ResiDesk) [DATE] 2:18 PM Hi [PERSON_N…" at bounding box center [485, 1] width 469 height 279
drag, startPoint x: 379, startPoint y: 32, endPoint x: 308, endPoint y: 29, distance: 70.7
click at [308, 29] on div "[PERSON_NAME]. ([EMAIL_ADDRESS][DOMAIN_NAME])" at bounding box center [342, 30] width 173 height 10
copy div "[EMAIL_ADDRESS][DOMAIN_NAME]"
click at [383, 154] on div "Received via SMS [PERSON_NAME] Question 12:22 PM Hello [PERSON_NAME], since you…" at bounding box center [469, 192] width 422 height 77
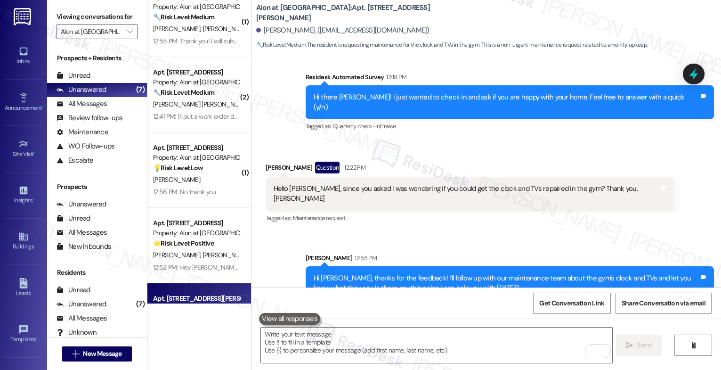
scroll to position [0, 0]
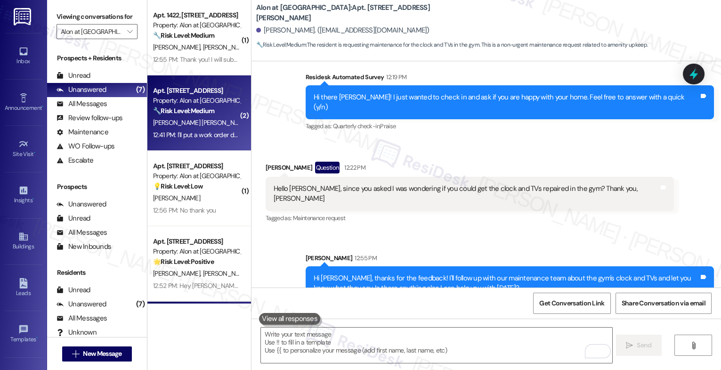
click at [201, 119] on span "[PERSON_NAME] [PERSON_NAME]" at bounding box center [202, 122] width 98 height 8
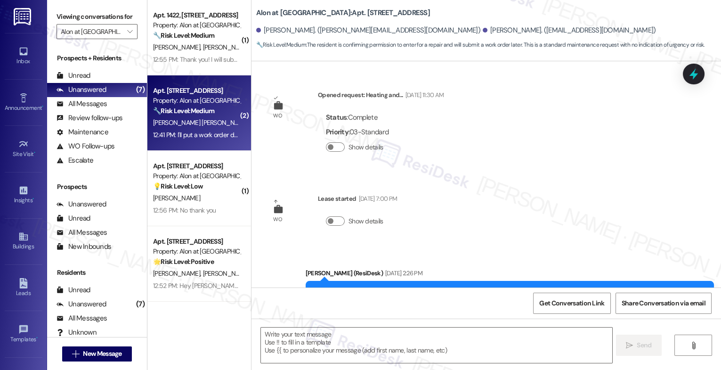
scroll to position [1457, 0]
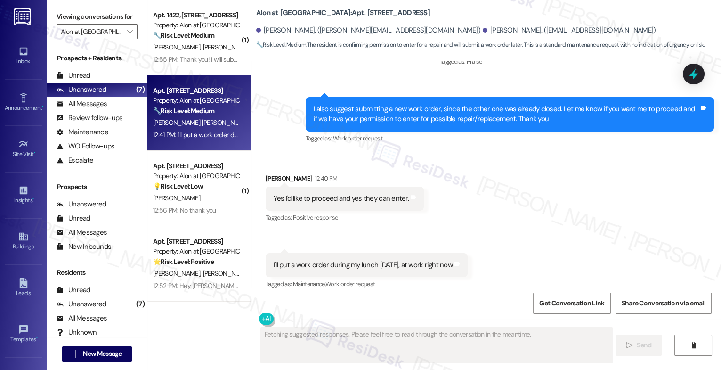
click at [468, 207] on div "Received via SMS [PERSON_NAME] 12:40 PM Yes I'd like to proceed and yes they ca…" at bounding box center [485, 225] width 469 height 146
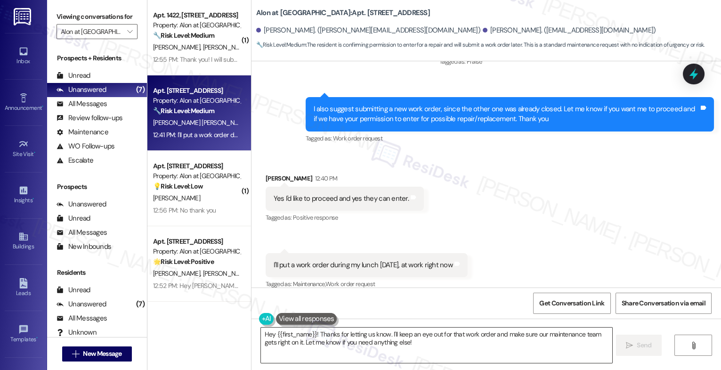
click at [308, 340] on textarea "Hey {{first_name}}! Thanks for letting us know. I'll keep an eye out for that w…" at bounding box center [436, 344] width 351 height 35
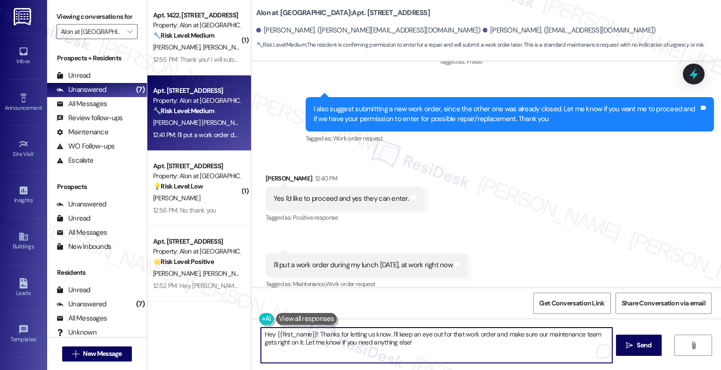
click at [308, 340] on textarea "Hey {{first_name}}! Thanks for letting us know. I'll keep an eye out for that w…" at bounding box center [436, 344] width 351 height 35
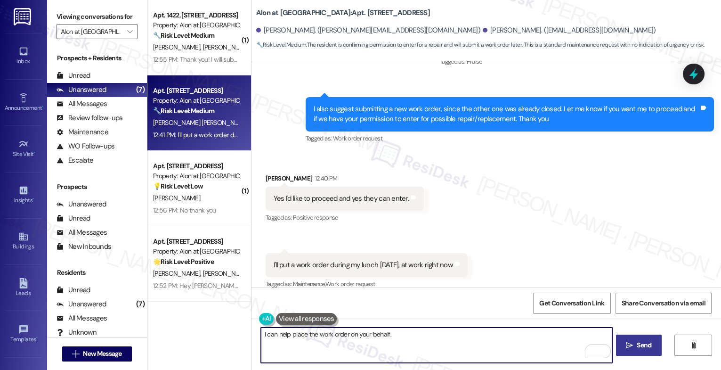
type textarea "I can help place the work order on your behalf."
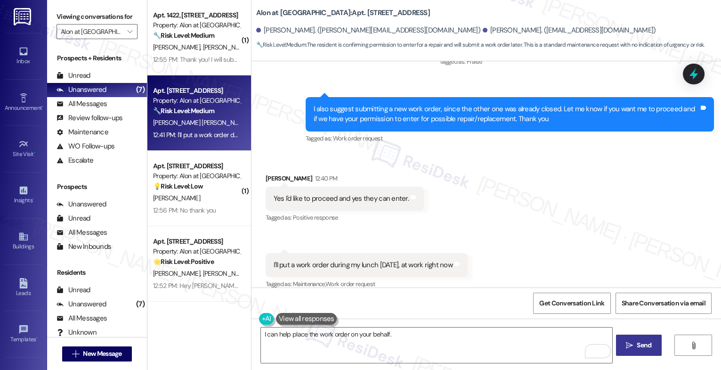
click at [647, 344] on span "Send" at bounding box center [643, 345] width 15 height 10
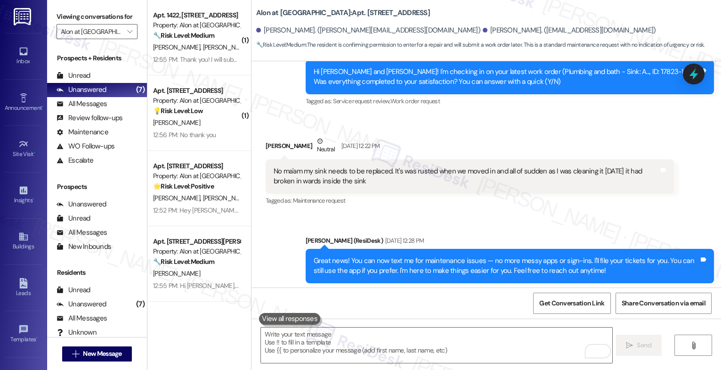
scroll to position [387, 0]
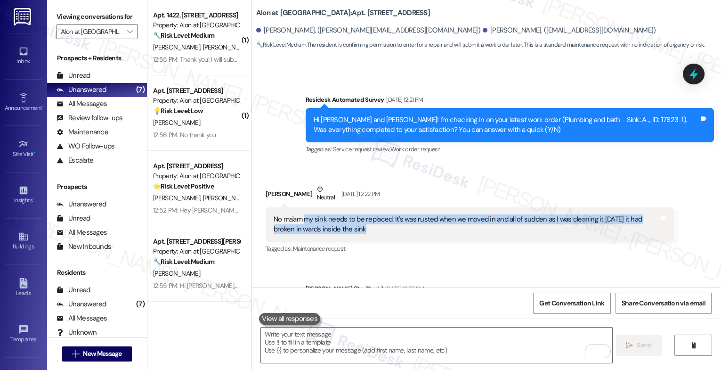
drag, startPoint x: 299, startPoint y: 207, endPoint x: 517, endPoint y: 223, distance: 218.5
click at [517, 223] on div "No ma'am my sink needs to be replaced. It's was rusted when we moved in and all…" at bounding box center [466, 224] width 385 height 20
copy div "my sink needs to be replaced. It's was rusted when we moved in and all of sudde…"
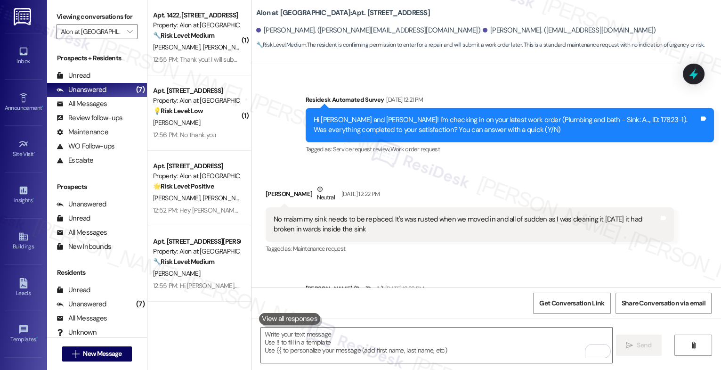
click at [429, 185] on div "[PERSON_NAME] Neutral [DATE] 12:22 PM" at bounding box center [470, 195] width 408 height 23
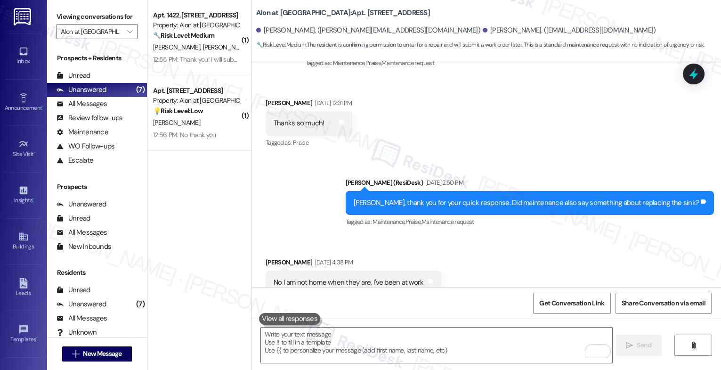
scroll to position [504, 0]
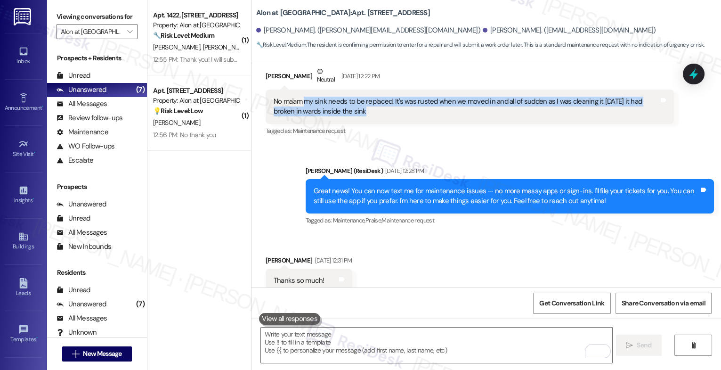
drag, startPoint x: 299, startPoint y: 91, endPoint x: 373, endPoint y: 99, distance: 74.4
click at [373, 99] on div "No ma'am my sink needs to be replaced. It's was rusted when we moved in and all…" at bounding box center [466, 107] width 385 height 20
copy div "my sink needs to be replaced. It's was rusted when we moved in and all of sudde…"
click at [380, 97] on div "No ma'am my sink needs to be replaced. It's was rusted when we moved in and all…" at bounding box center [466, 107] width 385 height 20
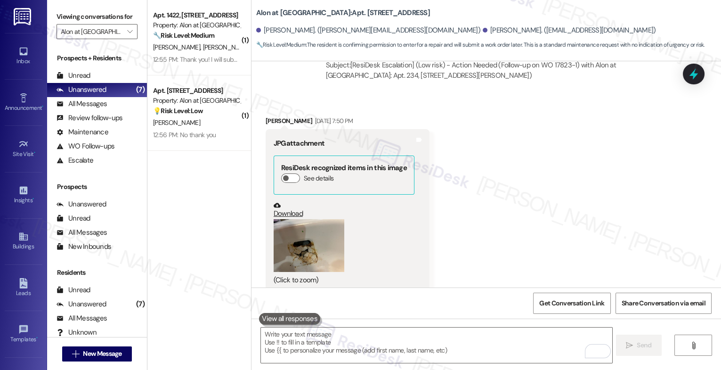
scroll to position [1204, 0]
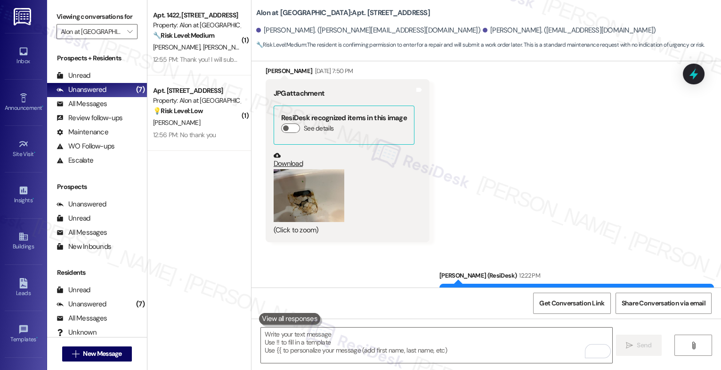
click at [299, 193] on button "Zoom image" at bounding box center [309, 195] width 71 height 53
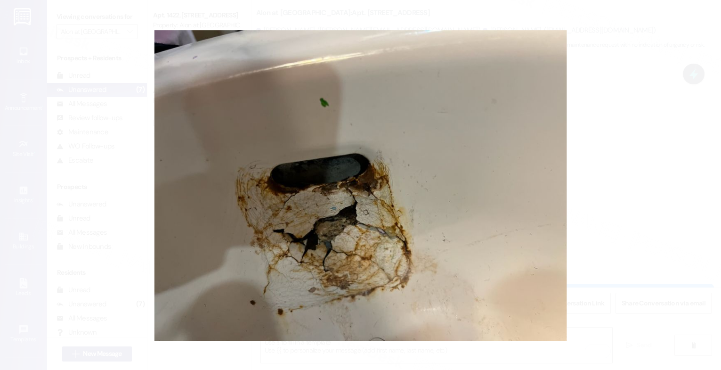
click at [434, 190] on button "Unzoom image" at bounding box center [360, 185] width 721 height 370
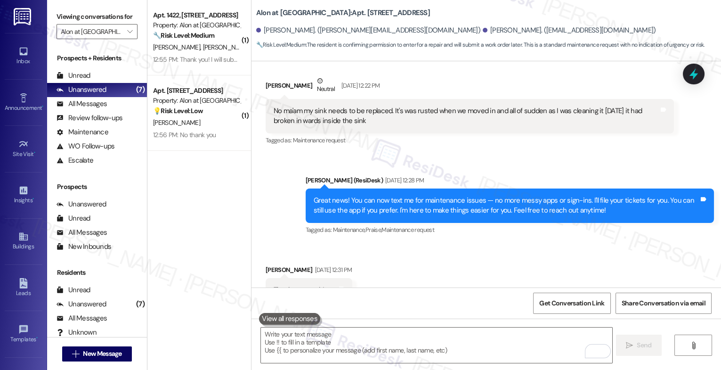
scroll to position [403, 0]
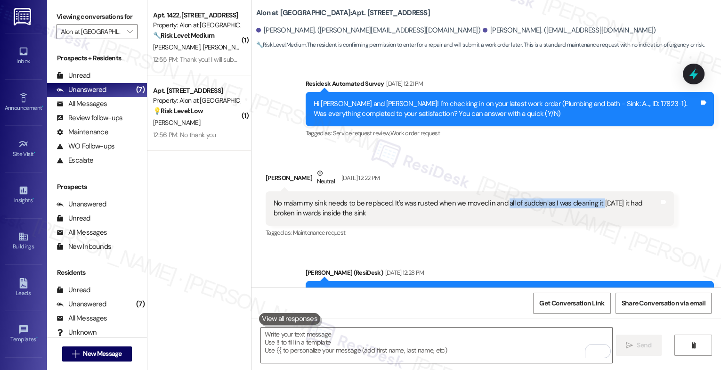
drag, startPoint x: 500, startPoint y: 193, endPoint x: 594, endPoint y: 192, distance: 93.7
click at [594, 198] on div "No ma'am my sink needs to be replaced. It's was rusted when we moved in and all…" at bounding box center [466, 208] width 385 height 20
copy div "all of sudden as I was cleaning it"
click at [483, 209] on div "No ma'am my sink needs to be replaced. It's was rusted when we moved in and all…" at bounding box center [470, 208] width 408 height 34
drag, startPoint x: 617, startPoint y: 191, endPoint x: 631, endPoint y: 212, distance: 25.5
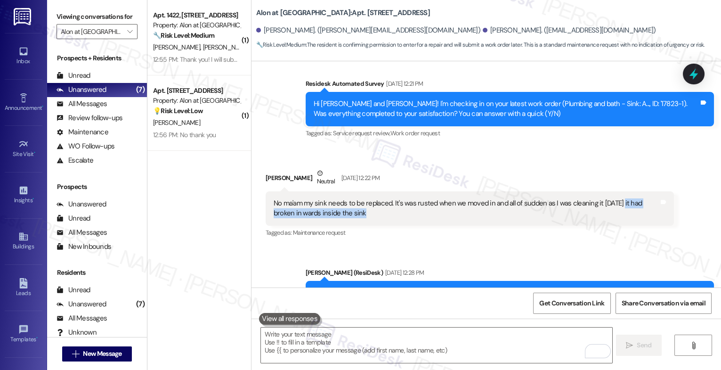
click at [631, 212] on div "No ma'am my sink needs to be replaced. It's was rusted when we moved in and all…" at bounding box center [470, 208] width 408 height 34
copy div "it had broken in wards inside the sink"
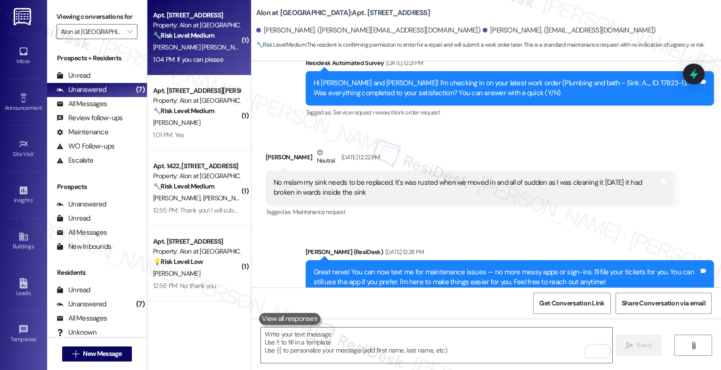
click at [413, 229] on div "Announcement, sent via SMS [PERSON_NAME] (ResiDesk) [DATE] 12:28 PM Great news!…" at bounding box center [485, 269] width 469 height 89
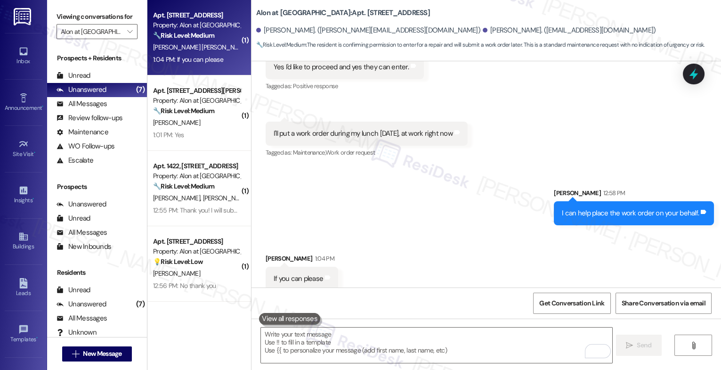
scroll to position [1506, 0]
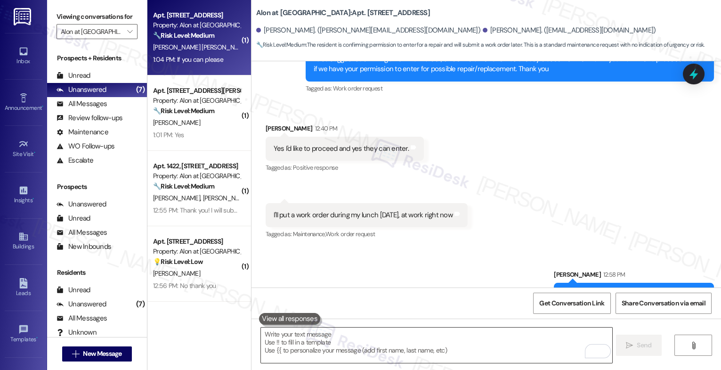
click at [325, 342] on textarea "To enrich screen reader interactions, please activate Accessibility in Grammarl…" at bounding box center [436, 344] width 351 height 35
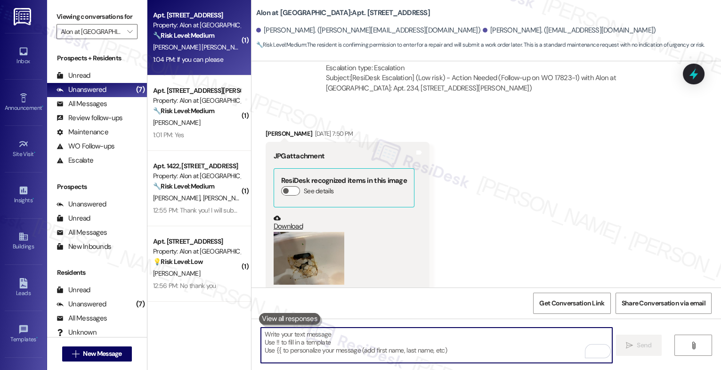
scroll to position [1588, 0]
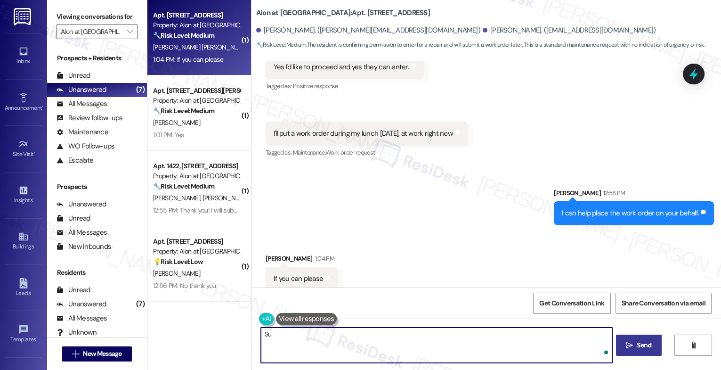
type textarea "S"
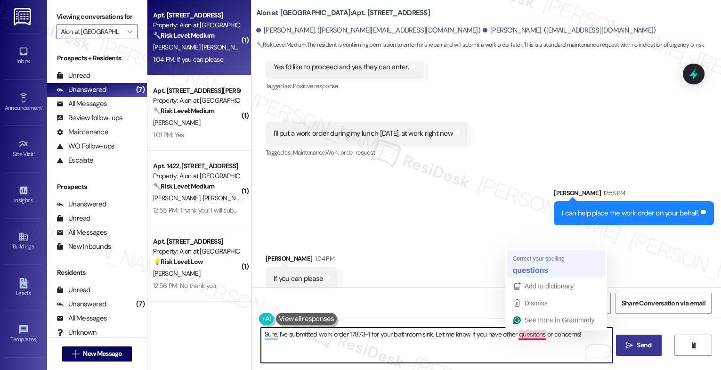
click at [542, 269] on div "Received via SMS [PERSON_NAME] 1:04 PM If you can please Tags and notes" at bounding box center [485, 264] width 469 height 65
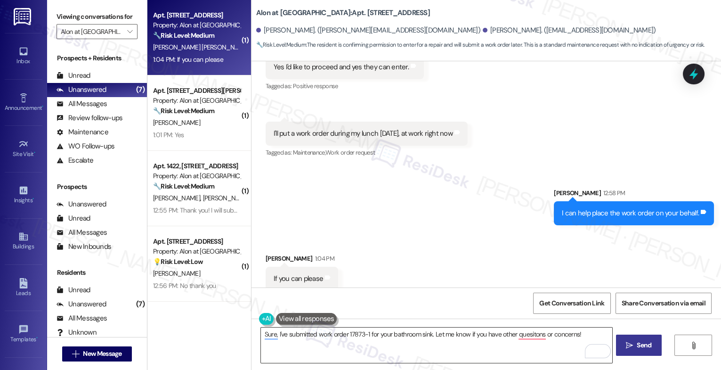
click at [597, 335] on textarea "Sure, I've submitted work order 17873-1 for your bathroom sink. Let me know if …" at bounding box center [436, 344] width 351 height 35
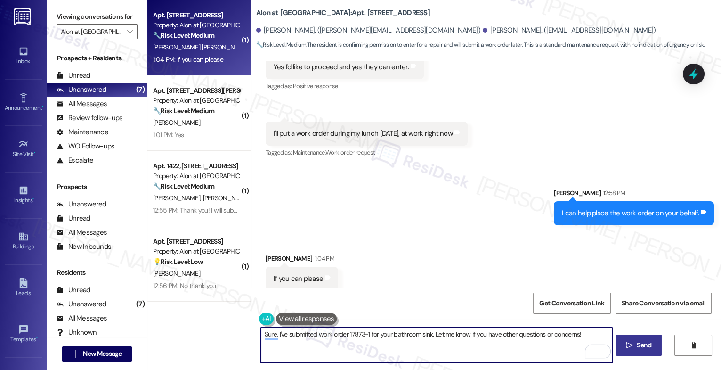
click at [596, 336] on textarea "Sure, I've submitted work order 17873-1 for your bathroom sink. Let me know if …" at bounding box center [436, 344] width 351 height 35
type textarea "Sure, I've submitted work order 17873-1 for your bathroom sink. Let me know if …"
click at [601, 351] on div "1" at bounding box center [598, 351] width 10 height 10
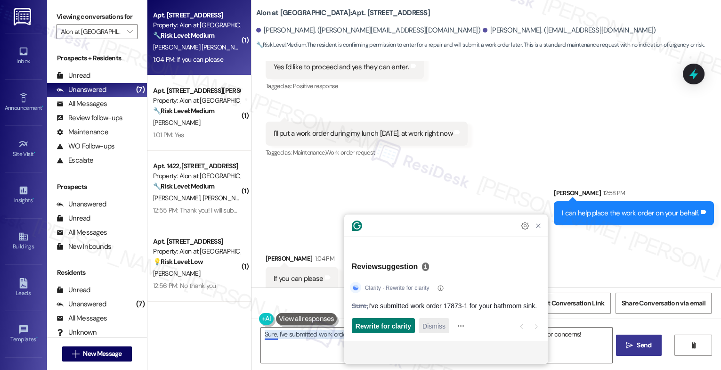
click at [443, 330] on span "Dismiss" at bounding box center [433, 326] width 23 height 10
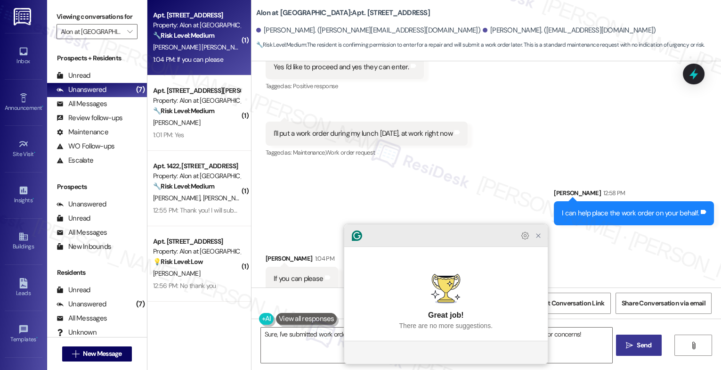
click at [540, 239] on icon "Close Grammarly Assistant" at bounding box center [538, 236] width 8 height 8
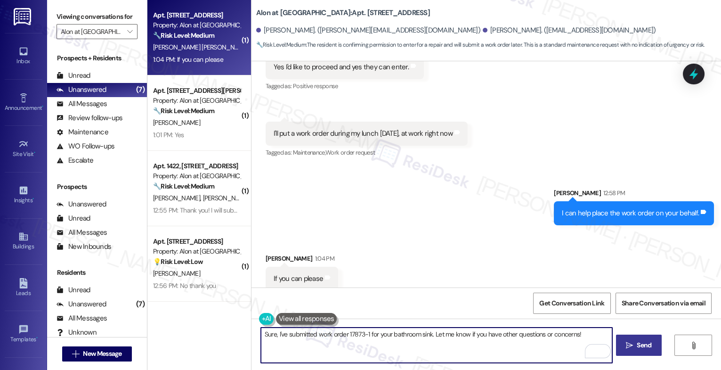
click at [645, 346] on span "Send" at bounding box center [643, 345] width 15 height 10
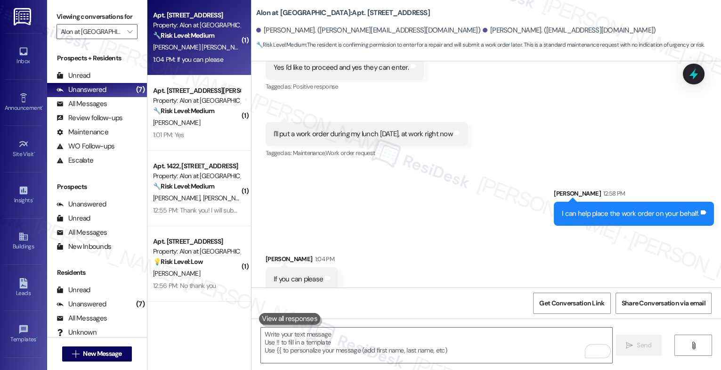
scroll to position [1654, 0]
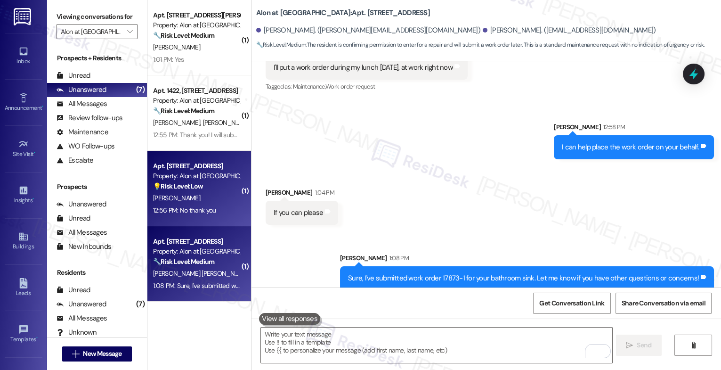
click at [192, 182] on strong "💡 Risk Level: Low" at bounding box center [178, 186] width 50 height 8
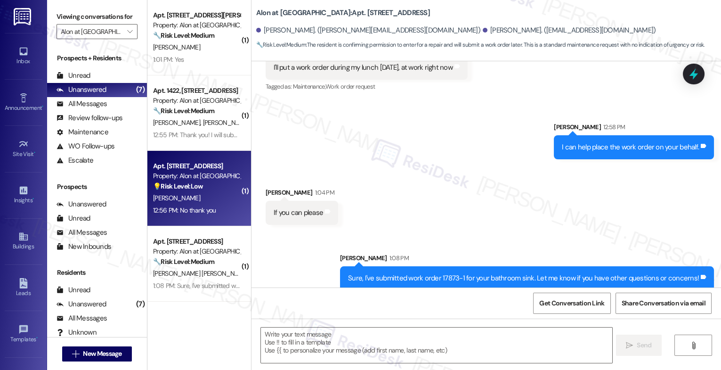
type textarea "Fetching suggested responses. Please feel free to read through the conversation…"
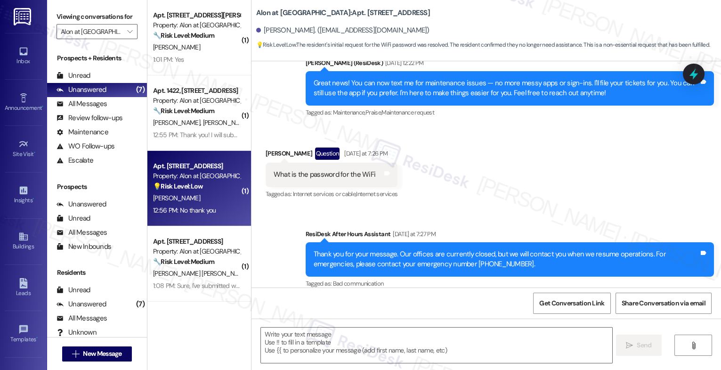
type textarea "Fetching suggested responses. Please feel free to read through the conversation…"
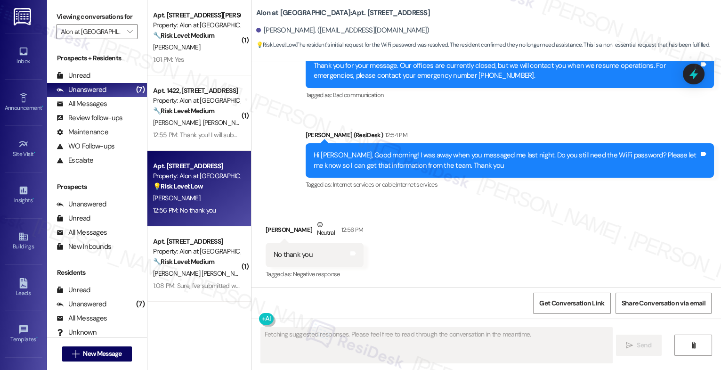
scroll to position [499, 0]
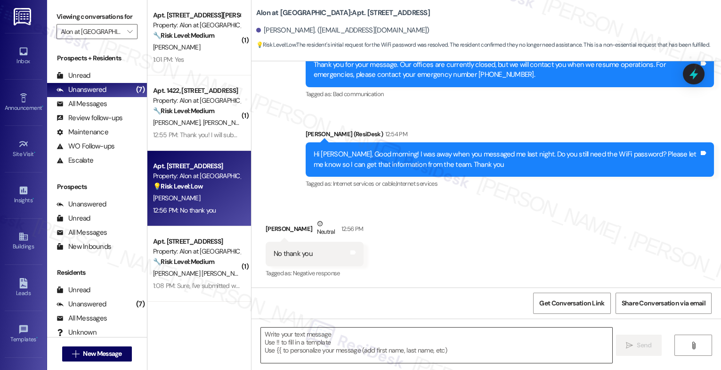
click at [344, 338] on textarea at bounding box center [436, 344] width 351 height 35
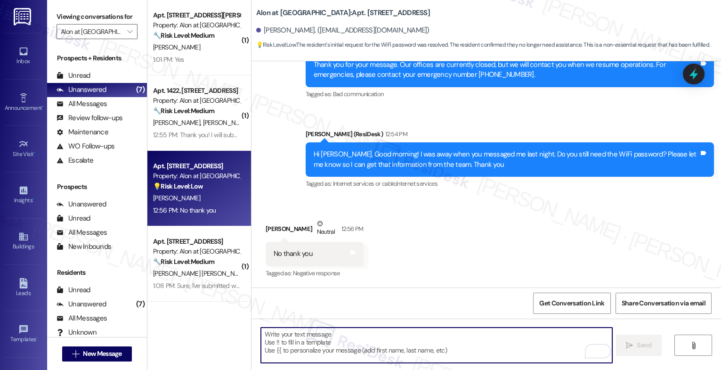
click at [294, 344] on textarea "To enrich screen reader interactions, please activate Accessibility in Grammarl…" at bounding box center [436, 344] width 351 height 35
type textarea "S"
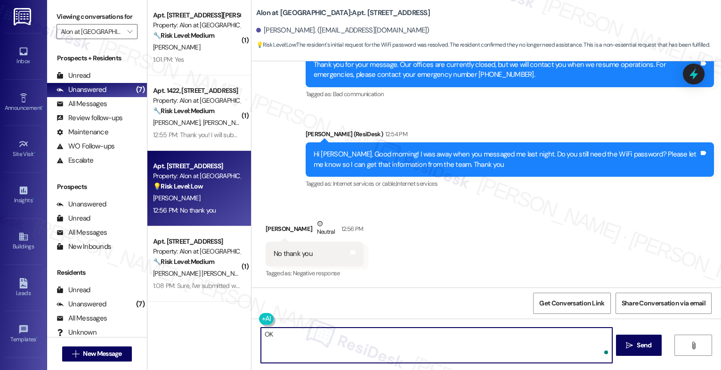
type textarea "O"
drag, startPoint x: 289, startPoint y: 341, endPoint x: 223, endPoint y: 332, distance: 66.5
click at [227, 333] on div "( 1 ) Apt. 1428, [STREET_ADDRESS] Property: Alon at [GEOGRAPHIC_DATA] 🔧 Risk Le…" at bounding box center [433, 185] width 573 height 370
type textarea "Okay, cool!"
click at [636, 343] on span "Send" at bounding box center [643, 345] width 15 height 10
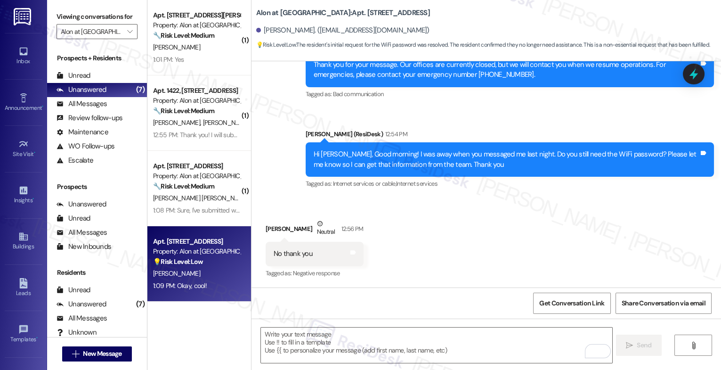
scroll to position [498, 0]
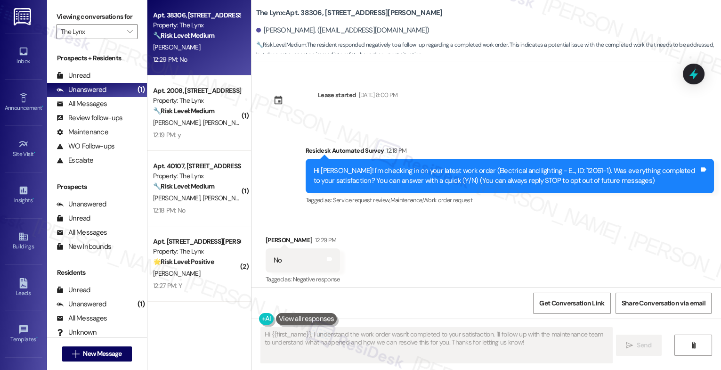
scroll to position [6, 0]
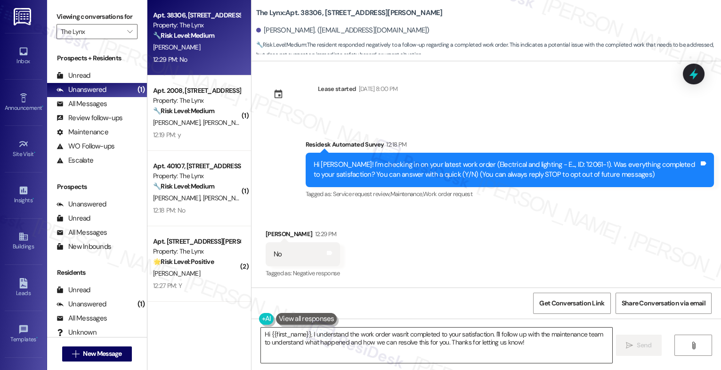
click at [315, 345] on textarea "Hi {{first_name}}, I understand the work order wasn't completed to your satisfa…" at bounding box center [436, 344] width 351 height 35
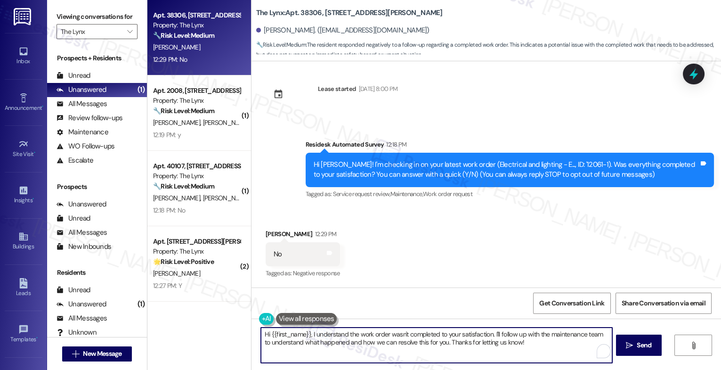
click at [315, 345] on textarea "Hi {{first_name}}, I understand the work order wasn't completed to your satisfa…" at bounding box center [436, 344] width 351 height 35
paste textarea "I'm sorry to hear that, {{first_name}}. Could you share a bit more about what h…"
type textarea "I'm sorry to hear that, {{first_name}}. Could you share a bit more about what h…"
click at [624, 346] on span " Send" at bounding box center [639, 345] width 30 height 10
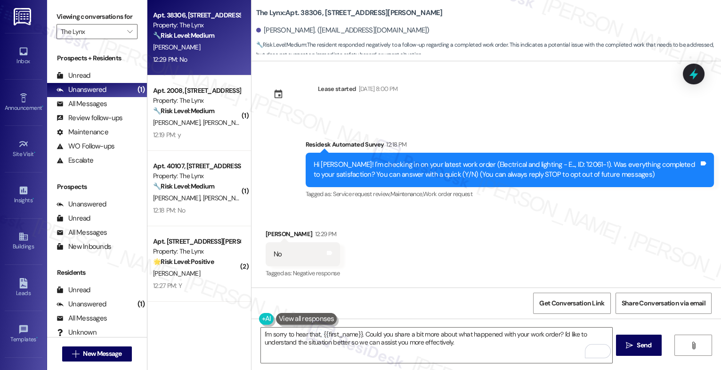
scroll to position [82, 0]
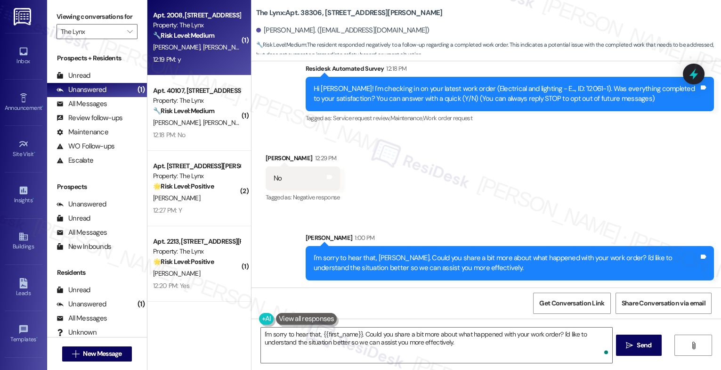
click at [206, 33] on strong "🔧 Risk Level: Medium" at bounding box center [183, 35] width 61 height 8
type textarea "Fetching suggested responses. Please feel free to read through the conversation…"
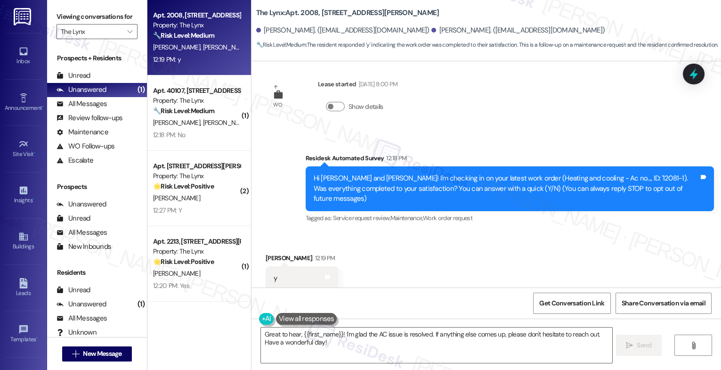
scroll to position [24, 0]
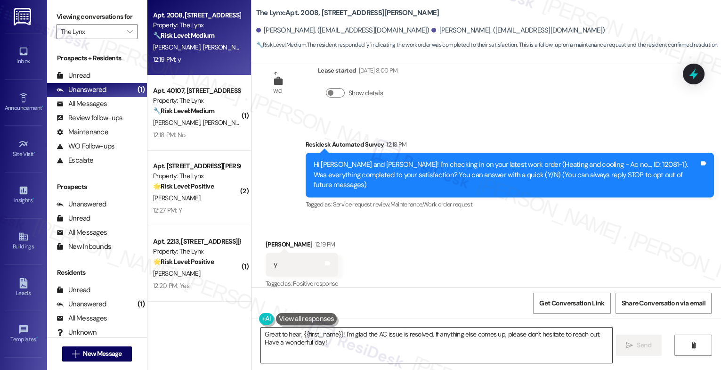
click at [314, 338] on textarea "Great to hear, {{first_name}}! I'm glad the AC issue is resolved. If anything e…" at bounding box center [436, 344] width 351 height 35
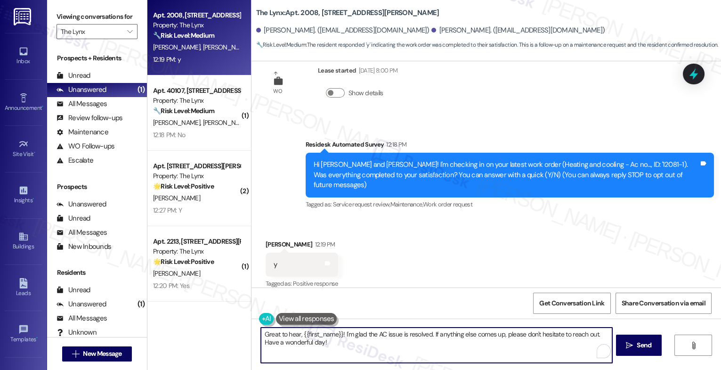
click at [314, 338] on textarea "Great to hear, {{first_name}}! I'm glad the AC issue is resolved. If anything e…" at bounding box center [436, 344] width 351 height 35
paste textarea "Hey {{first_name}}, that's great news! Thank you for confirming that the work o…"
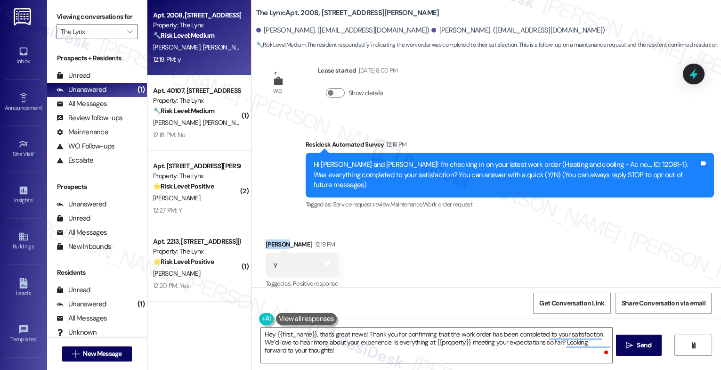
drag, startPoint x: 277, startPoint y: 231, endPoint x: 254, endPoint y: 229, distance: 23.2
click at [258, 232] on div "Received via SMS Taylor Thorp 12:19 PM y Tags and notes Tagged as: Positive res…" at bounding box center [301, 264] width 87 height 65
copy div "Taylor"
click at [313, 345] on textarea "Hey {{first_name}}, that's great news! Thank you for confirming that the work o…" at bounding box center [436, 344] width 351 height 35
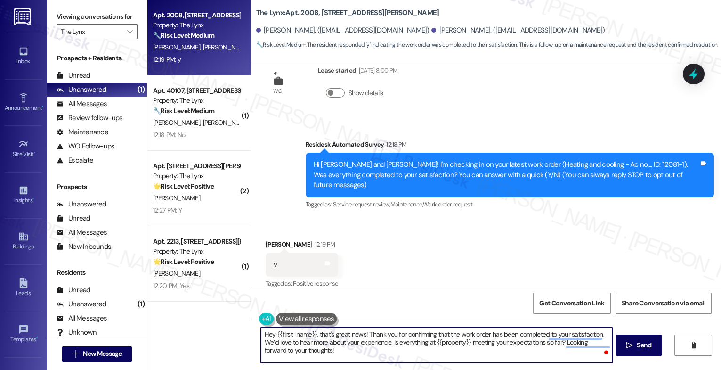
drag, startPoint x: 273, startPoint y: 333, endPoint x: 310, endPoint y: 333, distance: 37.2
click at [310, 333] on textarea "Hey {{first_name}}, that's great news! Thank you for confirming that the work o…" at bounding box center [436, 344] width 351 height 35
paste textarea "Taylor"
click at [346, 359] on textarea "Hey Taylor, that's great news! Thank you for confirming that the work order has…" at bounding box center [436, 344] width 351 height 35
click at [638, 341] on span "Send" at bounding box center [643, 345] width 15 height 10
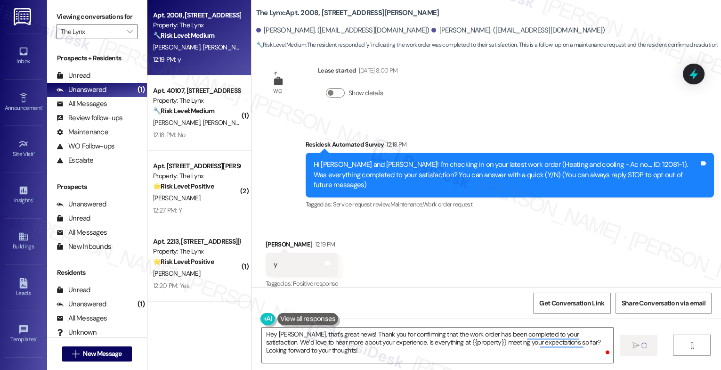
type textarea "Fetching suggested responses. Please feel free to read through the conversation…"
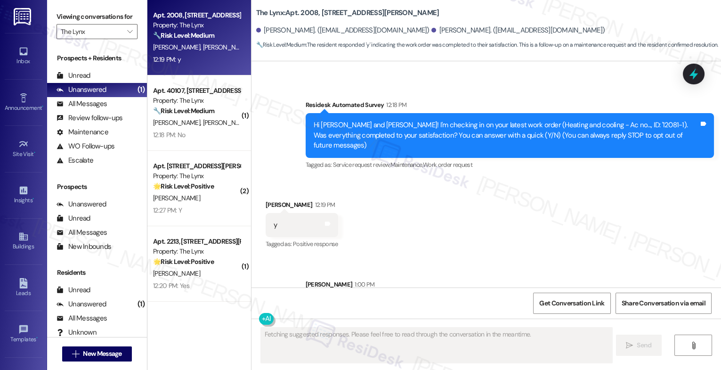
scroll to position [100, 0]
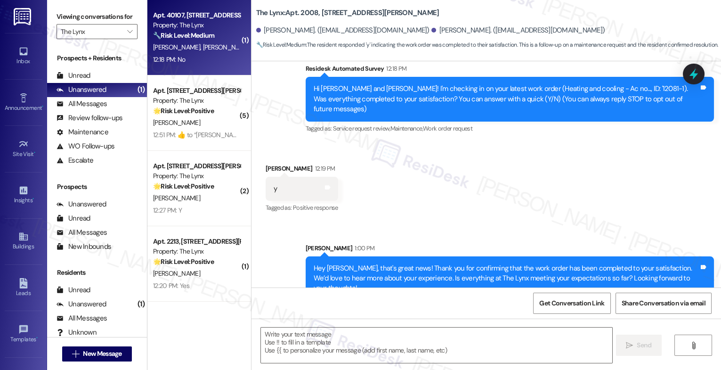
click at [202, 40] on div "🔧 Risk Level: Medium The resident responded 'No' to a satisfaction check on a d…" at bounding box center [196, 36] width 87 height 10
type textarea "Fetching suggested responses. Please feel free to read through the conversation…"
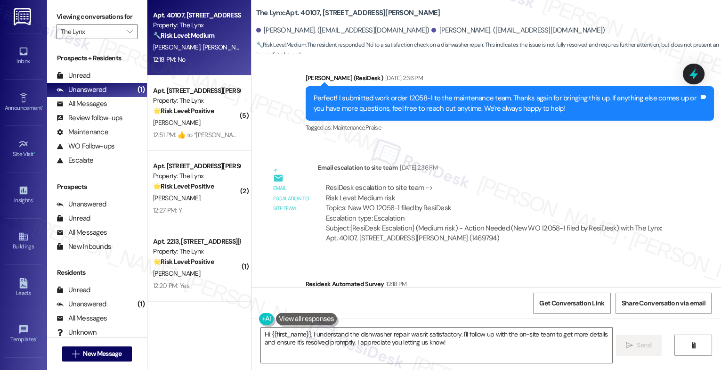
scroll to position [1428, 0]
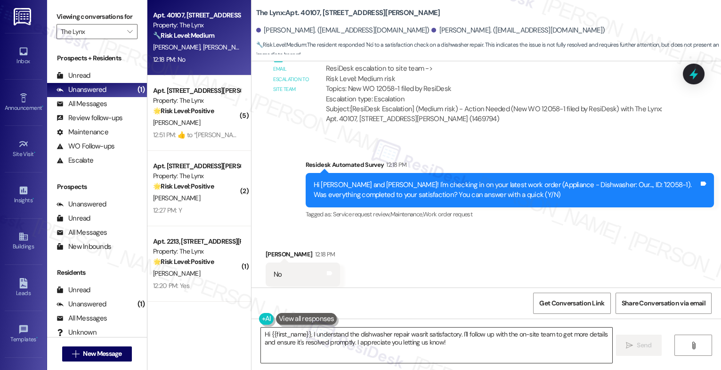
click at [464, 346] on textarea "Hi {{first_name}}, I understand the dishwasher repair wasn't satisfactory. I'll…" at bounding box center [436, 344] width 351 height 35
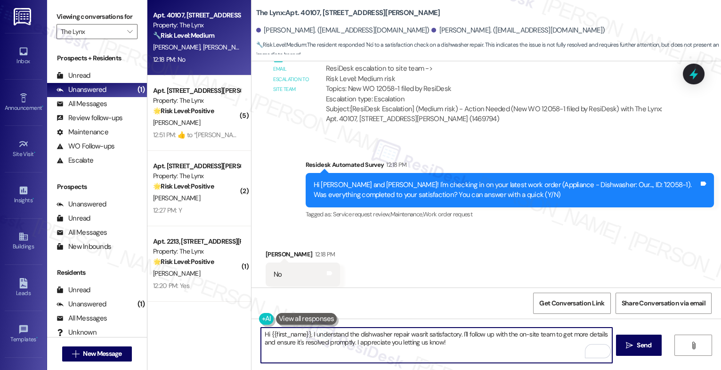
click at [336, 332] on textarea "Hi {{first_name}}, I understand the dishwasher repair wasn't satisfactory. I'll…" at bounding box center [436, 344] width 351 height 35
click at [328, 337] on textarea "Hi {{first_name}}, I understand the dishwasher repair wasn't satisfactory. I'll…" at bounding box center [436, 344] width 351 height 35
paste textarea "I'm sorry to hear that, {{first_name}}. Could you share a bit more about what h…"
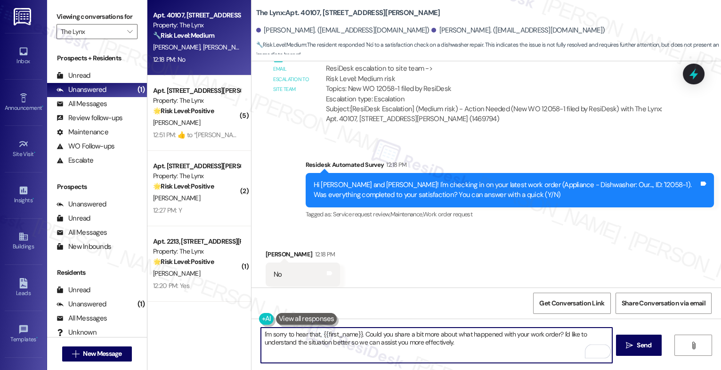
drag, startPoint x: 318, startPoint y: 334, endPoint x: 357, endPoint y: 334, distance: 38.6
click at [357, 334] on textarea "I'm sorry to hear that, {{first_name}}. Could you share a bit more about what h…" at bounding box center [436, 344] width 351 height 35
click at [428, 345] on textarea "I'm sorry to hear that, Minh. Could you share a bit more about what happened wi…" at bounding box center [436, 344] width 351 height 35
type textarea "I'm sorry to hear that, Minh. Could you share a bit more about what happened wi…"
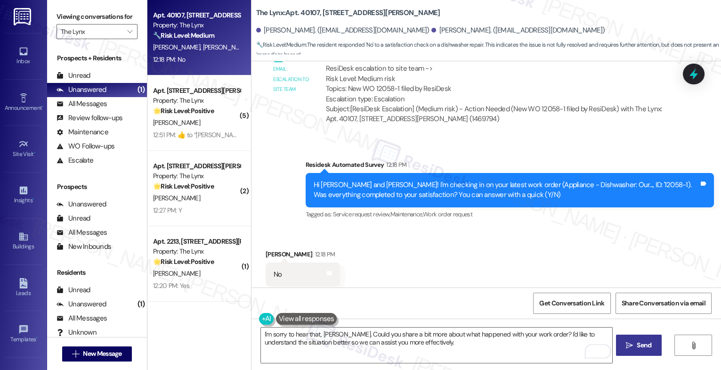
click at [635, 350] on button " Send" at bounding box center [639, 344] width 46 height 21
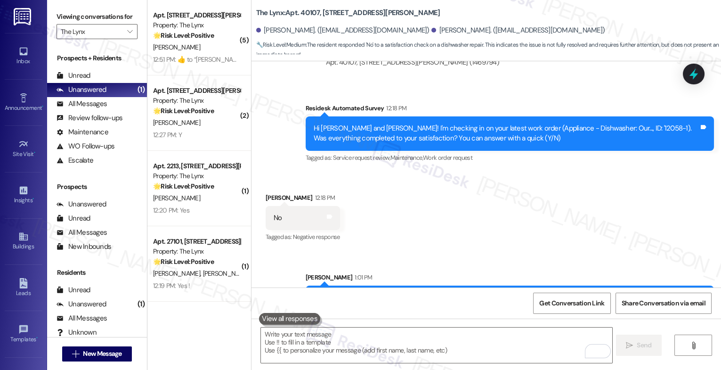
scroll to position [1504, 0]
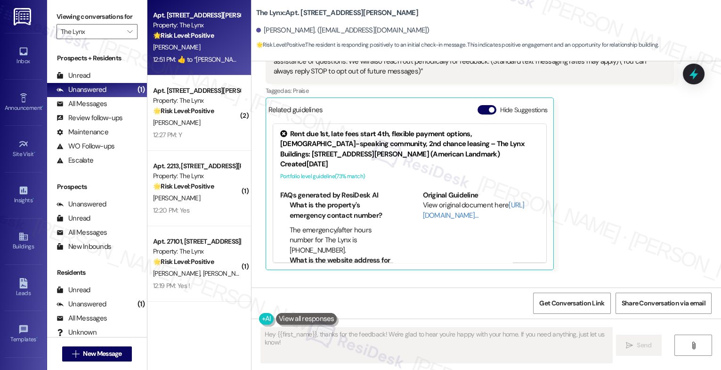
scroll to position [234, 0]
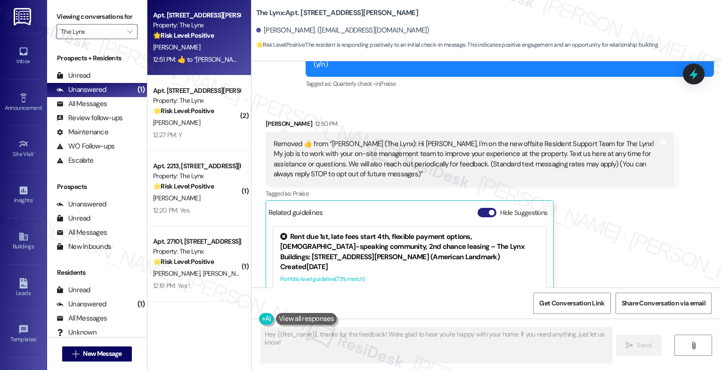
click at [477, 208] on button "Hide Suggestions" at bounding box center [486, 212] width 19 height 9
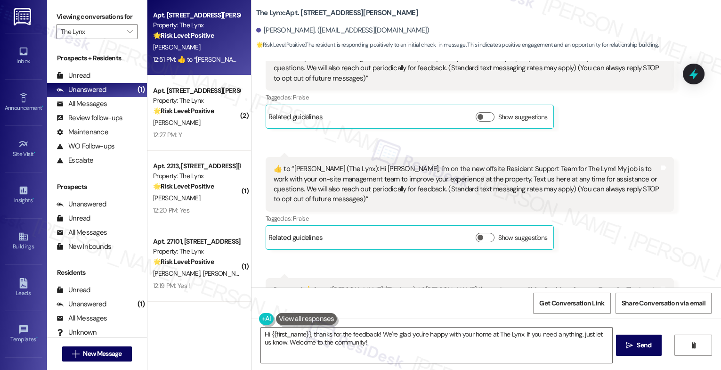
scroll to position [652, 0]
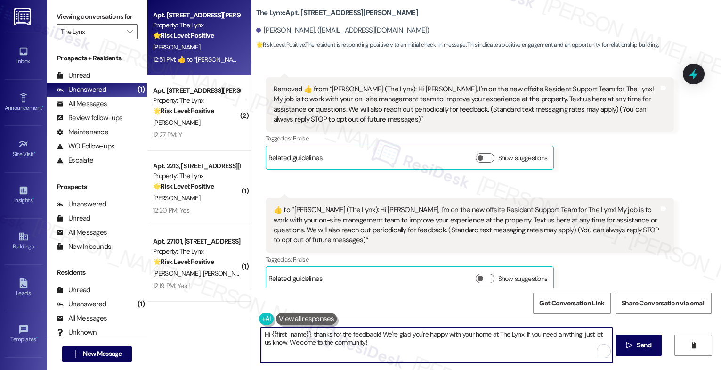
drag, startPoint x: 325, startPoint y: 337, endPoint x: 413, endPoint y: 354, distance: 89.4
click at [413, 354] on textarea "Hi {{first_name}}, thanks for the feedback! We're glad you're happy with your h…" at bounding box center [436, 344] width 351 height 35
type textarea "Hi {{first_name}}, nice to meet you!"
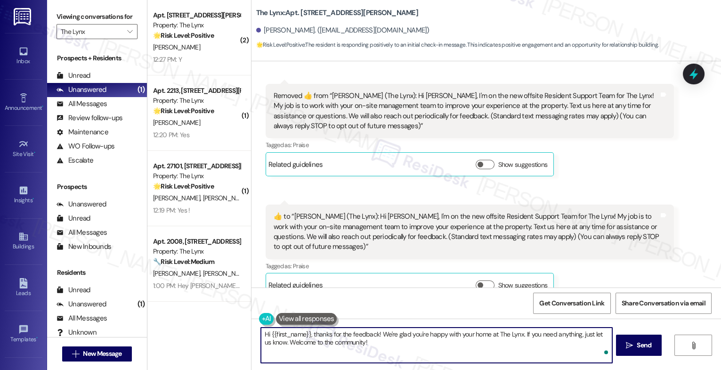
scroll to position [717, 0]
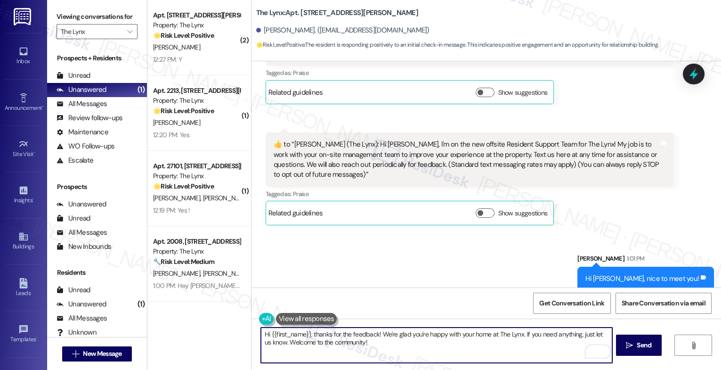
click at [320, 340] on textarea "Hi {{first_name}}, thanks for the feedback! We're glad you're happy with your h…" at bounding box center [436, 344] width 351 height 35
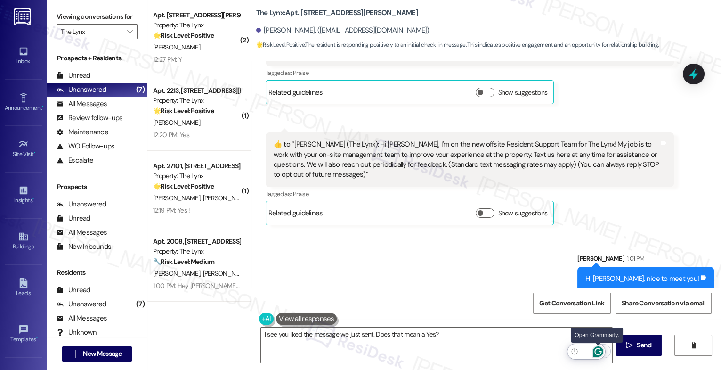
click at [597, 348] on icon "Open Grammarly. 0 Suggestions." at bounding box center [598, 351] width 10 height 10
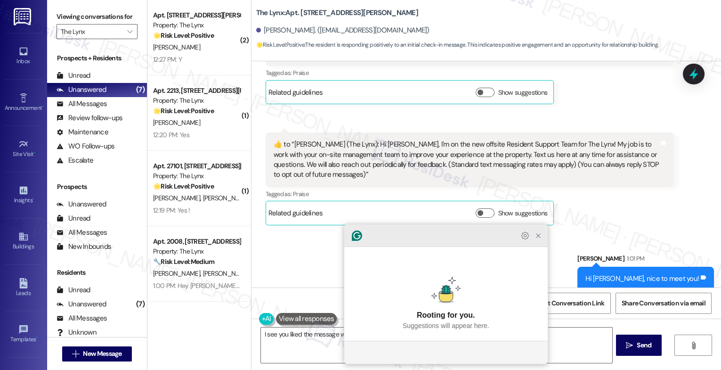
click at [536, 241] on icon "Close Grammarly Assistant" at bounding box center [537, 235] width 11 height 11
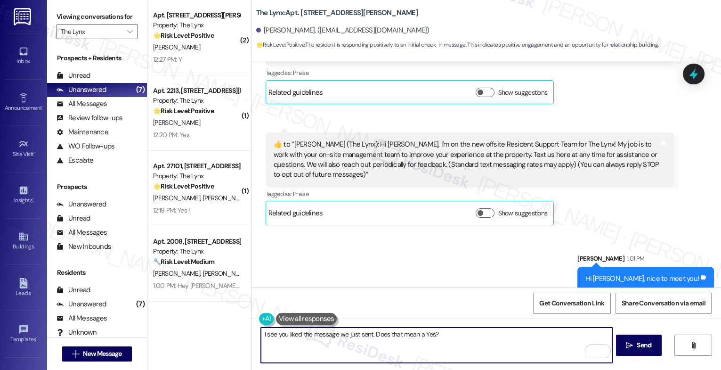
scroll to position [0, 0]
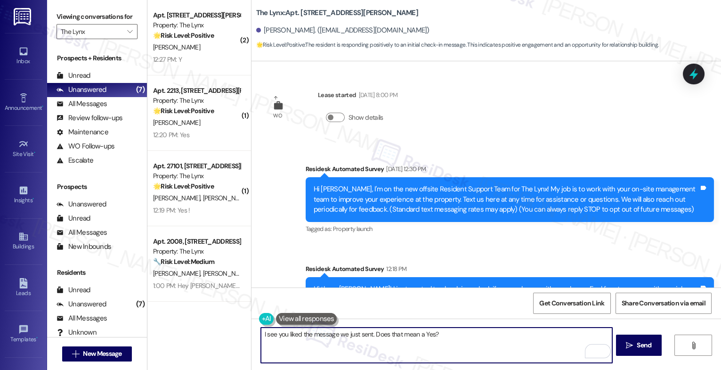
click at [429, 332] on textarea "I see you liked the message we just sent. Does that mean a Yes?" at bounding box center [436, 344] width 351 height 35
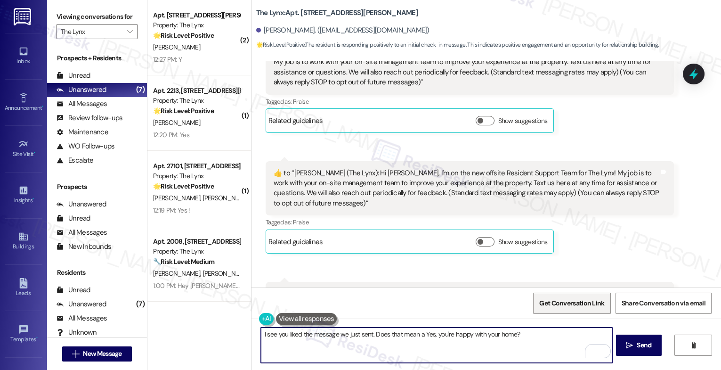
scroll to position [327, 0]
type textarea "I see you liked the message we just sent. Does that mean a Yes, you're happy wi…"
click at [599, 351] on icon "Open Grammarly. 0 Suggestions." at bounding box center [597, 350] width 7 height 7
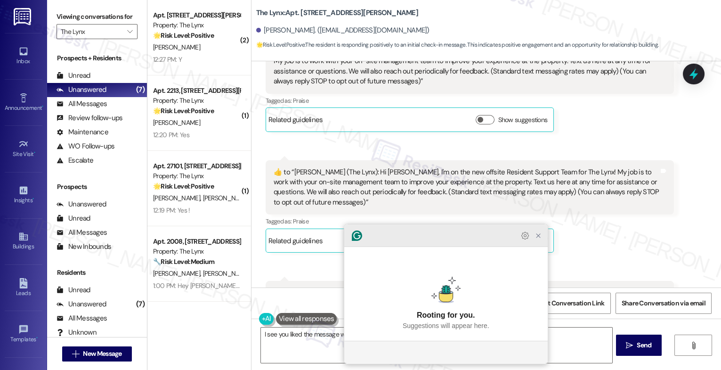
click at [539, 246] on div at bounding box center [445, 235] width 203 height 23
click at [539, 239] on icon "Close Grammarly Assistant" at bounding box center [538, 236] width 8 height 8
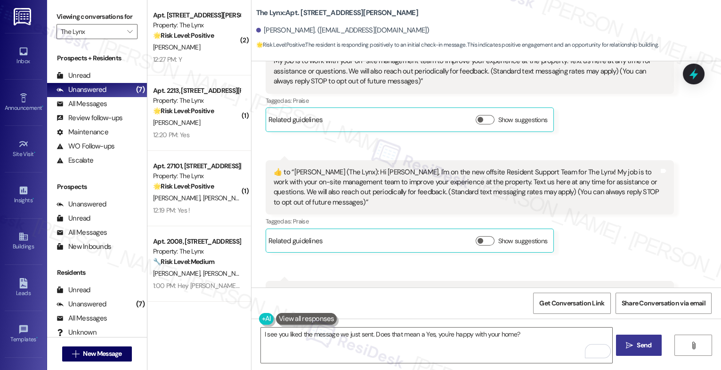
click at [636, 344] on span "Send" at bounding box center [643, 345] width 15 height 10
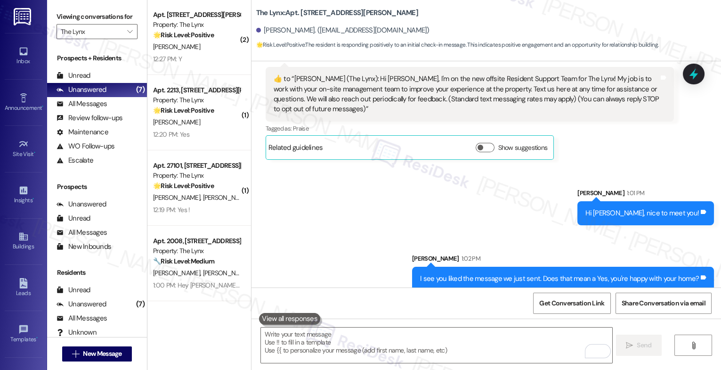
scroll to position [0, 0]
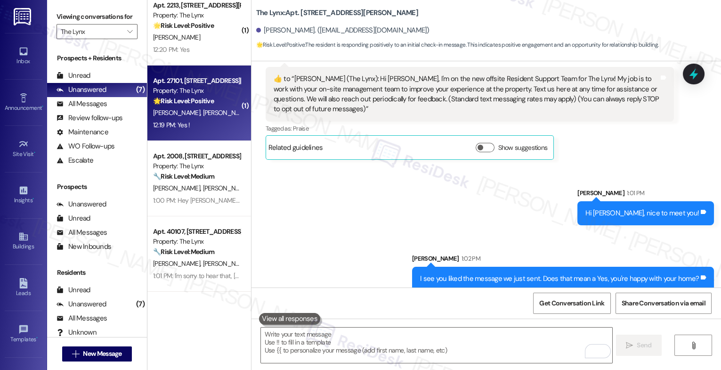
click at [198, 103] on strong "🌟 Risk Level: Positive" at bounding box center [183, 101] width 61 height 8
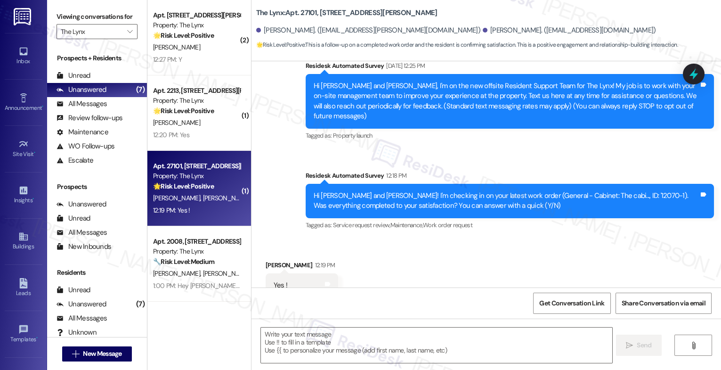
type textarea "Fetching suggested responses. Please feel free to read through the conversation…"
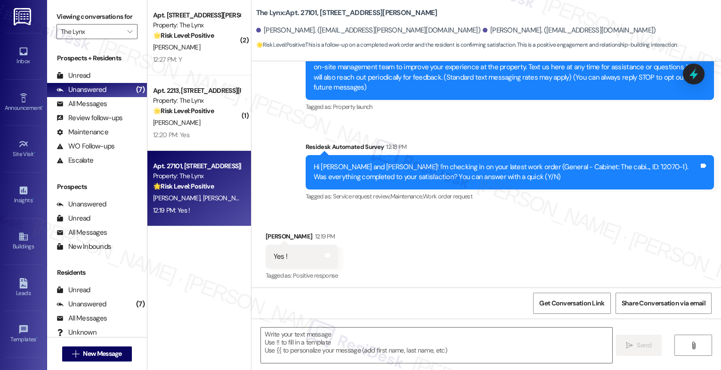
scroll to position [116, 0]
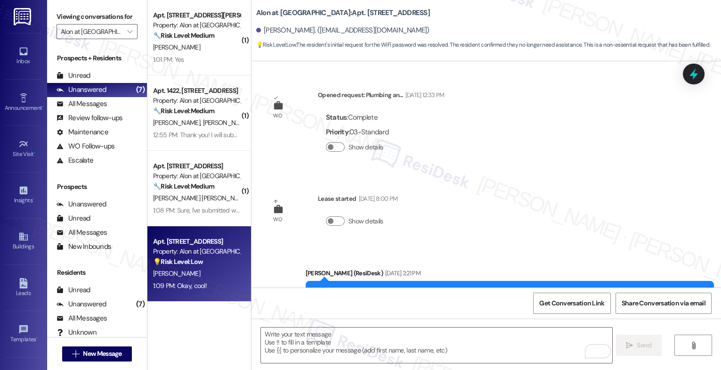
scroll to position [564, 0]
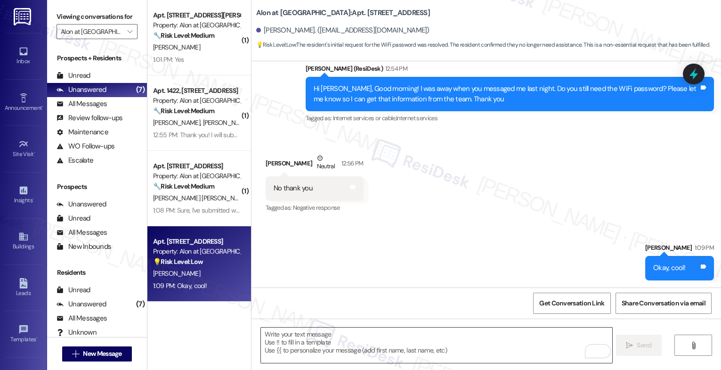
click at [317, 346] on textarea "To enrich screen reader interactions, please activate Accessibility in Grammarl…" at bounding box center [436, 344] width 351 height 35
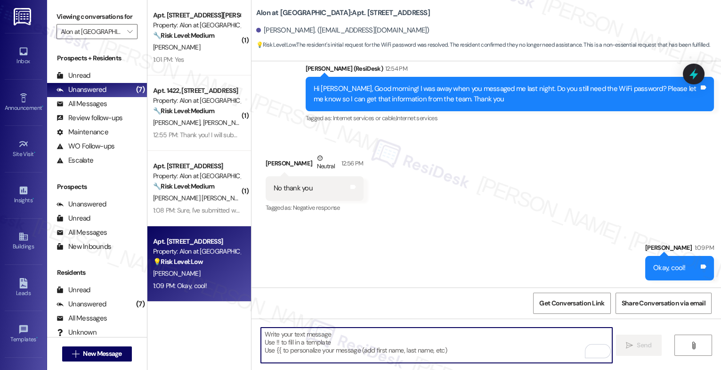
paste textarea "Feel free to let us know if you have other questions or concerns so we can assi…"
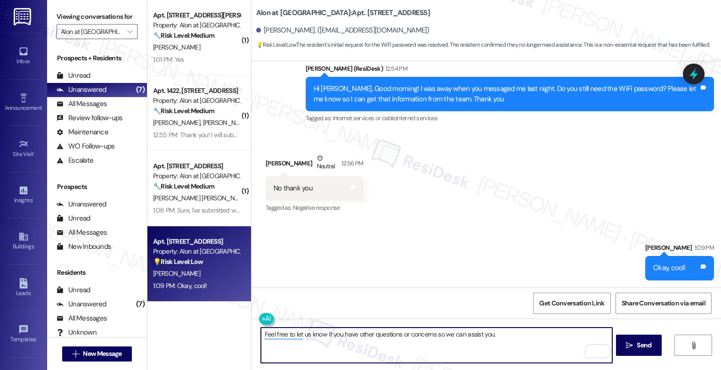
click at [513, 338] on textarea "Feel free to let us know if you have other questions or concerns so we can assi…" at bounding box center [436, 344] width 351 height 35
type textarea "Feel free to let us know if you have other questions or concerns so we can assi…"
click at [624, 344] on span " Send" at bounding box center [639, 345] width 30 height 10
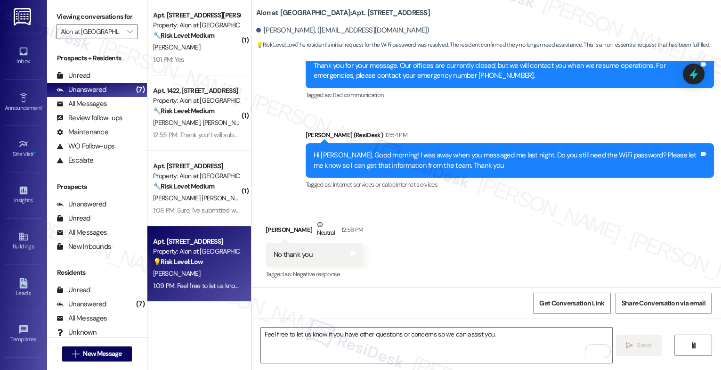
scroll to position [629, 0]
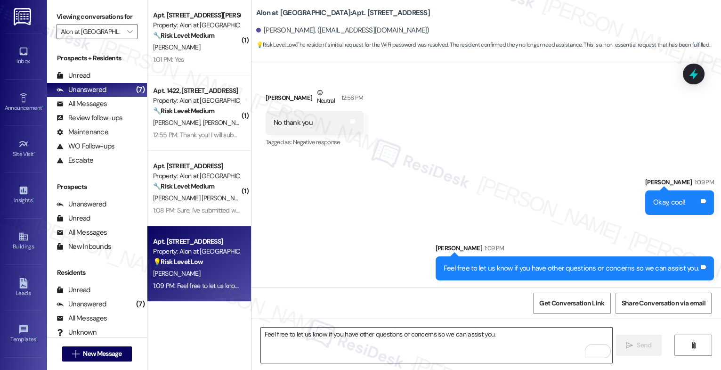
click at [299, 339] on textarea "Feel free to let us know if you have other questions or concerns so we can assi…" at bounding box center [436, 344] width 351 height 35
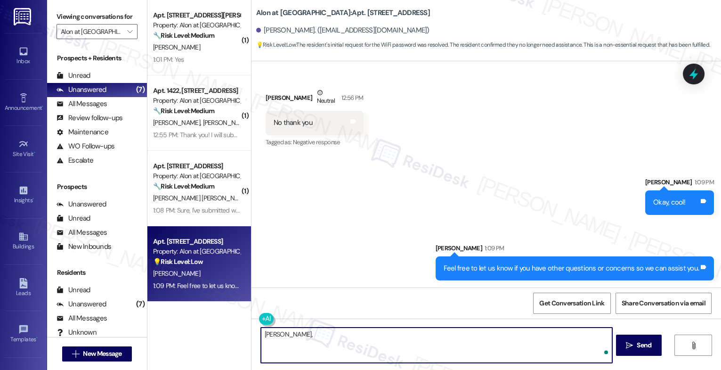
paste textarea "I also want to take this chance to ask you...Has {{property}} lived up to your …"
type textarea "[PERSON_NAME], I also want to take this chance to ask you...Has {{property}} li…"
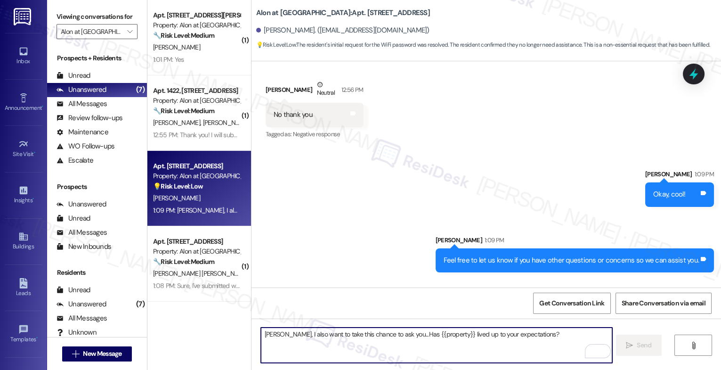
scroll to position [695, 0]
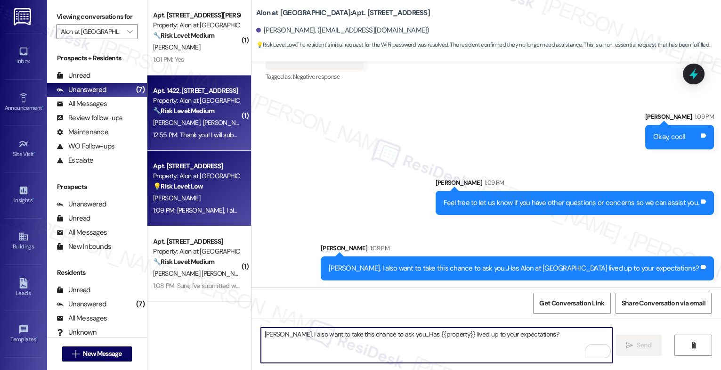
click at [199, 116] on div "🔧 Risk Level: Medium The resident is inquiring about the installation of a new …" at bounding box center [196, 111] width 87 height 10
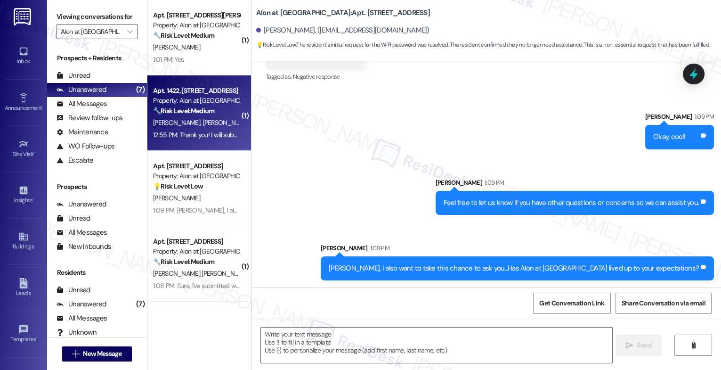
type textarea "Fetching suggested responses. Please feel free to read through the conversation…"
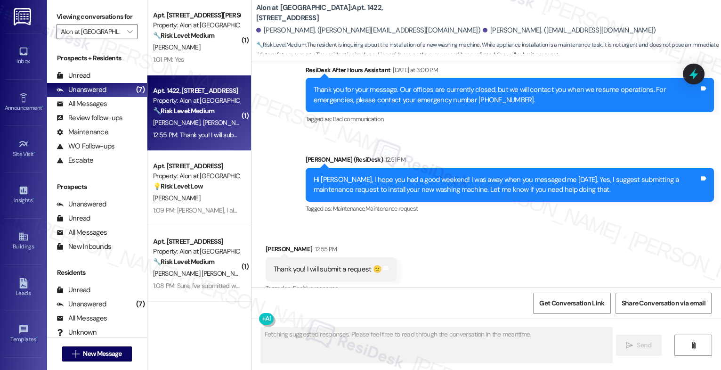
scroll to position [805, 0]
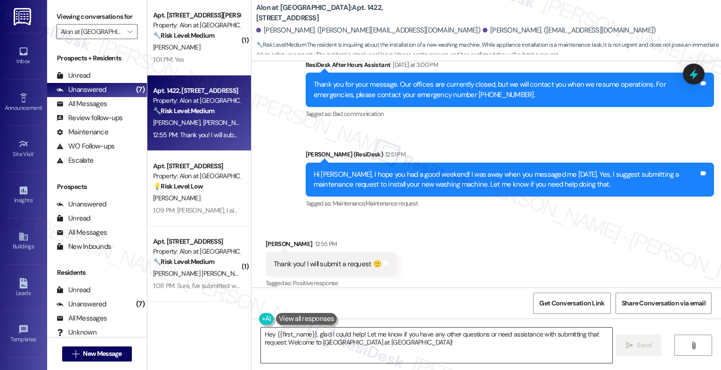
click at [309, 338] on textarea "Hey {{first_name}}, glad I could help! Let me know if you have any other questi…" at bounding box center [436, 344] width 351 height 35
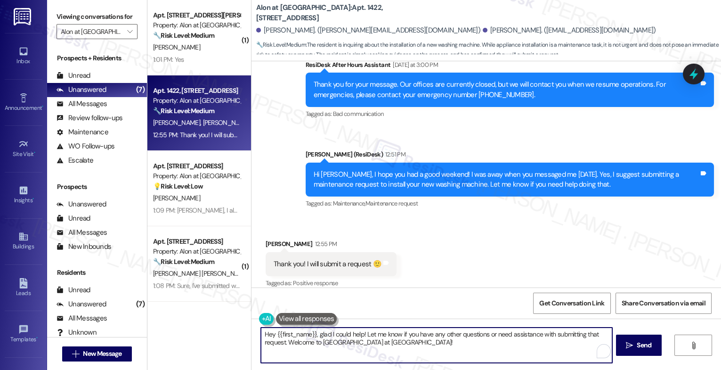
click at [309, 338] on textarea "Hey {{first_name}}, glad I could help! Let me know if you have any other questi…" at bounding box center [436, 344] width 351 height 35
click at [275, 337] on textarea "You're welcome! Is there anything else you need help with [DATE]?" at bounding box center [436, 344] width 351 height 35
type textarea "You're very welcome! Is there anything else you need help with [DATE]?"
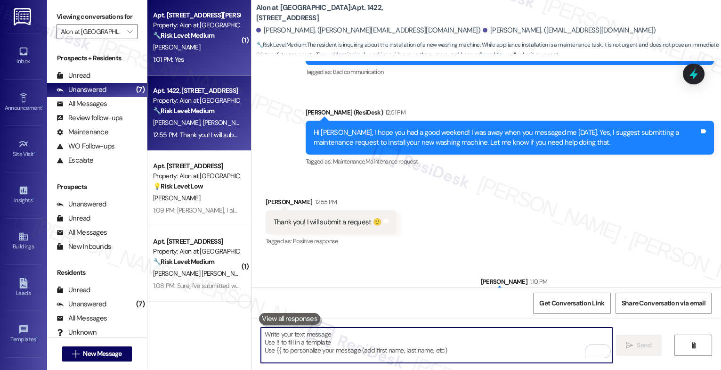
scroll to position [870, 0]
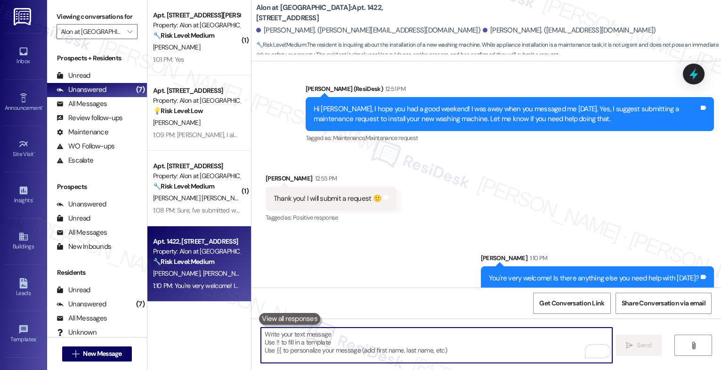
click at [167, 17] on div "Apt. [STREET_ADDRESS][PERSON_NAME]" at bounding box center [196, 15] width 87 height 10
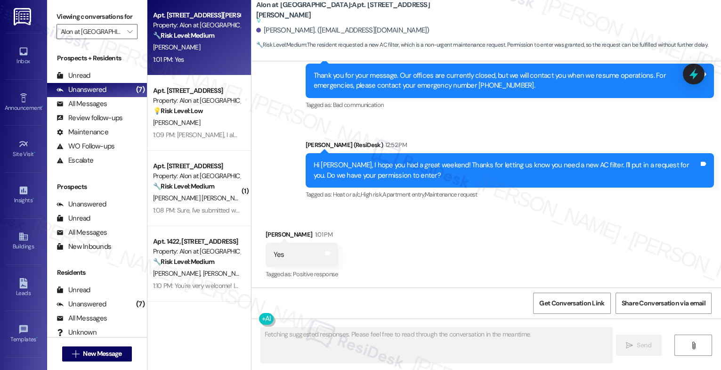
scroll to position [492, 0]
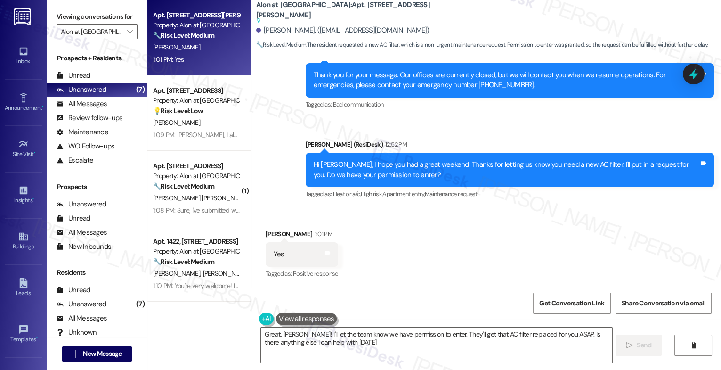
type textarea "Great, [PERSON_NAME]! I'll let the team know we have permission to enter. They'…"
